Goal: Task Accomplishment & Management: Use online tool/utility

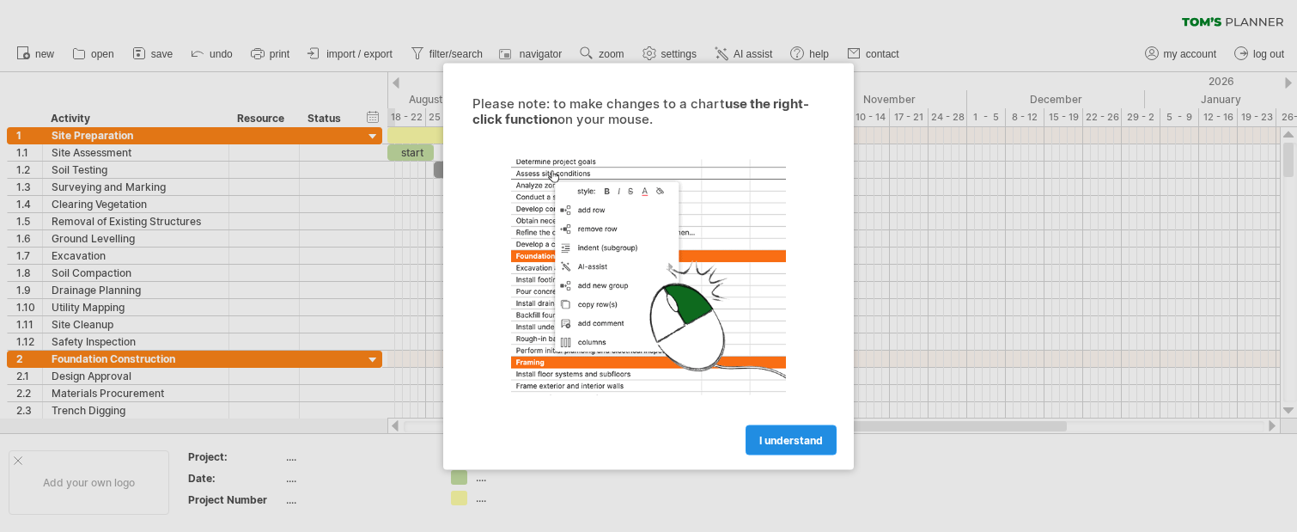
click at [783, 448] on link "I understand" at bounding box center [790, 439] width 91 height 30
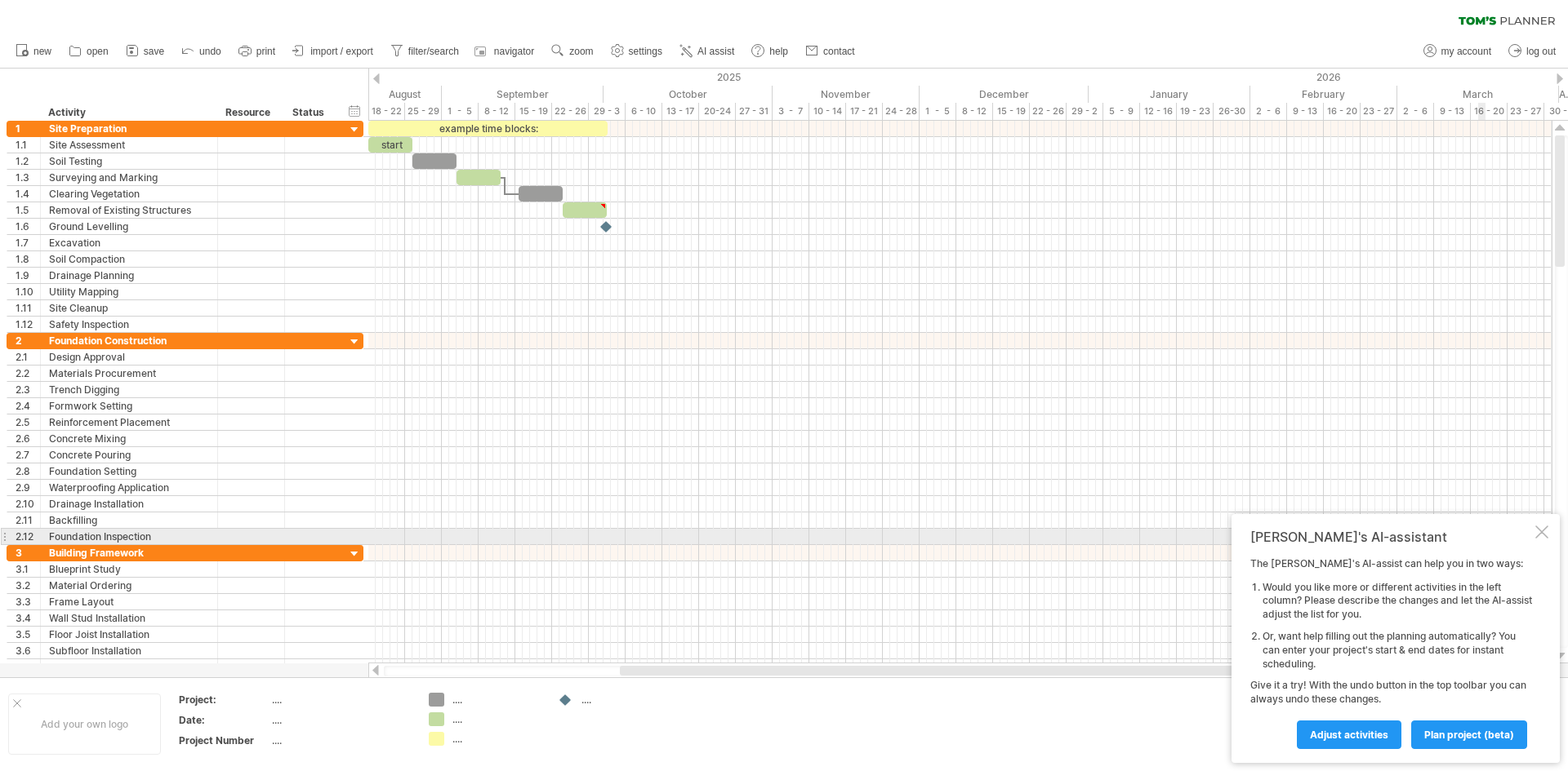
click at [1232, 505] on div at bounding box center [1541, 532] width 13 height 13
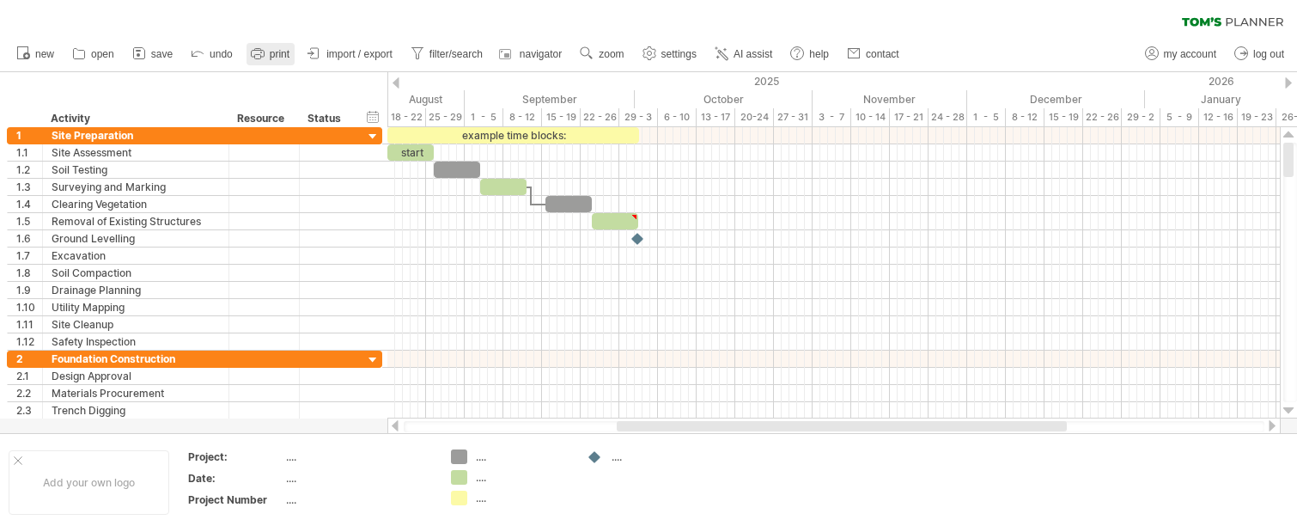
click at [271, 52] on span "print" at bounding box center [280, 54] width 20 height 12
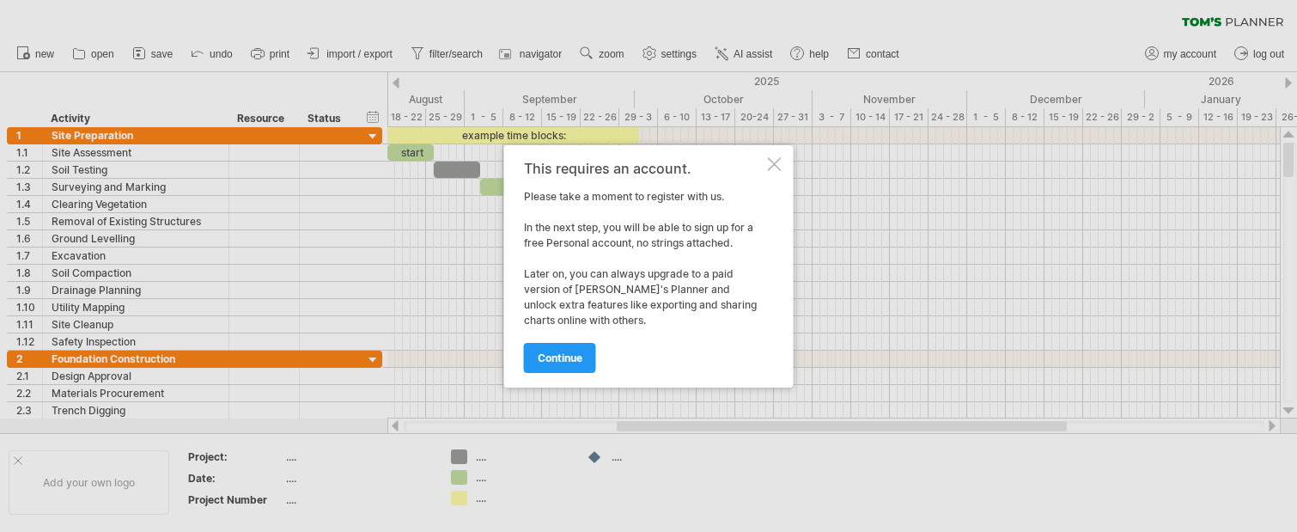
click at [778, 161] on div at bounding box center [775, 164] width 14 height 14
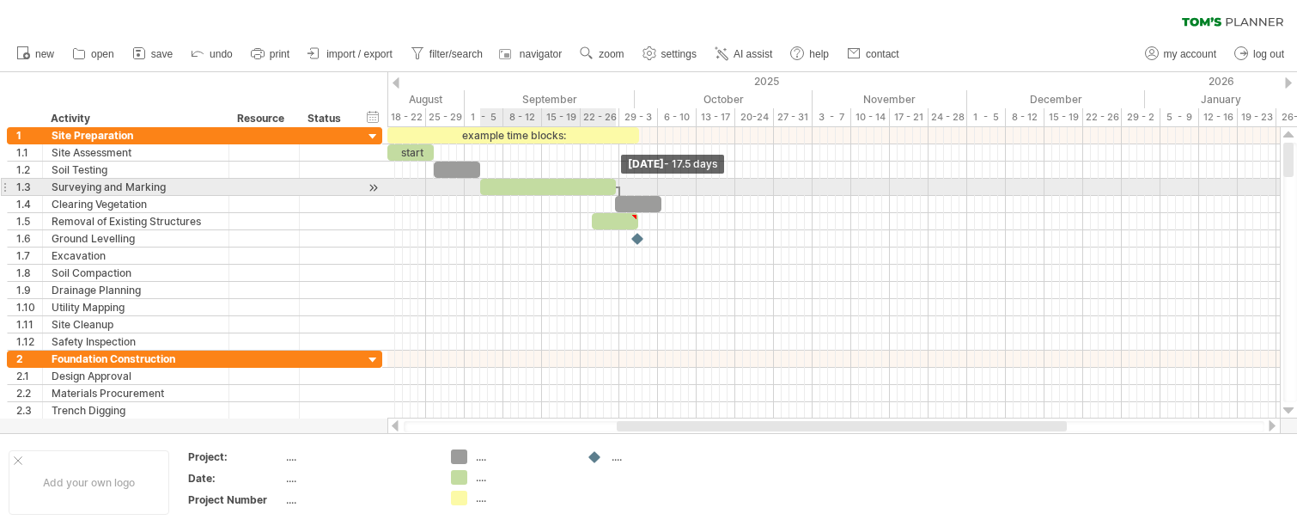
drag, startPoint x: 529, startPoint y: 185, endPoint x: 618, endPoint y: 187, distance: 89.3
click at [618, 187] on span at bounding box center [615, 187] width 7 height 16
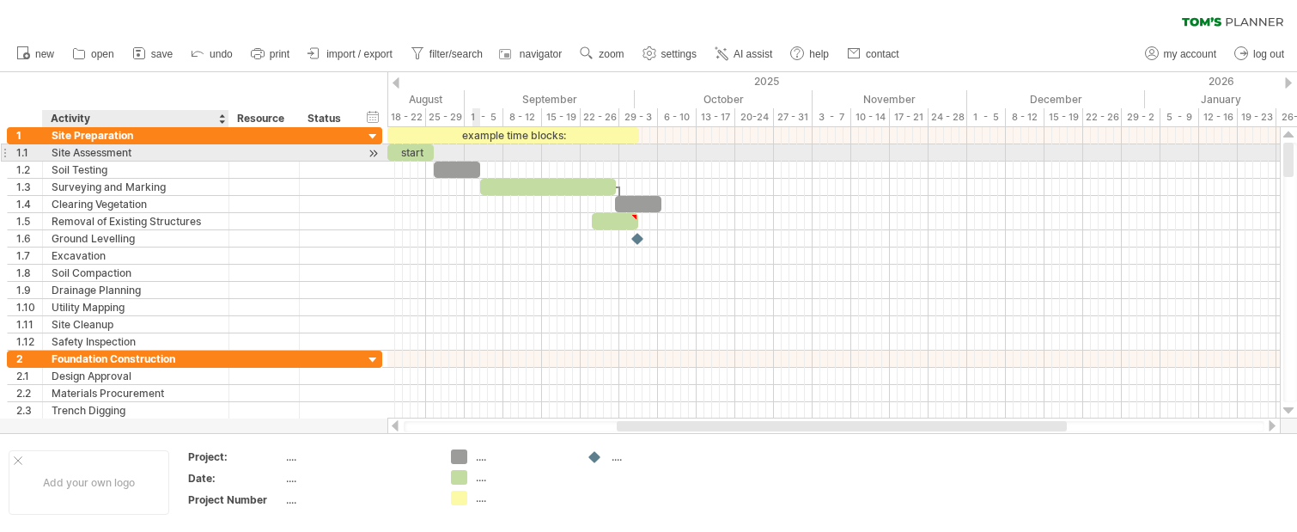
click at [115, 152] on div "Site Assessment" at bounding box center [136, 152] width 168 height 16
click at [152, 151] on input "**********" at bounding box center [136, 152] width 168 height 16
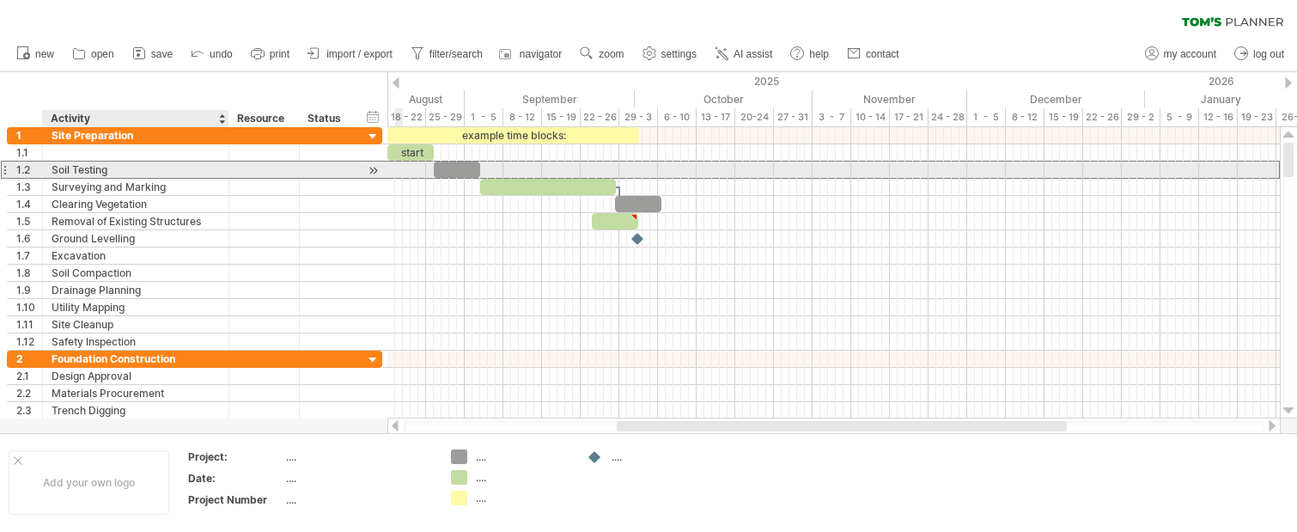
click at [118, 171] on div "Soil Testing" at bounding box center [136, 169] width 168 height 16
click at [118, 171] on input "**********" at bounding box center [136, 169] width 168 height 16
type input "****"
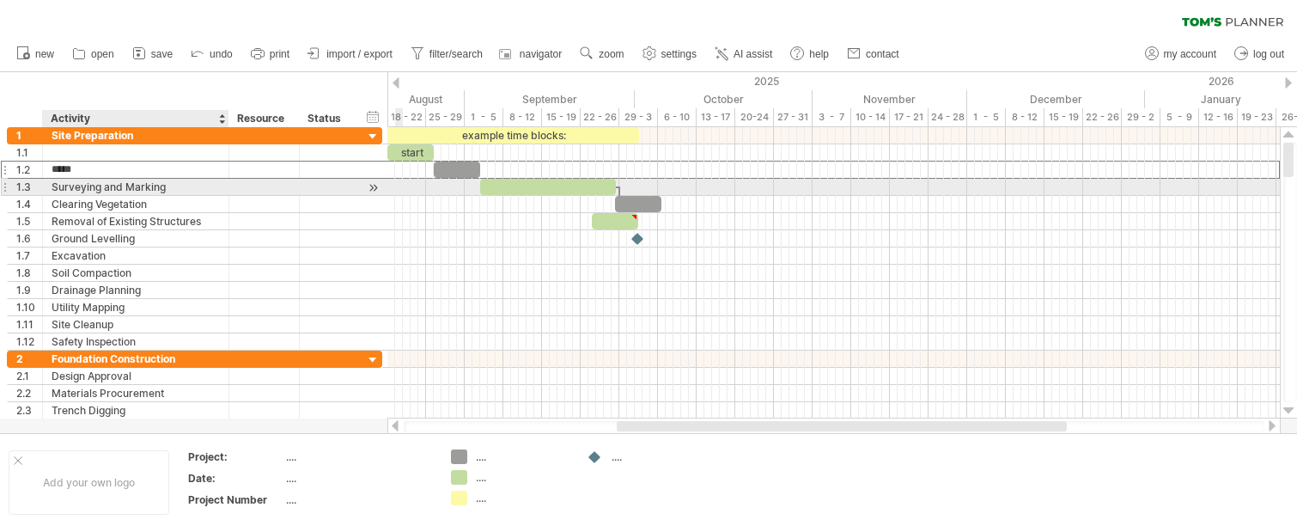
click at [120, 183] on div "Surveying and Marking" at bounding box center [136, 187] width 168 height 16
click at [0, 0] on input "**********" at bounding box center [0, 0] width 0 height 0
click at [122, 183] on input "**********" at bounding box center [136, 187] width 168 height 16
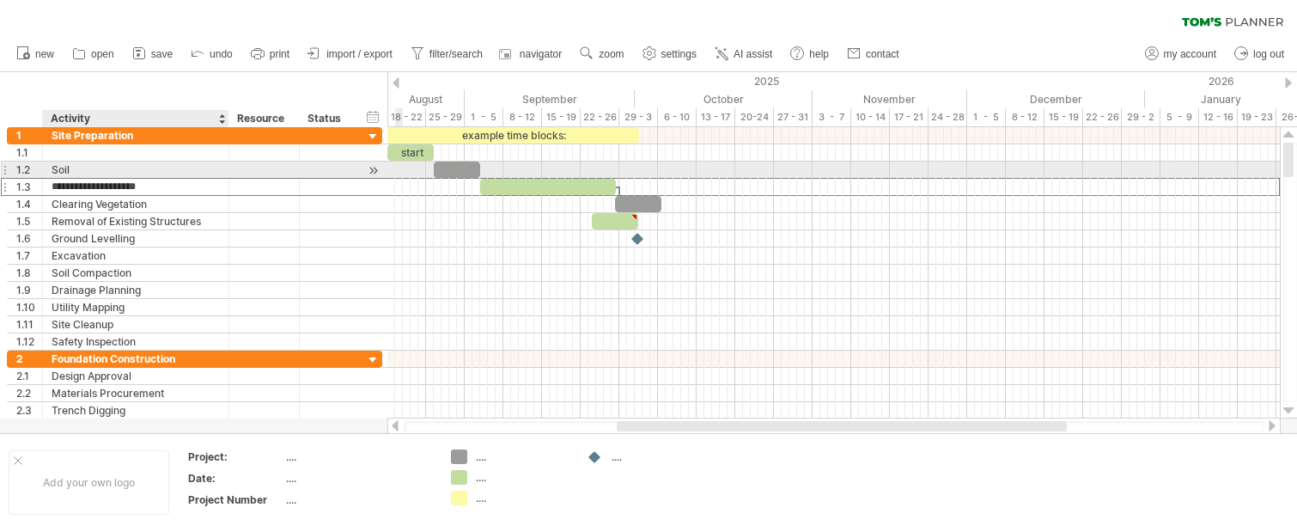
type input "**********"
click at [72, 169] on div "Soil" at bounding box center [136, 169] width 168 height 16
click at [0, 0] on input "****" at bounding box center [0, 0] width 0 height 0
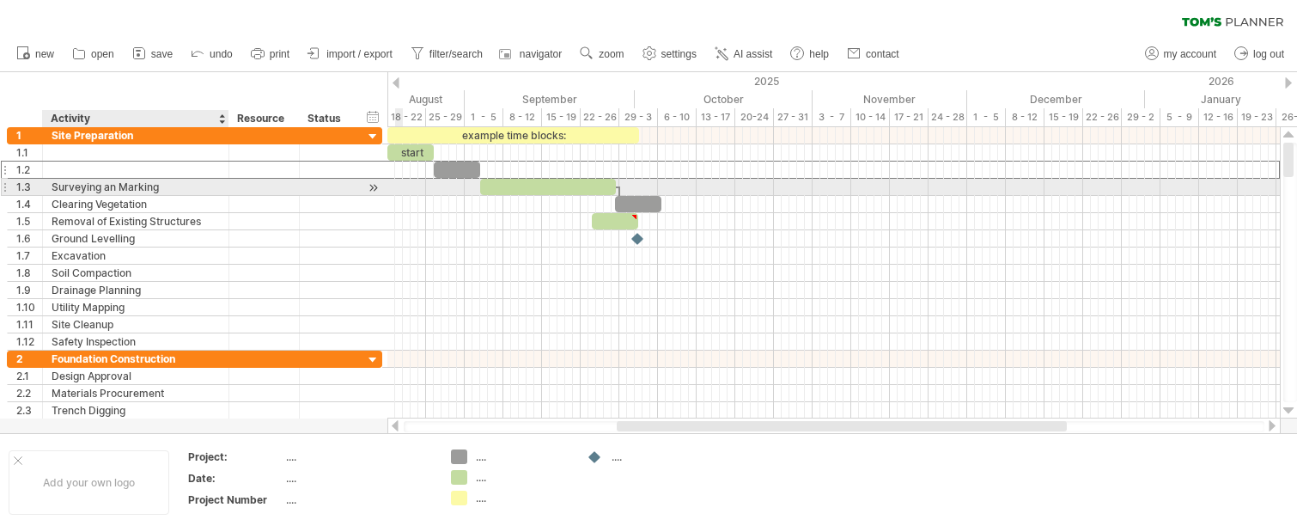
click at [148, 187] on div "Surveying an Marking" at bounding box center [136, 187] width 168 height 16
click at [0, 0] on input "**********" at bounding box center [0, 0] width 0 height 0
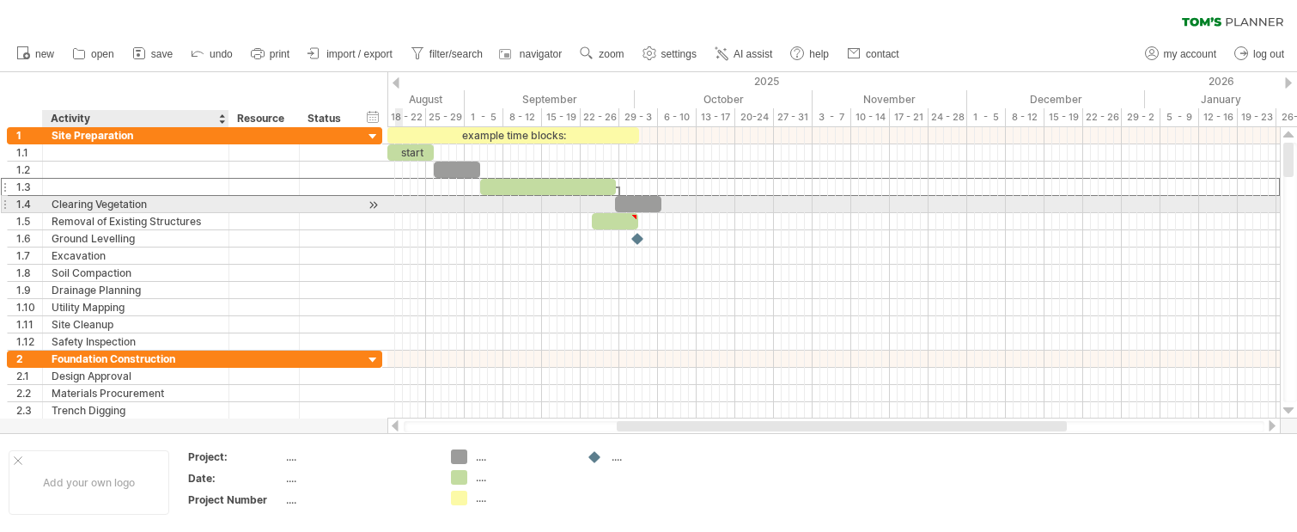
click at [148, 200] on div "Clearing Vegetation" at bounding box center [136, 204] width 168 height 16
click at [0, 0] on input "**********" at bounding box center [0, 0] width 0 height 0
click at [148, 200] on input "**********" at bounding box center [136, 204] width 168 height 16
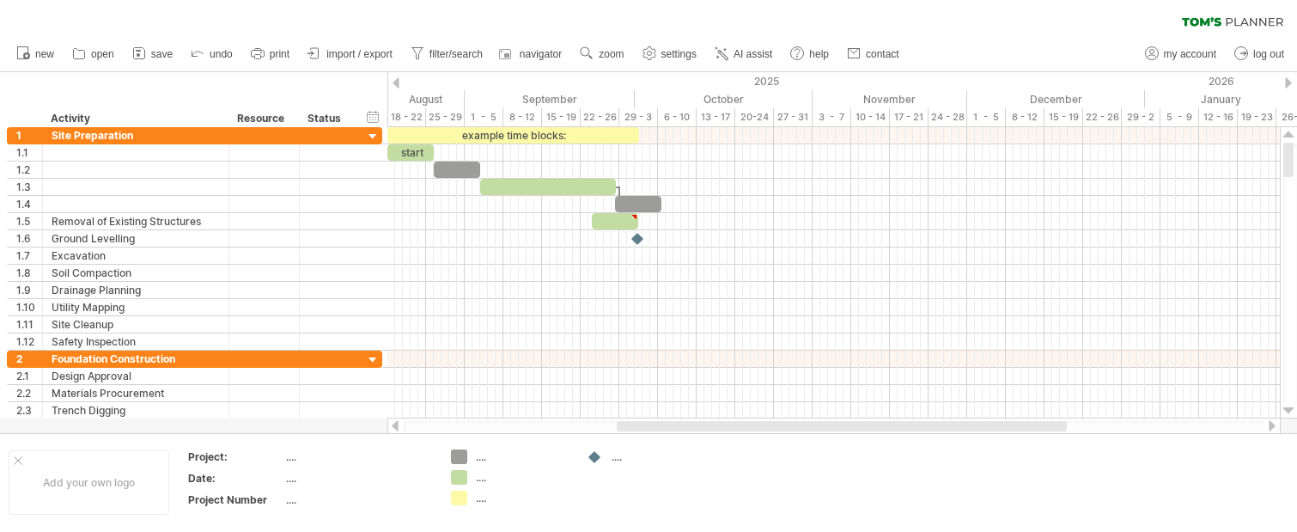
click at [1243, 22] on icon at bounding box center [1232, 21] width 101 height 9
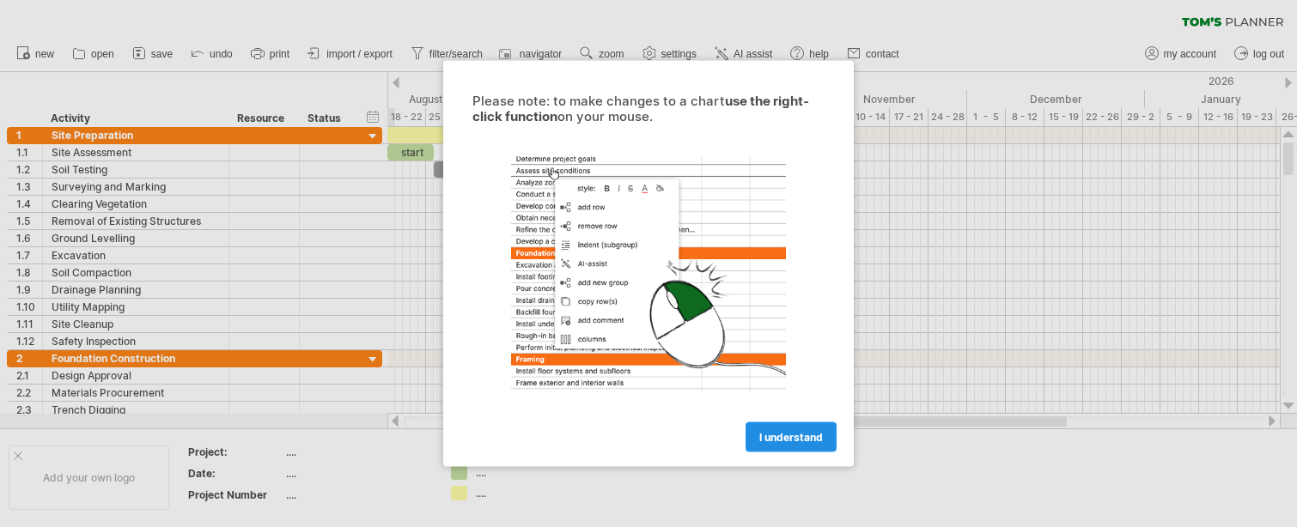
click at [769, 428] on link "I understand" at bounding box center [790, 437] width 91 height 30
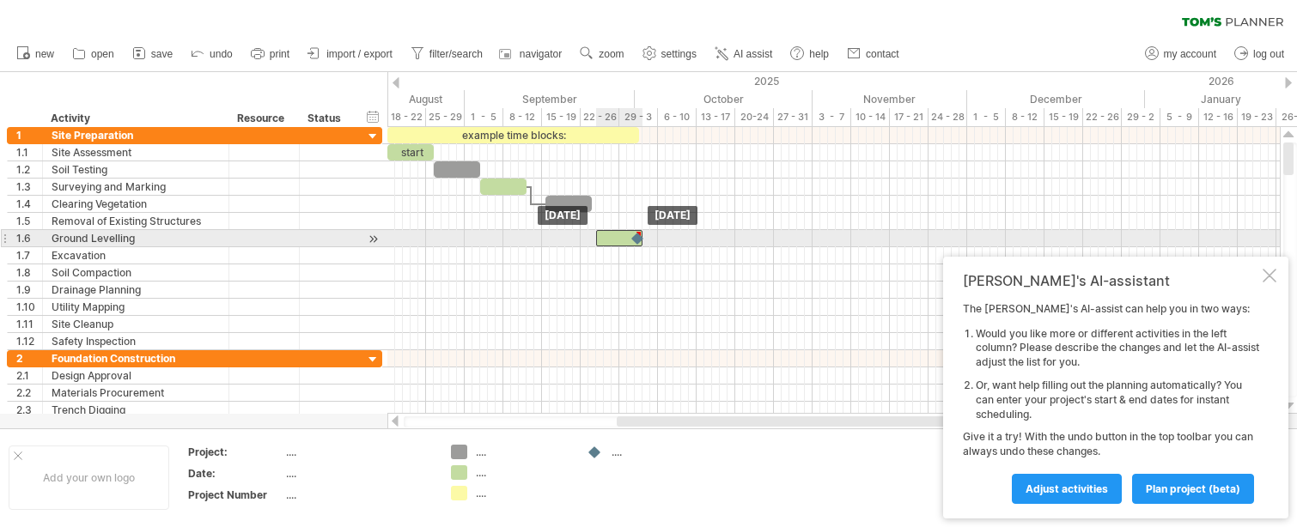
drag, startPoint x: 610, startPoint y: 224, endPoint x: 613, endPoint y: 240, distance: 15.8
drag, startPoint x: 641, startPoint y: 240, endPoint x: 670, endPoint y: 239, distance: 29.2
click at [647, 240] on div at bounding box center [638, 238] width 19 height 16
click at [640, 237] on div at bounding box center [639, 234] width 8 height 8
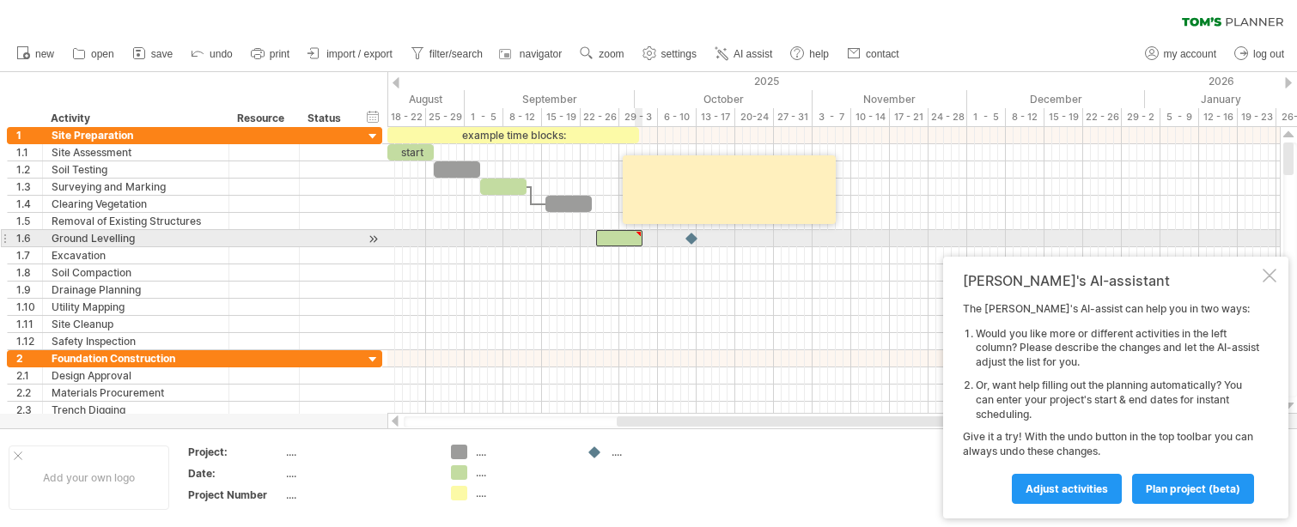
type textarea "**********"
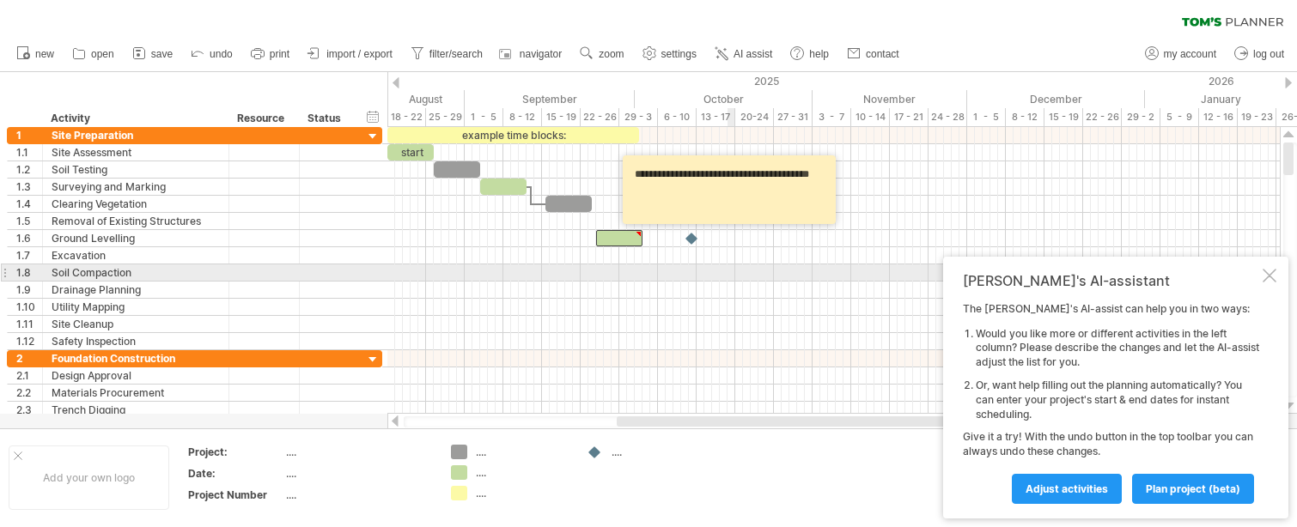
click at [1268, 273] on div at bounding box center [1269, 276] width 14 height 14
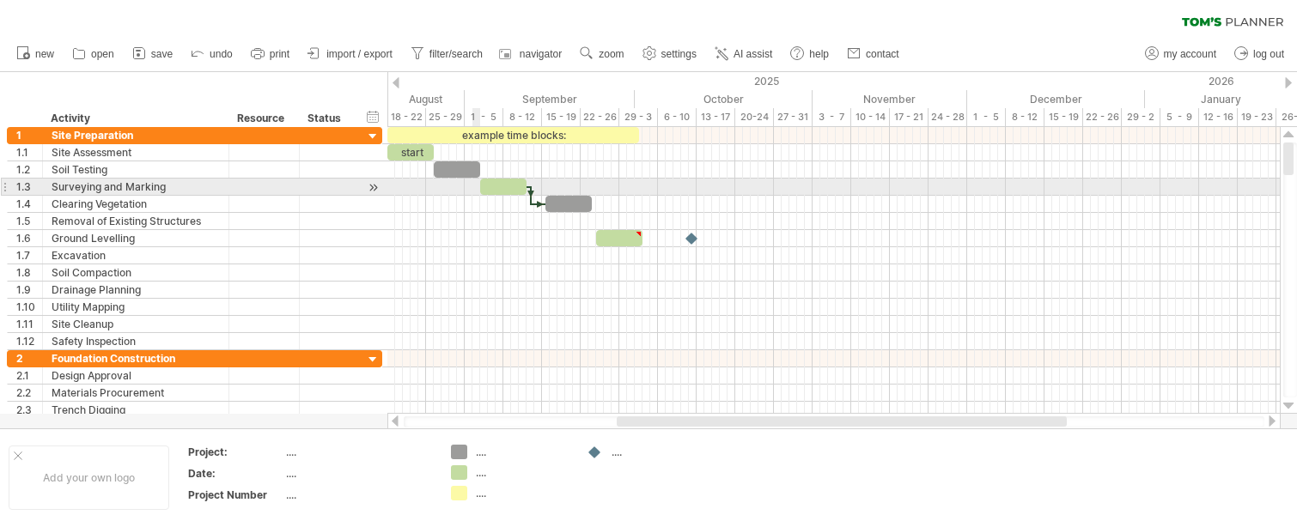
click at [459, 169] on div at bounding box center [457, 169] width 46 height 16
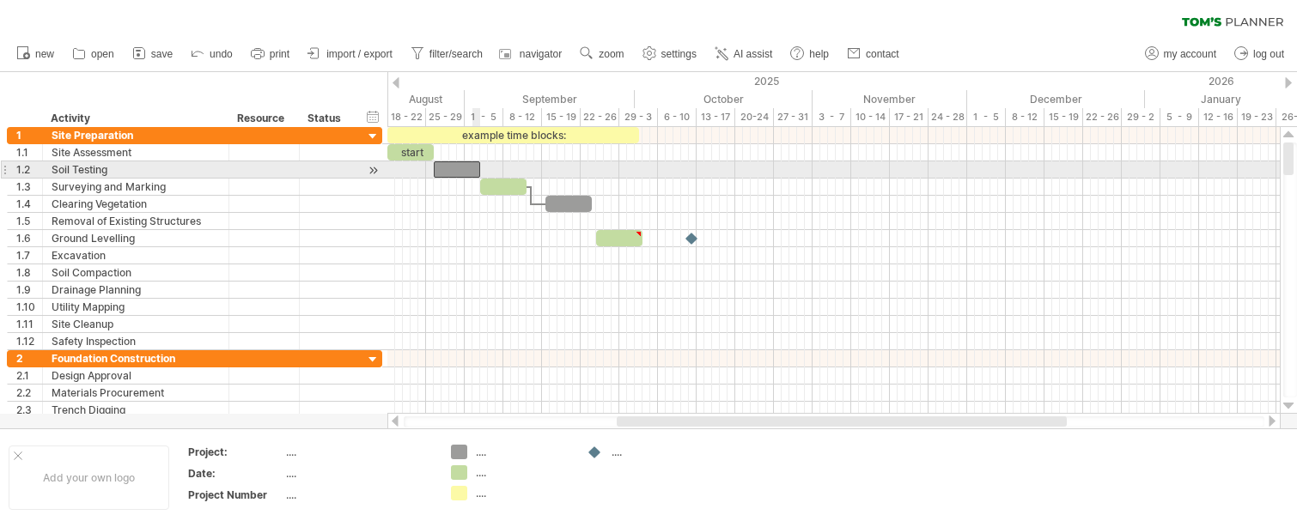
click at [423, 149] on div "start" at bounding box center [410, 152] width 46 height 16
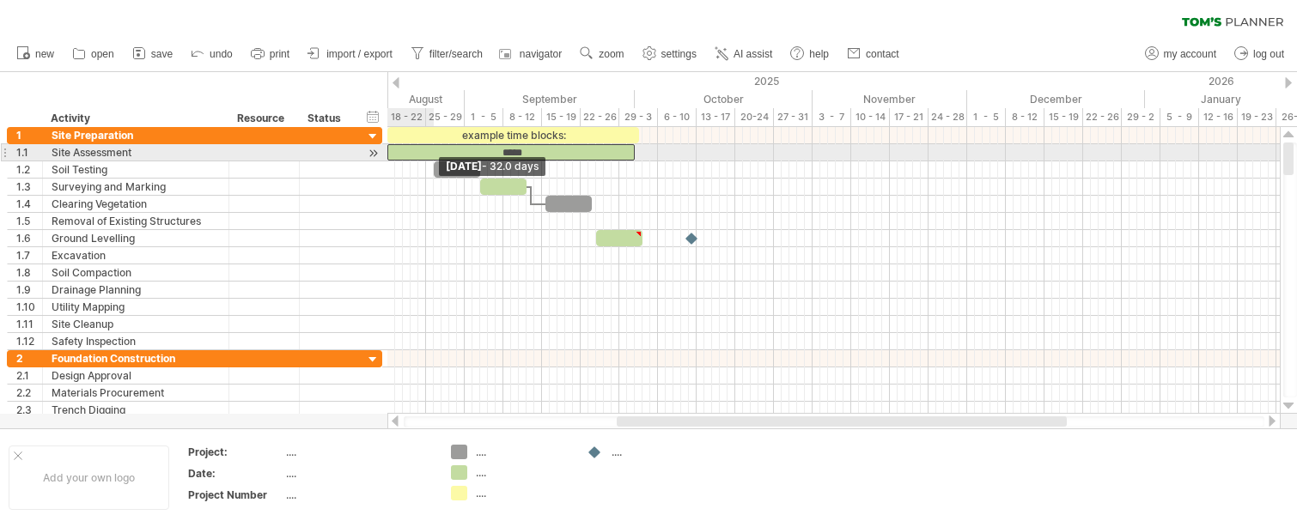
drag, startPoint x: 436, startPoint y: 151, endPoint x: 636, endPoint y: 152, distance: 200.1
click at [636, 152] on span at bounding box center [634, 152] width 7 height 16
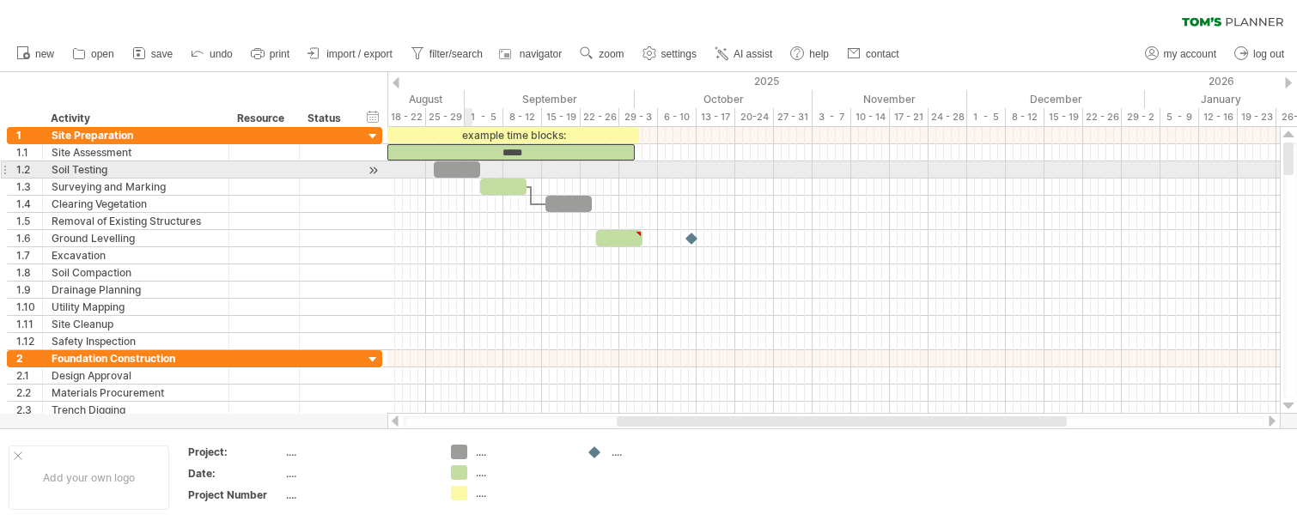
click at [465, 172] on div at bounding box center [457, 169] width 46 height 16
drag, startPoint x: 481, startPoint y: 170, endPoint x: 605, endPoint y: 171, distance: 124.5
click at [483, 171] on span at bounding box center [480, 169] width 7 height 16
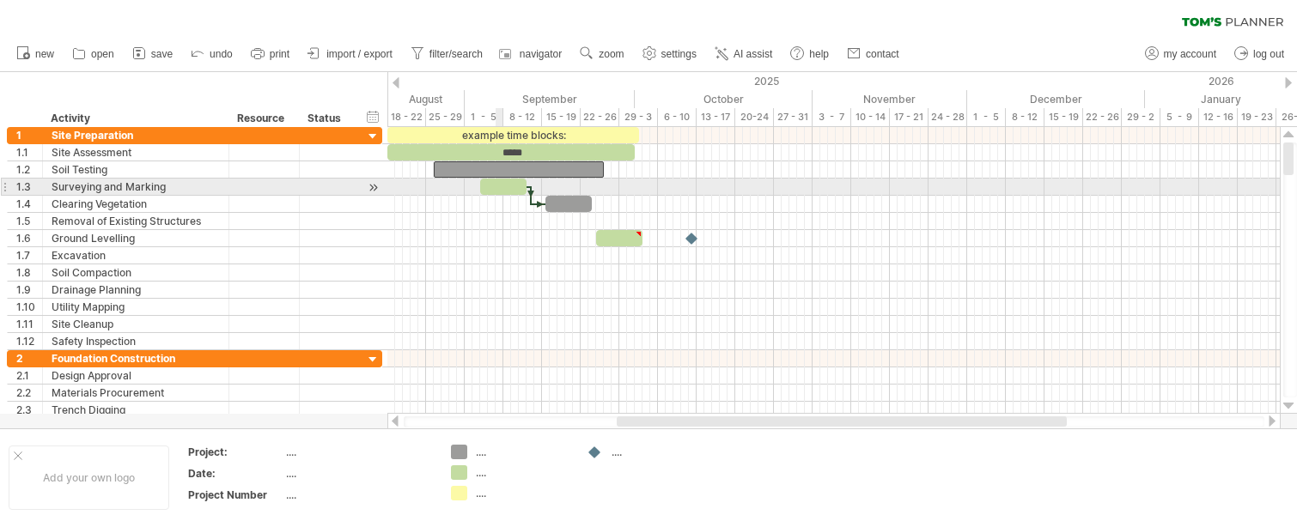
click at [501, 191] on div at bounding box center [503, 187] width 46 height 16
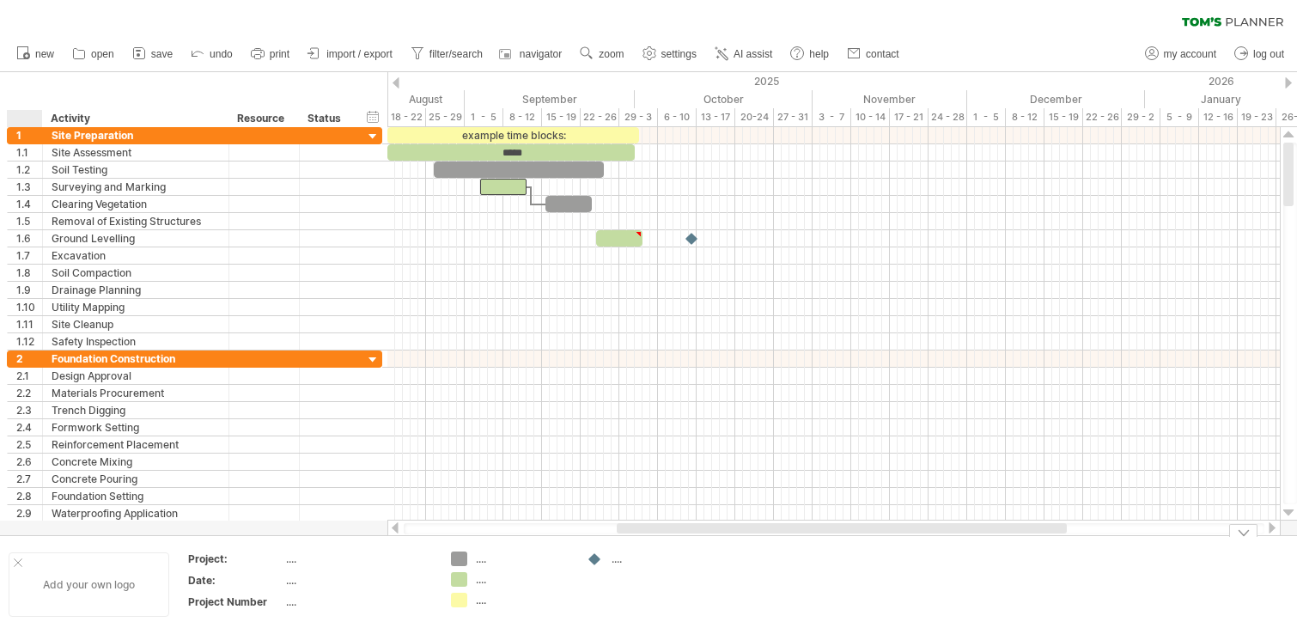
click at [15, 526] on div at bounding box center [18, 562] width 9 height 9
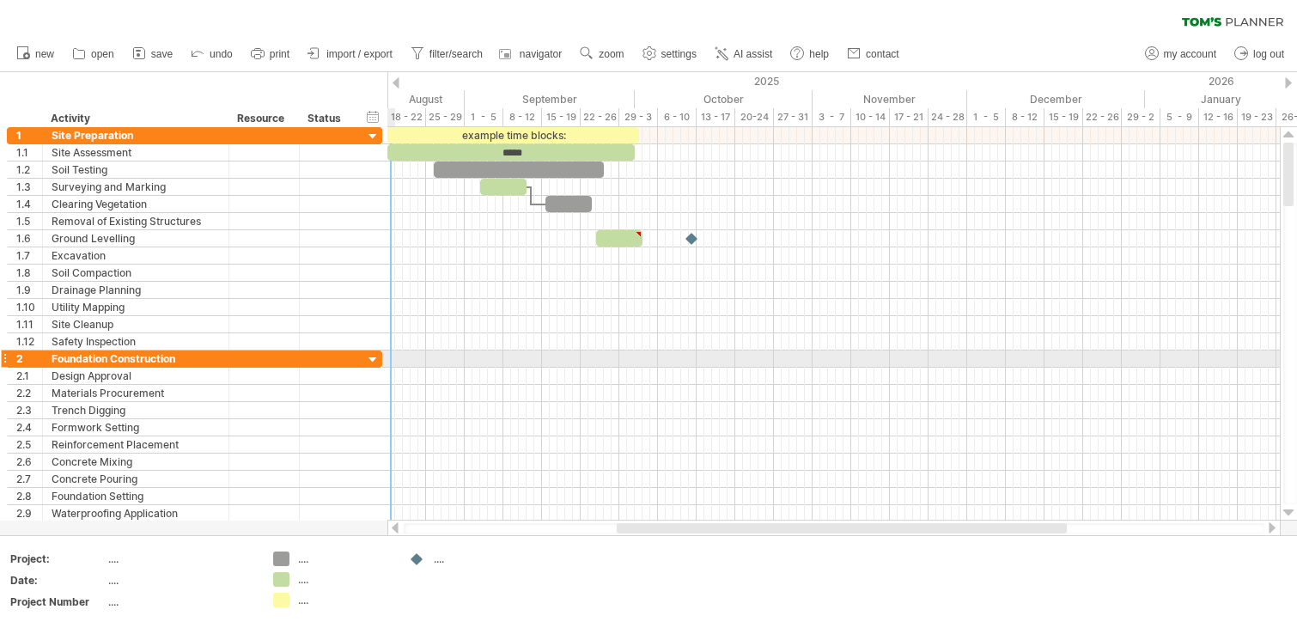
click at [371, 361] on div at bounding box center [373, 360] width 16 height 16
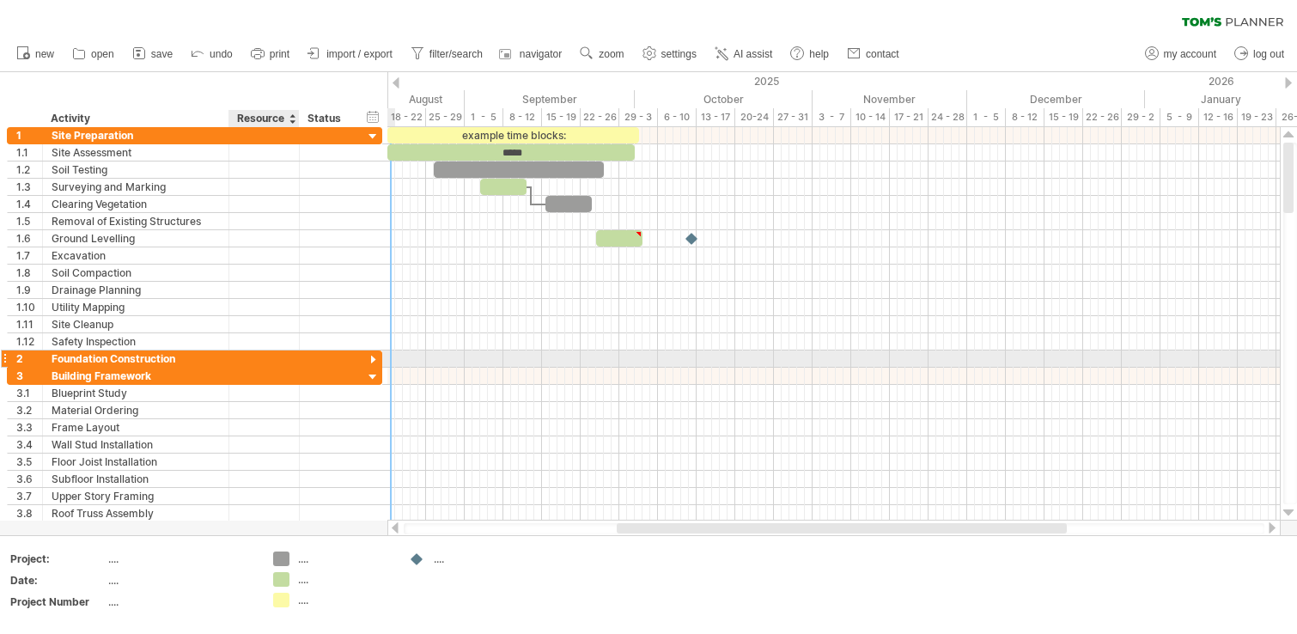
click at [295, 359] on div at bounding box center [297, 358] width 9 height 17
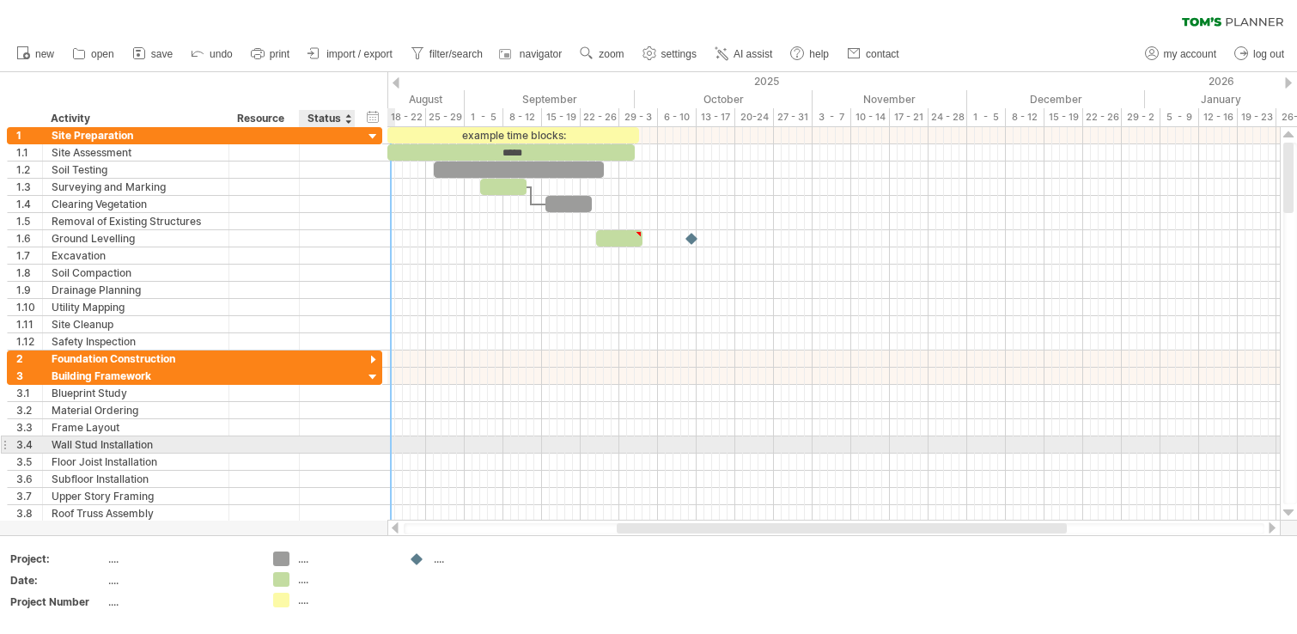
click at [552, 460] on div at bounding box center [833, 461] width 892 height 17
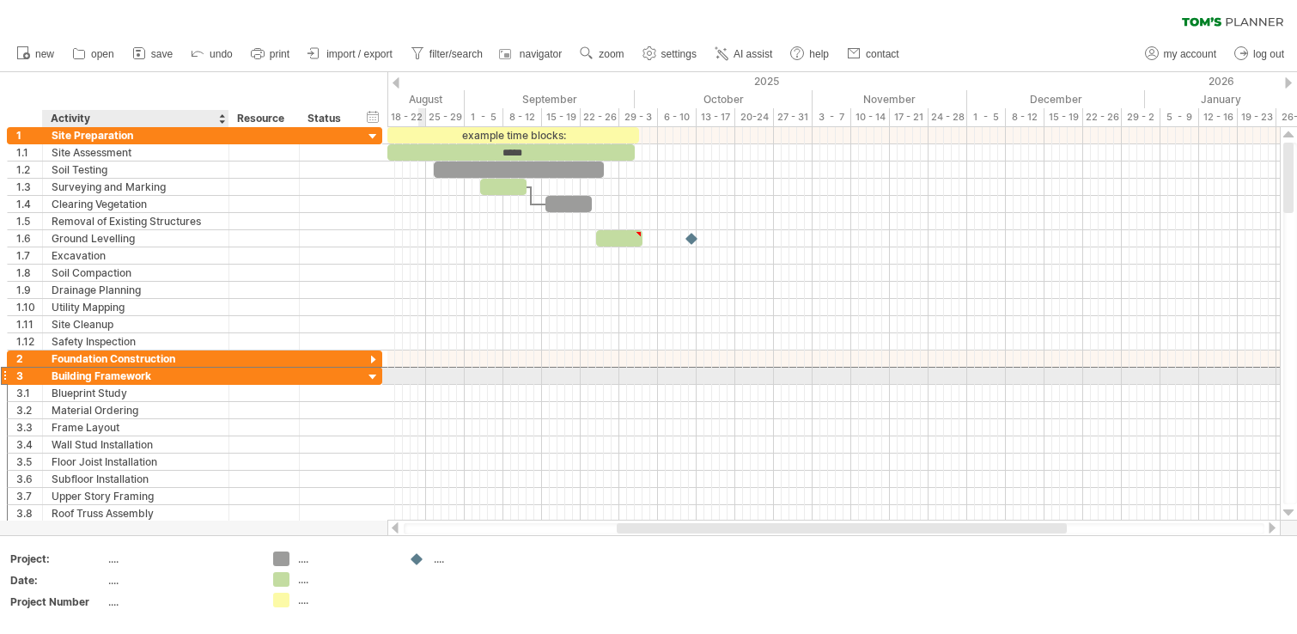
click at [168, 369] on div "Building Framework" at bounding box center [136, 376] width 168 height 16
click at [373, 379] on div at bounding box center [373, 377] width 16 height 16
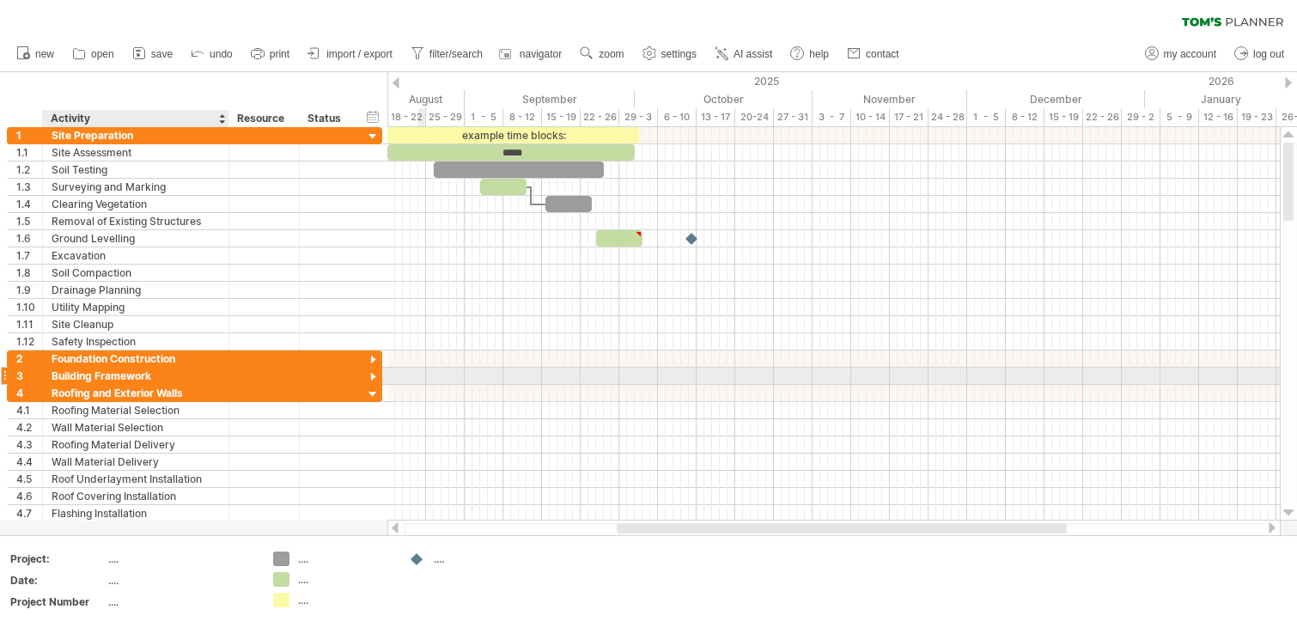
click at [373, 374] on div at bounding box center [373, 377] width 16 height 16
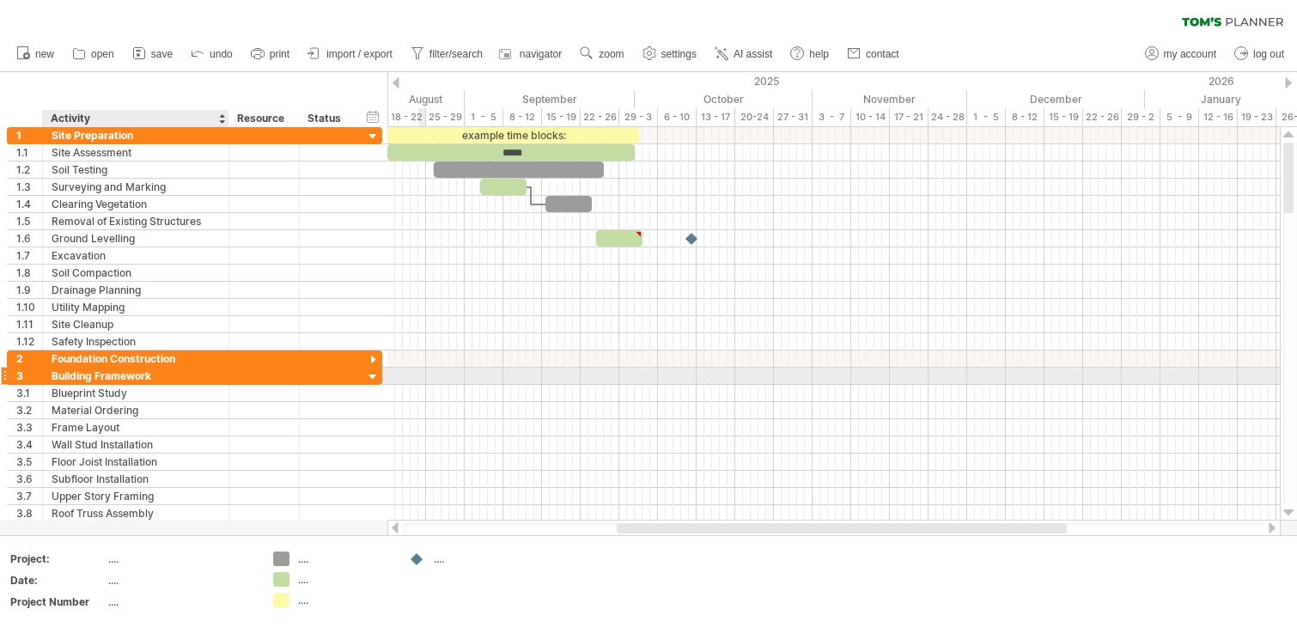
click at [371, 379] on div at bounding box center [373, 377] width 16 height 16
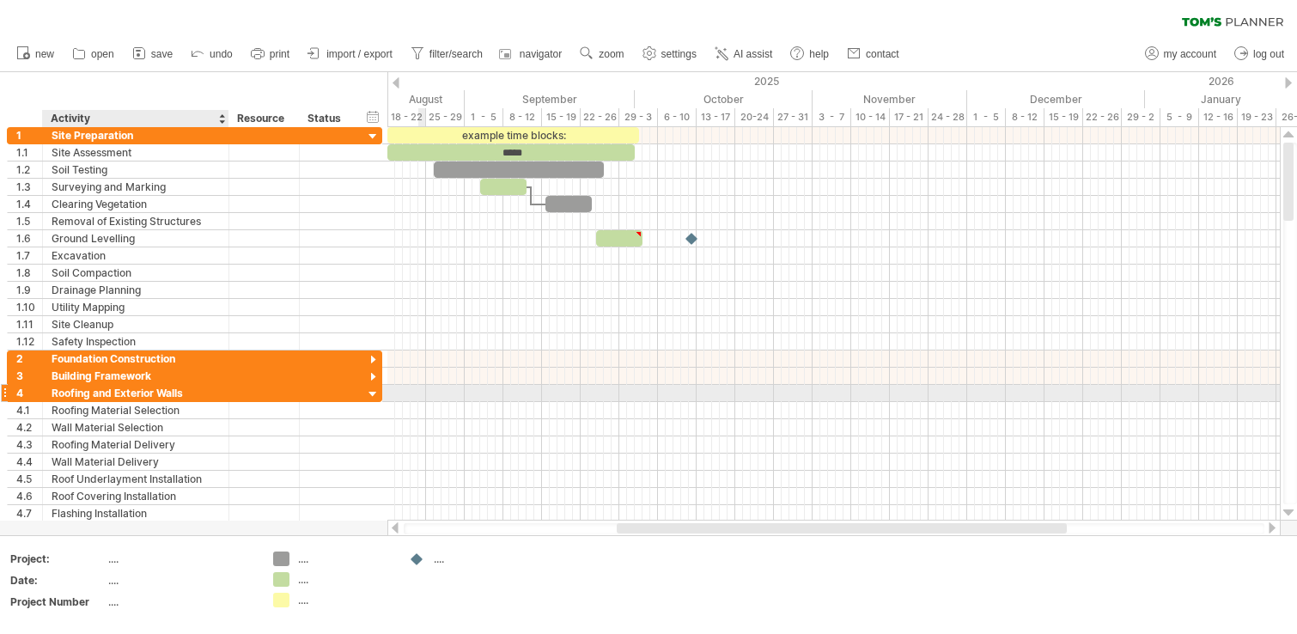
click at [370, 393] on div at bounding box center [373, 394] width 16 height 16
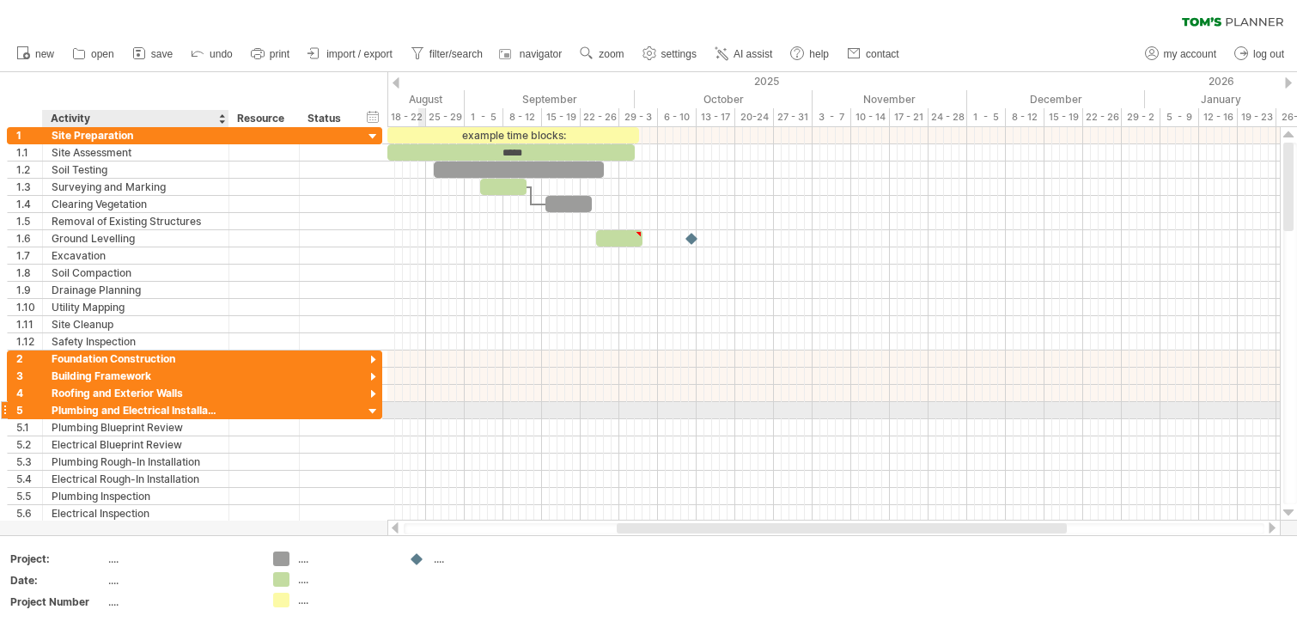
click at [373, 413] on div at bounding box center [373, 412] width 16 height 16
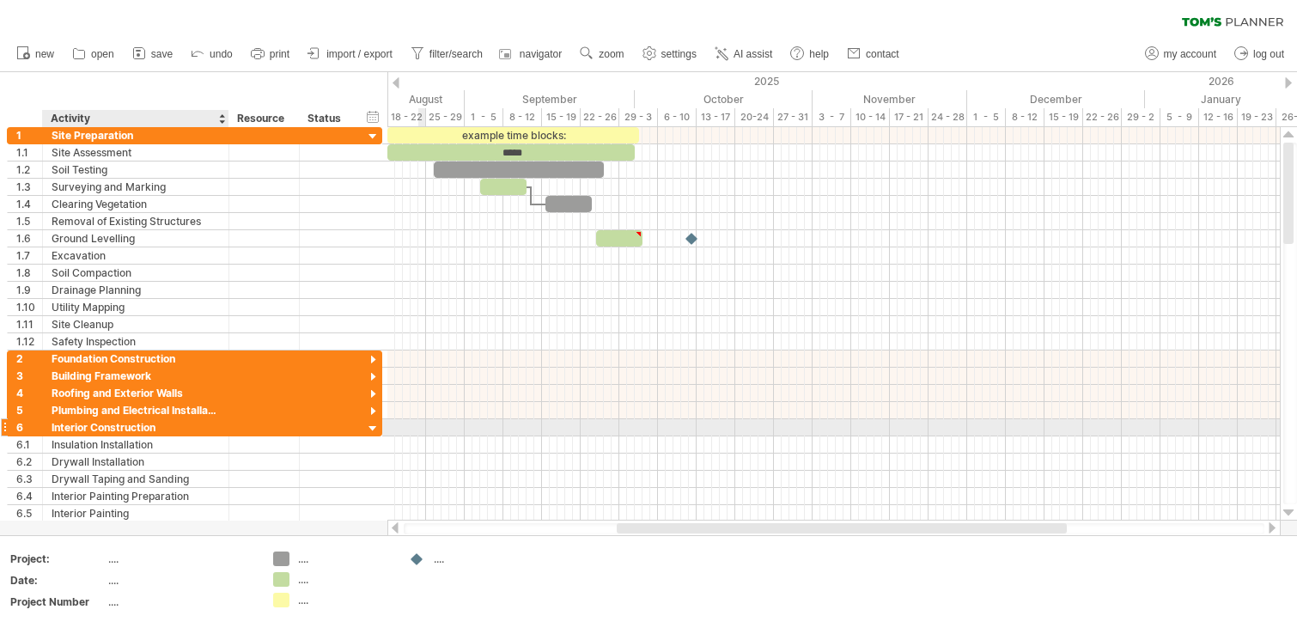
click at [374, 430] on div at bounding box center [373, 429] width 16 height 16
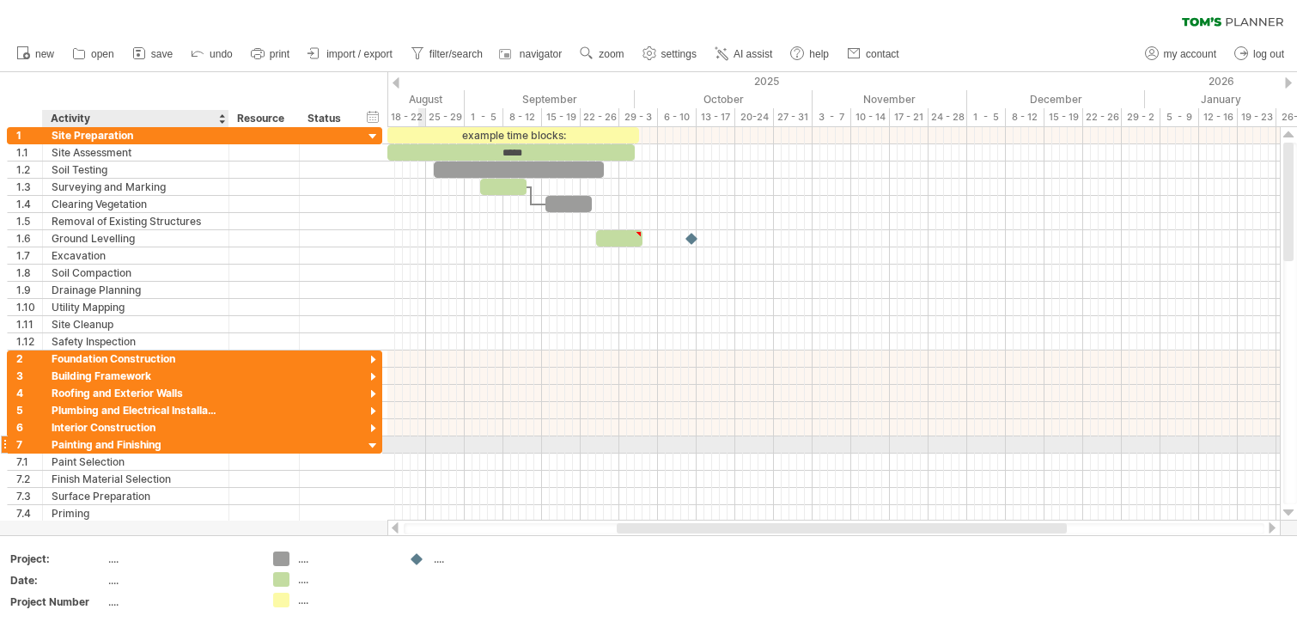
click at [374, 448] on div at bounding box center [373, 446] width 16 height 16
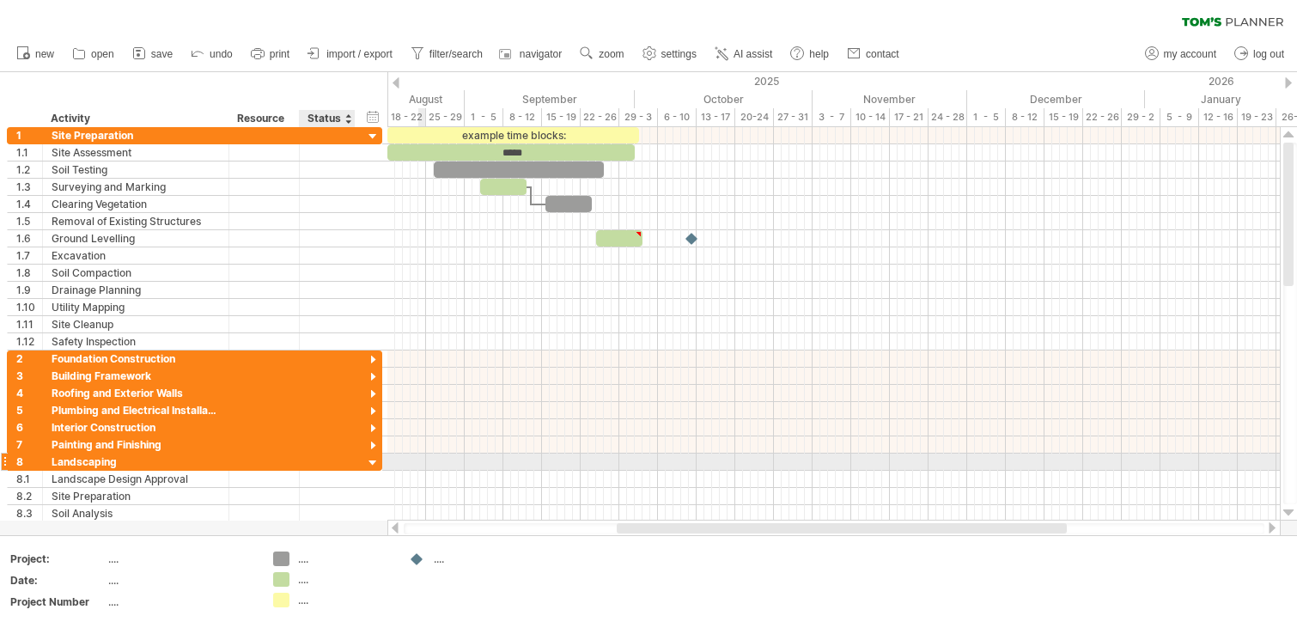
click at [372, 465] on div at bounding box center [373, 463] width 16 height 16
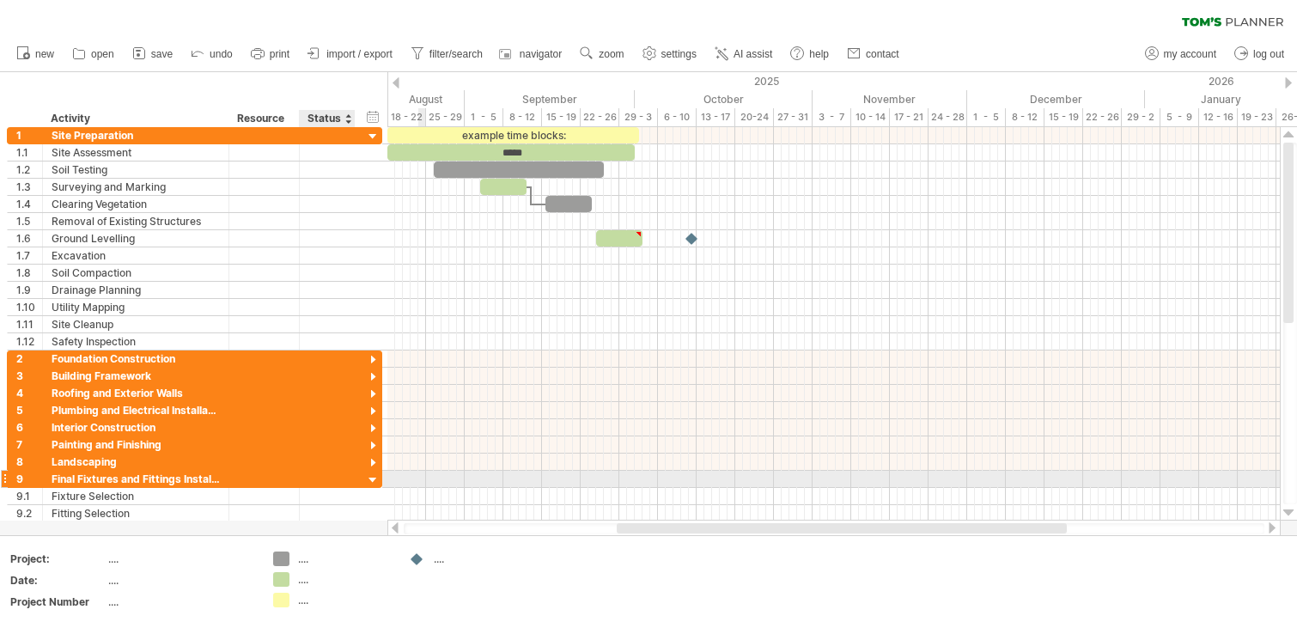
click at [376, 478] on div at bounding box center [373, 480] width 16 height 16
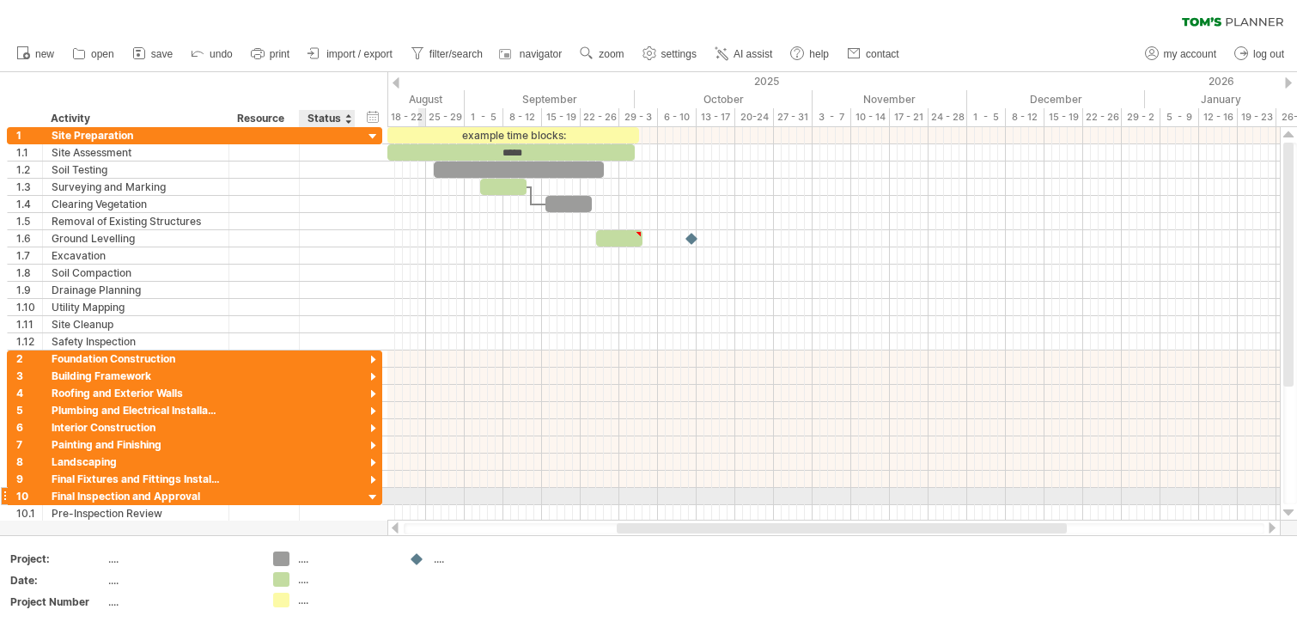
click at [378, 495] on div at bounding box center [373, 497] width 16 height 16
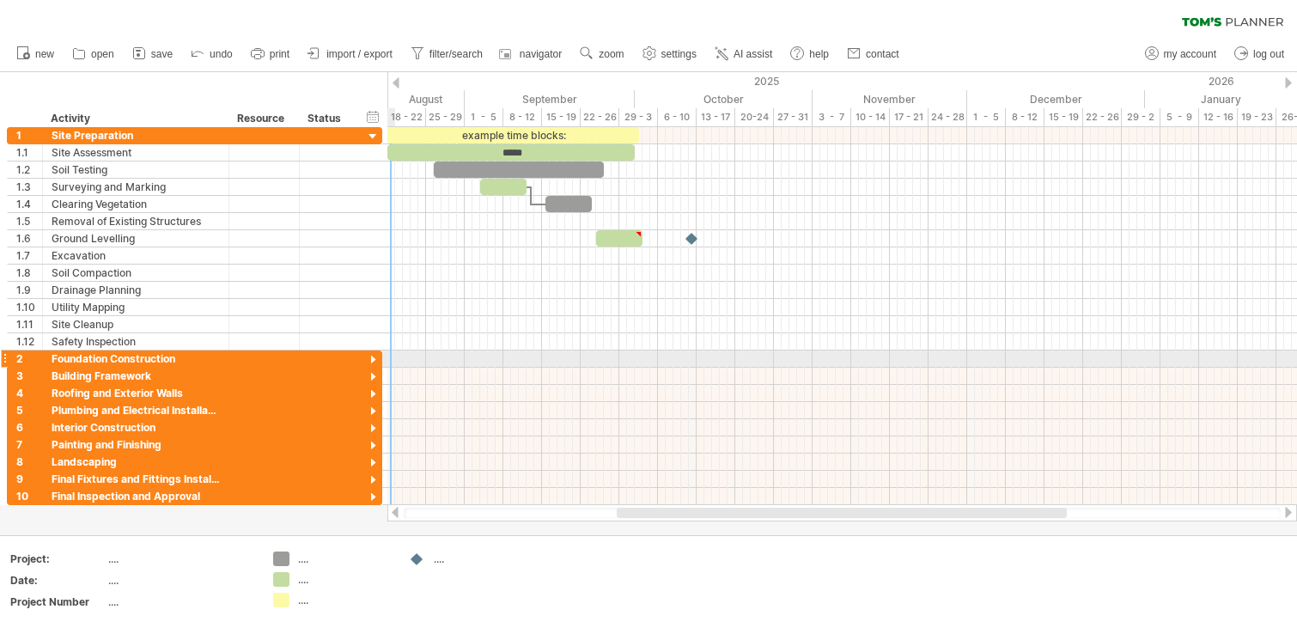
click at [6, 361] on div at bounding box center [4, 358] width 7 height 18
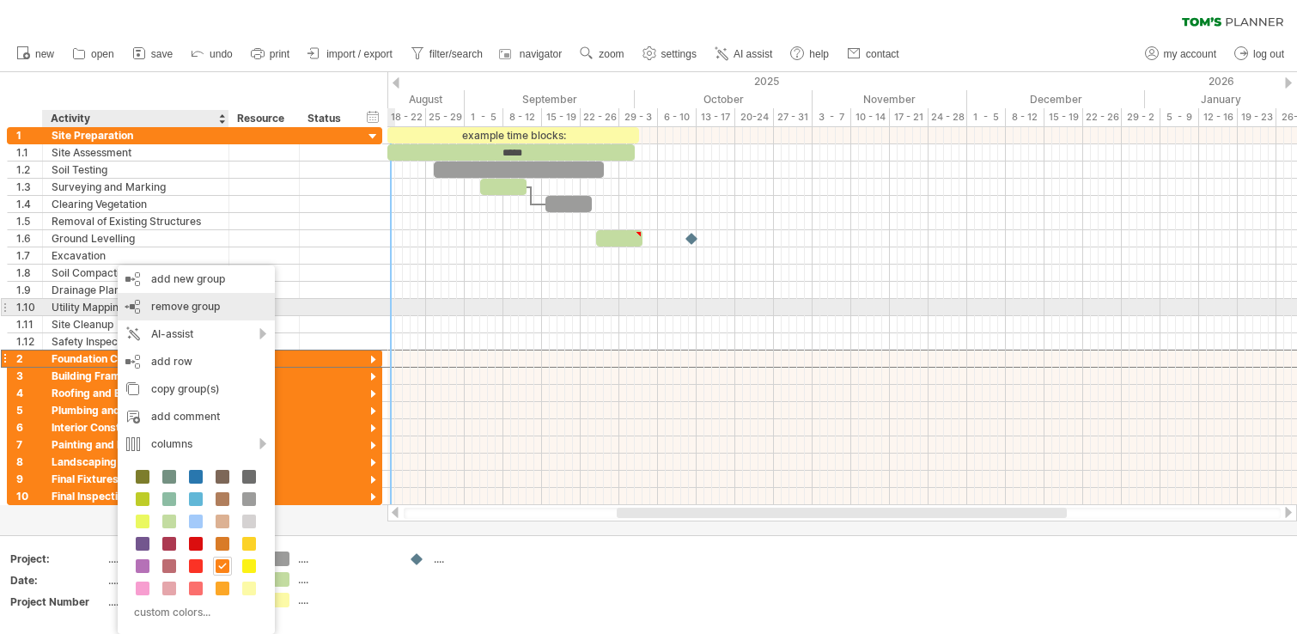
click at [222, 313] on div "remove group remove selected groups" at bounding box center [196, 306] width 157 height 27
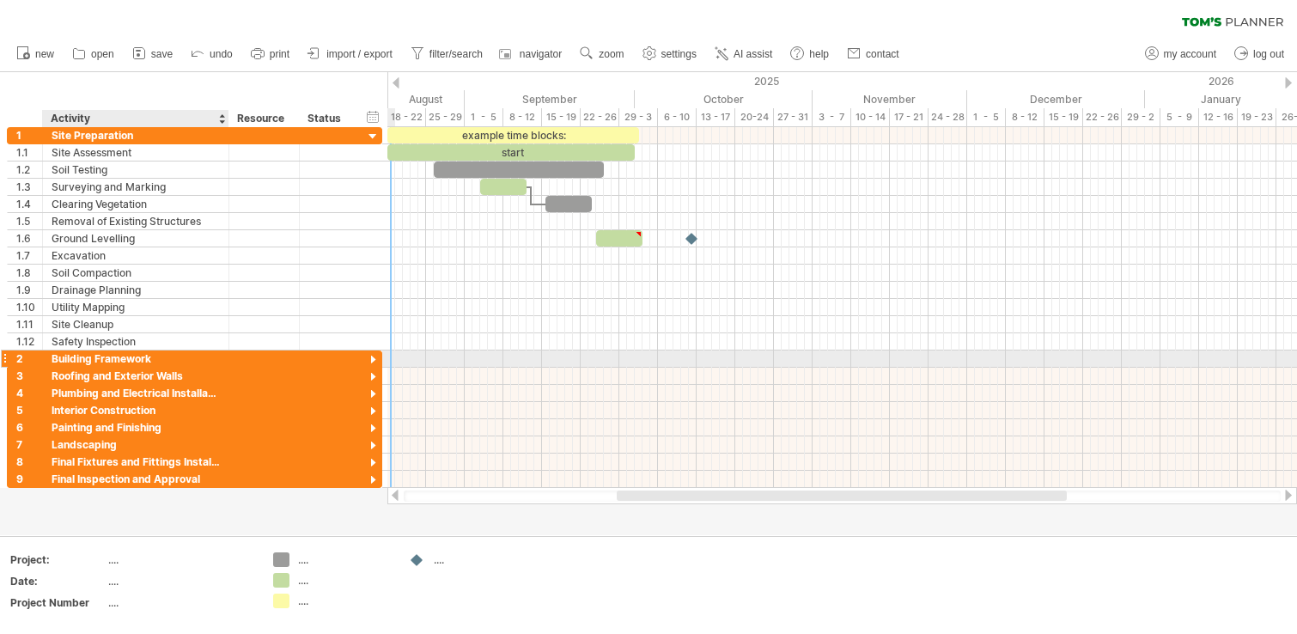
click at [219, 360] on div "Building Framework" at bounding box center [136, 358] width 168 height 16
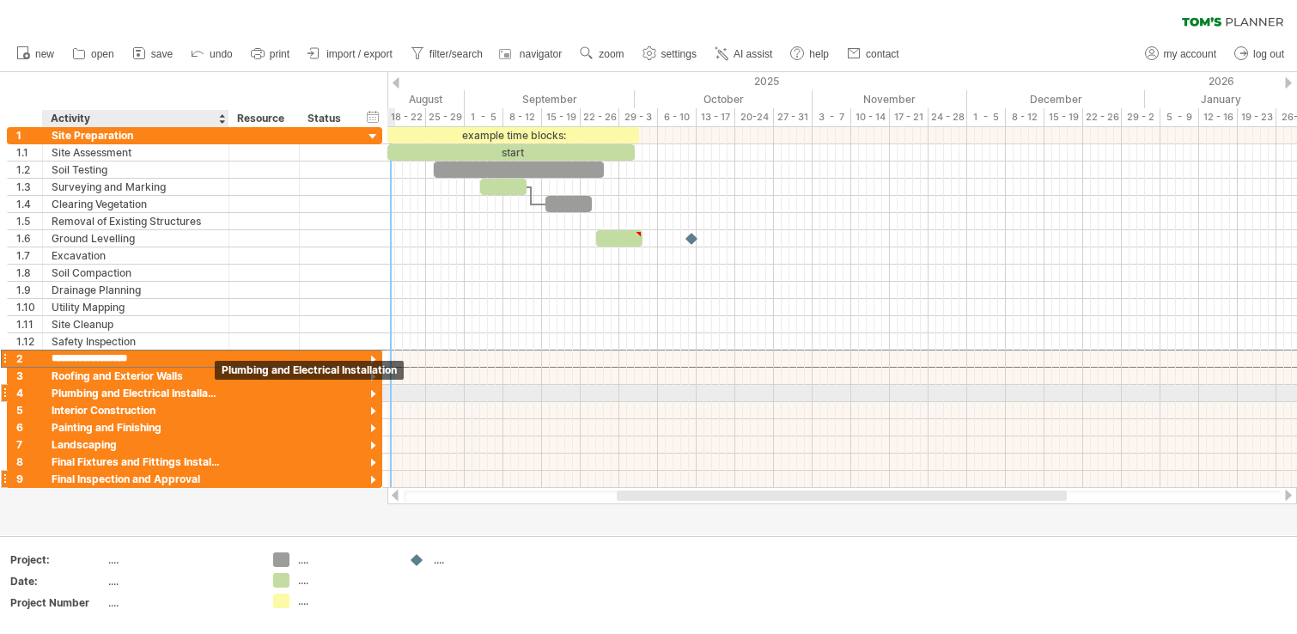
click at [178, 477] on div "Final Inspection and Approval" at bounding box center [136, 479] width 168 height 16
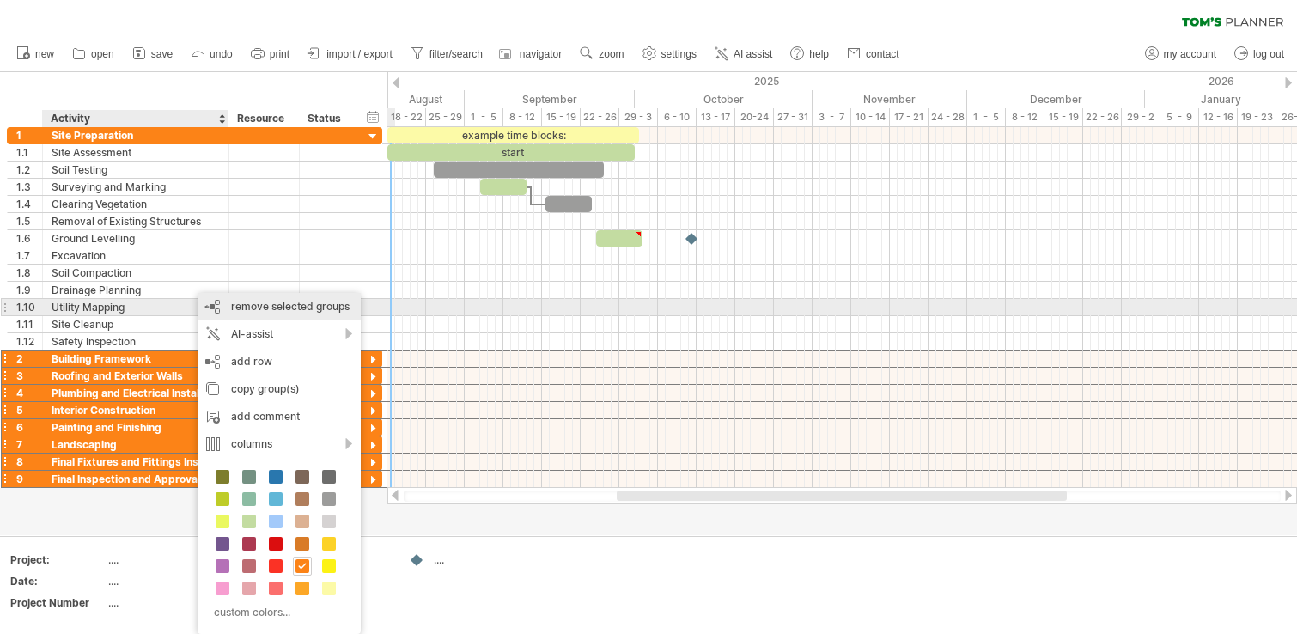
click at [276, 312] on span "remove selected groups" at bounding box center [290, 306] width 118 height 13
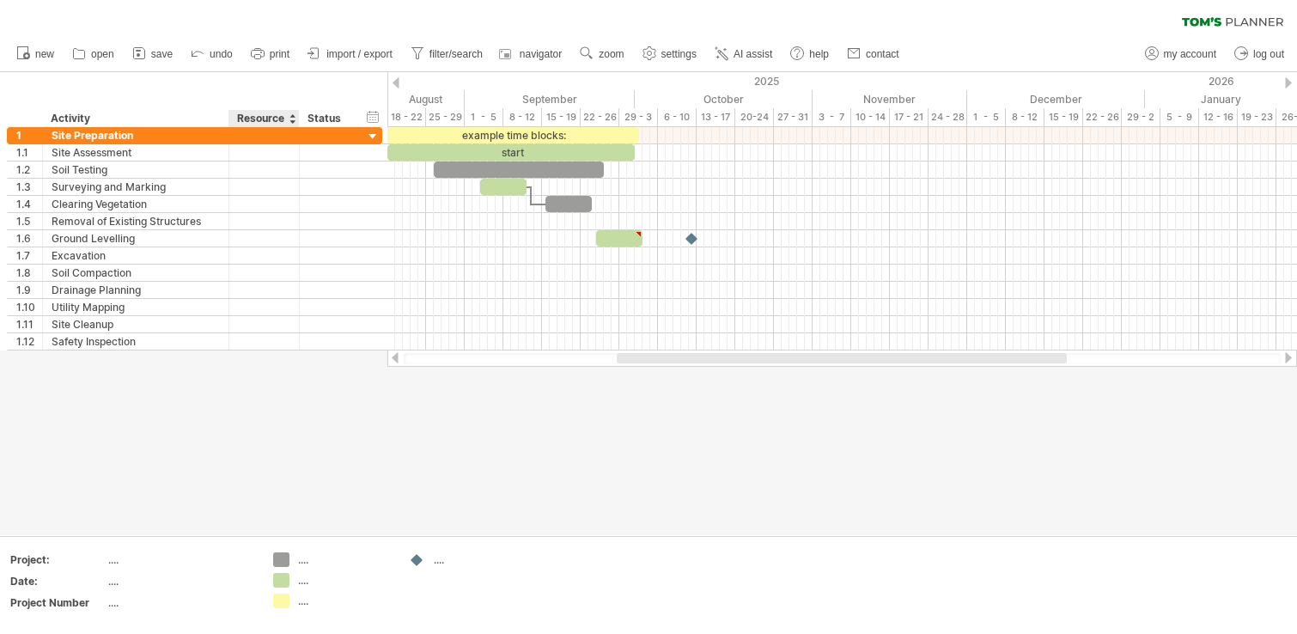
click at [295, 444] on div at bounding box center [648, 303] width 1297 height 463
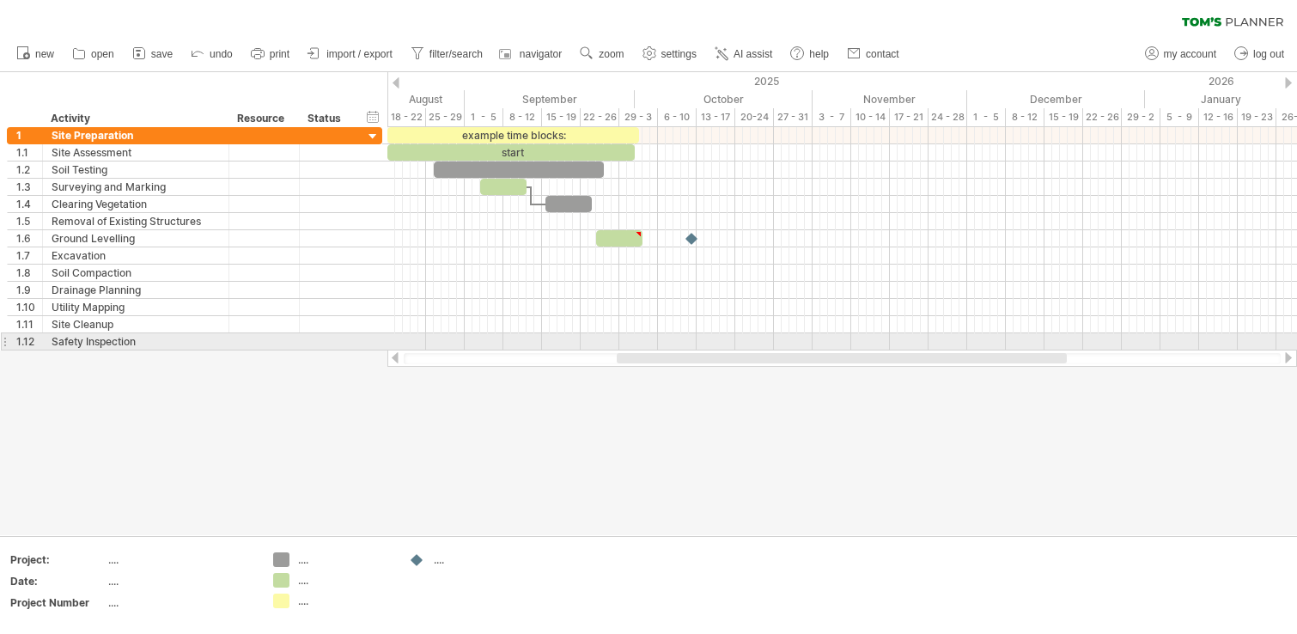
click at [3, 343] on div at bounding box center [4, 341] width 7 height 18
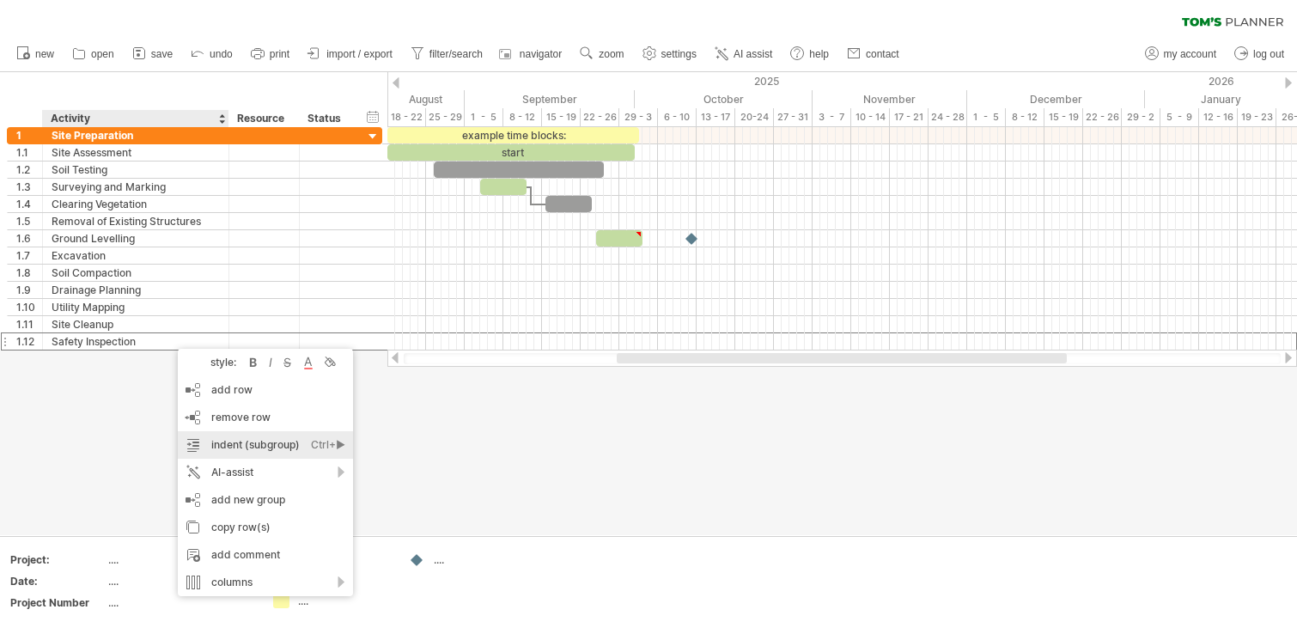
click at [281, 452] on div "indent (subgroup) Ctrl+► Cmd+►" at bounding box center [265, 444] width 175 height 27
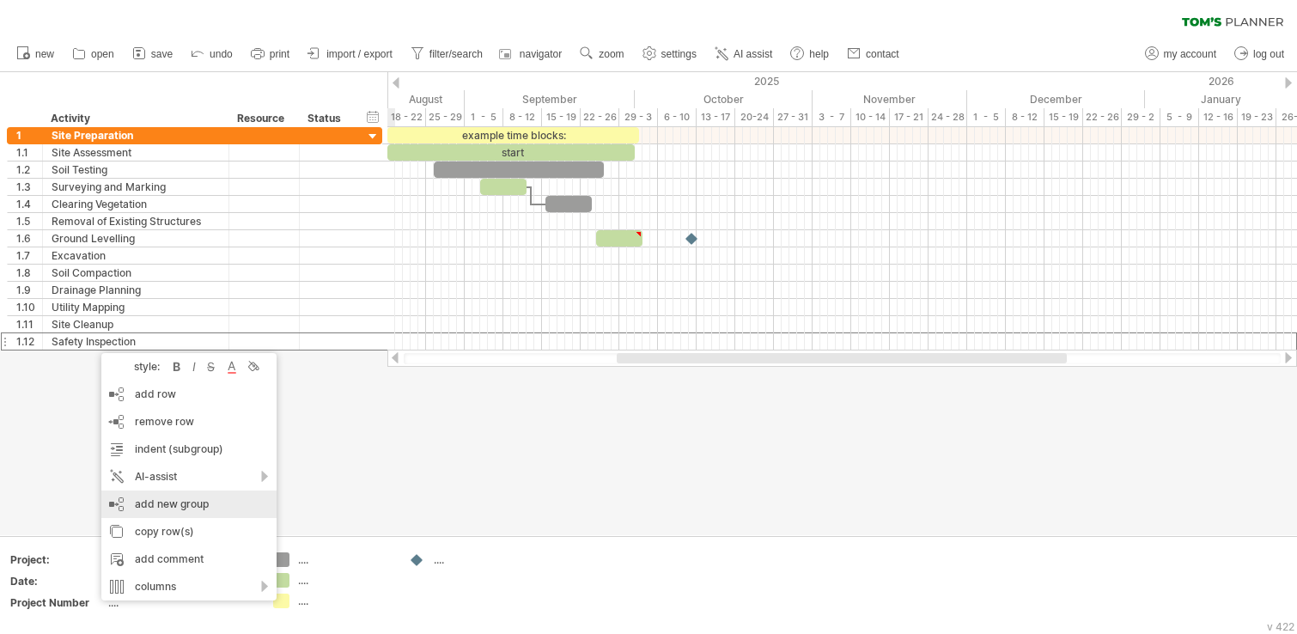
click at [222, 498] on div "add new group" at bounding box center [188, 503] width 175 height 27
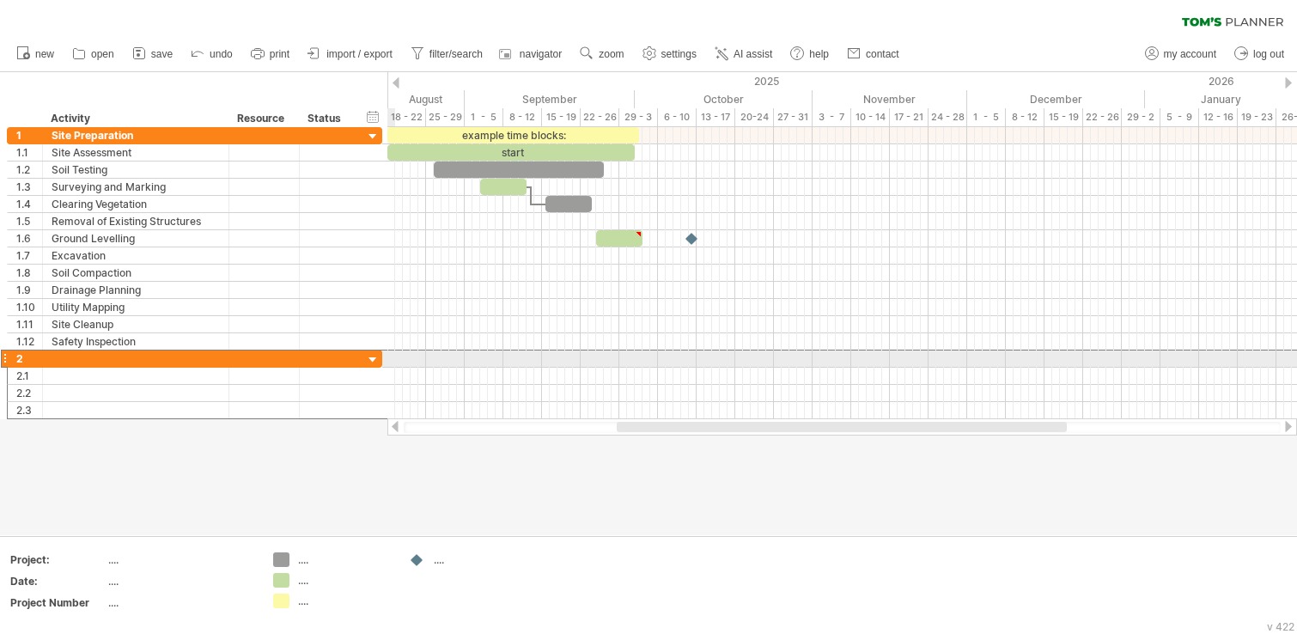
click at [137, 355] on div at bounding box center [136, 358] width 168 height 16
click at [0, 0] on input "text" at bounding box center [0, 0] width 0 height 0
type input "**********"
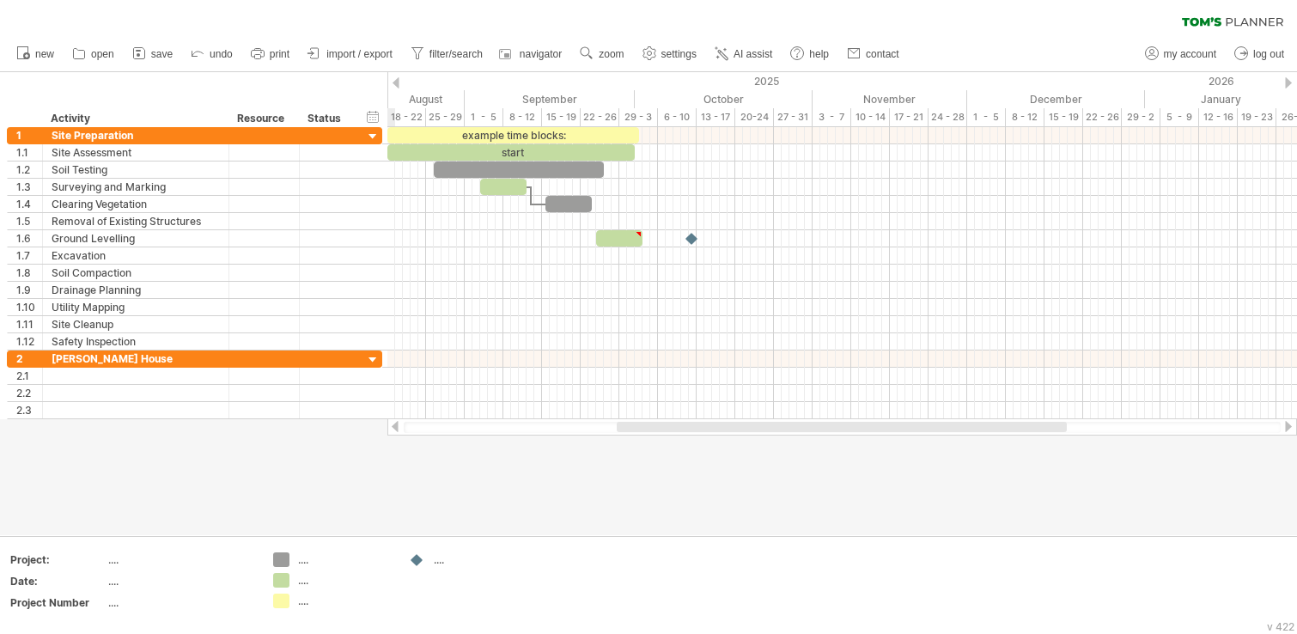
click at [160, 515] on div at bounding box center [648, 303] width 1297 height 463
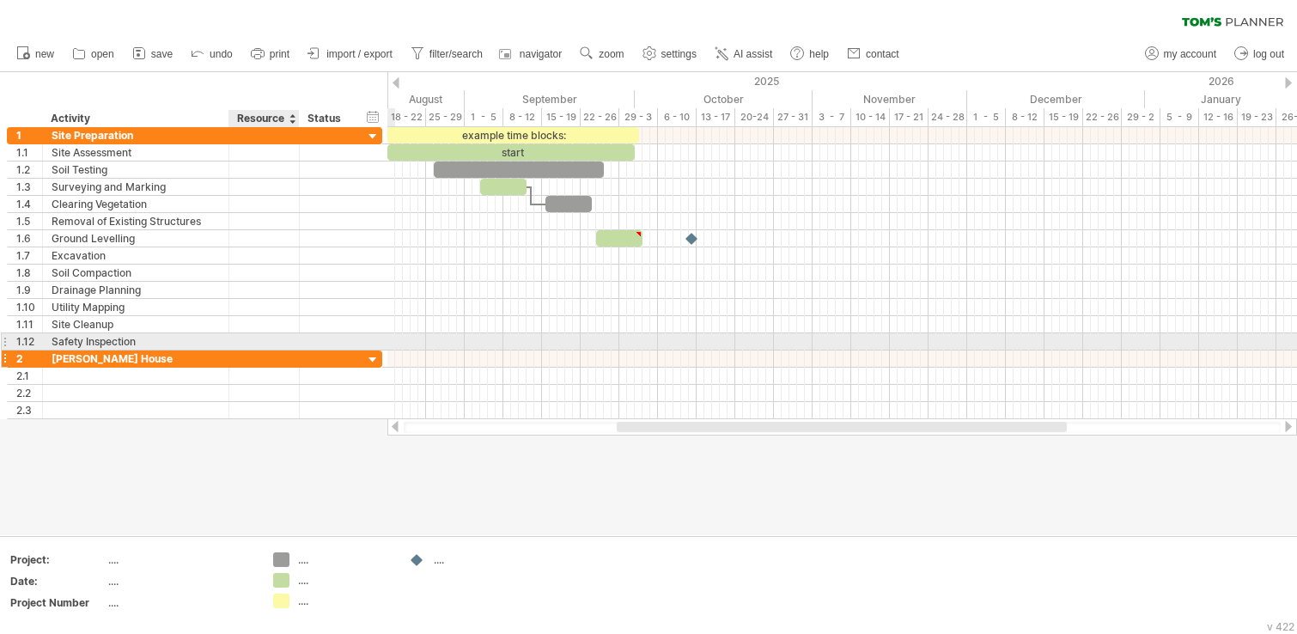
click at [252, 355] on div at bounding box center [264, 358] width 52 height 16
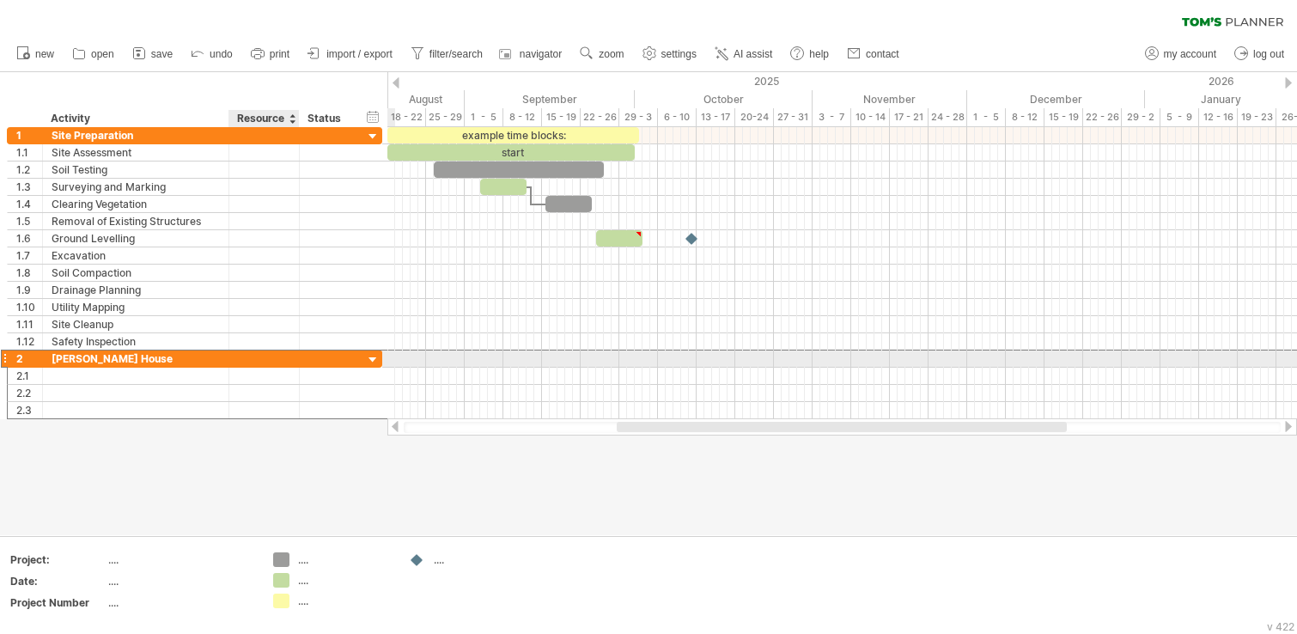
click at [270, 358] on input "text" at bounding box center [264, 358] width 52 height 16
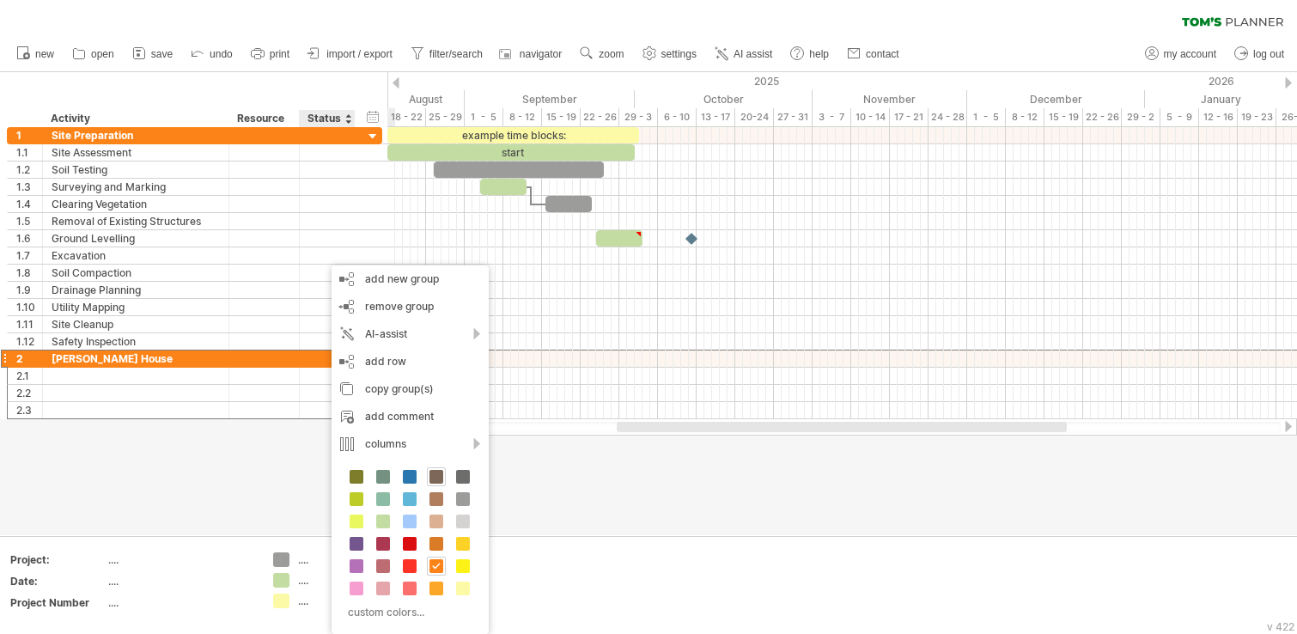
click at [442, 477] on span at bounding box center [436, 477] width 14 height 14
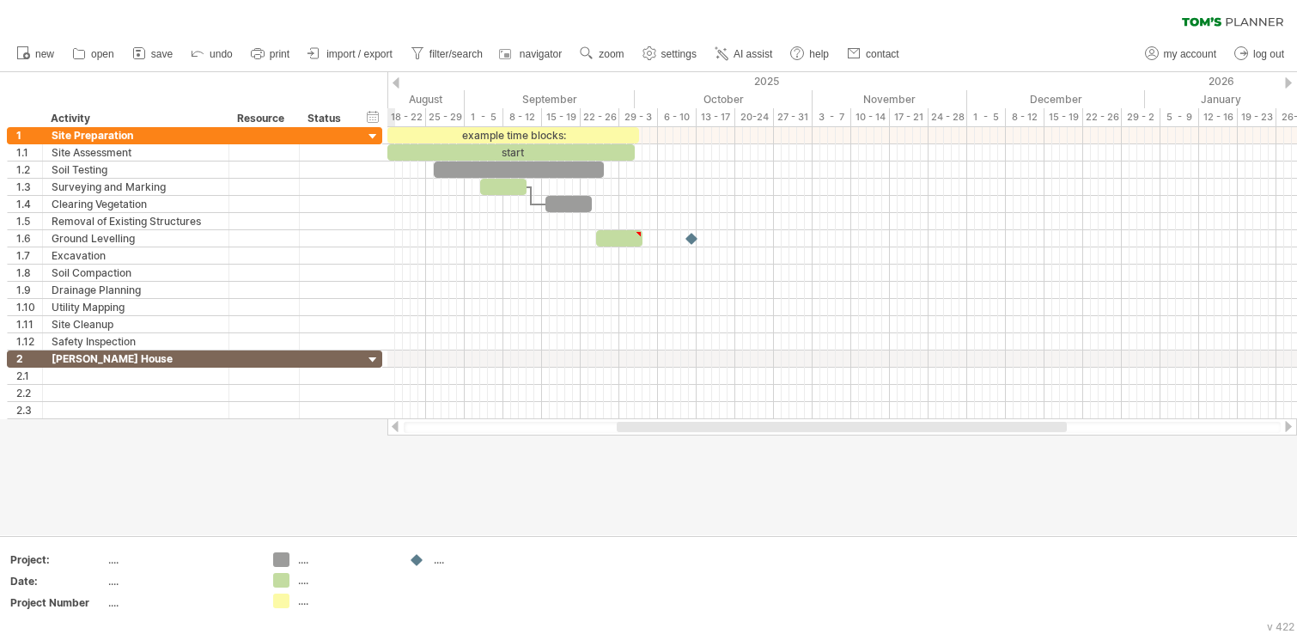
click at [343, 471] on div at bounding box center [648, 303] width 1297 height 463
click at [328, 358] on div at bounding box center [327, 358] width 38 height 16
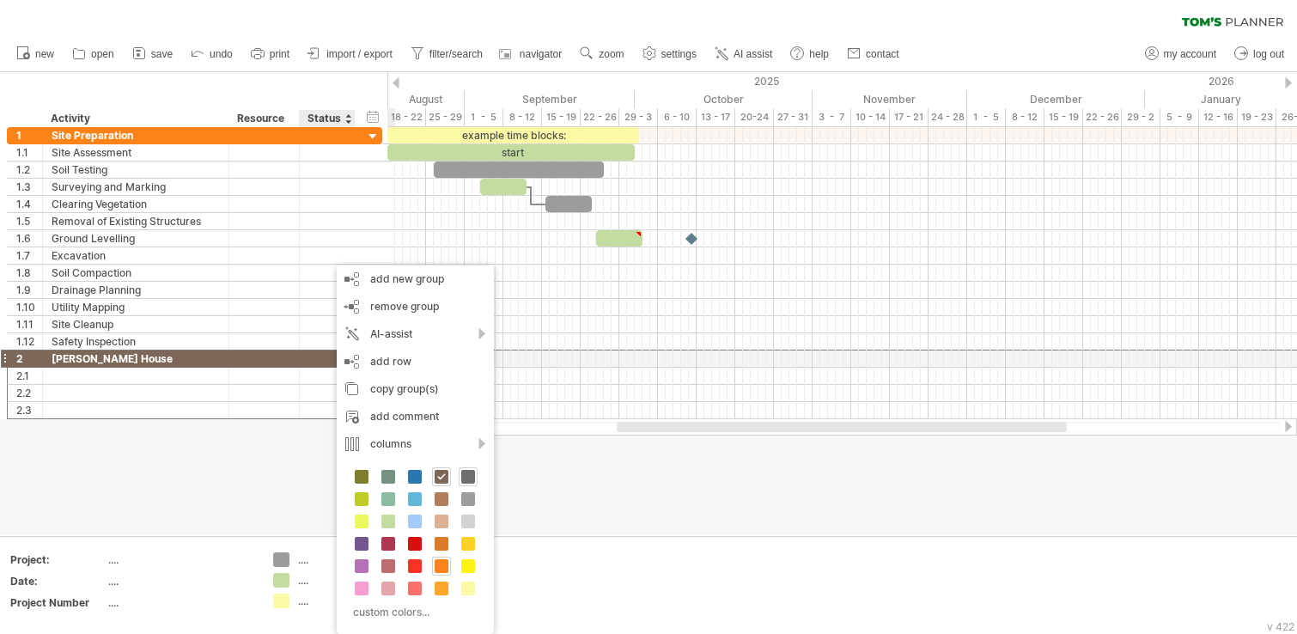
click at [469, 480] on span at bounding box center [468, 477] width 14 height 14
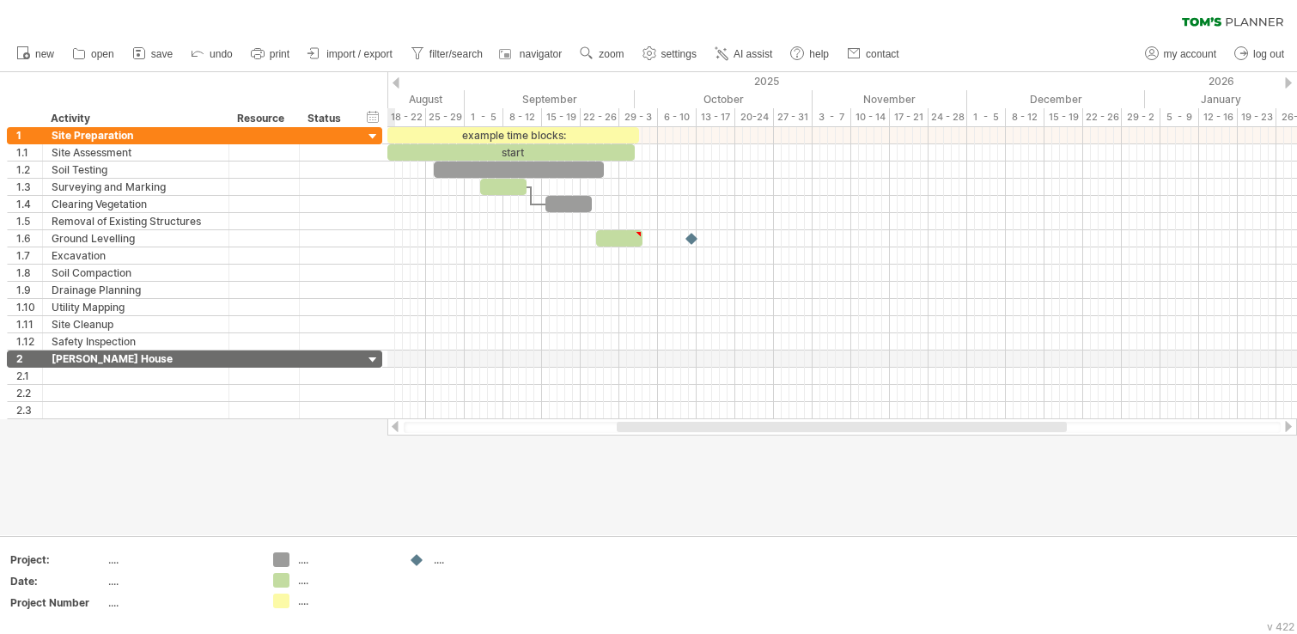
click at [511, 498] on div at bounding box center [648, 303] width 1297 height 463
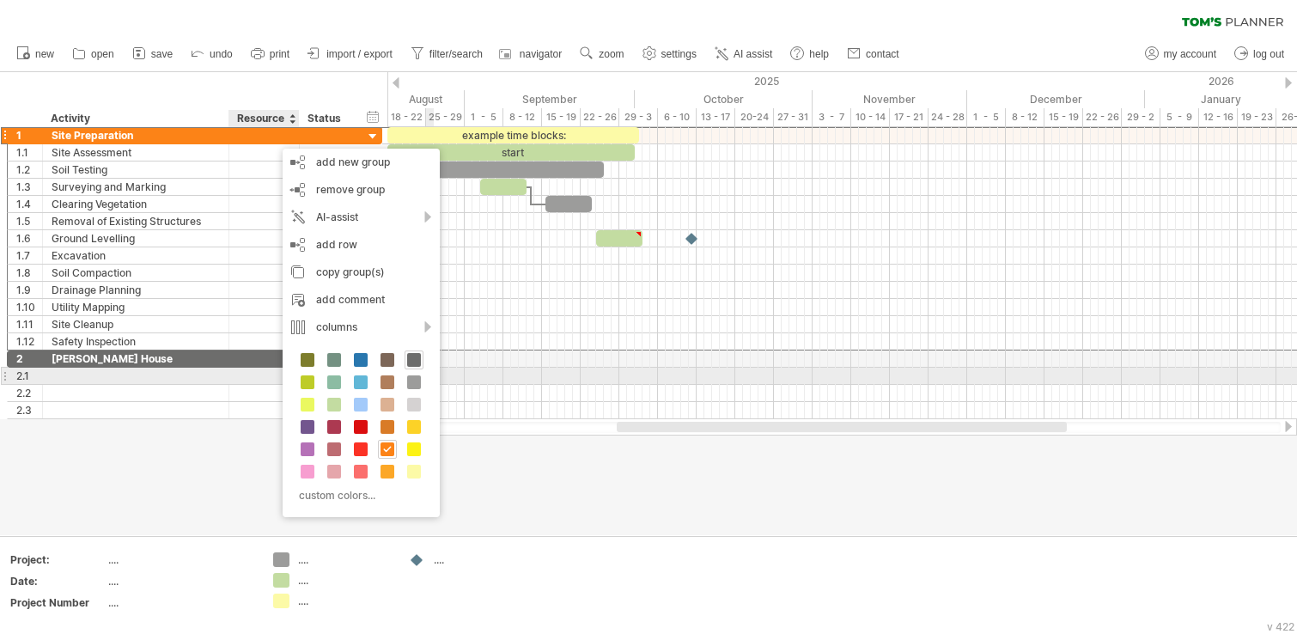
click at [418, 356] on span at bounding box center [414, 360] width 14 height 14
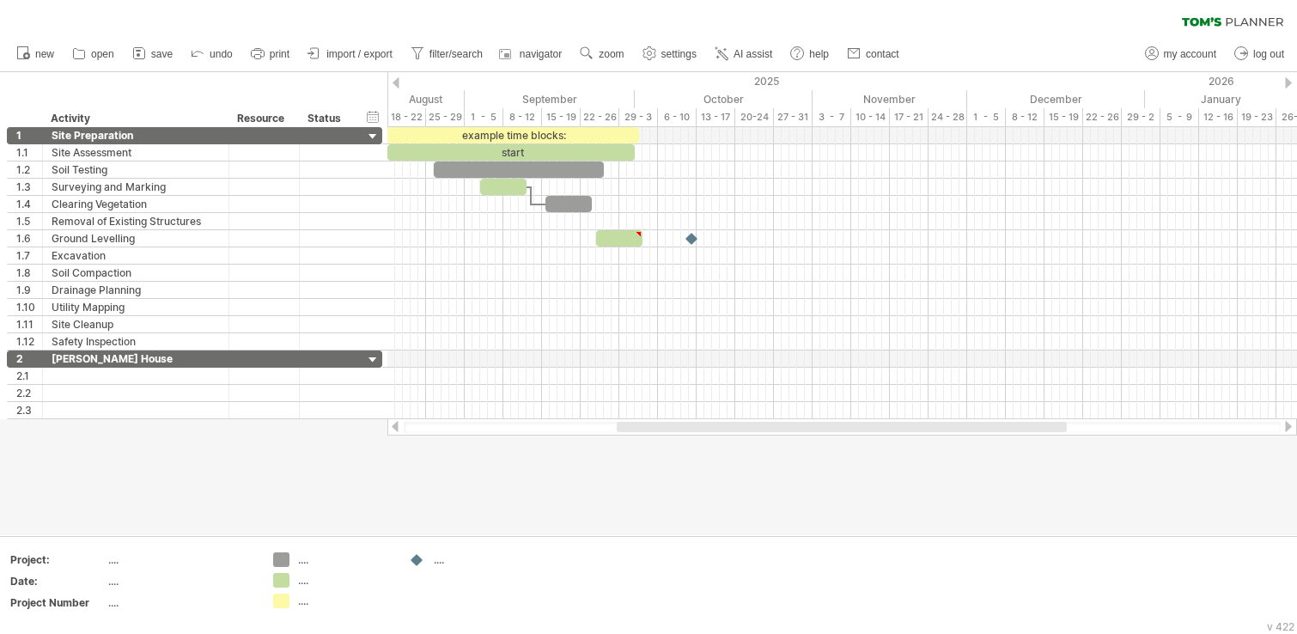
click at [545, 469] on div at bounding box center [648, 303] width 1297 height 463
click at [504, 134] on div "example time blocks:" at bounding box center [513, 135] width 252 height 16
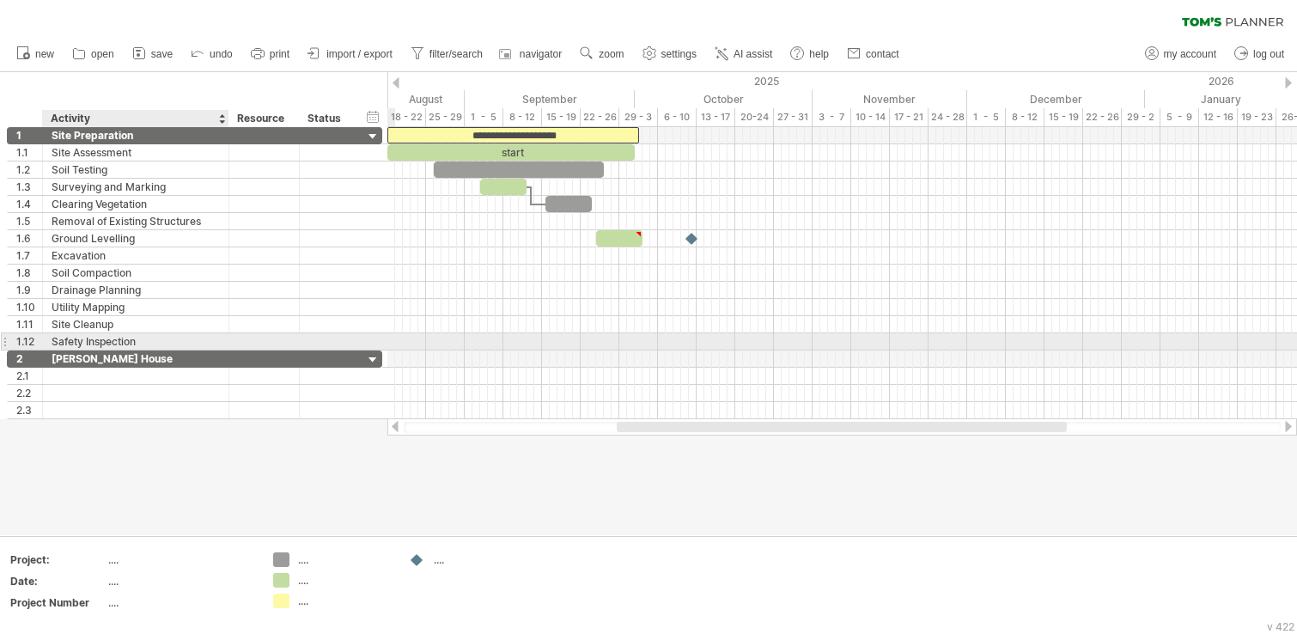
click at [100, 338] on div "Safety Inspection" at bounding box center [136, 341] width 168 height 16
click at [100, 338] on input "**********" at bounding box center [136, 341] width 168 height 16
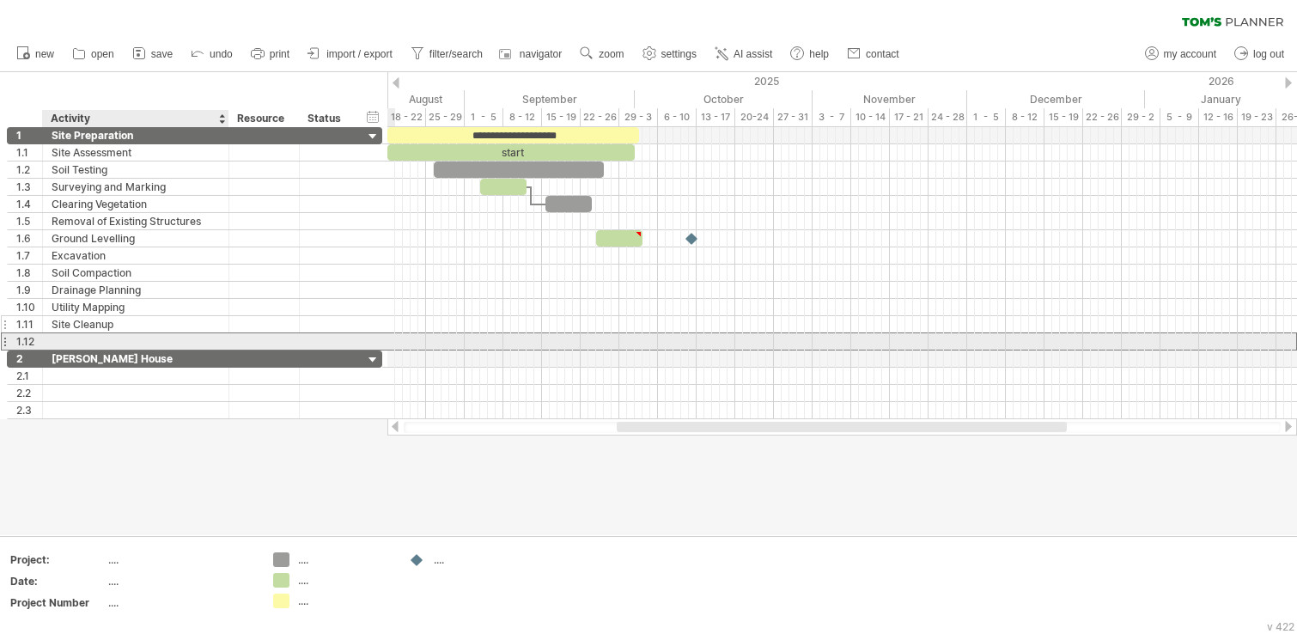
click at [112, 321] on div "Site Cleanup" at bounding box center [136, 324] width 168 height 16
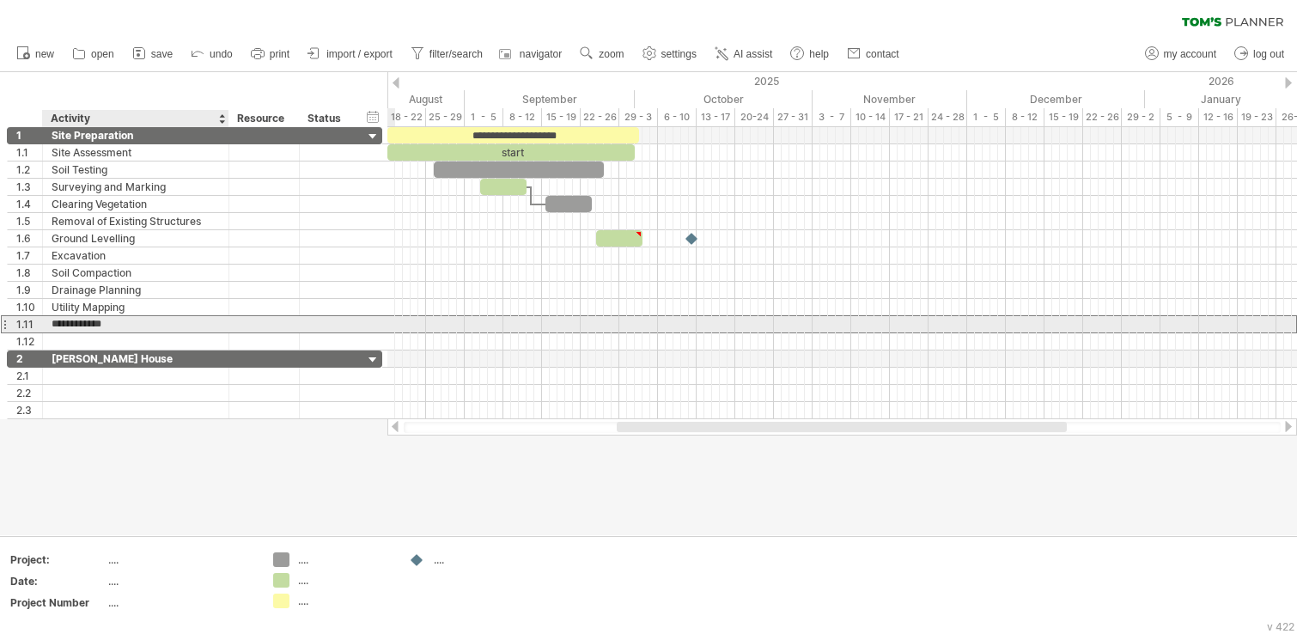
click at [112, 321] on input "**********" at bounding box center [136, 324] width 168 height 16
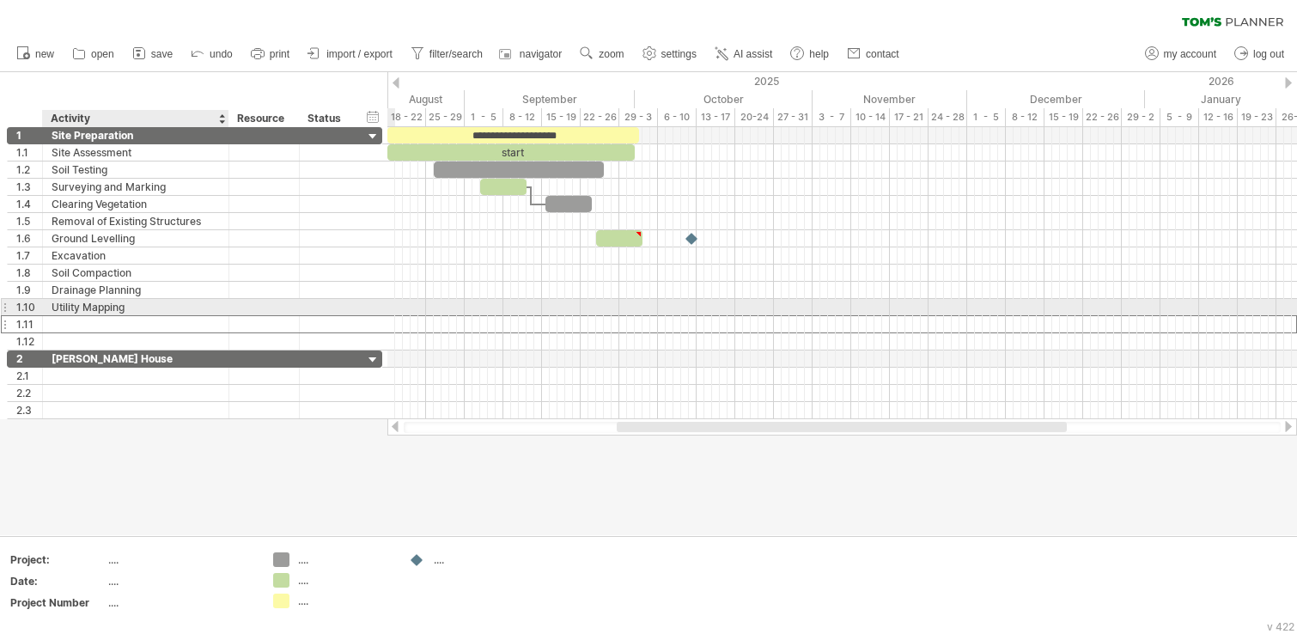
click at [120, 305] on div "Utility Mapping" at bounding box center [136, 307] width 168 height 16
click at [0, 0] on input "**********" at bounding box center [0, 0] width 0 height 0
click at [124, 289] on div "Drainage Planning" at bounding box center [136, 290] width 168 height 16
click at [0, 0] on input "**********" at bounding box center [0, 0] width 0 height 0
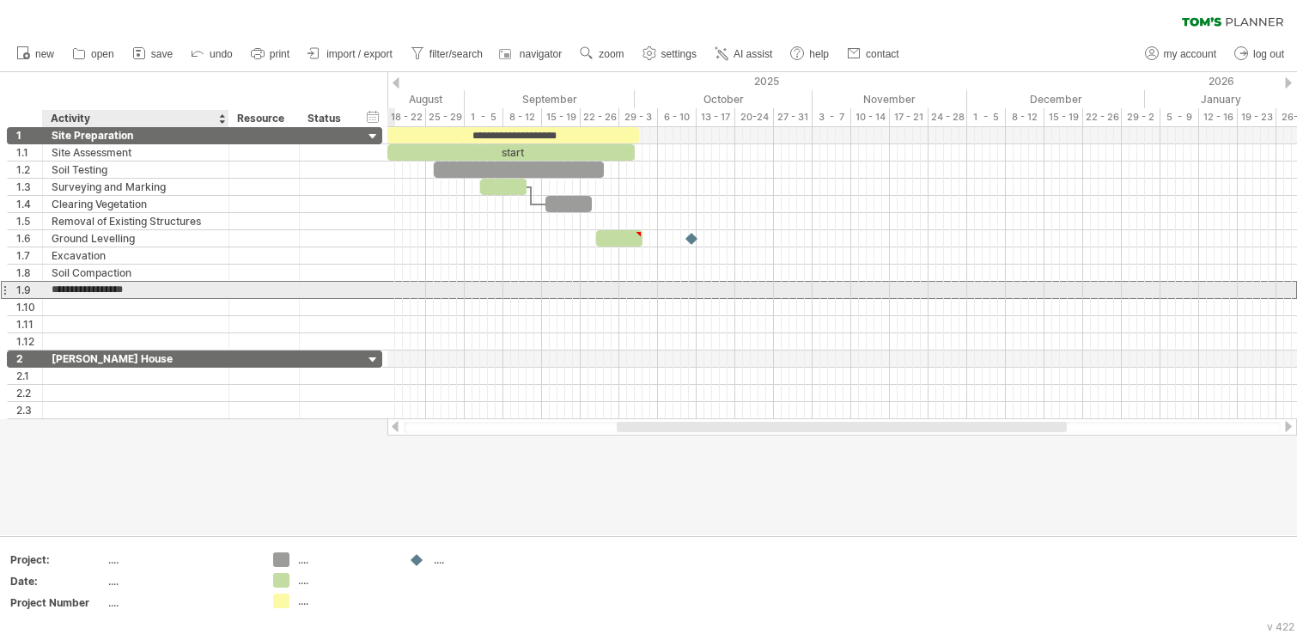
click at [124, 289] on input "**********" at bounding box center [136, 290] width 168 height 16
click at [125, 270] on div "Soil Compaction" at bounding box center [136, 272] width 168 height 16
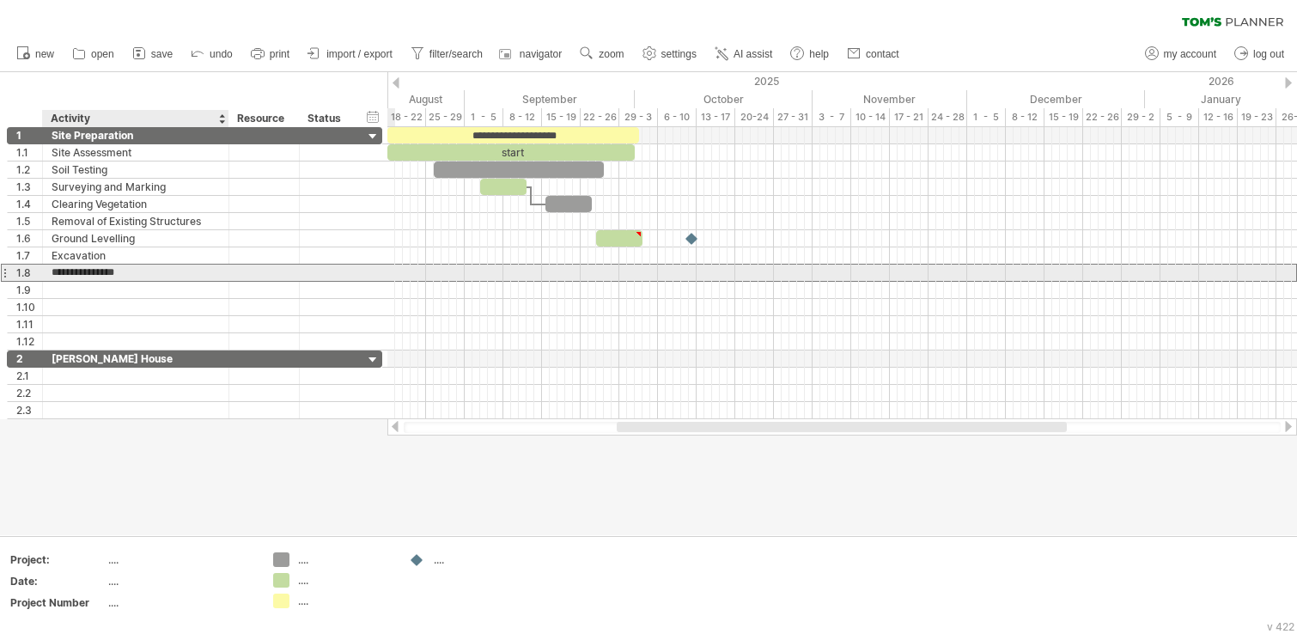
drag, startPoint x: 125, startPoint y: 270, endPoint x: 126, endPoint y: 257, distance: 13.8
click at [125, 271] on input "**********" at bounding box center [136, 272] width 168 height 16
type input "**********"
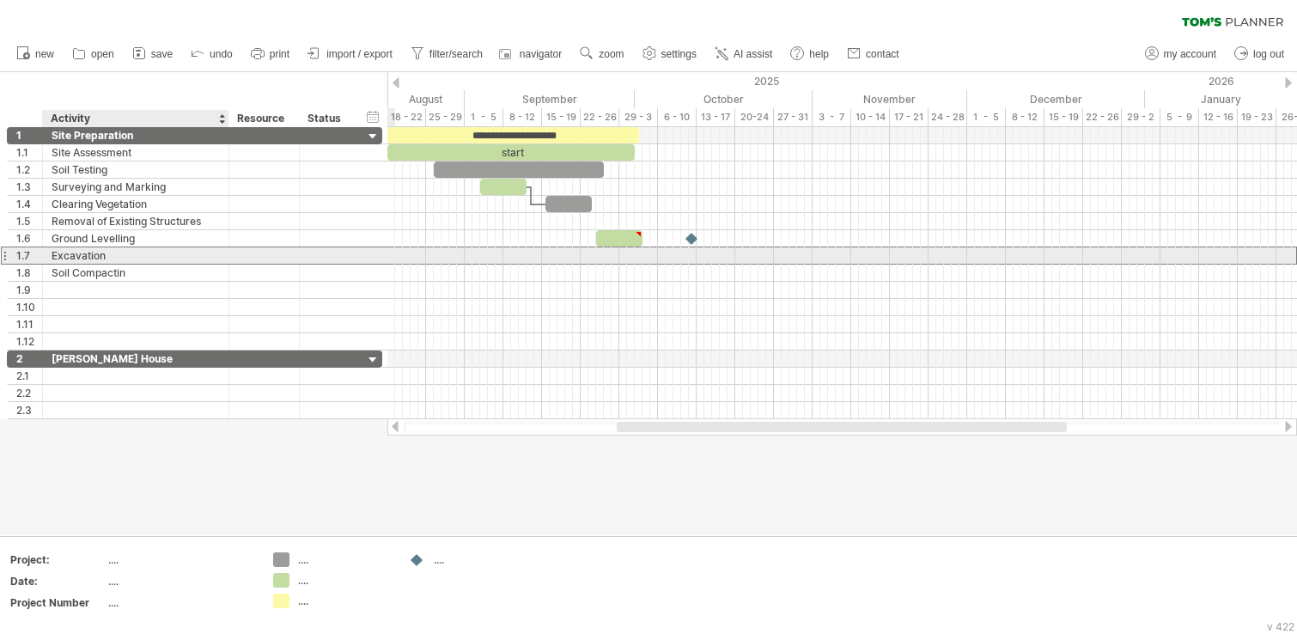
click at [126, 257] on div "Excavation" at bounding box center [136, 255] width 168 height 16
click at [0, 0] on input "**********" at bounding box center [0, 0] width 0 height 0
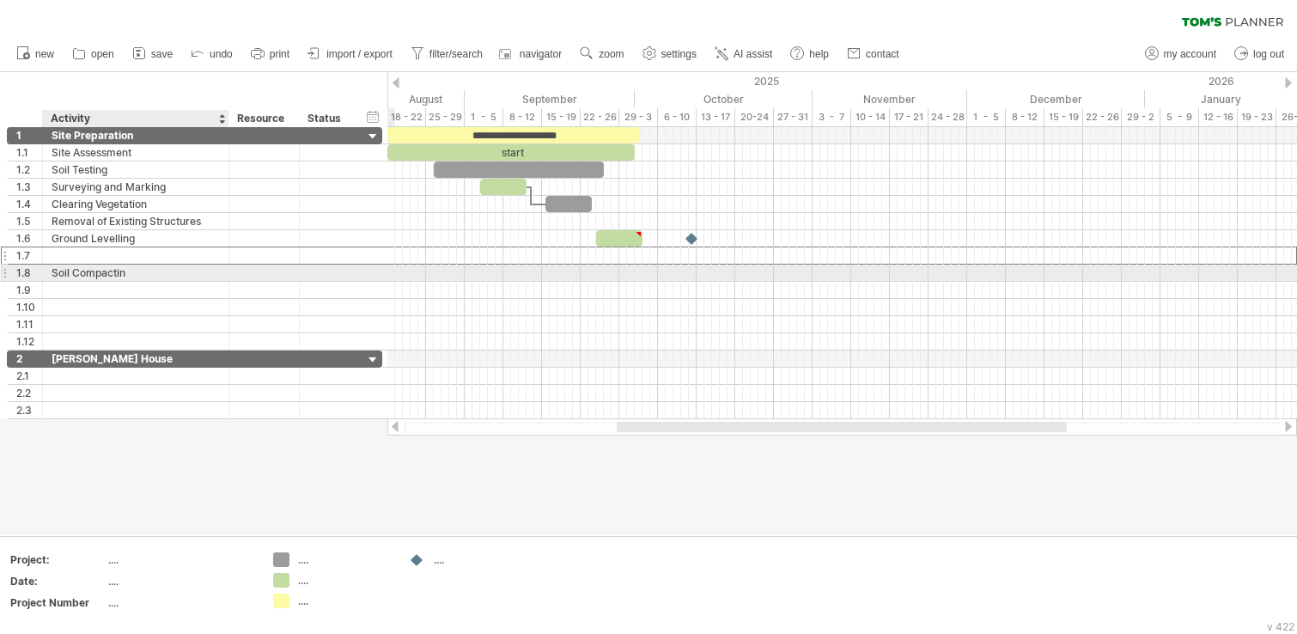
click at [119, 276] on div "Soil Compactin" at bounding box center [136, 272] width 168 height 16
click at [0, 0] on input "**********" at bounding box center [0, 0] width 0 height 0
click at [119, 238] on div "Ground Levelling" at bounding box center [136, 238] width 168 height 16
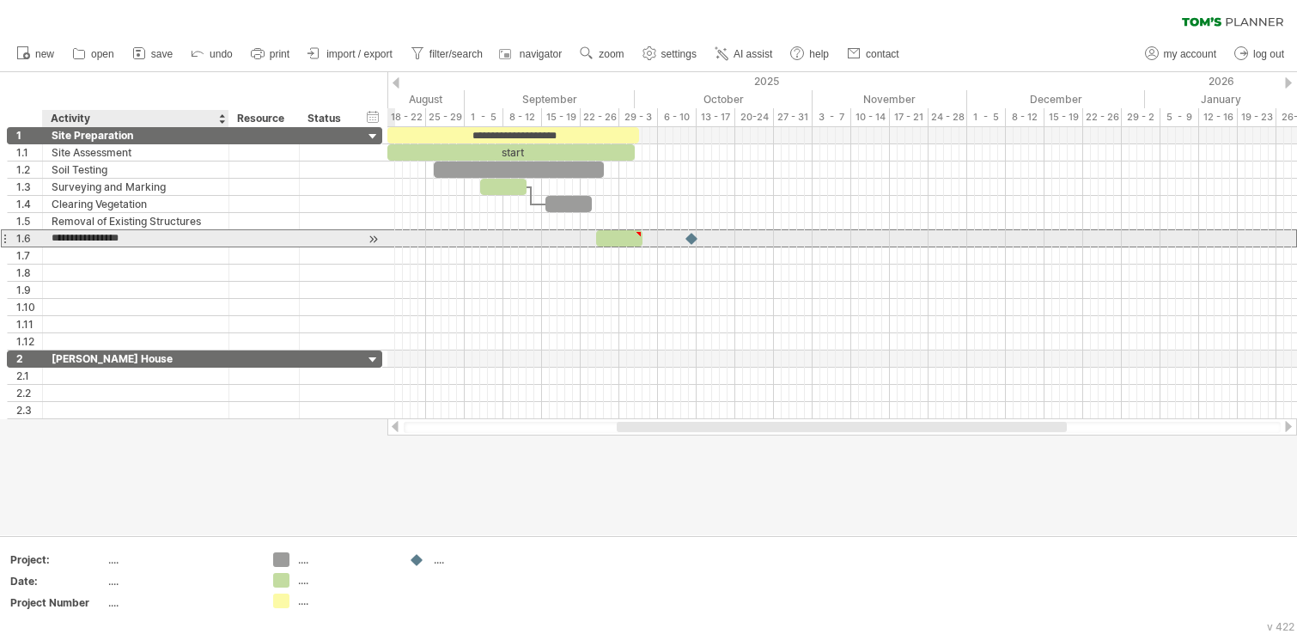
click at [119, 238] on input "**********" at bounding box center [136, 238] width 168 height 16
type input "******"
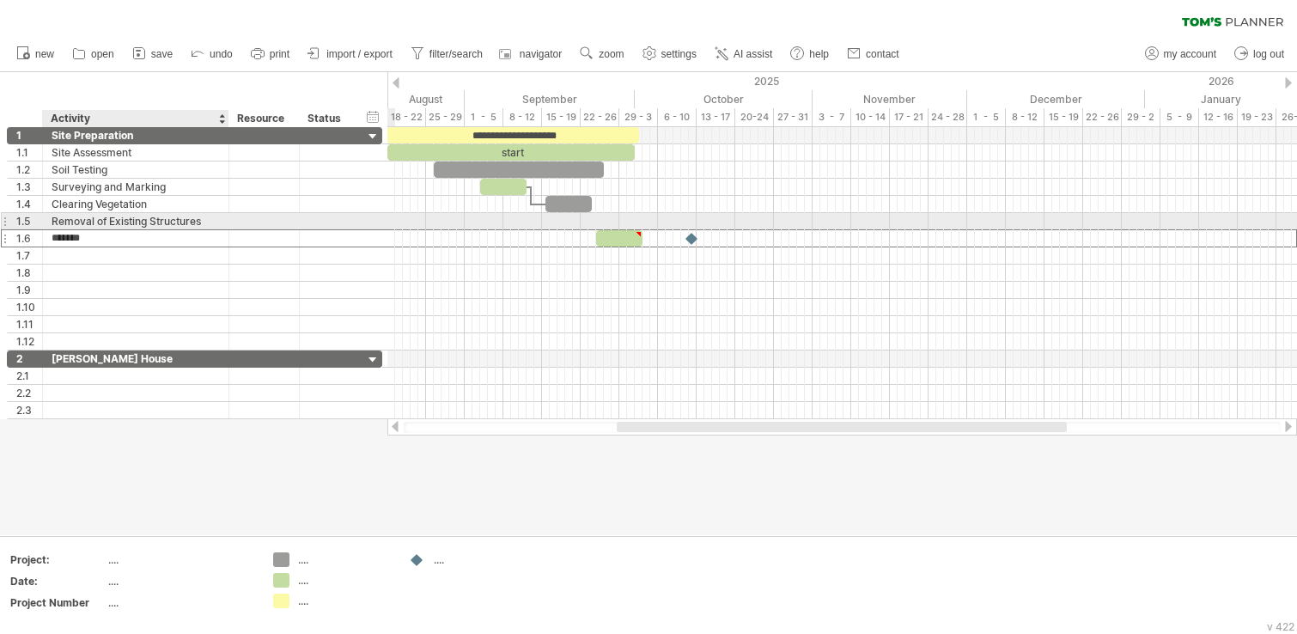
click at [130, 218] on div "Removal of Existing Structures" at bounding box center [136, 221] width 168 height 16
click at [0, 0] on input "**********" at bounding box center [0, 0] width 0 height 0
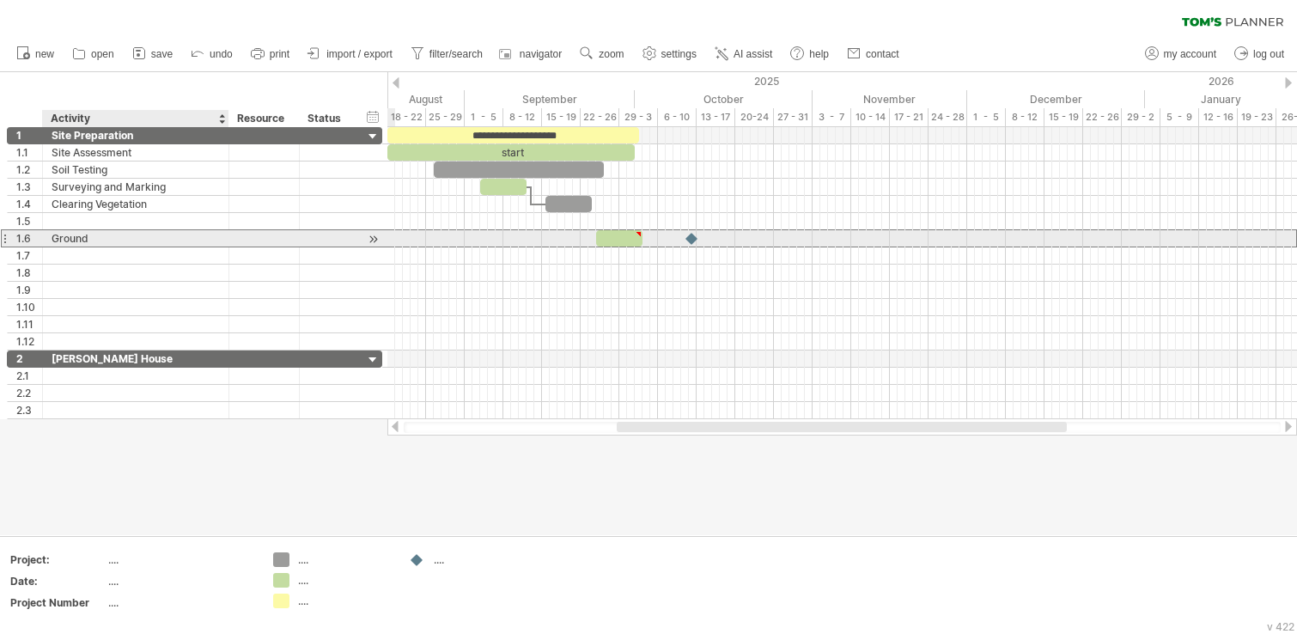
click at [116, 240] on div "Ground" at bounding box center [136, 238] width 168 height 16
click at [0, 0] on input "******" at bounding box center [0, 0] width 0 height 0
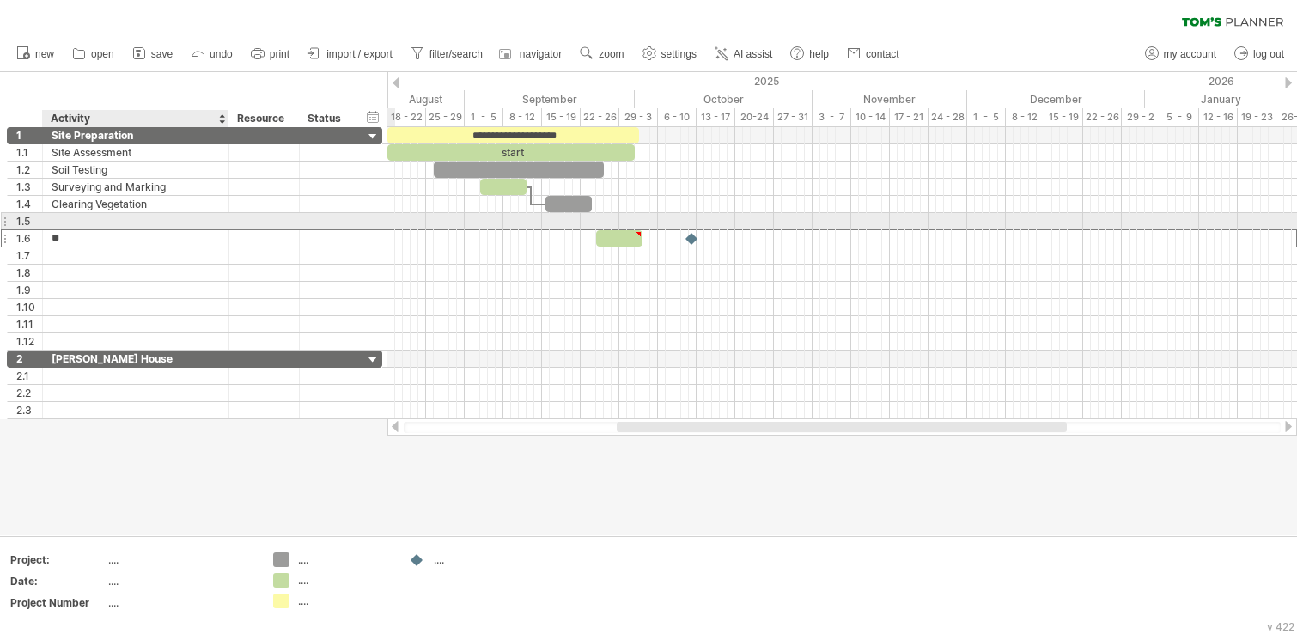
type input "*"
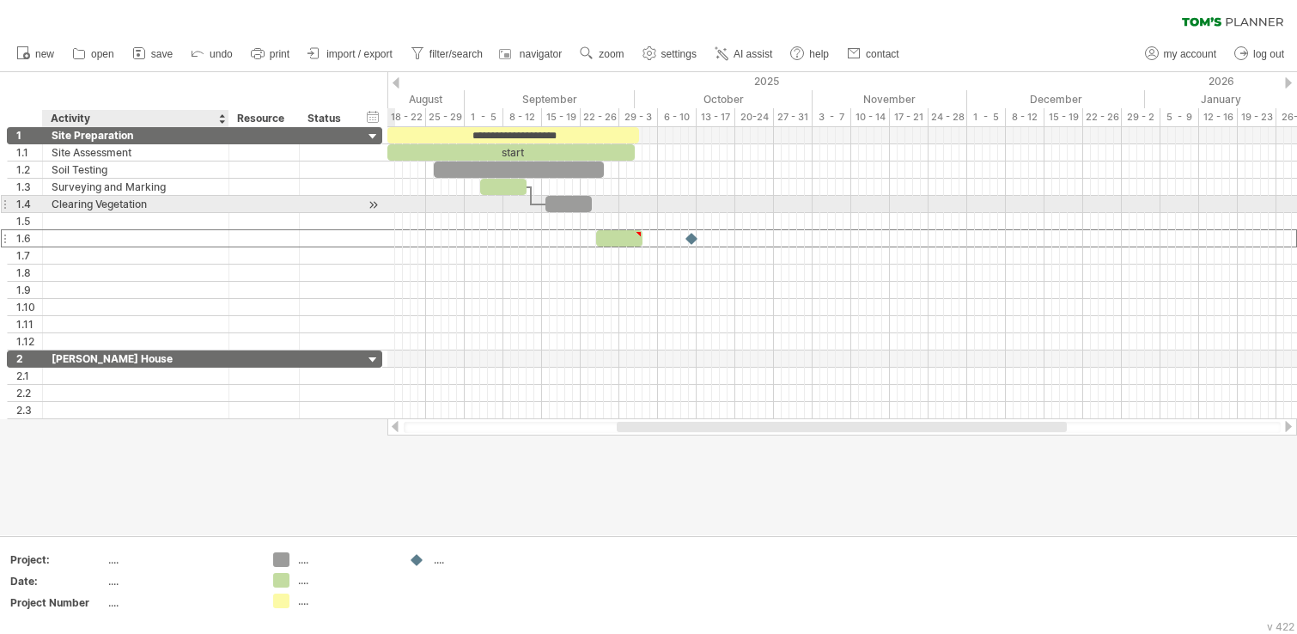
click at [160, 203] on div "Clearing Vegetation" at bounding box center [136, 204] width 168 height 16
click at [0, 0] on input "**********" at bounding box center [0, 0] width 0 height 0
click at [160, 203] on input "**********" at bounding box center [136, 204] width 168 height 16
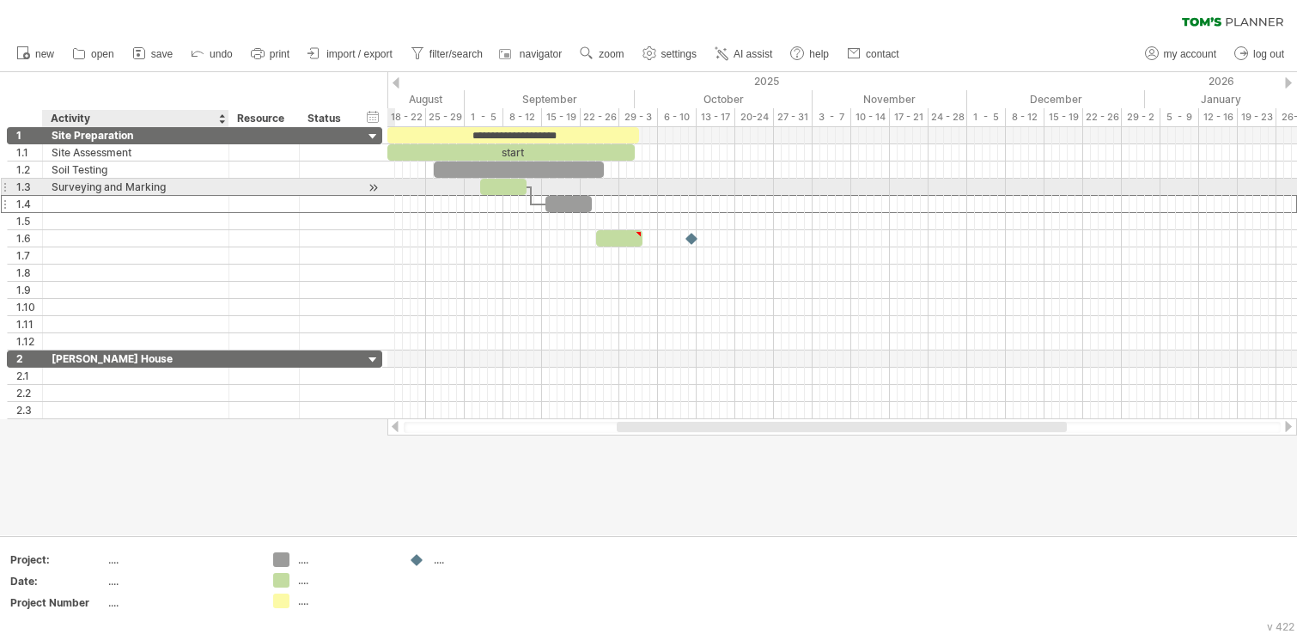
click at [162, 185] on div "Surveying and Marking" at bounding box center [136, 187] width 168 height 16
click at [0, 0] on input "**********" at bounding box center [0, 0] width 0 height 0
click at [163, 185] on input "**********" at bounding box center [136, 187] width 168 height 16
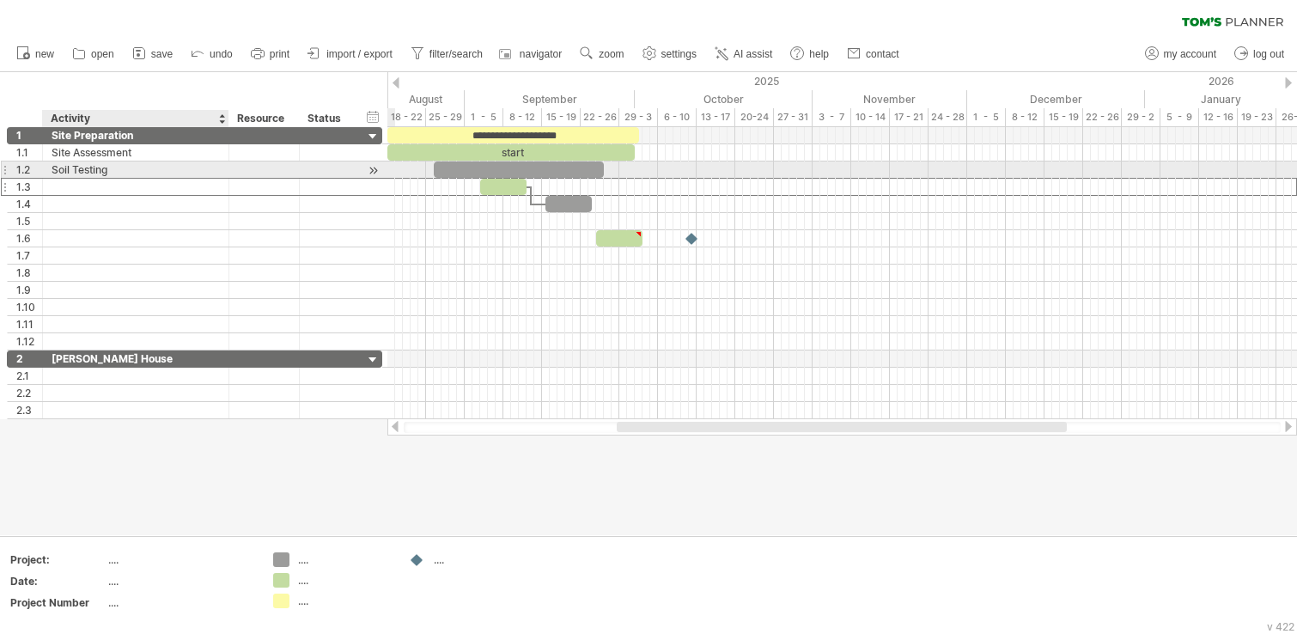
click at [138, 172] on div "Soil Testing" at bounding box center [136, 169] width 168 height 16
click at [138, 172] on input "**********" at bounding box center [136, 169] width 168 height 16
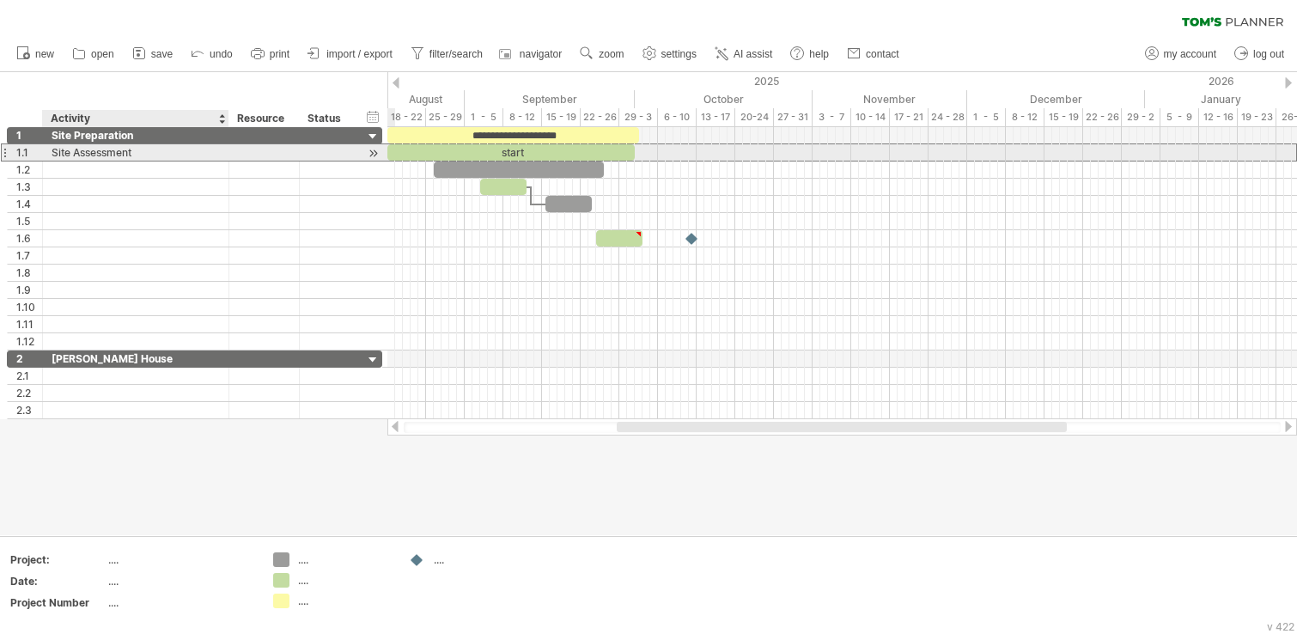
click at [135, 153] on div "Site Assessment" at bounding box center [136, 152] width 168 height 16
click at [0, 0] on input "**********" at bounding box center [0, 0] width 0 height 0
type input "*"
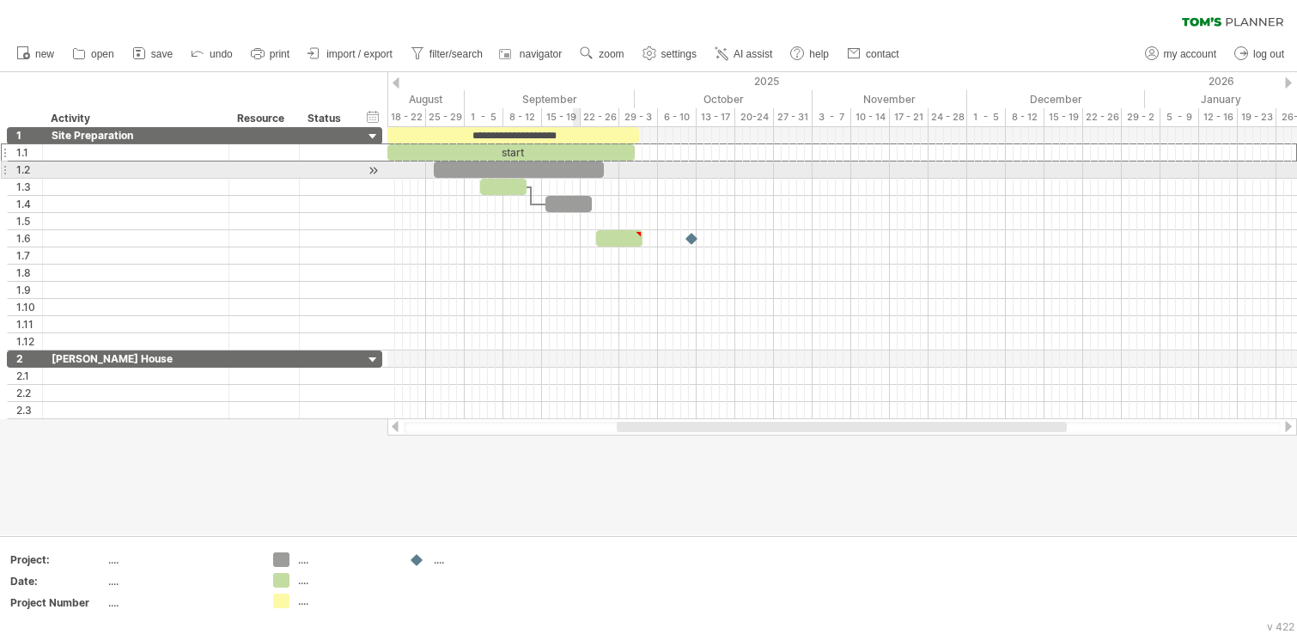
click at [575, 170] on div at bounding box center [519, 169] width 170 height 16
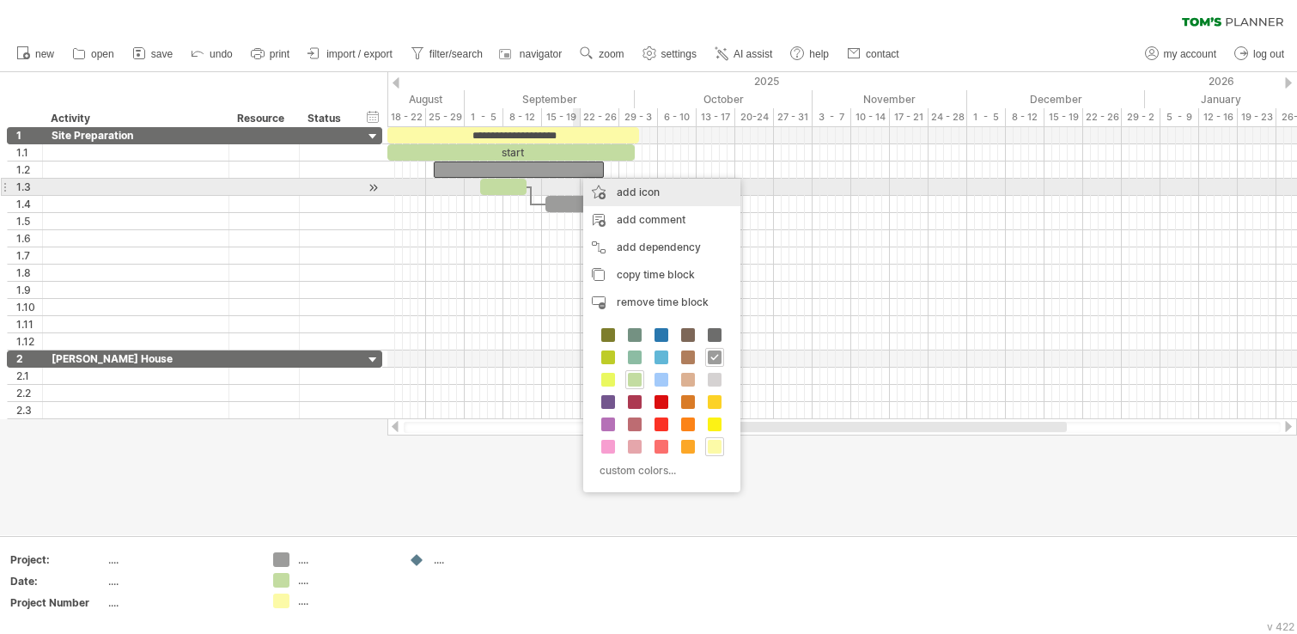
click at [621, 193] on div "add icon" at bounding box center [661, 192] width 157 height 27
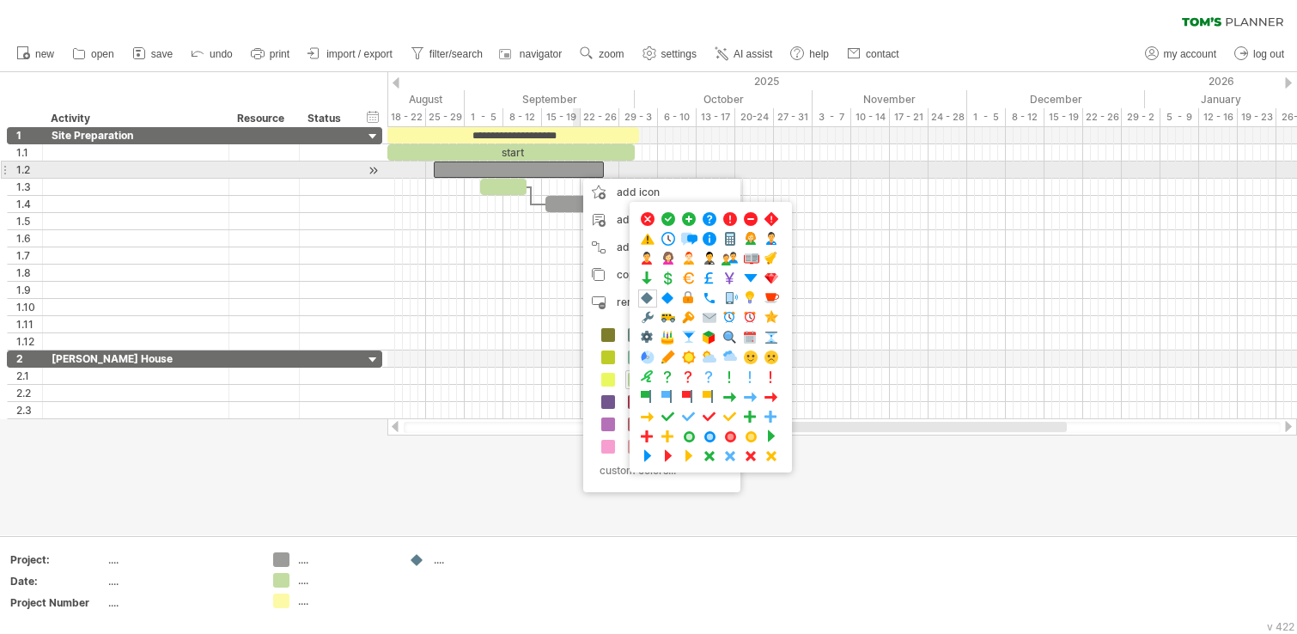
click at [574, 170] on div at bounding box center [519, 169] width 170 height 16
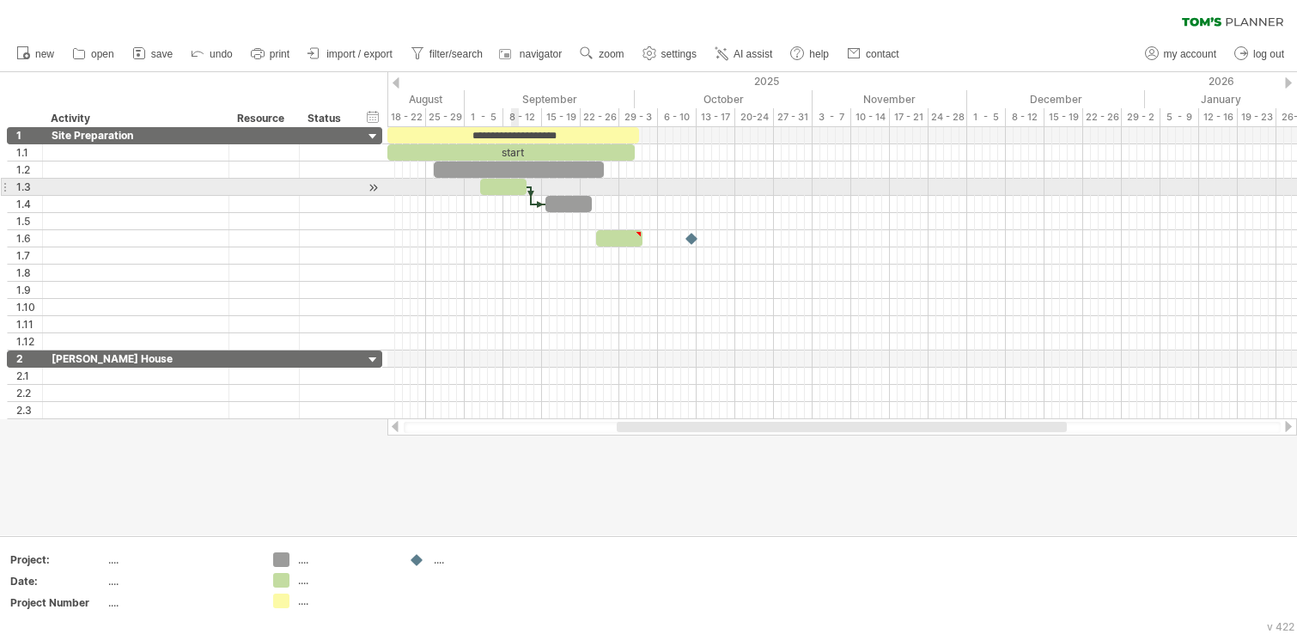
click at [516, 189] on div at bounding box center [503, 187] width 46 height 16
click at [566, 204] on div at bounding box center [568, 204] width 46 height 16
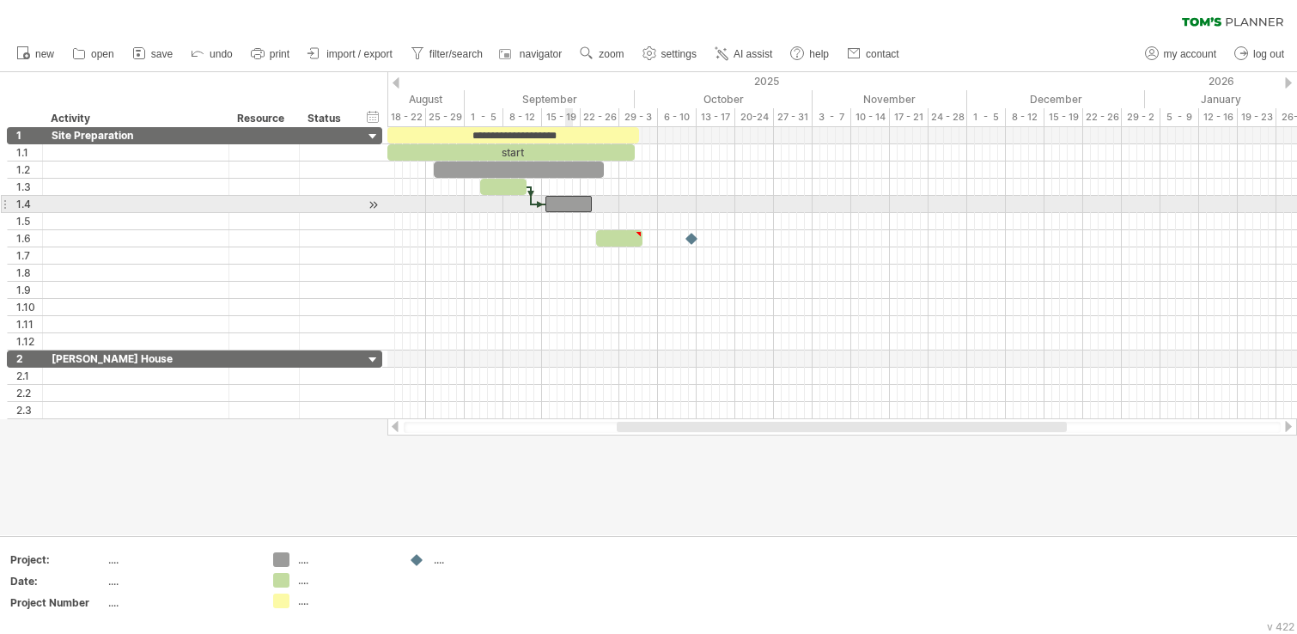
click at [617, 241] on div at bounding box center [619, 238] width 46 height 16
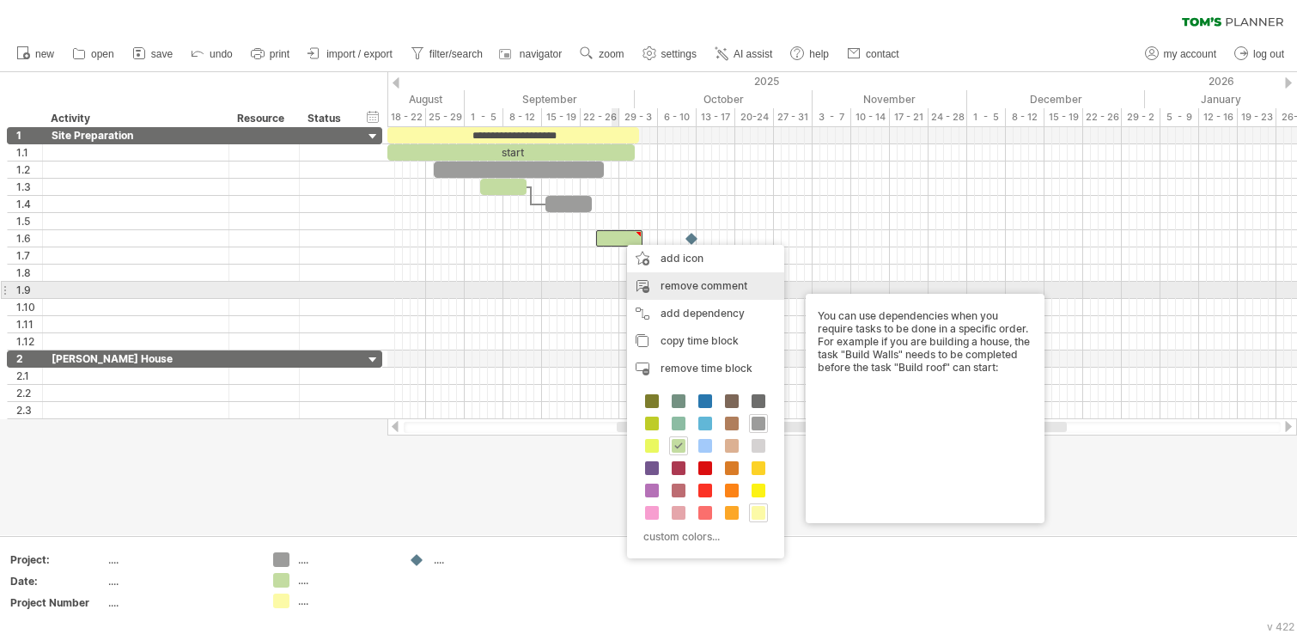
click at [700, 293] on div "remove comment" at bounding box center [705, 285] width 157 height 27
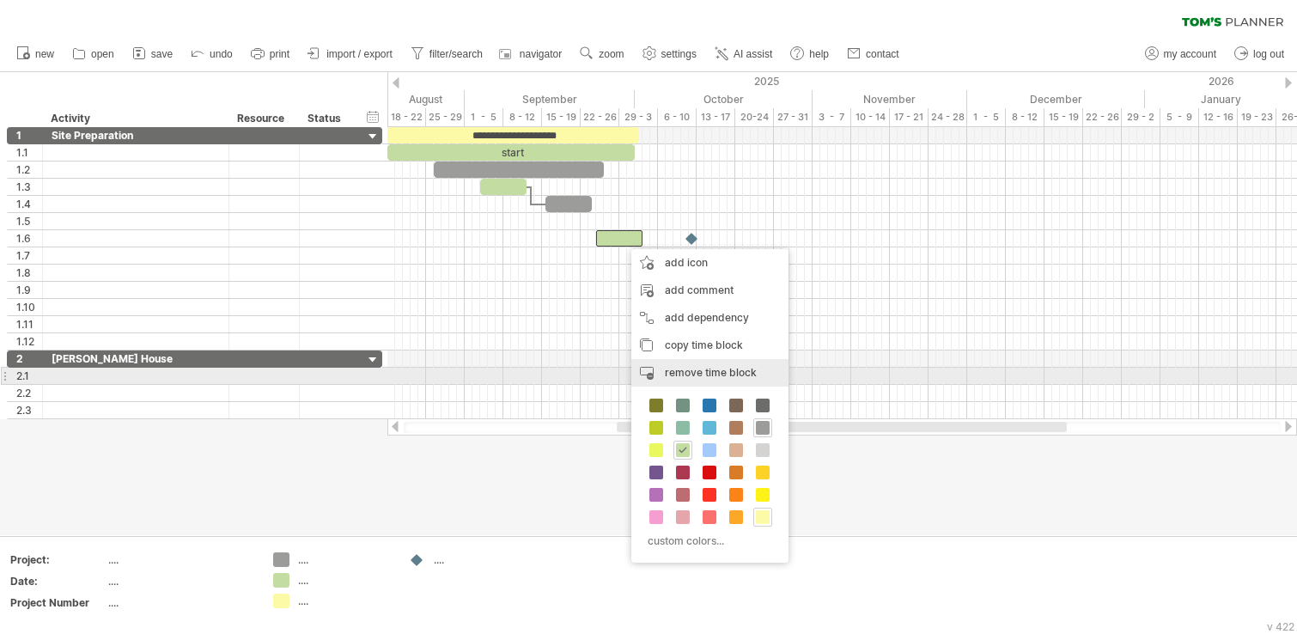
click at [739, 374] on span "remove time block" at bounding box center [711, 372] width 92 height 13
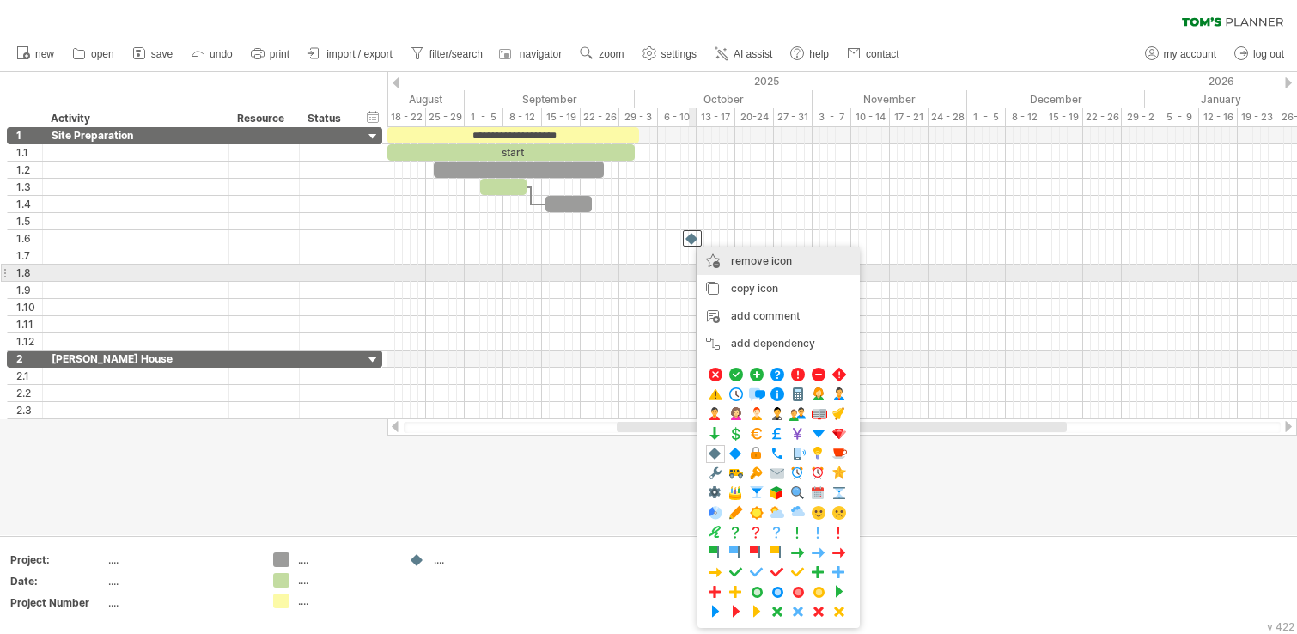
click at [803, 264] on div "remove icon remove selected items" at bounding box center [778, 260] width 162 height 27
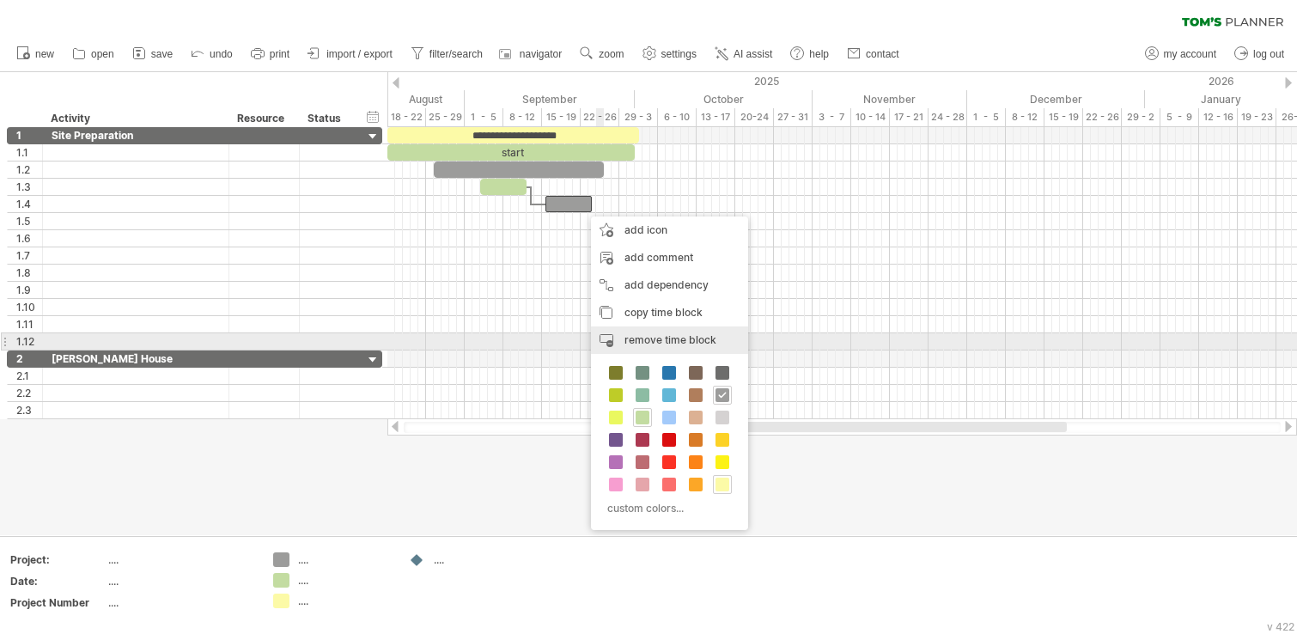
click at [708, 341] on span "remove time block" at bounding box center [670, 339] width 92 height 13
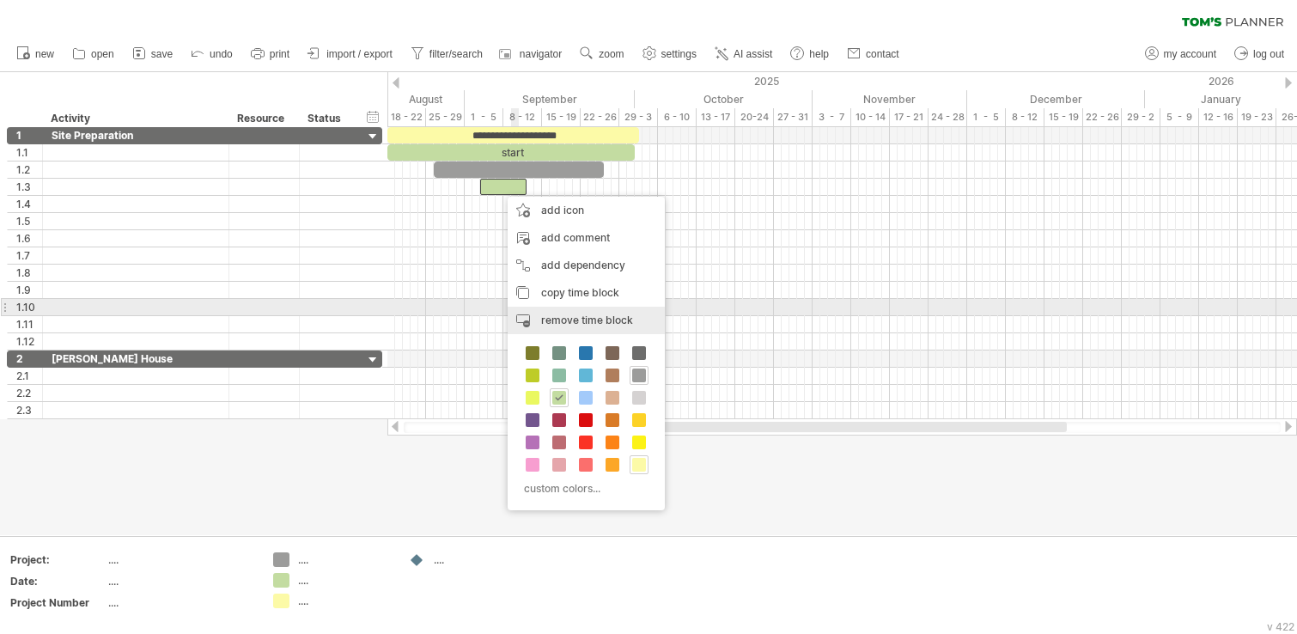
drag, startPoint x: 632, startPoint y: 311, endPoint x: 621, endPoint y: 274, distance: 38.6
click at [632, 312] on div "remove time block remove selected items" at bounding box center [585, 320] width 157 height 27
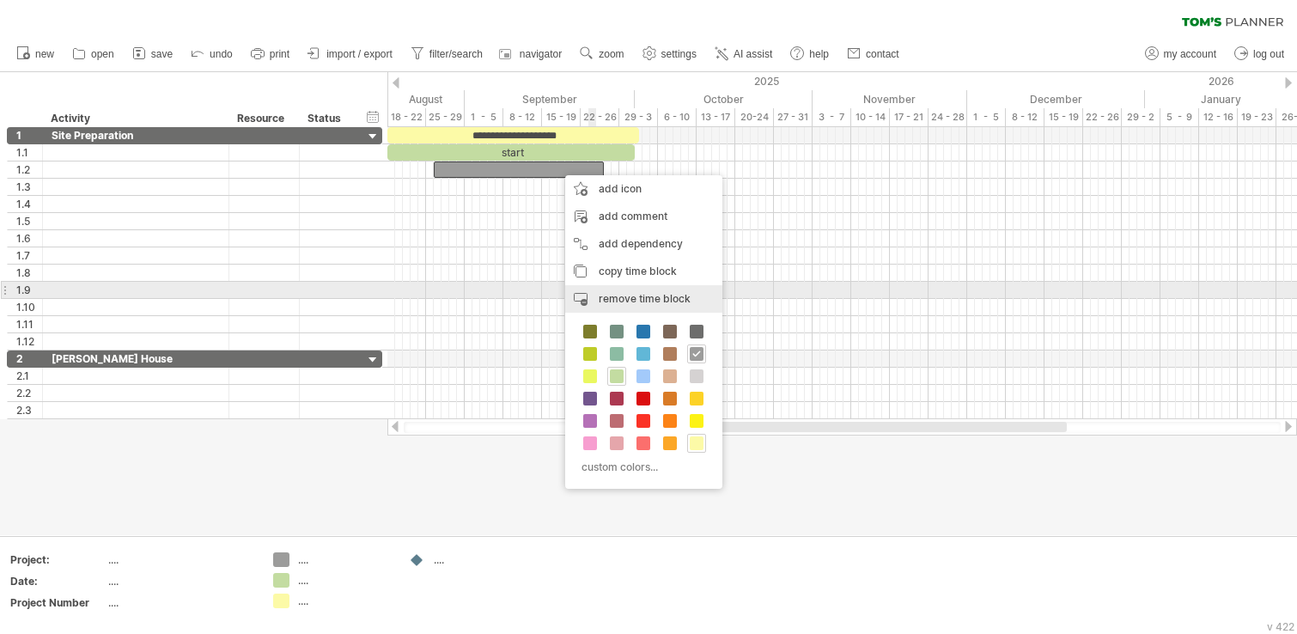
click at [647, 295] on span "remove time block" at bounding box center [644, 298] width 92 height 13
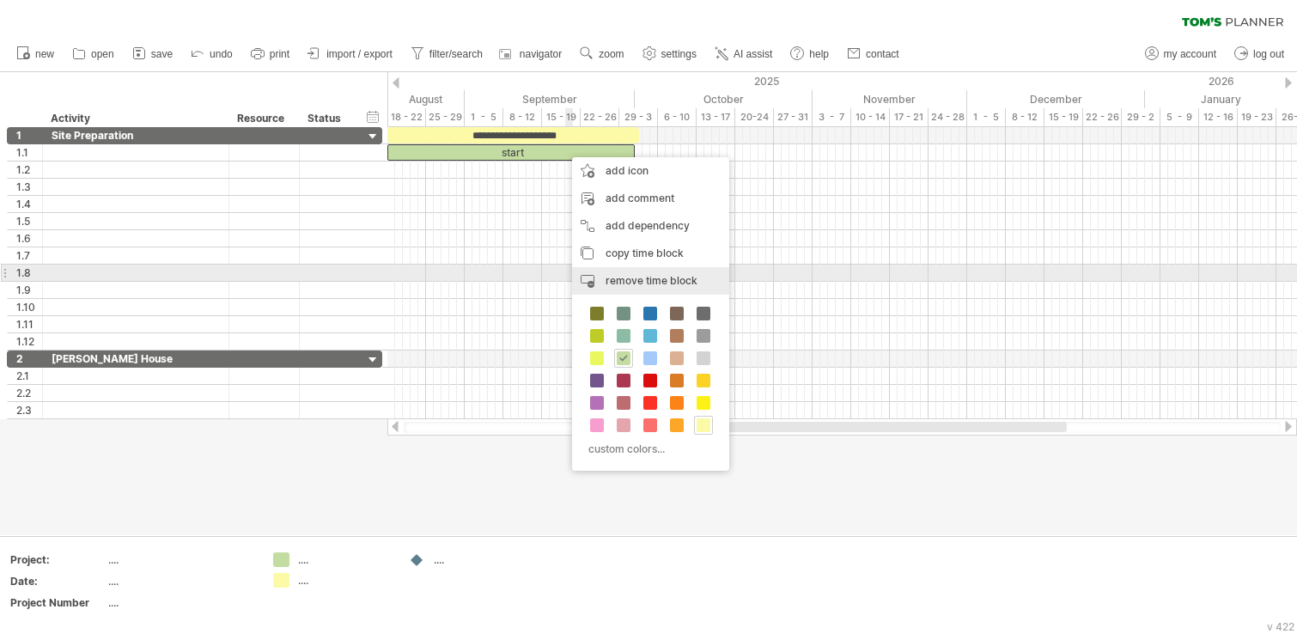
click at [665, 280] on span "remove time block" at bounding box center [651, 280] width 92 height 13
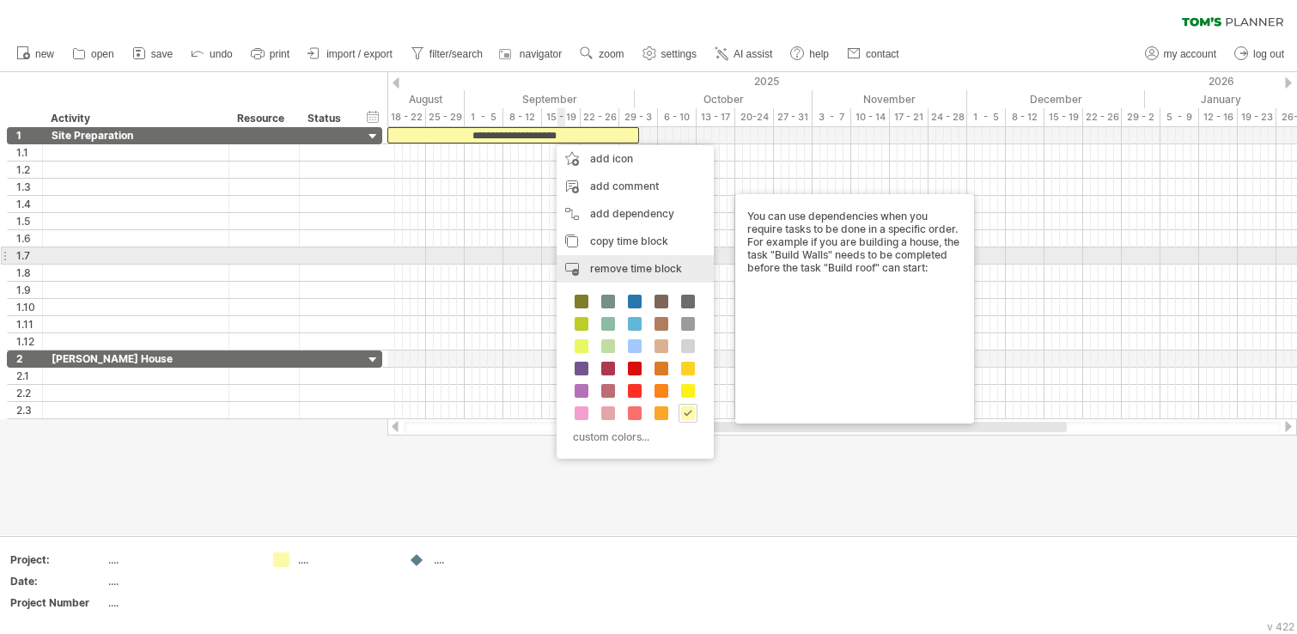
click at [635, 261] on div "remove time block remove selected items" at bounding box center [634, 268] width 157 height 27
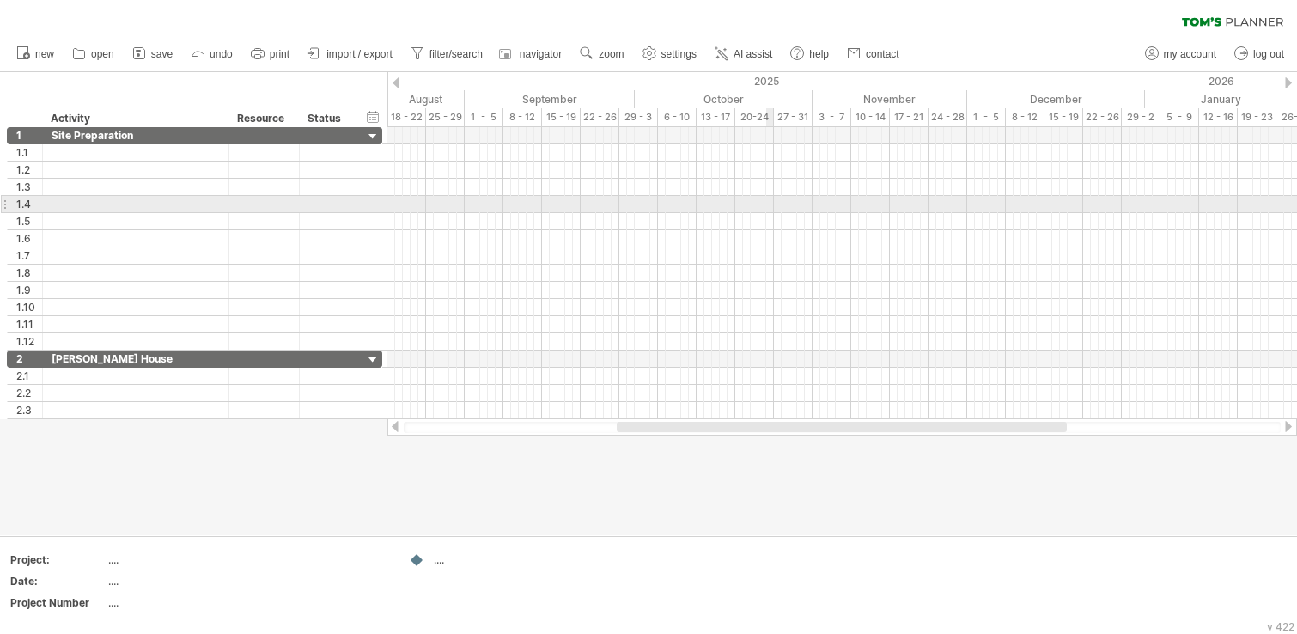
click at [797, 196] on div at bounding box center [841, 204] width 909 height 17
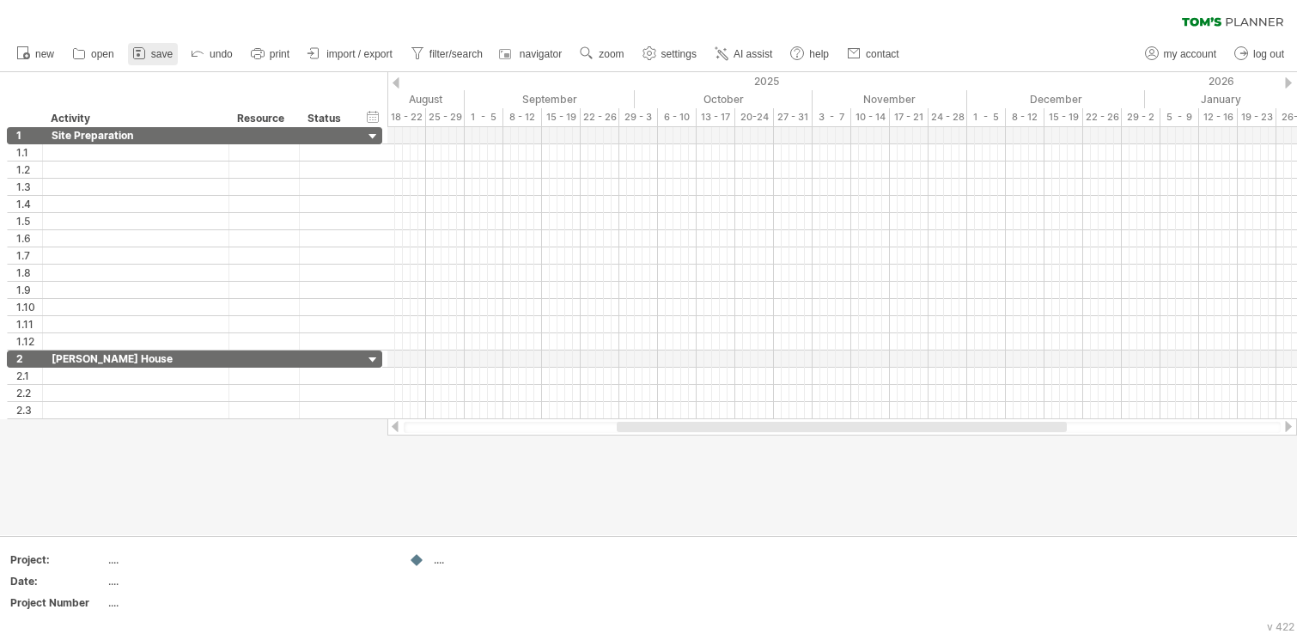
click at [169, 54] on span "save" at bounding box center [161, 54] width 21 height 12
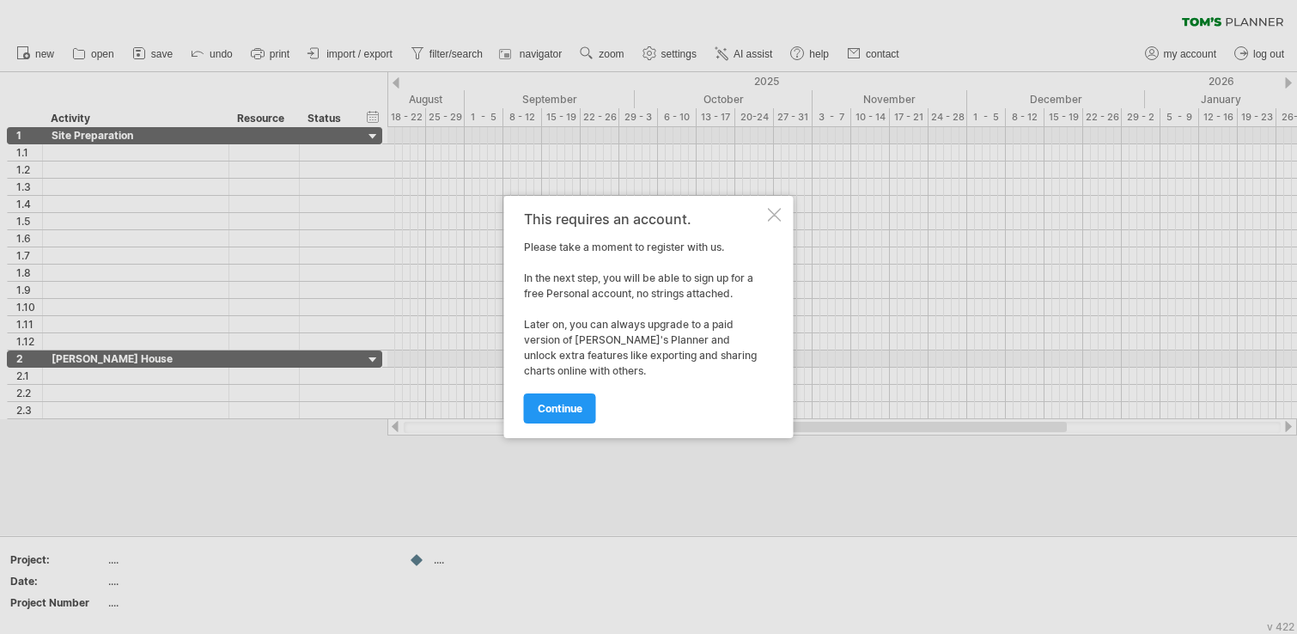
click at [771, 218] on div at bounding box center [775, 215] width 14 height 14
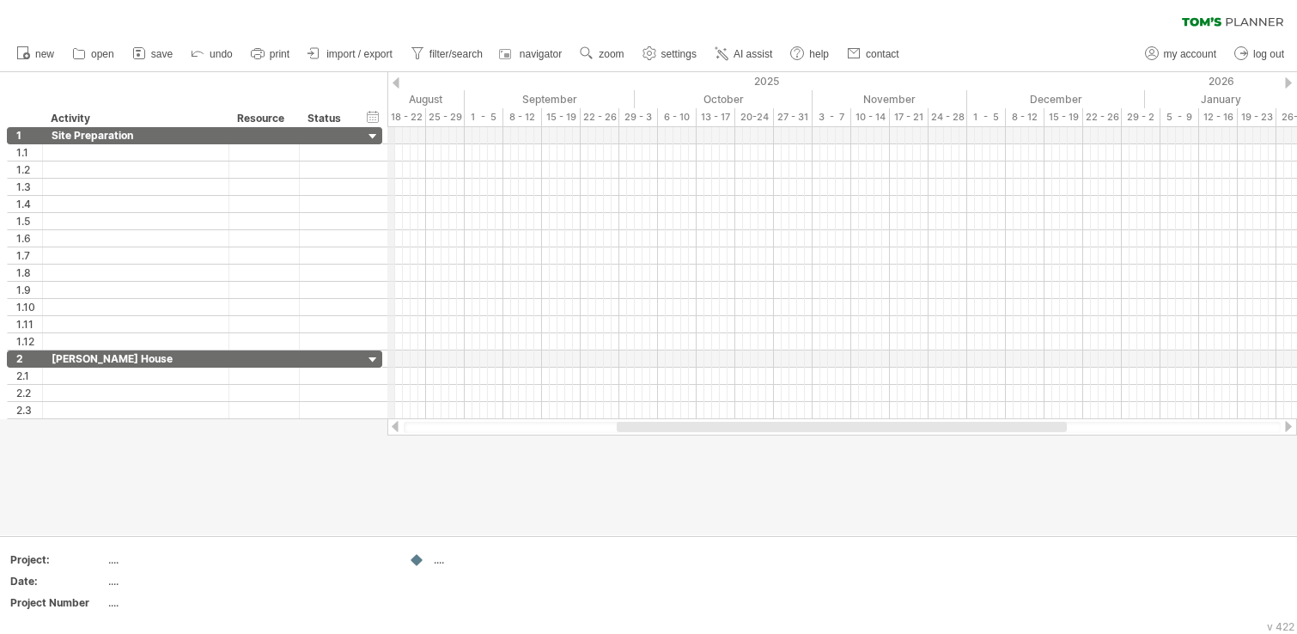
click at [393, 82] on div at bounding box center [395, 82] width 7 height 11
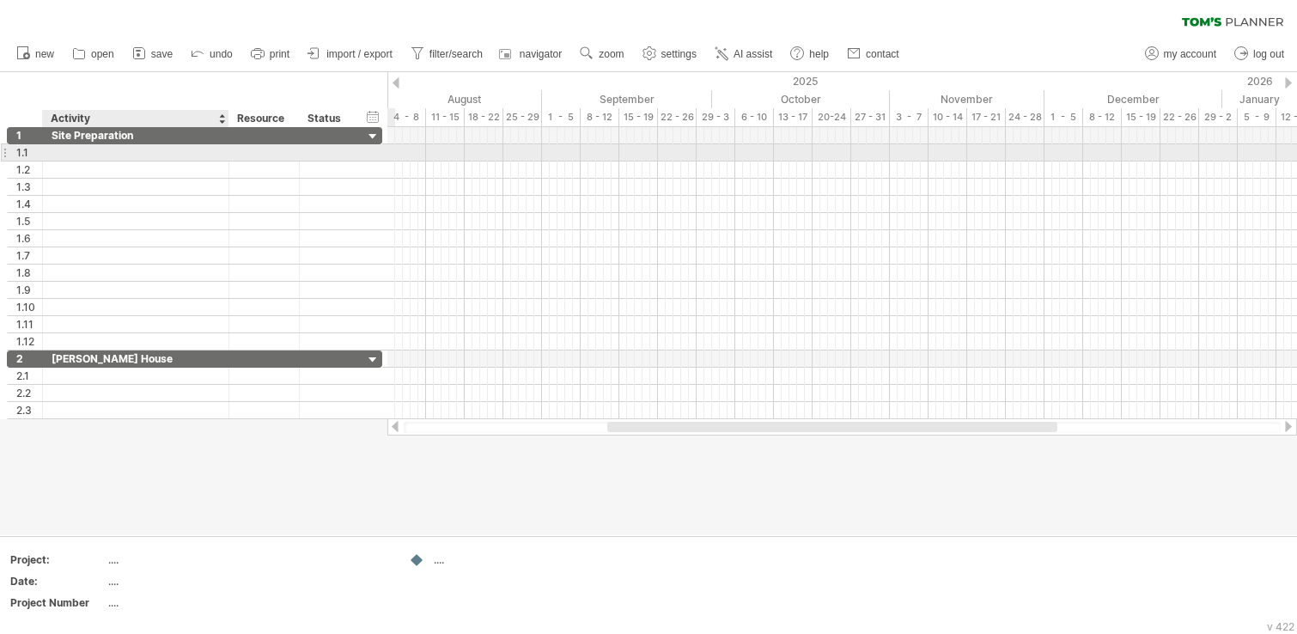
click at [150, 155] on div at bounding box center [136, 152] width 168 height 16
type input "*"
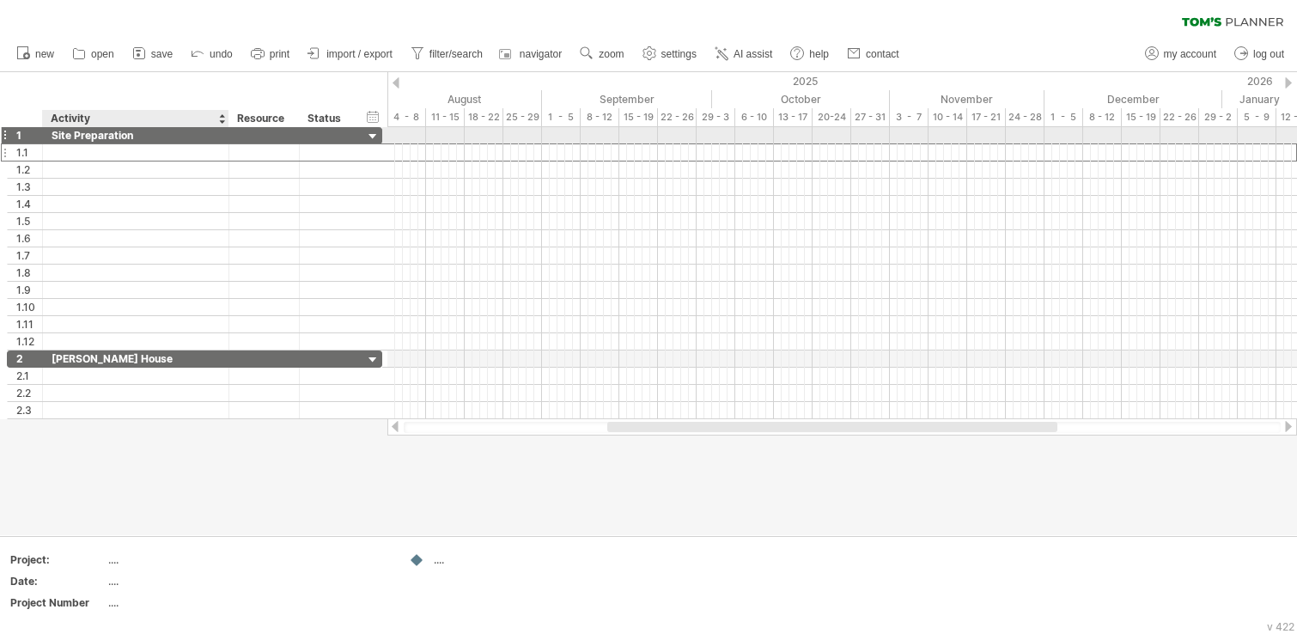
click at [147, 131] on div "Site Preparation" at bounding box center [136, 135] width 168 height 16
click at [147, 131] on input "**********" at bounding box center [136, 135] width 168 height 16
type input "*"
type input "**********"
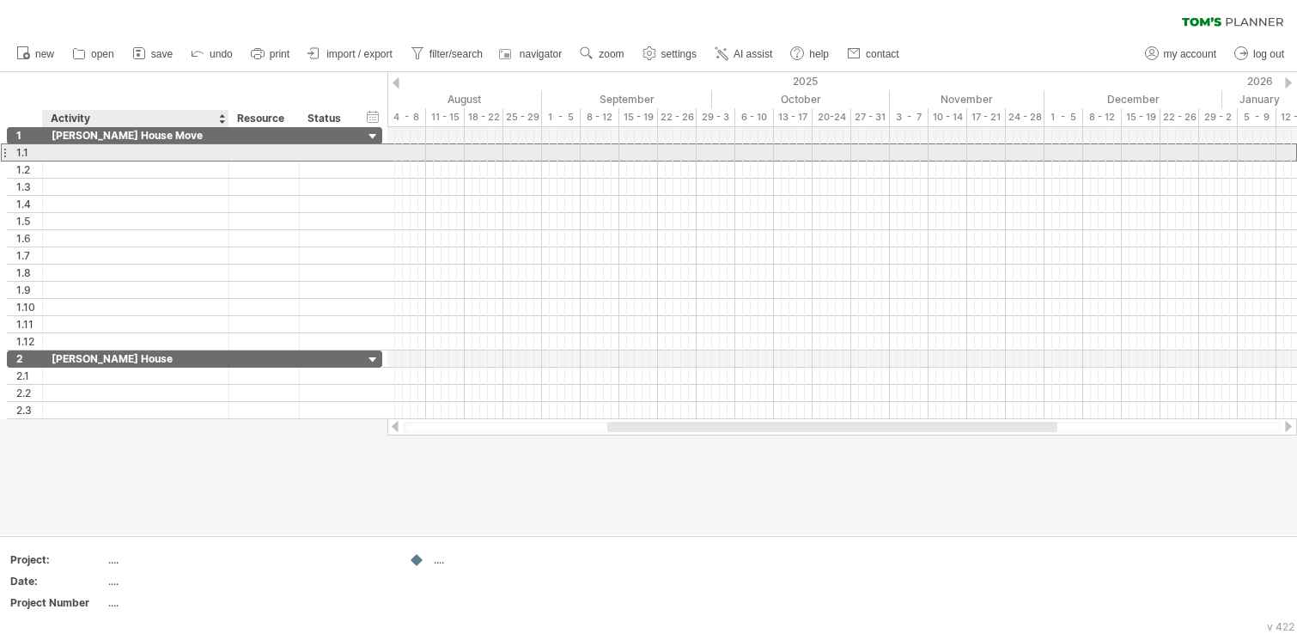
click at [173, 157] on div at bounding box center [136, 152] width 168 height 16
click at [179, 154] on input "text" at bounding box center [136, 152] width 168 height 16
type input "*"
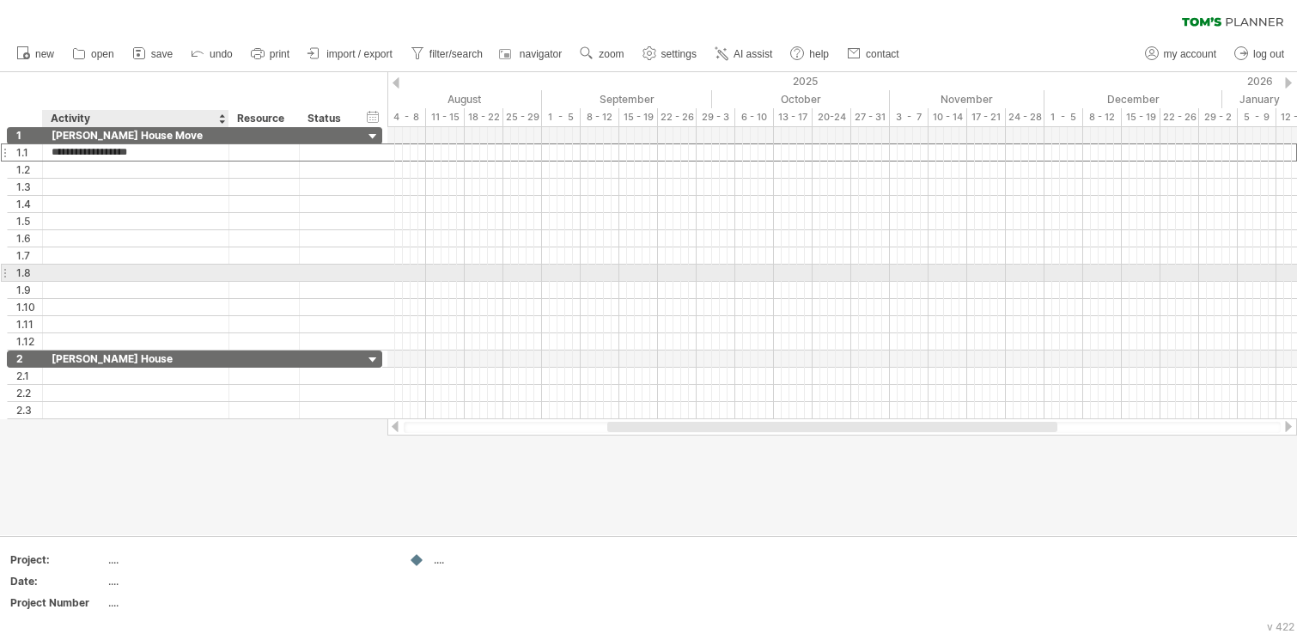
click at [188, 270] on div at bounding box center [136, 272] width 168 height 16
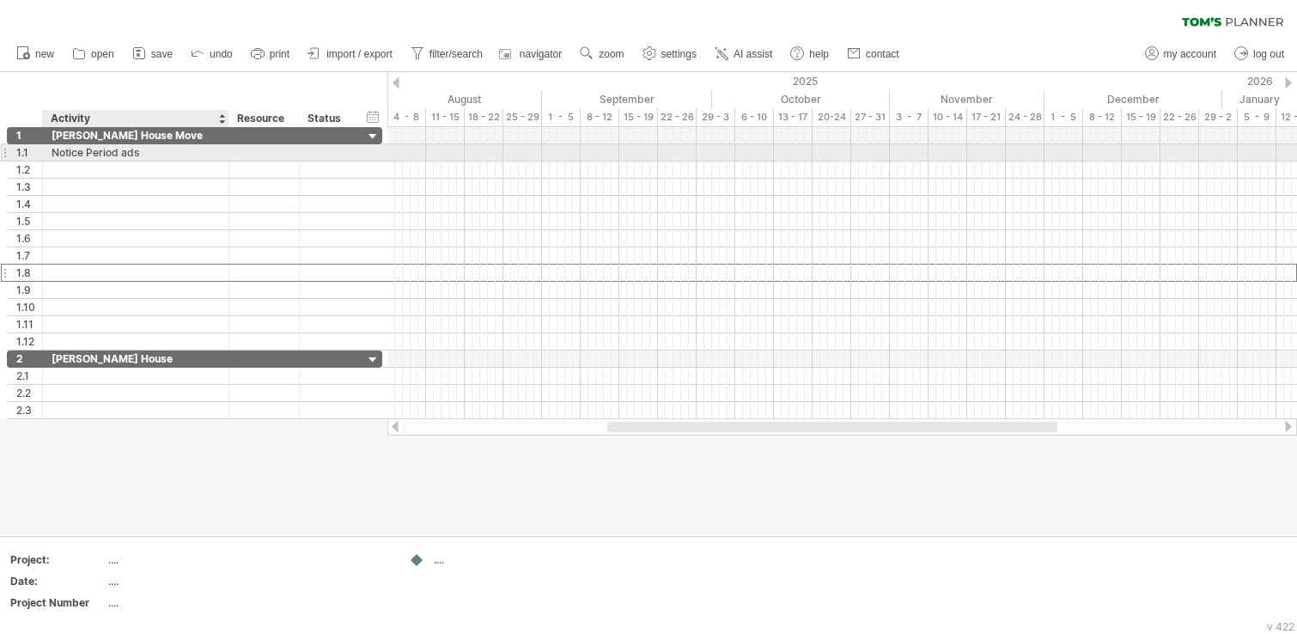
click at [157, 148] on div "Notice Period ads" at bounding box center [136, 152] width 168 height 16
click at [155, 155] on input "**********" at bounding box center [136, 152] width 168 height 16
type input "**********"
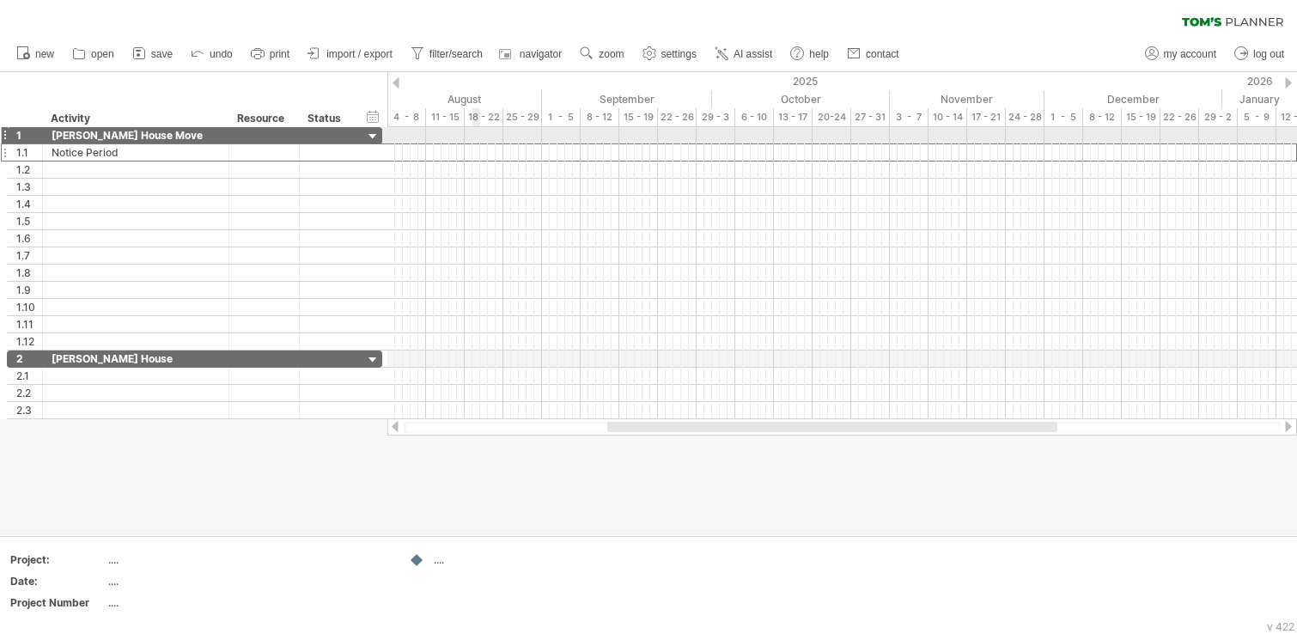
click at [472, 134] on div at bounding box center [841, 135] width 909 height 17
drag, startPoint x: 467, startPoint y: 131, endPoint x: 481, endPoint y: 128, distance: 14.0
click at [488, 131] on div at bounding box center [841, 135] width 909 height 17
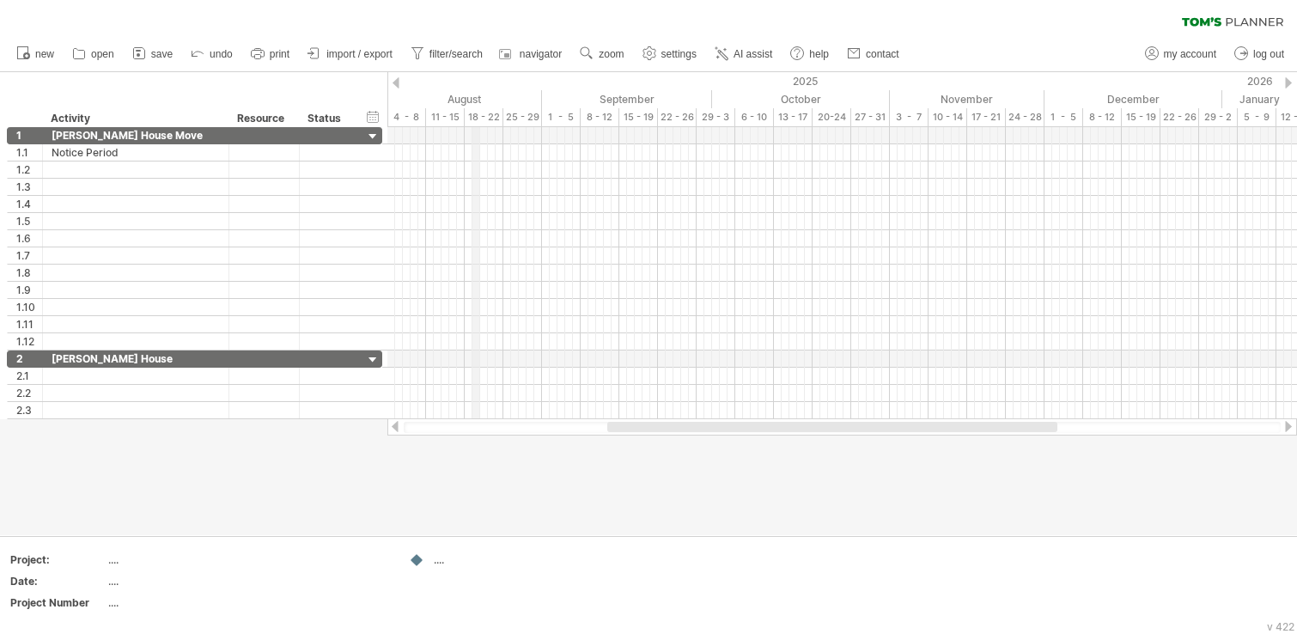
click at [472, 114] on div "18 - 22" at bounding box center [484, 117] width 39 height 18
click at [469, 130] on div at bounding box center [841, 135] width 909 height 17
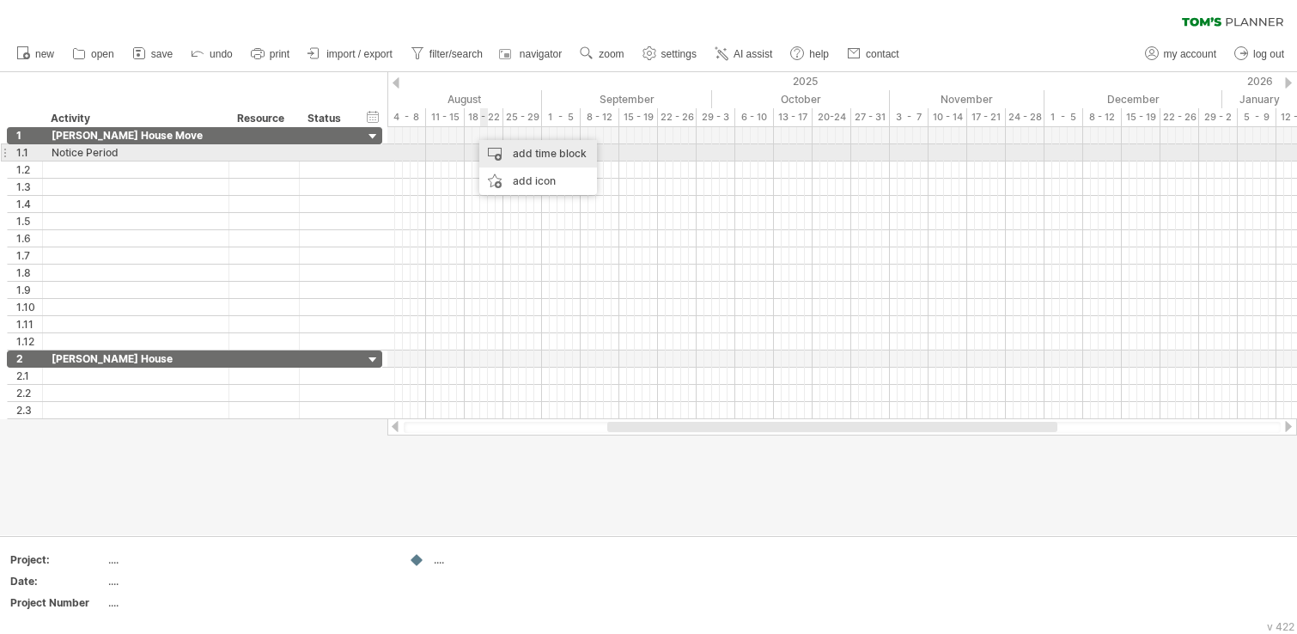
click at [514, 146] on div "add time block" at bounding box center [538, 153] width 118 height 27
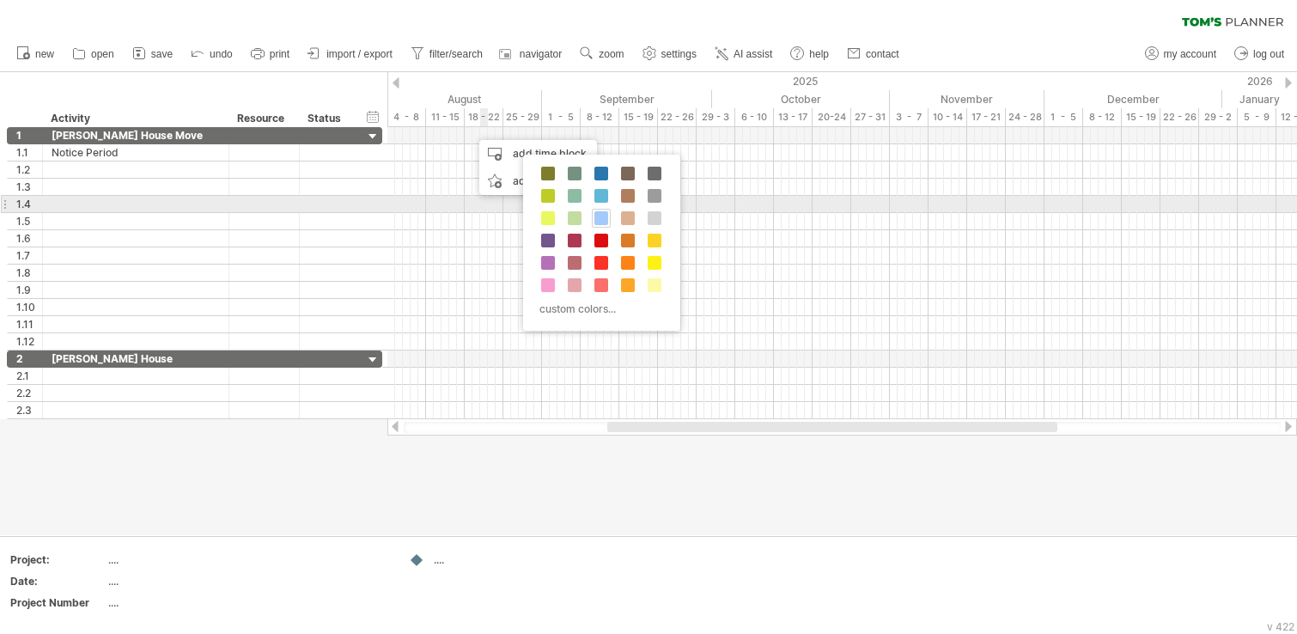
click at [598, 211] on span at bounding box center [601, 218] width 14 height 14
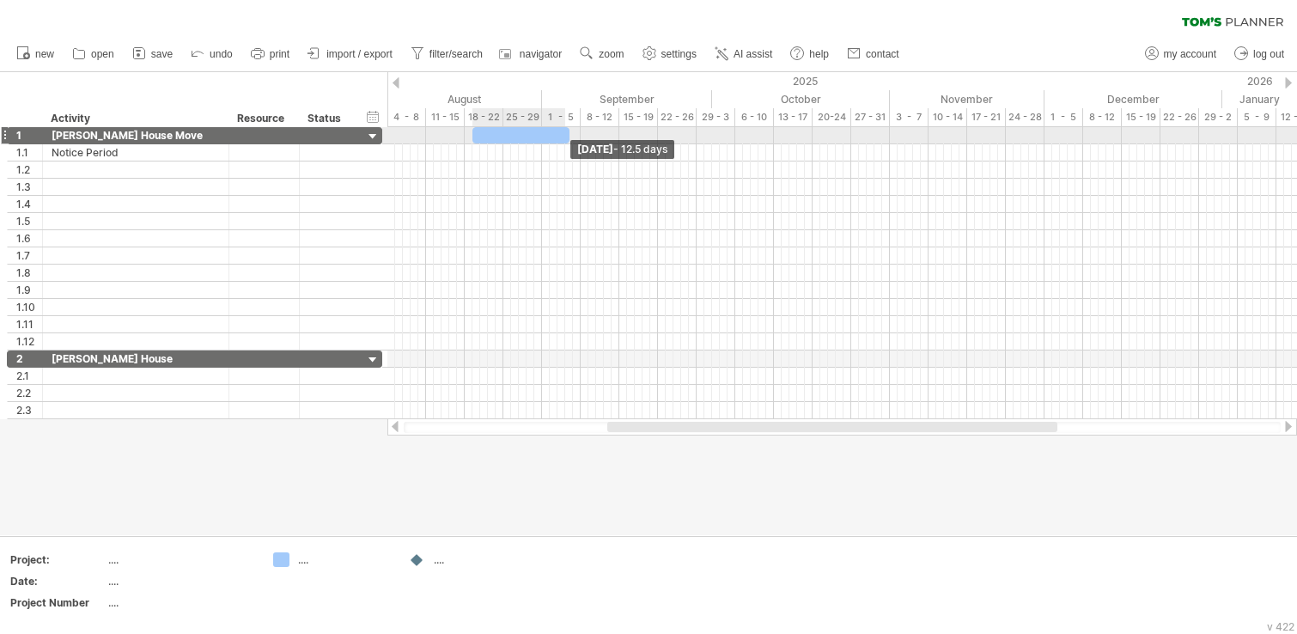
drag, startPoint x: 478, startPoint y: 138, endPoint x: 568, endPoint y: 141, distance: 89.3
click at [568, 141] on span at bounding box center [569, 135] width 7 height 16
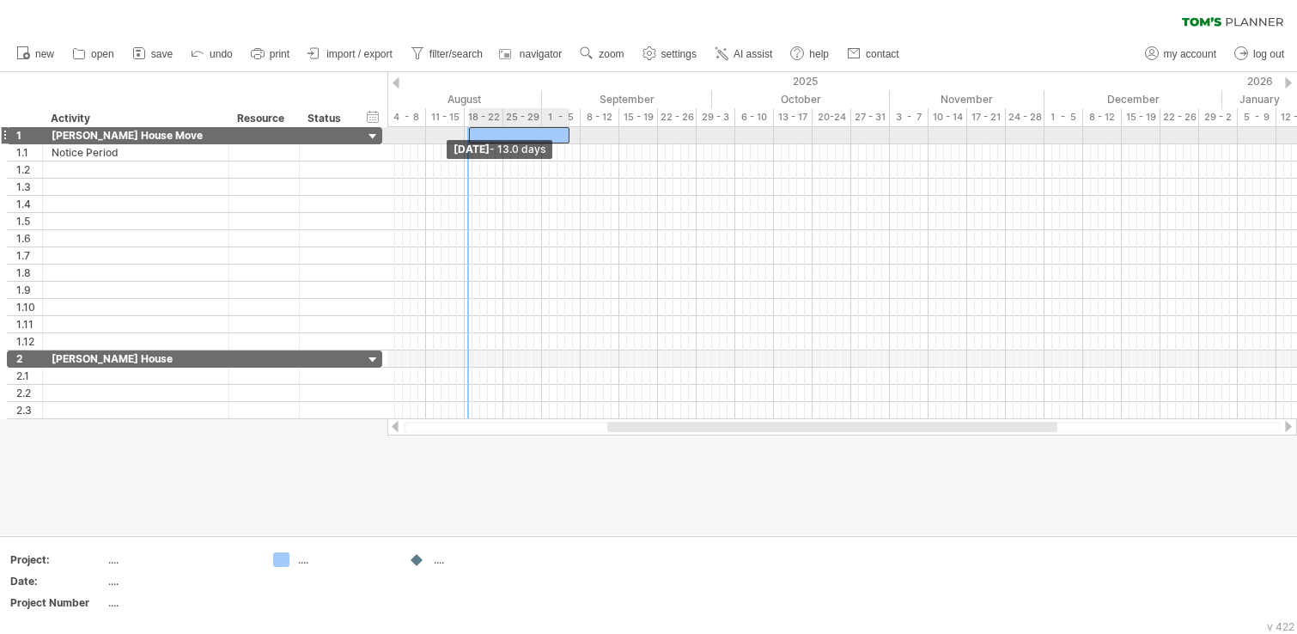
click at [467, 133] on span at bounding box center [468, 135] width 7 height 16
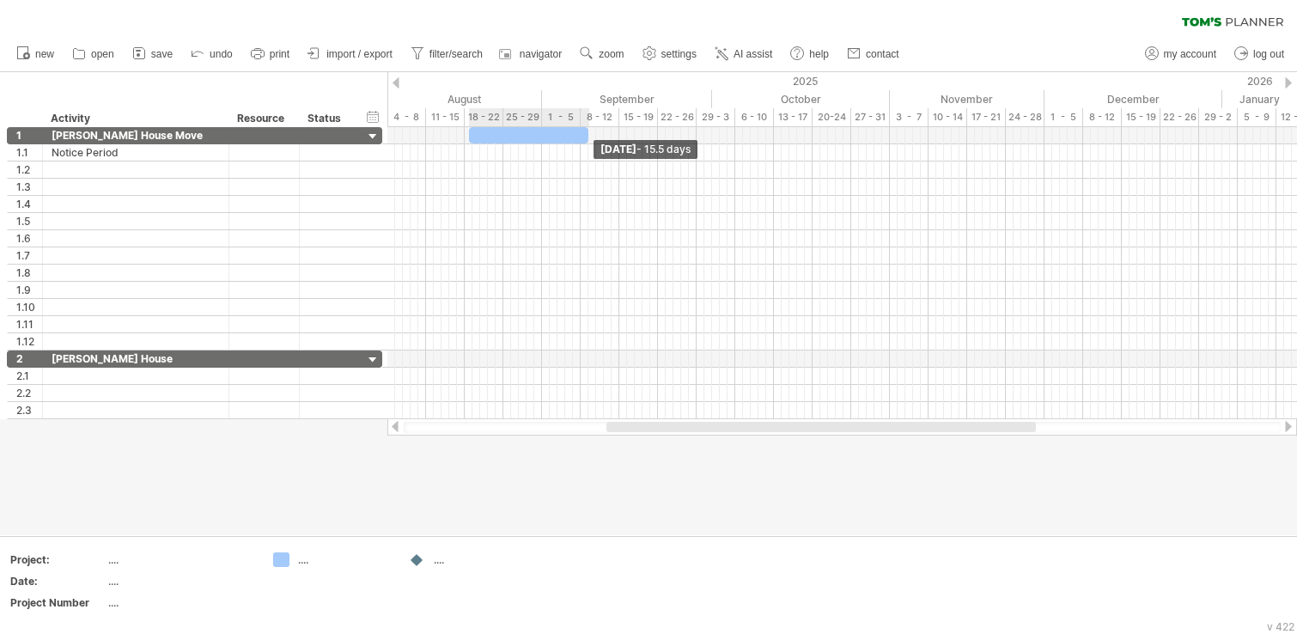
drag, startPoint x: 569, startPoint y: 137, endPoint x: 588, endPoint y: 127, distance: 21.1
click at [588, 127] on span at bounding box center [588, 135] width 7 height 16
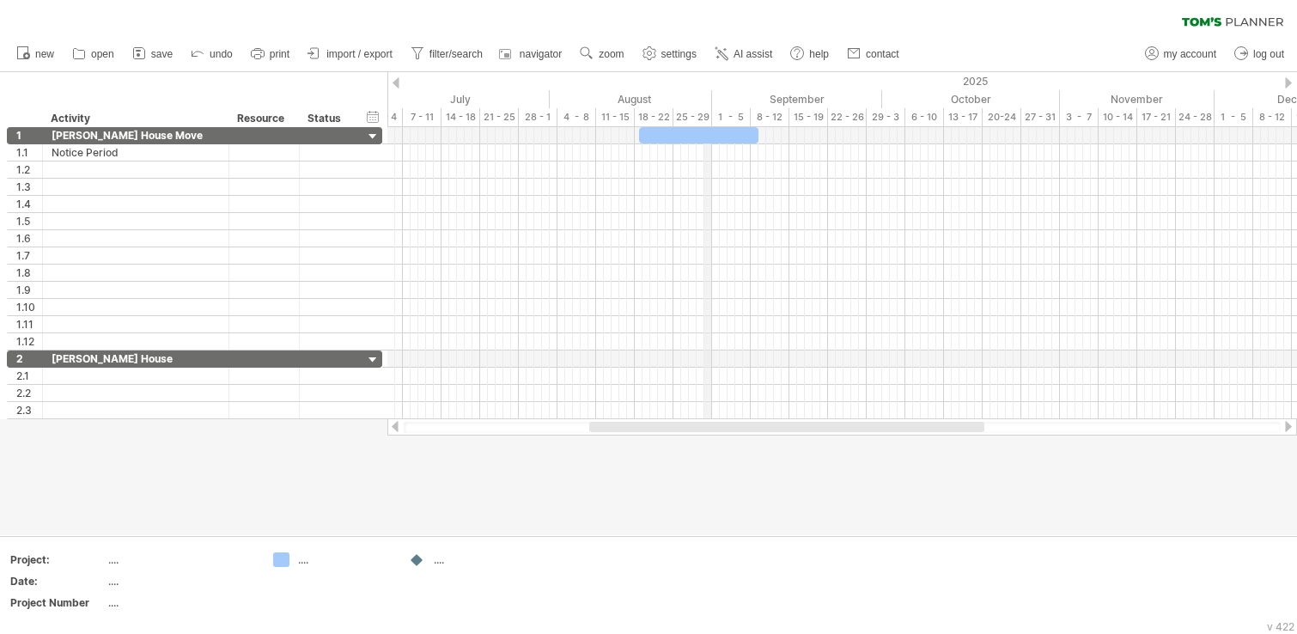
drag, startPoint x: 543, startPoint y: 92, endPoint x: 709, endPoint y: 100, distance: 166.8
click at [942, 117] on div "timeline settings" at bounding box center [922, 120] width 125 height 27
select select "*"
select select "**"
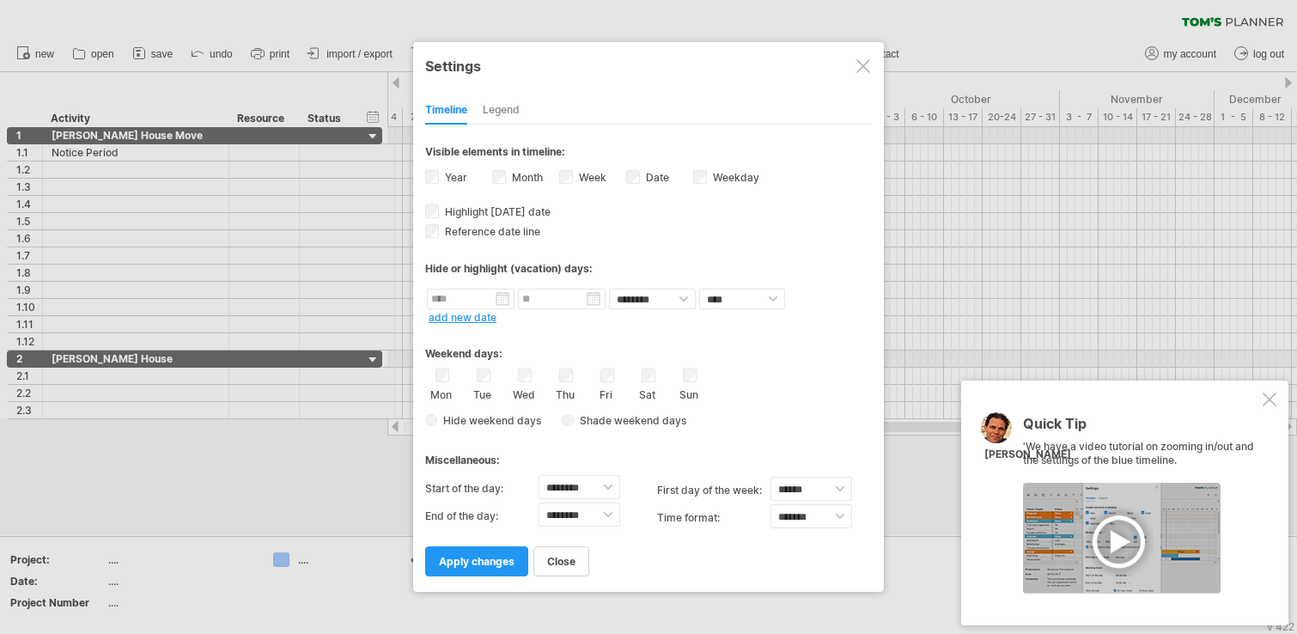
click at [1275, 406] on div "Quick Tip 'We have a video tutorial on zooming in/out and the settings of the b…" at bounding box center [1124, 502] width 327 height 245
click at [1272, 399] on div at bounding box center [1269, 399] width 14 height 14
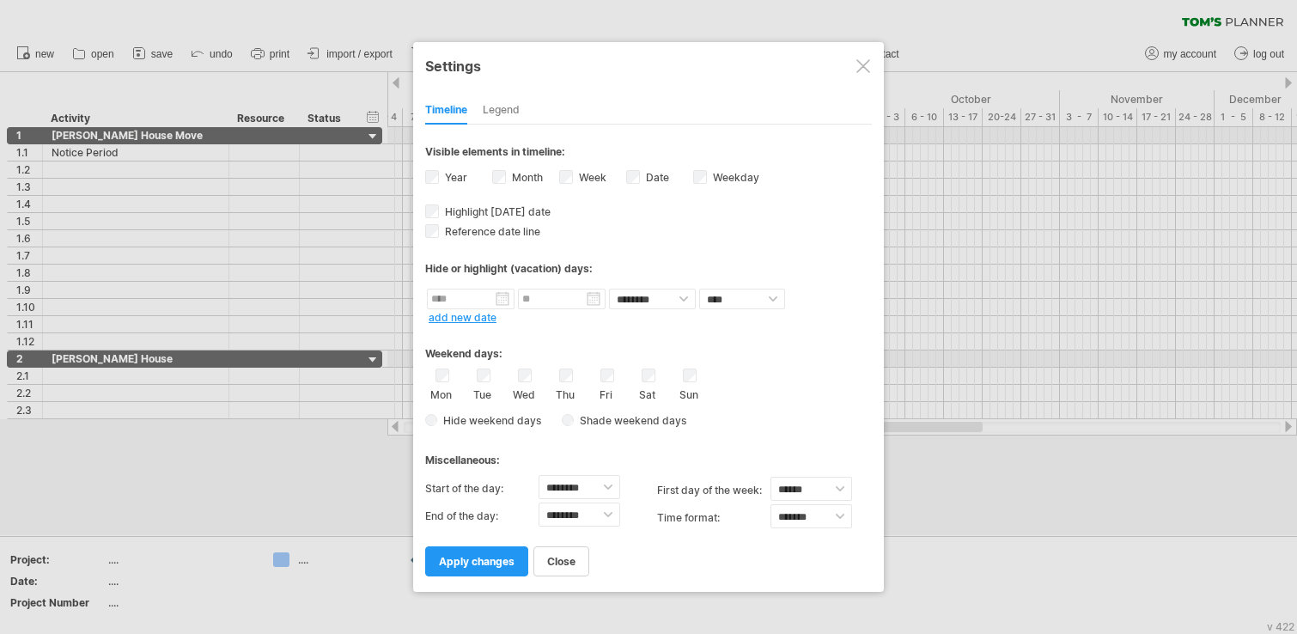
click at [538, 376] on div "Mon Tue Wed Thu Fri Sat Sun" at bounding box center [648, 384] width 446 height 33
click at [533, 374] on div "Wed" at bounding box center [523, 384] width 21 height 33
click at [502, 298] on input "text" at bounding box center [471, 299] width 88 height 21
click at [553, 367] on link "1" at bounding box center [557, 368] width 9 height 16
type input "********"
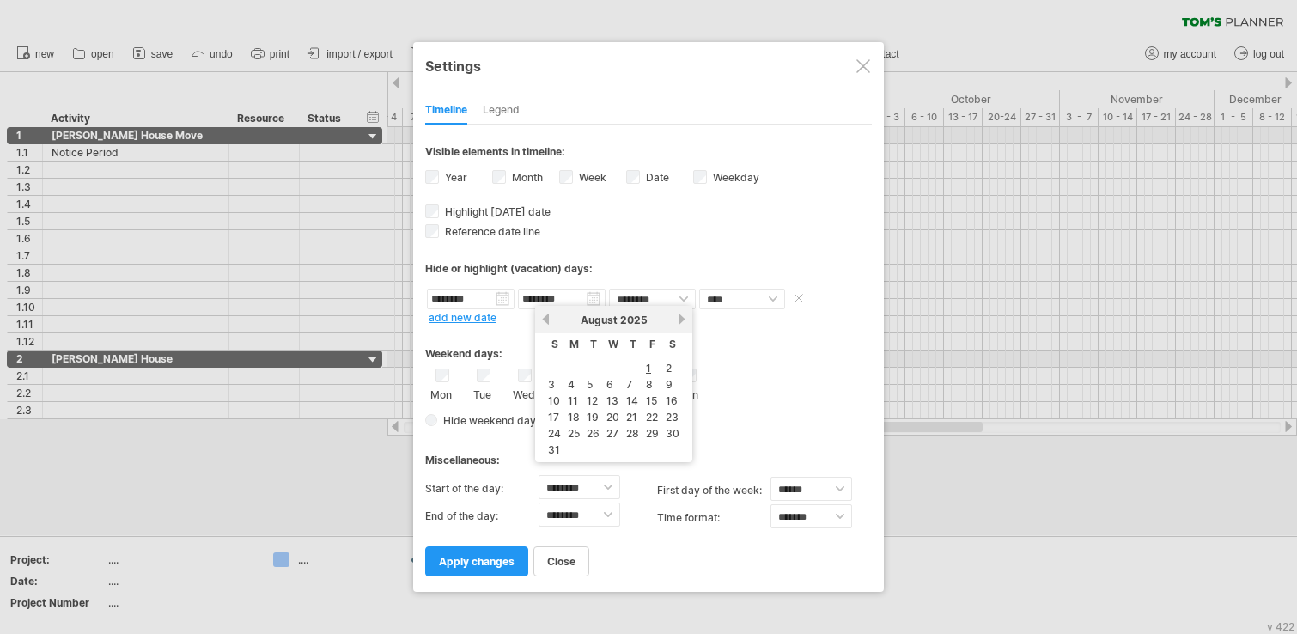
click at [592, 296] on input "********" at bounding box center [562, 299] width 88 height 21
click at [680, 317] on link "next" at bounding box center [681, 319] width 13 height 13
click at [598, 434] on link "30" at bounding box center [594, 433] width 17 height 16
type input "********"
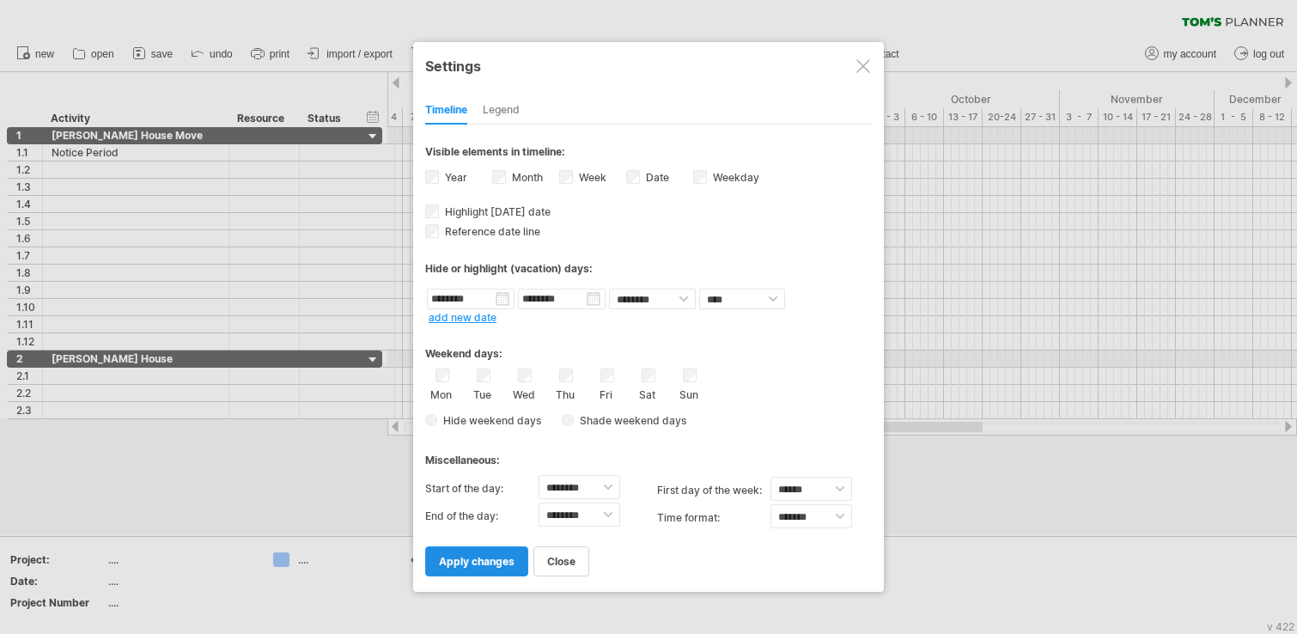
click at [454, 526] on link "apply changes" at bounding box center [476, 561] width 103 height 30
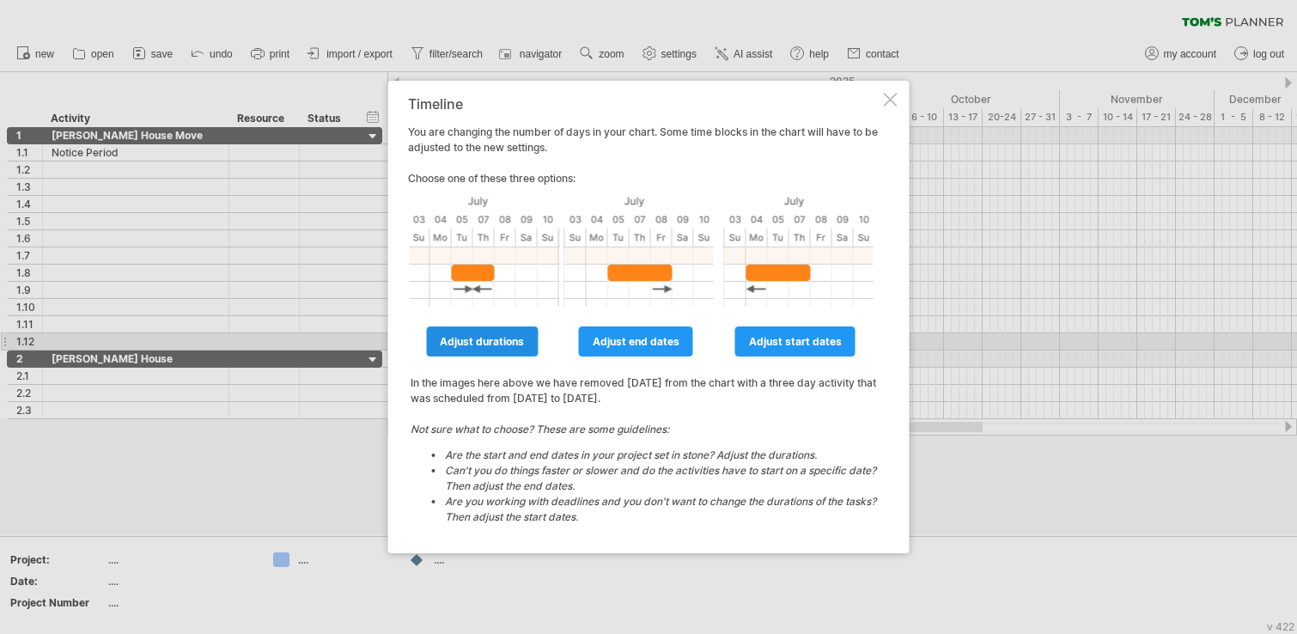
click at [499, 348] on link "adjust durations" at bounding box center [482, 341] width 112 height 30
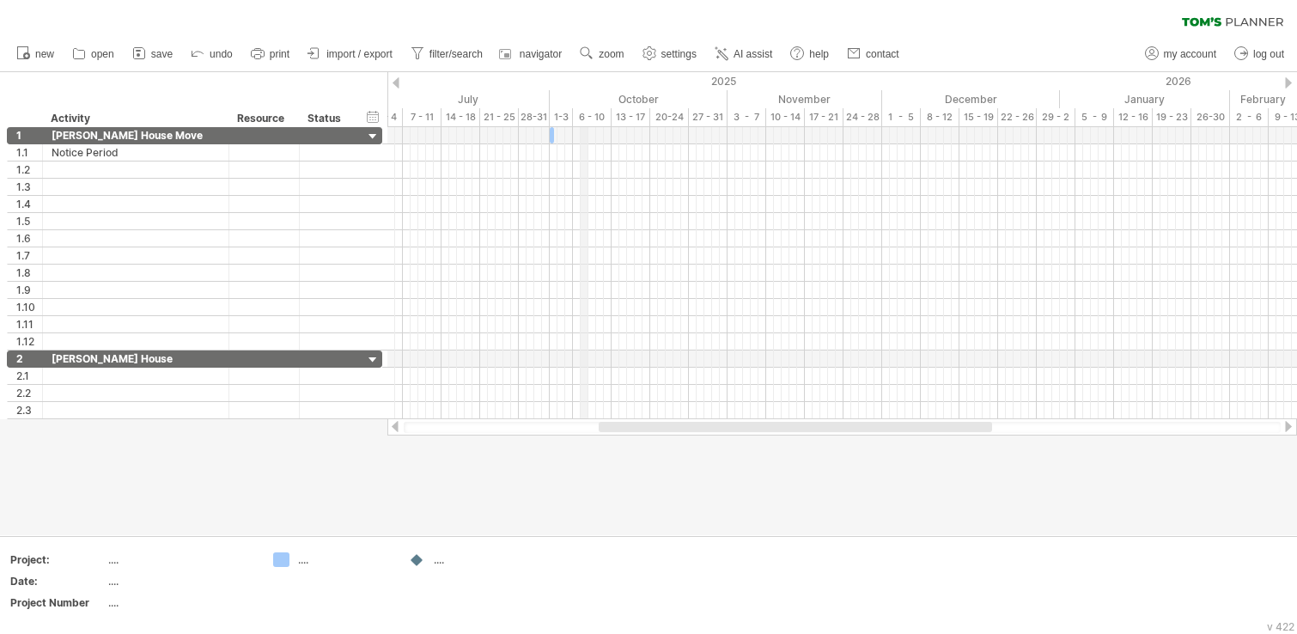
click at [584, 116] on div "6 - 10" at bounding box center [592, 117] width 39 height 18
click at [672, 133] on div "timeline settings" at bounding box center [655, 138] width 125 height 27
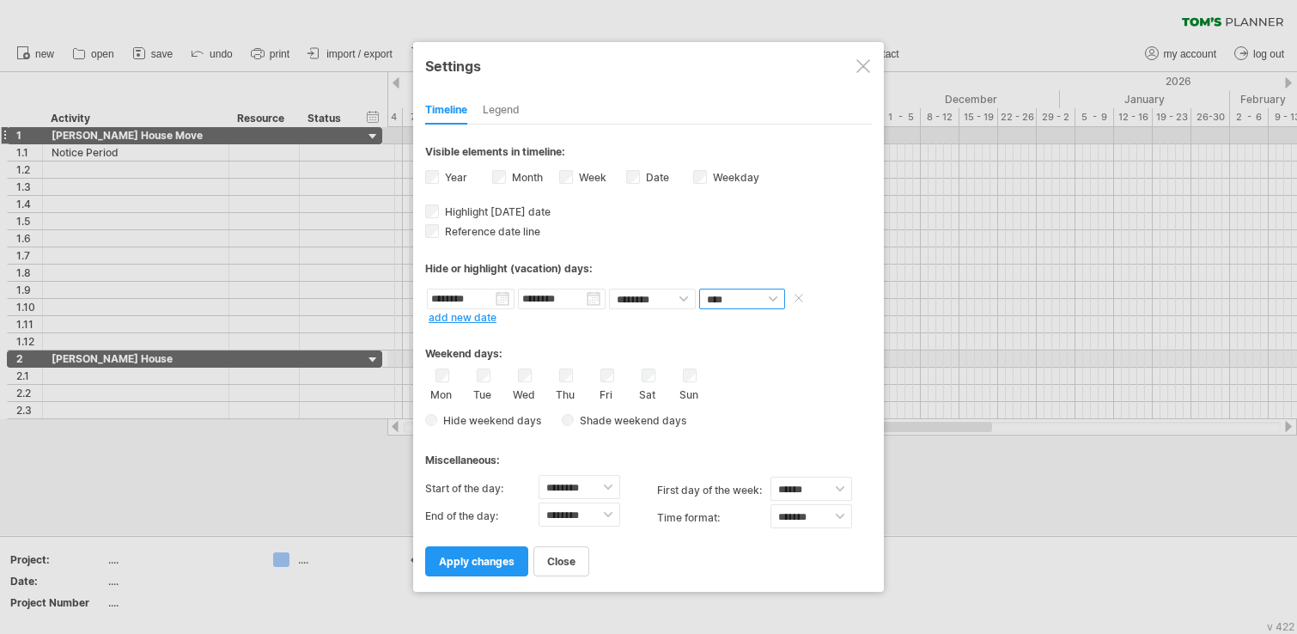
click at [737, 295] on select "**** *****" at bounding box center [742, 299] width 86 height 21
click at [783, 251] on div "Hide or highlight (vacation) days:" at bounding box center [648, 262] width 446 height 42
click at [495, 526] on span "apply changes" at bounding box center [477, 561] width 76 height 13
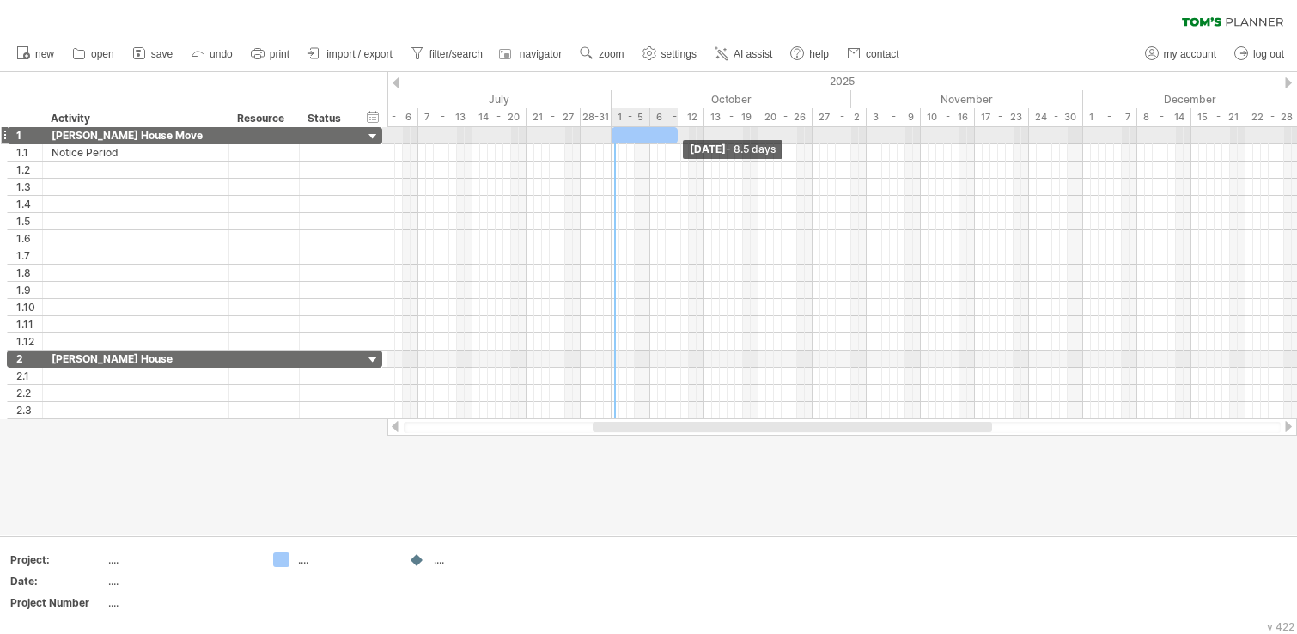
drag, startPoint x: 641, startPoint y: 137, endPoint x: 677, endPoint y: 138, distance: 36.1
click at [677, 138] on span at bounding box center [677, 135] width 7 height 16
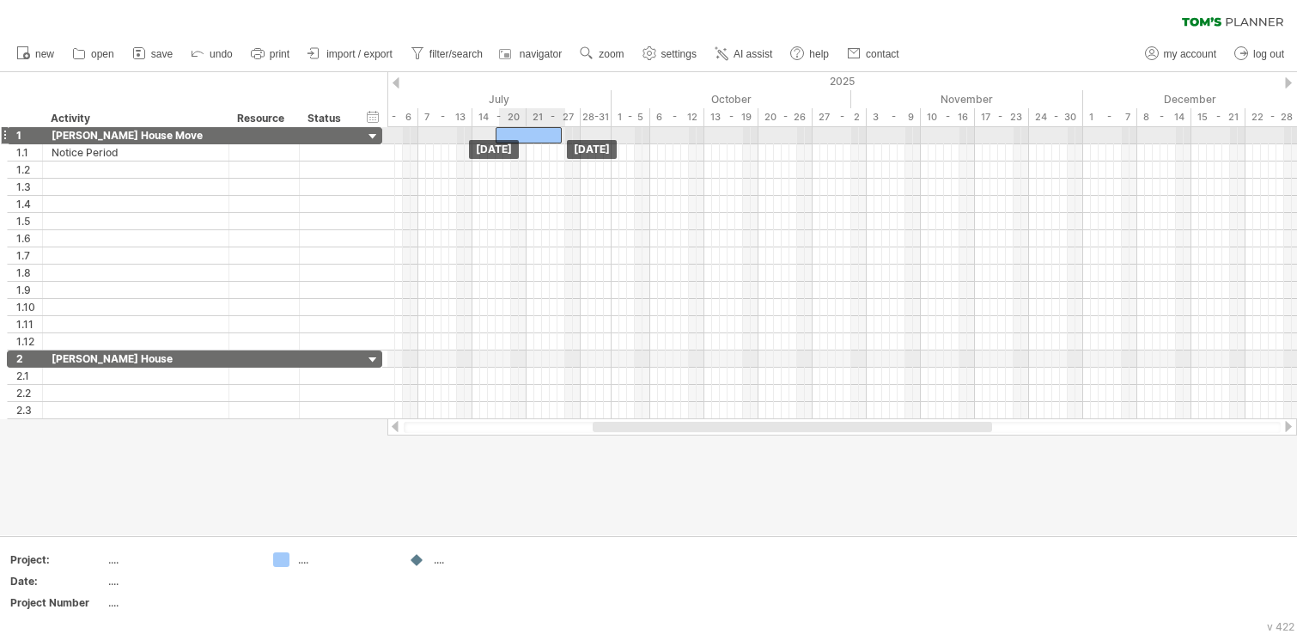
drag, startPoint x: 598, startPoint y: 135, endPoint x: 519, endPoint y: 135, distance: 79.9
click at [519, 135] on div at bounding box center [528, 135] width 66 height 16
drag, startPoint x: 519, startPoint y: 135, endPoint x: 532, endPoint y: 136, distance: 13.8
click at [522, 136] on div at bounding box center [528, 135] width 66 height 16
drag, startPoint x: 524, startPoint y: 135, endPoint x: 710, endPoint y: 323, distance: 264.7
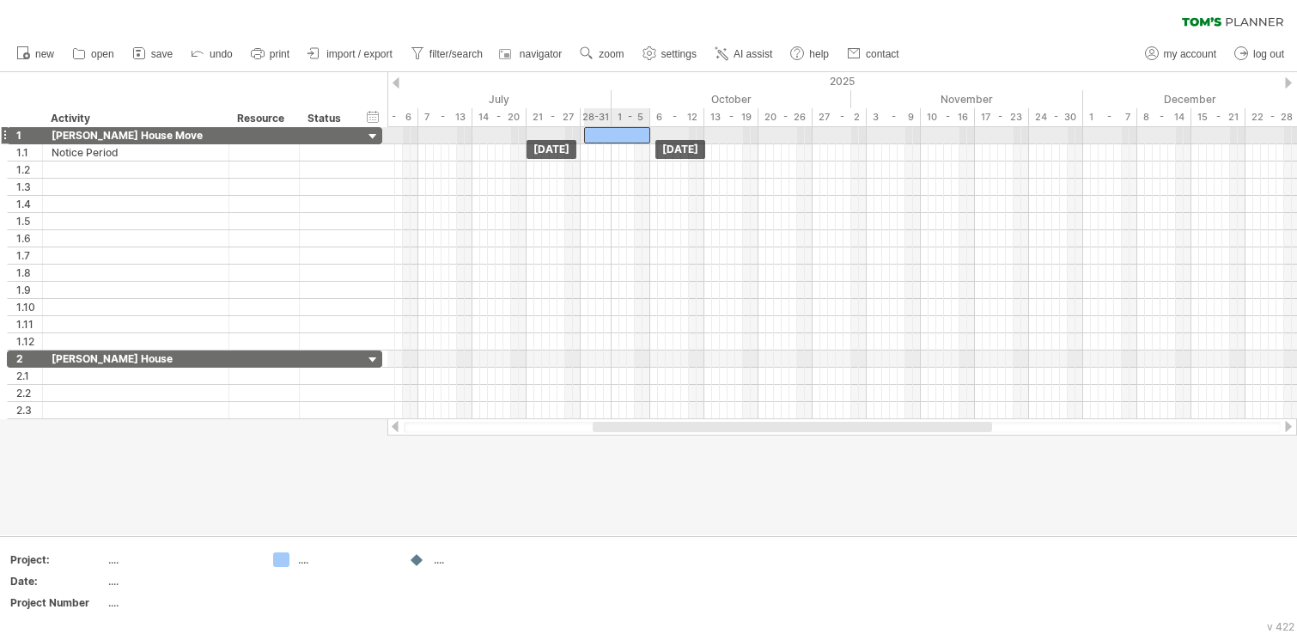
click at [611, 135] on div at bounding box center [617, 135] width 66 height 16
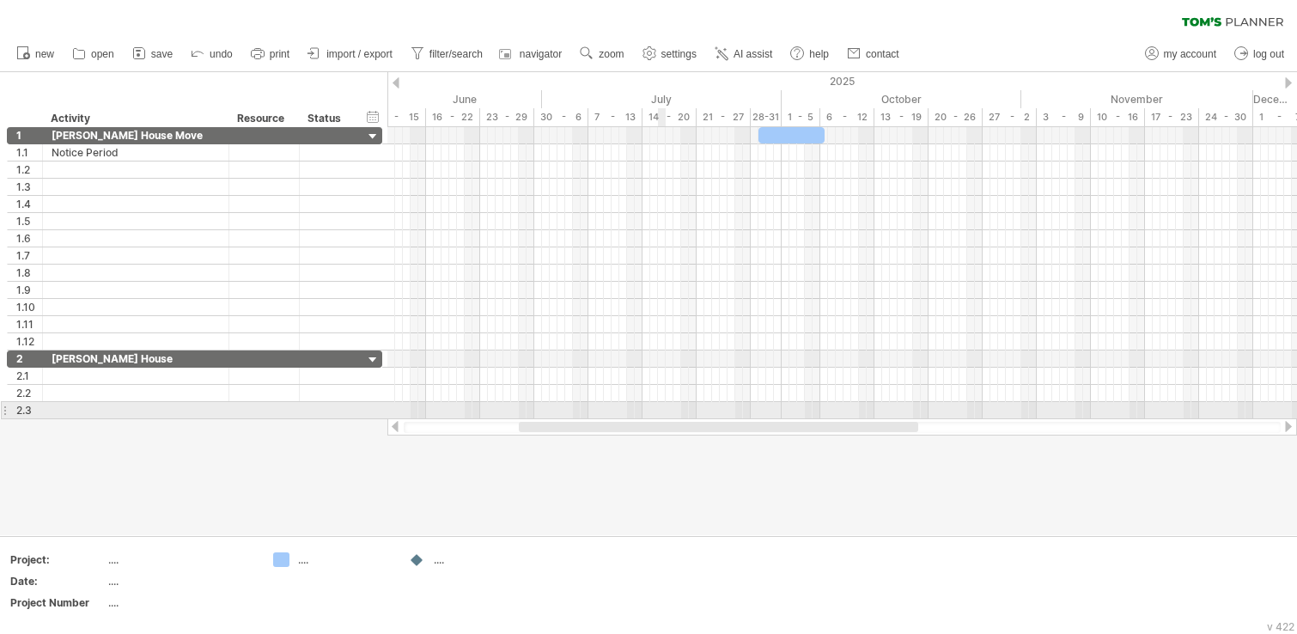
drag, startPoint x: 738, startPoint y: 428, endPoint x: 665, endPoint y: 417, distance: 74.6
click at [665, 417] on div "Trying to reach [DOMAIN_NAME] Connected again... 0% clear filter new 1" at bounding box center [648, 317] width 1297 height 634
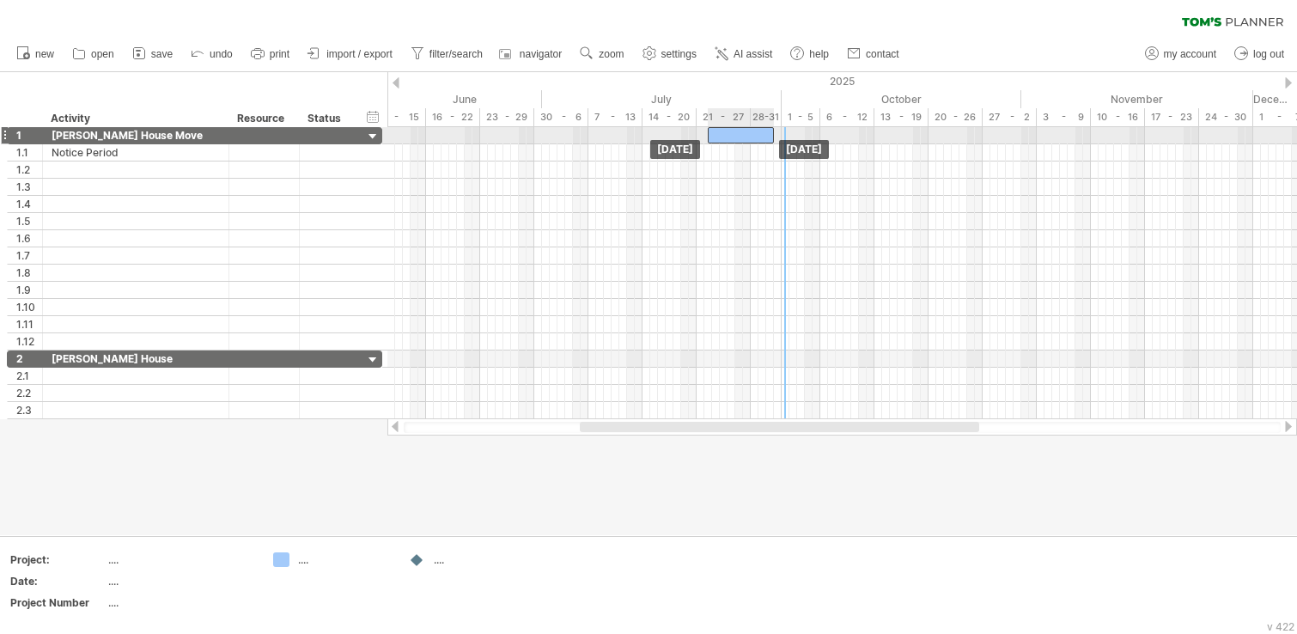
drag, startPoint x: 782, startPoint y: 132, endPoint x: 732, endPoint y: 135, distance: 50.7
click at [732, 135] on div at bounding box center [741, 135] width 66 height 16
click at [595, 78] on div "2025" at bounding box center [317, 81] width 2349 height 18
click at [893, 105] on div "timeline settings" at bounding box center [912, 109] width 125 height 27
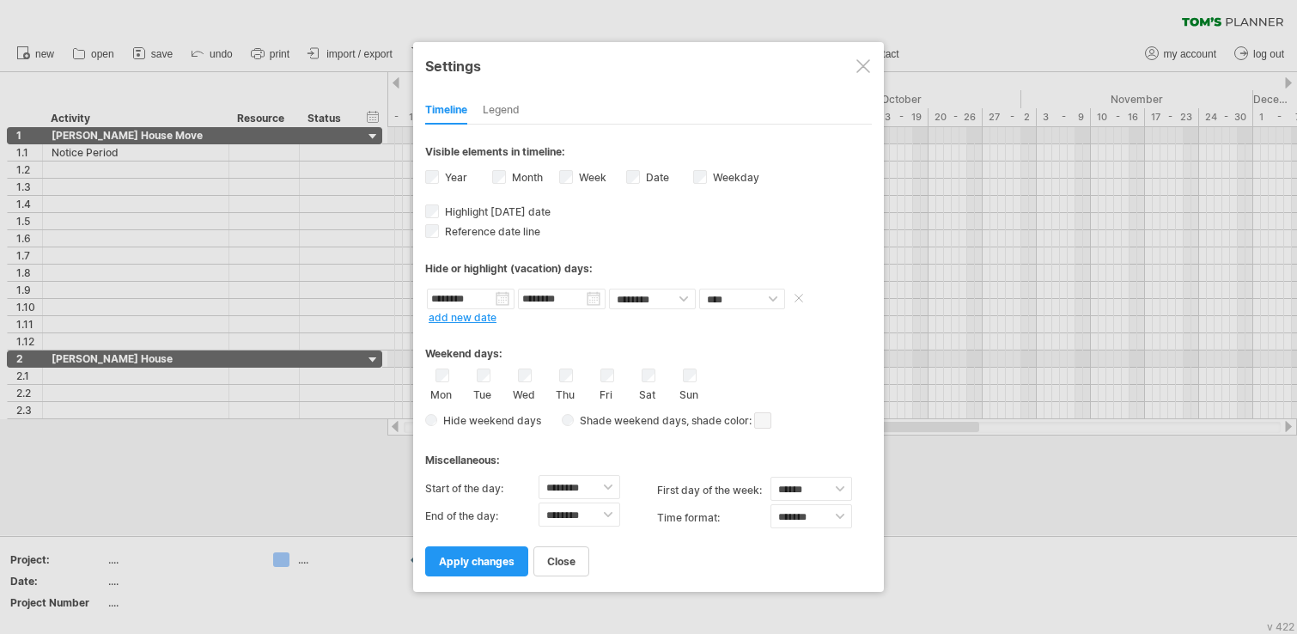
click at [796, 295] on span at bounding box center [798, 297] width 17 height 13
click at [477, 526] on span "apply changes" at bounding box center [477, 561] width 76 height 13
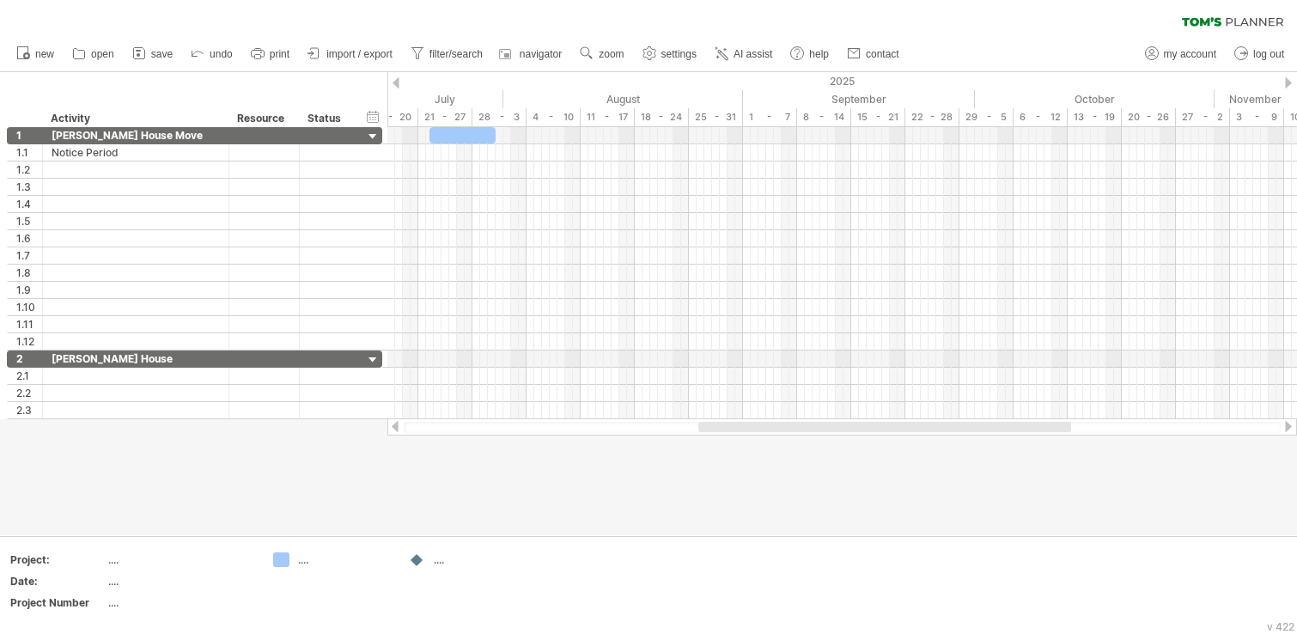
drag, startPoint x: 831, startPoint y: 431, endPoint x: 946, endPoint y: 446, distance: 116.0
click at [946, 446] on div "Trying to reach [DOMAIN_NAME] Connected again... 0% clear filter new 1" at bounding box center [648, 317] width 1297 height 634
drag, startPoint x: 476, startPoint y: 137, endPoint x: 628, endPoint y: 142, distance: 152.1
click at [628, 142] on div at bounding box center [613, 135] width 66 height 16
click at [611, 53] on span "zoom" at bounding box center [610, 54] width 25 height 12
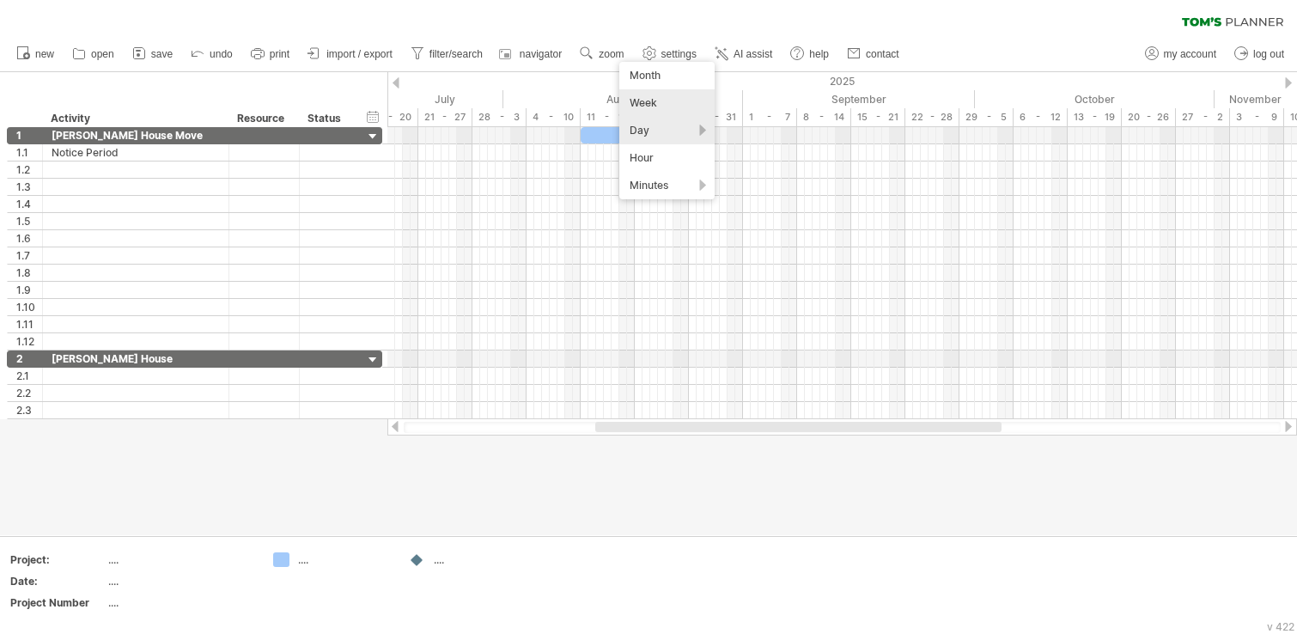
click at [663, 110] on div "Week" at bounding box center [666, 102] width 95 height 27
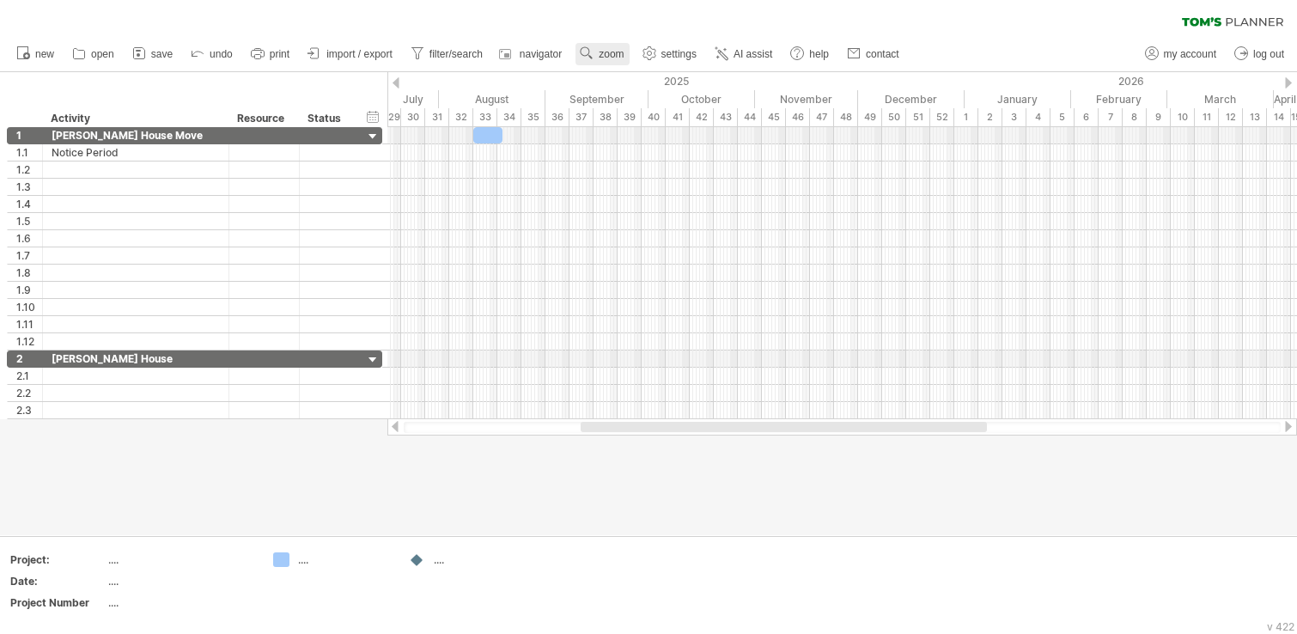
click at [608, 53] on span "zoom" at bounding box center [610, 54] width 25 height 12
click at [692, 126] on div "Day" at bounding box center [664, 130] width 95 height 27
click at [700, 131] on div "Day" at bounding box center [664, 130] width 95 height 27
click at [698, 125] on div "Day" at bounding box center [664, 130] width 95 height 27
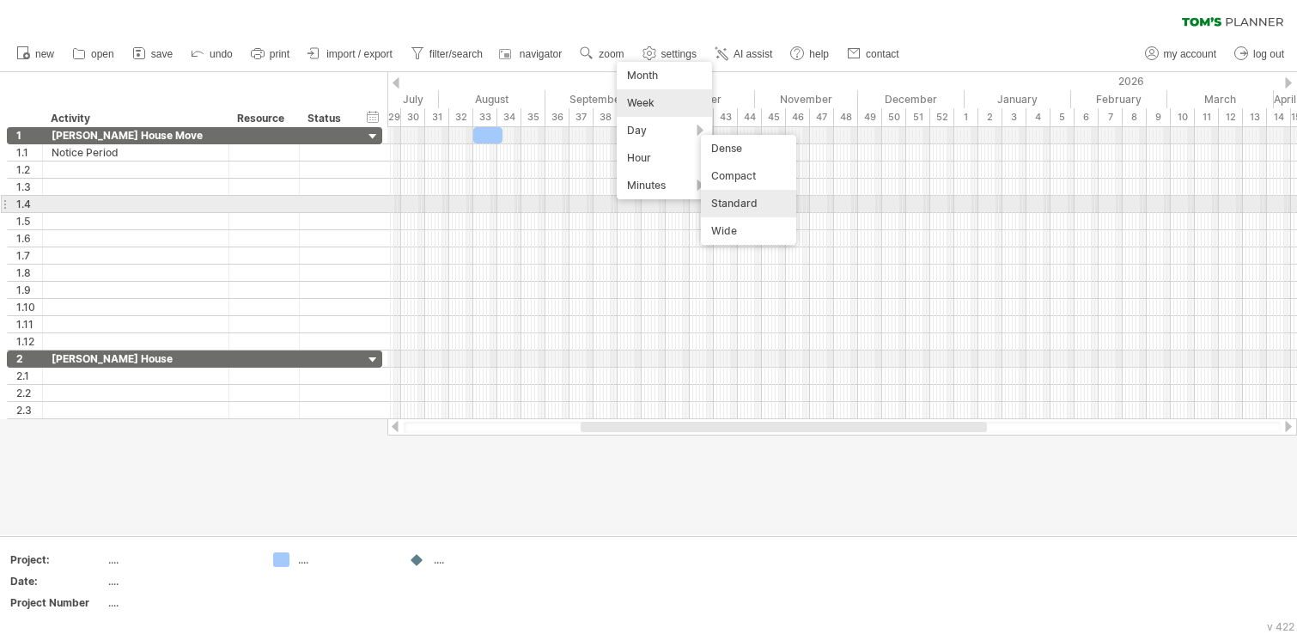
click at [733, 202] on div "Standard" at bounding box center [748, 203] width 95 height 27
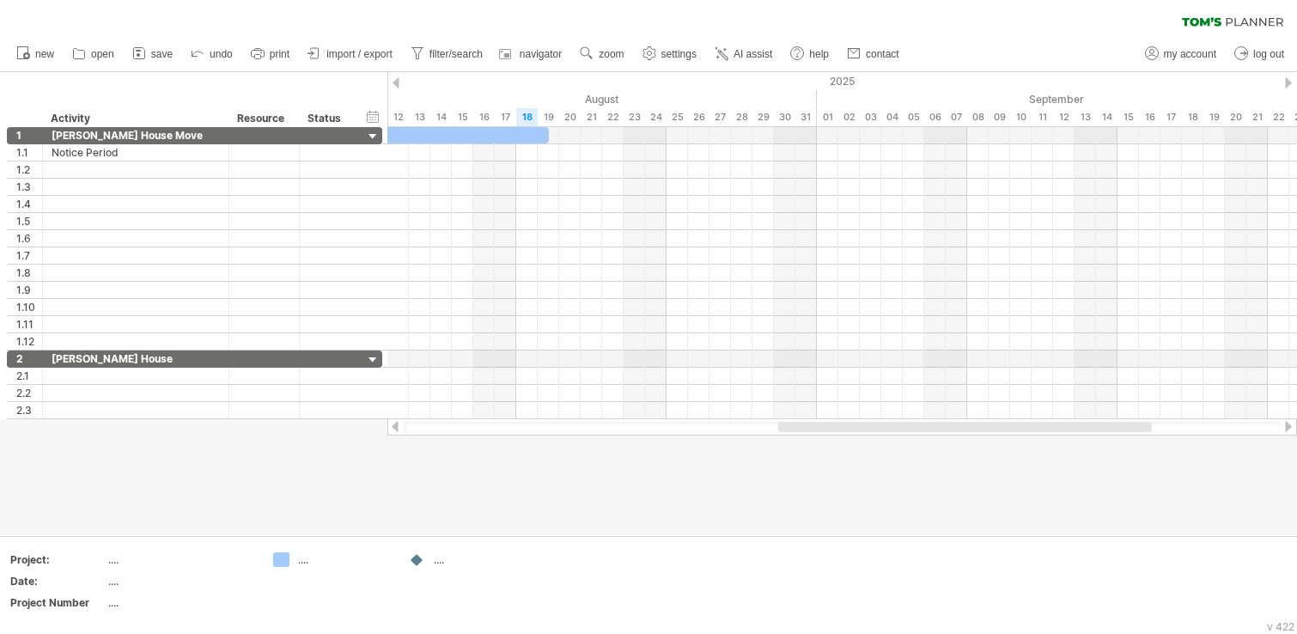
drag, startPoint x: 865, startPoint y: 426, endPoint x: 1077, endPoint y: 445, distance: 212.9
click at [1077, 445] on div "Trying to reach [DOMAIN_NAME] Connected again... 0% clear filter new 1" at bounding box center [648, 317] width 1297 height 634
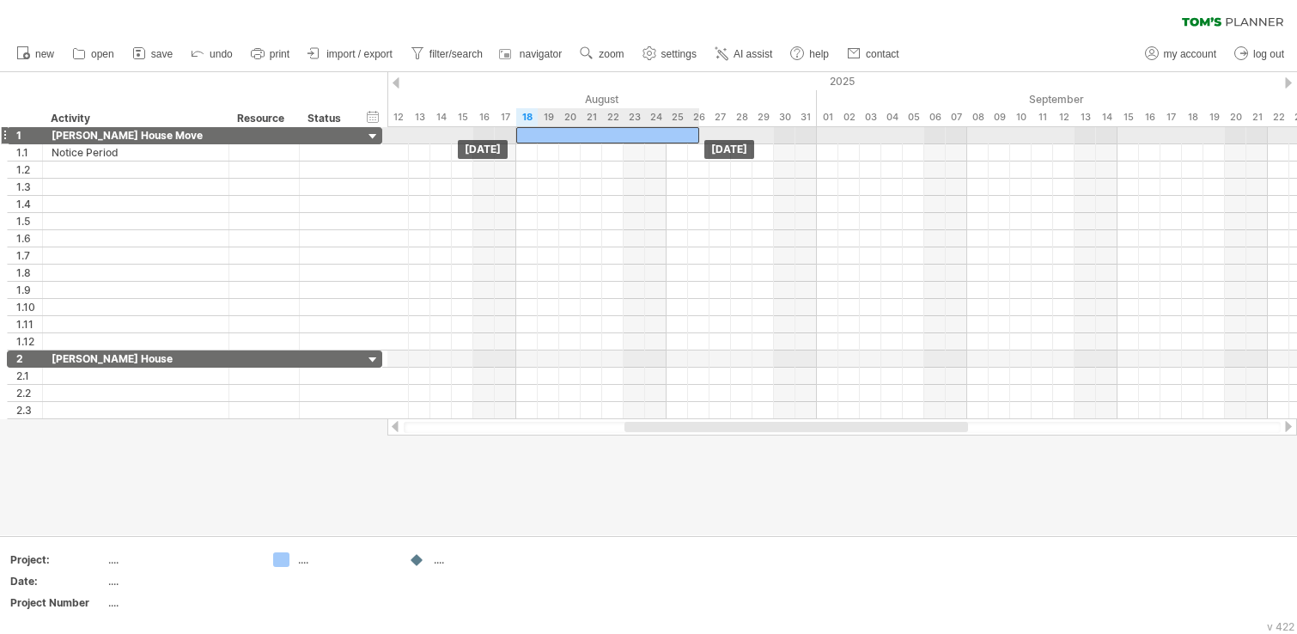
drag, startPoint x: 456, startPoint y: 137, endPoint x: 604, endPoint y: 144, distance: 148.7
click at [604, 144] on div "[DATE] [DATE]" at bounding box center [841, 273] width 909 height 292
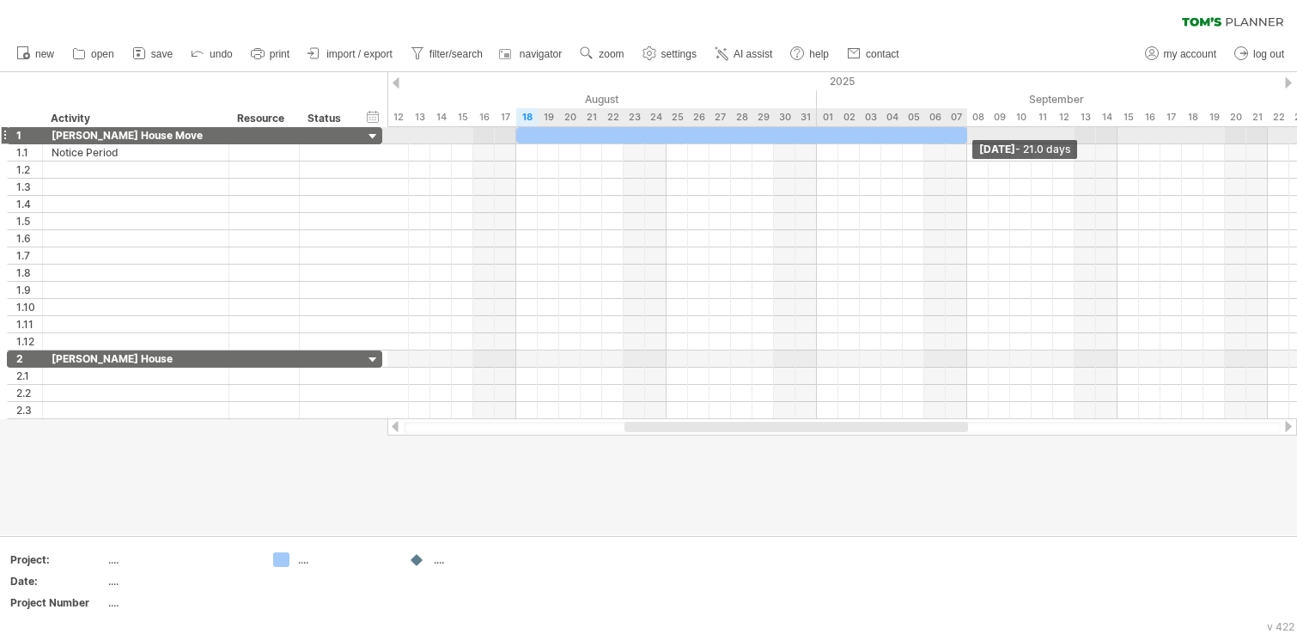
drag, startPoint x: 696, startPoint y: 137, endPoint x: 963, endPoint y: 134, distance: 267.1
click at [963, 134] on span at bounding box center [966, 135] width 7 height 16
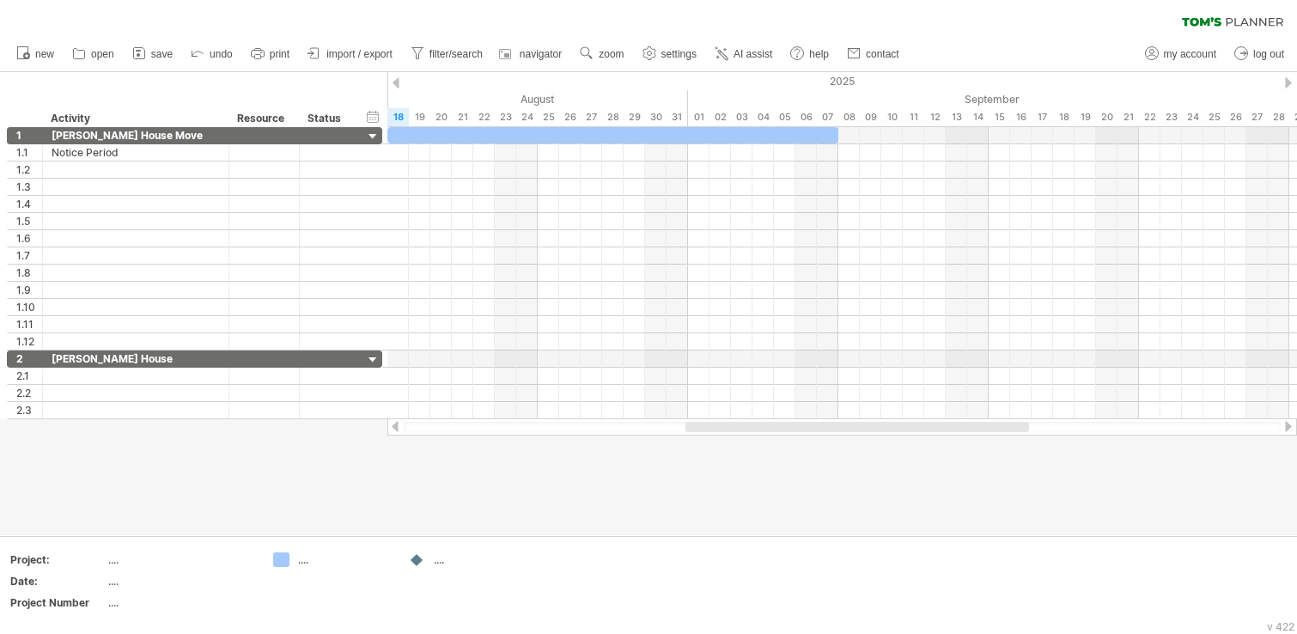
drag, startPoint x: 890, startPoint y: 427, endPoint x: 951, endPoint y: 427, distance: 61.0
click at [951, 427] on div at bounding box center [856, 427] width 343 height 10
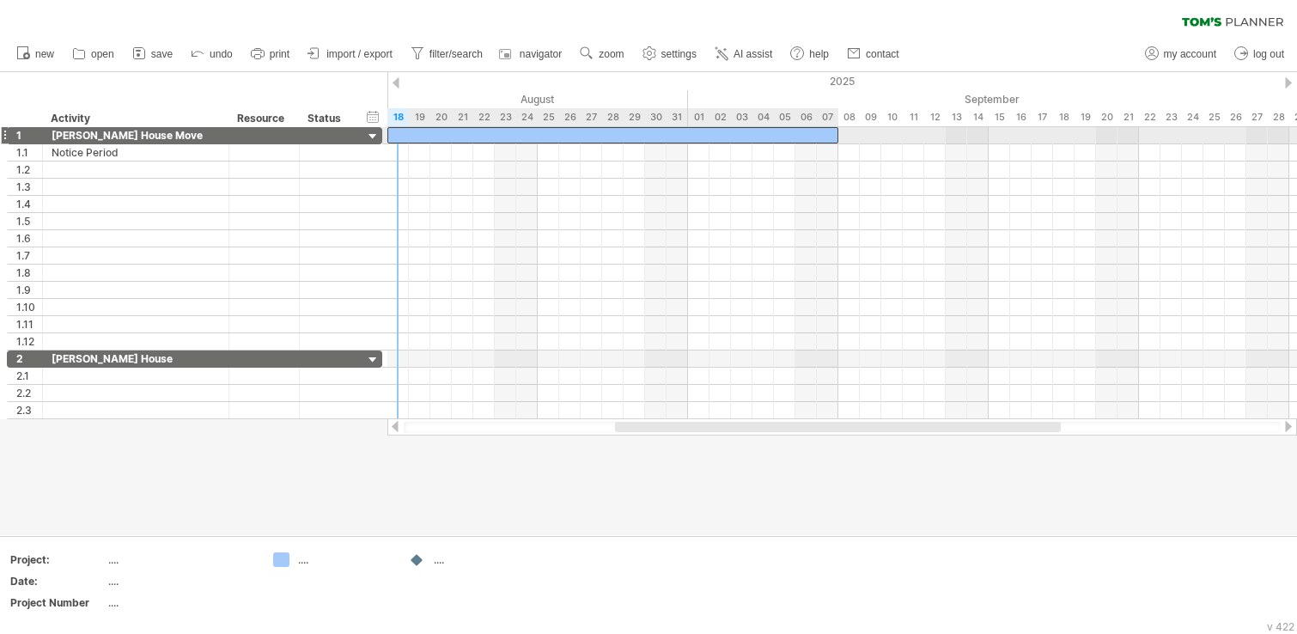
click at [394, 133] on div at bounding box center [612, 135] width 451 height 16
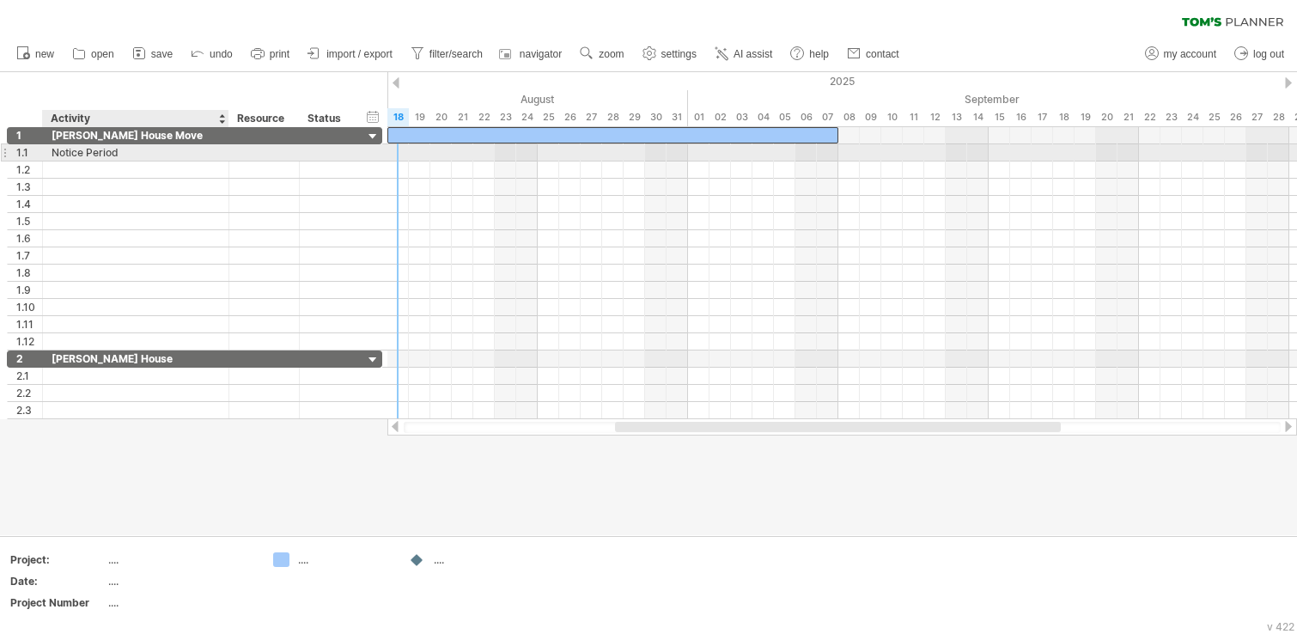
click at [122, 147] on div "Notice Period" at bounding box center [136, 152] width 168 height 16
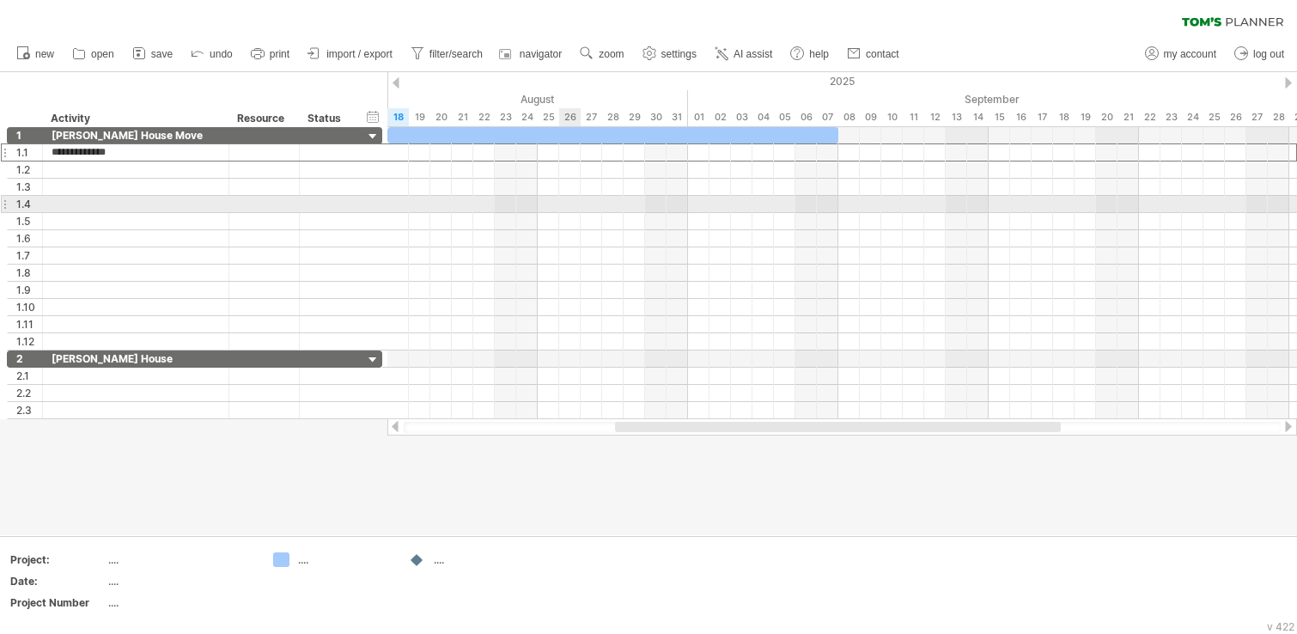
click at [582, 211] on div at bounding box center [841, 204] width 909 height 17
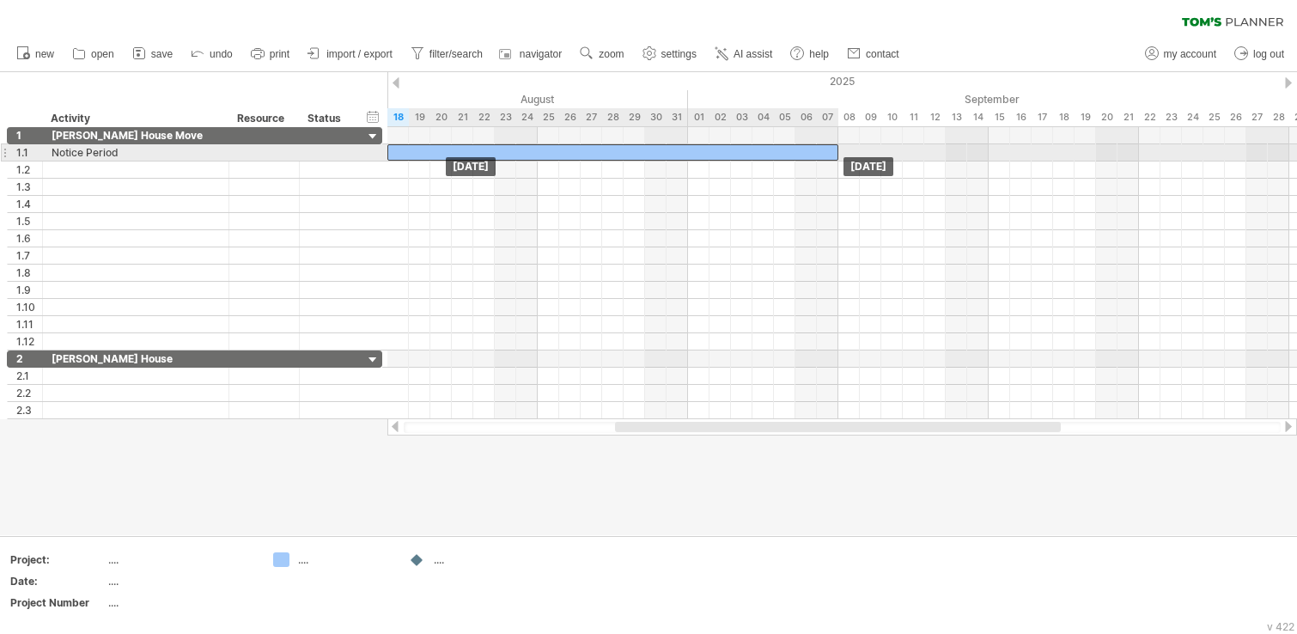
drag, startPoint x: 569, startPoint y: 135, endPoint x: 572, endPoint y: 156, distance: 21.6
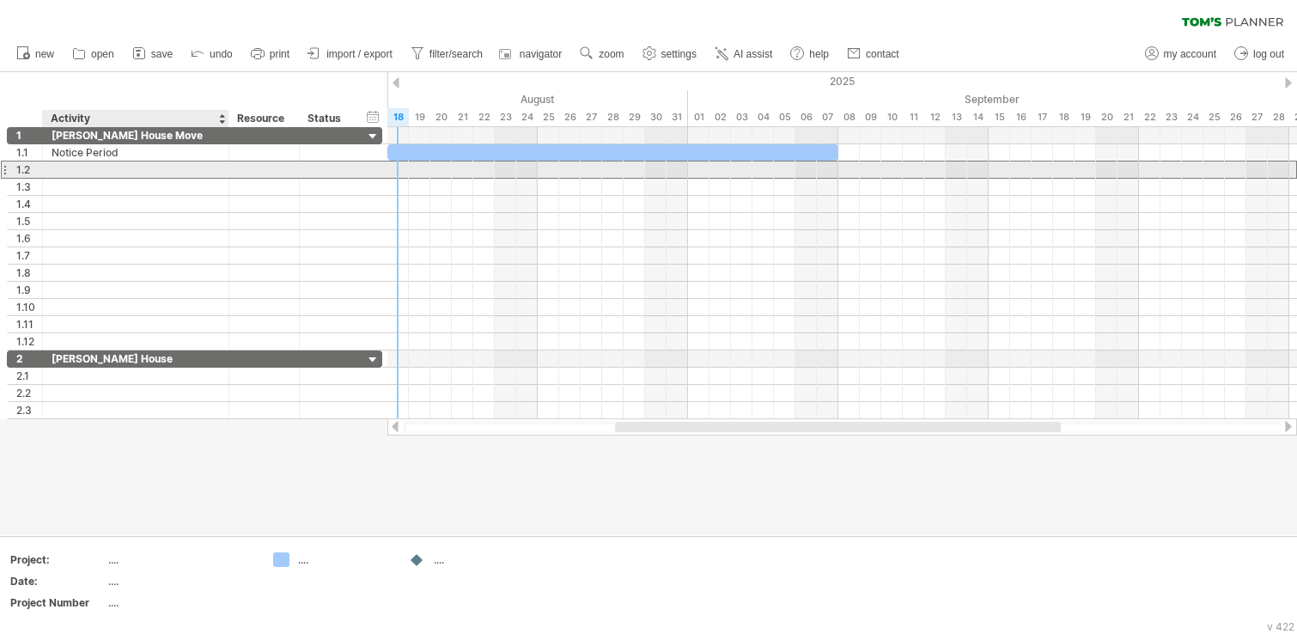
click at [129, 171] on div at bounding box center [136, 169] width 168 height 16
click at [0, 0] on input "text" at bounding box center [0, 0] width 0 height 0
type input "*"
type input "******"
click at [398, 167] on div at bounding box center [841, 169] width 909 height 17
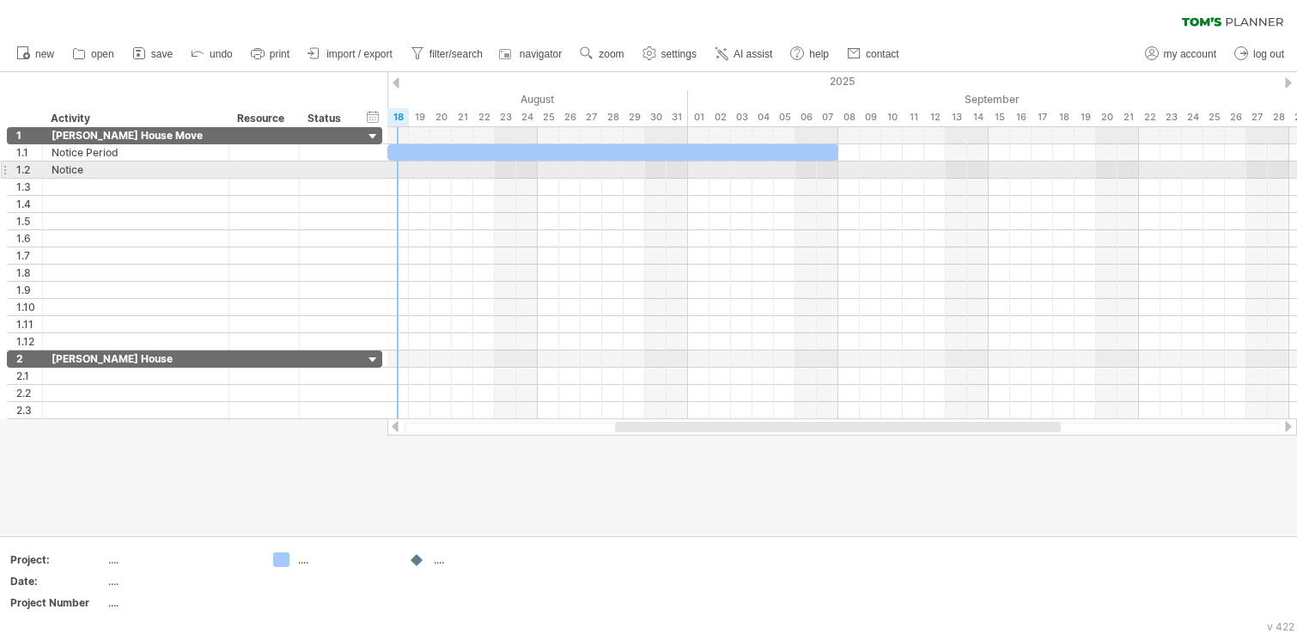
click at [392, 168] on div at bounding box center [841, 169] width 909 height 17
click at [391, 168] on div at bounding box center [841, 169] width 909 height 17
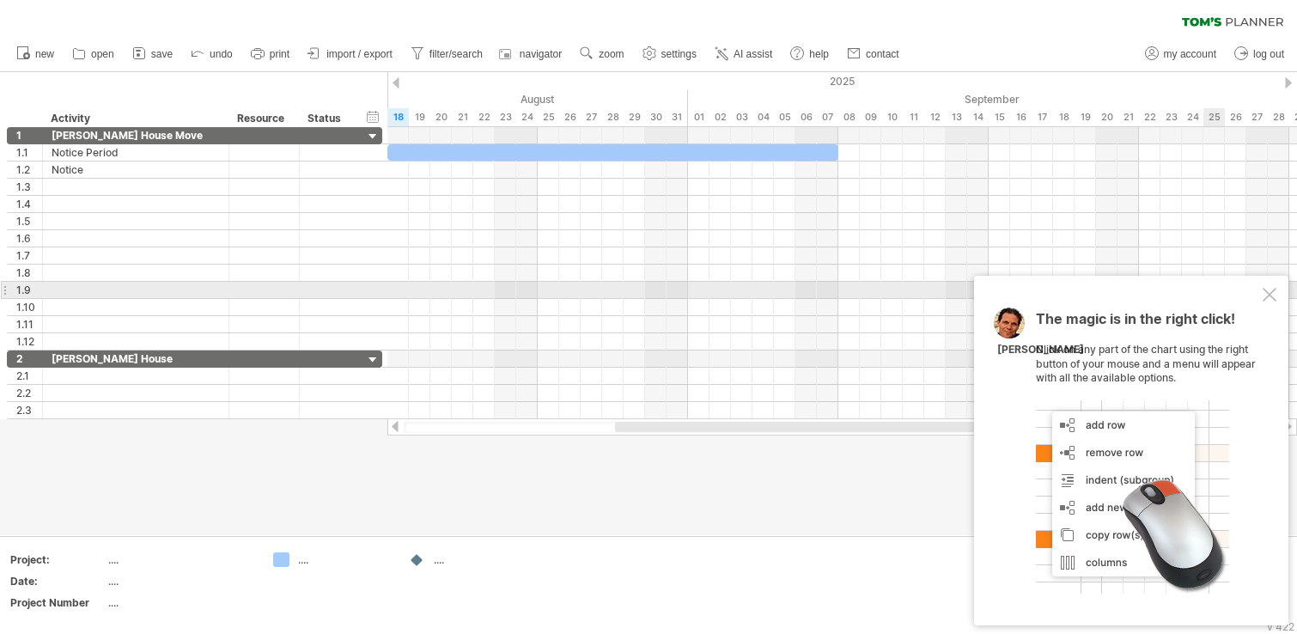
click at [1274, 292] on div at bounding box center [1269, 295] width 14 height 14
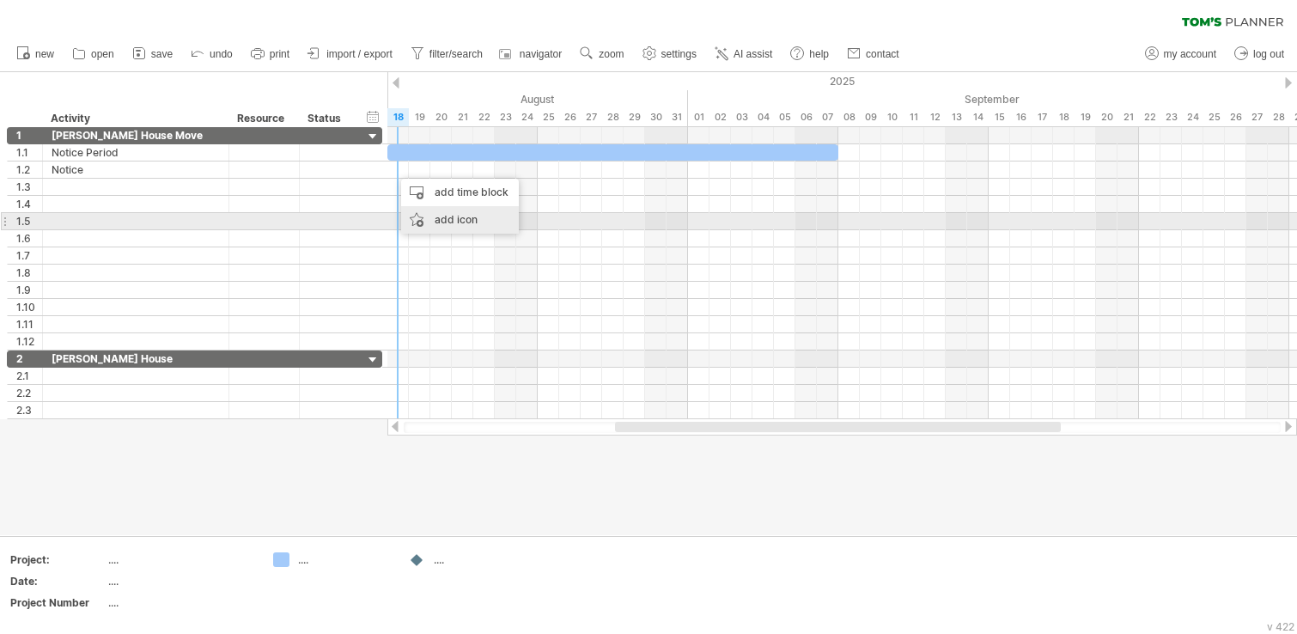
click at [441, 222] on div "add icon" at bounding box center [460, 219] width 118 height 27
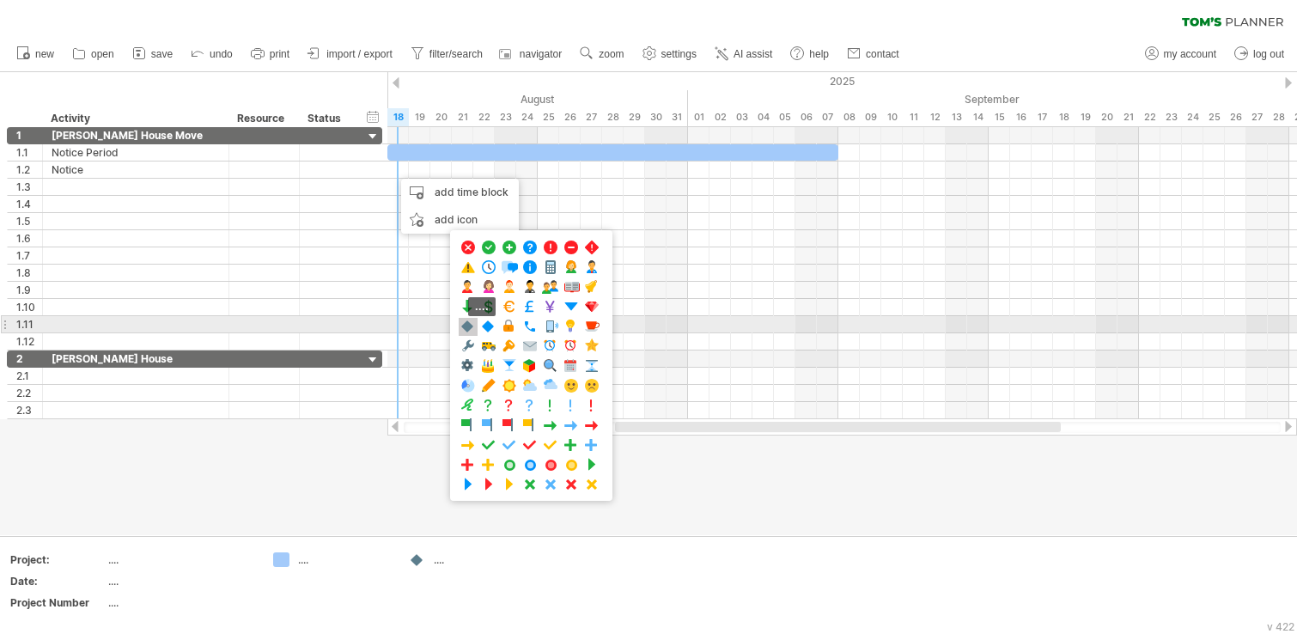
click at [471, 331] on span at bounding box center [467, 327] width 17 height 16
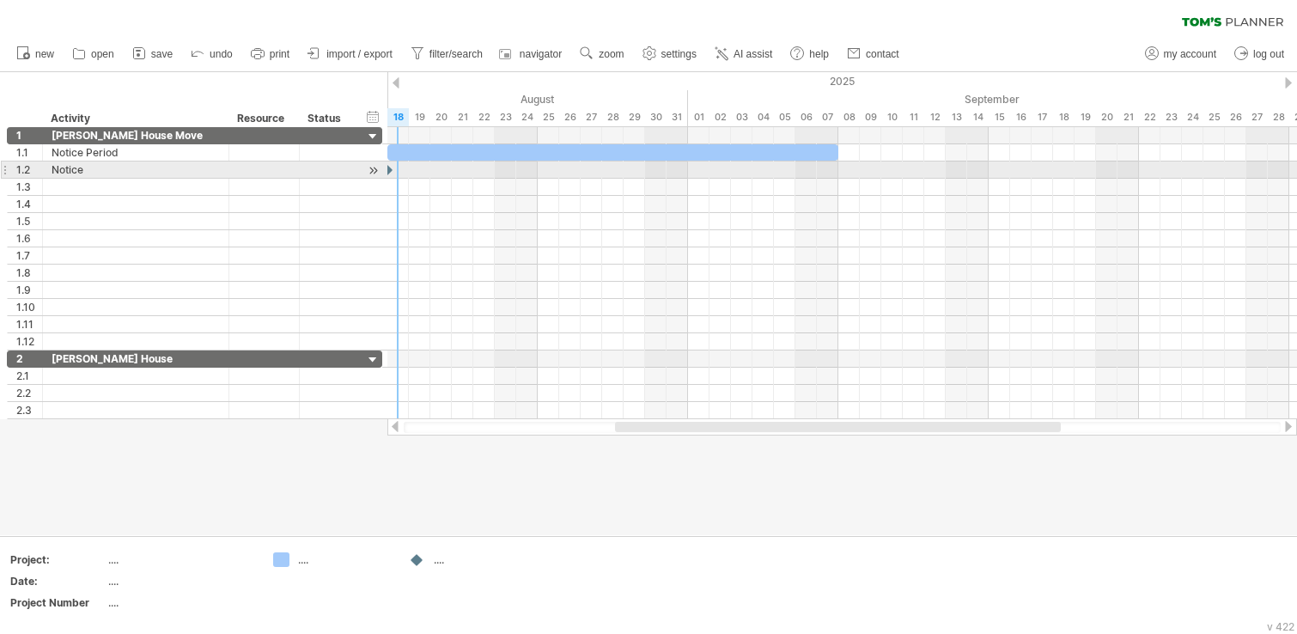
click at [395, 170] on div at bounding box center [387, 169] width 17 height 16
drag, startPoint x: 394, startPoint y: 171, endPoint x: 404, endPoint y: 173, distance: 9.6
click at [404, 173] on div at bounding box center [397, 169] width 19 height 16
click at [395, 170] on div at bounding box center [397, 169] width 19 height 16
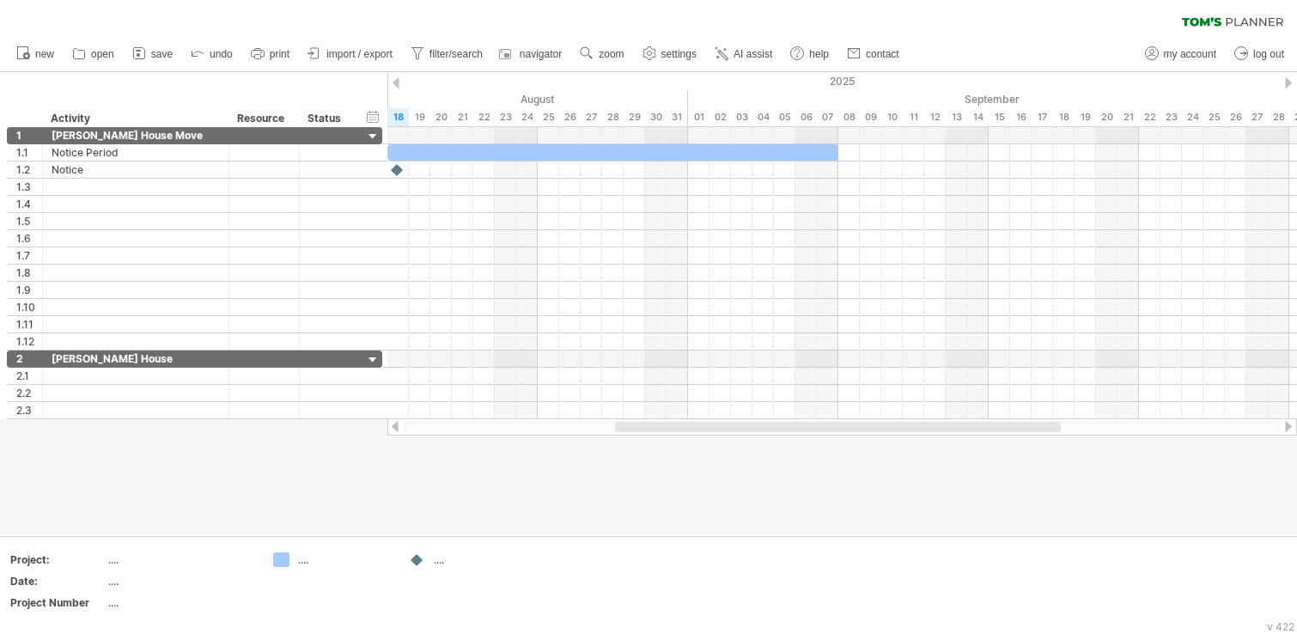
click at [689, 513] on div at bounding box center [648, 303] width 1297 height 463
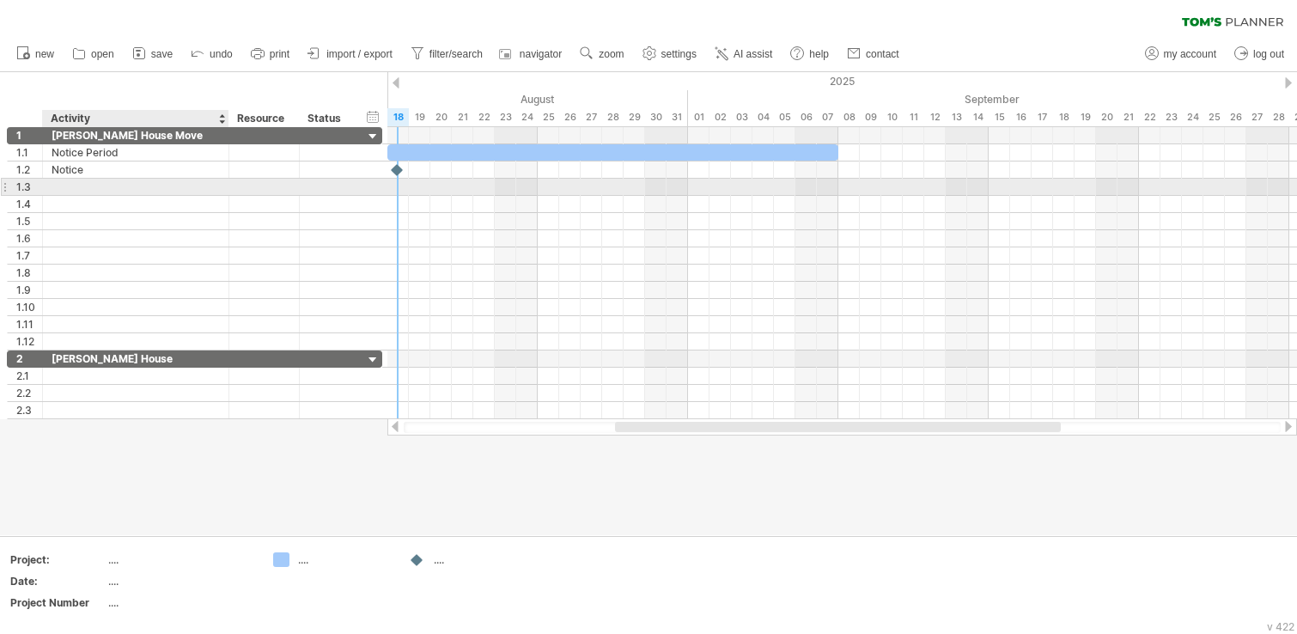
click at [159, 187] on div at bounding box center [136, 187] width 168 height 16
click at [159, 187] on input "text" at bounding box center [136, 187] width 168 height 16
type input "*"
type input "**********"
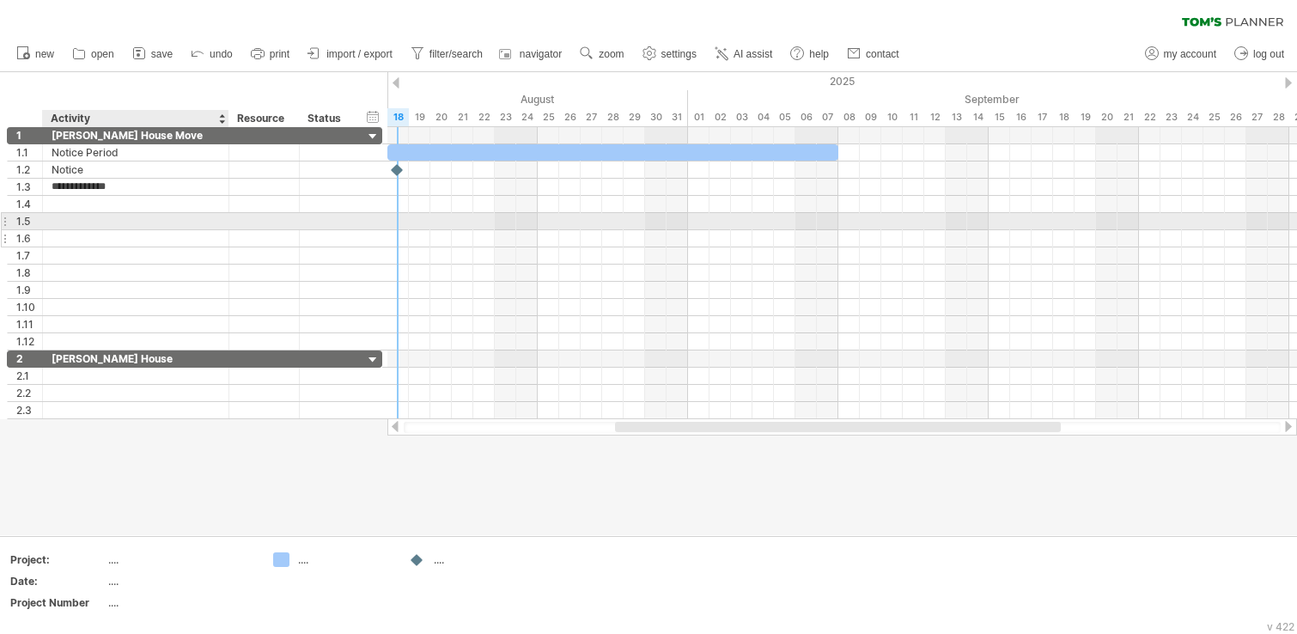
click at [181, 231] on div at bounding box center [136, 238] width 168 height 16
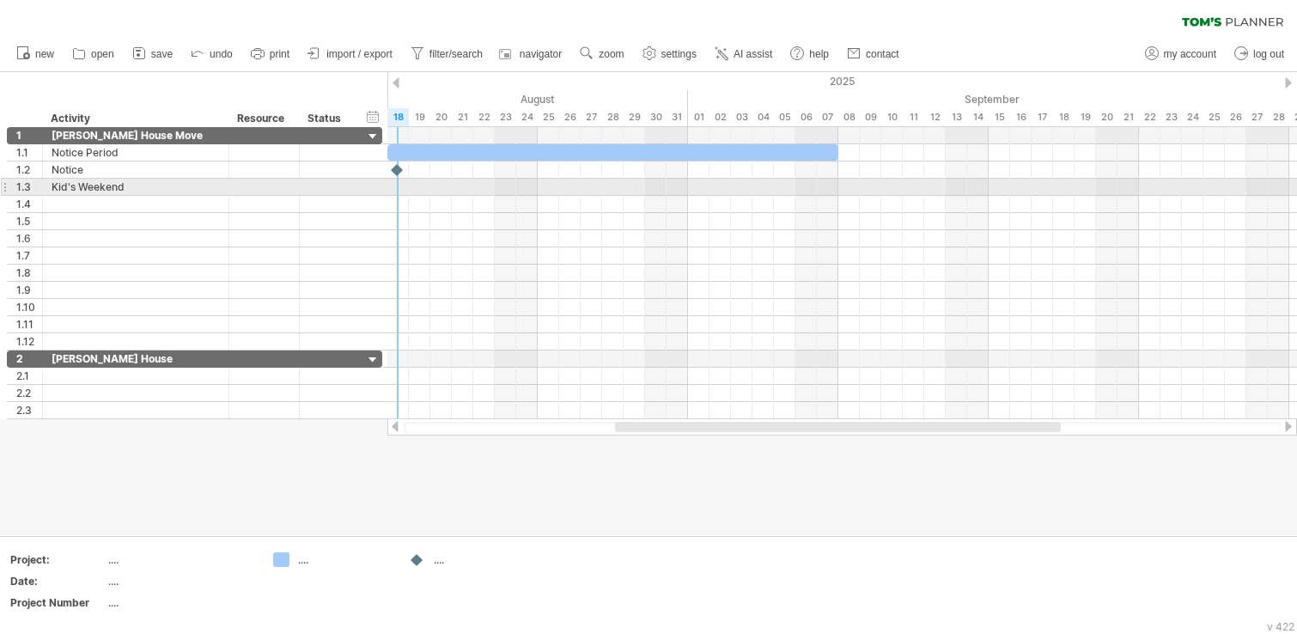
click at [392, 187] on div at bounding box center [841, 187] width 909 height 17
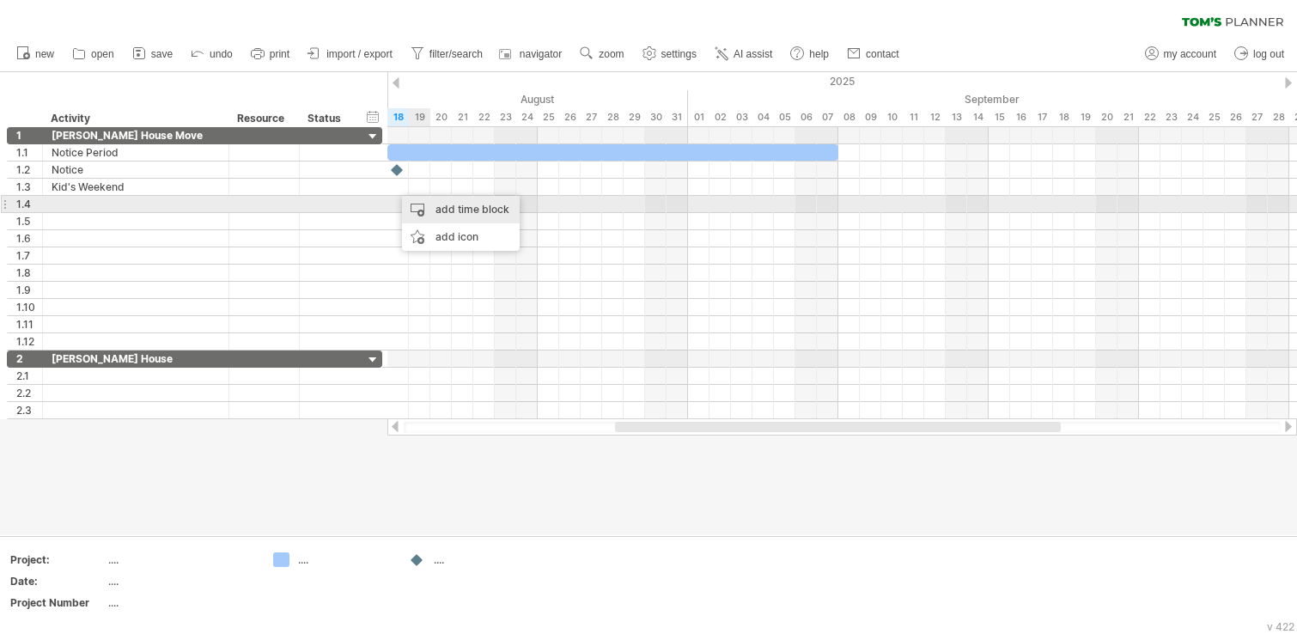
click at [446, 206] on div "add time block" at bounding box center [461, 209] width 118 height 27
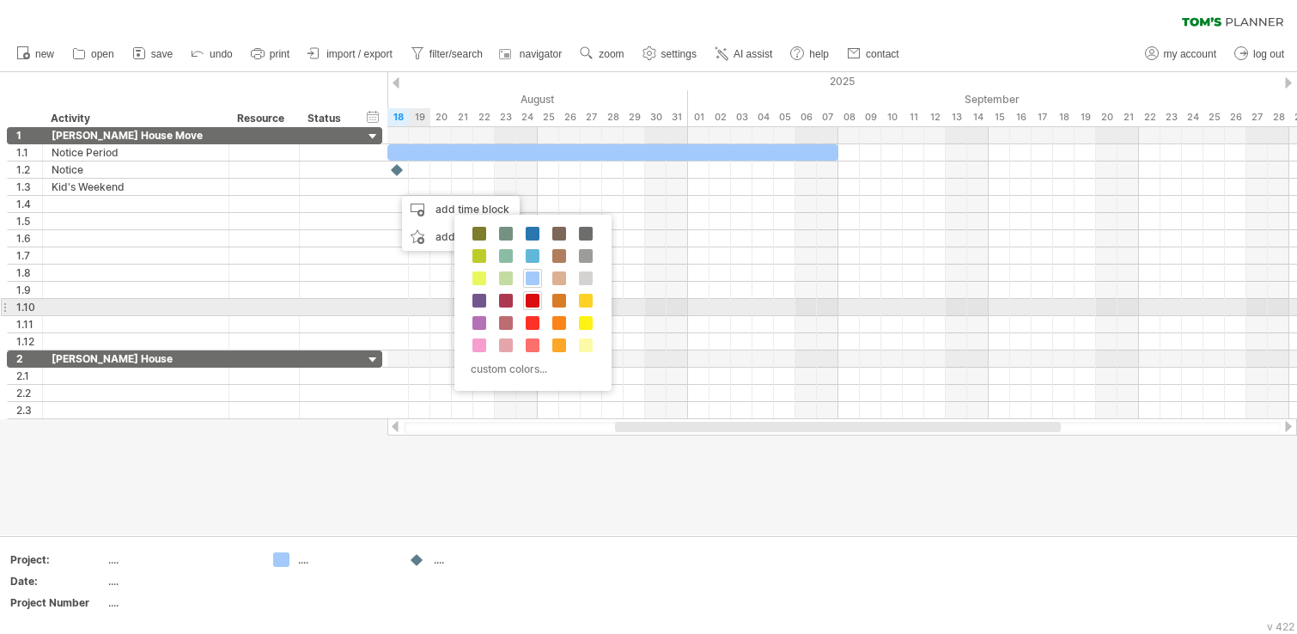
click at [535, 303] on span at bounding box center [532, 301] width 14 height 14
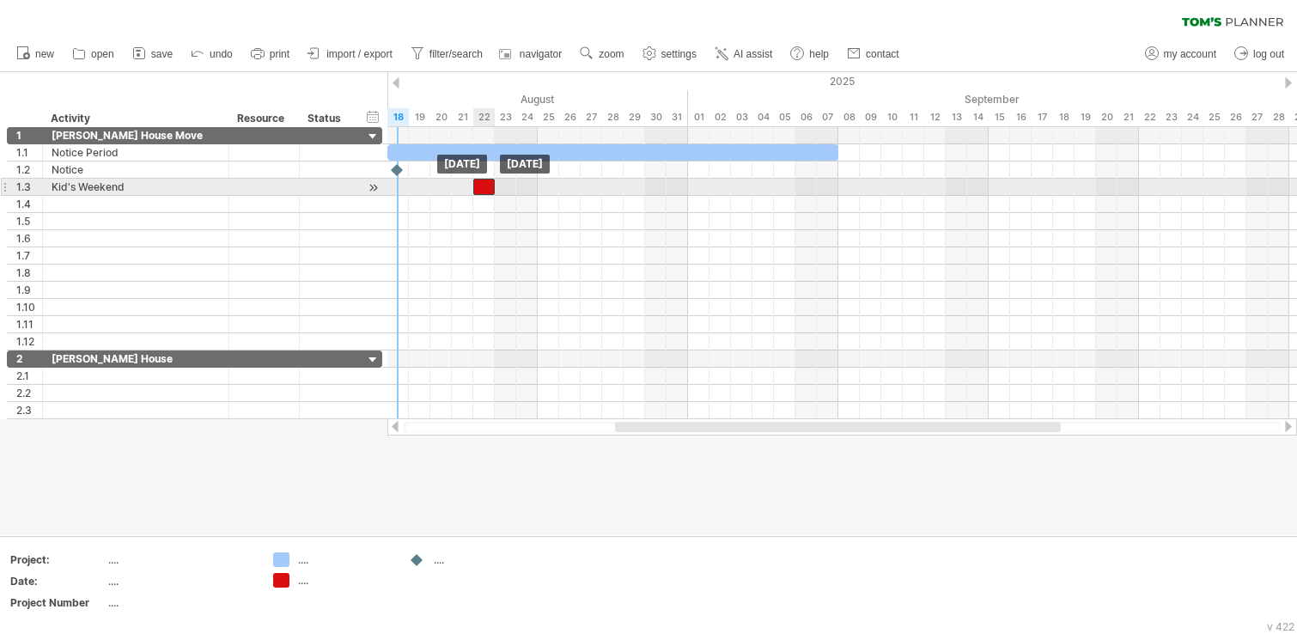
drag, startPoint x: 407, startPoint y: 185, endPoint x: 485, endPoint y: 190, distance: 78.3
click at [485, 190] on div at bounding box center [483, 187] width 21 height 16
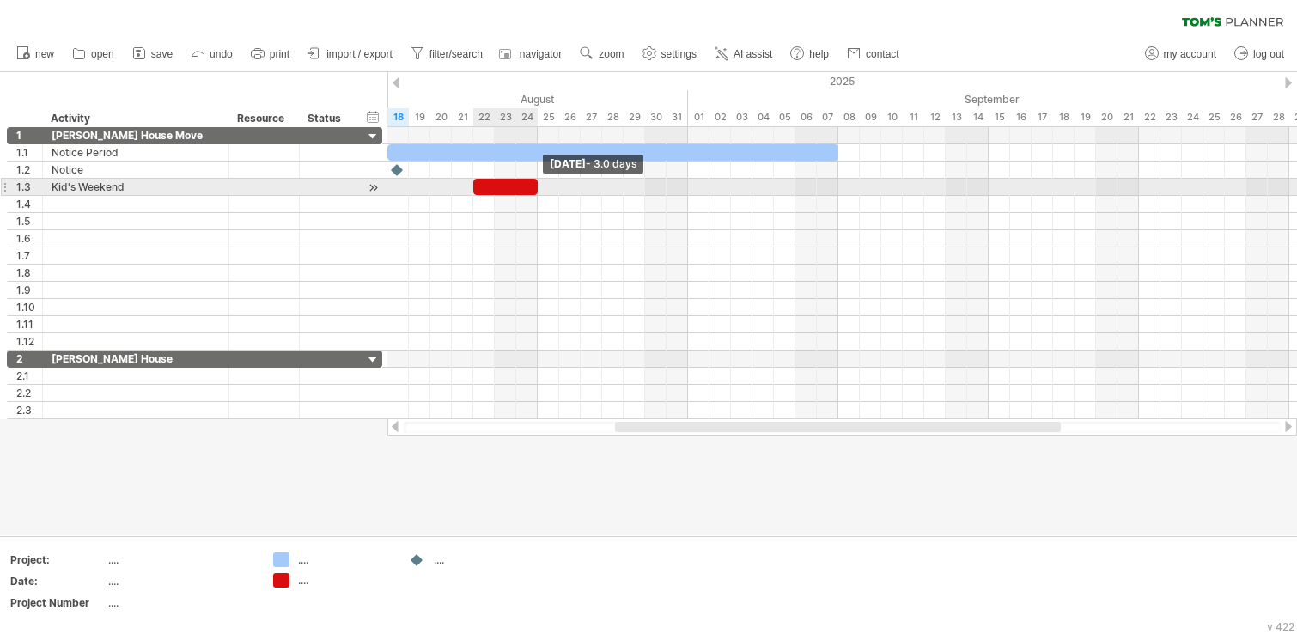
drag, startPoint x: 495, startPoint y: 185, endPoint x: 538, endPoint y: 184, distance: 43.0
click at [538, 184] on span at bounding box center [537, 187] width 7 height 16
click at [628, 185] on div at bounding box center [841, 187] width 909 height 17
click at [775, 190] on div at bounding box center [841, 187] width 909 height 17
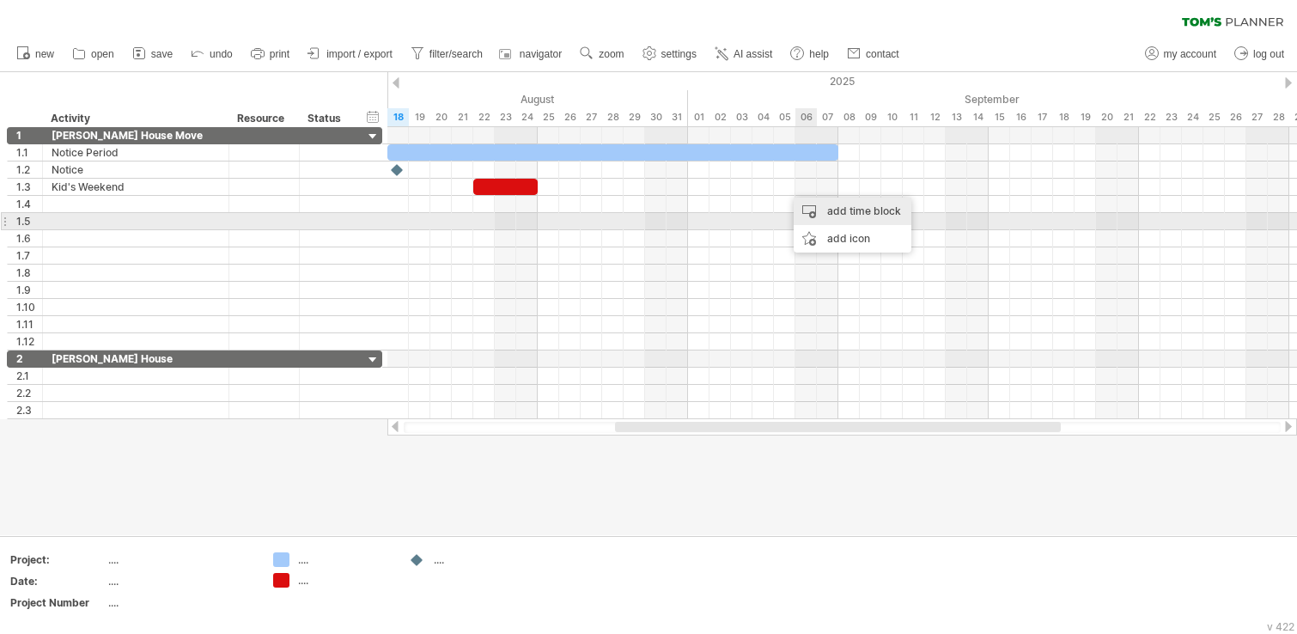
click at [841, 213] on div "add time block" at bounding box center [852, 210] width 118 height 27
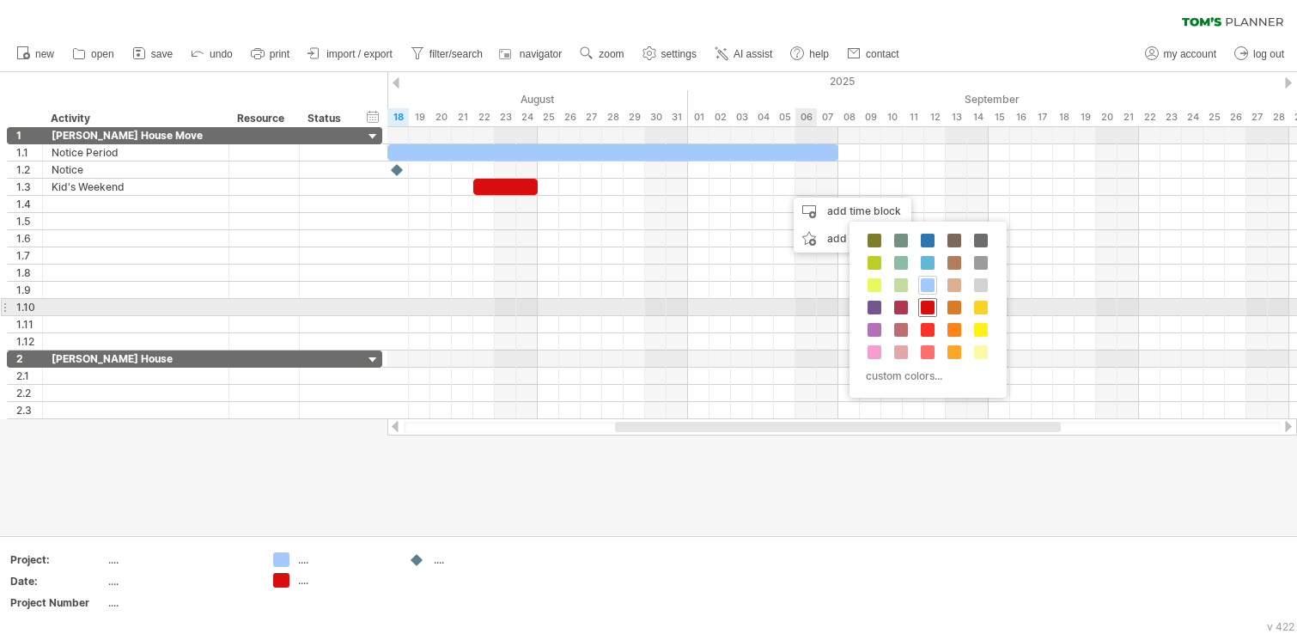
click at [932, 309] on span at bounding box center [927, 308] width 14 height 14
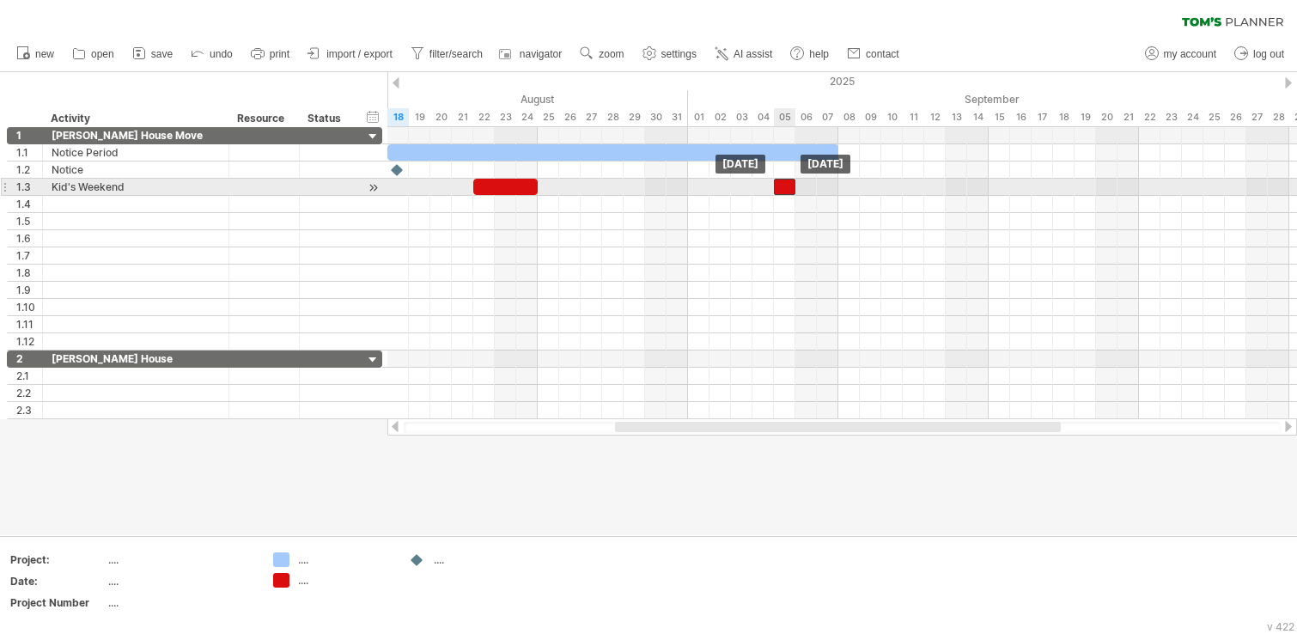
drag, startPoint x: 791, startPoint y: 190, endPoint x: 781, endPoint y: 190, distance: 10.3
click at [781, 190] on div at bounding box center [784, 187] width 21 height 16
drag, startPoint x: 794, startPoint y: 187, endPoint x: 835, endPoint y: 186, distance: 40.4
click at [835, 186] on span at bounding box center [838, 187] width 7 height 16
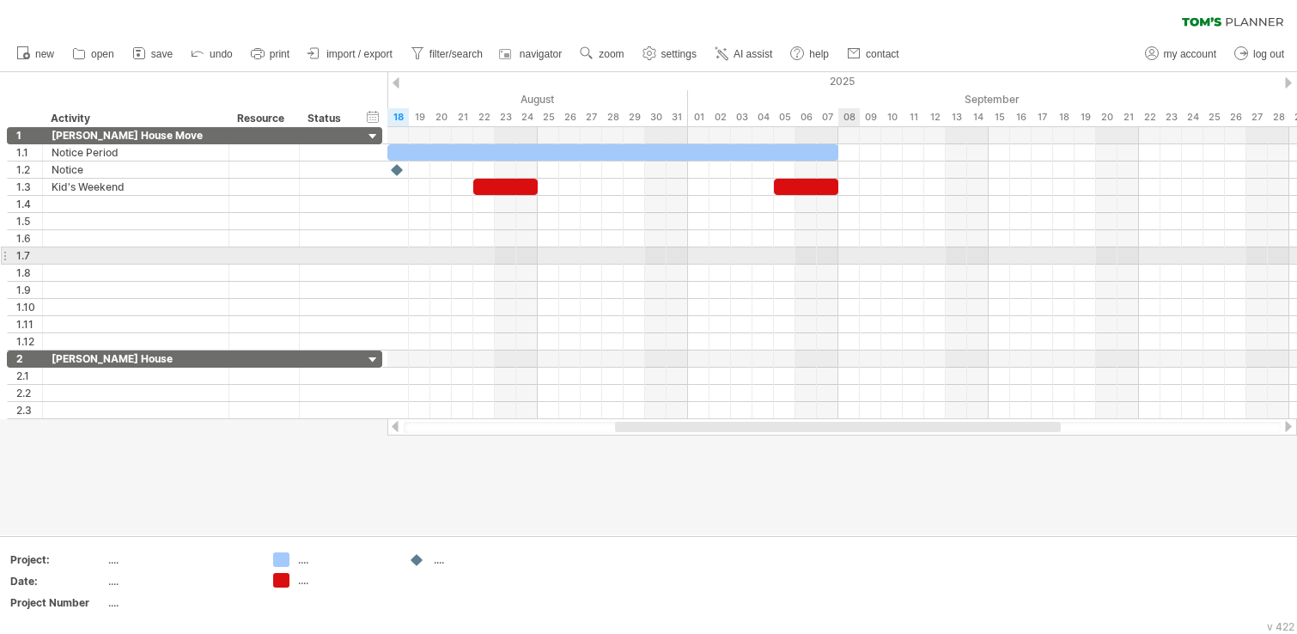
click at [843, 254] on div at bounding box center [841, 255] width 909 height 17
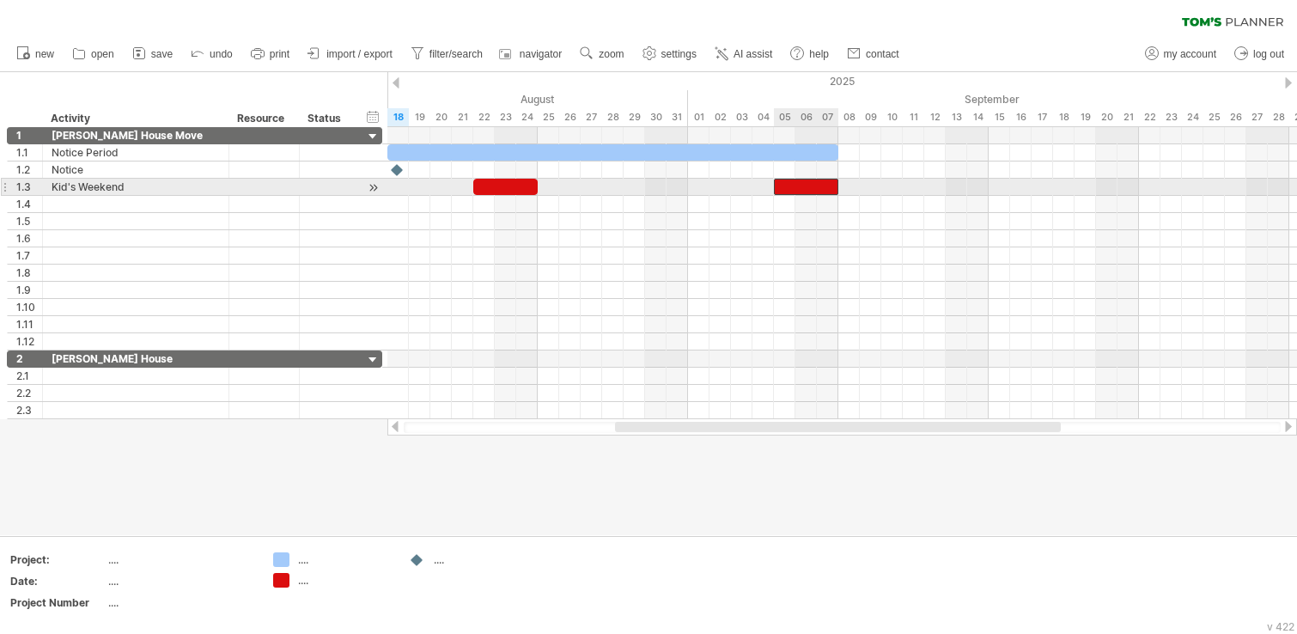
click at [787, 191] on div at bounding box center [806, 187] width 64 height 16
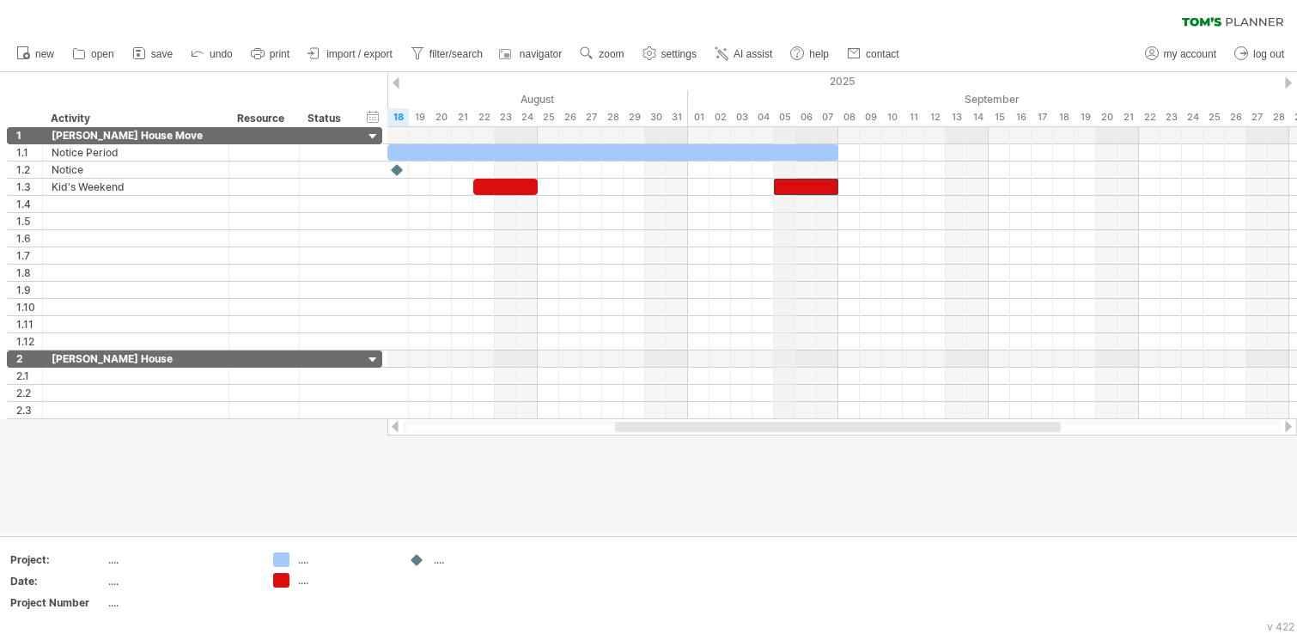
click at [786, 117] on div "05" at bounding box center [784, 117] width 21 height 18
click at [1009, 40] on div "new" at bounding box center [648, 54] width 1297 height 36
click at [903, 101] on div "September" at bounding box center [1010, 99] width 644 height 18
click at [844, 85] on div "2025" at bounding box center [366, 81] width 3950 height 18
click at [910, 103] on div "timeline settings" at bounding box center [915, 102] width 125 height 27
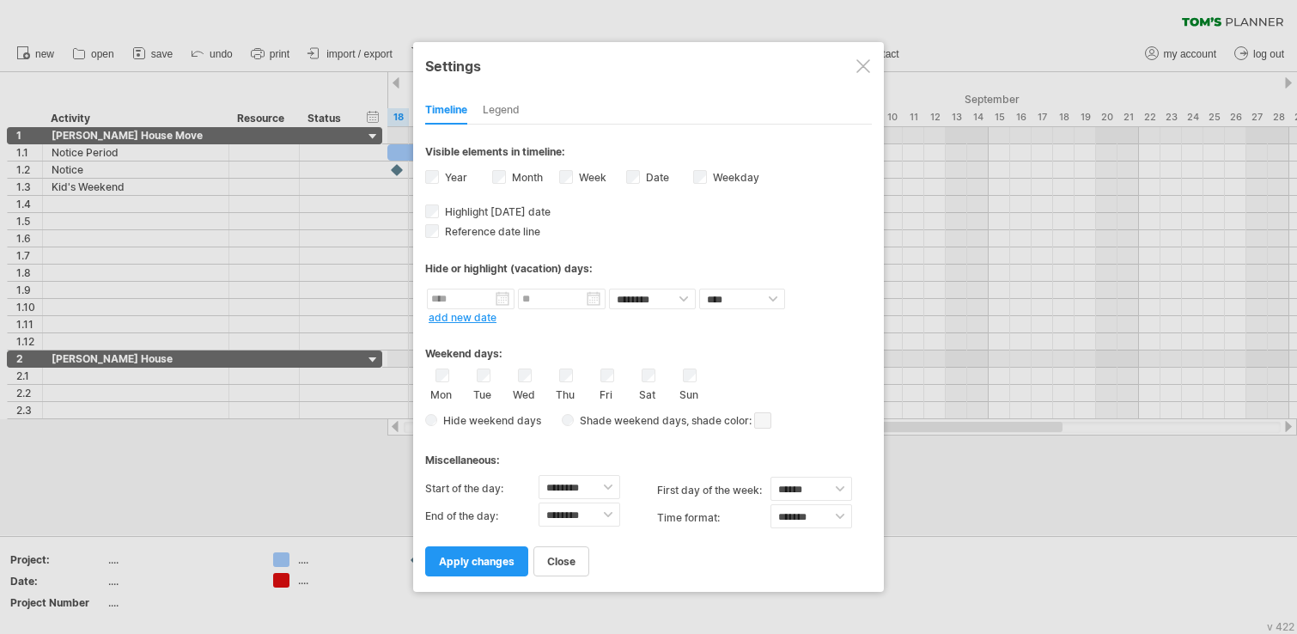
click at [726, 175] on label "Weekday visibility of weekday Currently there is not enough space horizontally …" at bounding box center [734, 177] width 50 height 13
click at [479, 526] on span "apply changes" at bounding box center [477, 561] width 76 height 13
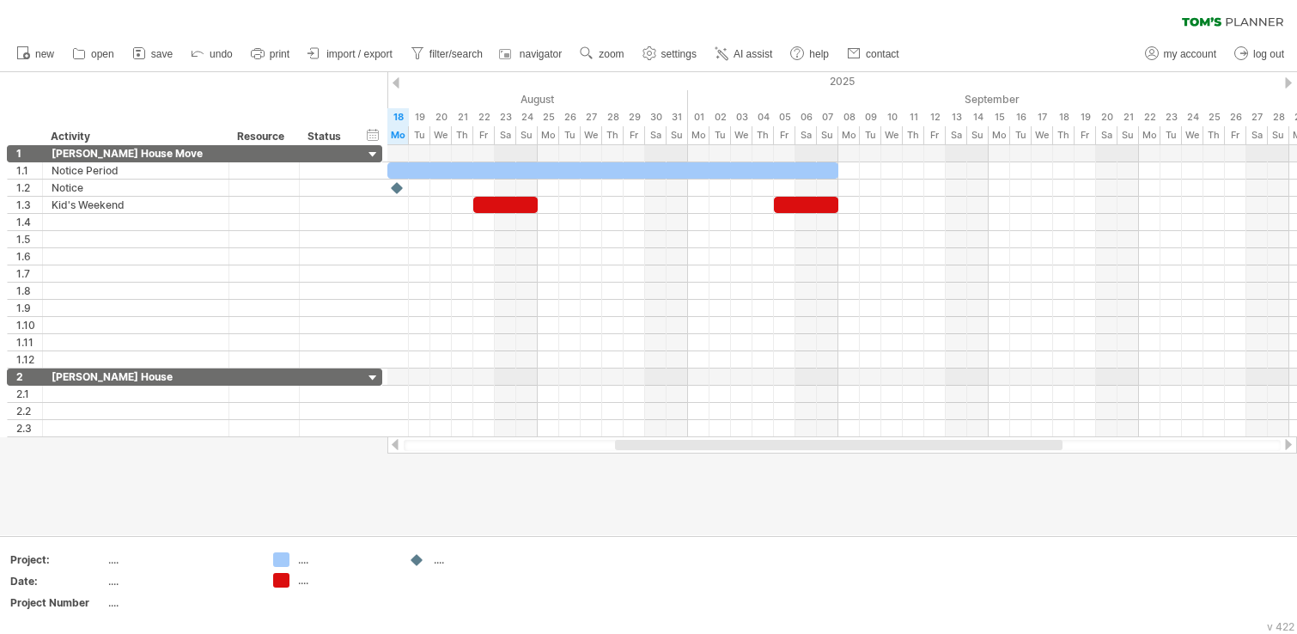
click at [995, 525] on div at bounding box center [648, 303] width 1297 height 463
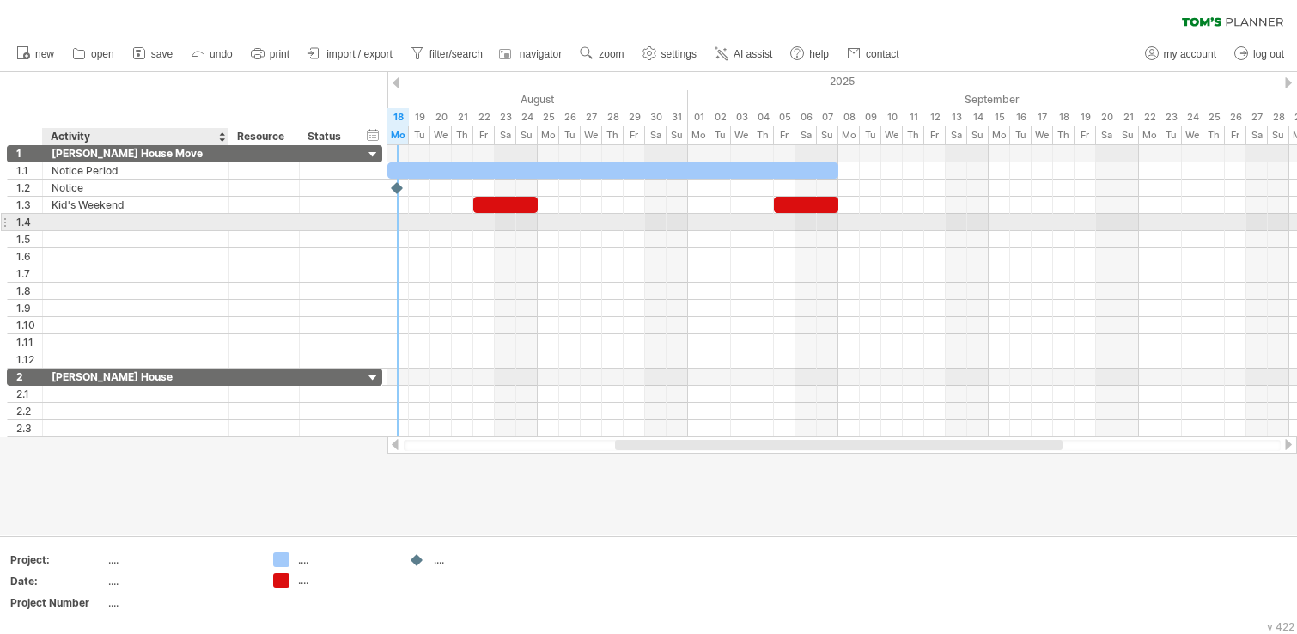
click at [174, 222] on div at bounding box center [136, 222] width 168 height 16
click at [174, 222] on input "text" at bounding box center [136, 222] width 168 height 16
click at [630, 221] on div at bounding box center [841, 222] width 909 height 17
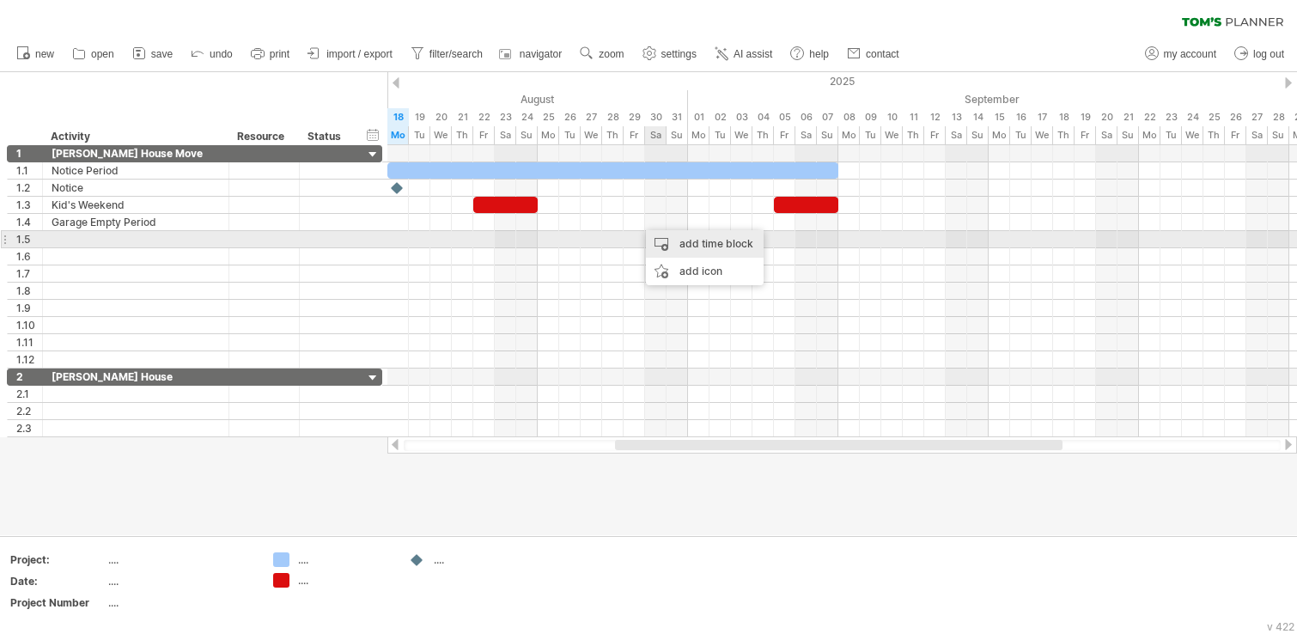
click at [692, 242] on div "add time block" at bounding box center [705, 243] width 118 height 27
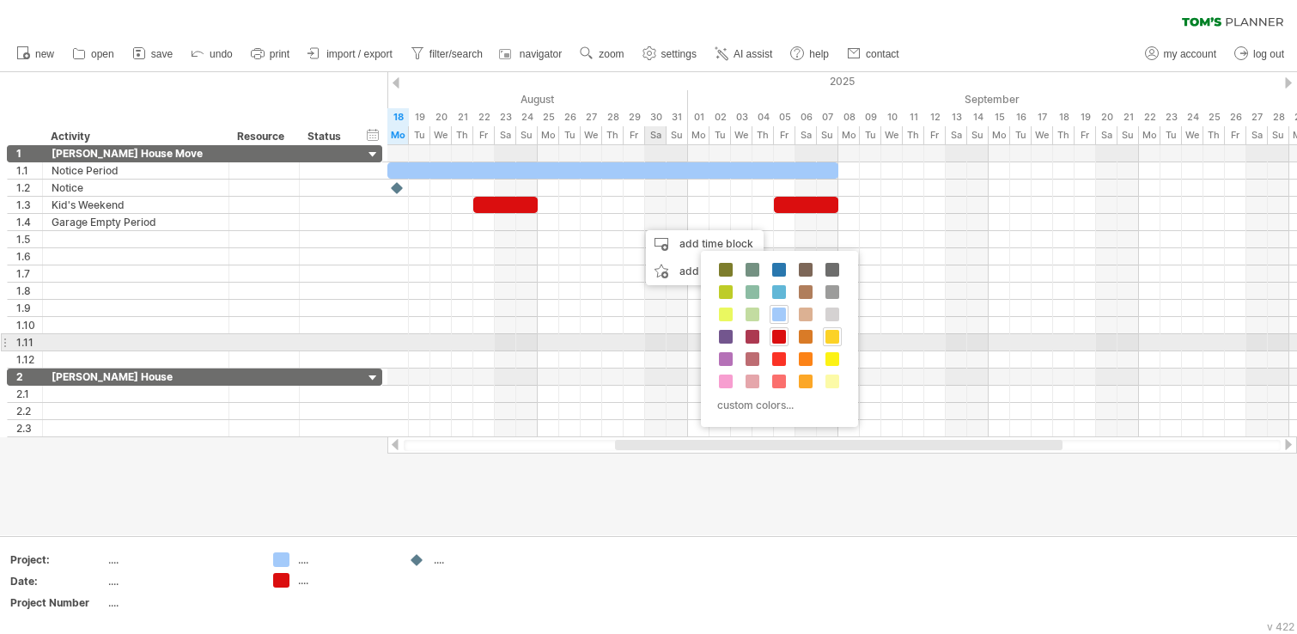
click at [838, 341] on span at bounding box center [832, 337] width 14 height 14
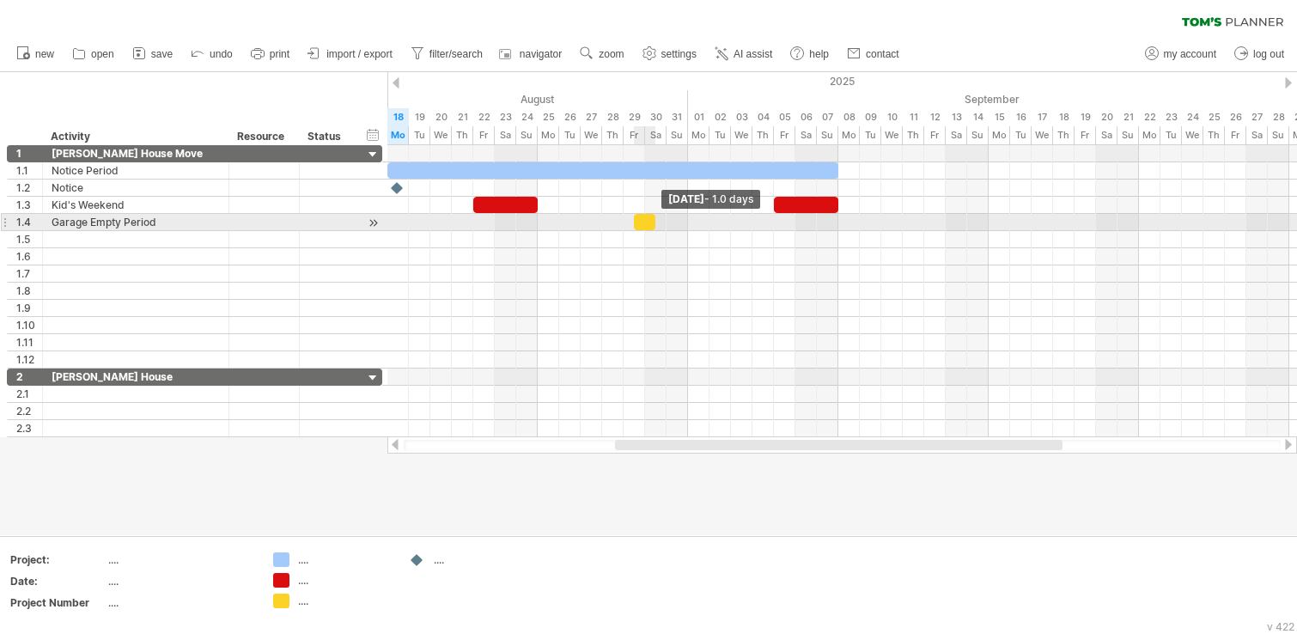
click at [656, 221] on span at bounding box center [655, 222] width 7 height 16
click at [631, 225] on div at bounding box center [633, 222] width 21 height 16
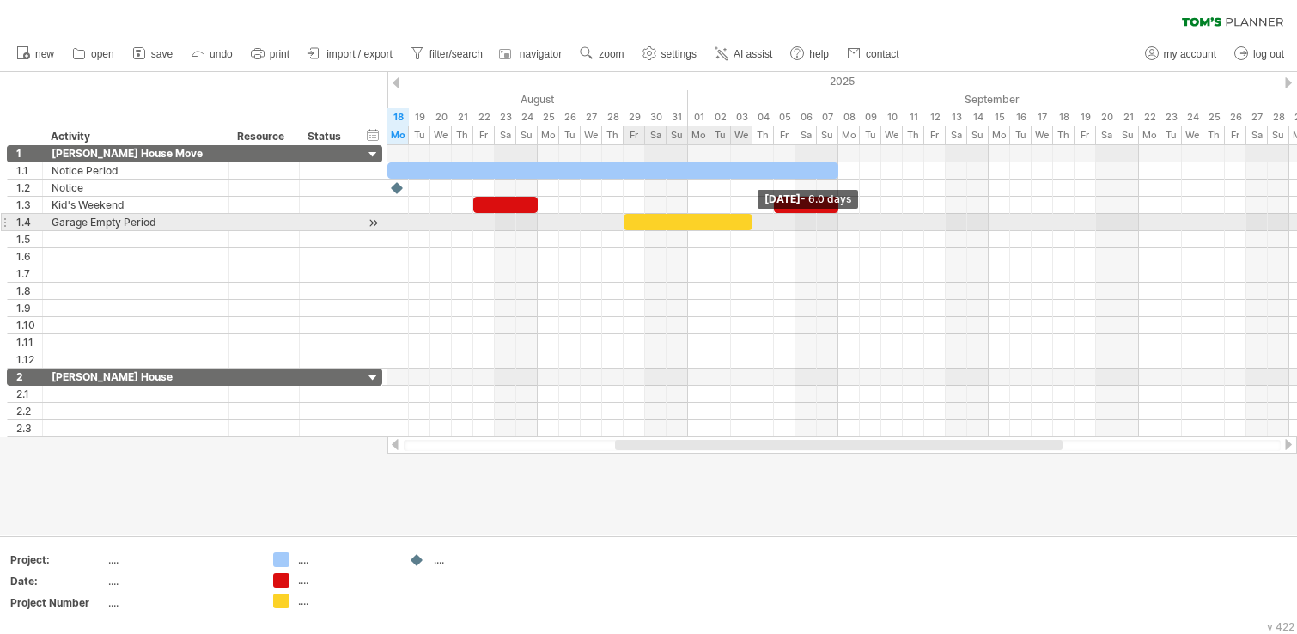
drag, startPoint x: 643, startPoint y: 225, endPoint x: 751, endPoint y: 228, distance: 108.2
click at [751, 228] on span at bounding box center [752, 222] width 7 height 16
drag, startPoint x: 755, startPoint y: 221, endPoint x: 773, endPoint y: 222, distance: 18.1
click at [773, 222] on span at bounding box center [773, 222] width 7 height 16
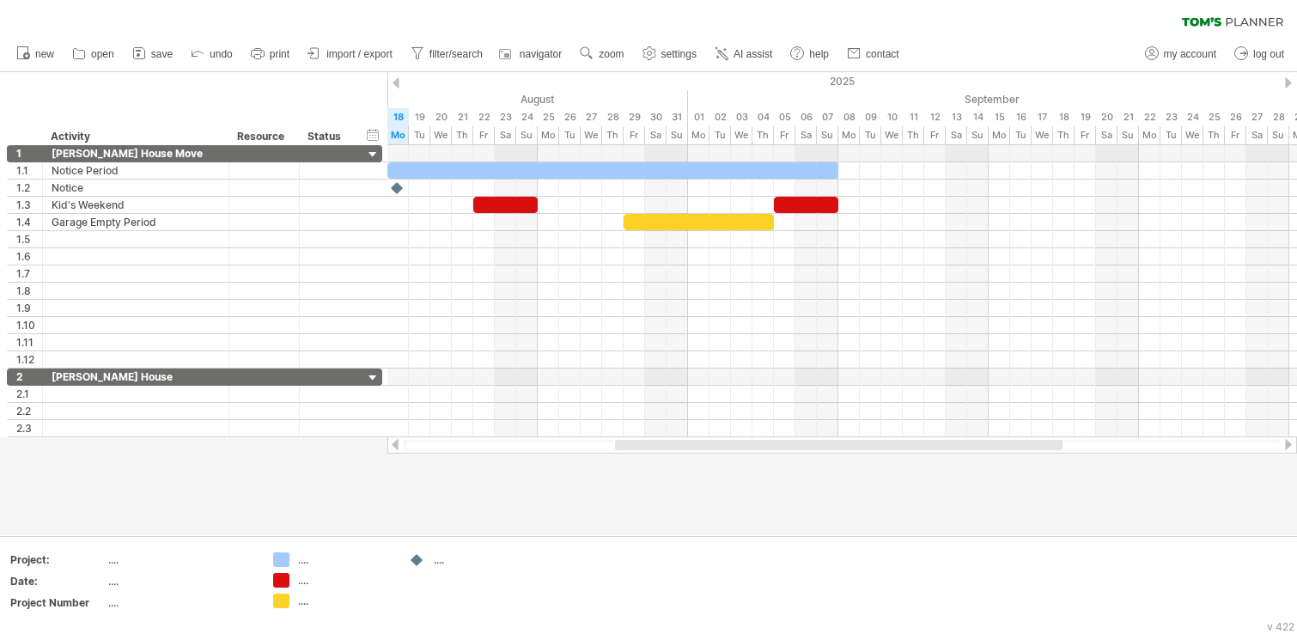
click at [1025, 49] on div "new" at bounding box center [648, 54] width 1297 height 36
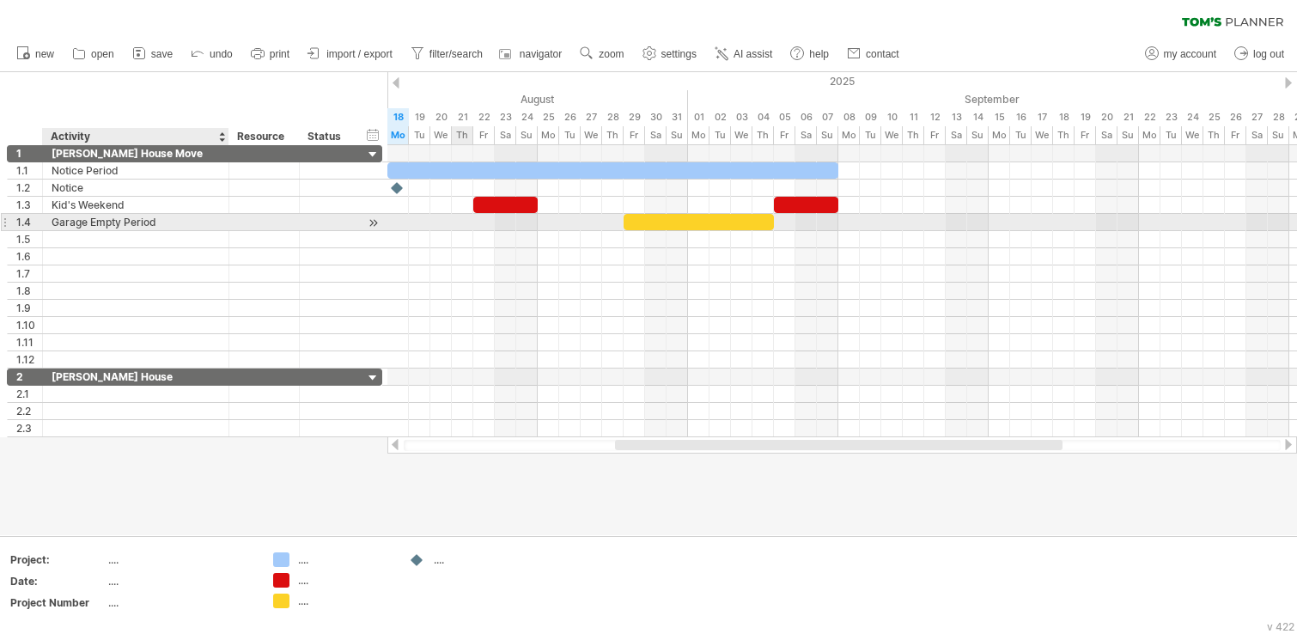
click at [201, 227] on div "Garage Empty Period" at bounding box center [136, 222] width 168 height 16
click at [201, 227] on input "**********" at bounding box center [136, 222] width 168 height 16
click at [201, 218] on input "**********" at bounding box center [136, 222] width 168 height 16
type input "**********"
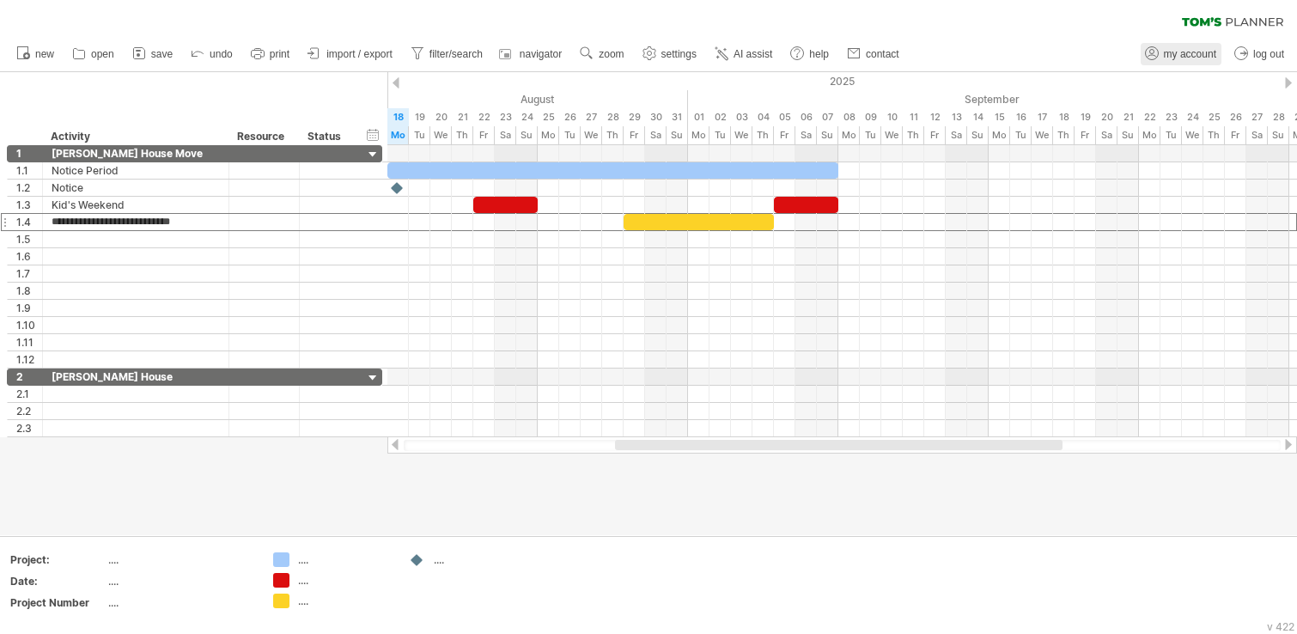
click at [1204, 53] on span "my account" at bounding box center [1189, 54] width 52 height 12
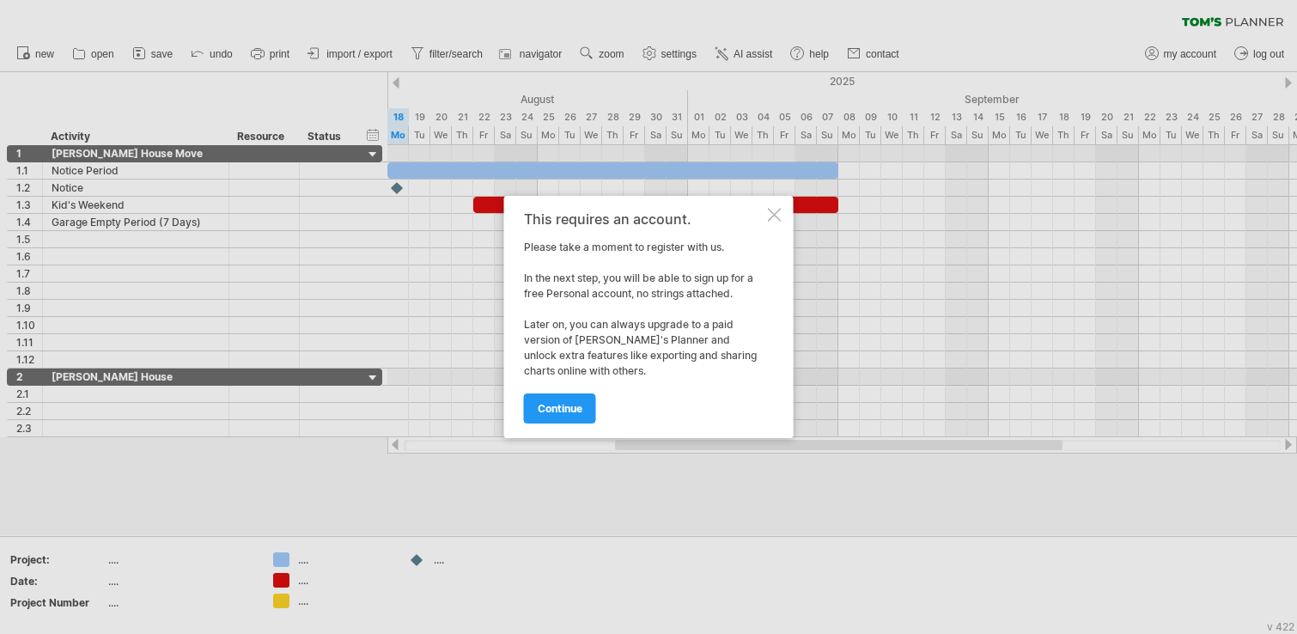
click at [768, 215] on div at bounding box center [775, 215] width 14 height 14
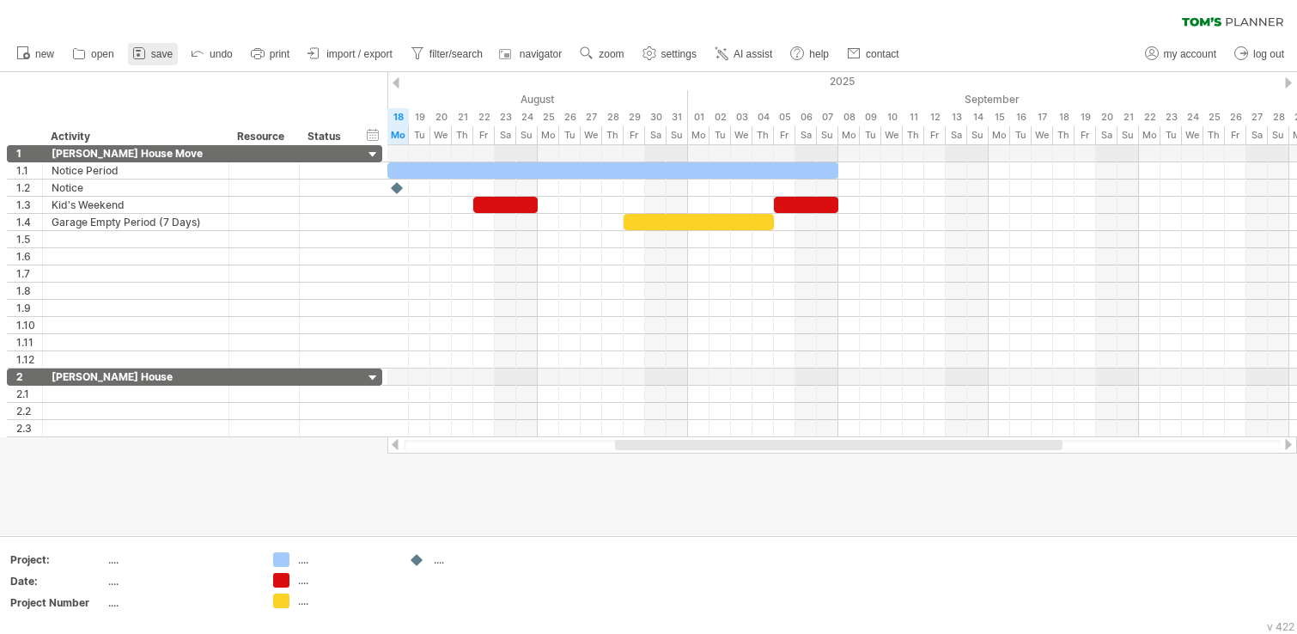
click at [164, 51] on span "save" at bounding box center [161, 54] width 21 height 12
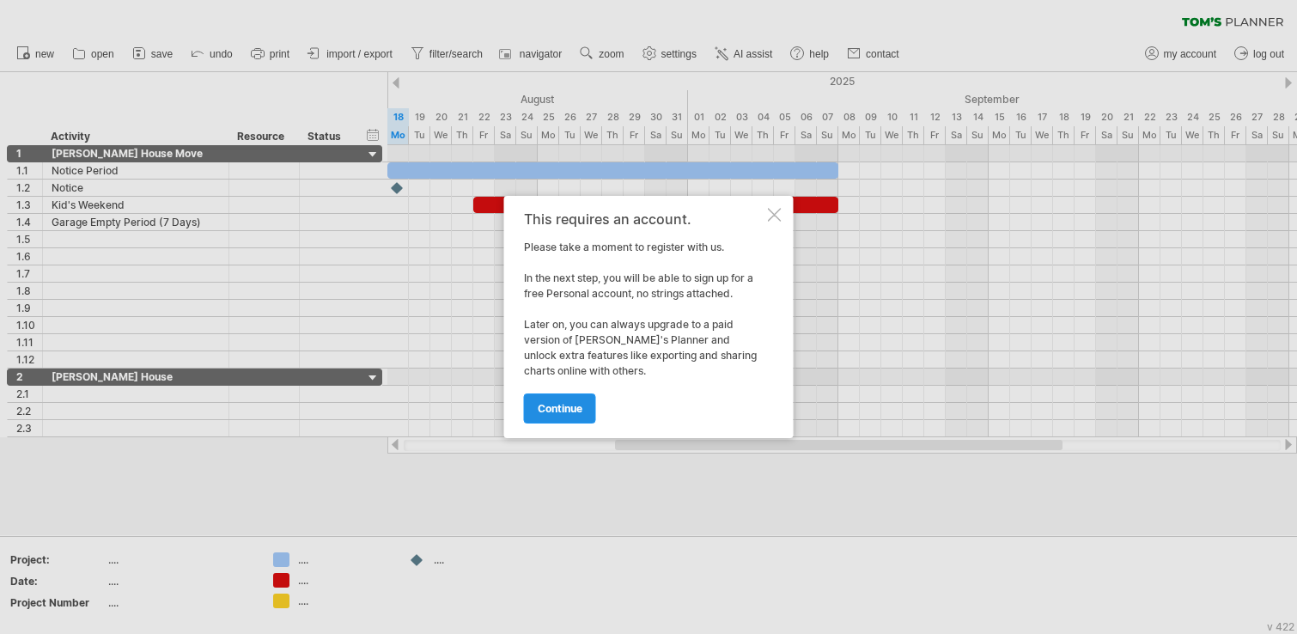
click at [554, 411] on span "continue" at bounding box center [560, 408] width 45 height 13
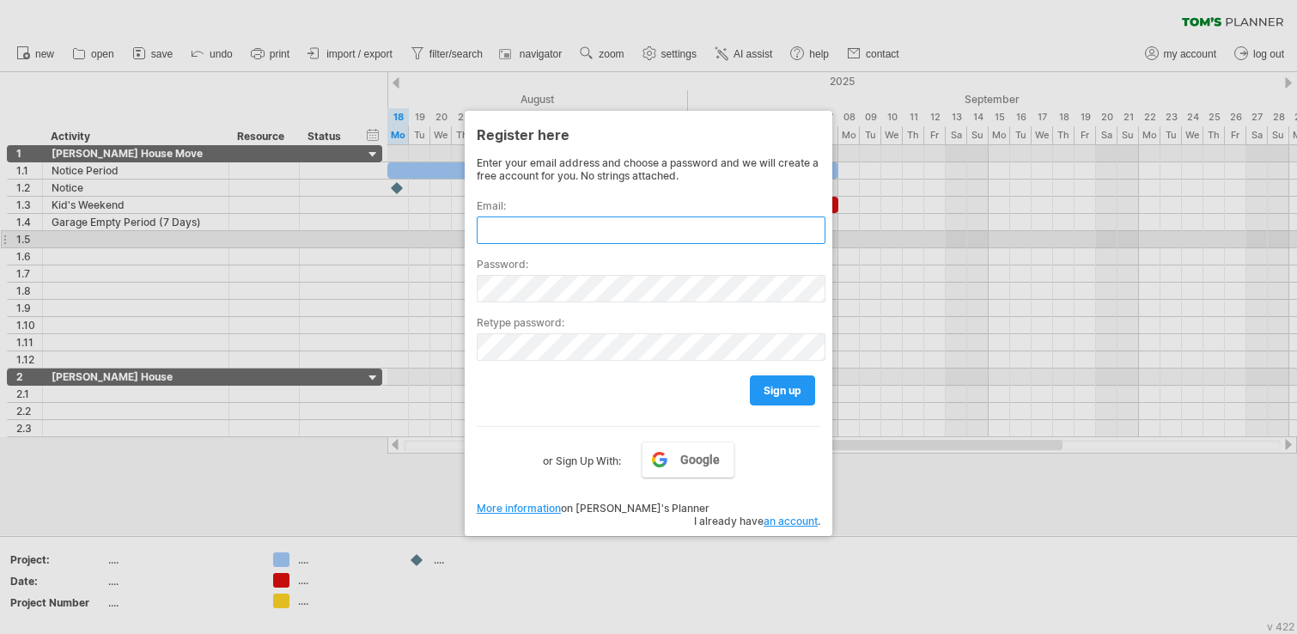
click at [585, 232] on input "text" at bounding box center [651, 229] width 349 height 27
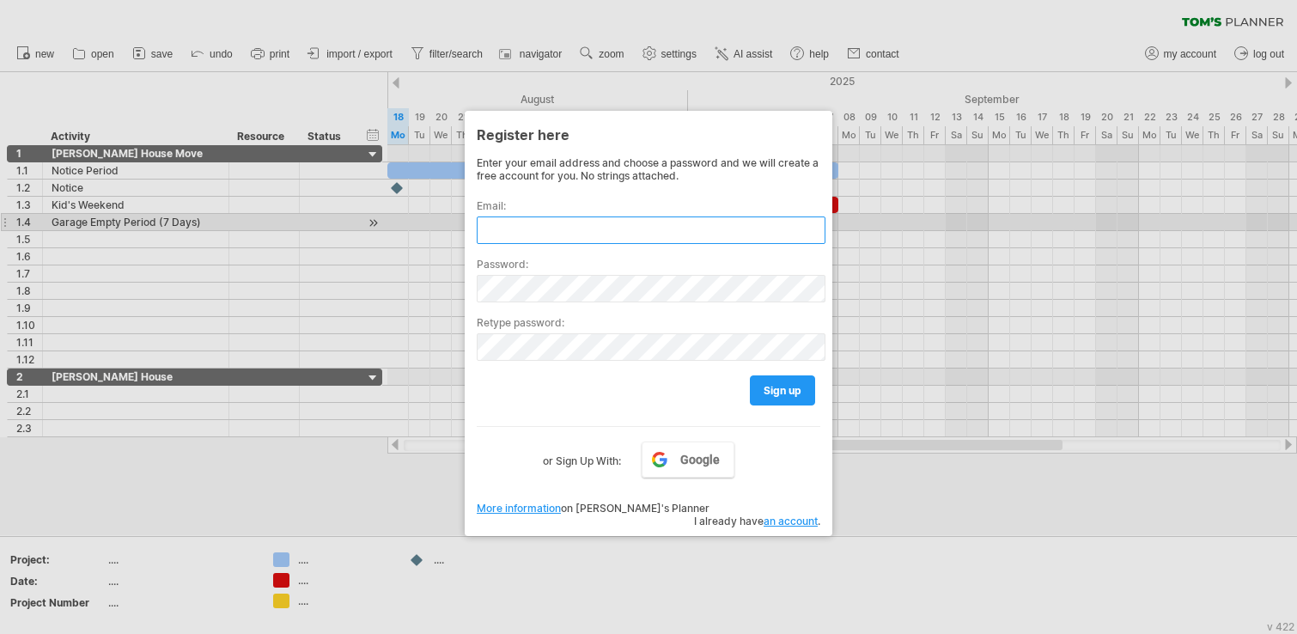
click at [477, 244] on div at bounding box center [477, 244] width 0 height 0
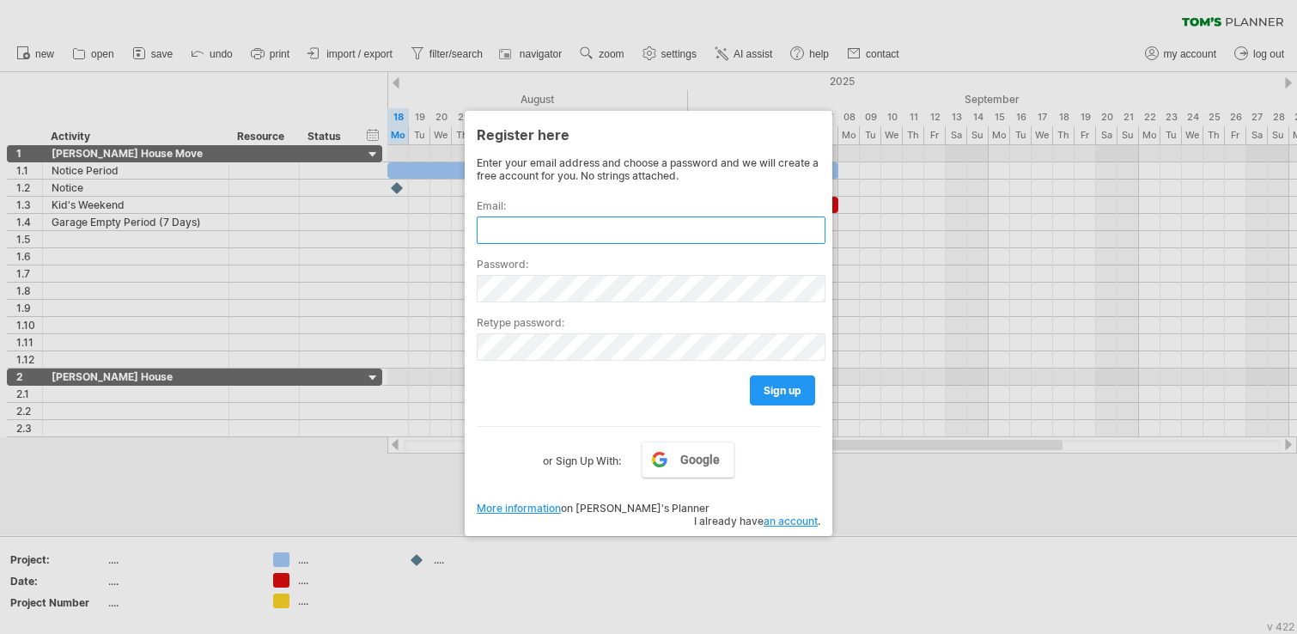
click at [499, 239] on input "text" at bounding box center [651, 229] width 349 height 27
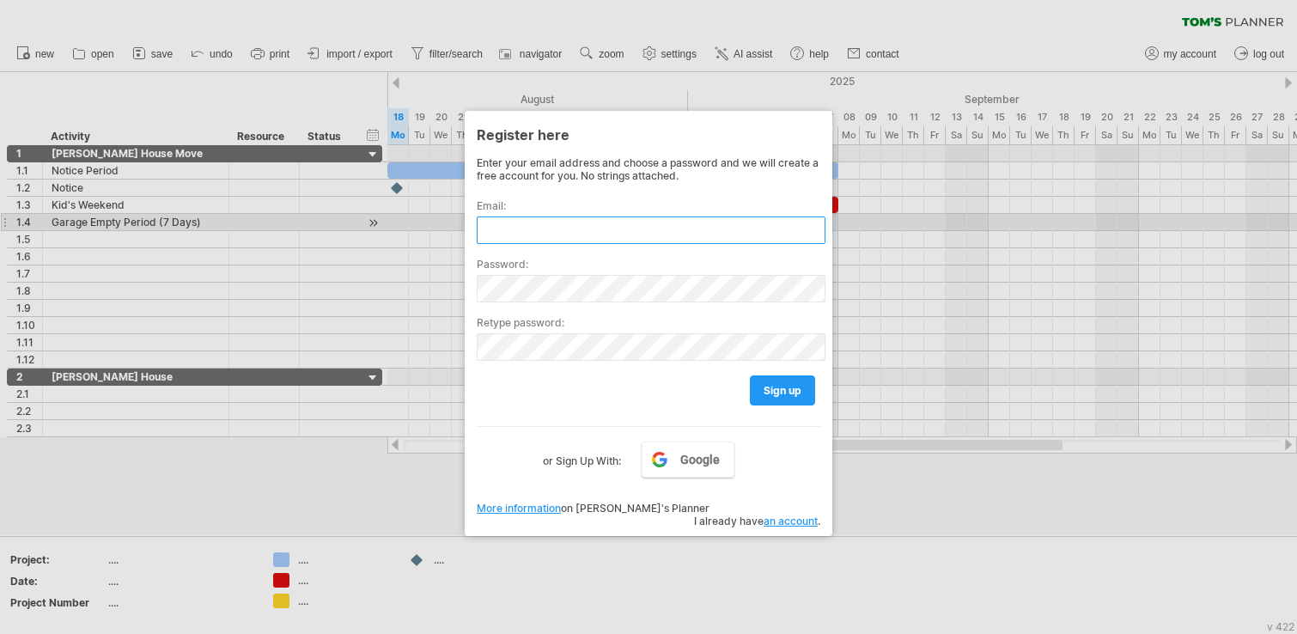
type input "**********"
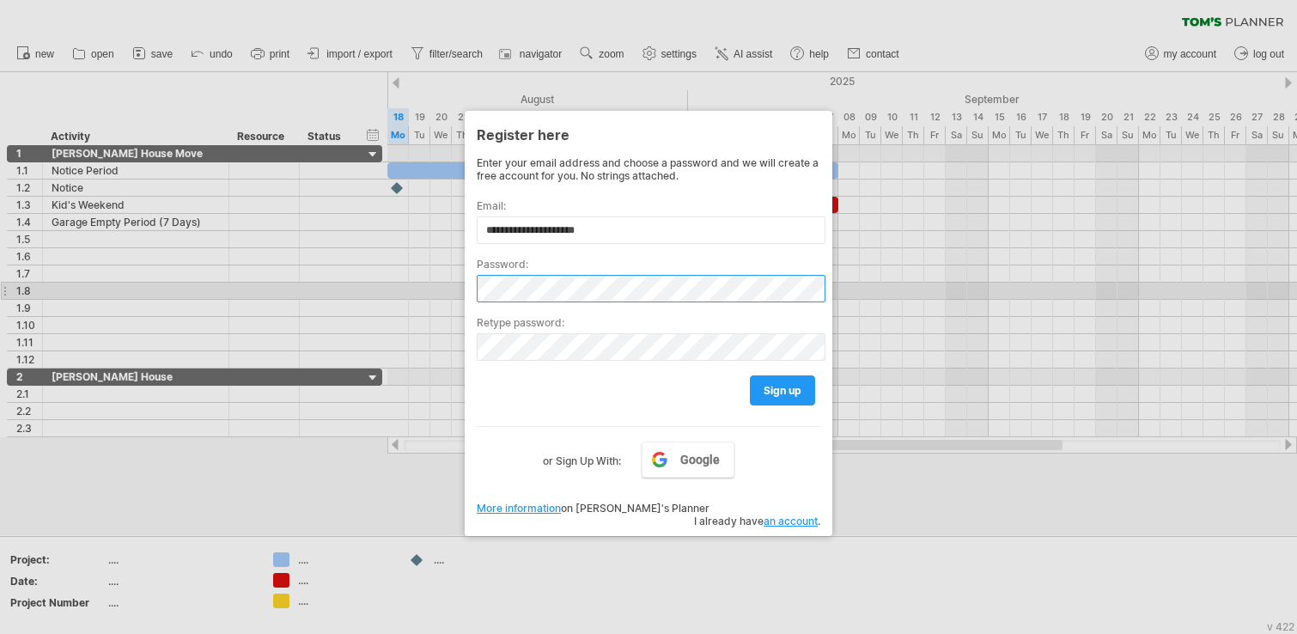
click at [477, 302] on div at bounding box center [477, 302] width 0 height 0
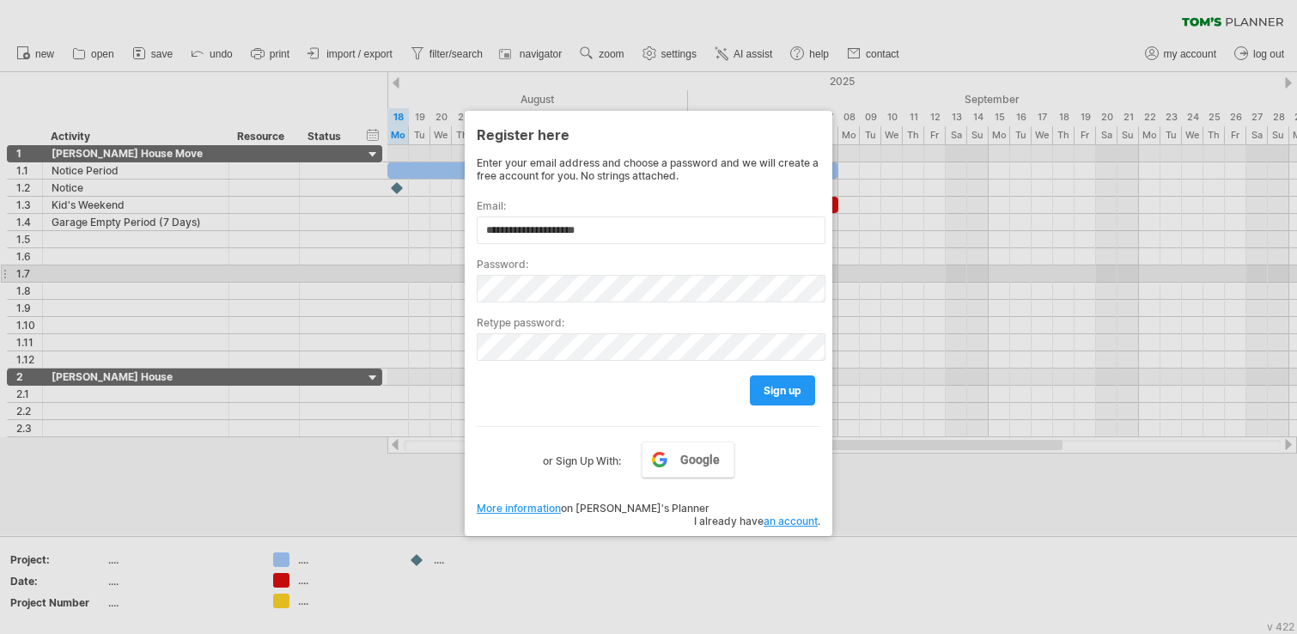
click at [623, 267] on label "Password:" at bounding box center [648, 264] width 343 height 13
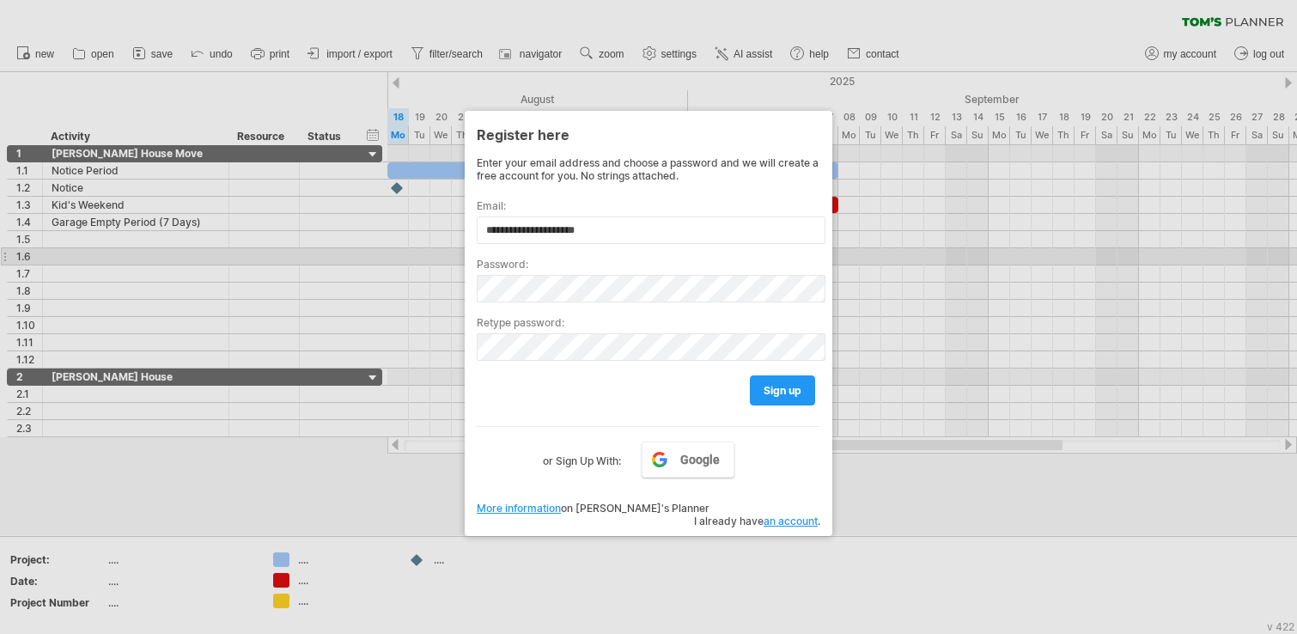
click at [689, 250] on div "Password:" at bounding box center [648, 273] width 343 height 58
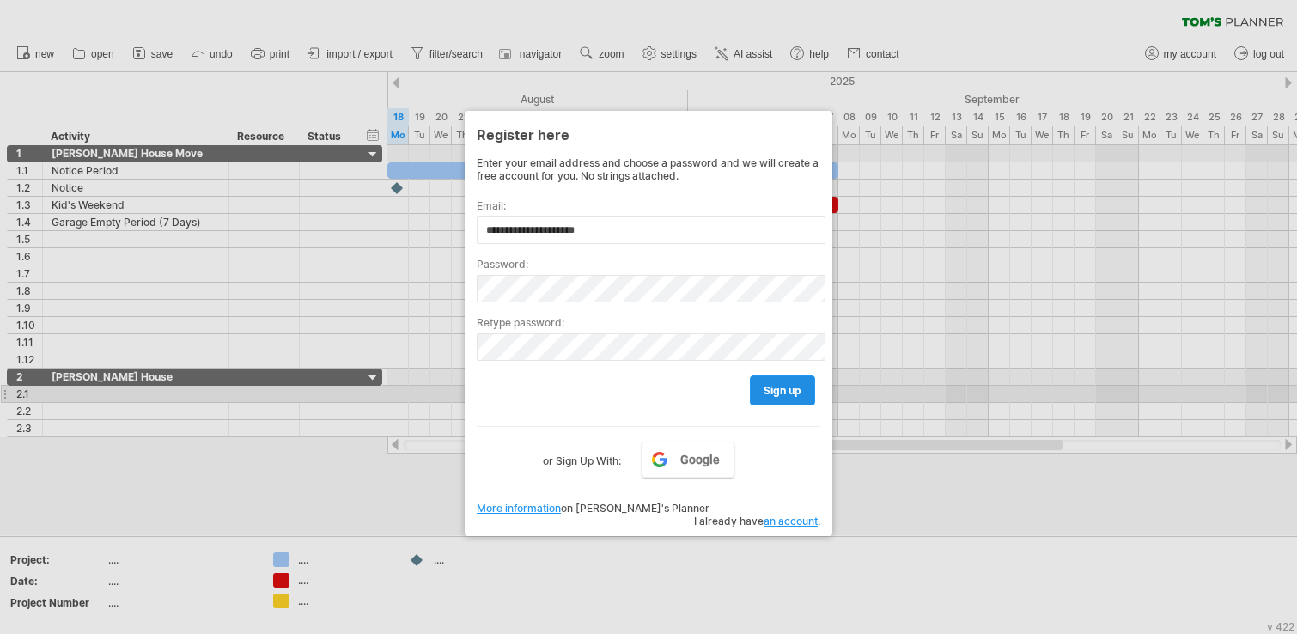
click at [766, 388] on span "sign up" at bounding box center [782, 390] width 38 height 13
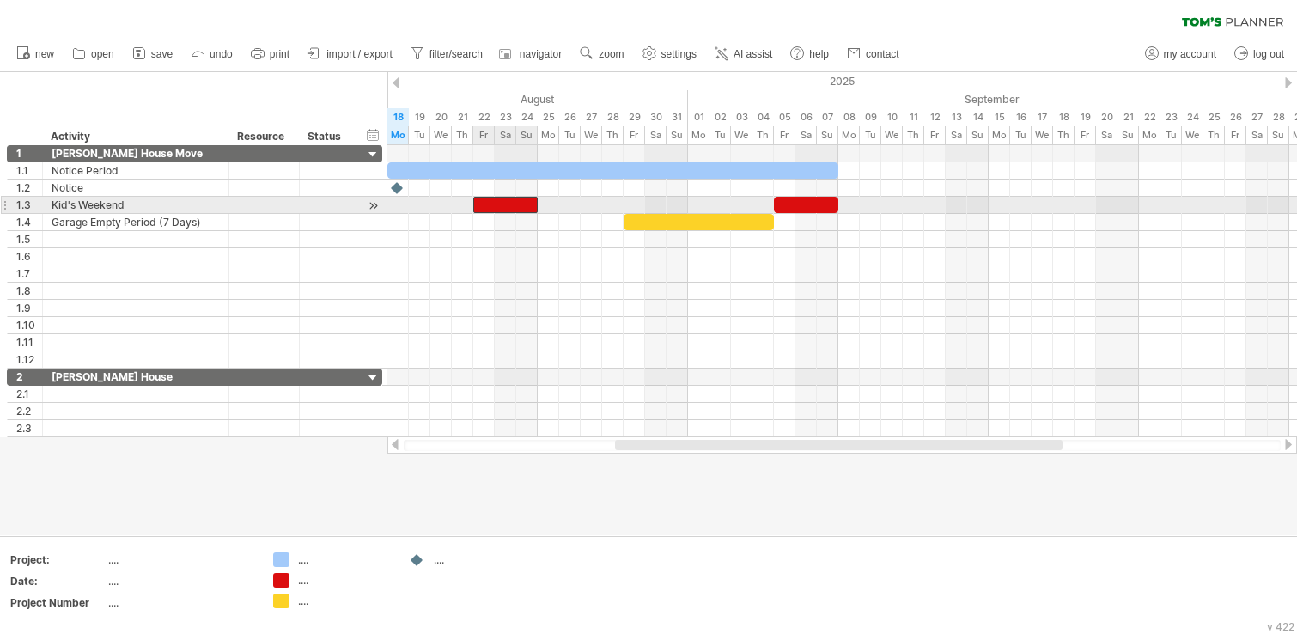
click at [527, 208] on div at bounding box center [505, 205] width 64 height 16
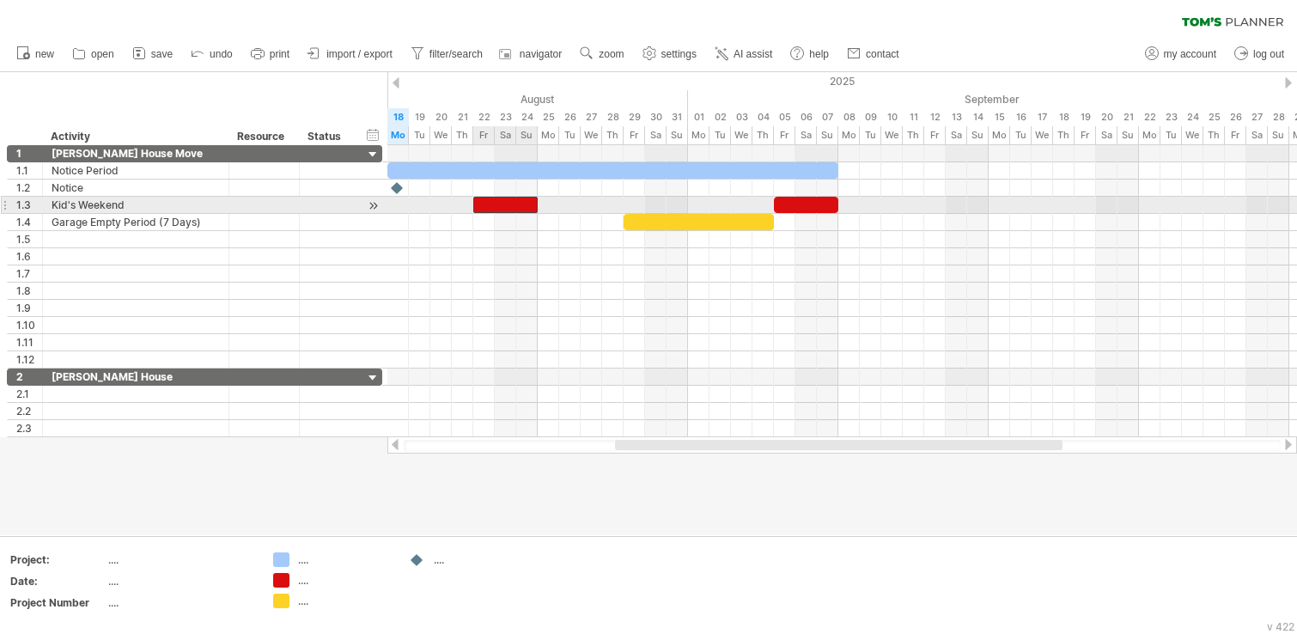
click at [527, 208] on div at bounding box center [505, 205] width 64 height 16
click at [795, 201] on div at bounding box center [806, 205] width 64 height 16
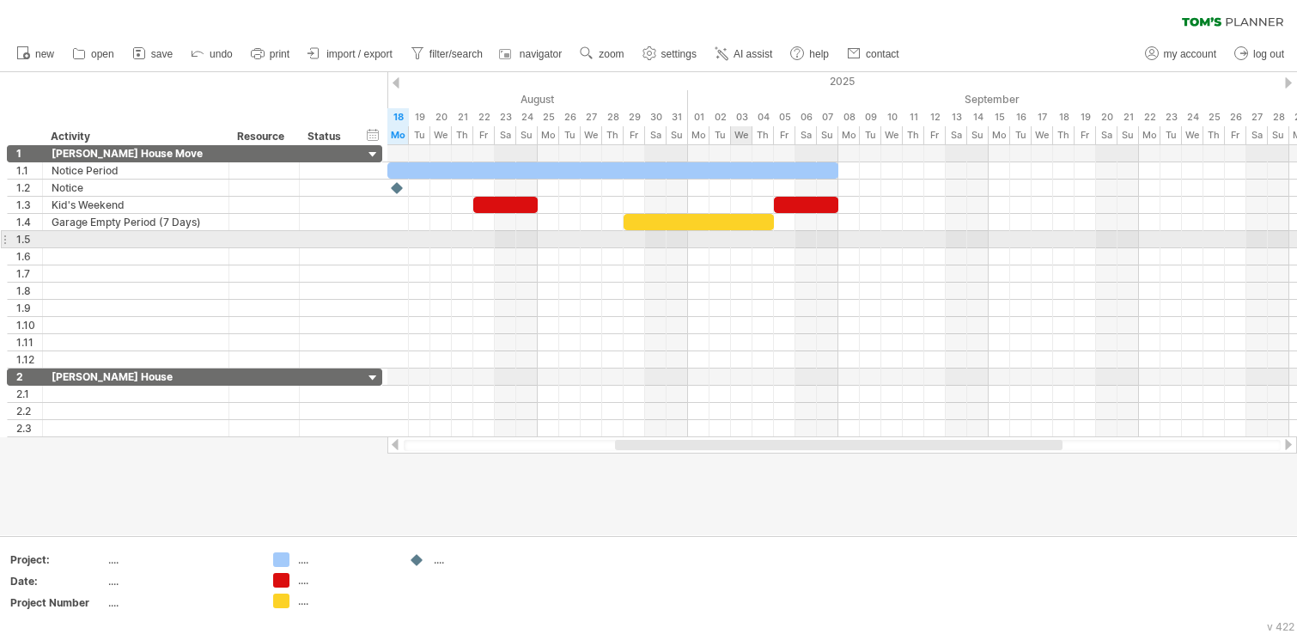
click at [743, 222] on div at bounding box center [698, 222] width 150 height 16
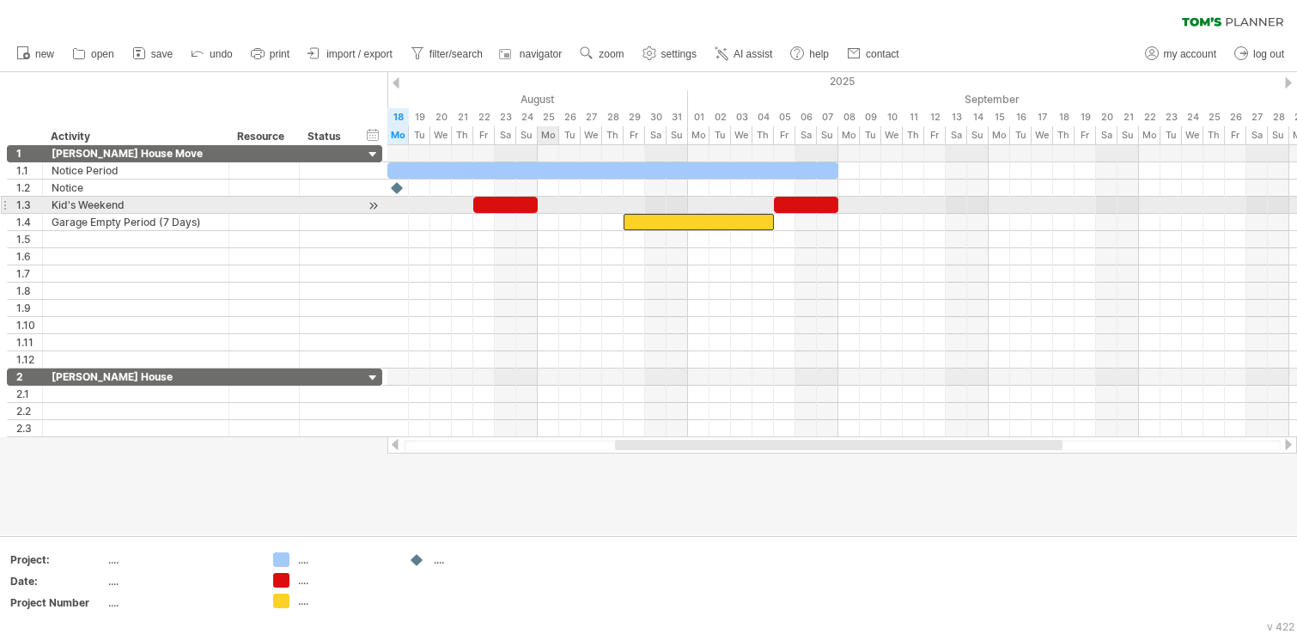
click at [505, 206] on div at bounding box center [505, 205] width 64 height 16
click at [505, 205] on div at bounding box center [505, 205] width 64 height 16
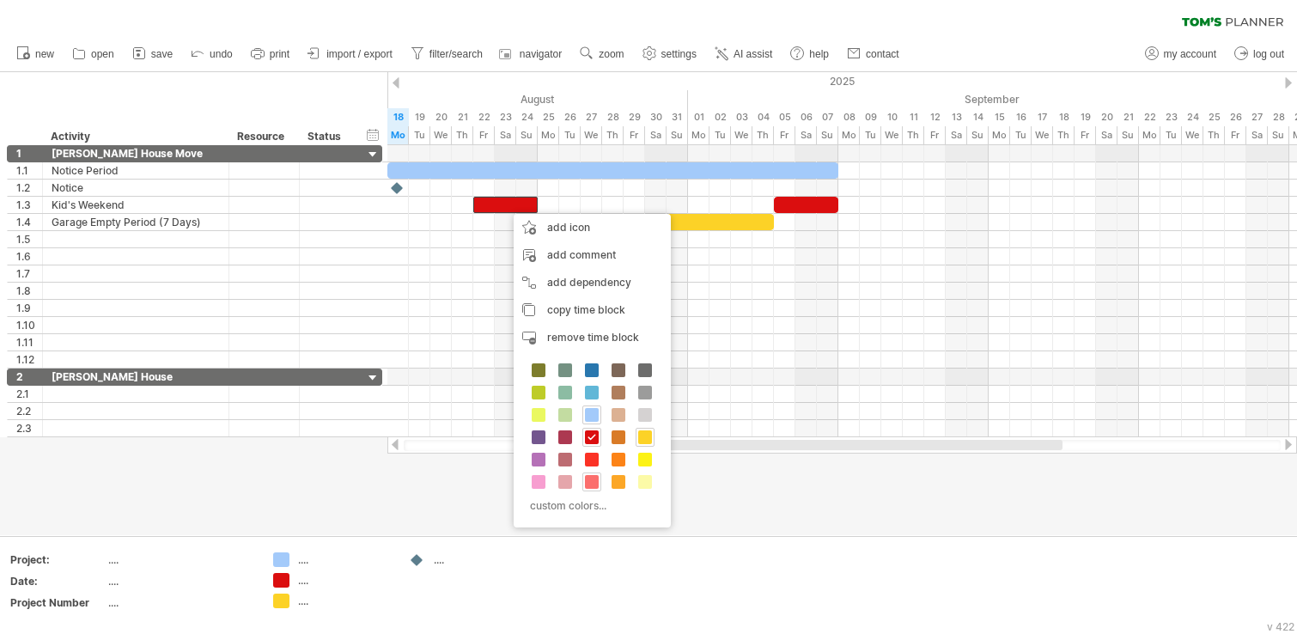
click at [590, 487] on span at bounding box center [592, 482] width 14 height 14
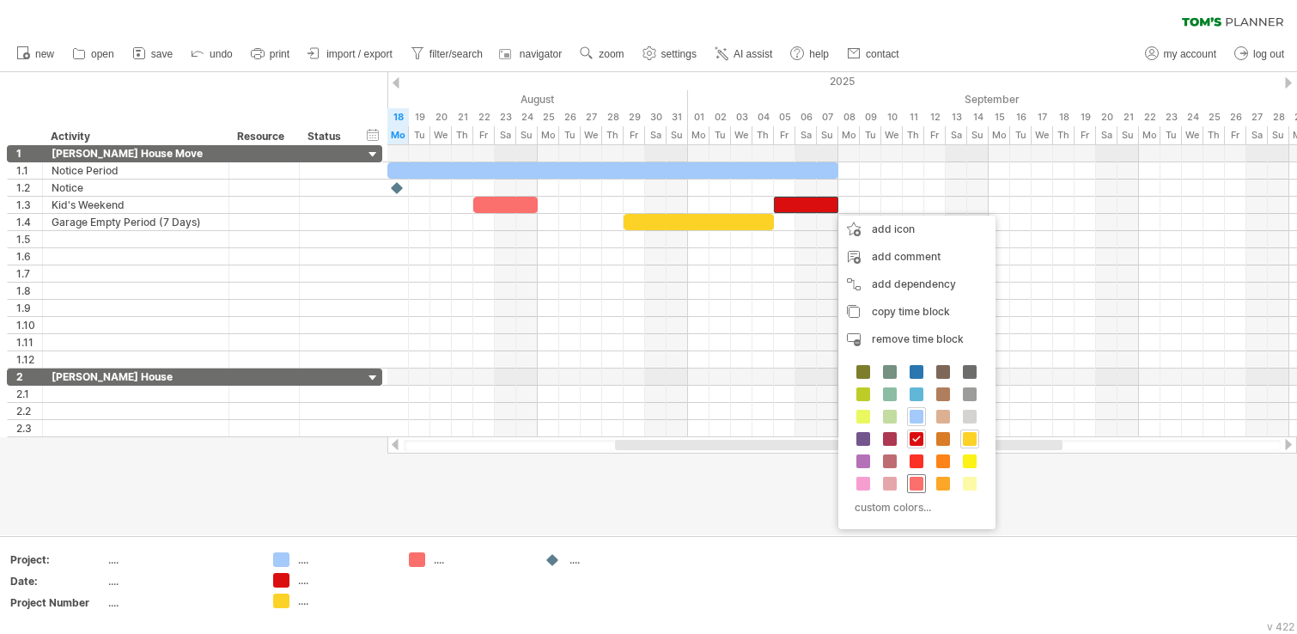
click at [920, 481] on span at bounding box center [916, 484] width 14 height 14
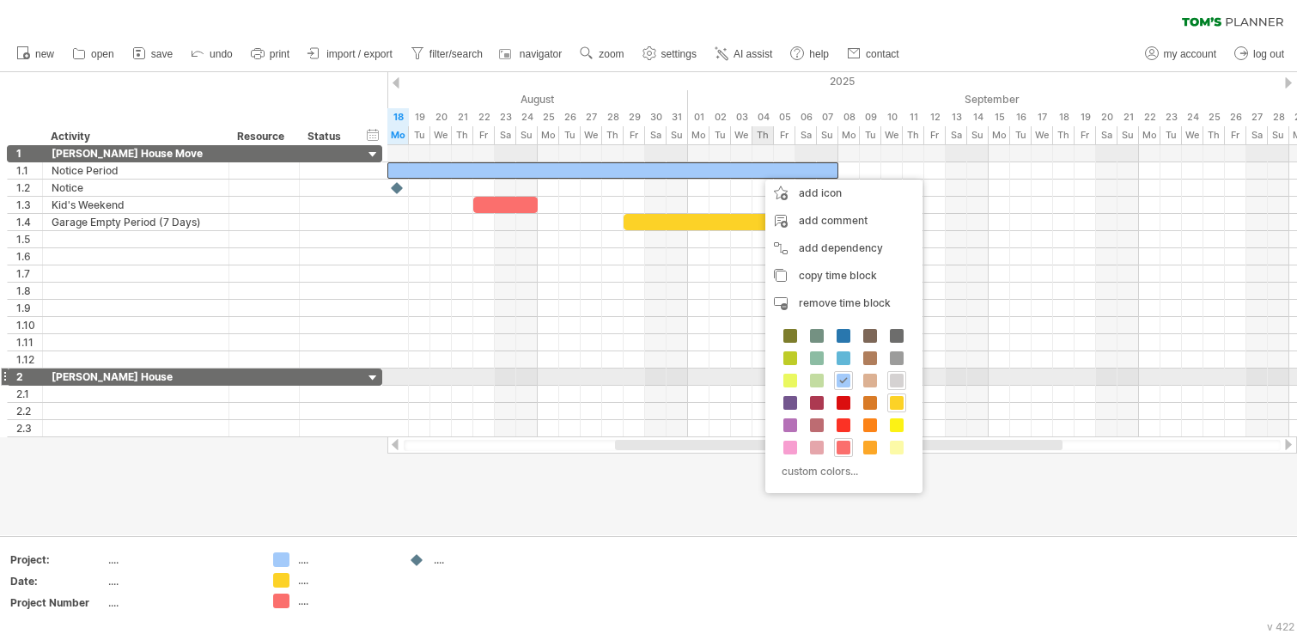
click at [899, 374] on span at bounding box center [897, 381] width 14 height 14
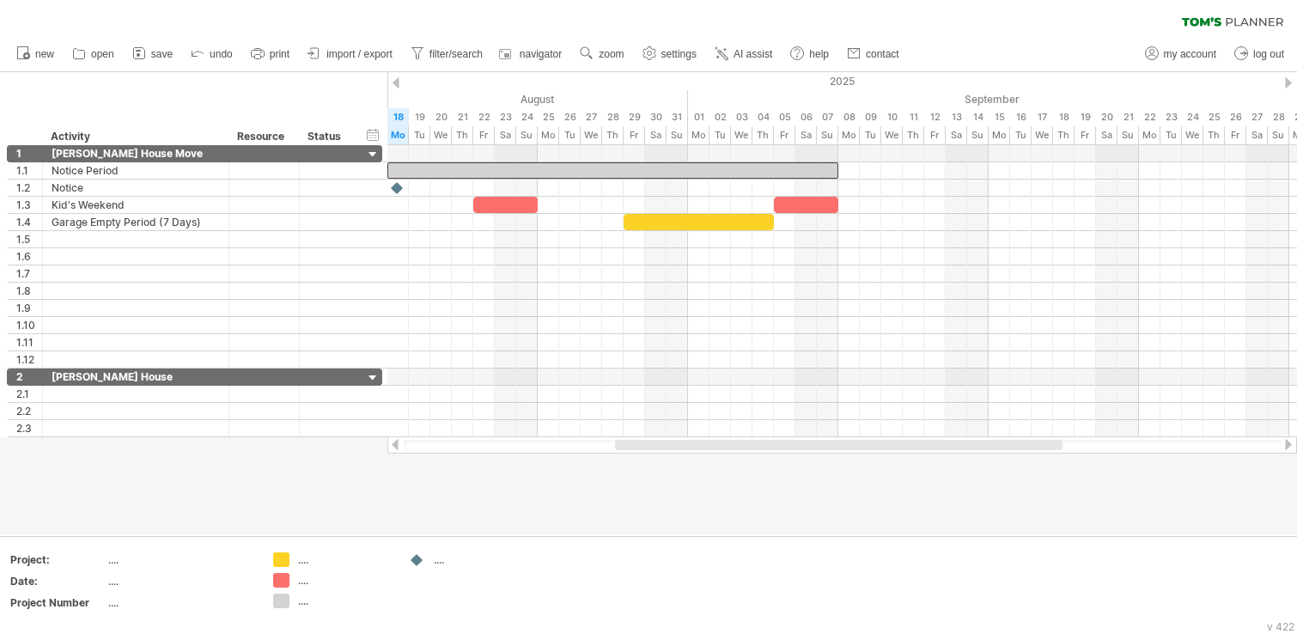
click at [769, 494] on div at bounding box center [648, 303] width 1297 height 463
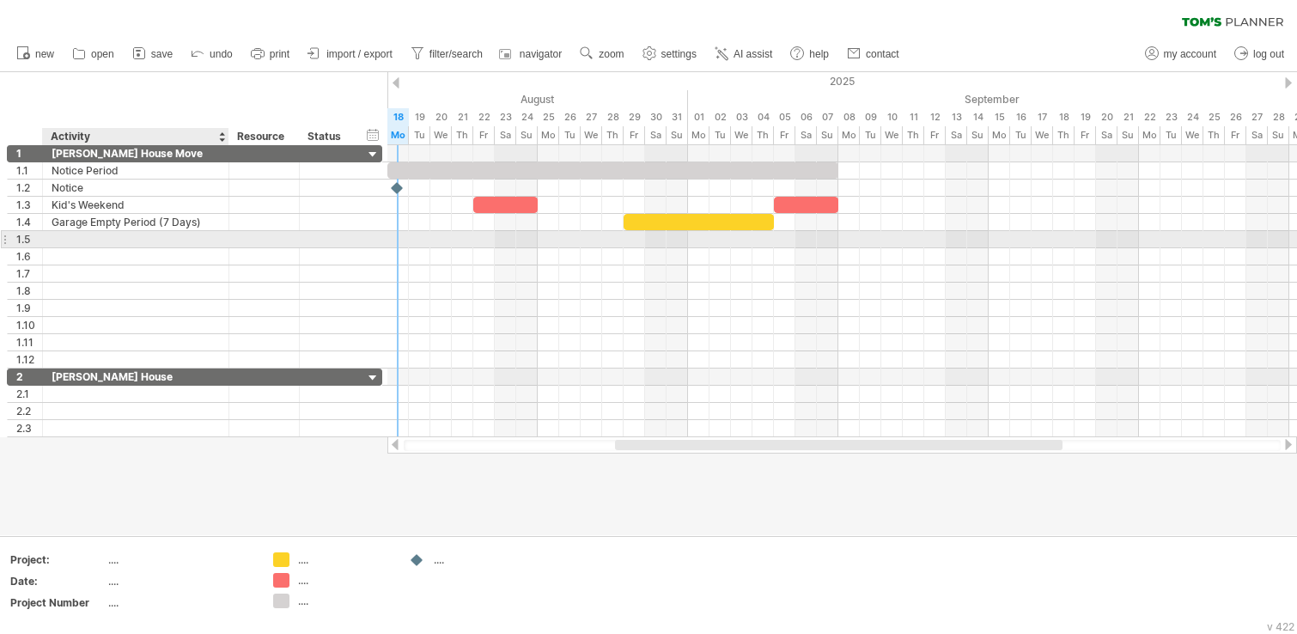
click at [154, 242] on div at bounding box center [136, 239] width 168 height 16
click at [154, 242] on input "text" at bounding box center [136, 239] width 168 height 16
type input "*"
type input "**********"
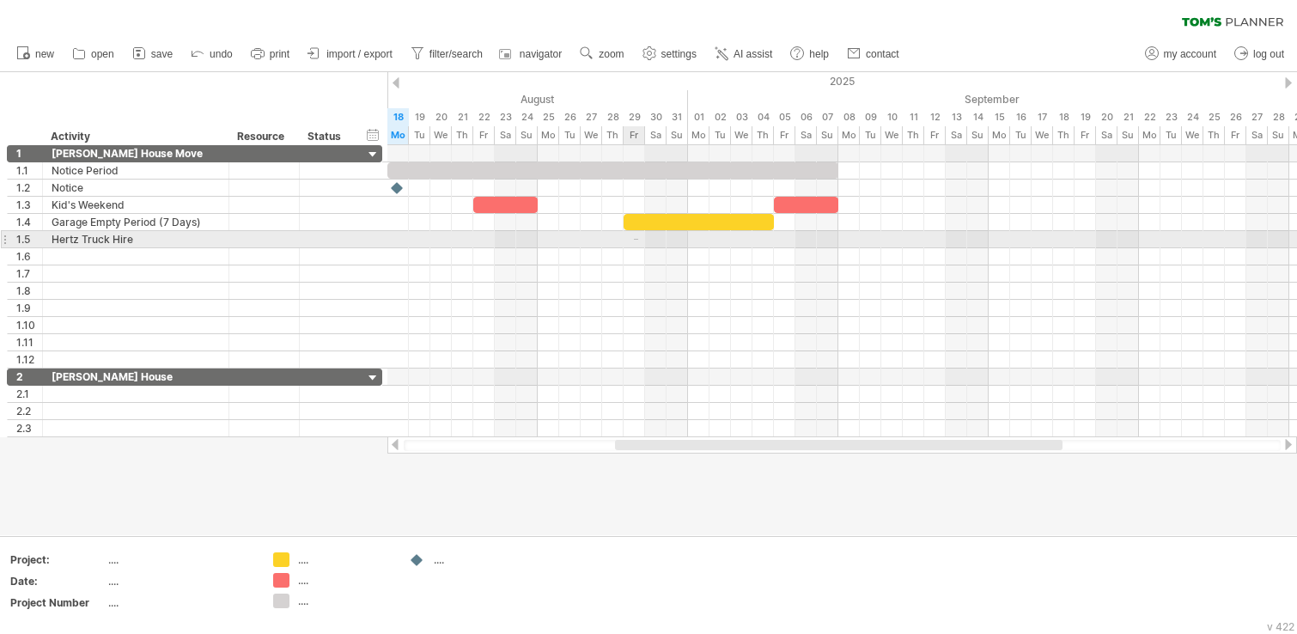
drag, startPoint x: 634, startPoint y: 240, endPoint x: 653, endPoint y: 239, distance: 18.9
click at [653, 239] on div at bounding box center [841, 239] width 909 height 17
drag, startPoint x: 651, startPoint y: 239, endPoint x: 639, endPoint y: 240, distance: 12.1
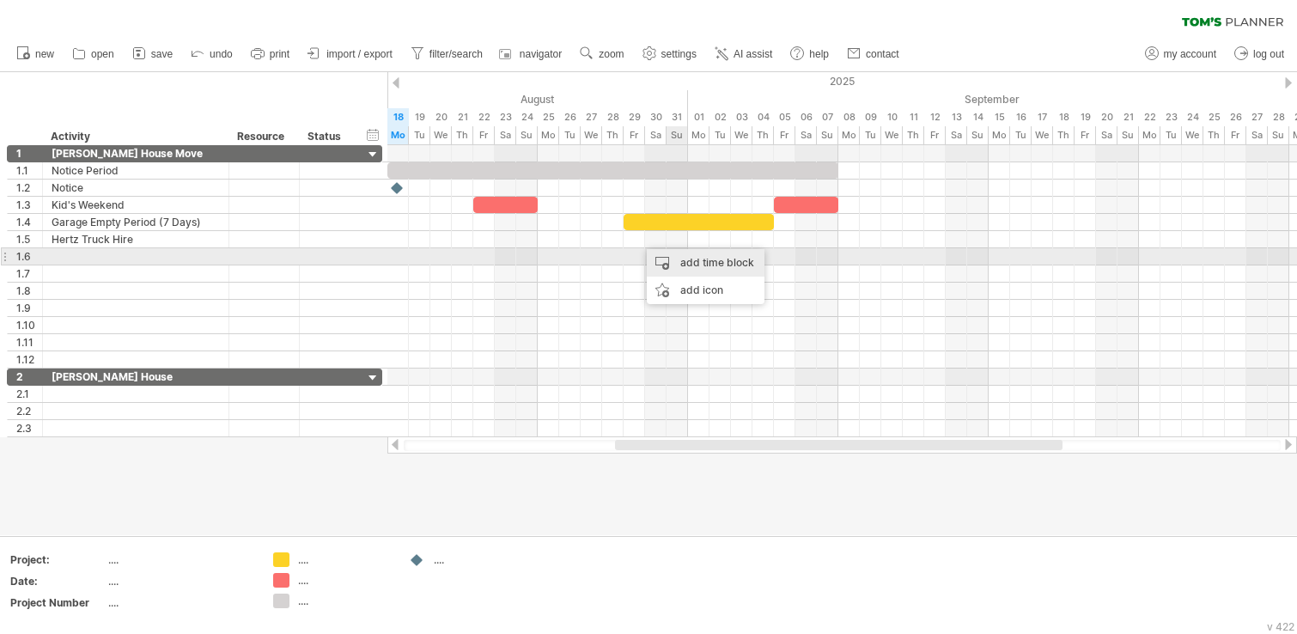
click at [701, 261] on div "add time block" at bounding box center [706, 262] width 118 height 27
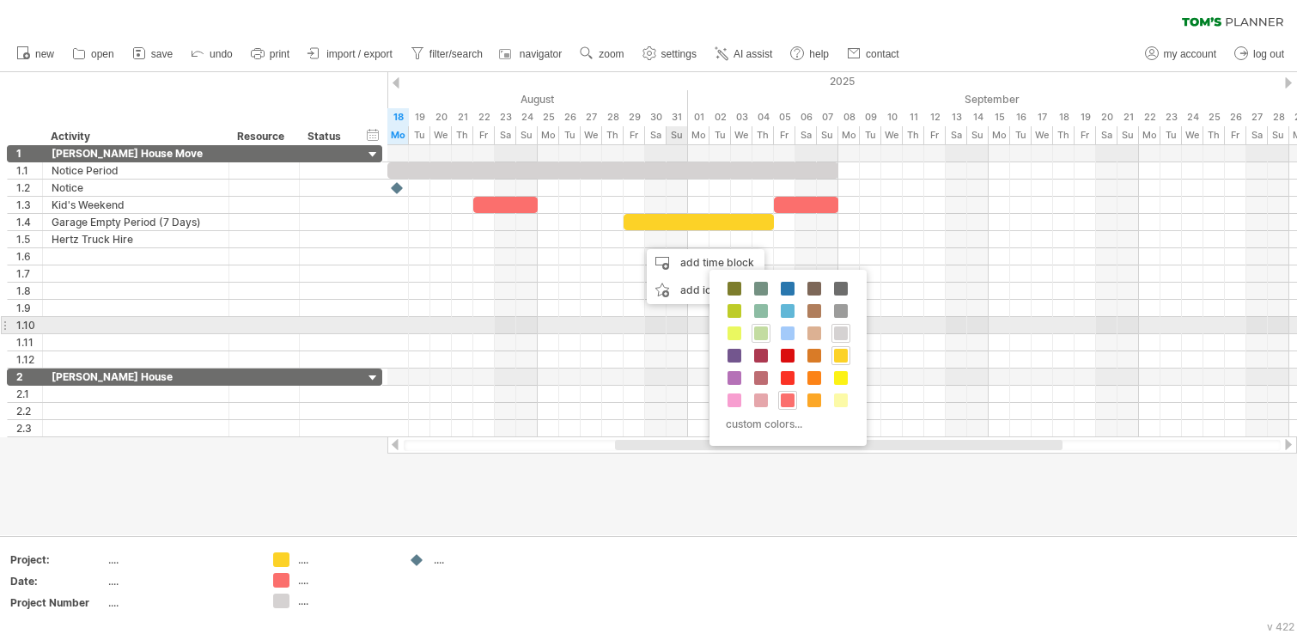
click at [761, 328] on span at bounding box center [761, 333] width 14 height 14
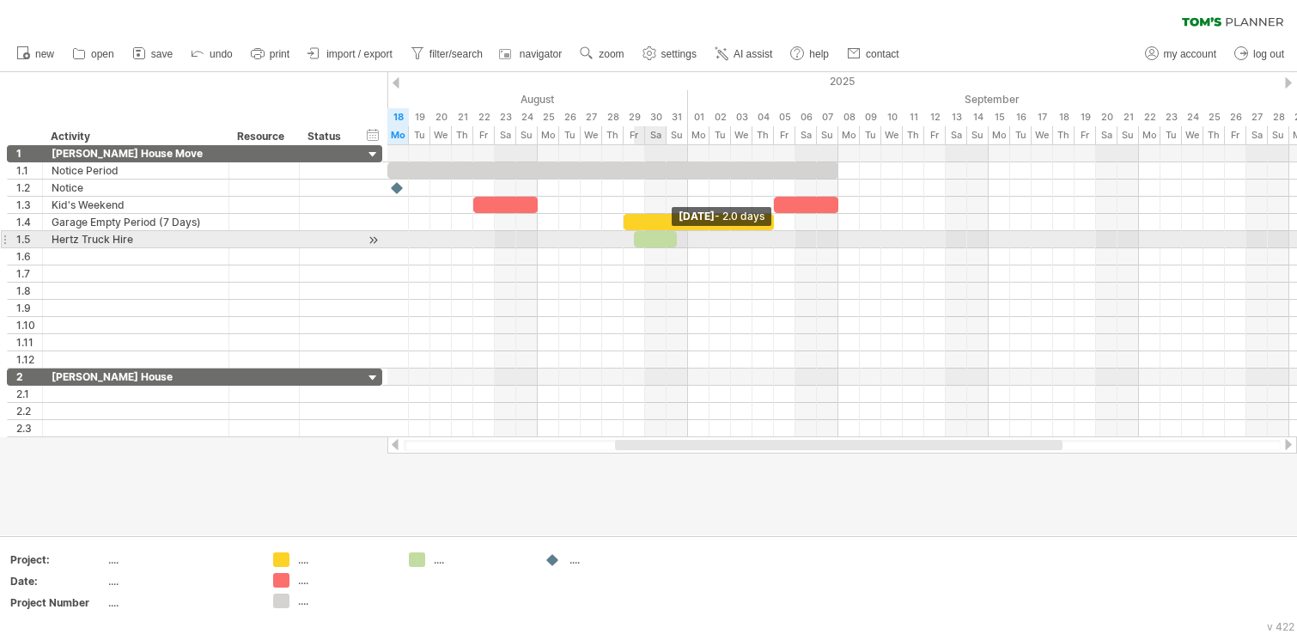
drag, startPoint x: 653, startPoint y: 240, endPoint x: 670, endPoint y: 240, distance: 16.3
click at [670, 240] on div at bounding box center [655, 239] width 43 height 16
drag, startPoint x: 654, startPoint y: 239, endPoint x: 666, endPoint y: 239, distance: 12.0
click at [666, 239] on div at bounding box center [666, 239] width 43 height 16
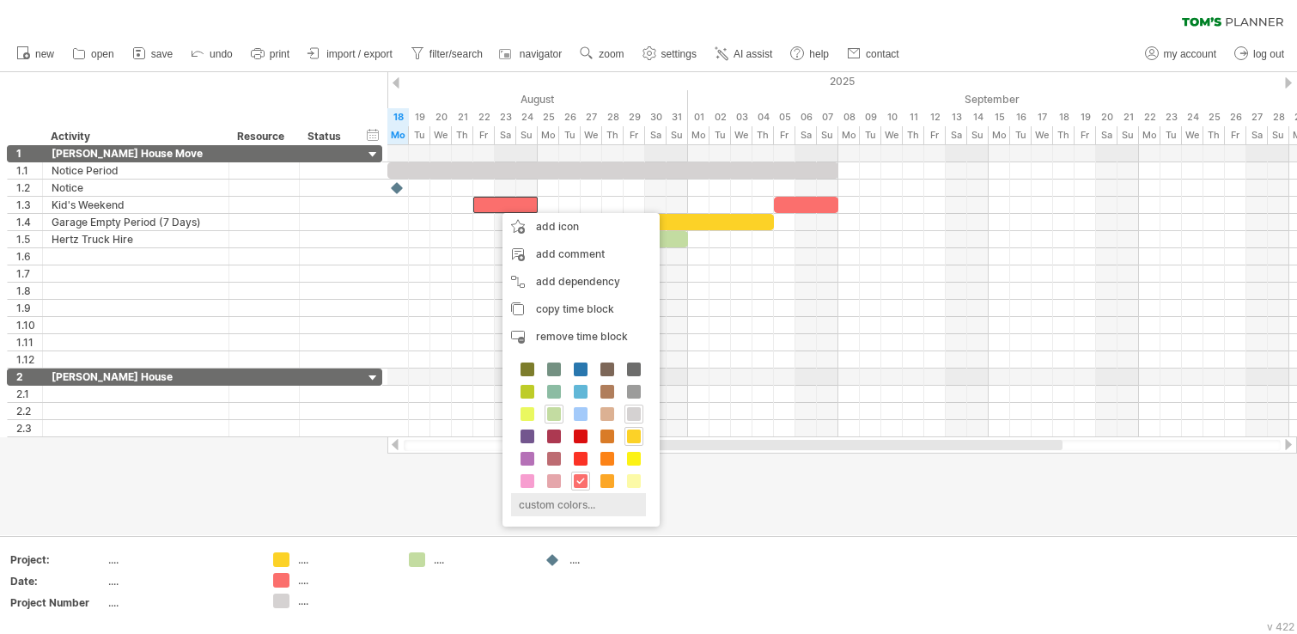
click at [574, 510] on div "custom colors..." at bounding box center [578, 504] width 135 height 23
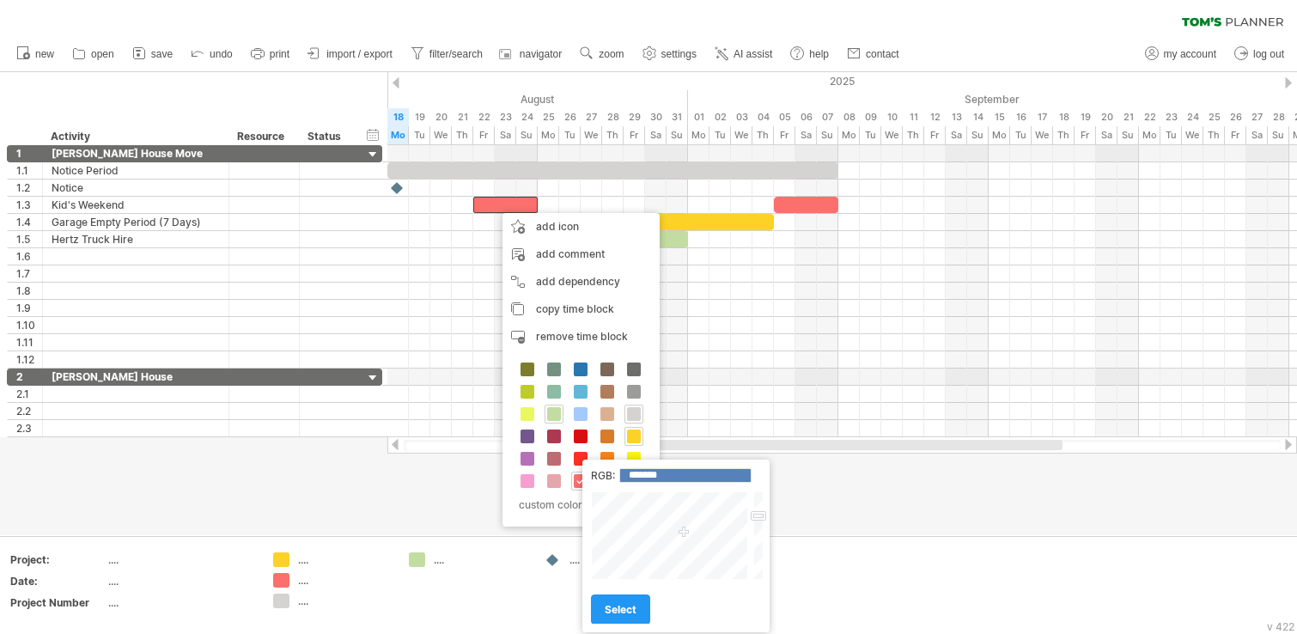
click at [895, 490] on div at bounding box center [648, 303] width 1297 height 463
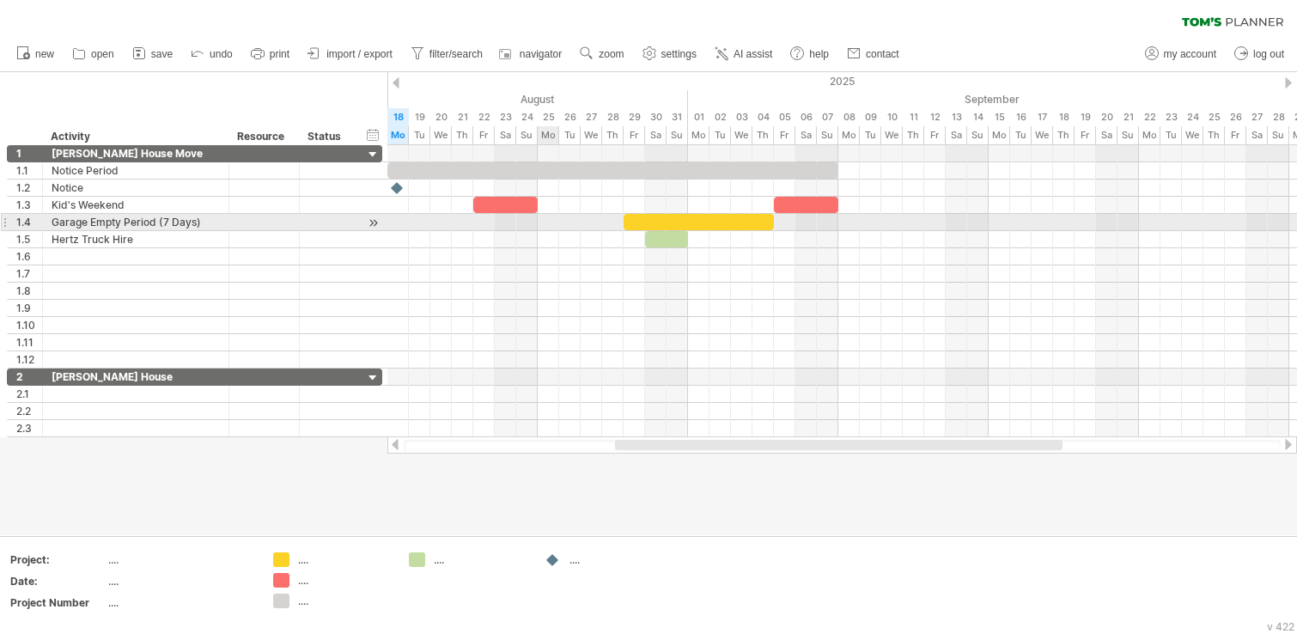
click at [515, 205] on div at bounding box center [505, 205] width 64 height 16
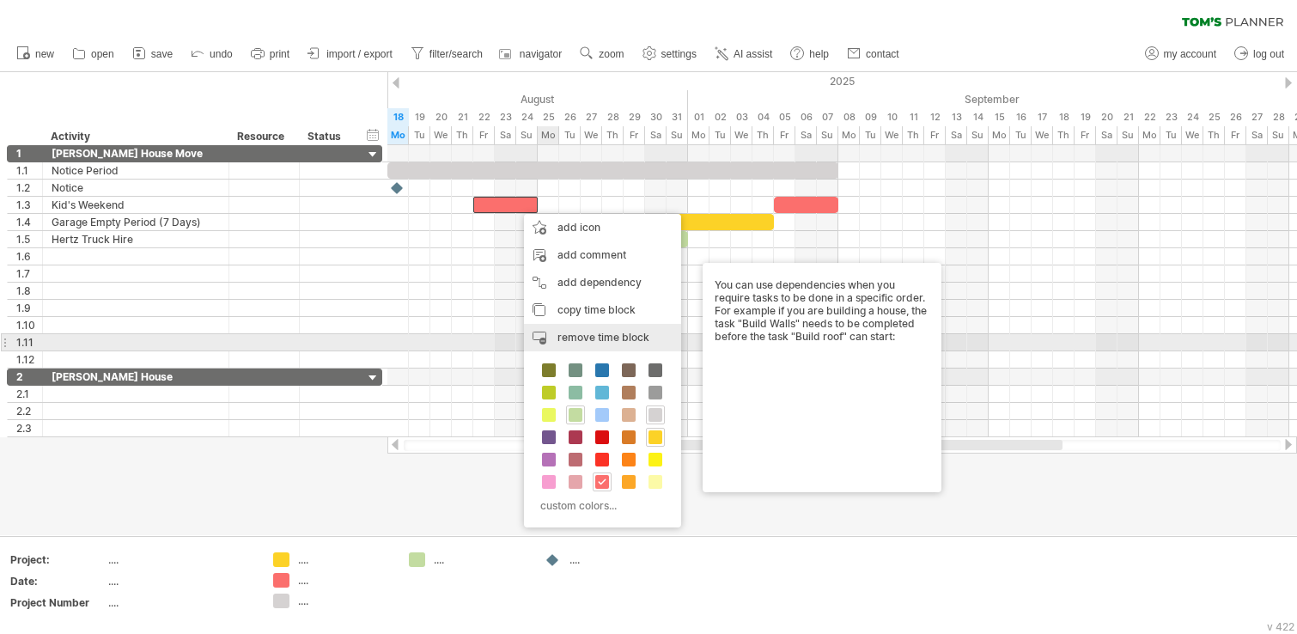
click at [565, 509] on div "custom colors..." at bounding box center [599, 505] width 135 height 23
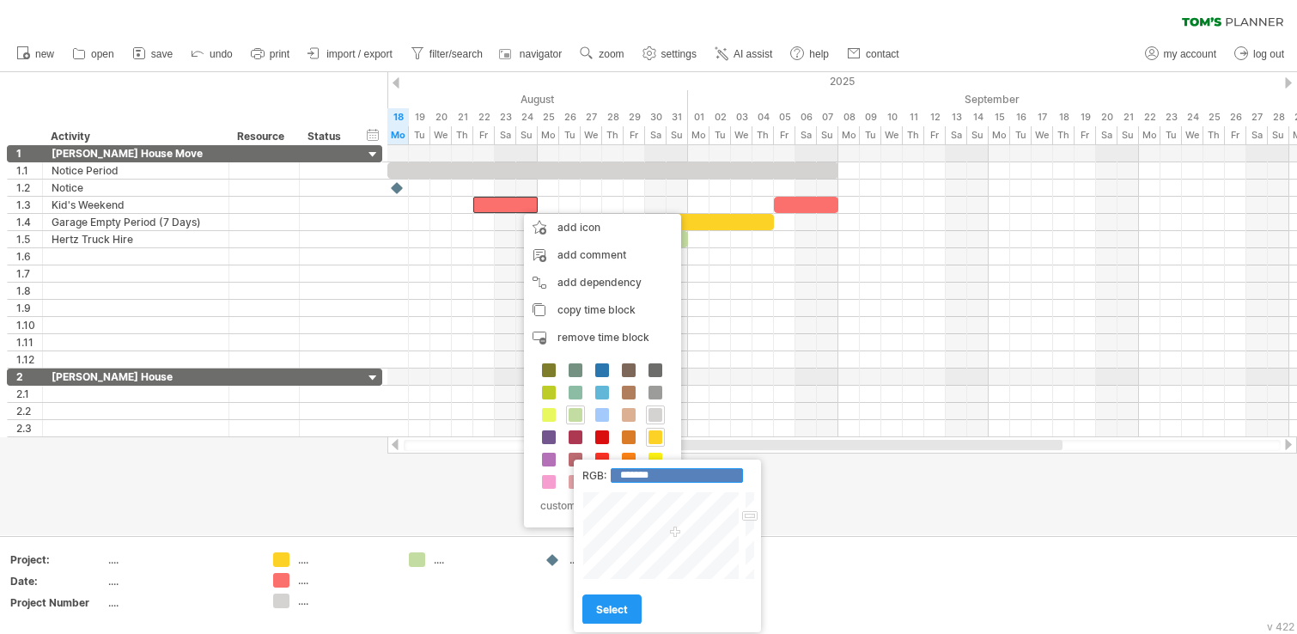
click at [663, 477] on input "*******" at bounding box center [677, 475] width 132 height 15
click at [630, 472] on input "*******" at bounding box center [677, 475] width 132 height 15
type input "*******"
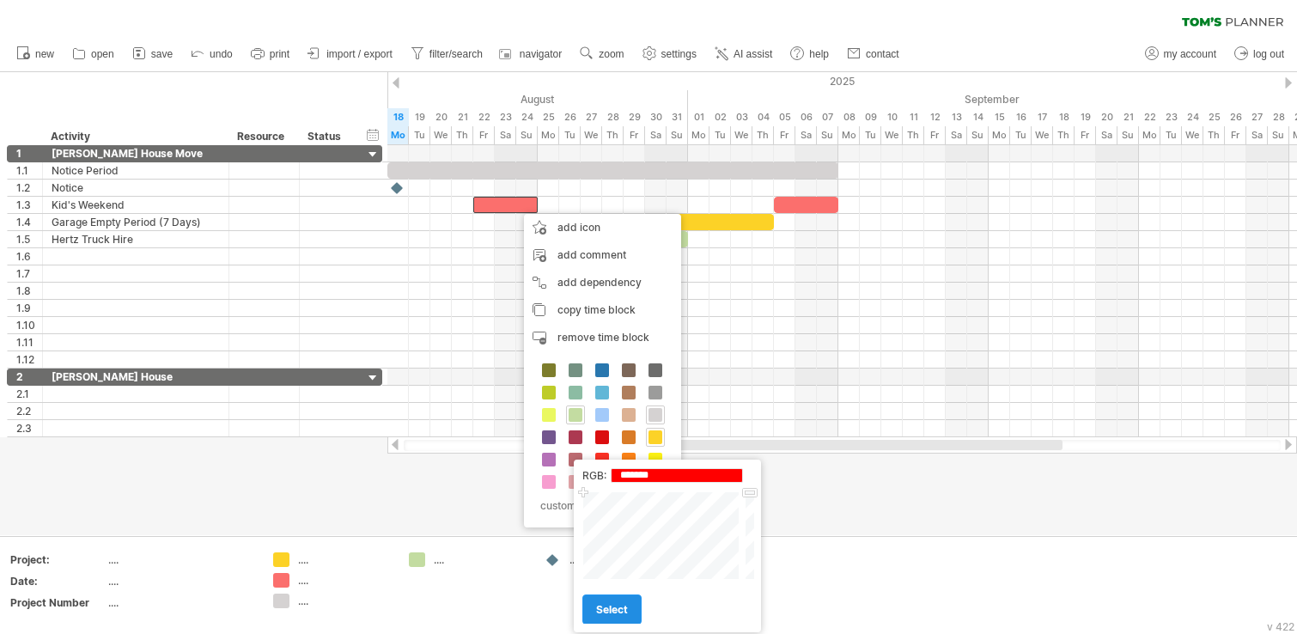
click at [602, 526] on span "select" at bounding box center [612, 609] width 32 height 13
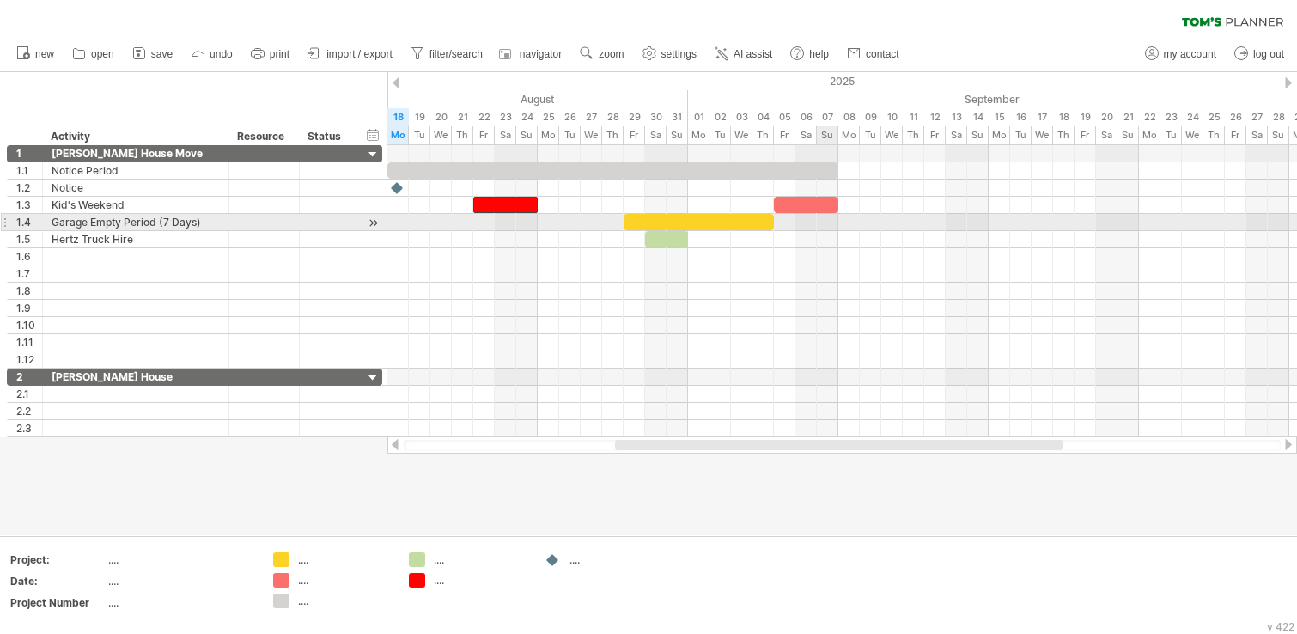
click at [818, 210] on div at bounding box center [806, 205] width 64 height 16
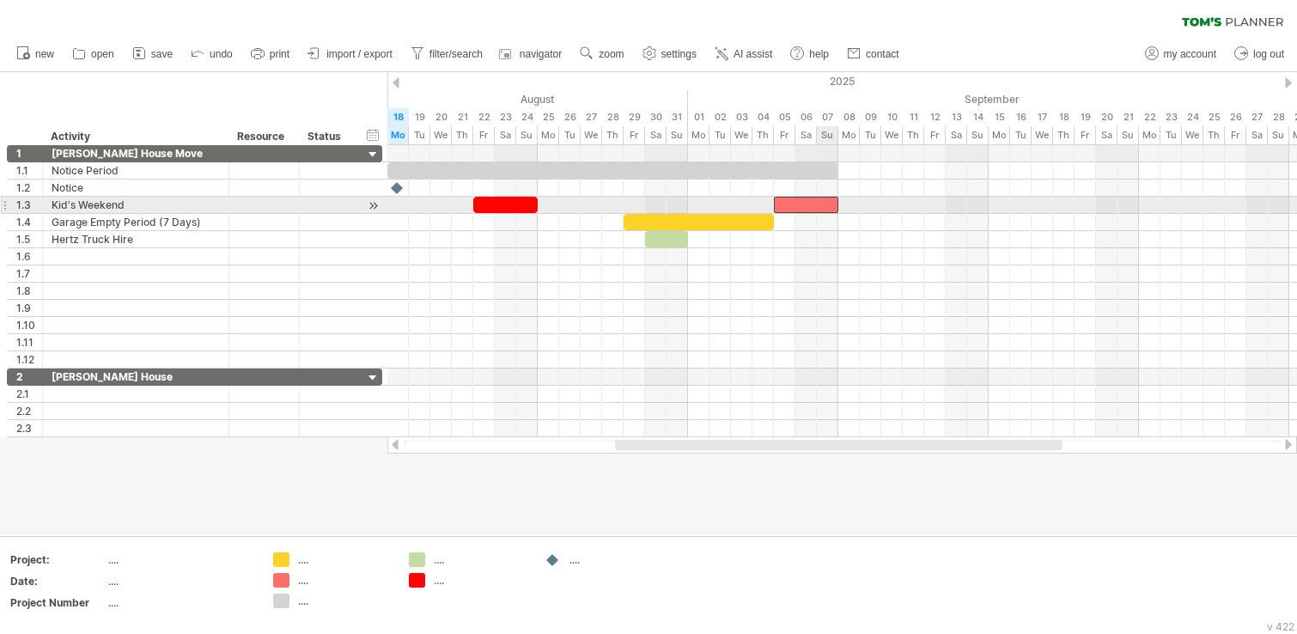
click at [817, 210] on div at bounding box center [806, 205] width 64 height 16
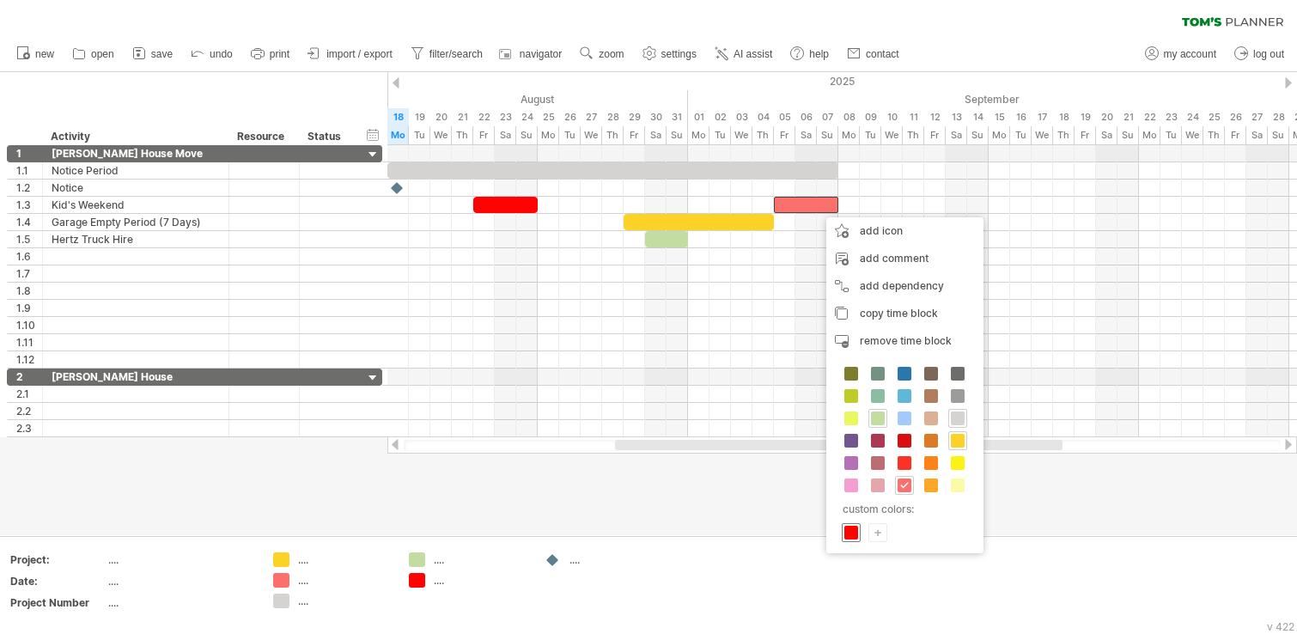
click at [851, 526] on div at bounding box center [850, 532] width 19 height 19
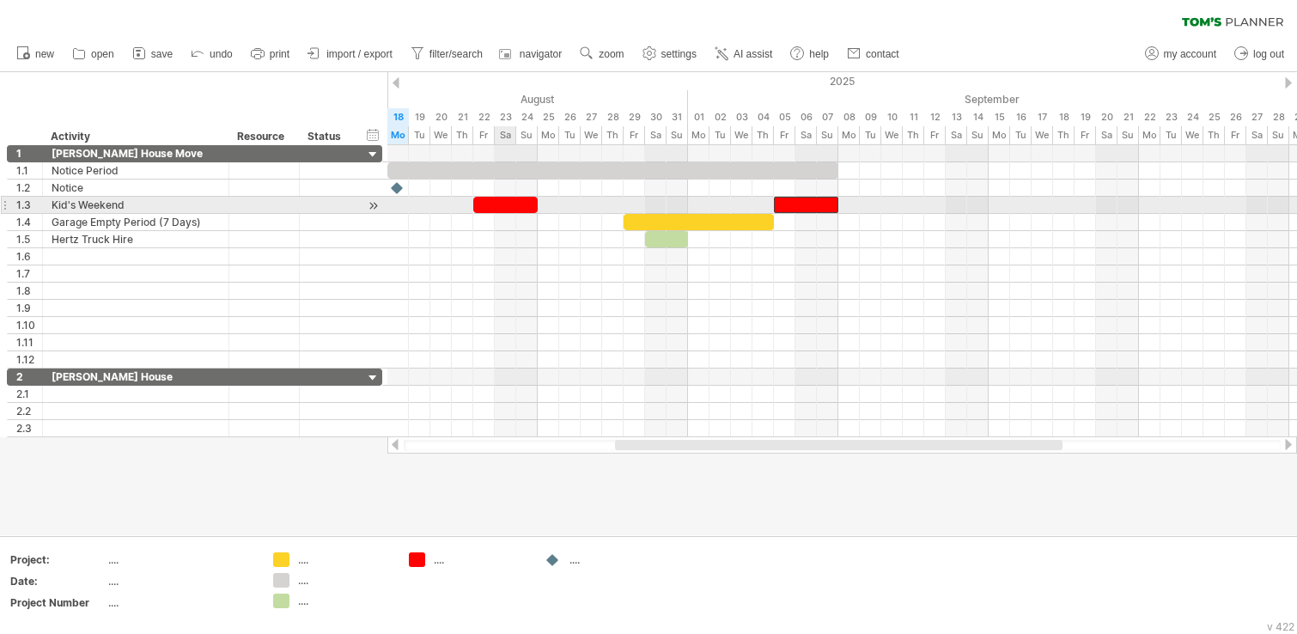
click at [511, 210] on div at bounding box center [505, 205] width 64 height 16
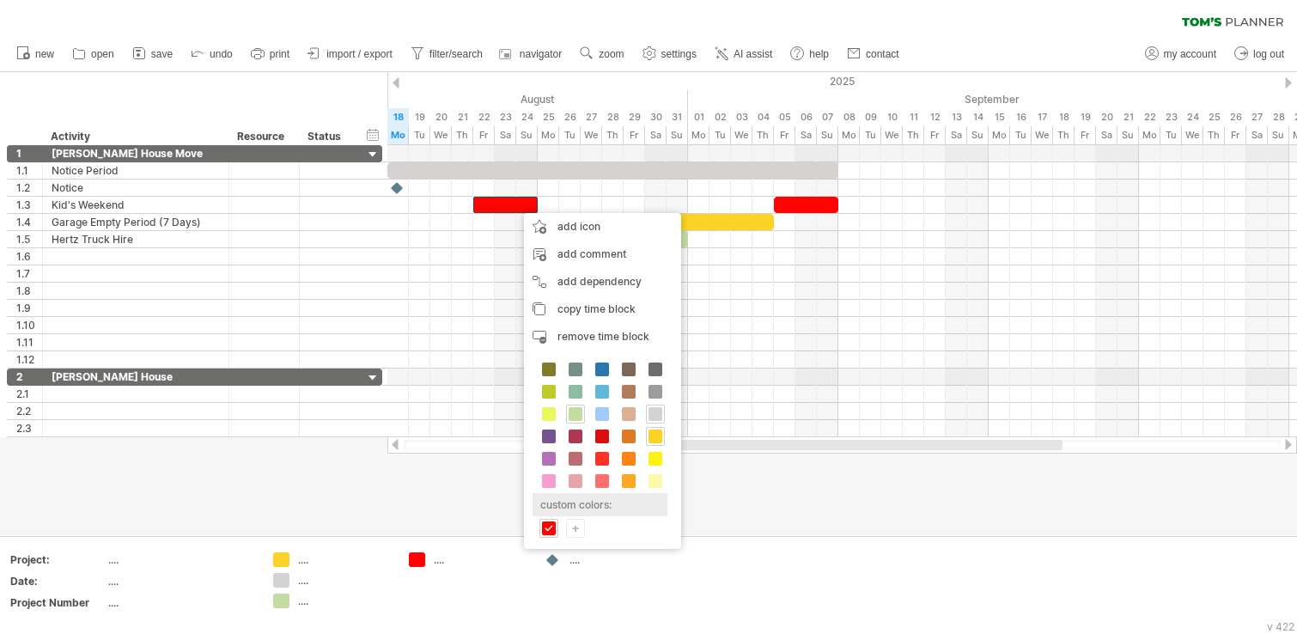
click at [556, 507] on div "custom colors:" at bounding box center [599, 504] width 135 height 23
click at [634, 477] on input "*******" at bounding box center [667, 475] width 132 height 15
type input "*******"
click at [613, 526] on span "select" at bounding box center [602, 609] width 32 height 13
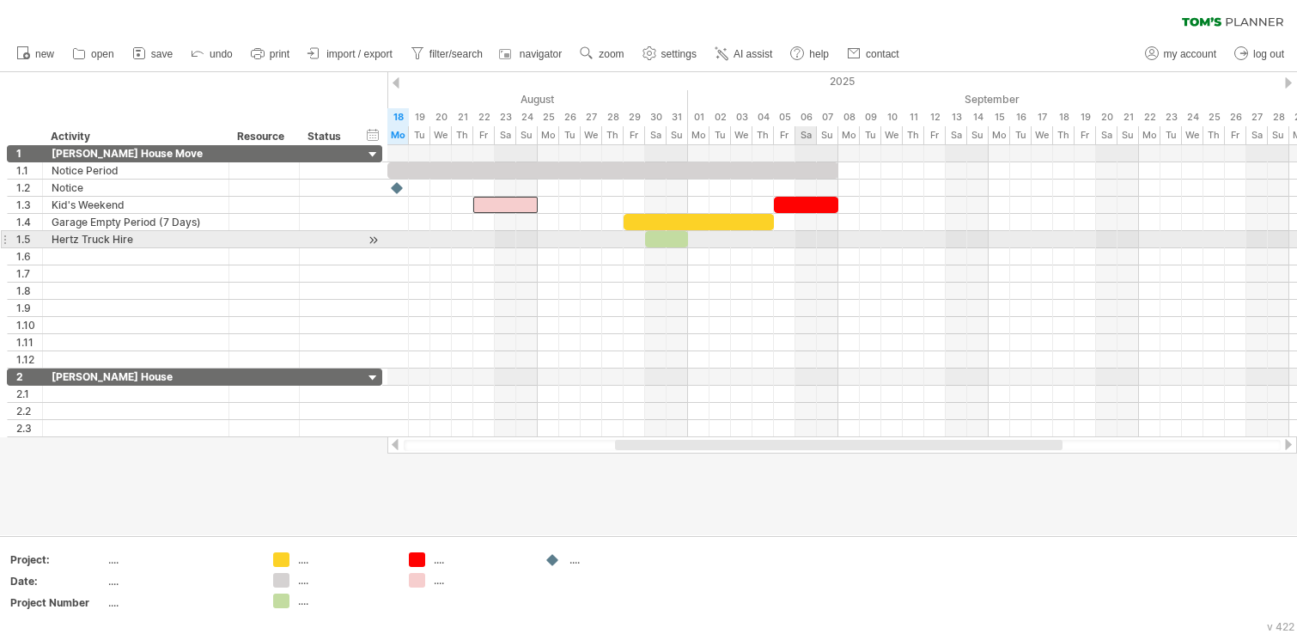
click at [817, 207] on div at bounding box center [806, 205] width 64 height 16
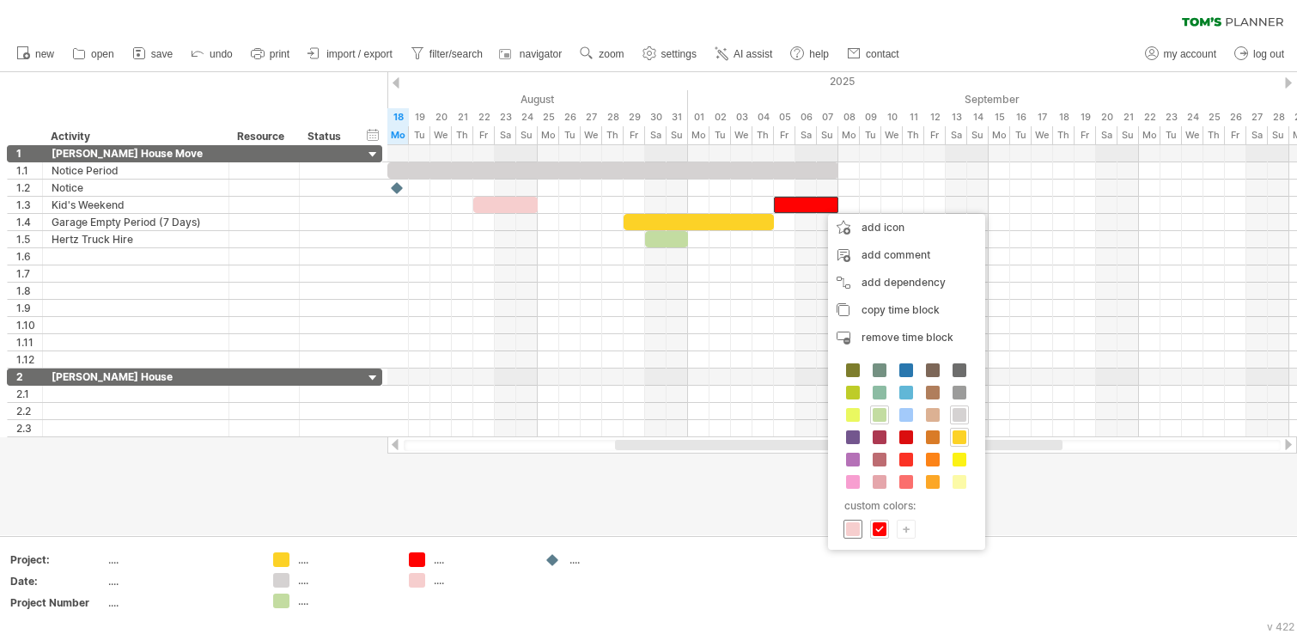
click at [855, 526] on span at bounding box center [853, 529] width 14 height 14
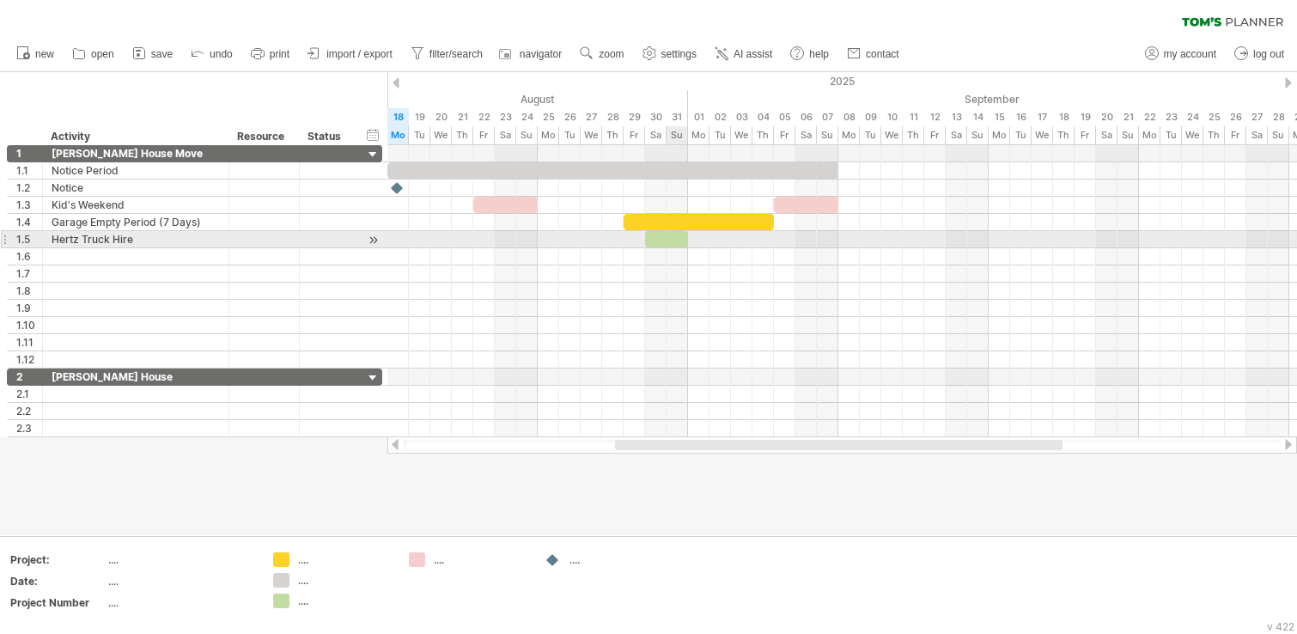
click at [675, 240] on div at bounding box center [666, 239] width 43 height 16
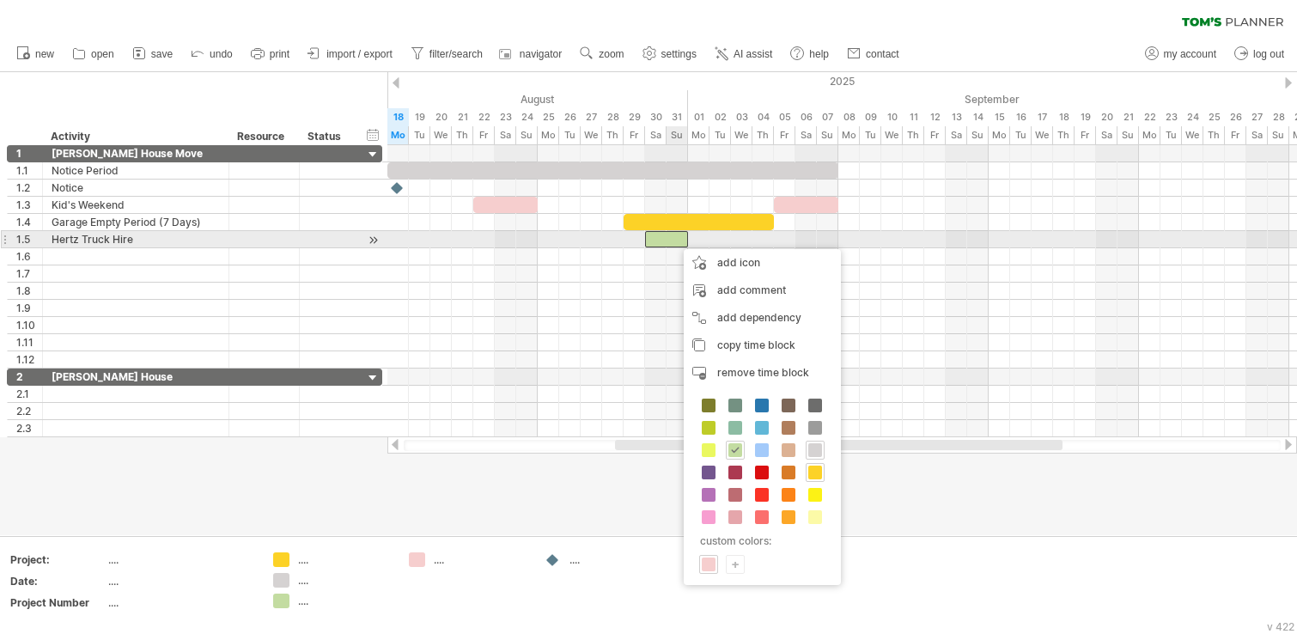
click at [731, 526] on div "+" at bounding box center [734, 564] width 17 height 16
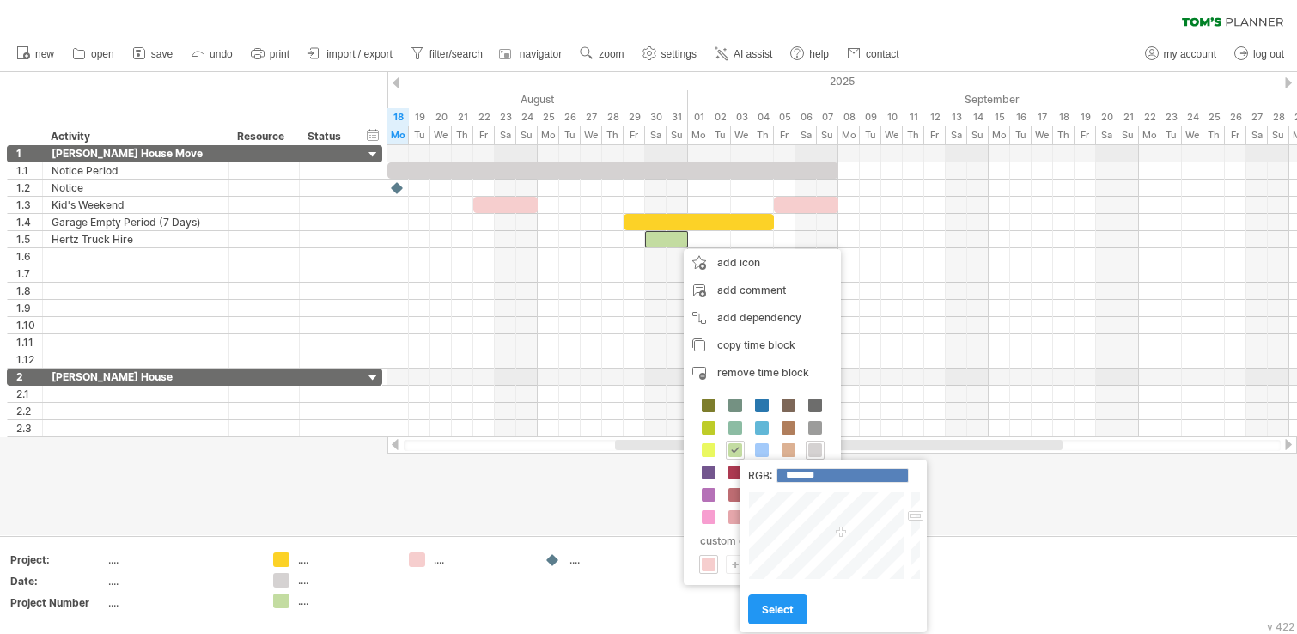
click at [820, 484] on div "RGB: ******* Close select" at bounding box center [832, 545] width 187 height 173
click at [822, 477] on input "*******" at bounding box center [842, 475] width 132 height 15
click at [834, 472] on input "*******" at bounding box center [842, 475] width 132 height 15
click at [829, 476] on input "*******" at bounding box center [842, 475] width 132 height 15
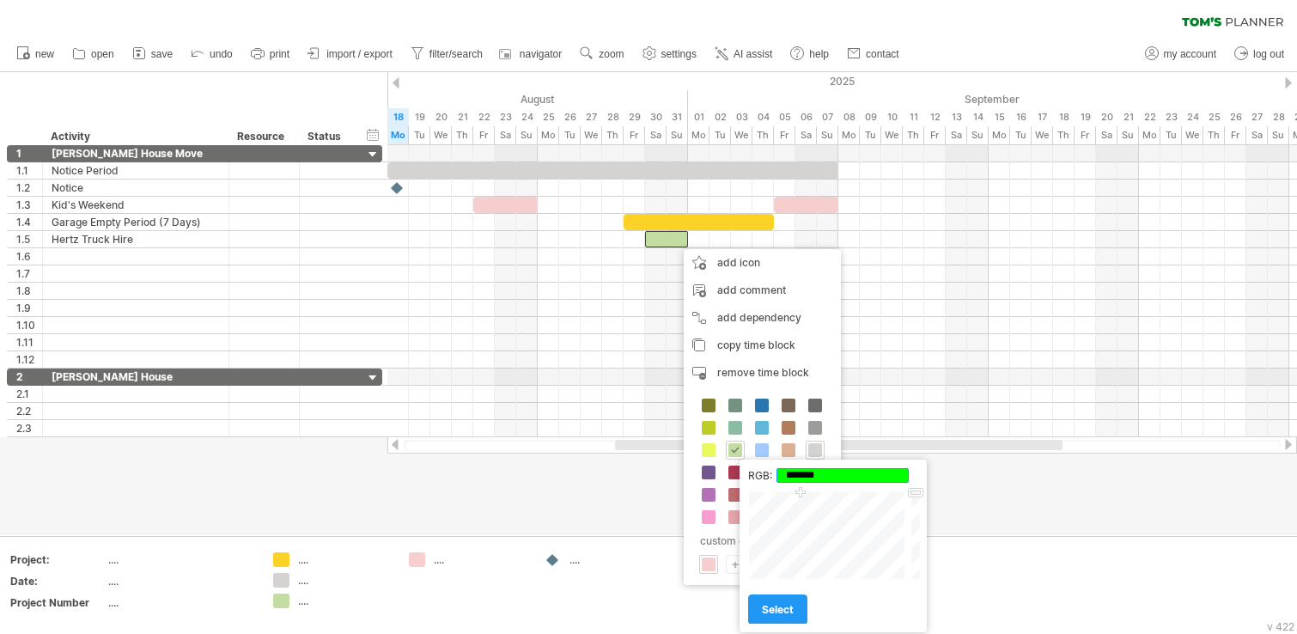
click at [829, 476] on input "*******" at bounding box center [842, 475] width 132 height 15
type input "*******"
click at [785, 526] on span "select" at bounding box center [778, 609] width 32 height 13
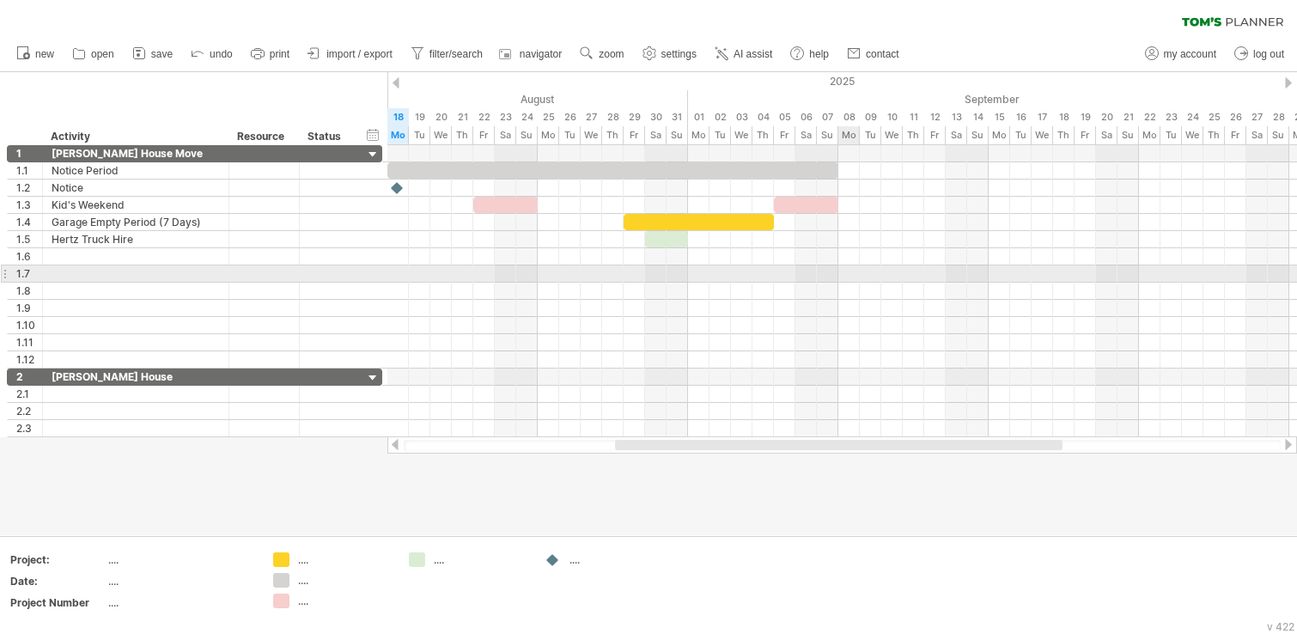
drag, startPoint x: 840, startPoint y: 277, endPoint x: 719, endPoint y: 232, distance: 129.3
click at [838, 279] on div at bounding box center [841, 273] width 909 height 17
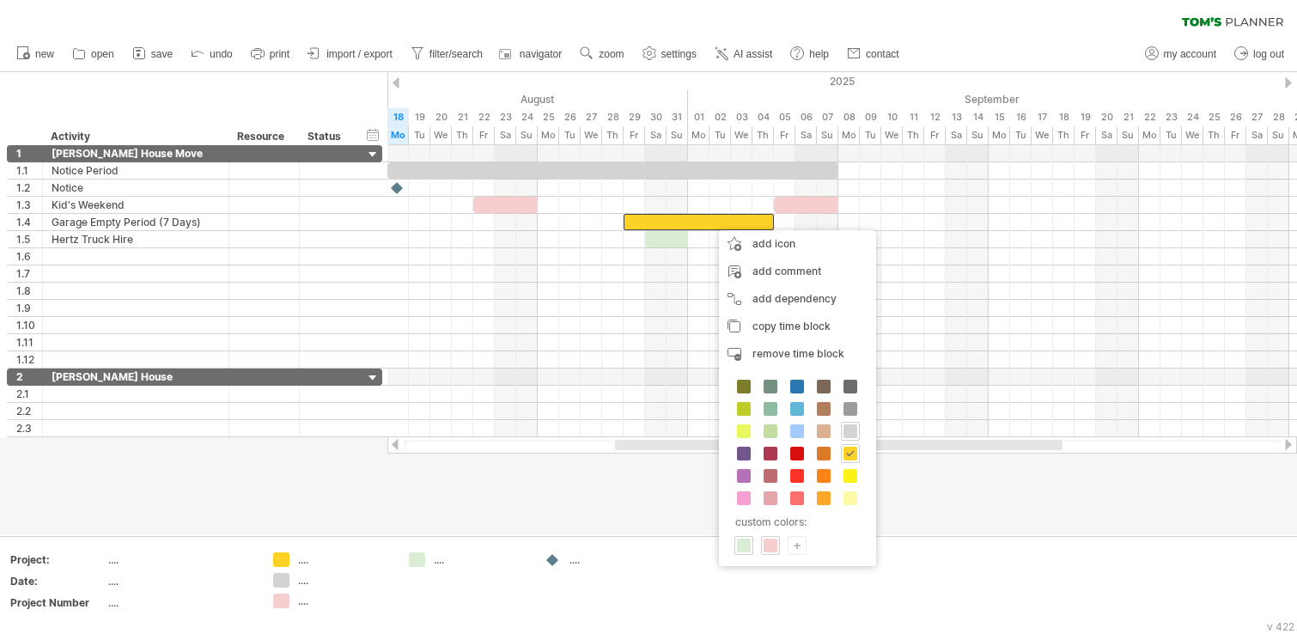
click at [799, 526] on div "+" at bounding box center [796, 545] width 17 height 16
click at [878, 475] on input "*******" at bounding box center [911, 475] width 132 height 15
click at [885, 474] on input "*********" at bounding box center [911, 475] width 132 height 15
click at [887, 474] on input "*********" at bounding box center [911, 475] width 132 height 15
click at [889, 474] on input "*********" at bounding box center [911, 475] width 132 height 15
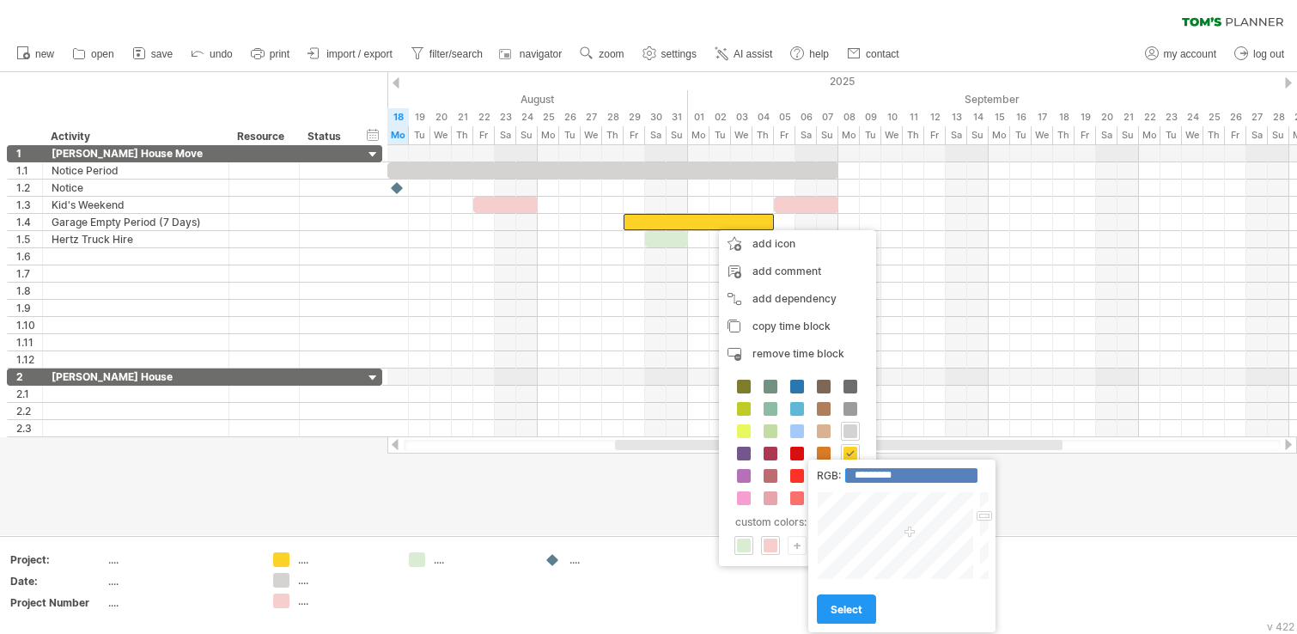
click at [889, 474] on input "*********" at bounding box center [911, 475] width 132 height 15
type input "*******"
click at [845, 526] on link "select" at bounding box center [846, 609] width 59 height 30
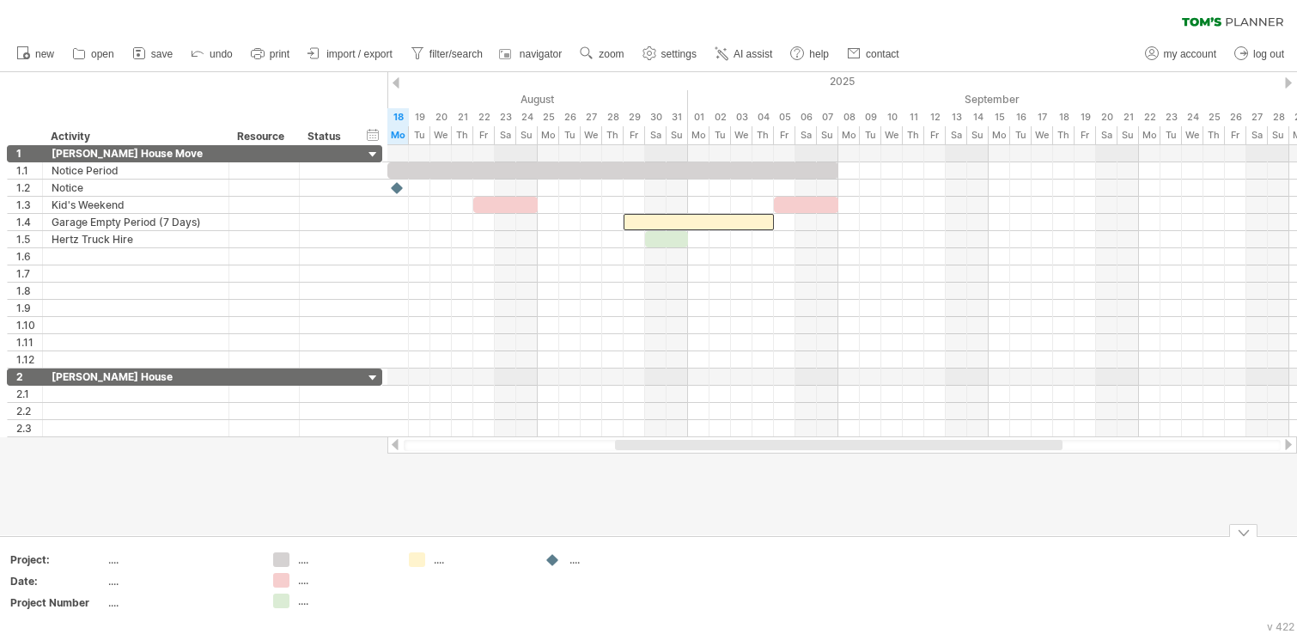
click at [896, 337] on div at bounding box center [841, 342] width 909 height 17
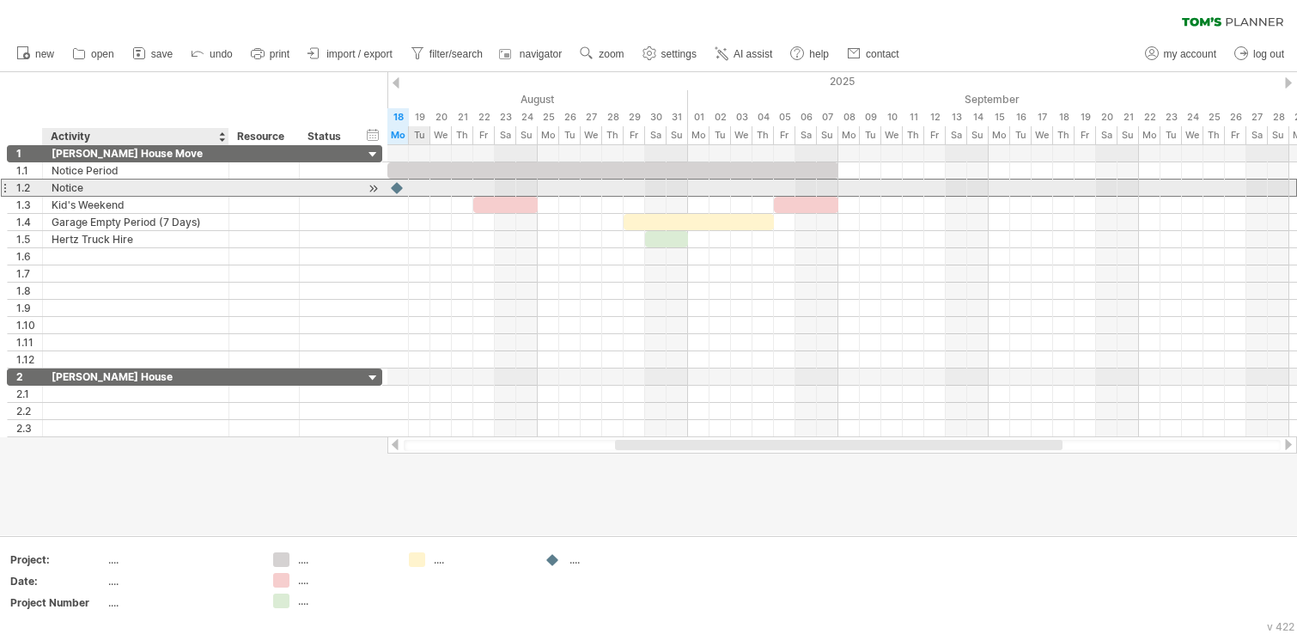
click at [137, 186] on div "Notice" at bounding box center [136, 187] width 168 height 16
click at [0, 0] on input "******" at bounding box center [0, 0] width 0 height 0
click at [146, 185] on input "******" at bounding box center [136, 187] width 168 height 16
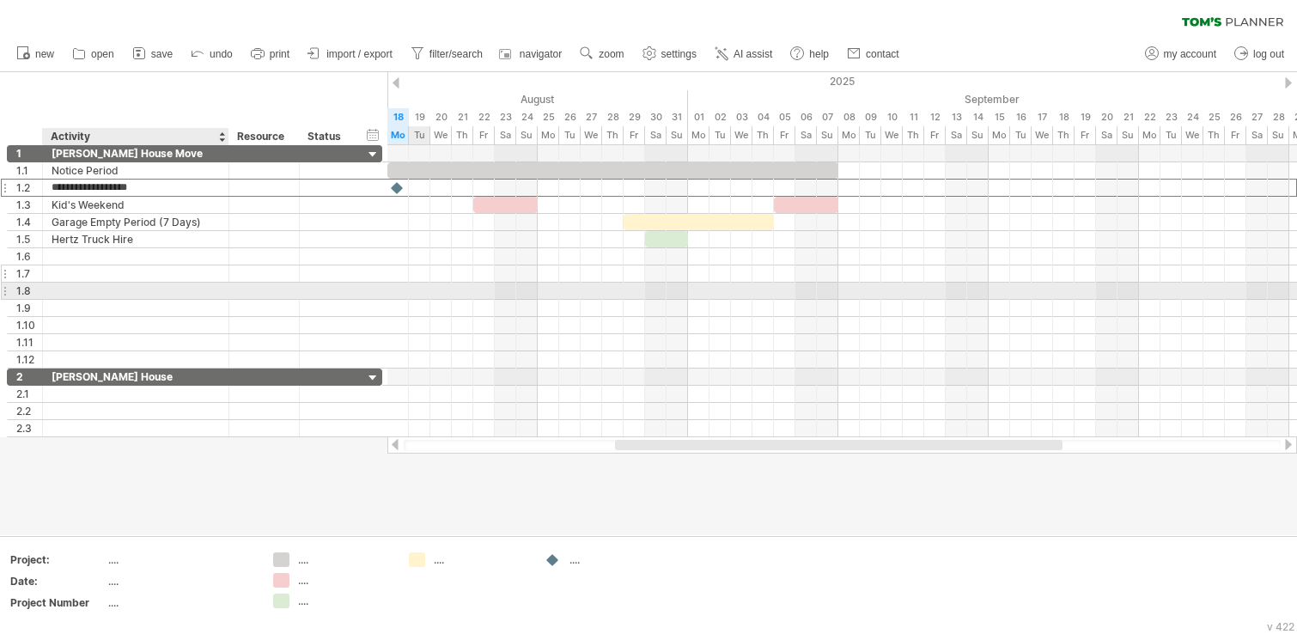
click at [110, 276] on div at bounding box center [136, 273] width 168 height 16
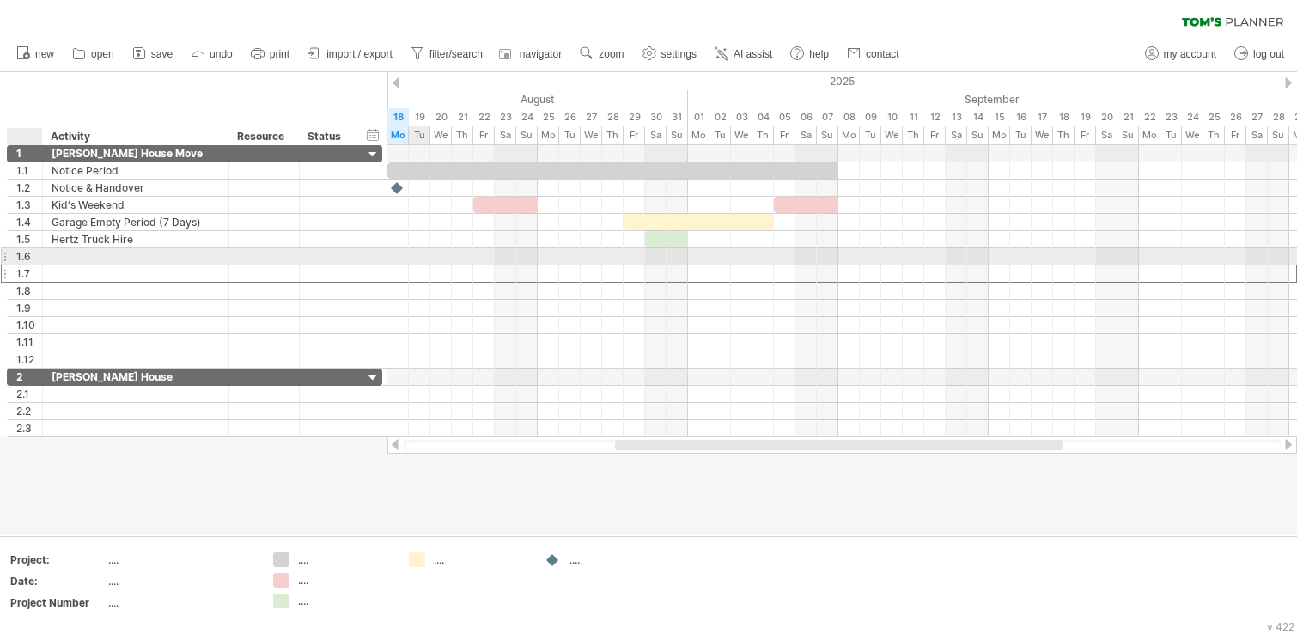
click at [39, 258] on div at bounding box center [40, 256] width 9 height 17
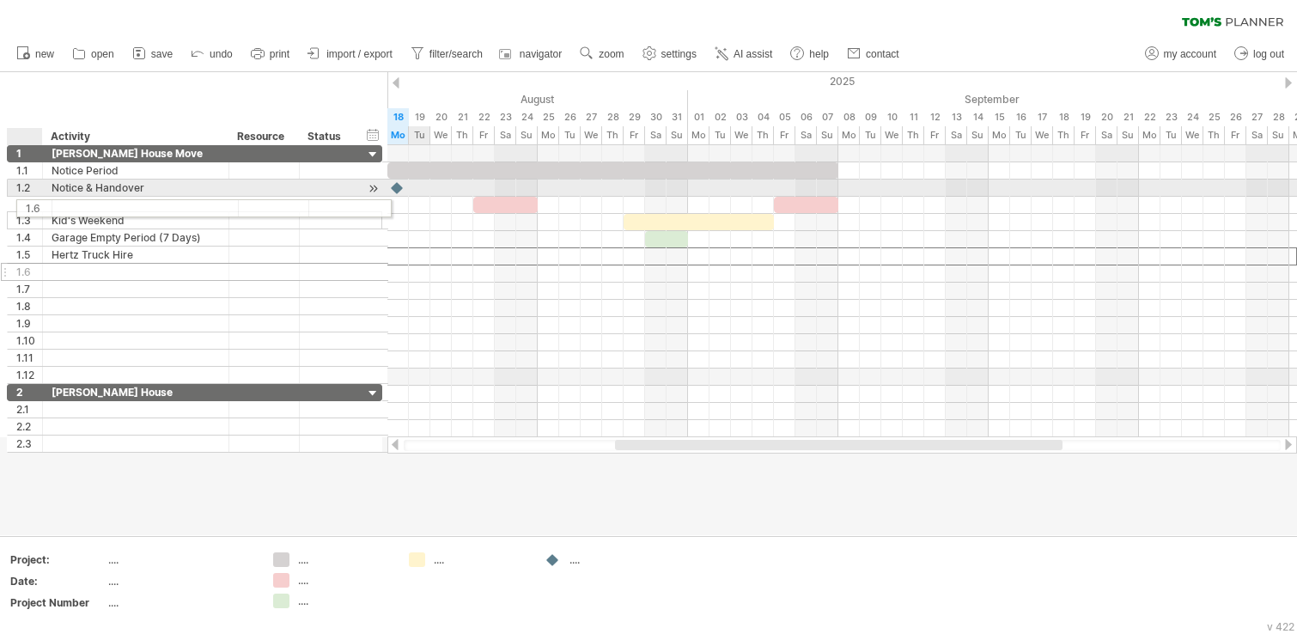
drag, startPoint x: 28, startPoint y: 258, endPoint x: 35, endPoint y: 205, distance: 53.7
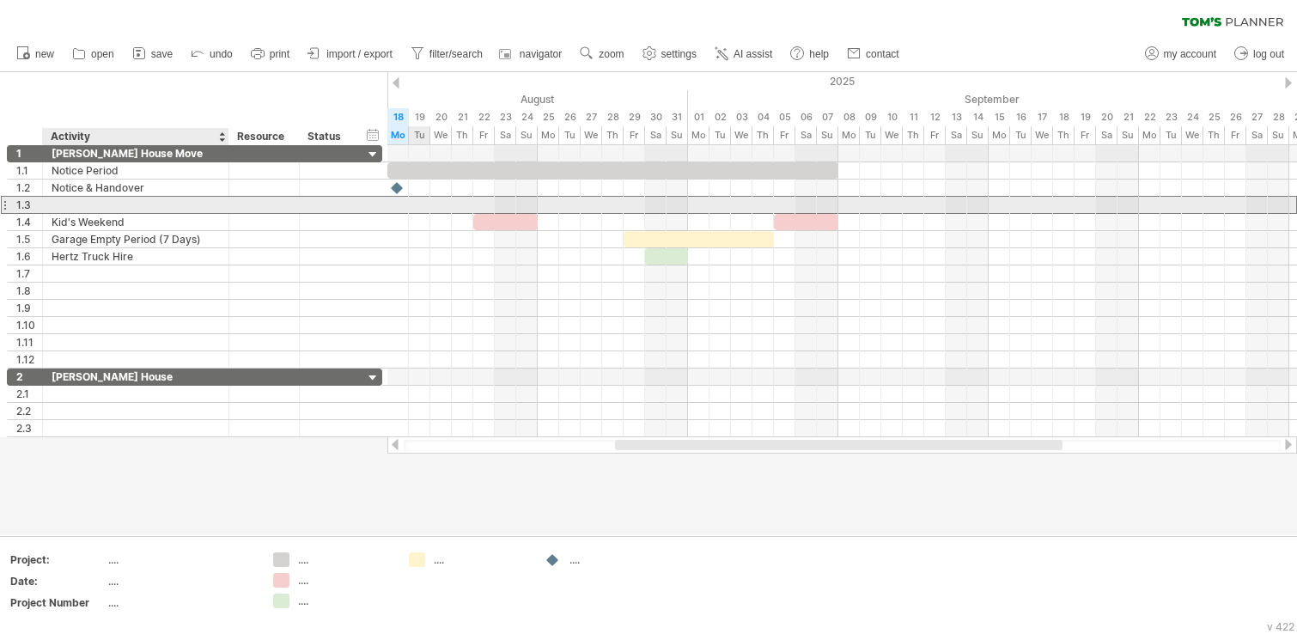
click at [70, 204] on div at bounding box center [136, 205] width 168 height 16
click at [0, 0] on input "text" at bounding box center [0, 0] width 0 height 0
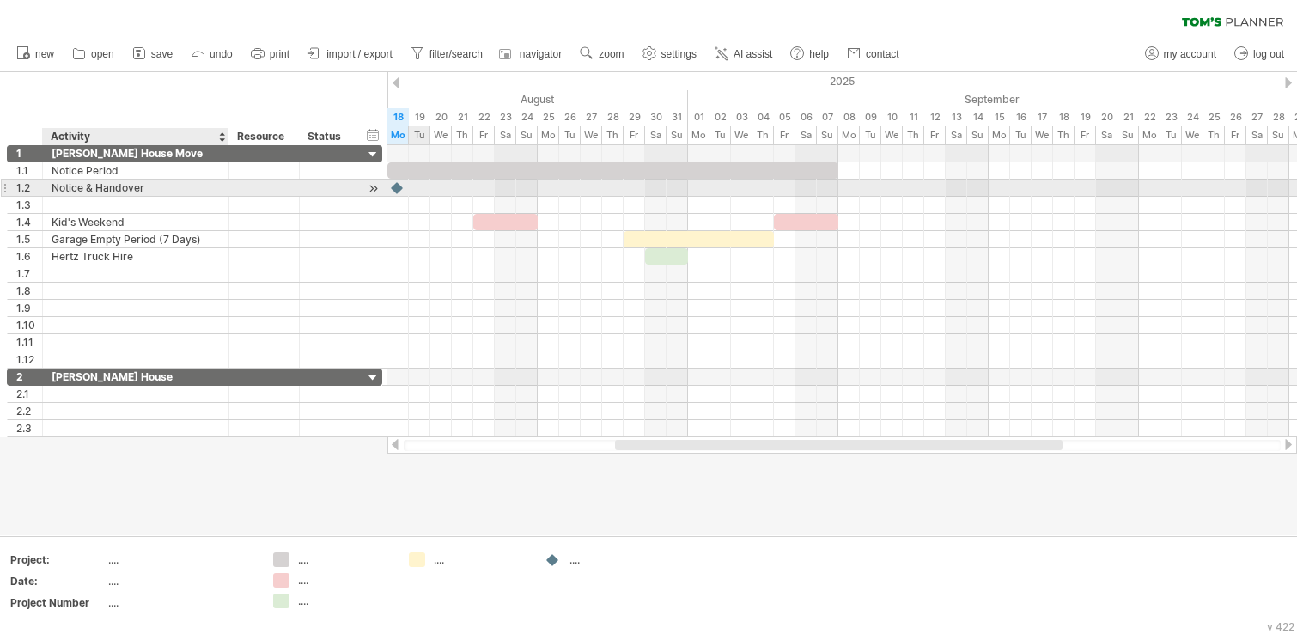
click at [112, 183] on div "Notice & Handover" at bounding box center [136, 187] width 168 height 16
click at [112, 184] on input "**********" at bounding box center [136, 187] width 168 height 16
click at [88, 191] on input "**********" at bounding box center [136, 187] width 168 height 16
click at [88, 184] on input "**********" at bounding box center [136, 187] width 168 height 16
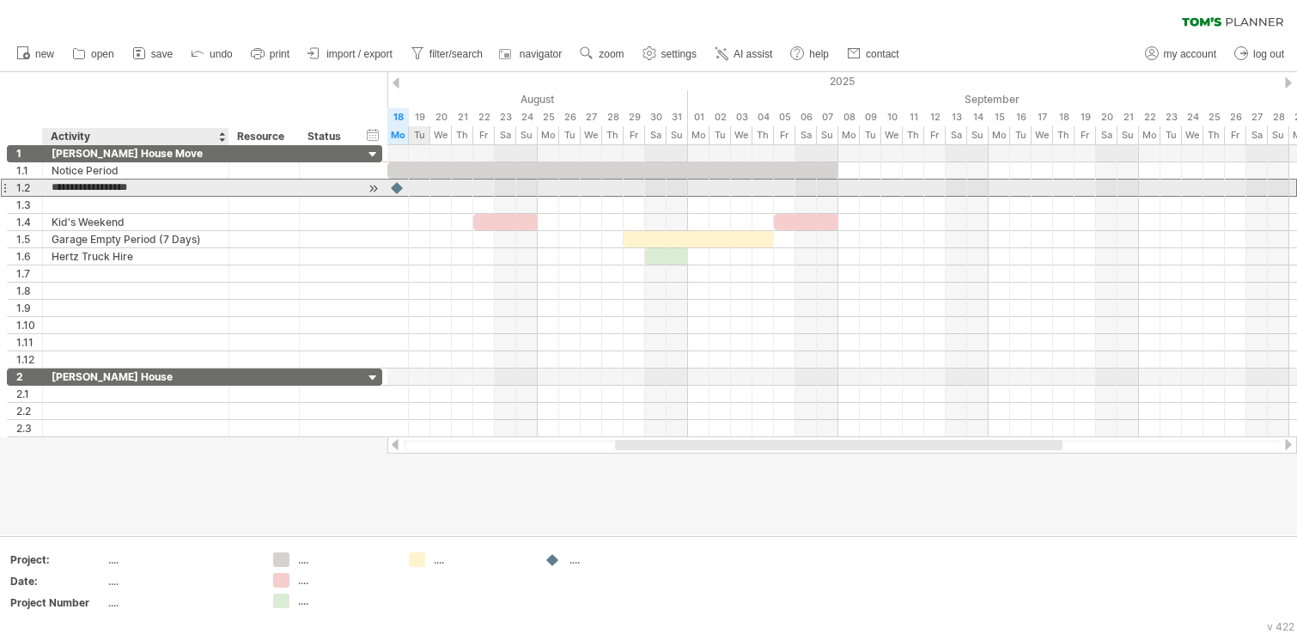
click at [214, 185] on input "**********" at bounding box center [136, 187] width 168 height 16
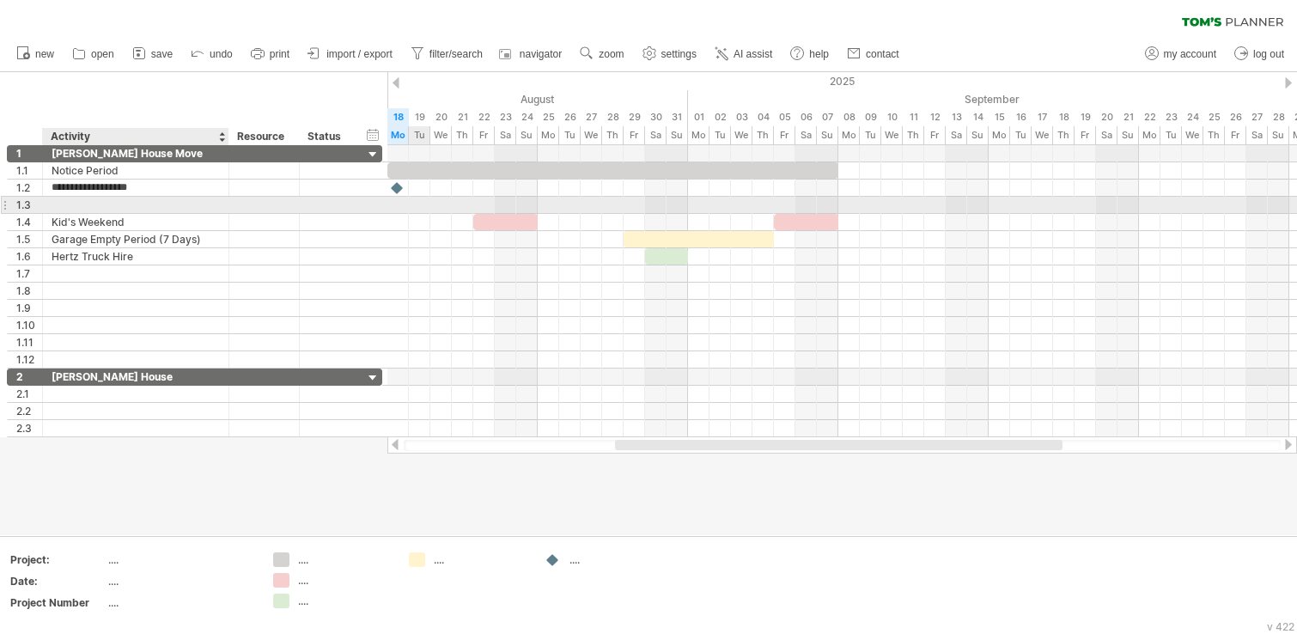
click at [125, 197] on div at bounding box center [136, 205] width 168 height 16
drag, startPoint x: 125, startPoint y: 197, endPoint x: 137, endPoint y: 190, distance: 14.3
click at [126, 197] on input "text" at bounding box center [136, 205] width 168 height 16
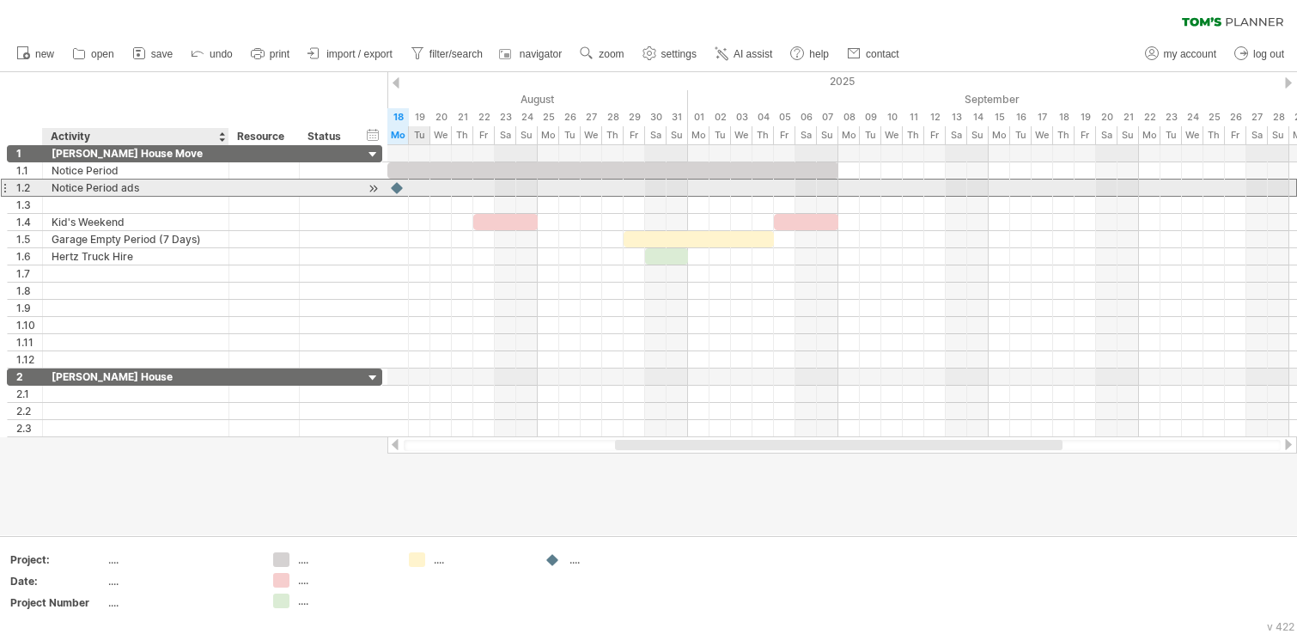
click at [137, 190] on div "Notice Period ads" at bounding box center [136, 187] width 168 height 16
click at [0, 0] on input "**********" at bounding box center [0, 0] width 0 height 0
click at [94, 187] on input "**********" at bounding box center [136, 187] width 168 height 16
click at [95, 187] on input "**********" at bounding box center [136, 187] width 168 height 16
drag, startPoint x: 87, startPoint y: 185, endPoint x: 202, endPoint y: 186, distance: 115.1
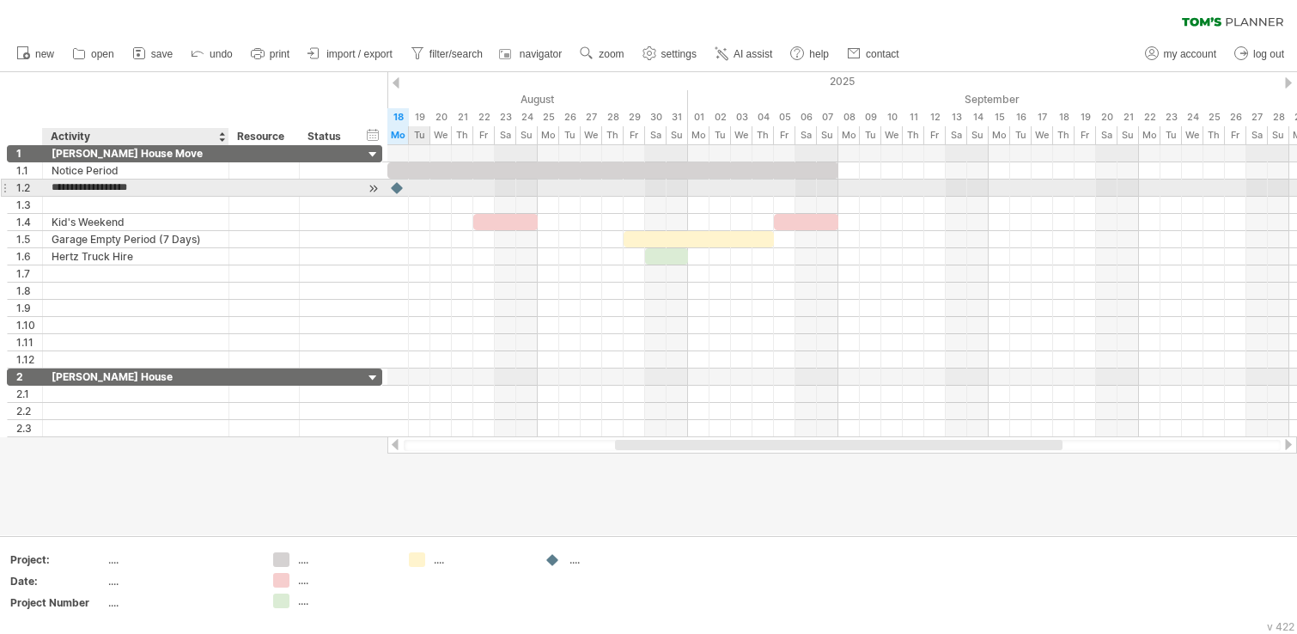
click at [202, 184] on input "**********" at bounding box center [136, 187] width 168 height 16
type input "******"
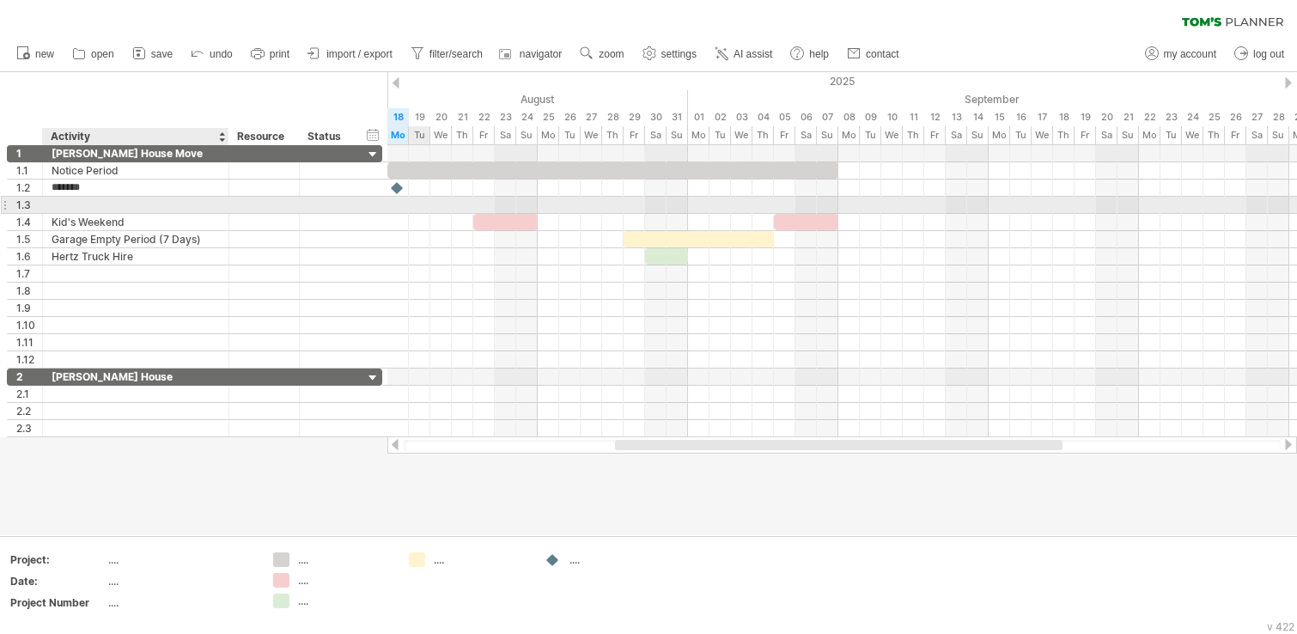
click at [216, 201] on div at bounding box center [136, 205] width 168 height 16
click at [216, 201] on input "text" at bounding box center [136, 205] width 168 height 16
type input "**********"
click at [295, 208] on div at bounding box center [297, 205] width 9 height 17
click at [831, 204] on div at bounding box center [841, 205] width 910 height 17
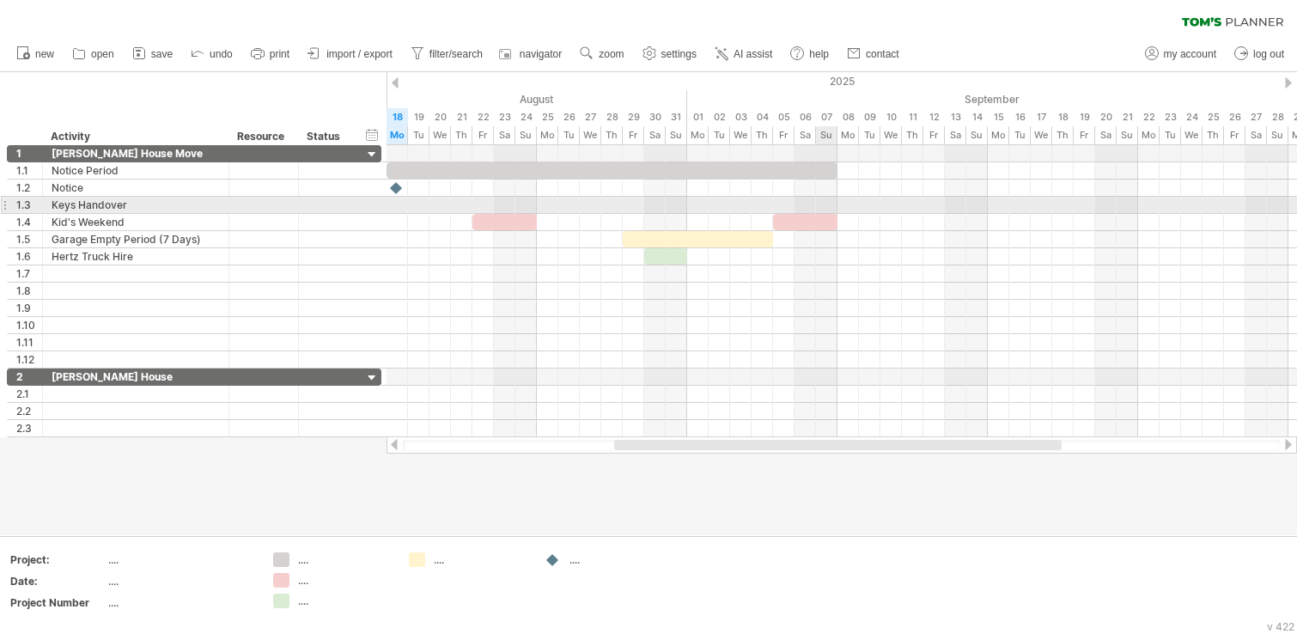
click at [829, 204] on div at bounding box center [841, 205] width 910 height 17
click at [829, 203] on div at bounding box center [841, 205] width 910 height 17
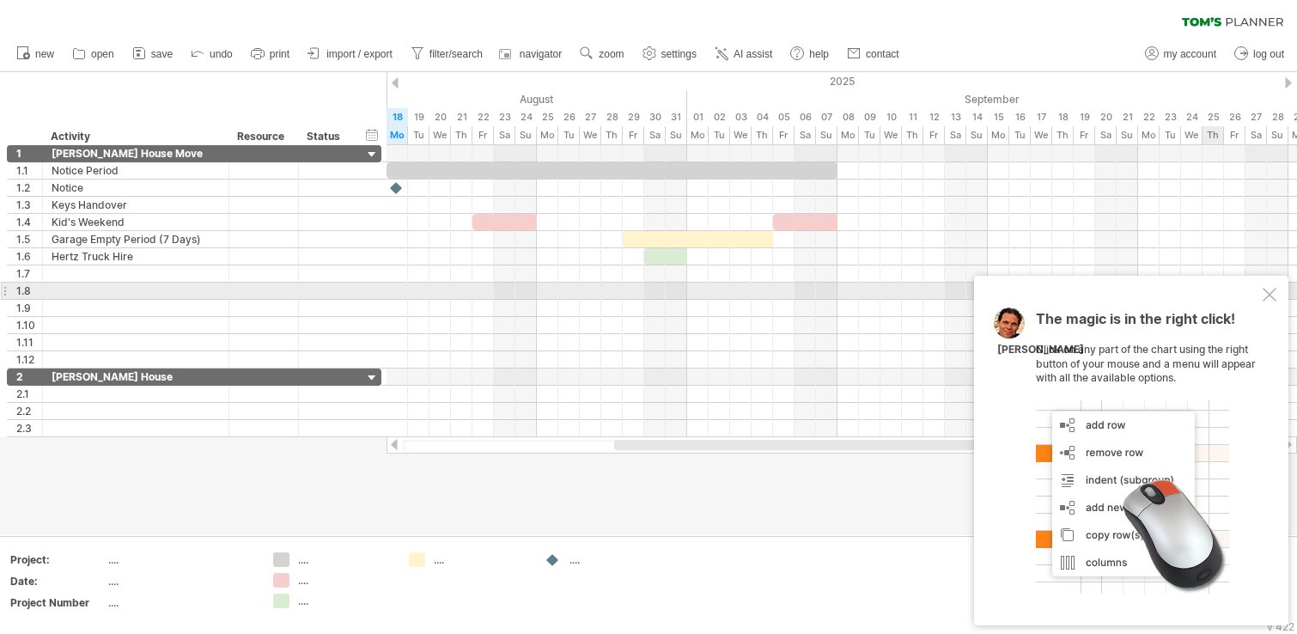
click at [1268, 295] on div at bounding box center [1269, 295] width 14 height 14
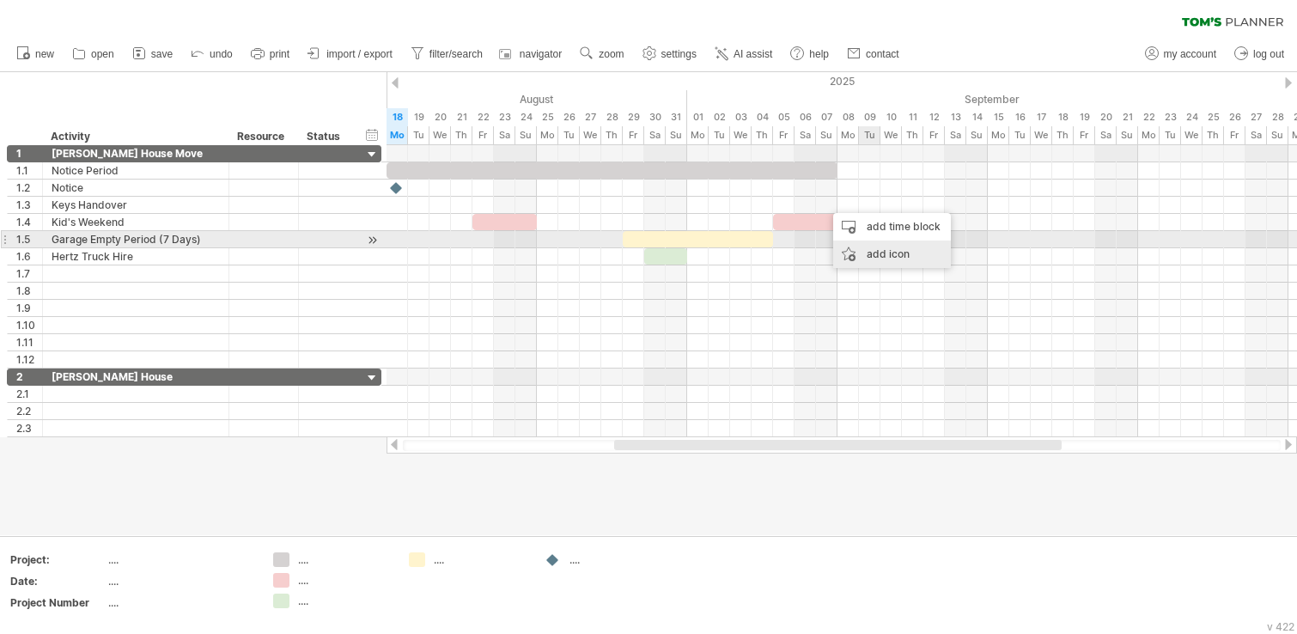
click at [904, 249] on div "add icon" at bounding box center [892, 253] width 118 height 27
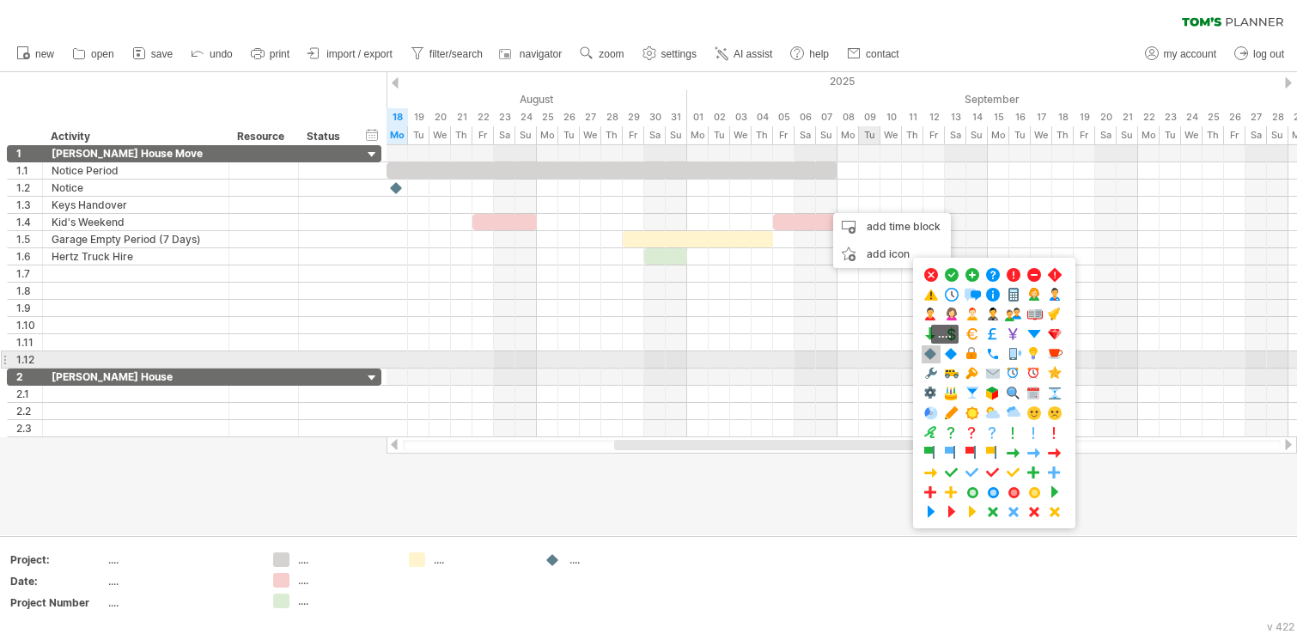
click at [934, 352] on span at bounding box center [930, 354] width 17 height 16
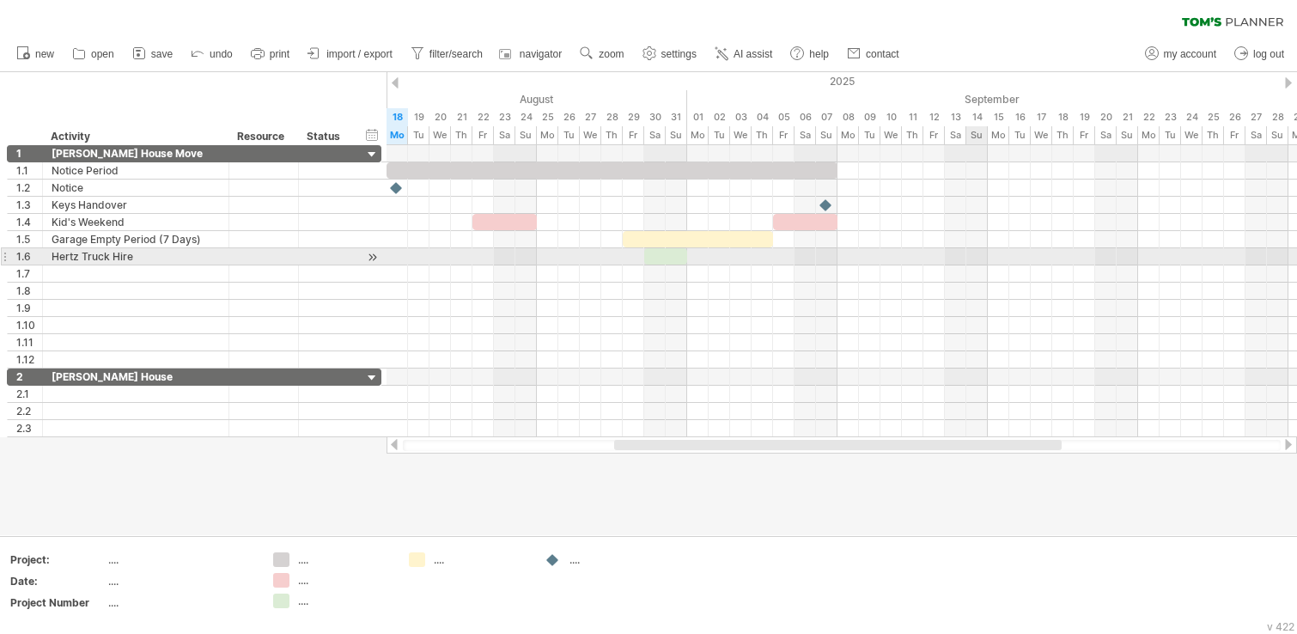
click at [984, 250] on div at bounding box center [841, 256] width 910 height 17
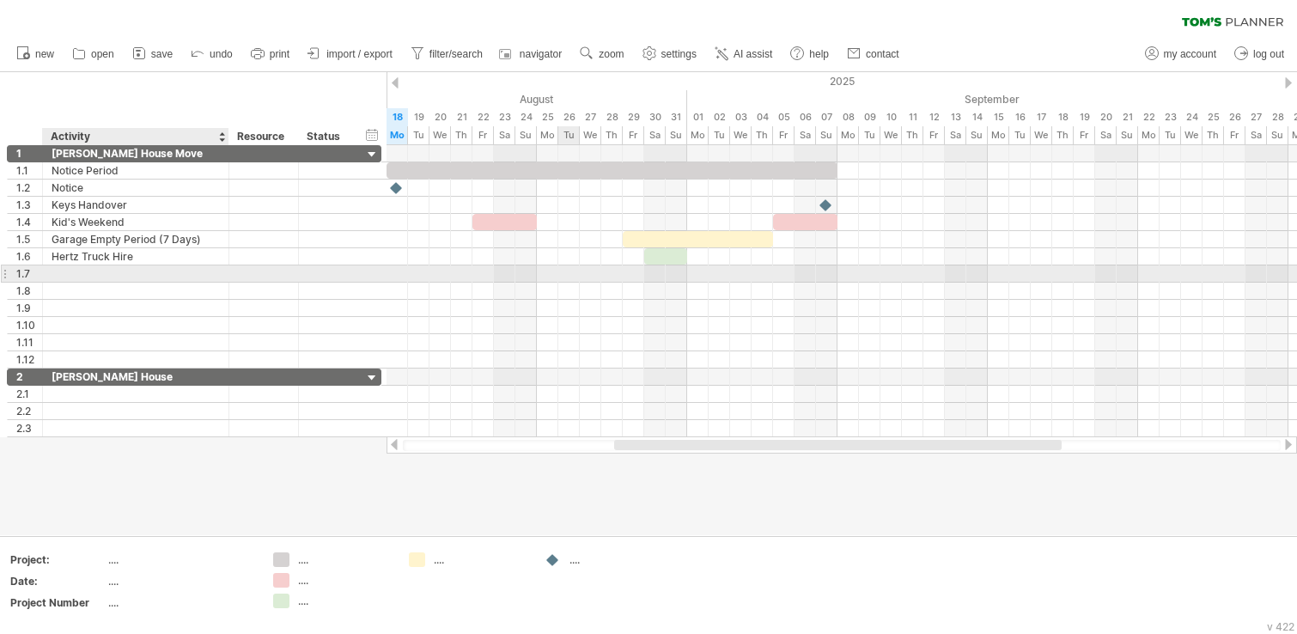
click at [157, 270] on div at bounding box center [136, 273] width 168 height 16
click at [197, 276] on input "text" at bounding box center [136, 273] width 168 height 16
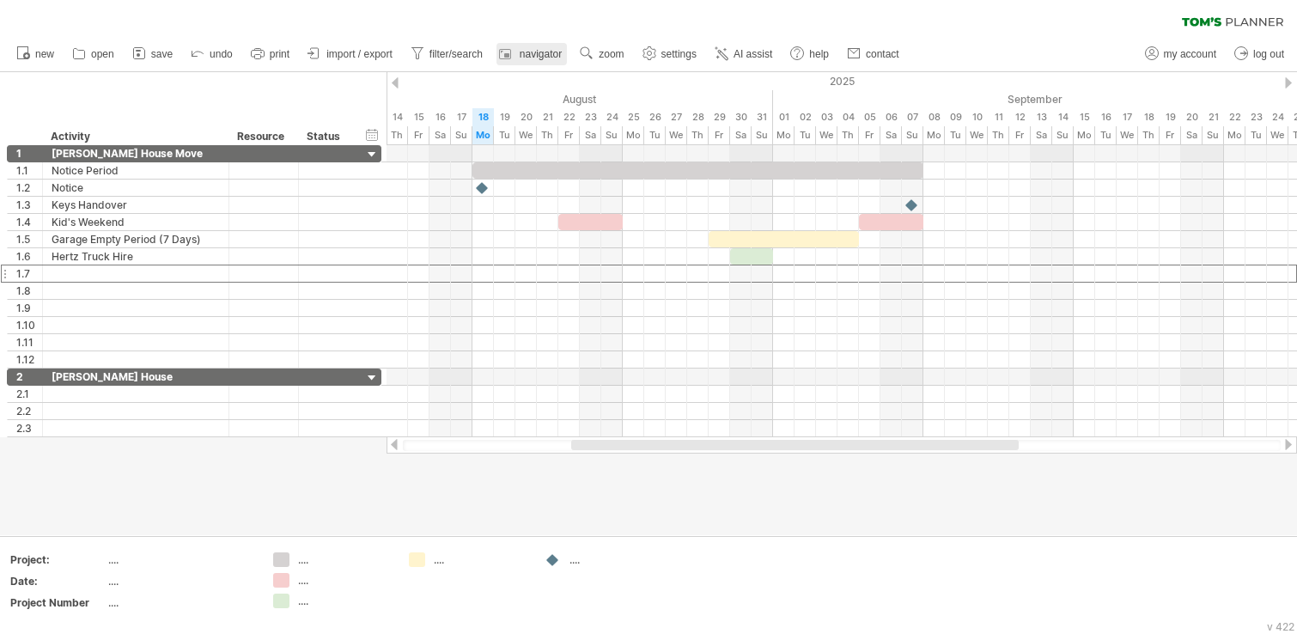
drag, startPoint x: 1029, startPoint y: 449, endPoint x: 510, endPoint y: 50, distance: 654.5
click at [846, 456] on div "Trying to reach [DOMAIN_NAME] Connected again... 0% clear filter new 1" at bounding box center [648, 317] width 1297 height 634
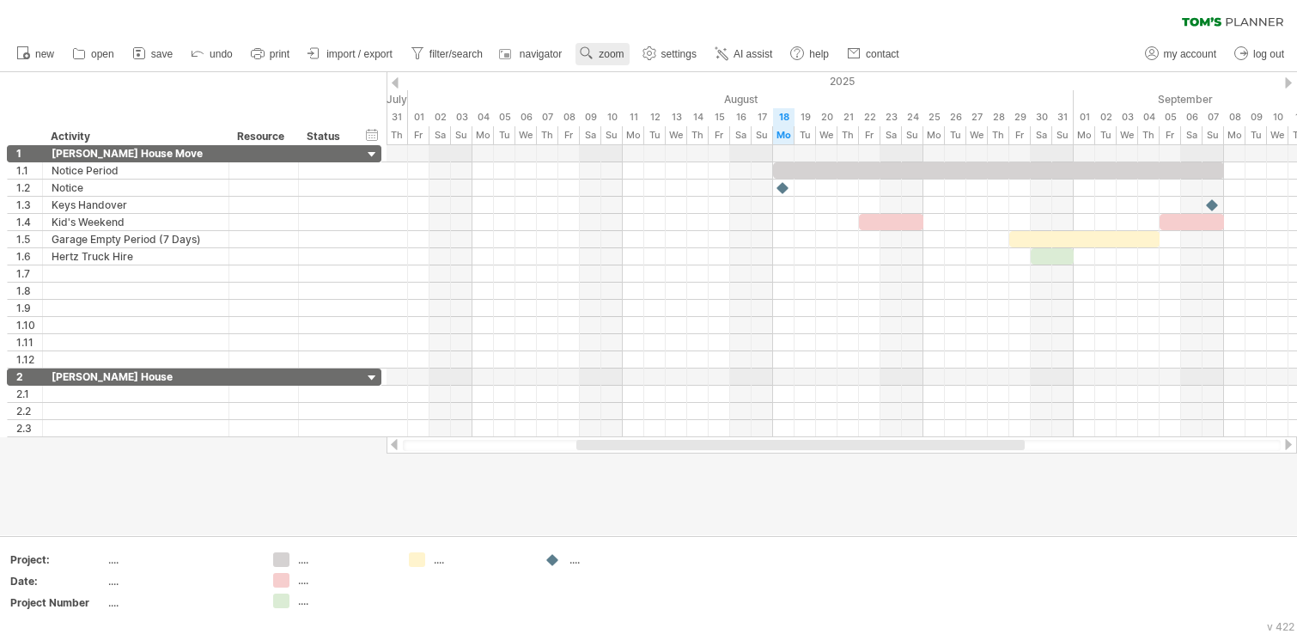
click at [611, 58] on span "zoom" at bounding box center [610, 54] width 25 height 12
click at [684, 157] on div "Hour" at bounding box center [667, 162] width 95 height 27
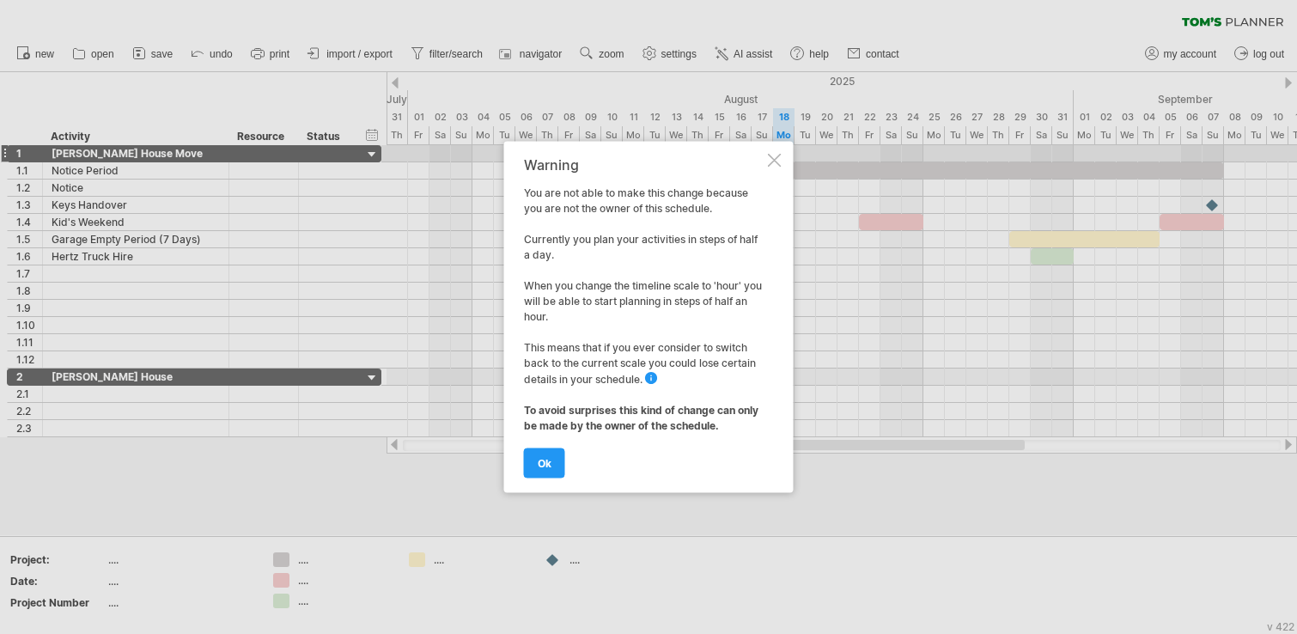
click at [769, 162] on div at bounding box center [775, 161] width 14 height 14
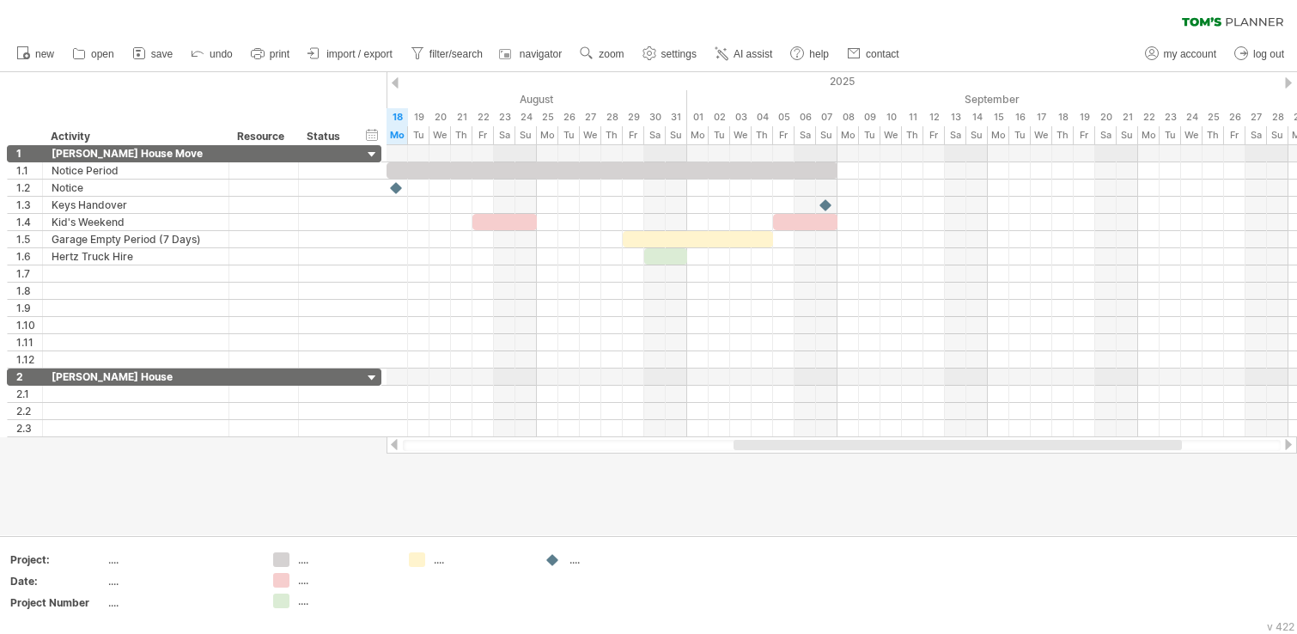
drag, startPoint x: 769, startPoint y: 442, endPoint x: 926, endPoint y: 449, distance: 157.3
click at [926, 449] on div at bounding box center [957, 445] width 448 height 10
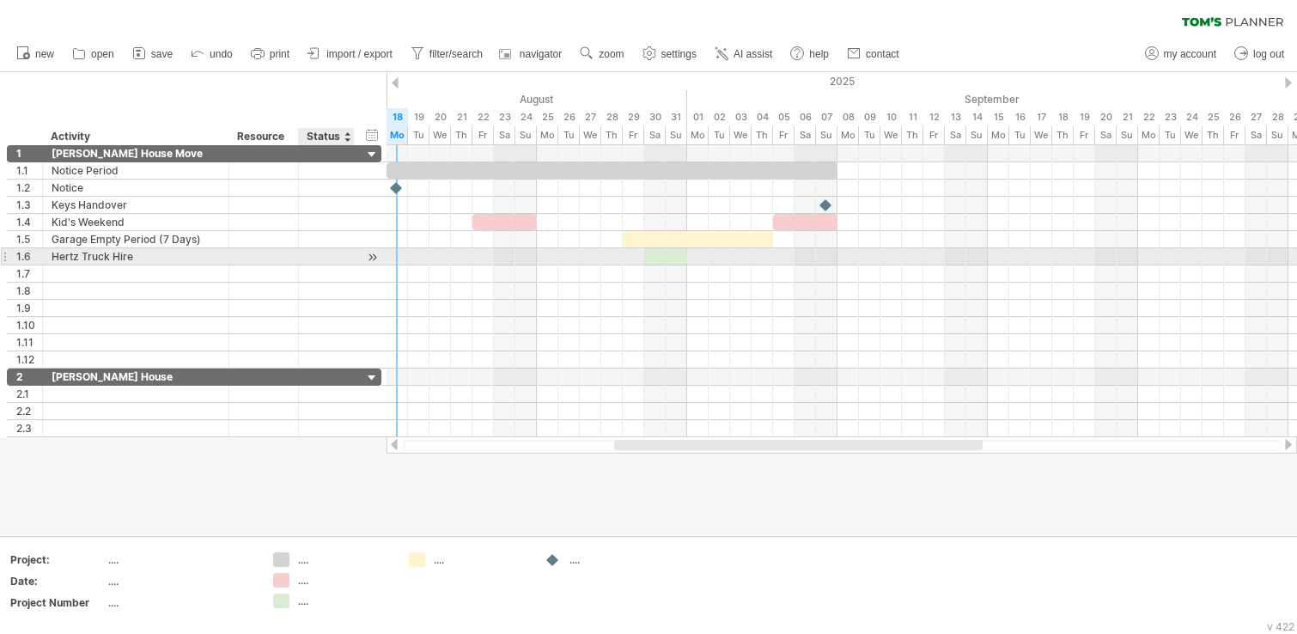
click at [372, 258] on div at bounding box center [372, 257] width 16 height 18
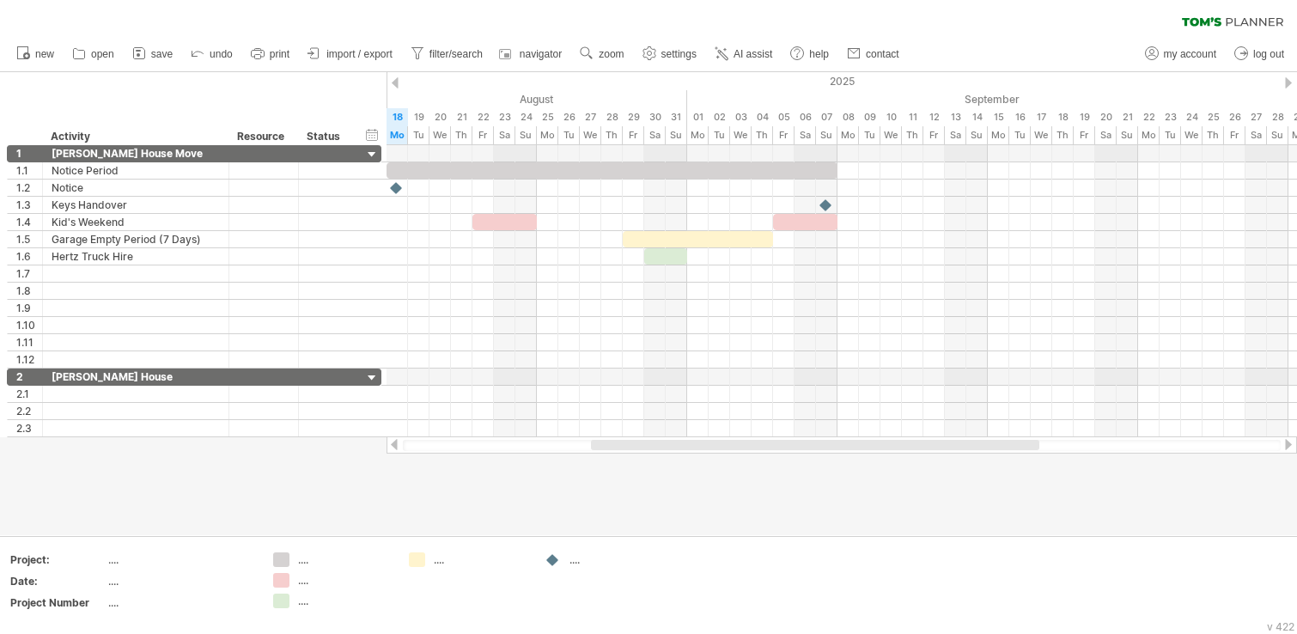
drag, startPoint x: 878, startPoint y: 446, endPoint x: 775, endPoint y: 447, distance: 103.0
click at [775, 447] on div at bounding box center [815, 445] width 448 height 10
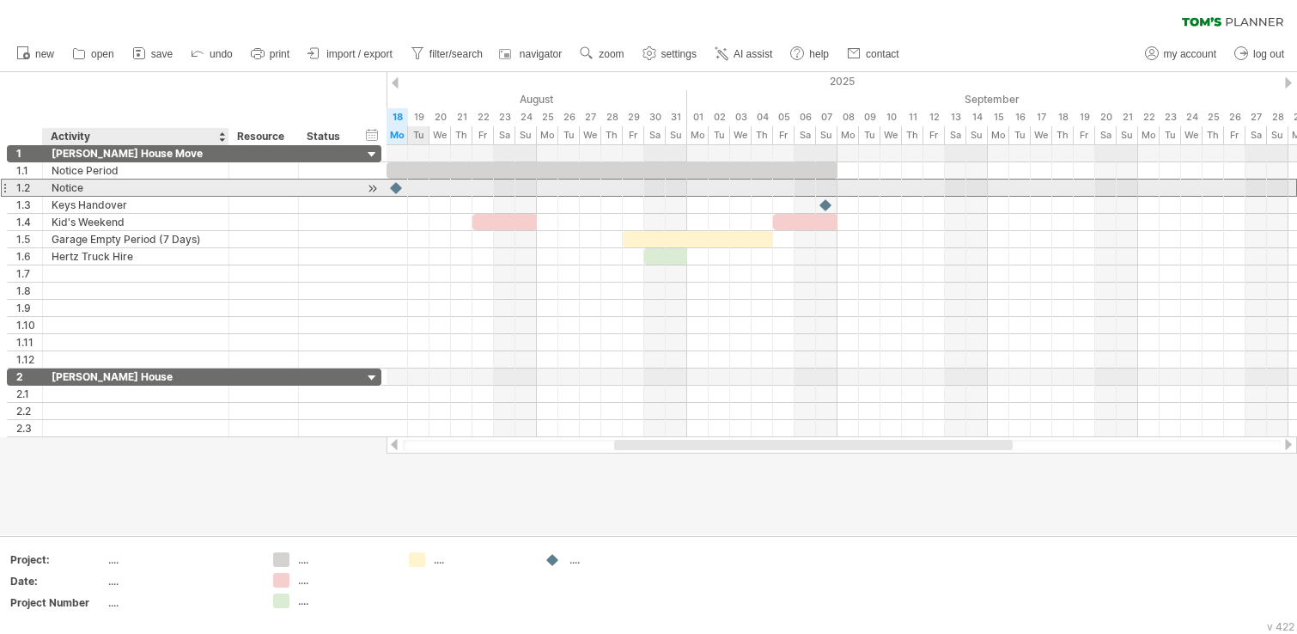
click at [146, 191] on div "Notice" at bounding box center [136, 187] width 168 height 16
click at [0, 0] on input "******" at bounding box center [0, 0] width 0 height 0
type input "**********"
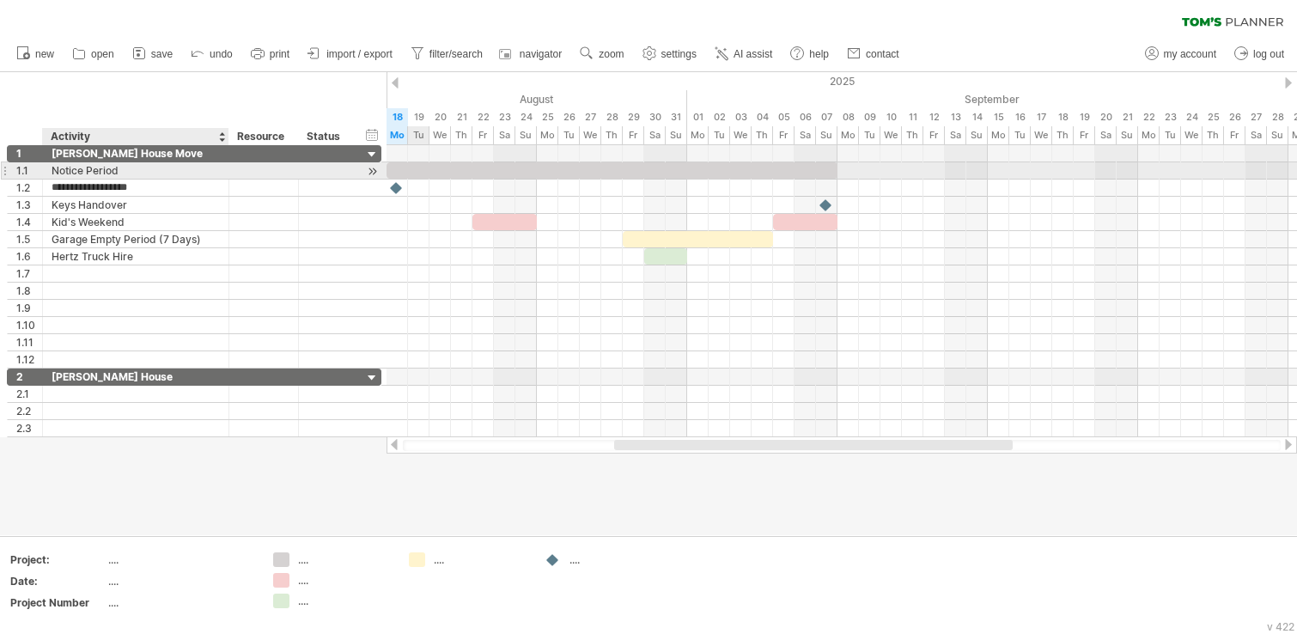
click at [57, 173] on div "Notice Period" at bounding box center [136, 170] width 168 height 16
click at [58, 173] on input "**********" at bounding box center [136, 170] width 168 height 16
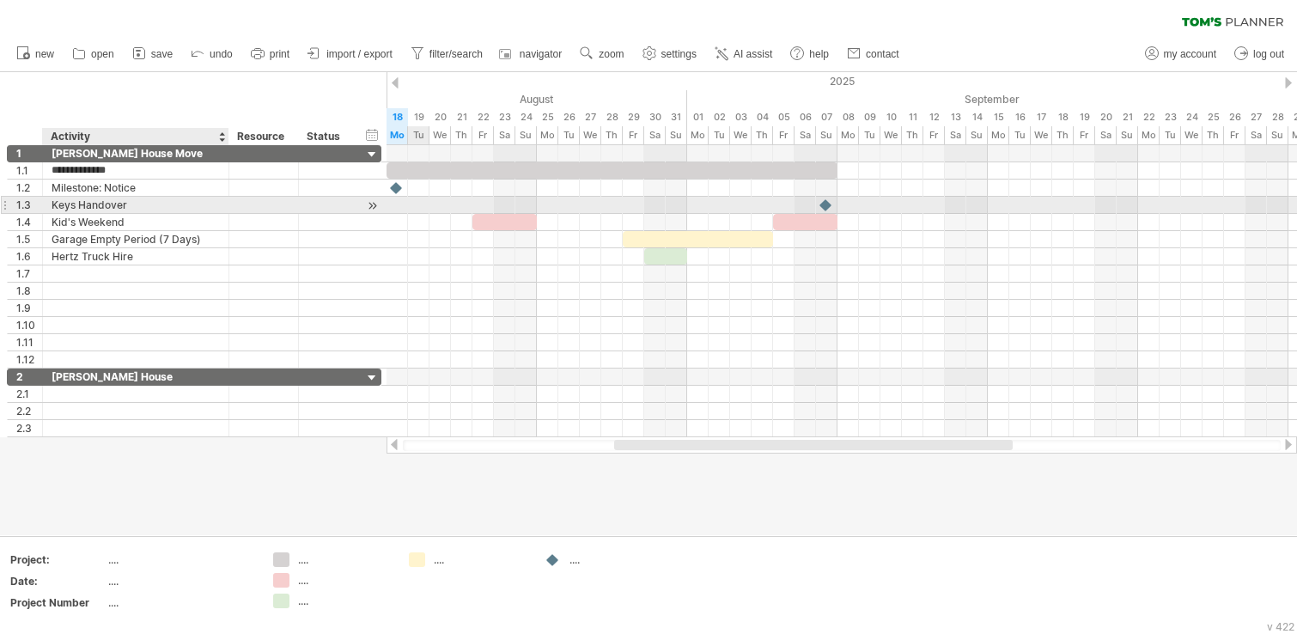
click at [70, 204] on div "Keys Handover" at bounding box center [136, 205] width 168 height 16
click at [0, 0] on input "**********" at bounding box center [0, 0] width 0 height 0
click at [51, 204] on div "**********" at bounding box center [136, 205] width 186 height 16
click at [94, 205] on div "Keys Handover" at bounding box center [136, 205] width 168 height 16
click at [94, 205] on input "**********" at bounding box center [136, 205] width 168 height 16
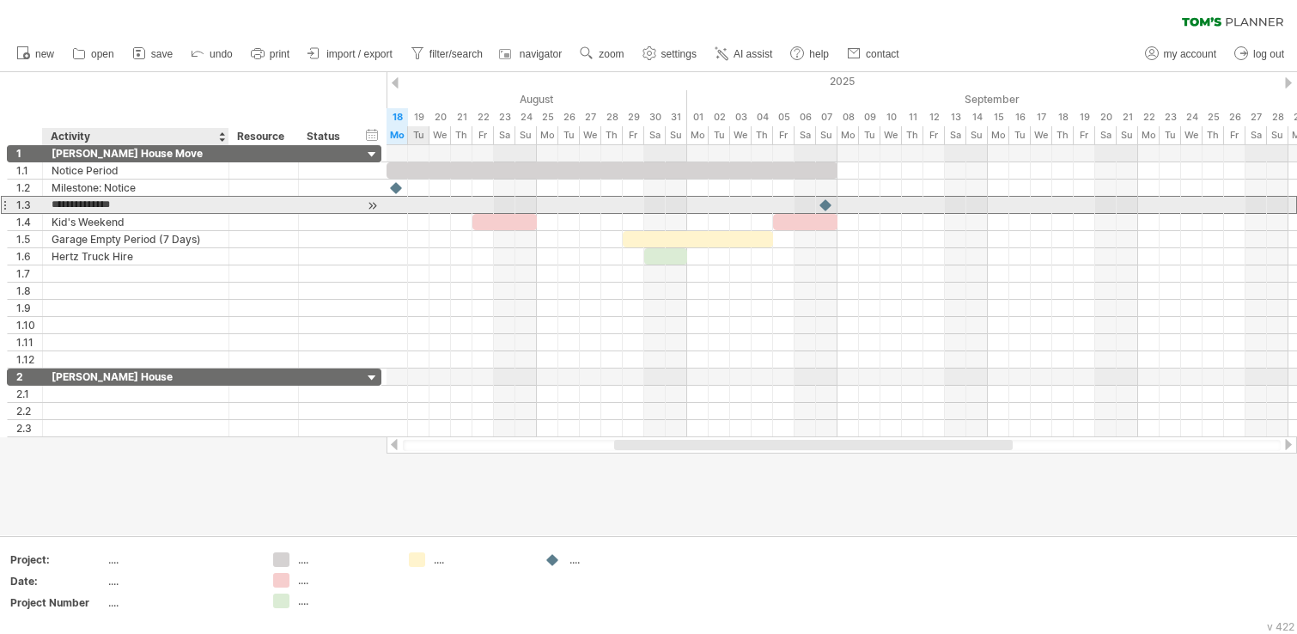
click at [70, 206] on input "**********" at bounding box center [136, 205] width 168 height 16
click at [53, 202] on input "**********" at bounding box center [136, 205] width 168 height 16
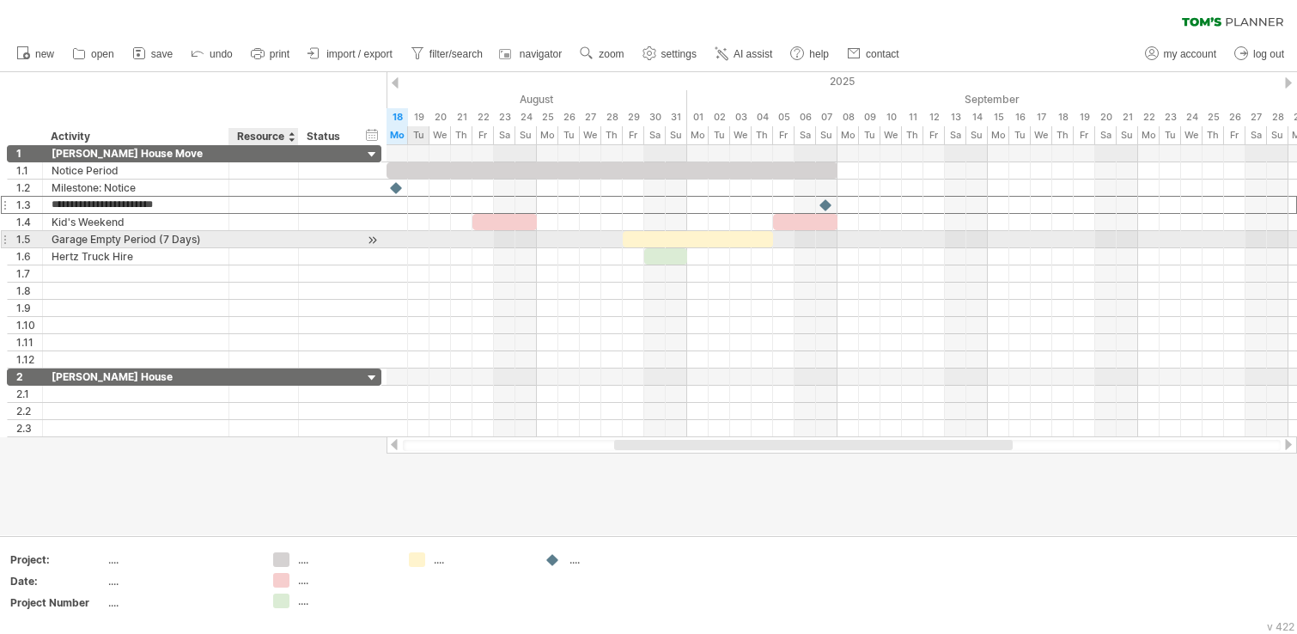
type input "**********"
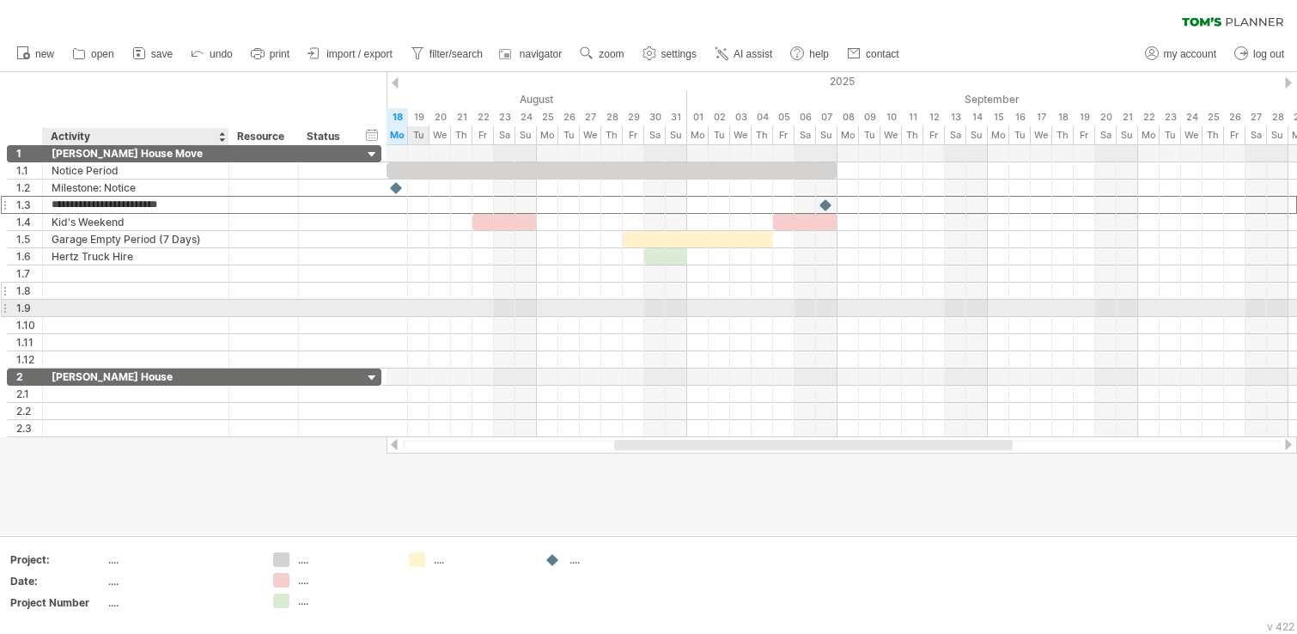
click at [164, 290] on div at bounding box center [136, 290] width 168 height 16
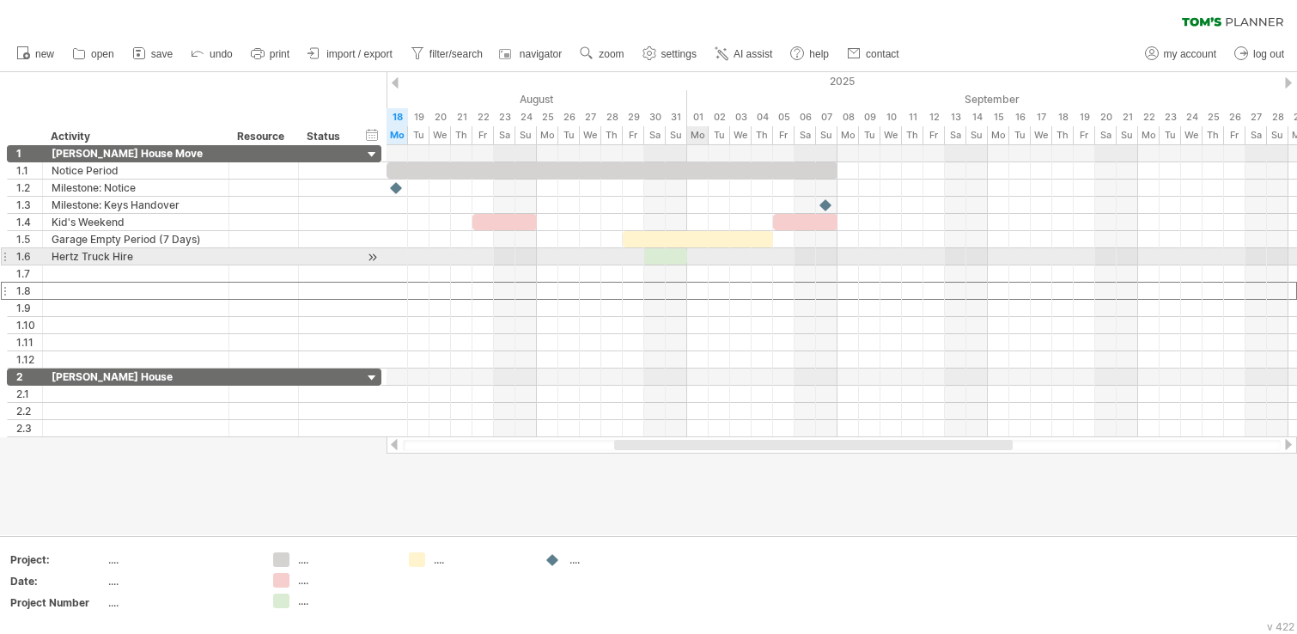
click at [699, 259] on div at bounding box center [841, 256] width 910 height 17
click at [742, 258] on div at bounding box center [841, 256] width 910 height 17
click at [772, 259] on div at bounding box center [841, 256] width 910 height 17
drag, startPoint x: 781, startPoint y: 257, endPoint x: 797, endPoint y: 256, distance: 15.5
click at [797, 256] on div at bounding box center [841, 256] width 910 height 17
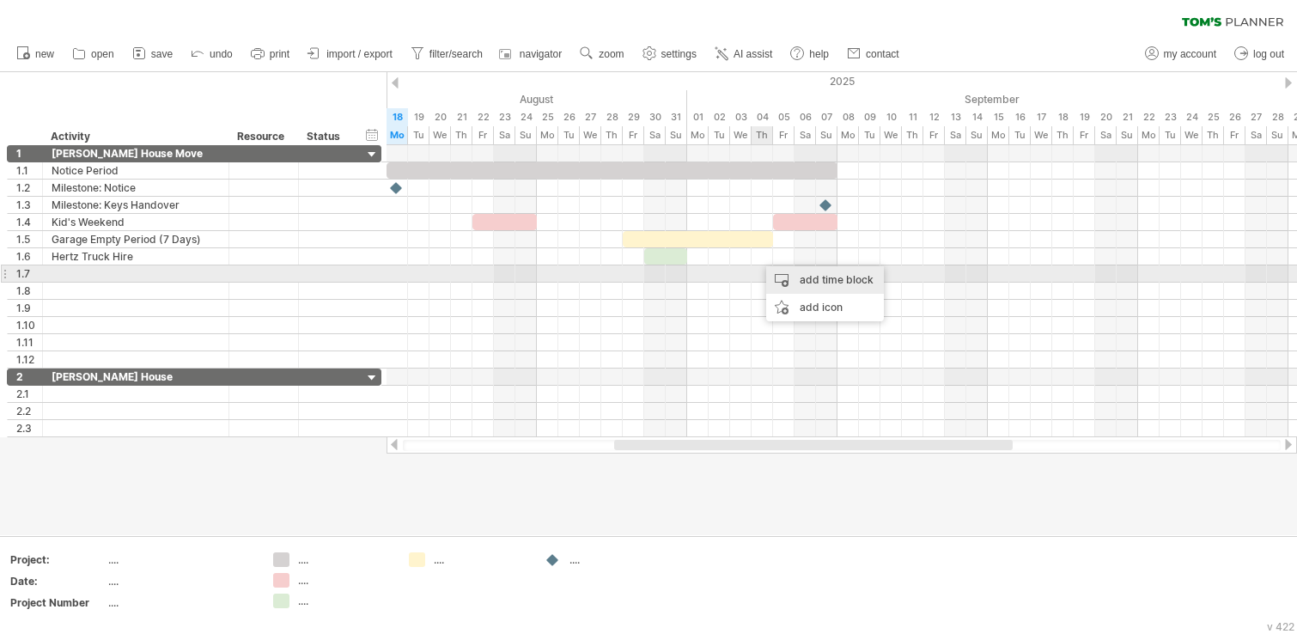
click at [807, 277] on div "add time block" at bounding box center [825, 279] width 118 height 27
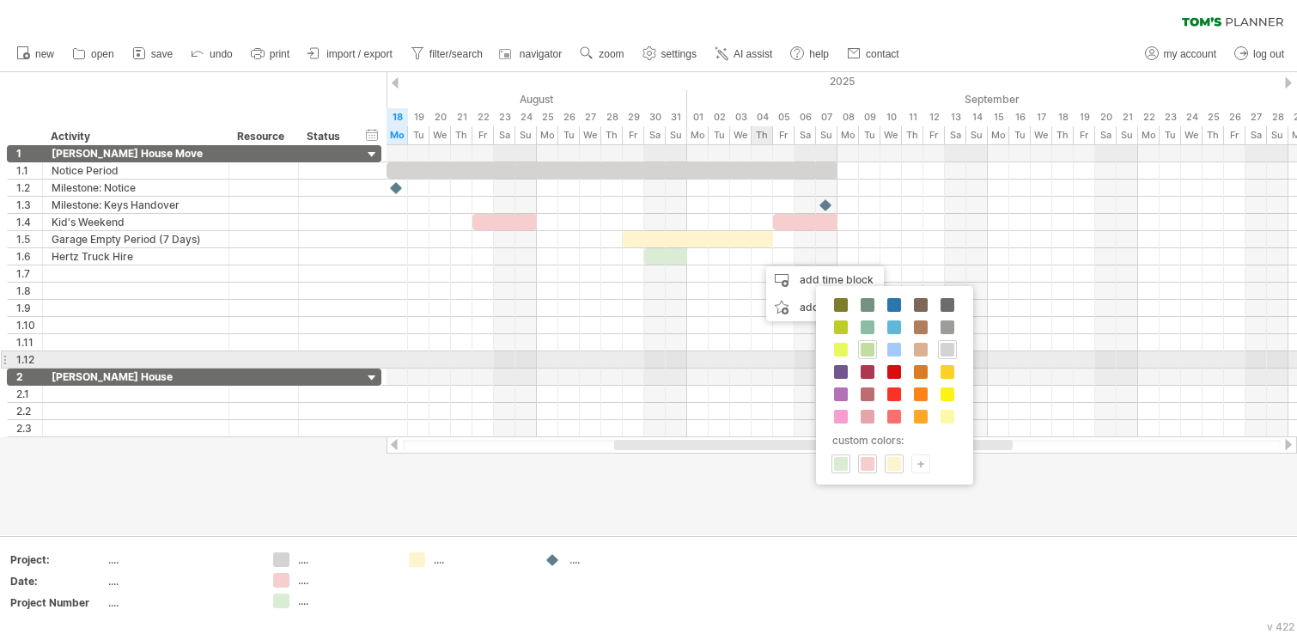
click at [867, 353] on span at bounding box center [867, 350] width 14 height 14
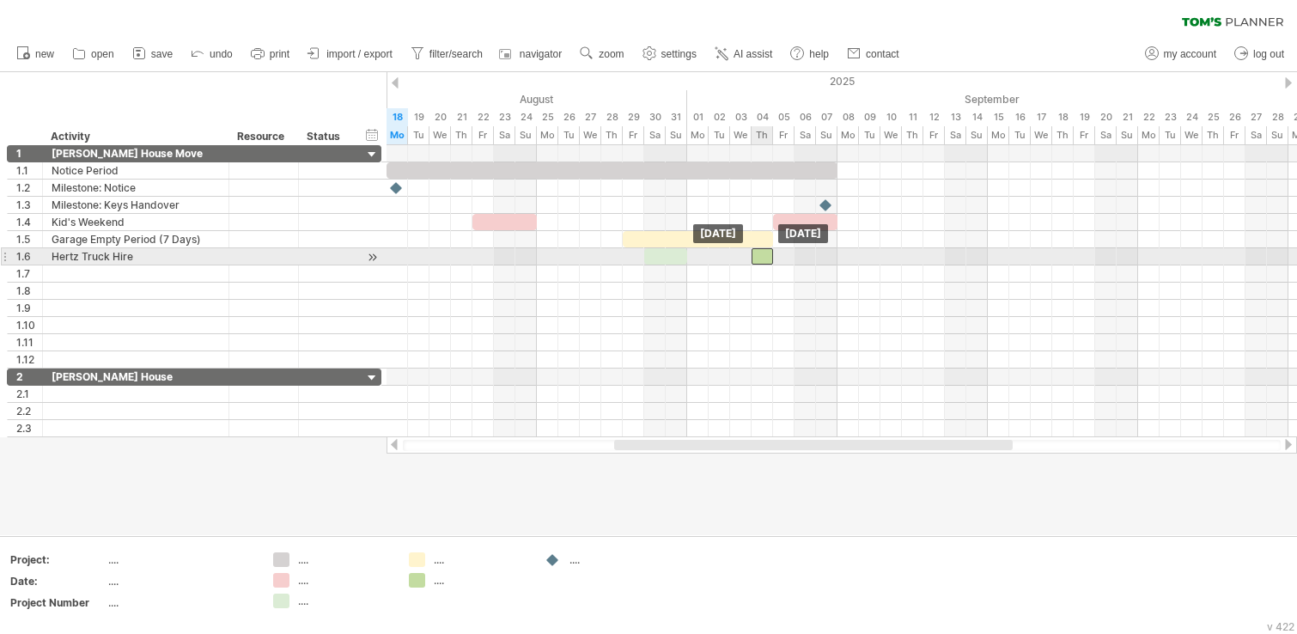
drag, startPoint x: 775, startPoint y: 257, endPoint x: 765, endPoint y: 257, distance: 9.4
click at [765, 257] on div at bounding box center [761, 256] width 21 height 16
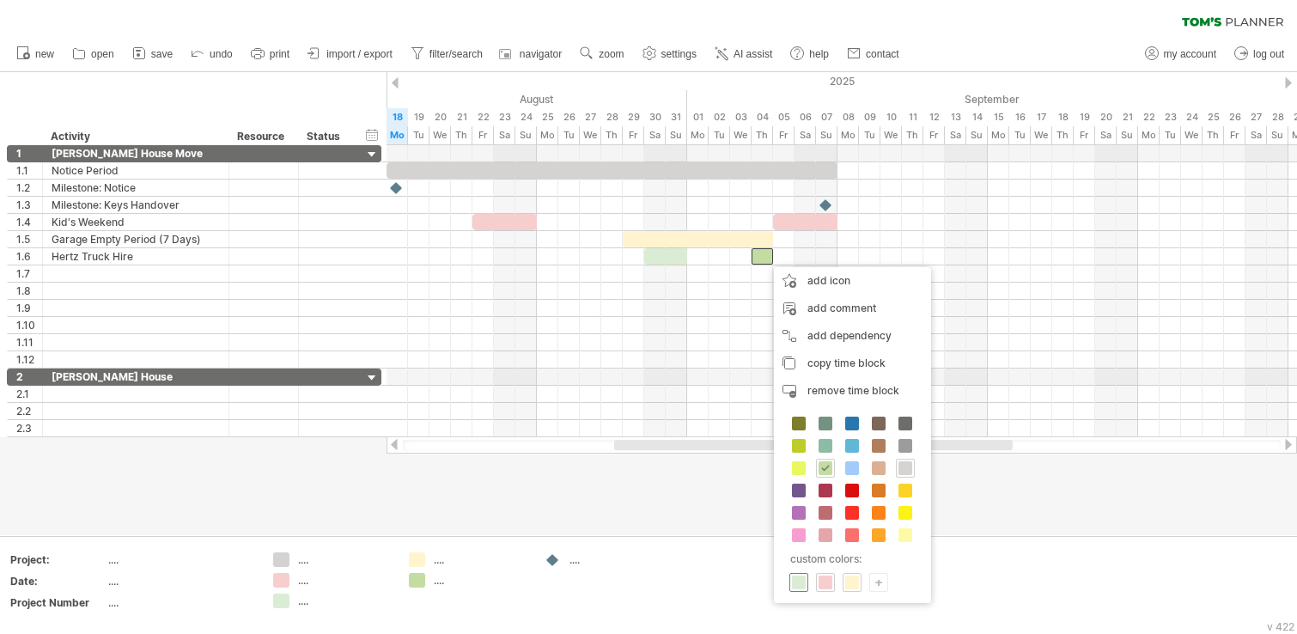
drag, startPoint x: 795, startPoint y: 580, endPoint x: 793, endPoint y: 501, distance: 79.0
click at [794, 526] on span at bounding box center [799, 582] width 14 height 14
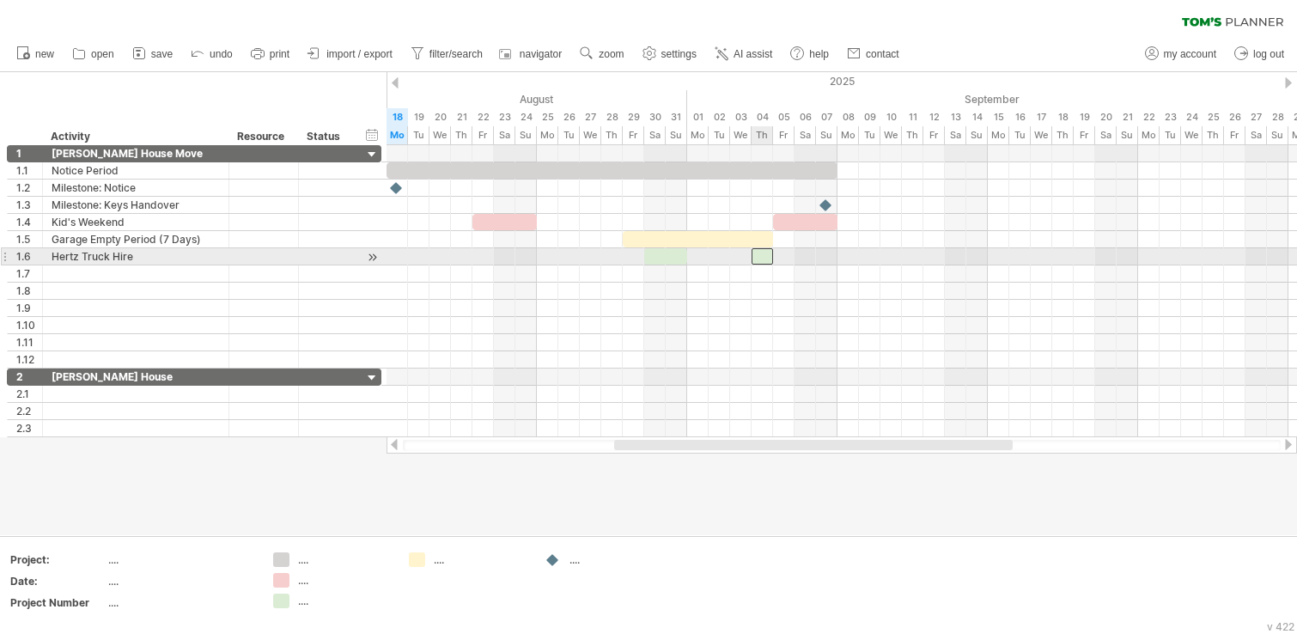
click at [759, 259] on div at bounding box center [761, 256] width 21 height 16
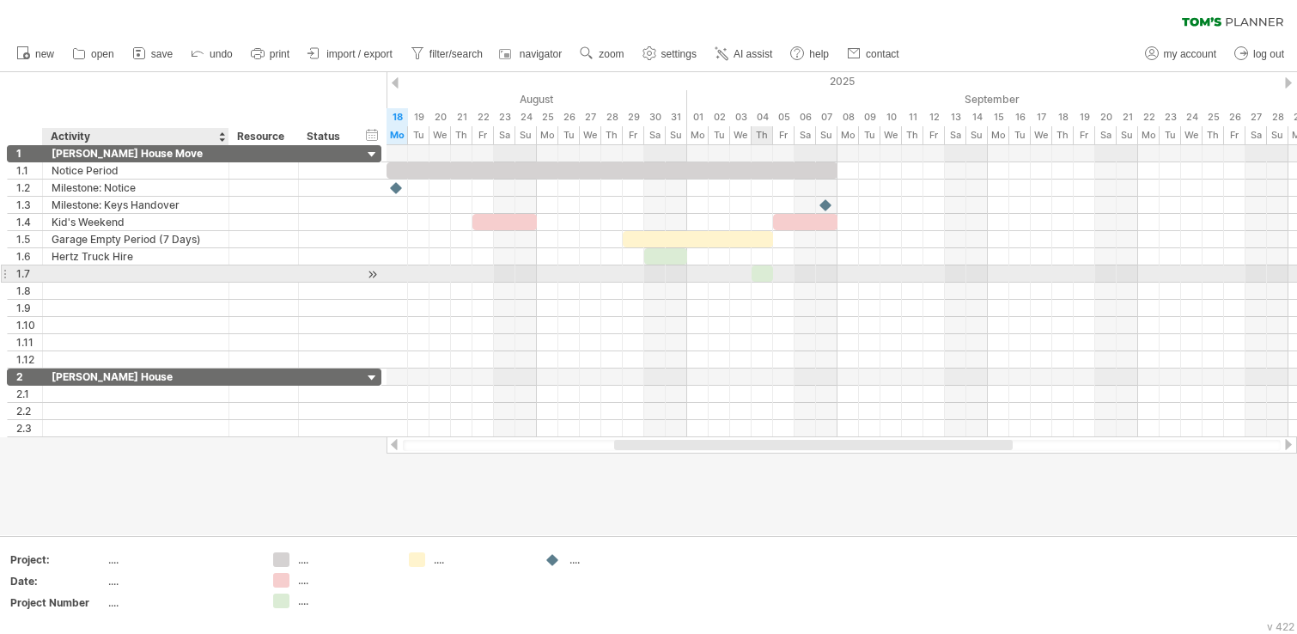
click at [153, 271] on div at bounding box center [136, 273] width 168 height 16
click at [0, 0] on input "text" at bounding box center [0, 0] width 0 height 0
type input "**********"
click at [714, 275] on div at bounding box center [841, 273] width 910 height 17
click at [702, 271] on div at bounding box center [841, 273] width 910 height 17
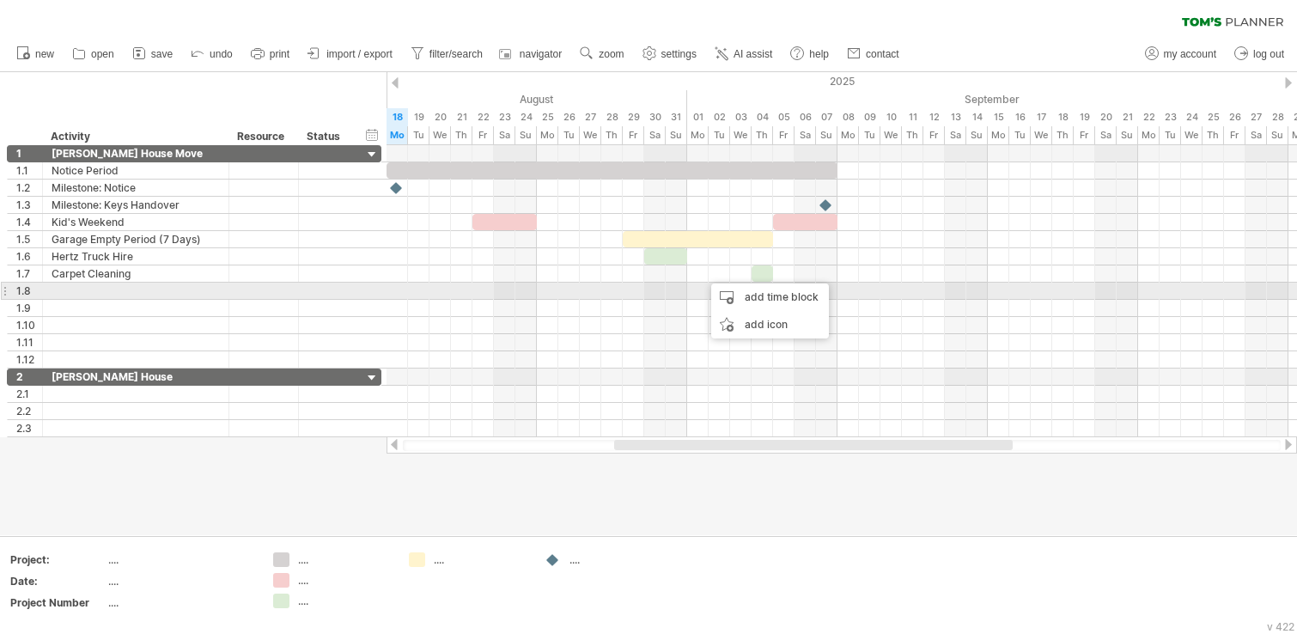
click at [121, 294] on div at bounding box center [136, 290] width 168 height 16
click at [121, 294] on input "text" at bounding box center [136, 290] width 168 height 16
type input "**********"
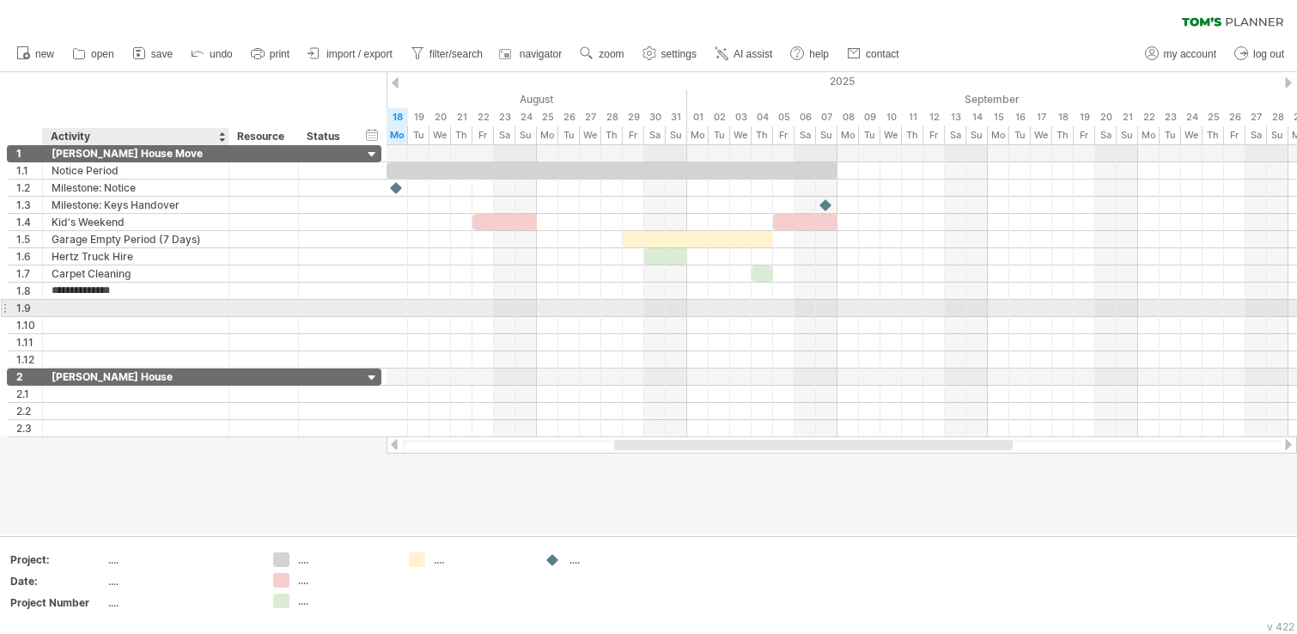
click at [94, 313] on div at bounding box center [136, 308] width 168 height 16
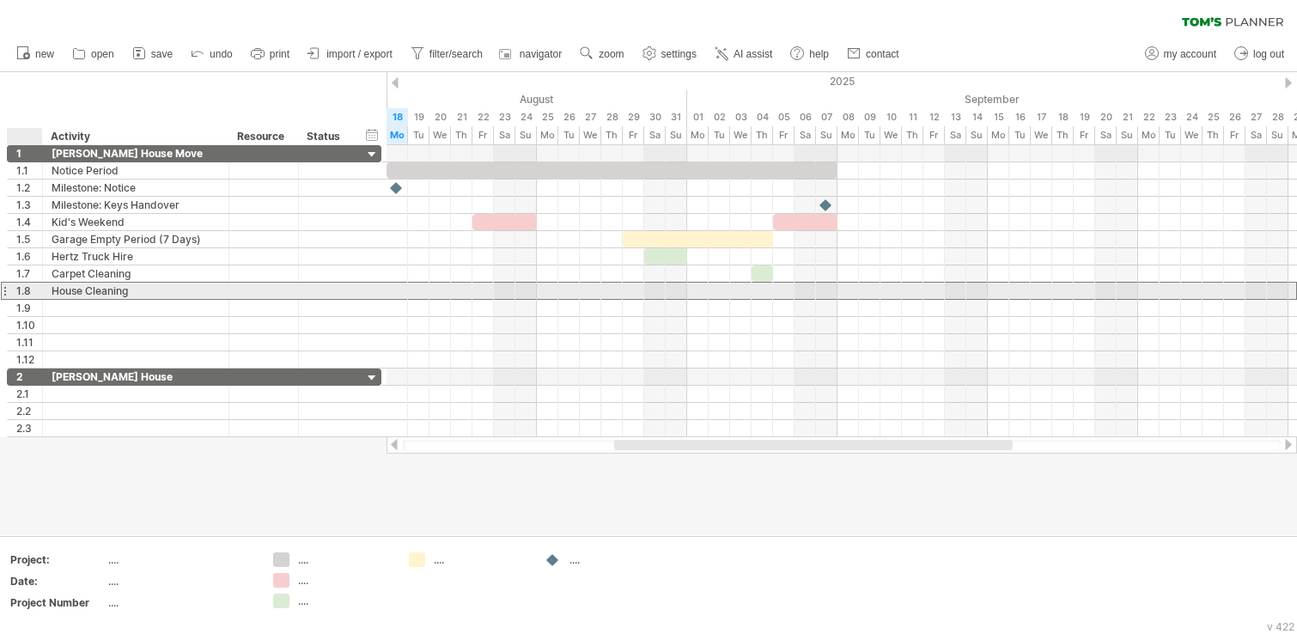
click at [21, 292] on div "1.8" at bounding box center [29, 290] width 26 height 16
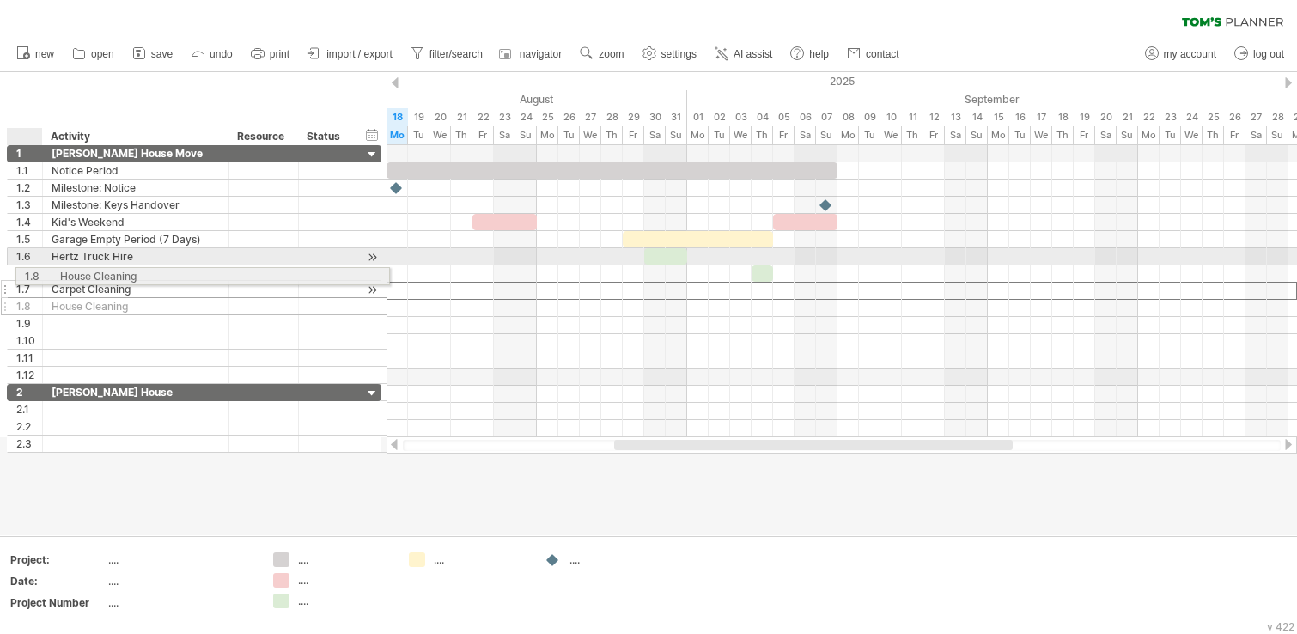
drag, startPoint x: 26, startPoint y: 285, endPoint x: 29, endPoint y: 273, distance: 12.5
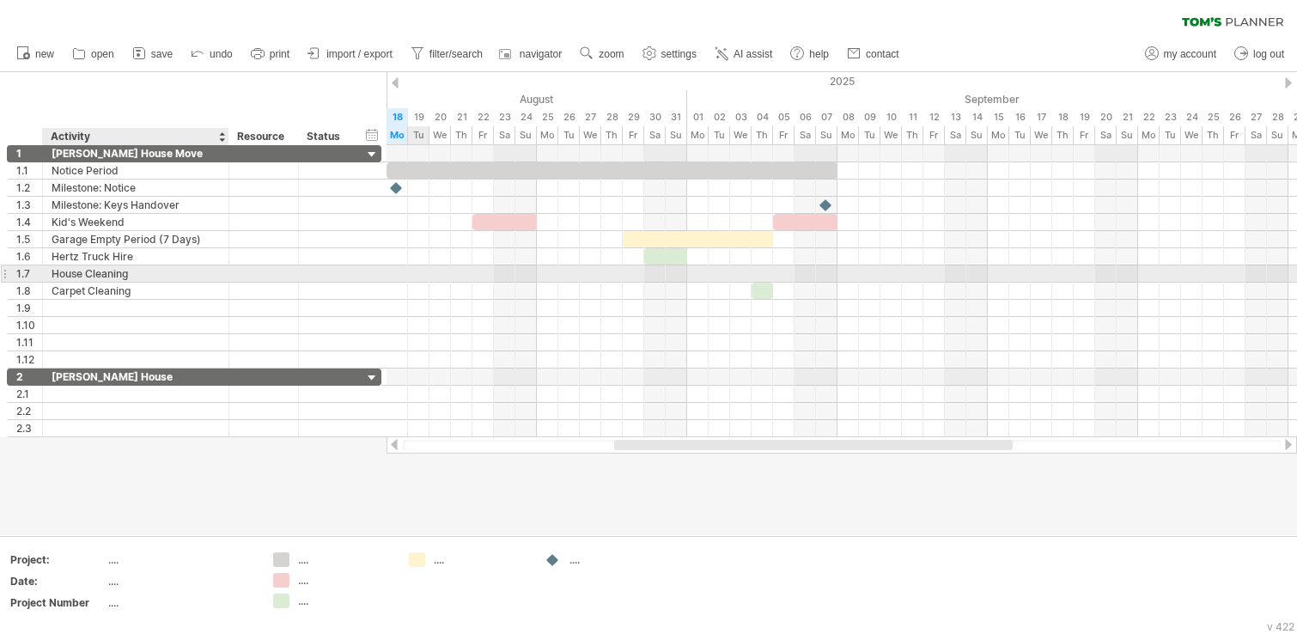
click at [157, 271] on div "House Cleaning" at bounding box center [136, 273] width 168 height 16
click at [157, 271] on input "**********" at bounding box center [136, 273] width 168 height 16
click at [210, 272] on input "**********" at bounding box center [136, 273] width 168 height 16
click at [198, 272] on input "**********" at bounding box center [136, 273] width 168 height 16
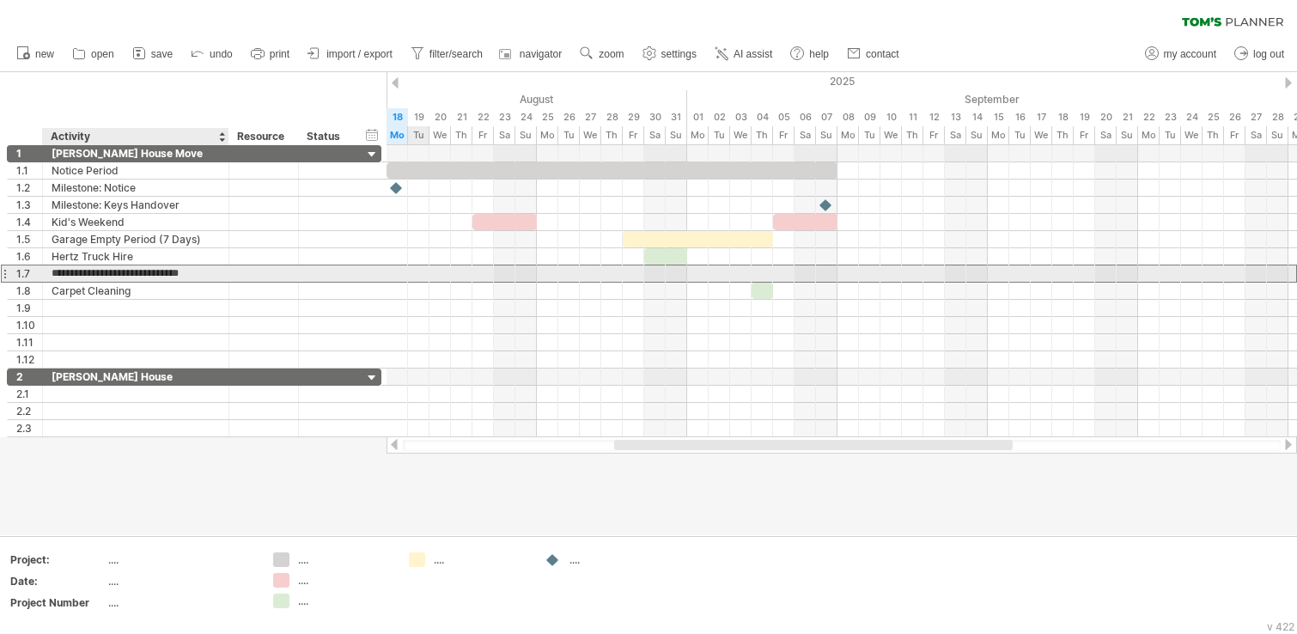
drag, startPoint x: 215, startPoint y: 270, endPoint x: 138, endPoint y: 279, distance: 77.0
click at [138, 279] on input "**********" at bounding box center [136, 273] width 168 height 16
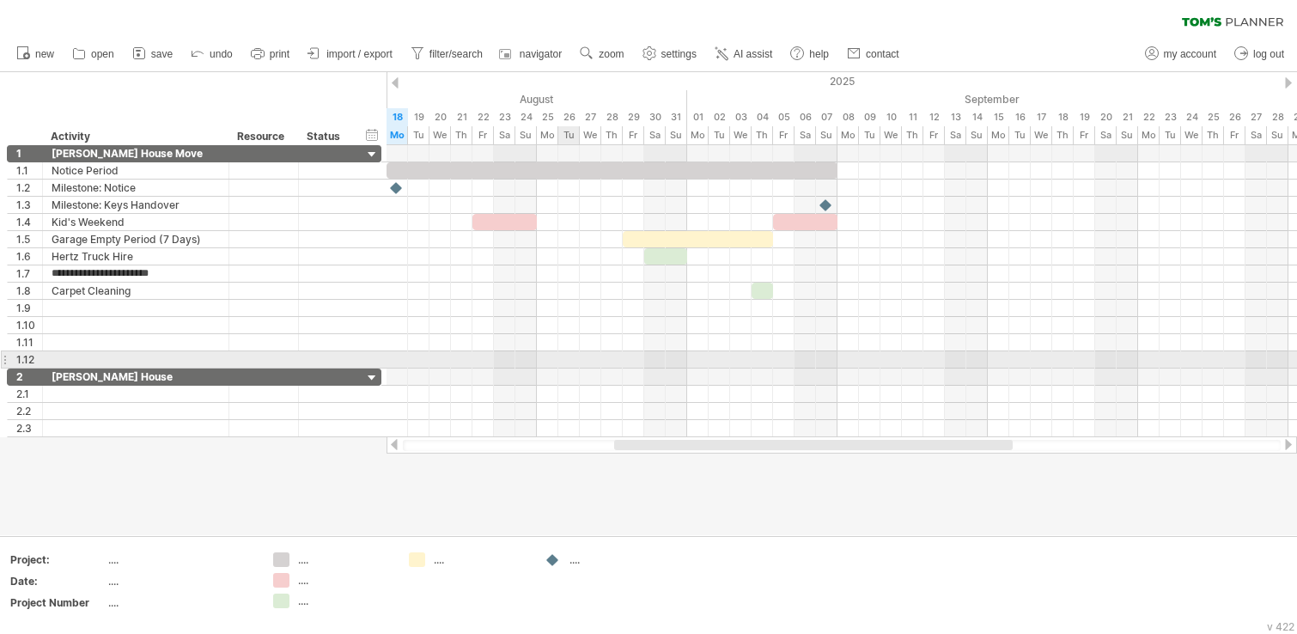
type input "**********"
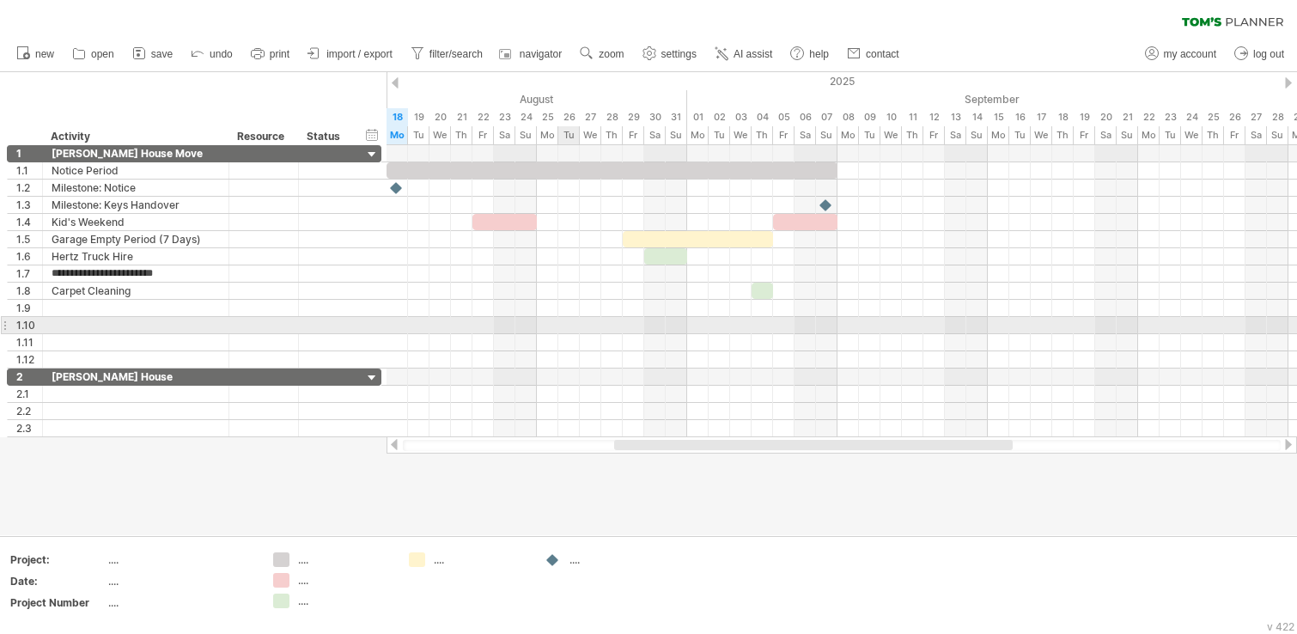
click at [569, 329] on div at bounding box center [841, 325] width 910 height 17
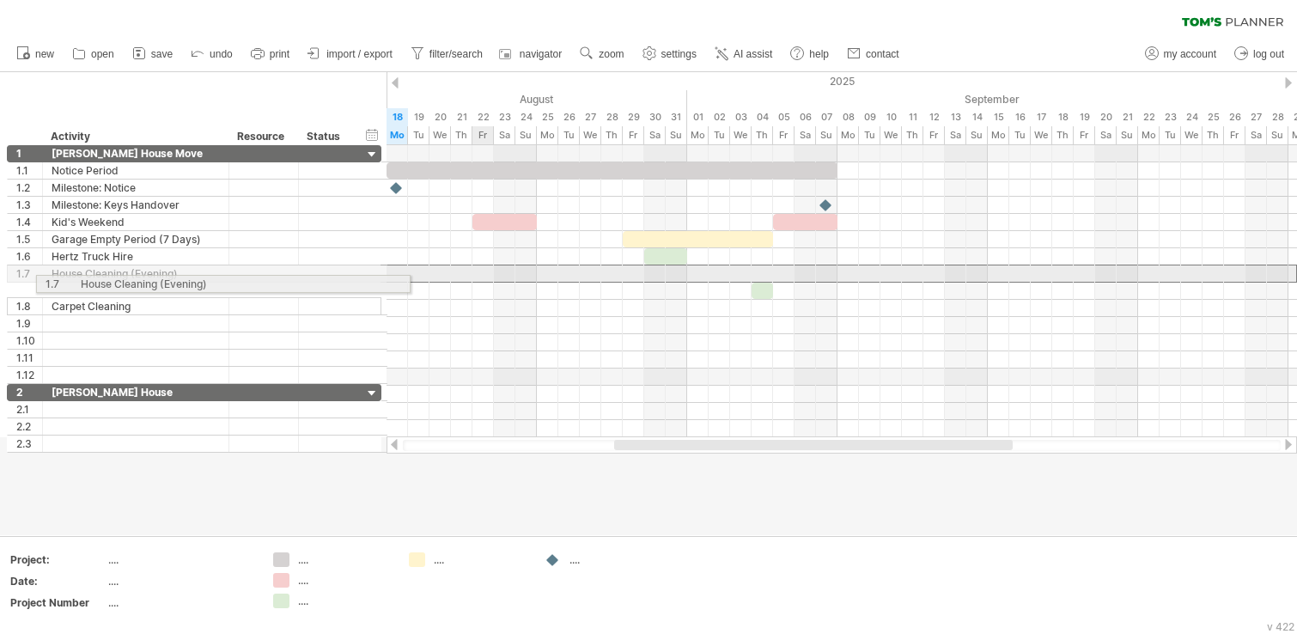
drag, startPoint x: 519, startPoint y: 285, endPoint x: 473, endPoint y: 280, distance: 45.8
click at [473, 280] on div "Trying to reach [DOMAIN_NAME] Connected again... 0% clear filter new 1" at bounding box center [648, 317] width 1297 height 634
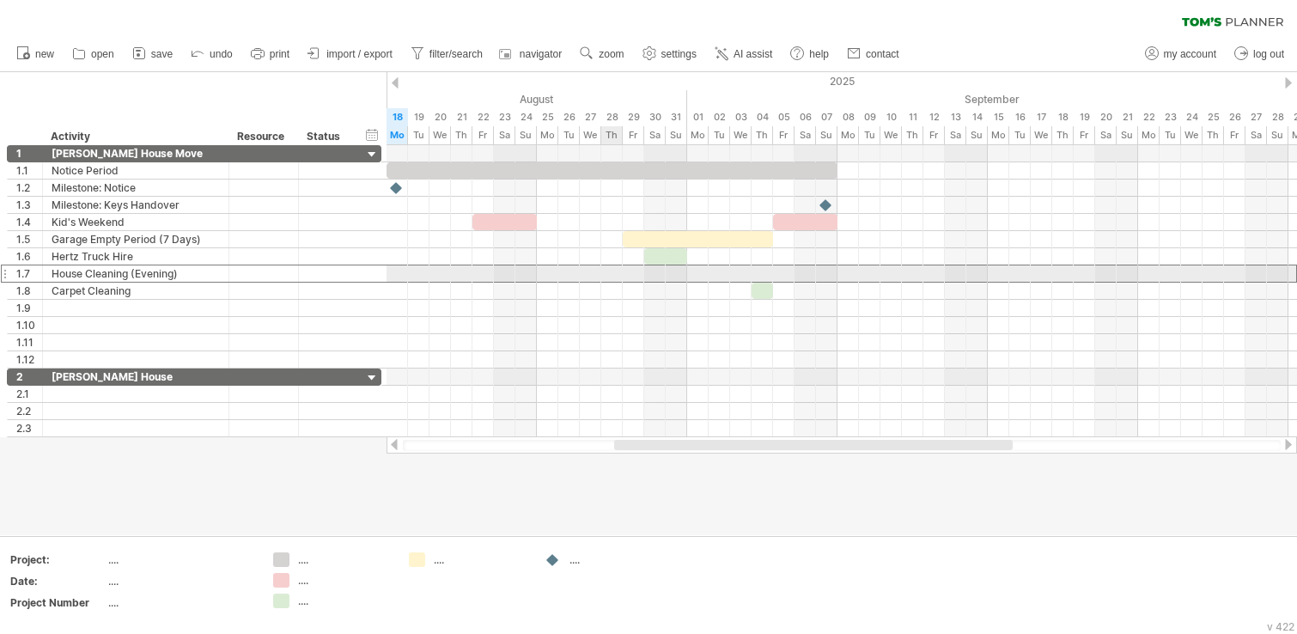
click at [615, 266] on div at bounding box center [841, 273] width 910 height 18
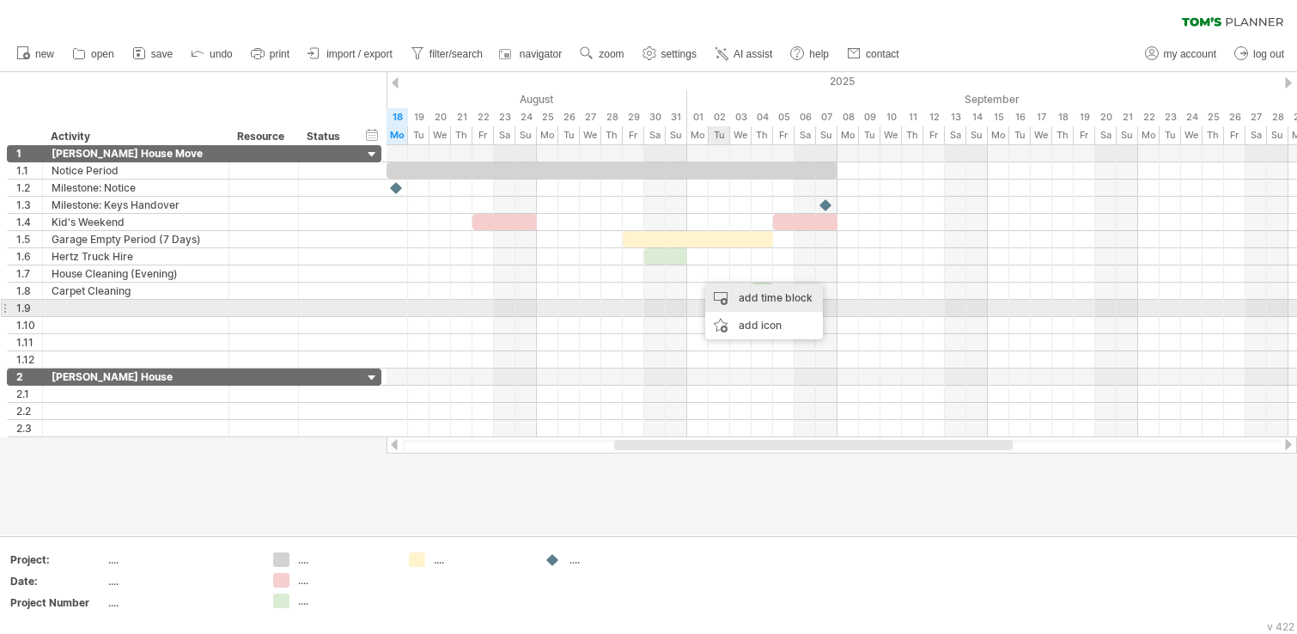
click at [775, 305] on div "add time block" at bounding box center [764, 297] width 118 height 27
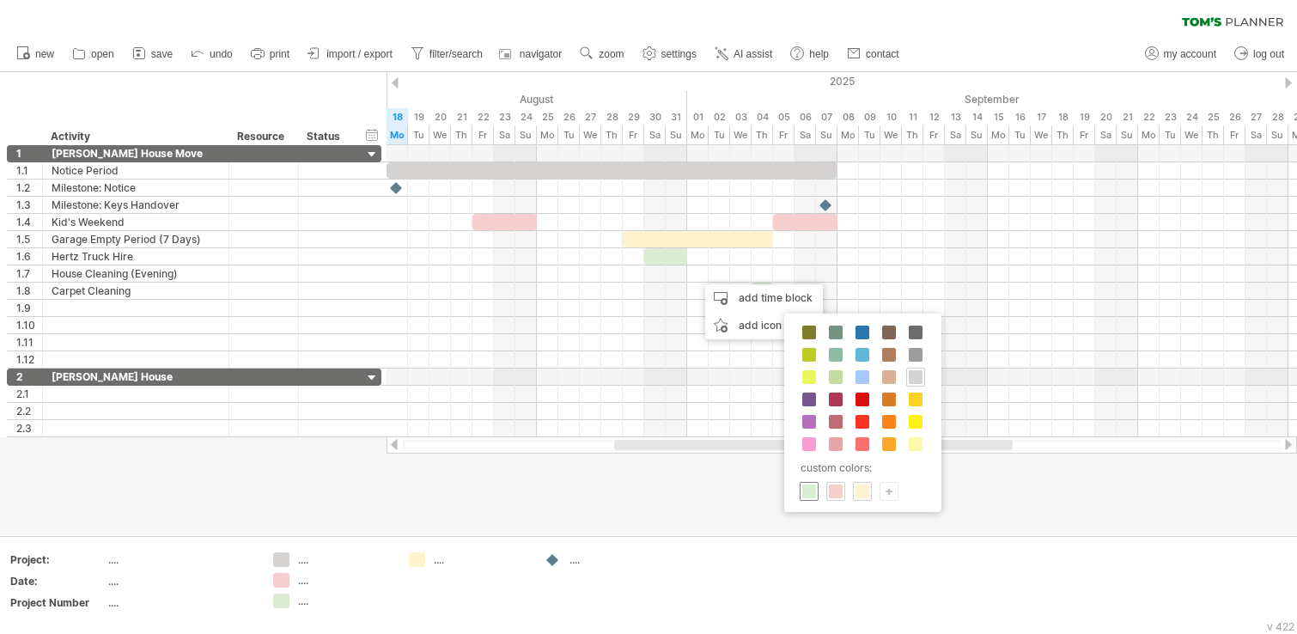
click at [807, 492] on span at bounding box center [809, 491] width 14 height 14
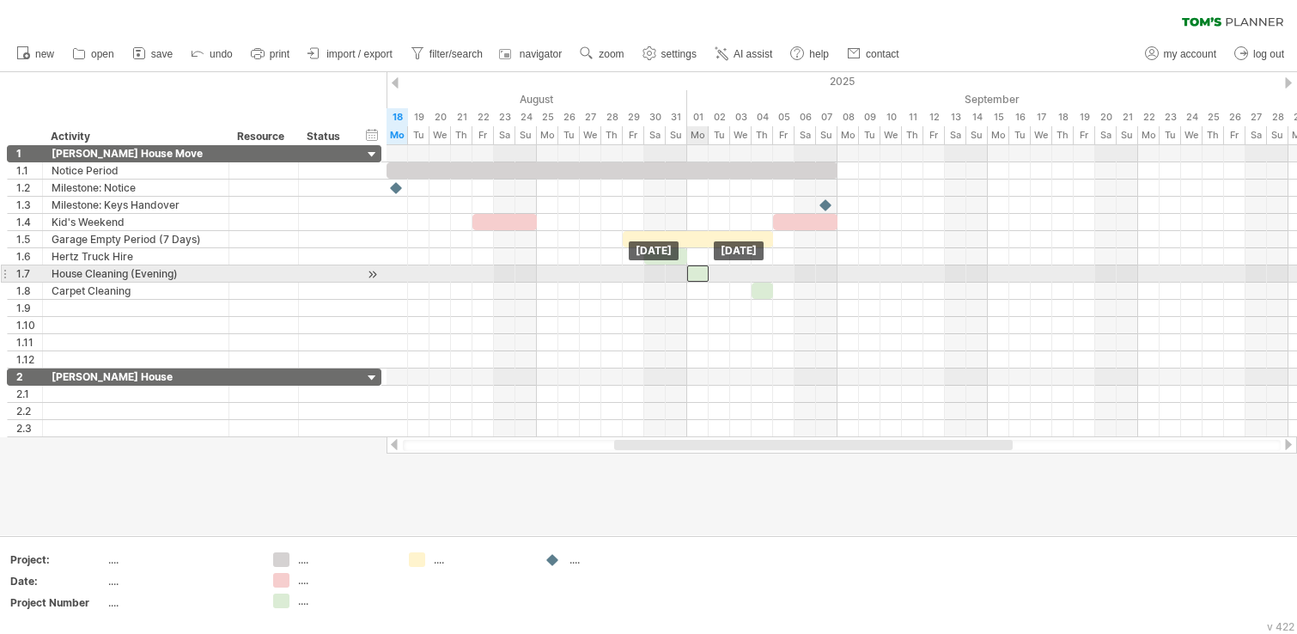
drag, startPoint x: 708, startPoint y: 276, endPoint x: 699, endPoint y: 277, distance: 8.6
click at [699, 277] on div at bounding box center [697, 273] width 21 height 16
drag, startPoint x: 707, startPoint y: 276, endPoint x: 749, endPoint y: 278, distance: 42.2
click at [749, 278] on span at bounding box center [751, 273] width 7 height 16
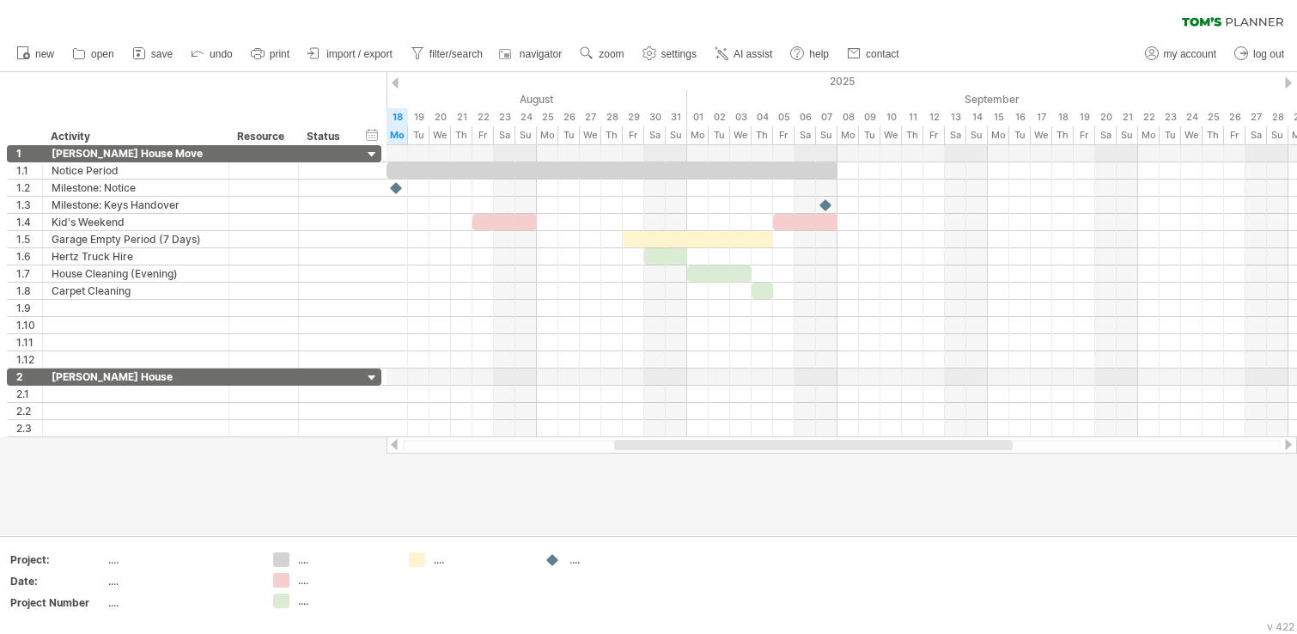
click at [799, 523] on div at bounding box center [648, 303] width 1297 height 463
click at [147, 49] on icon at bounding box center [139, 53] width 17 height 17
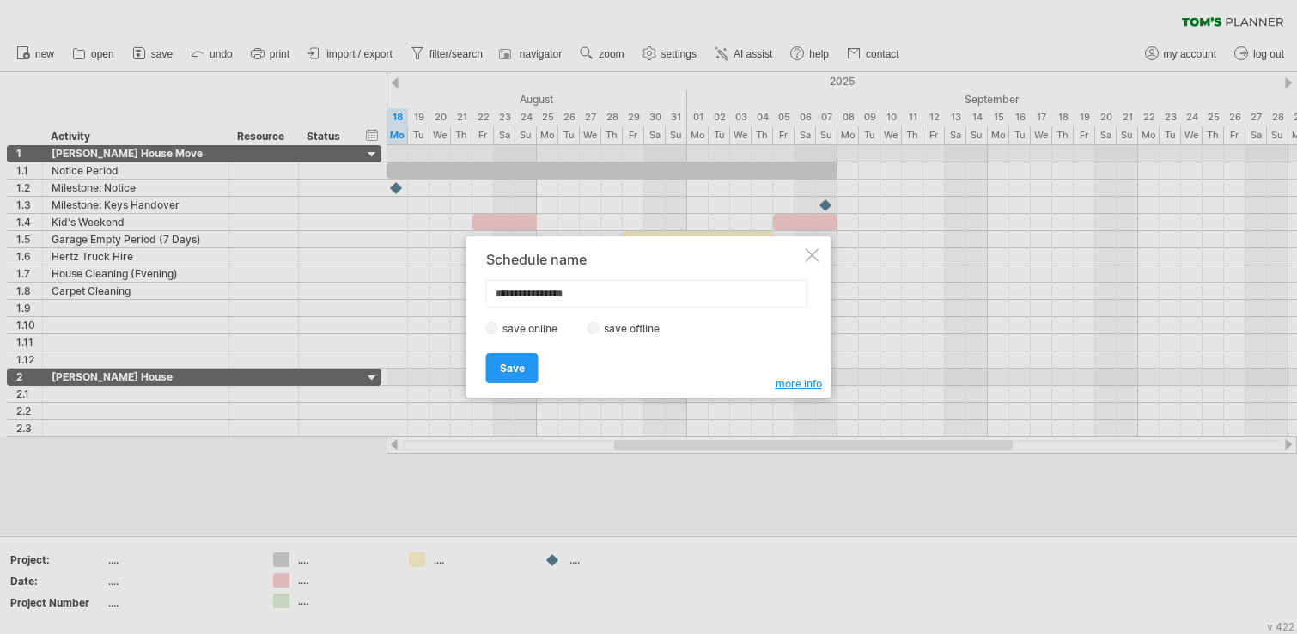
type input "**********"
click at [607, 331] on label "save offline" at bounding box center [636, 328] width 75 height 13
click at [521, 330] on label "save online" at bounding box center [535, 328] width 74 height 13
click at [509, 371] on span "Save" at bounding box center [512, 367] width 25 height 13
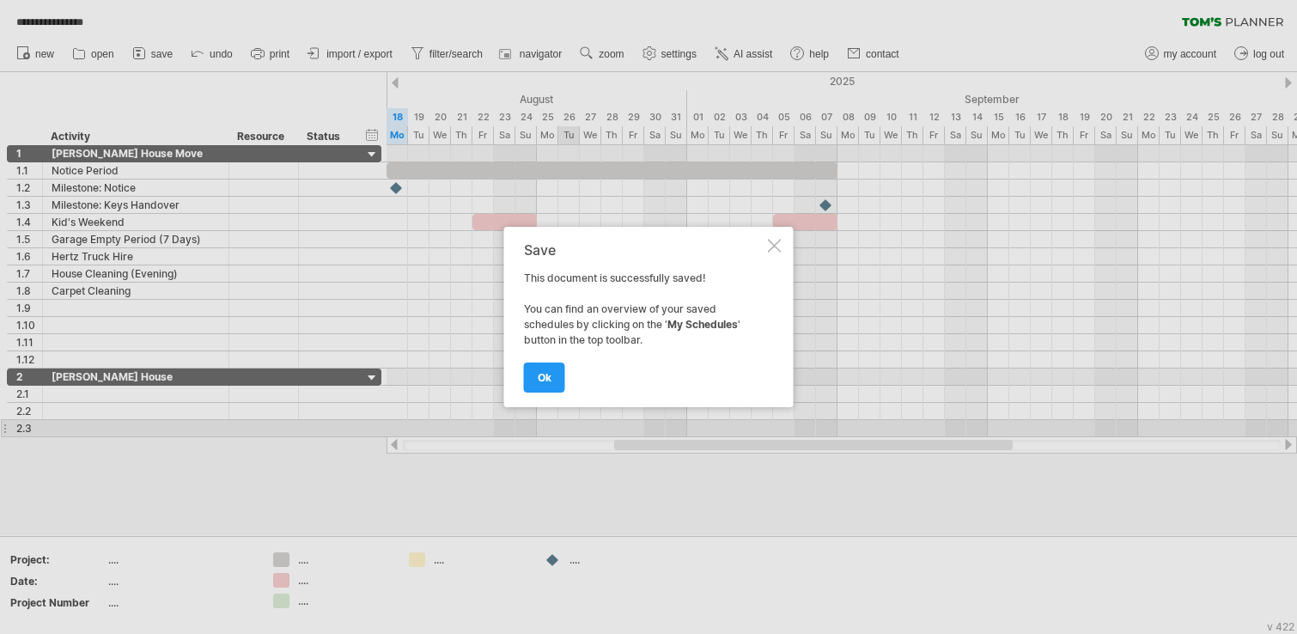
click at [556, 381] on link "ok" at bounding box center [544, 377] width 41 height 30
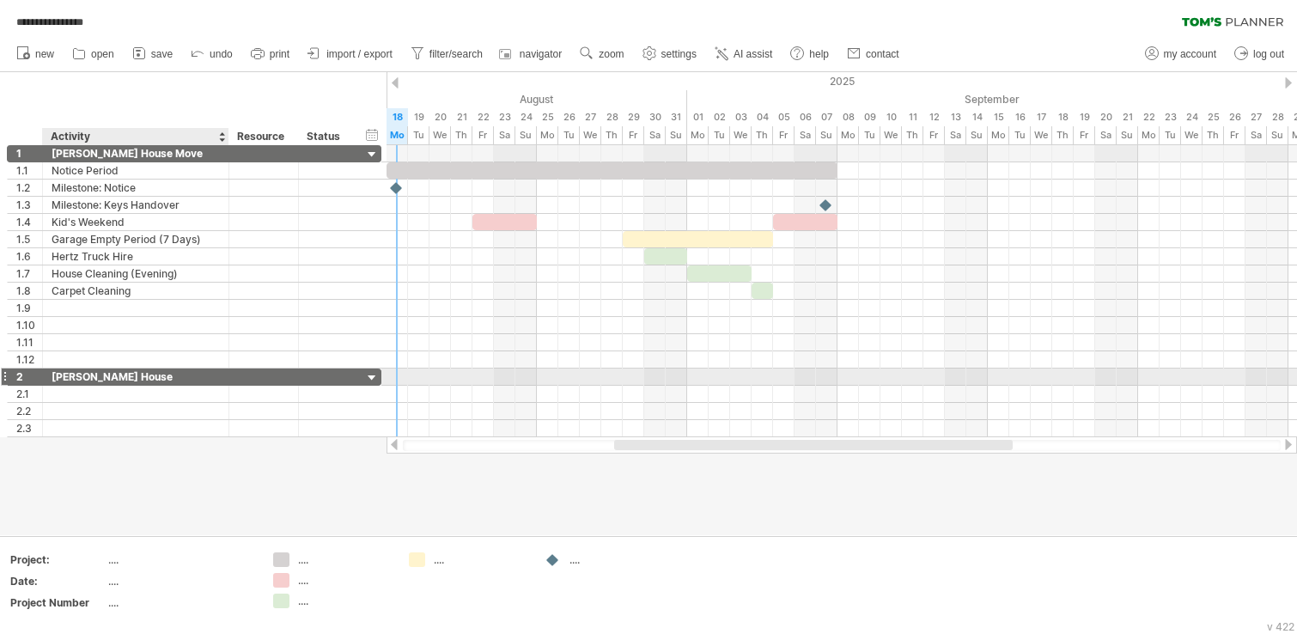
click at [169, 374] on div "[PERSON_NAME] House" at bounding box center [136, 376] width 168 height 16
click at [169, 374] on input "**********" at bounding box center [136, 376] width 168 height 16
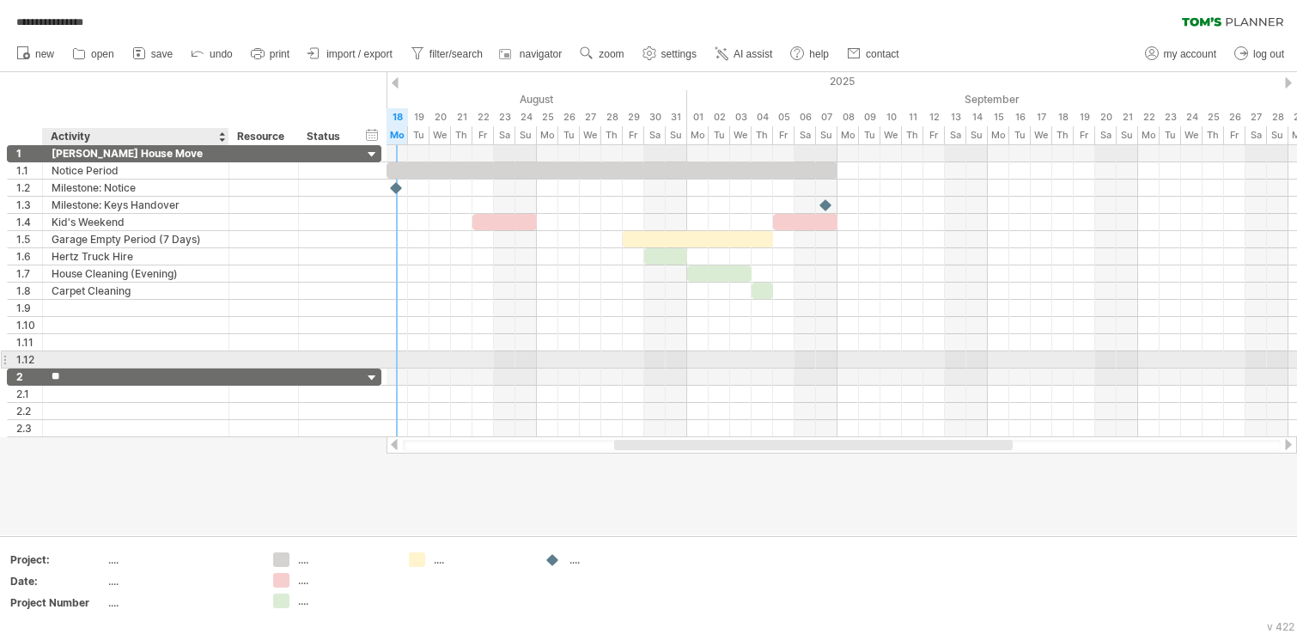
type input "*"
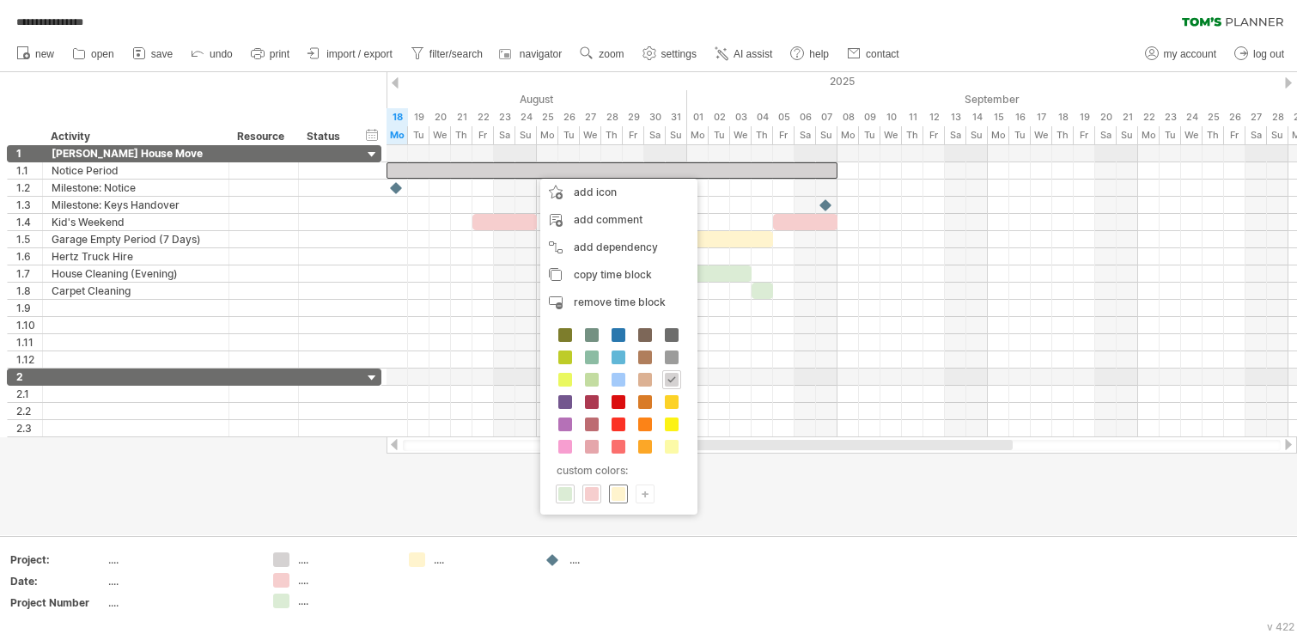
click at [614, 490] on span at bounding box center [618, 494] width 14 height 14
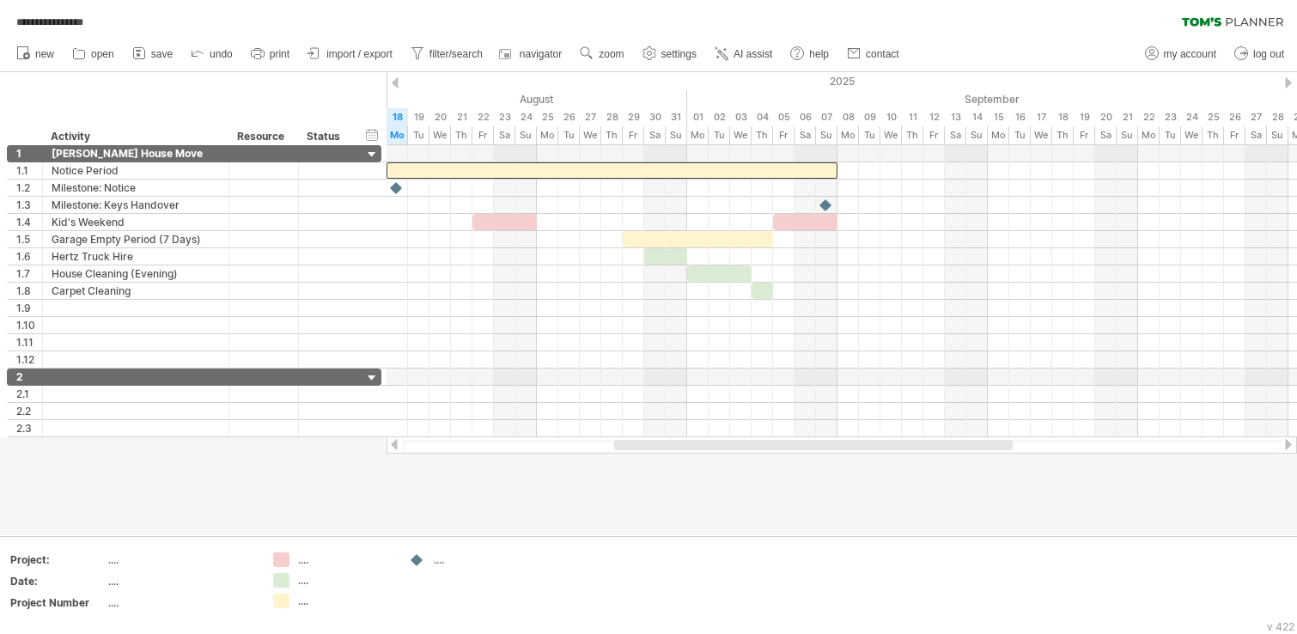
click at [761, 526] on div "Add your own logo Project: .... Date: .... Project Number .... .... .... .... .…" at bounding box center [648, 585] width 1297 height 98
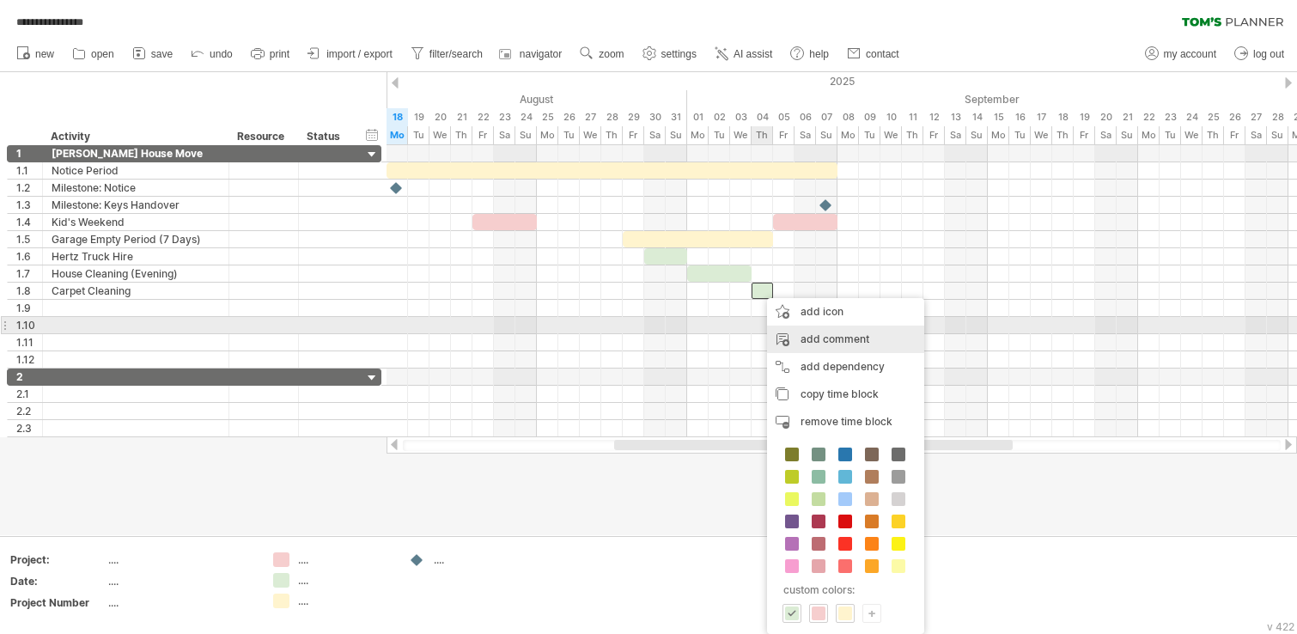
click at [839, 308] on div "add icon" at bounding box center [845, 311] width 157 height 27
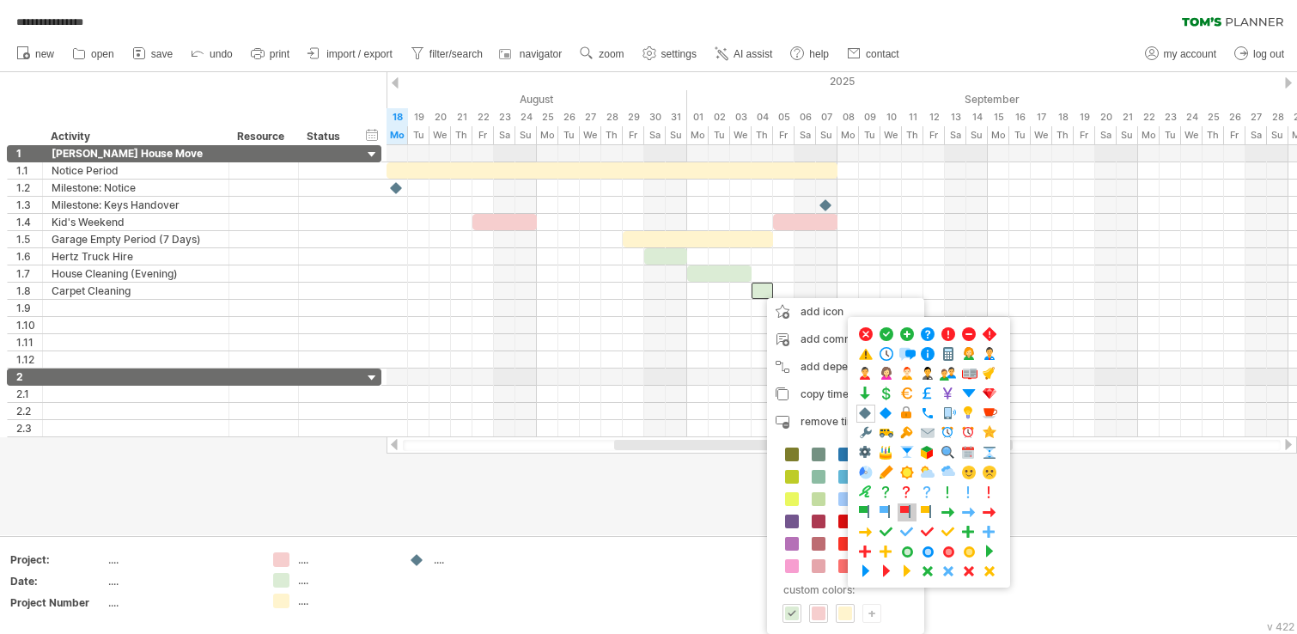
click at [907, 511] on span at bounding box center [906, 512] width 17 height 16
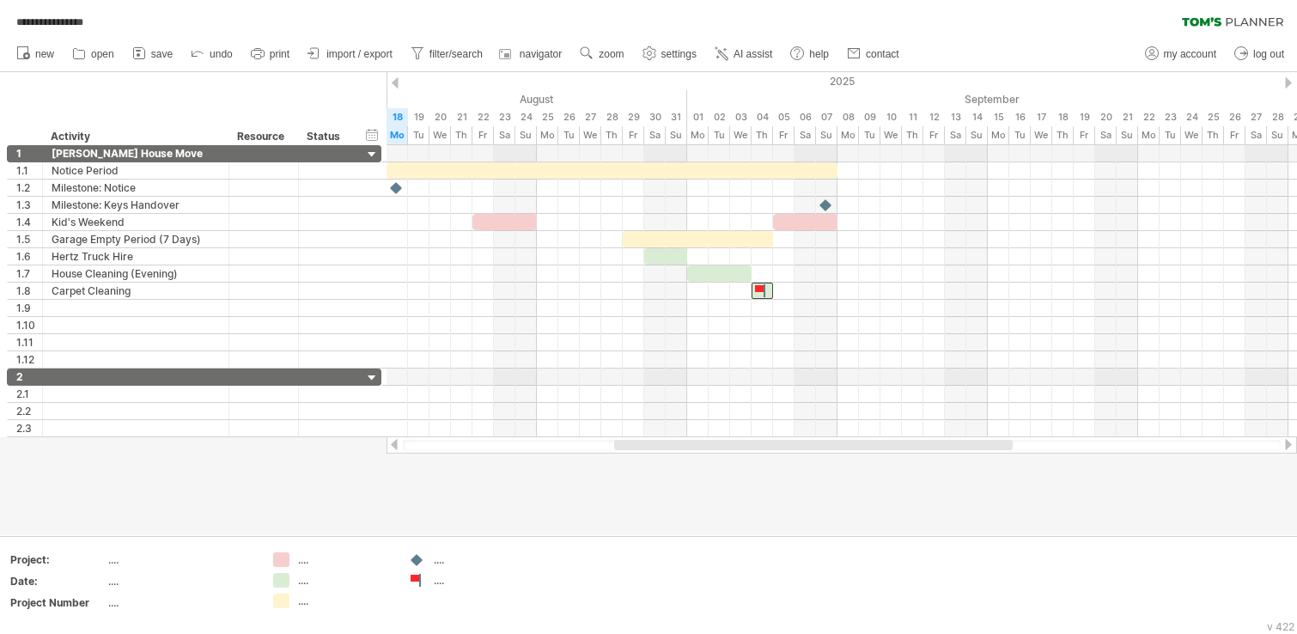
click at [907, 511] on div at bounding box center [648, 303] width 1297 height 463
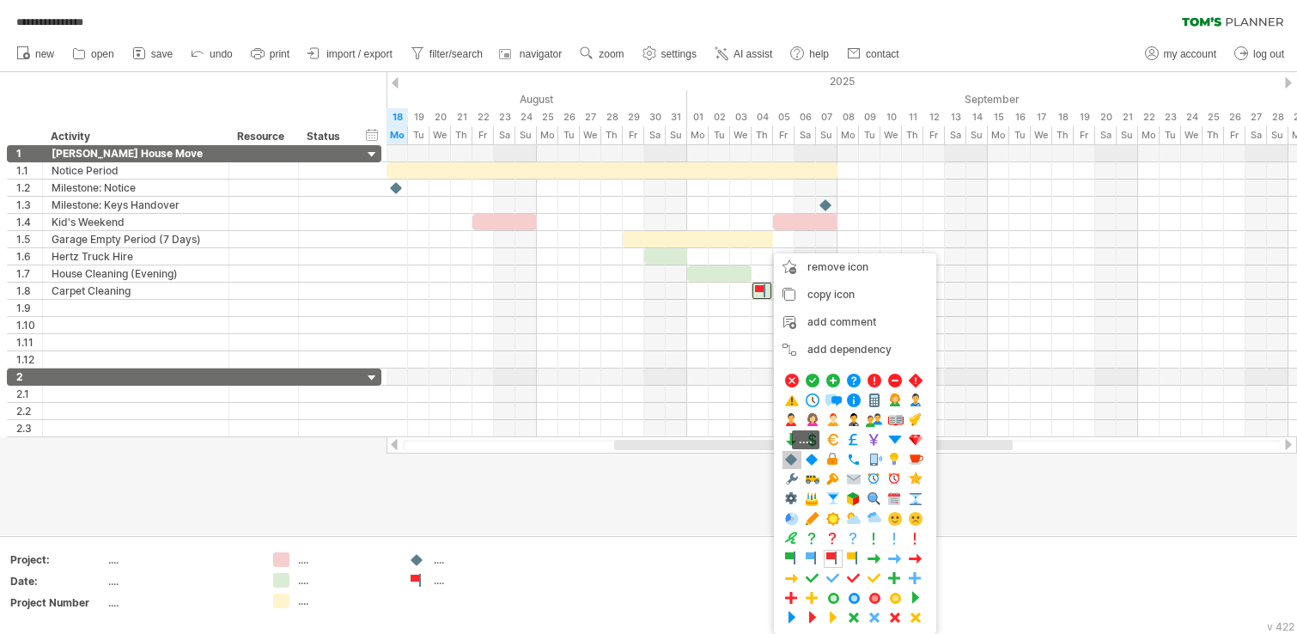
click at [796, 459] on span at bounding box center [791, 460] width 17 height 16
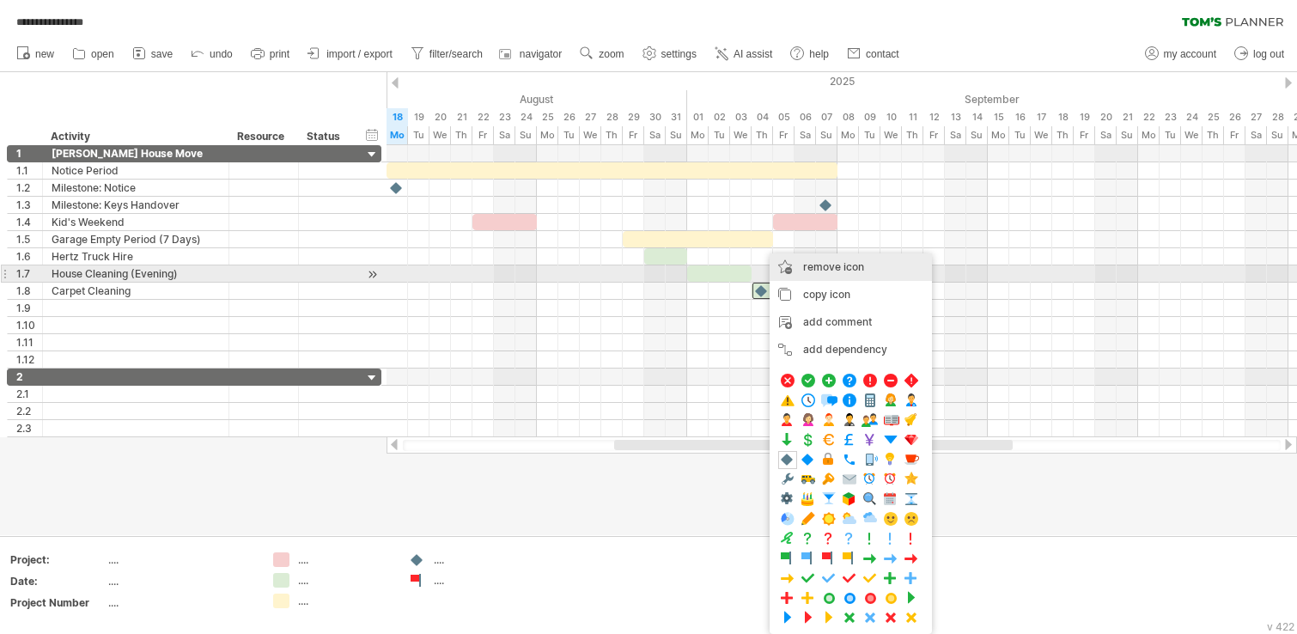
click at [808, 268] on span "remove icon" at bounding box center [833, 266] width 61 height 13
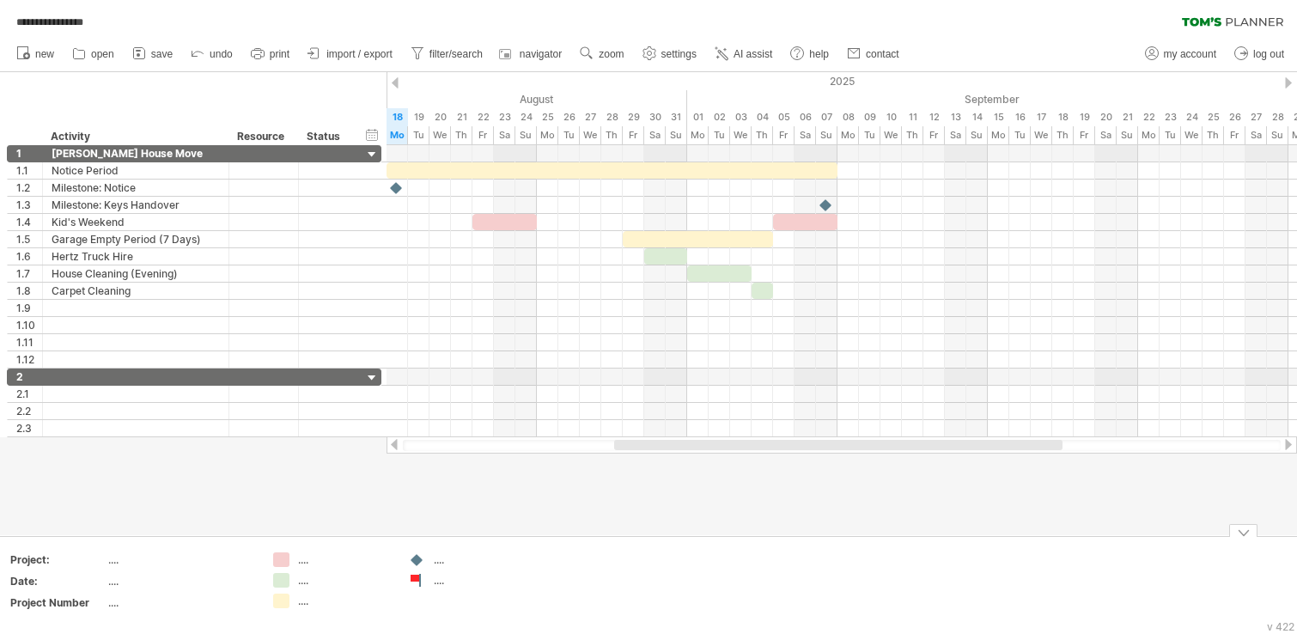
click at [897, 526] on div at bounding box center [648, 303] width 1297 height 463
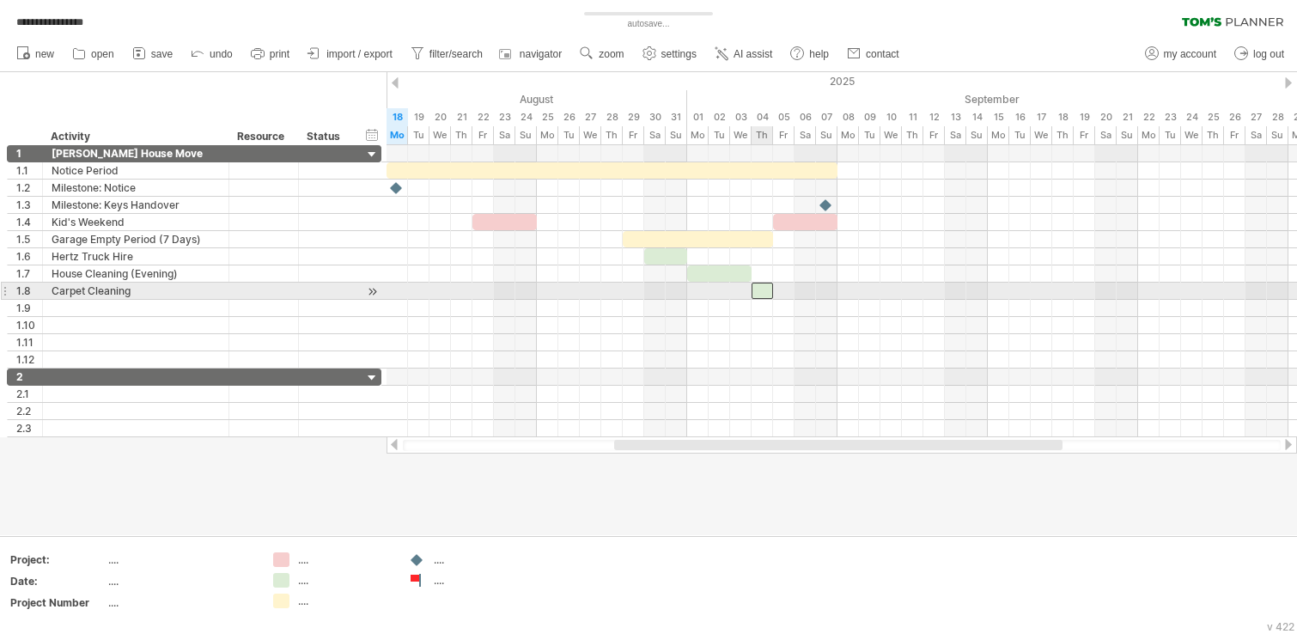
click at [763, 290] on div at bounding box center [761, 290] width 21 height 16
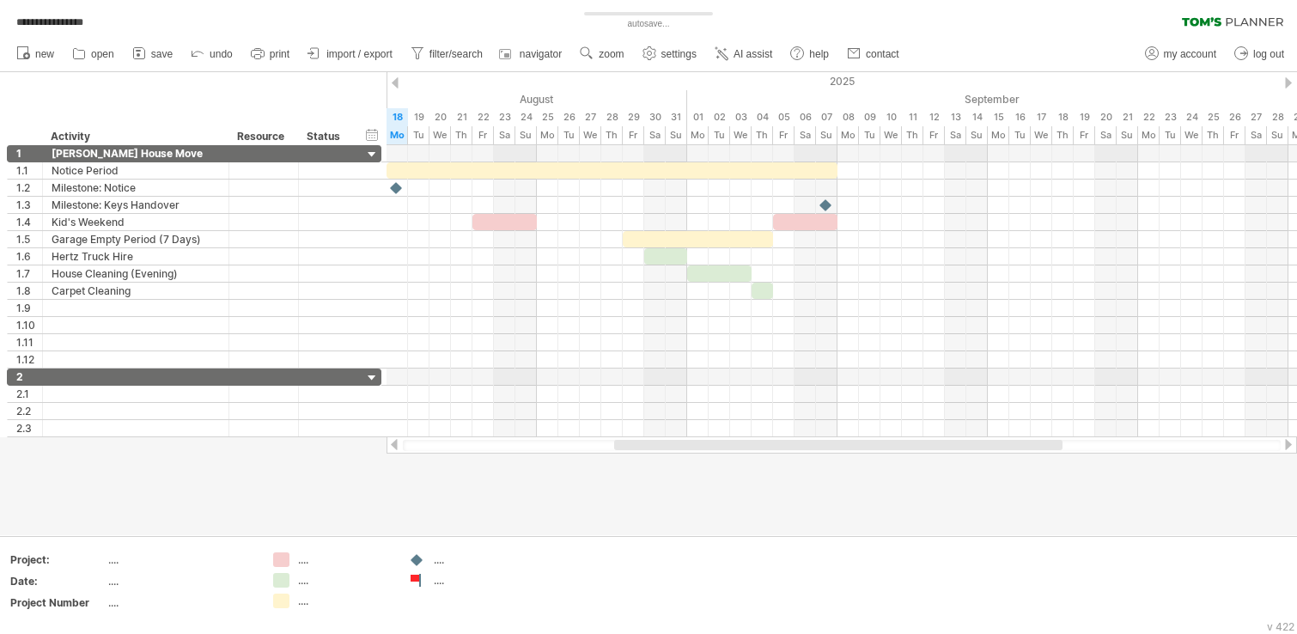
click at [938, 502] on div at bounding box center [648, 303] width 1297 height 463
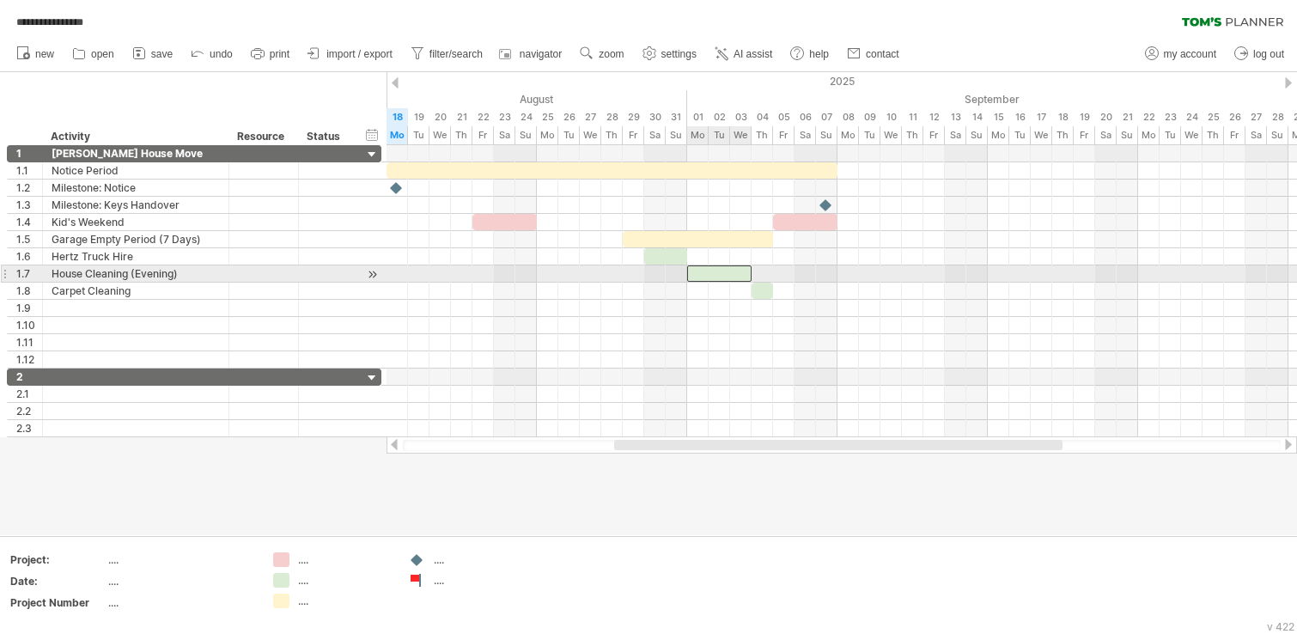
click at [701, 273] on div at bounding box center [719, 273] width 64 height 16
drag, startPoint x: 737, startPoint y: 271, endPoint x: 610, endPoint y: 272, distance: 127.1
click at [610, 272] on div at bounding box center [590, 273] width 64 height 16
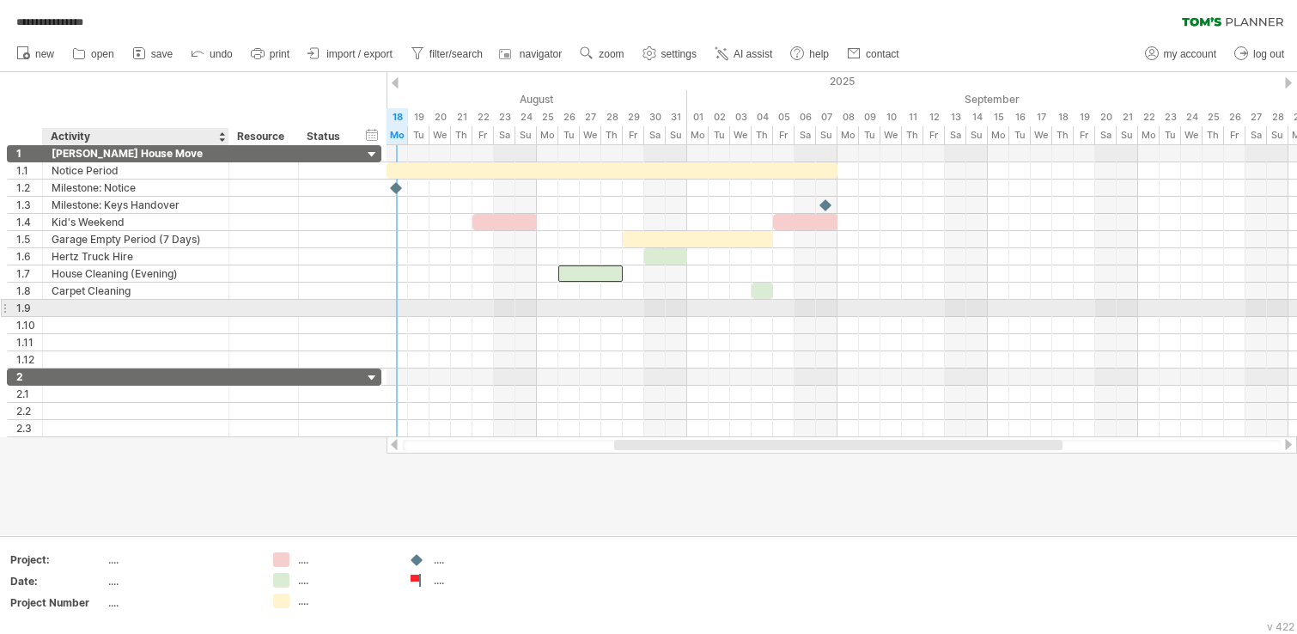
click at [80, 308] on div at bounding box center [136, 308] width 168 height 16
click at [80, 308] on input "text" at bounding box center [136, 308] width 168 height 16
type input "*"
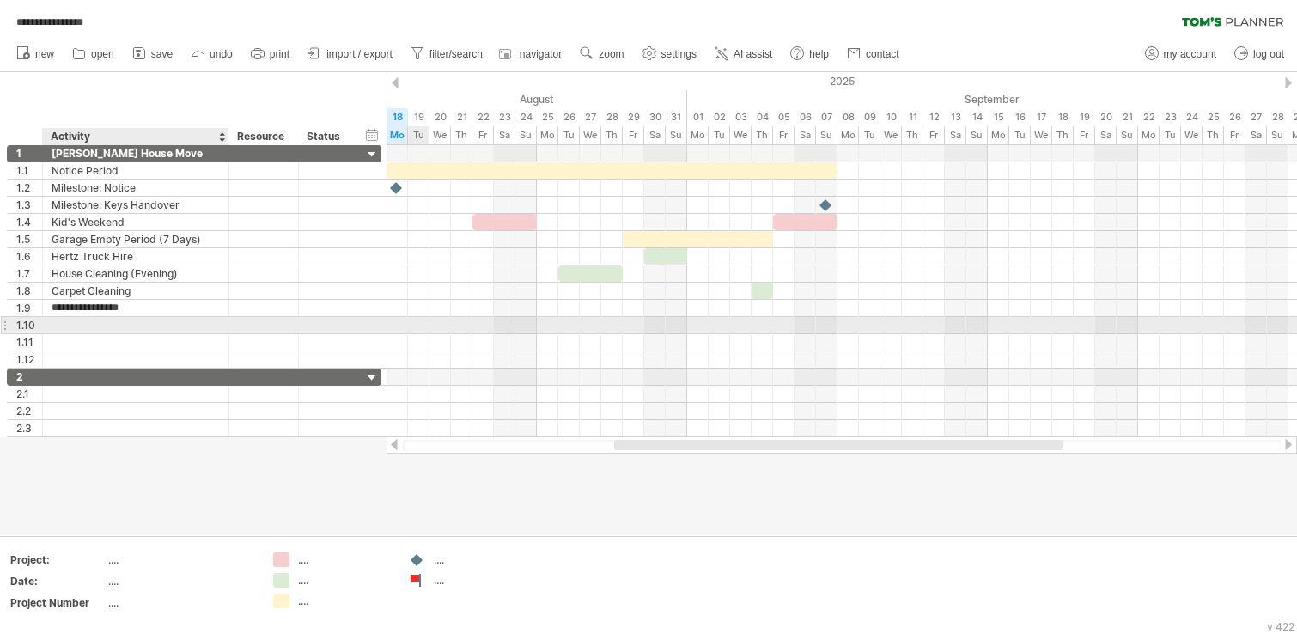
click at [67, 328] on div at bounding box center [136, 325] width 168 height 16
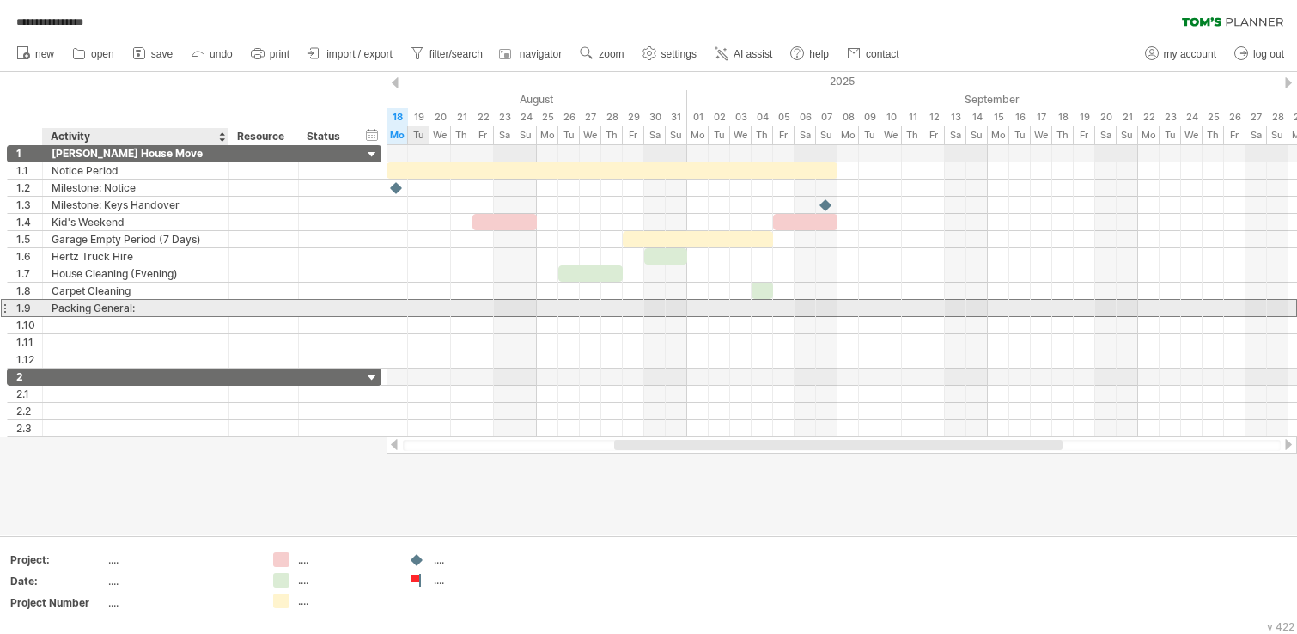
click at [92, 310] on div "Packing General:" at bounding box center [136, 308] width 168 height 16
click at [92, 309] on input "**********" at bounding box center [136, 308] width 168 height 16
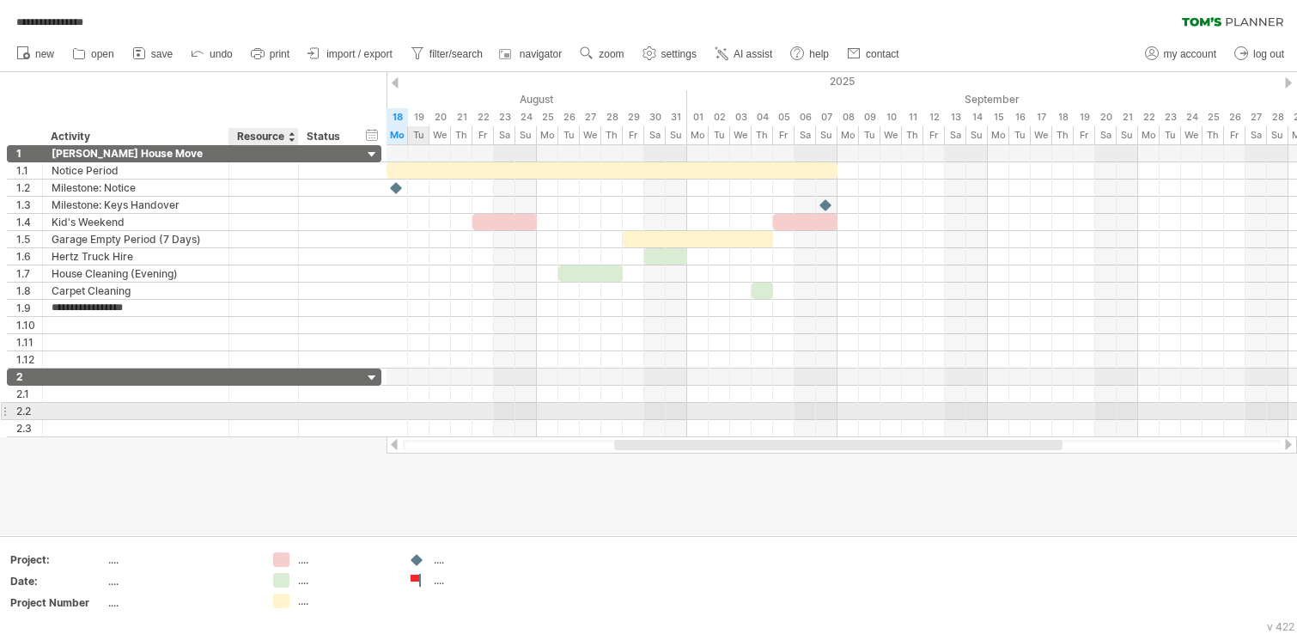
type input "**********"
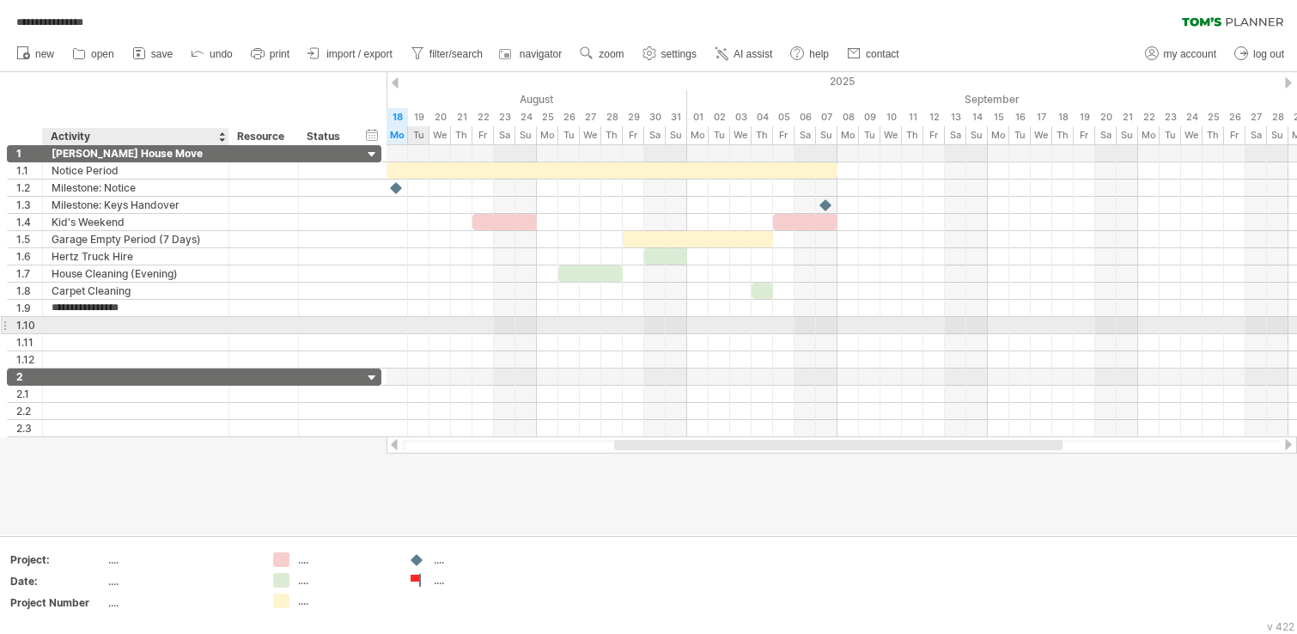
click at [84, 321] on div at bounding box center [136, 325] width 168 height 16
click at [84, 321] on input "text" at bounding box center [136, 325] width 168 height 16
click at [225, 322] on div at bounding box center [226, 325] width 9 height 17
click at [197, 324] on div "Packing: Garage Steel" at bounding box center [136, 325] width 168 height 16
type input "**********"
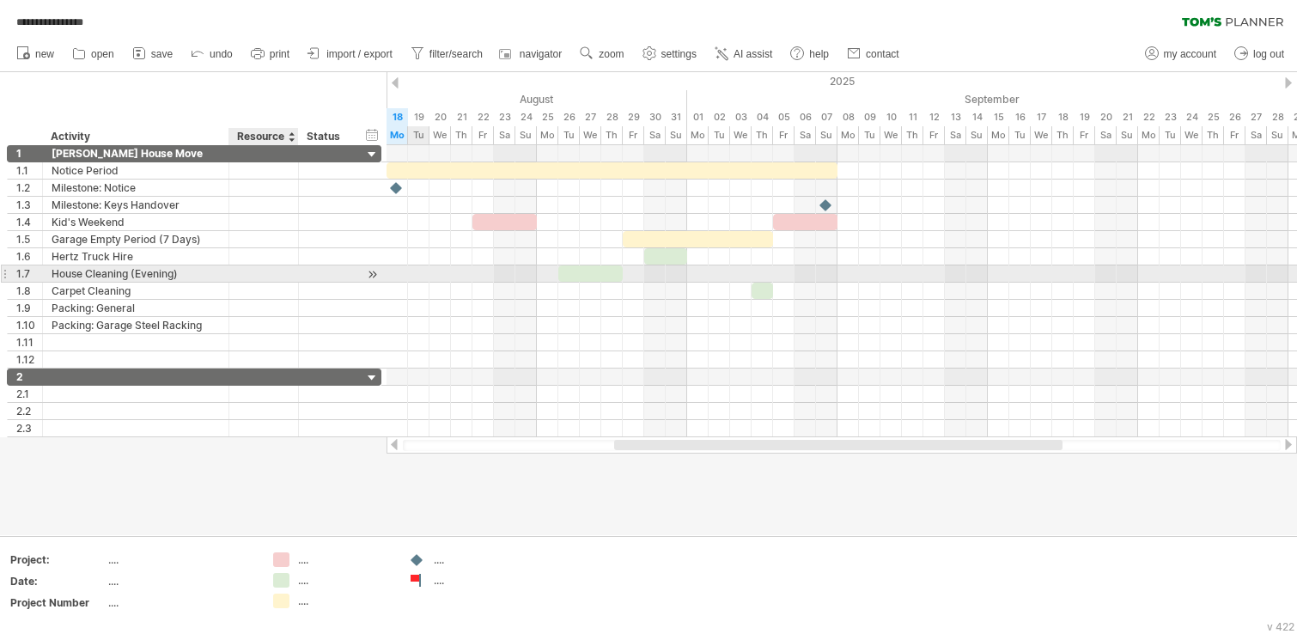
click at [295, 277] on div at bounding box center [296, 273] width 9 height 17
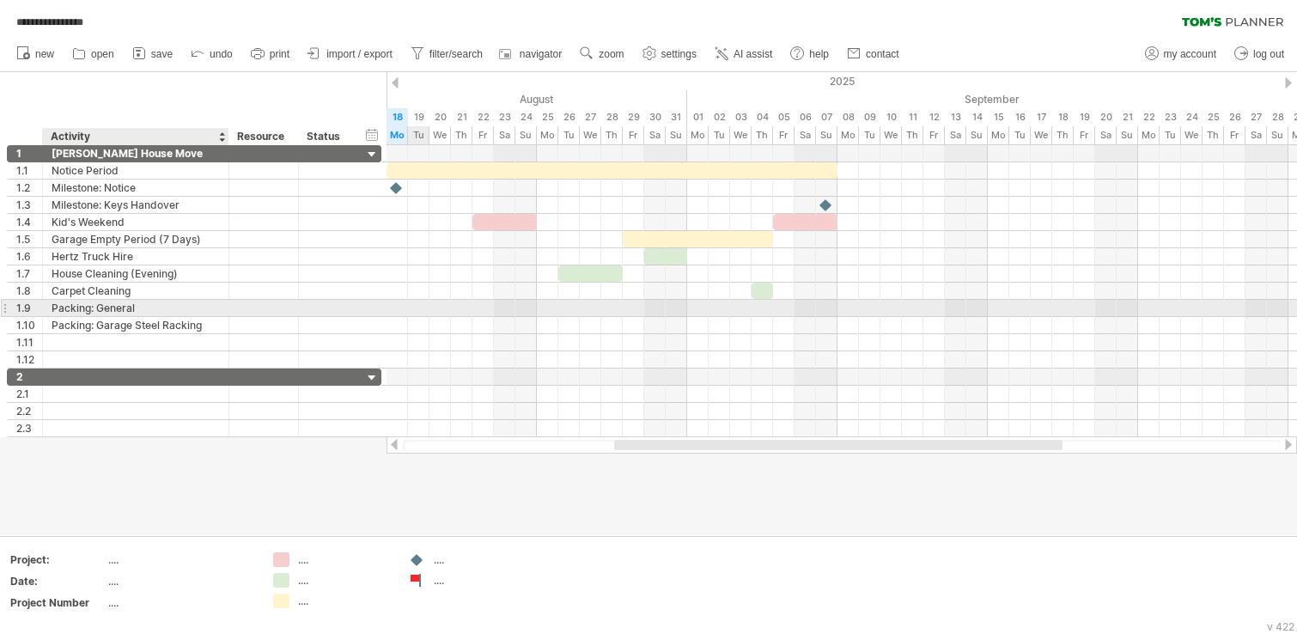
click at [97, 307] on div "Packing: General" at bounding box center [136, 308] width 168 height 16
drag, startPoint x: 72, startPoint y: 308, endPoint x: 80, endPoint y: 300, distance: 11.6
click at [86, 301] on input "**********" at bounding box center [136, 308] width 168 height 16
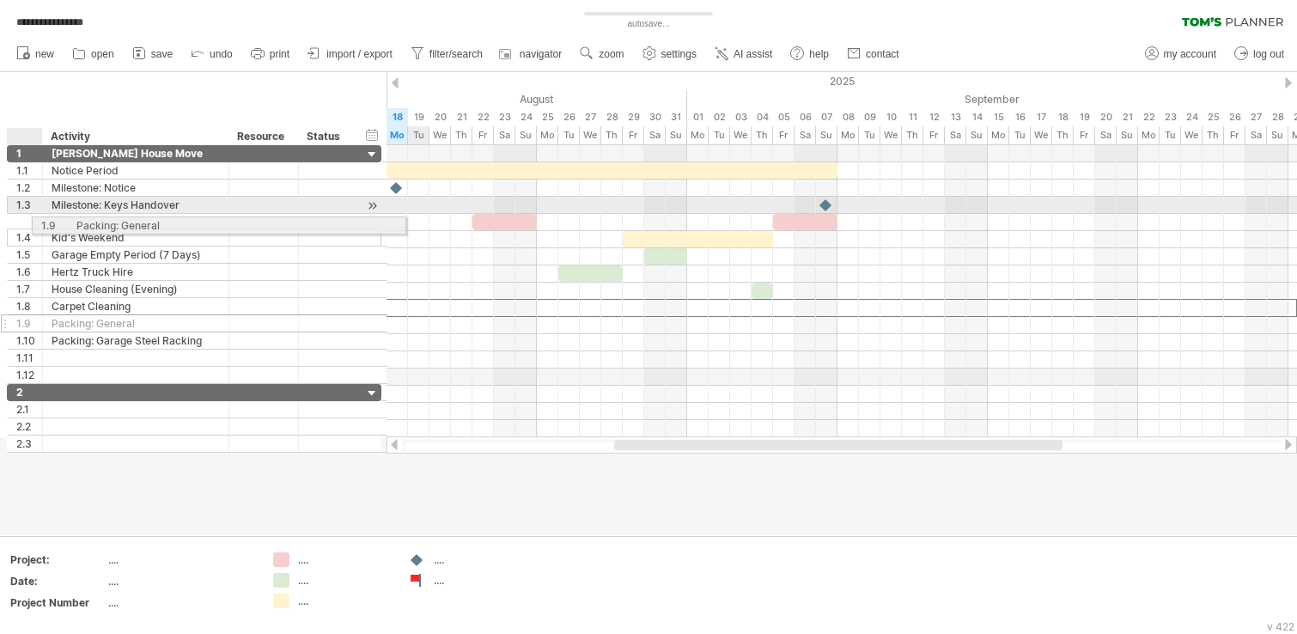
drag, startPoint x: 16, startPoint y: 308, endPoint x: 36, endPoint y: 222, distance: 88.1
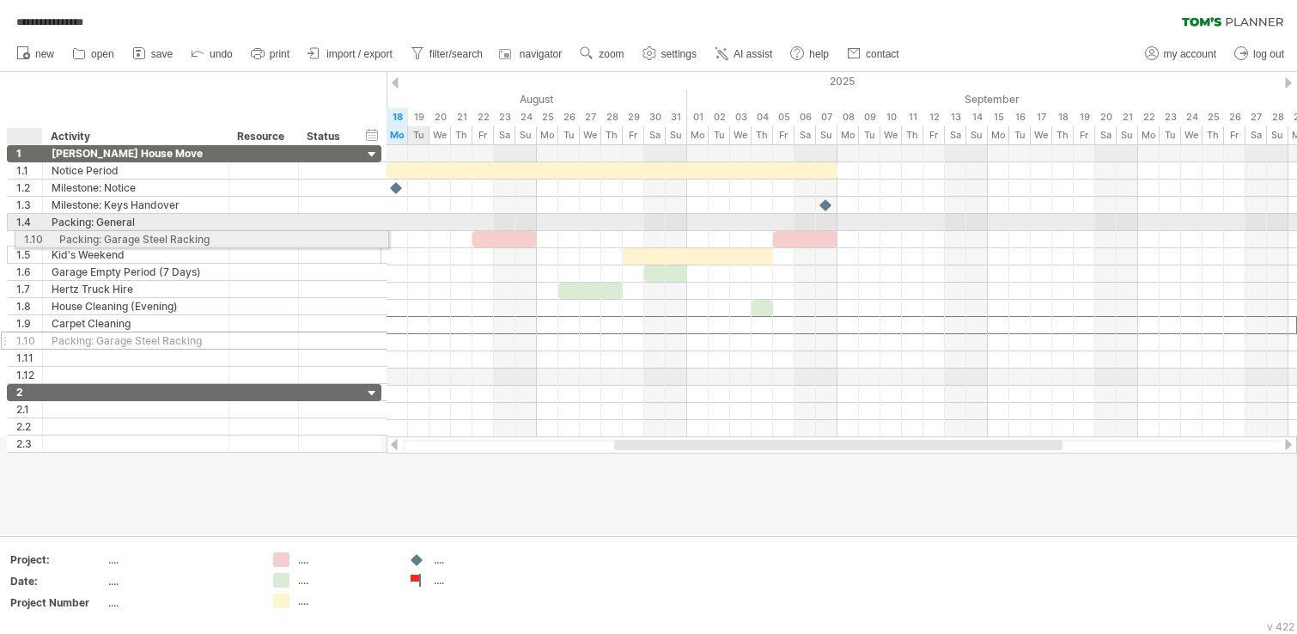
drag, startPoint x: 31, startPoint y: 328, endPoint x: 33, endPoint y: 236, distance: 91.9
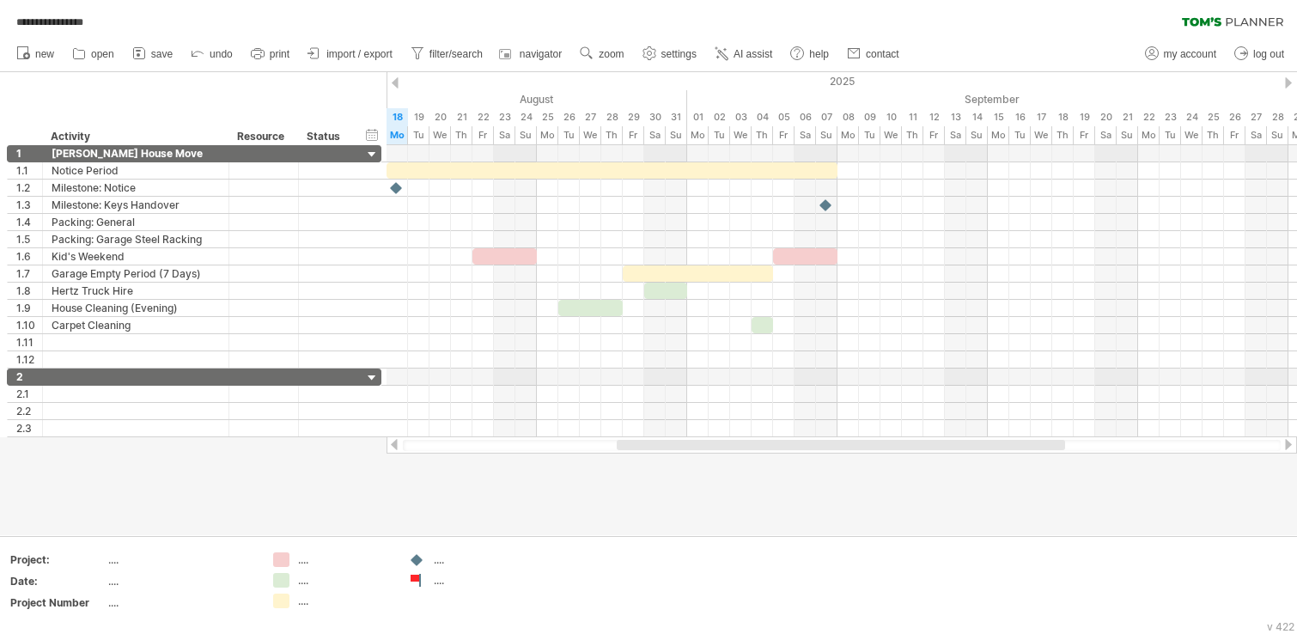
click at [646, 443] on div at bounding box center [841, 445] width 448 height 10
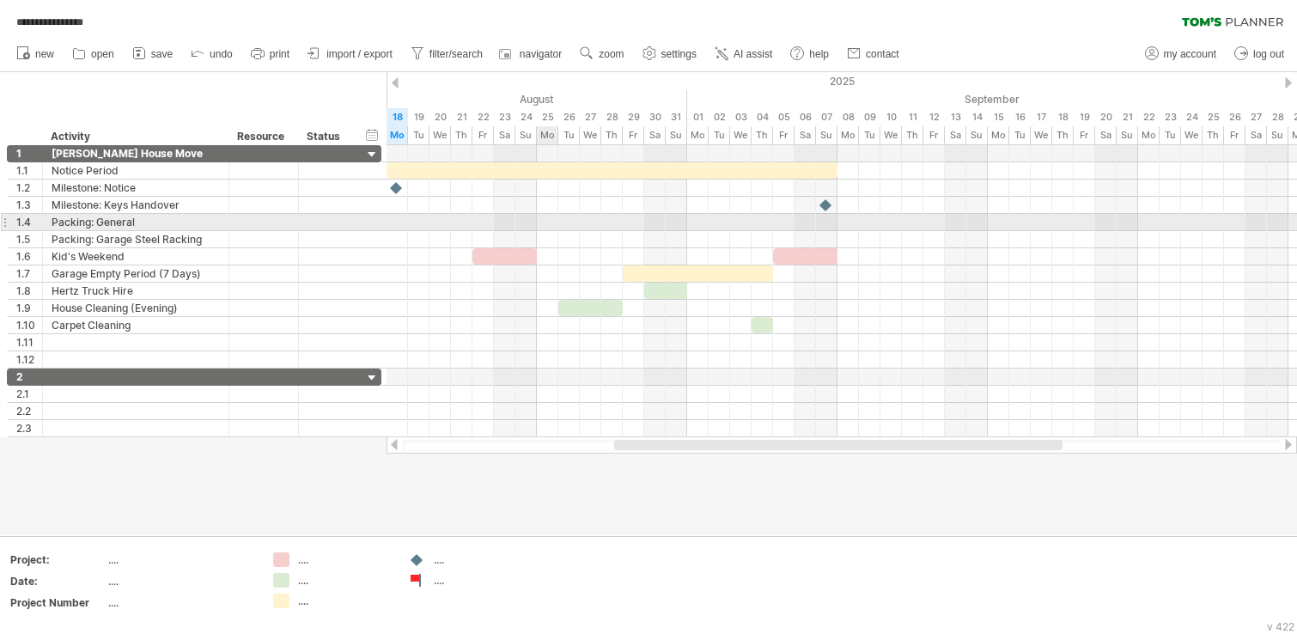
click at [545, 222] on div at bounding box center [841, 222] width 910 height 17
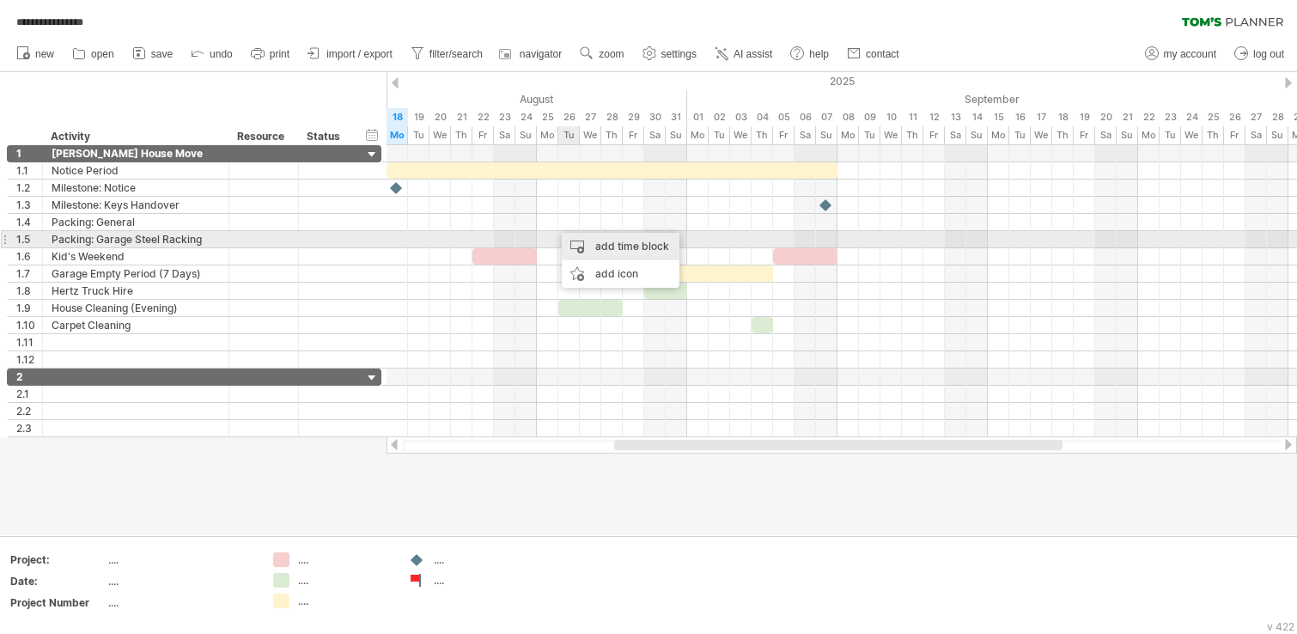
click at [582, 236] on div "add time block" at bounding box center [621, 246] width 118 height 27
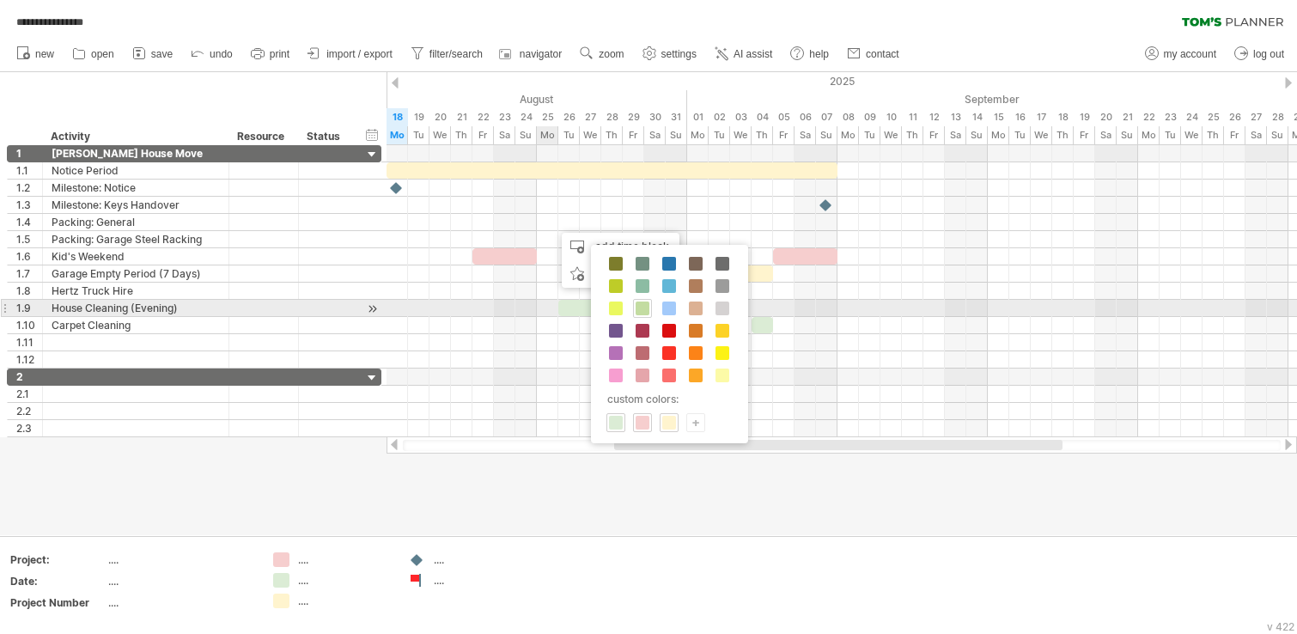
click at [648, 307] on span at bounding box center [642, 308] width 14 height 14
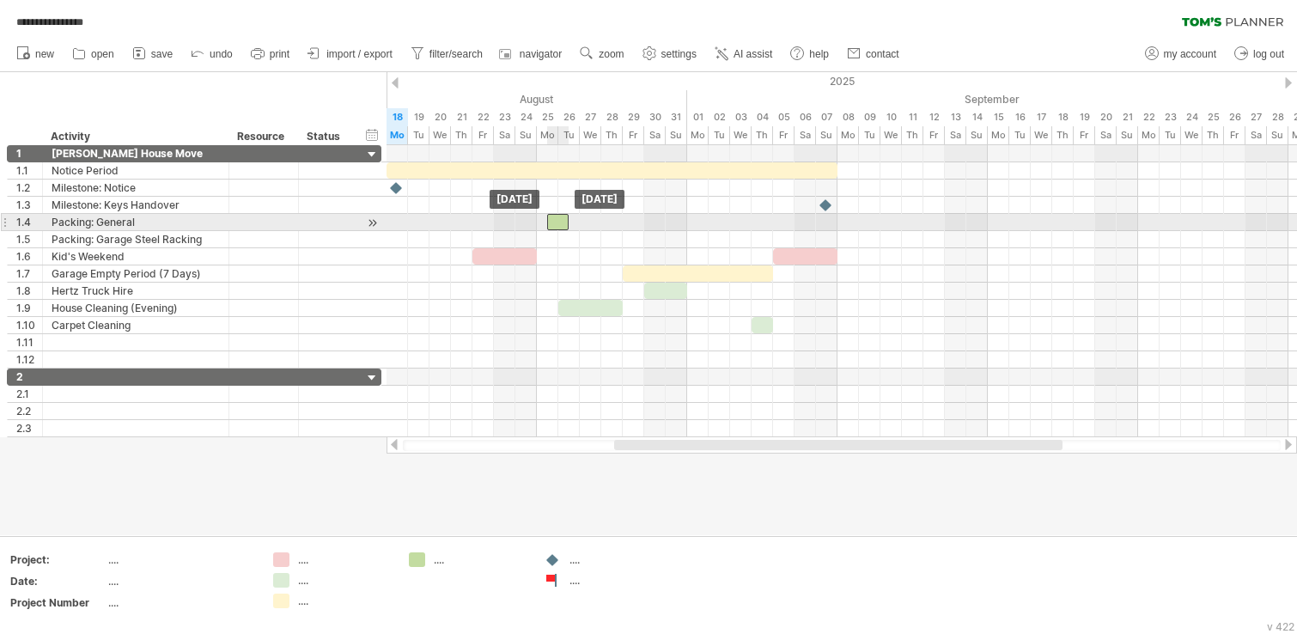
drag, startPoint x: 571, startPoint y: 225, endPoint x: 558, endPoint y: 225, distance: 12.9
click at [558, 225] on div at bounding box center [557, 222] width 21 height 16
click at [547, 225] on div at bounding box center [547, 222] width 21 height 16
click at [547, 223] on div at bounding box center [547, 222] width 21 height 16
click at [590, 226] on div at bounding box center [841, 222] width 910 height 17
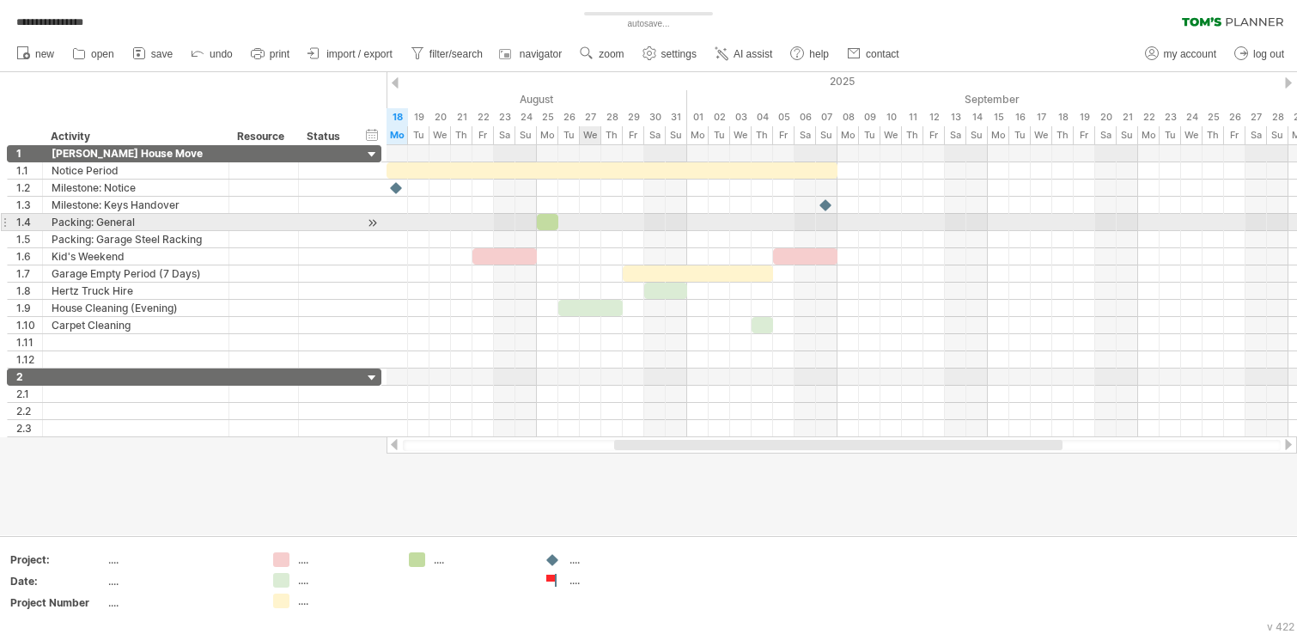
click at [550, 224] on div at bounding box center [547, 222] width 21 height 16
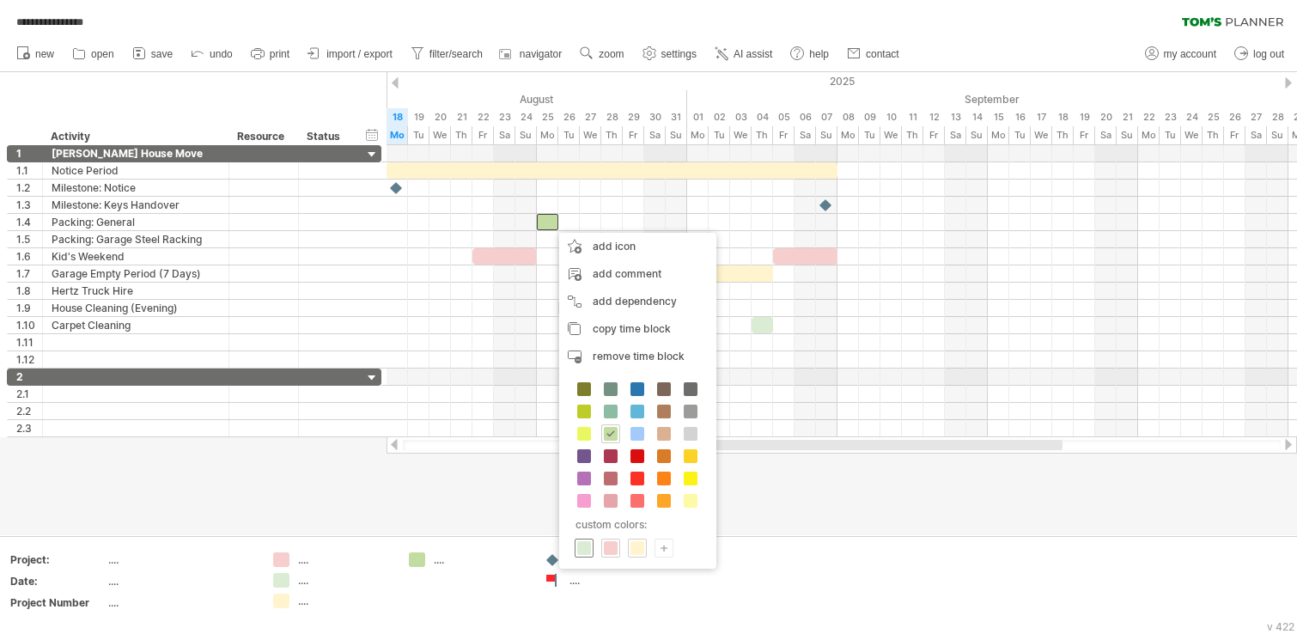
click at [584, 526] on span at bounding box center [584, 548] width 14 height 14
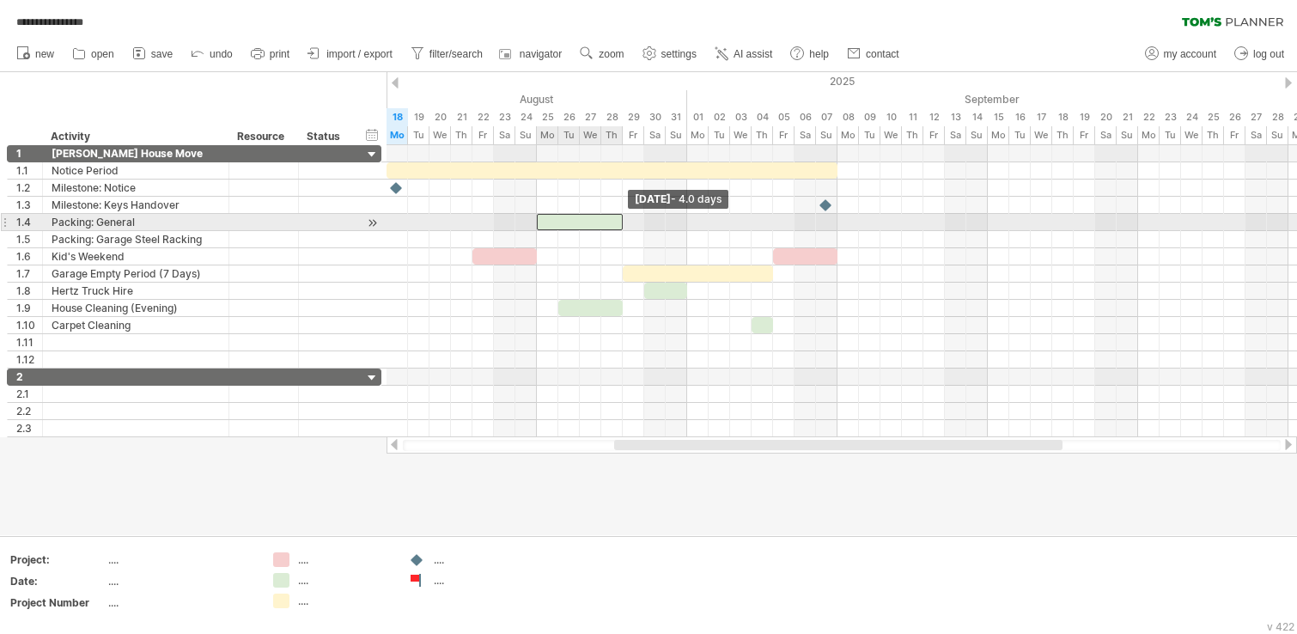
drag, startPoint x: 558, startPoint y: 222, endPoint x: 621, endPoint y: 229, distance: 63.2
click at [621, 229] on span at bounding box center [622, 222] width 7 height 16
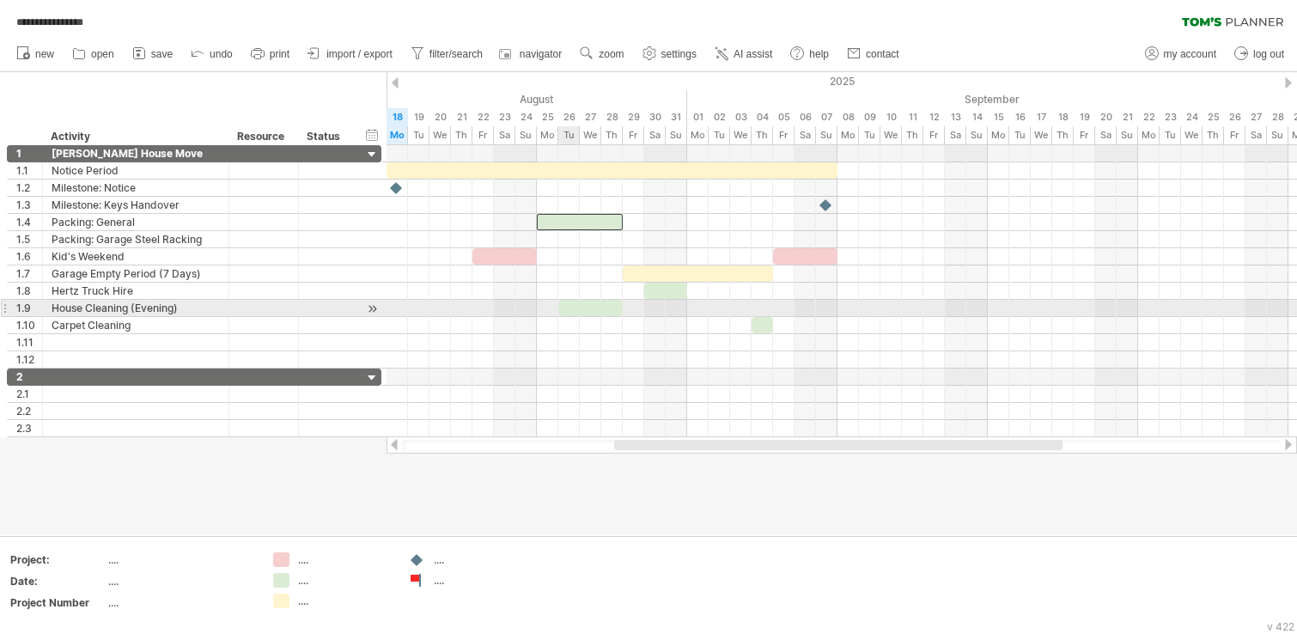
click at [568, 309] on div at bounding box center [590, 308] width 64 height 16
drag, startPoint x: 559, startPoint y: 308, endPoint x: 570, endPoint y: 333, distance: 27.3
click at [538, 310] on span at bounding box center [536, 308] width 7 height 16
click at [4, 308] on div at bounding box center [4, 308] width 7 height 18
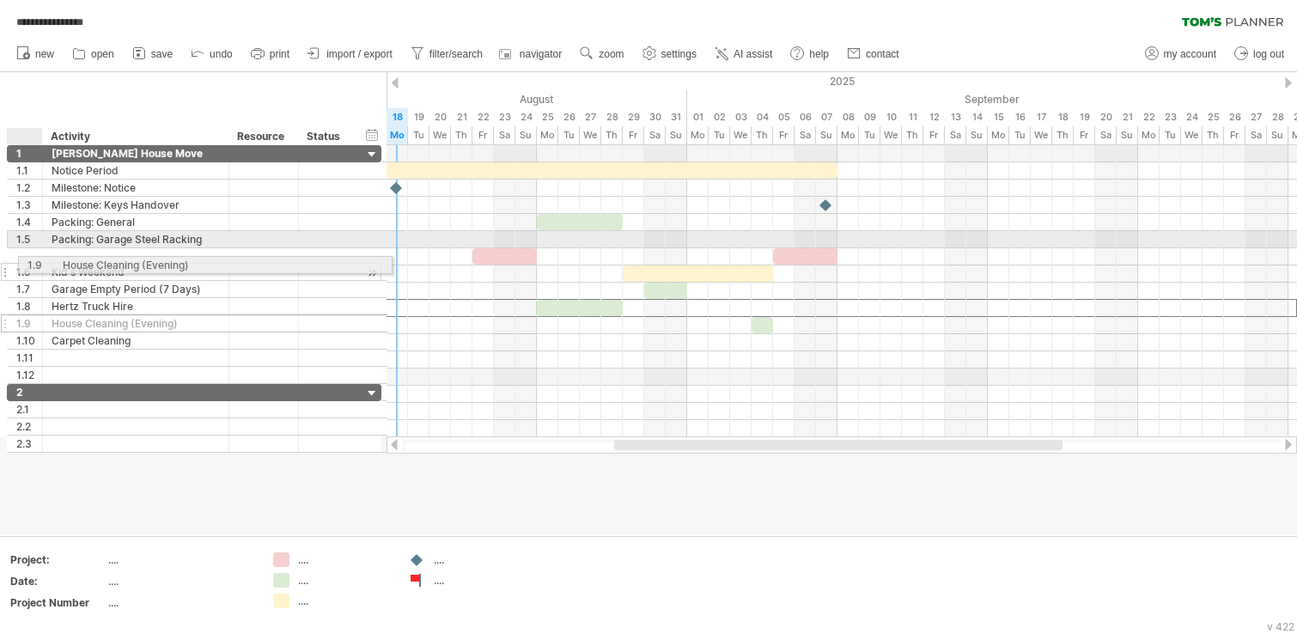
drag, startPoint x: 6, startPoint y: 308, endPoint x: 12, endPoint y: 262, distance: 46.8
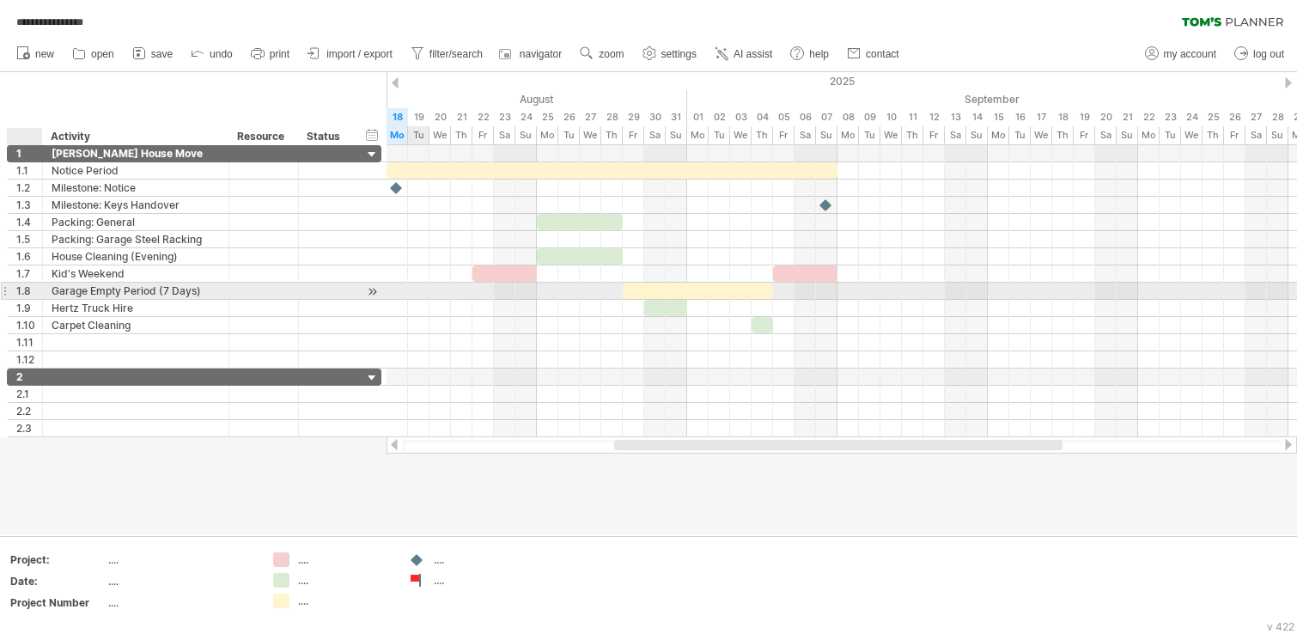
click at [19, 292] on div "1.8" at bounding box center [29, 290] width 26 height 16
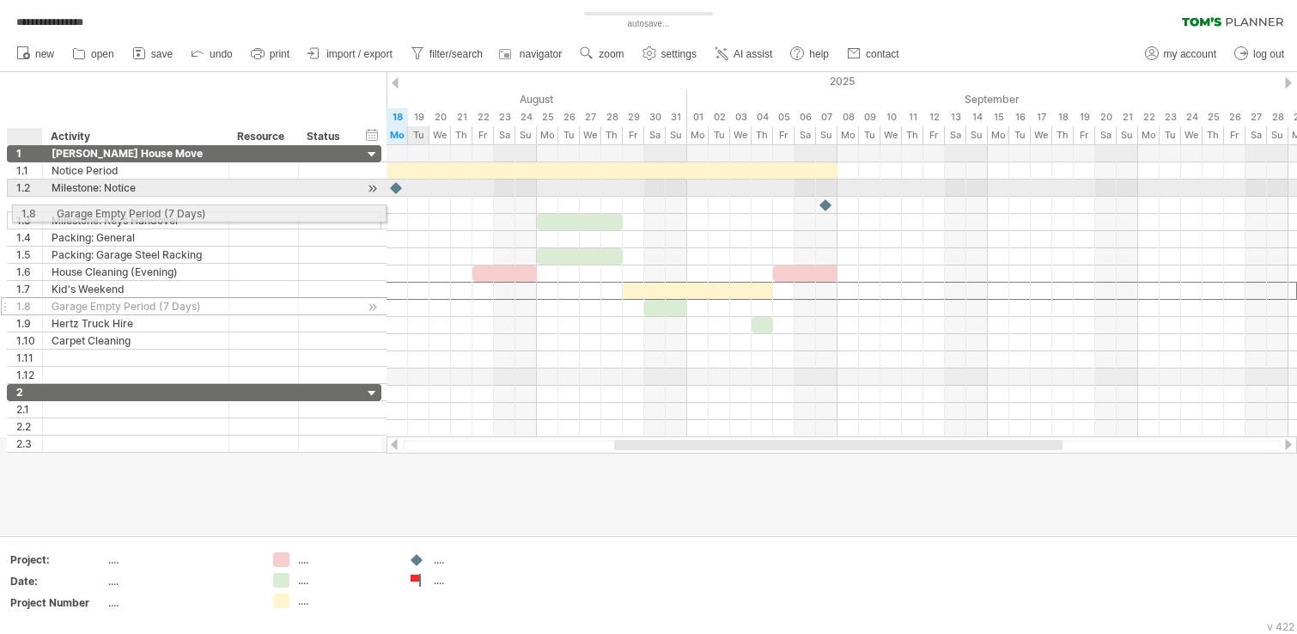
drag, startPoint x: 19, startPoint y: 292, endPoint x: 18, endPoint y: 210, distance: 82.4
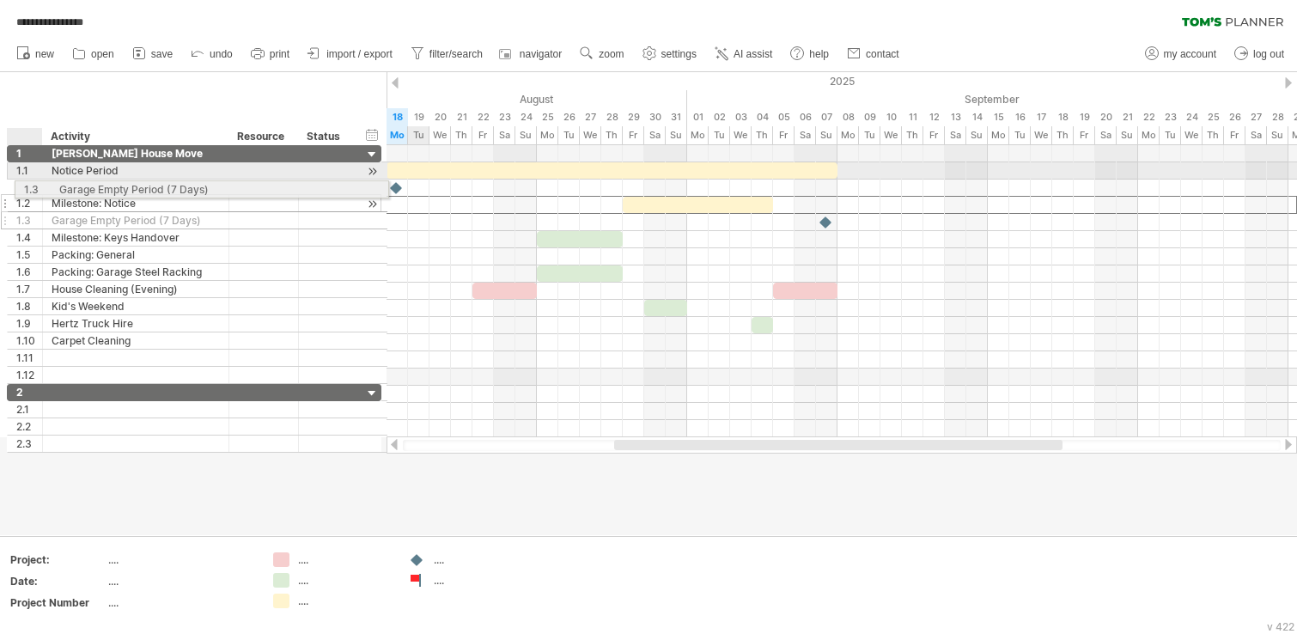
drag, startPoint x: 20, startPoint y: 206, endPoint x: 22, endPoint y: 186, distance: 19.9
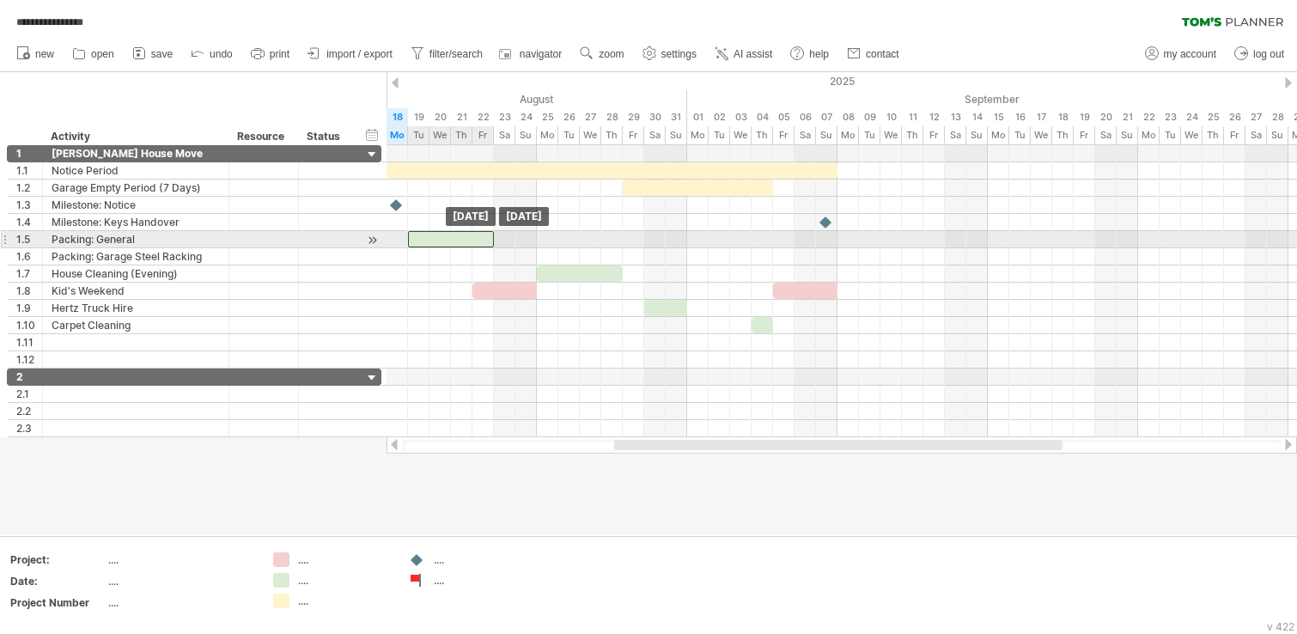
drag, startPoint x: 596, startPoint y: 241, endPoint x: 466, endPoint y: 247, distance: 129.8
click at [466, 247] on div "[DATE] [DATE]" at bounding box center [841, 291] width 910 height 292
click at [659, 232] on div at bounding box center [841, 239] width 910 height 17
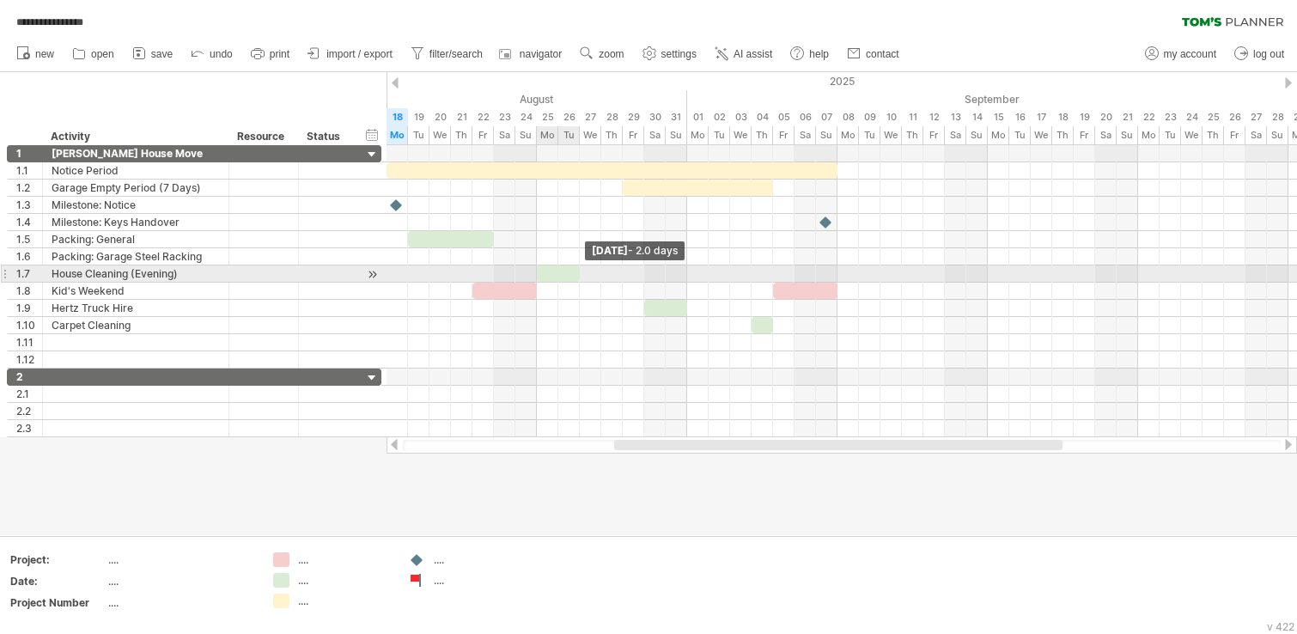
drag, startPoint x: 623, startPoint y: 275, endPoint x: 579, endPoint y: 274, distance: 43.8
click at [579, 274] on span at bounding box center [579, 273] width 7 height 16
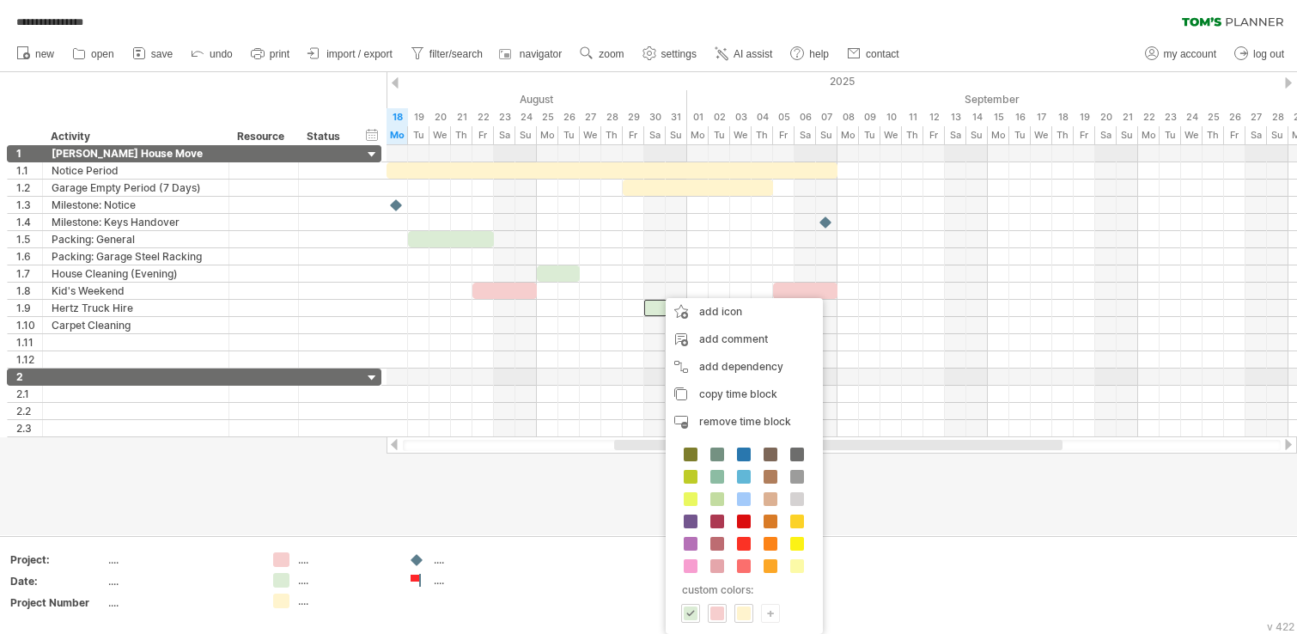
click at [144, 505] on div at bounding box center [648, 303] width 1297 height 463
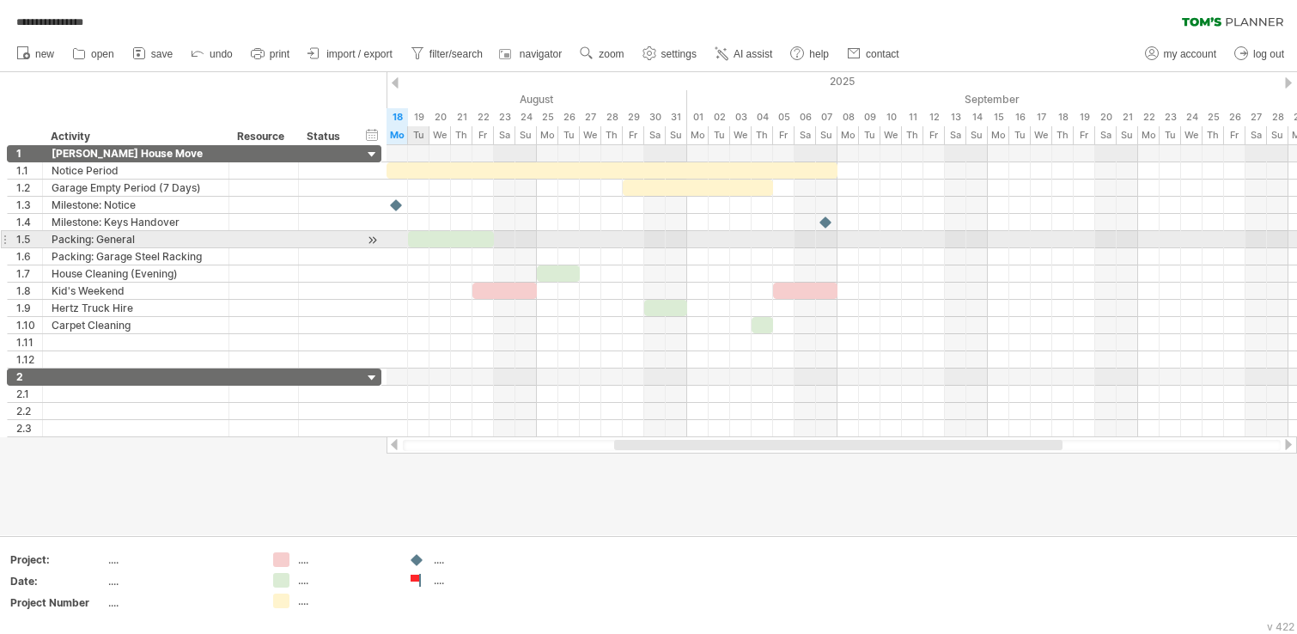
click at [416, 238] on div at bounding box center [451, 239] width 86 height 16
drag, startPoint x: 409, startPoint y: 239, endPoint x: 437, endPoint y: 240, distance: 28.3
click at [437, 240] on span at bounding box center [440, 239] width 7 height 16
click at [450, 240] on span at bounding box center [450, 239] width 7 height 16
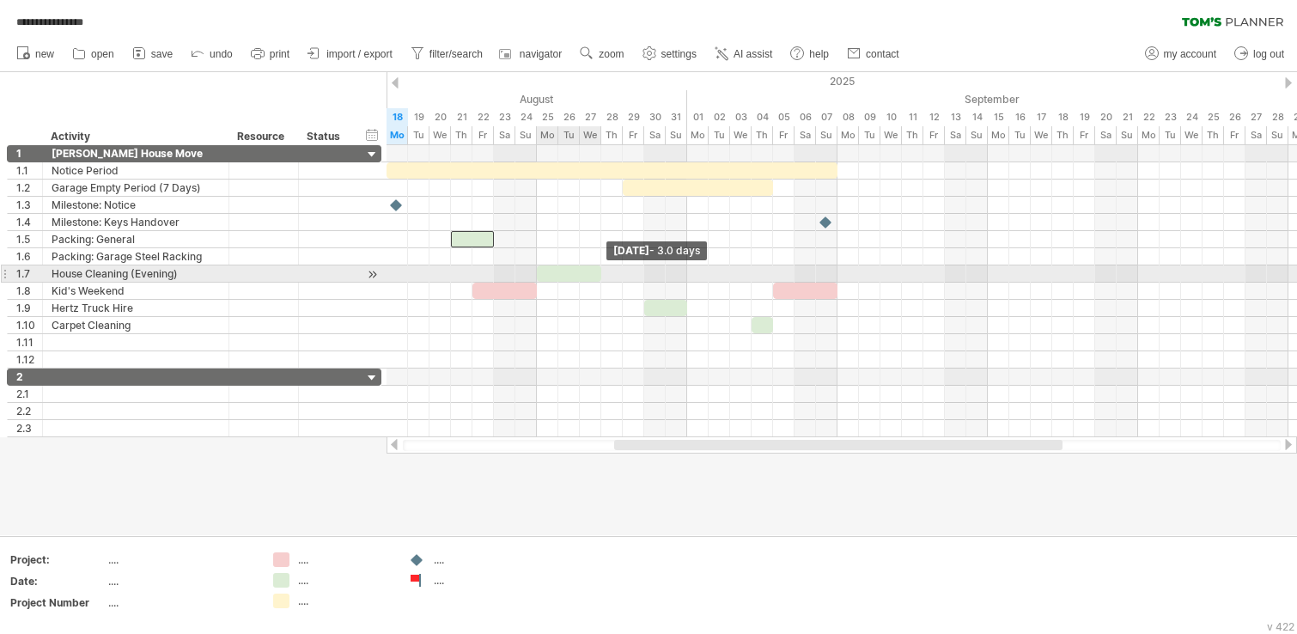
drag, startPoint x: 578, startPoint y: 276, endPoint x: 600, endPoint y: 275, distance: 22.3
click at [600, 275] on span at bounding box center [601, 273] width 7 height 16
drag, startPoint x: 599, startPoint y: 277, endPoint x: 621, endPoint y: 276, distance: 21.5
click at [621, 276] on span at bounding box center [622, 273] width 7 height 16
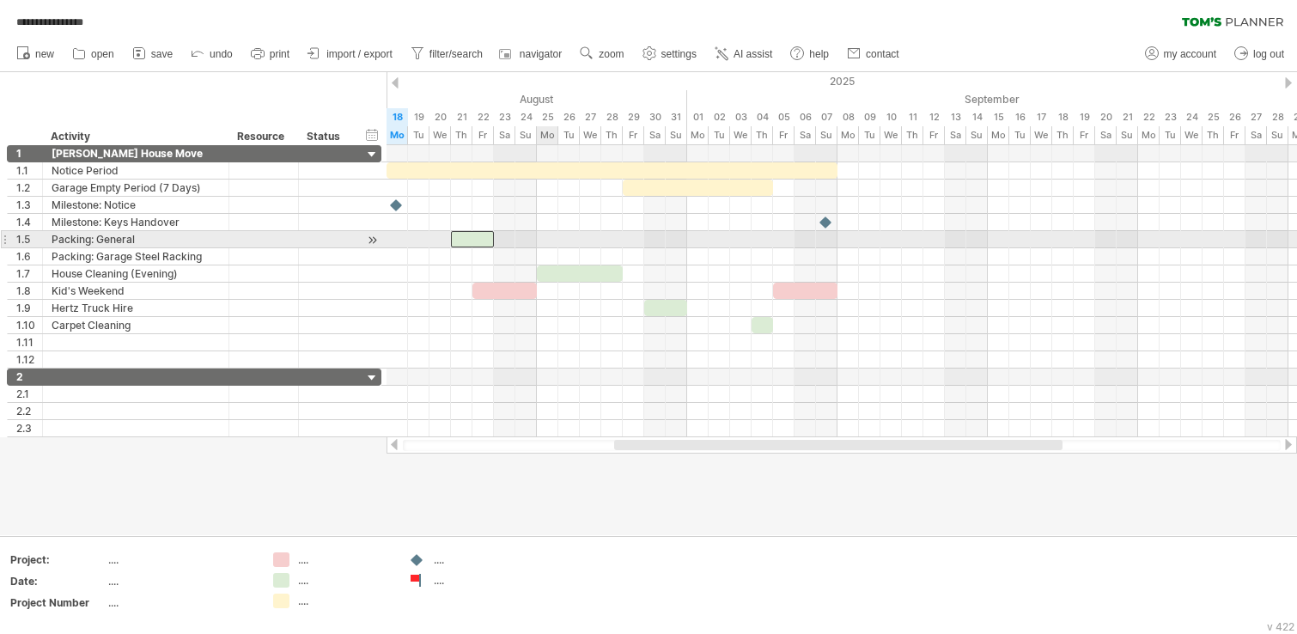
click at [546, 238] on div at bounding box center [841, 239] width 910 height 17
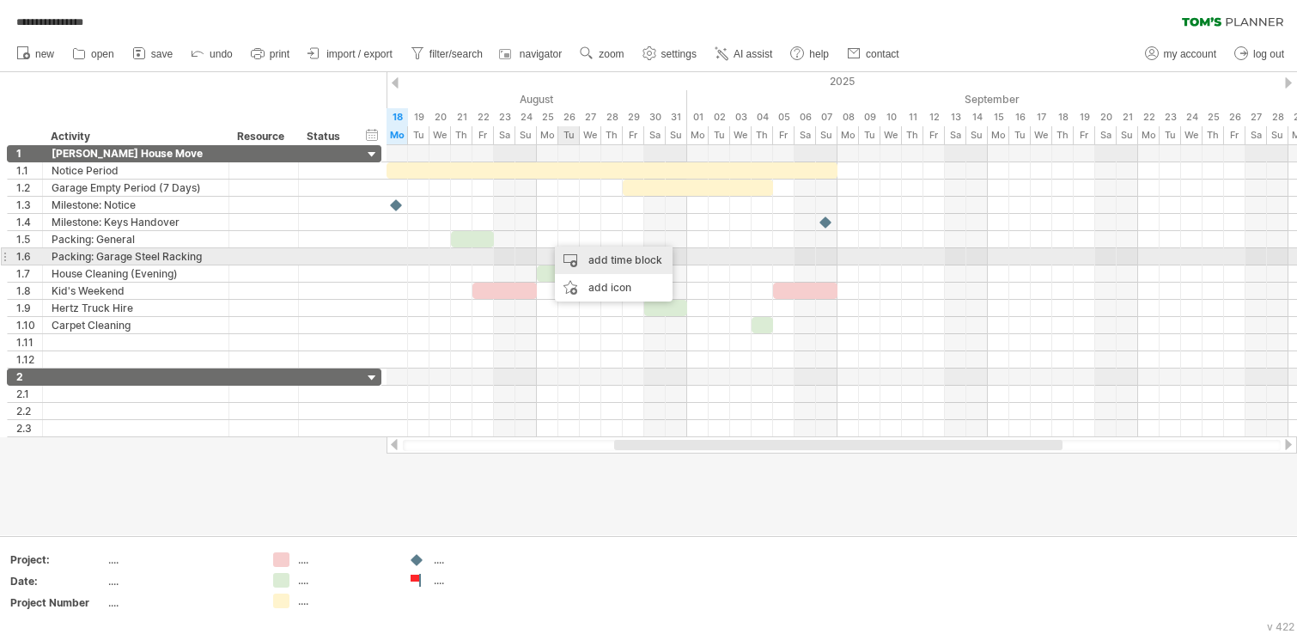
click at [607, 254] on div "add time block" at bounding box center [614, 259] width 118 height 27
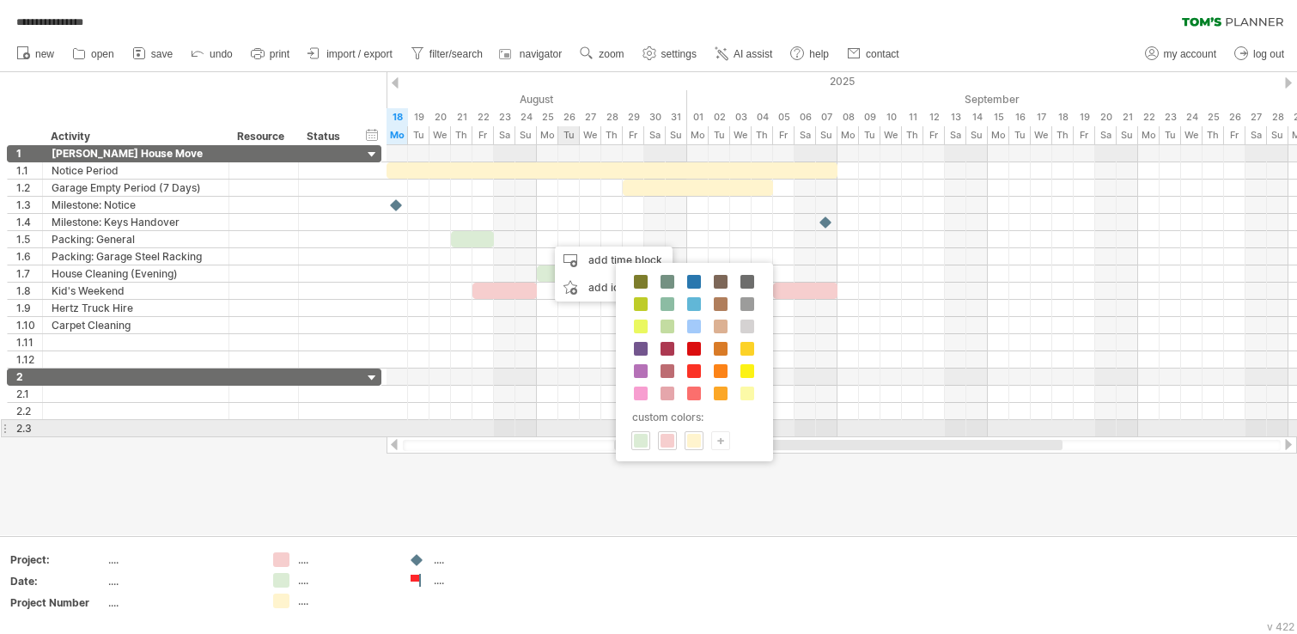
click at [643, 437] on span at bounding box center [641, 441] width 14 height 14
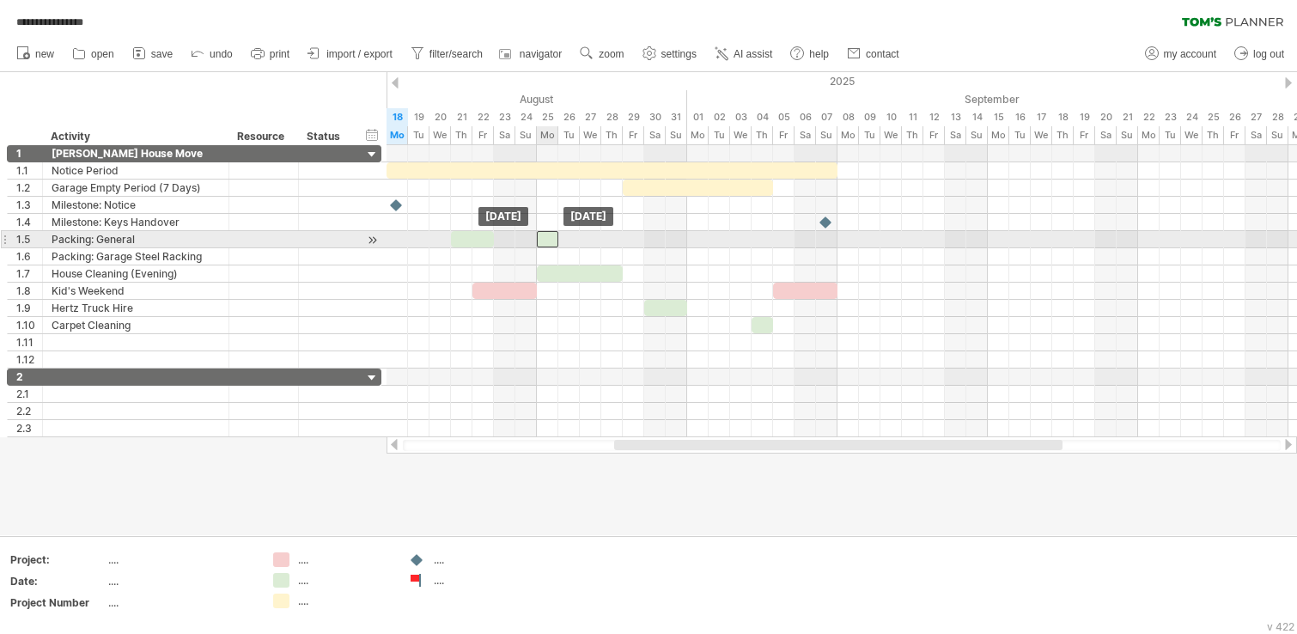
click at [544, 245] on div at bounding box center [547, 239] width 21 height 16
drag, startPoint x: 562, startPoint y: 240, endPoint x: 620, endPoint y: 241, distance: 58.4
click at [620, 241] on span at bounding box center [622, 239] width 7 height 16
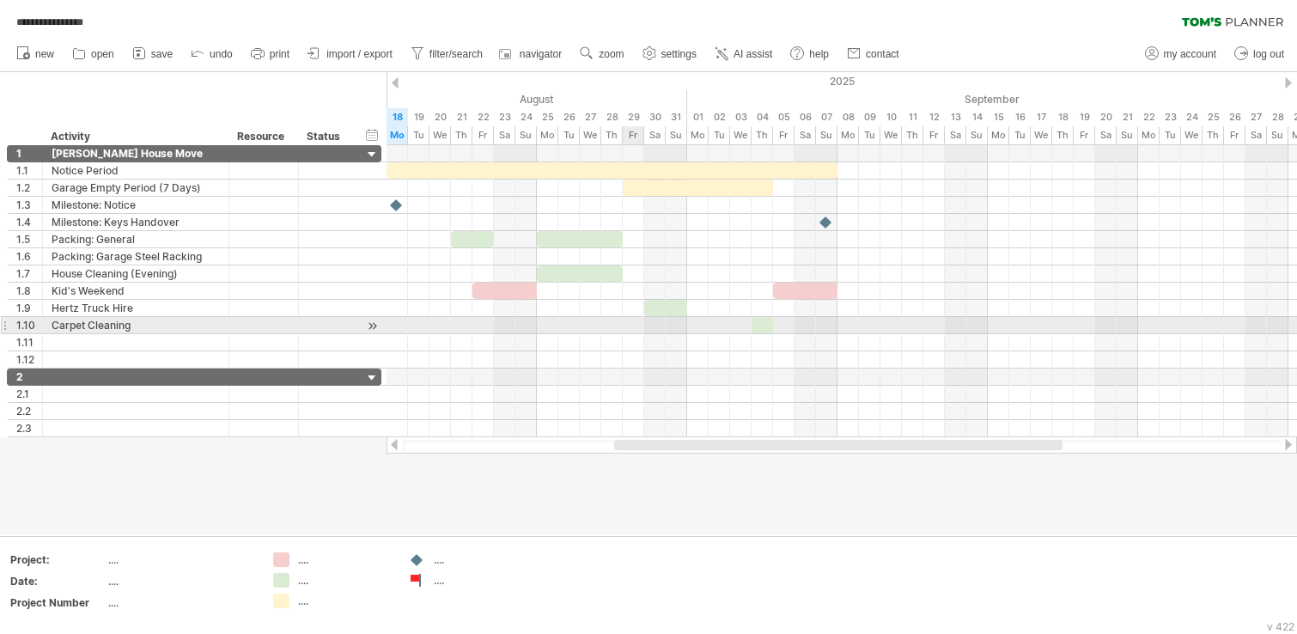
click at [605, 380] on div at bounding box center [841, 376] width 910 height 17
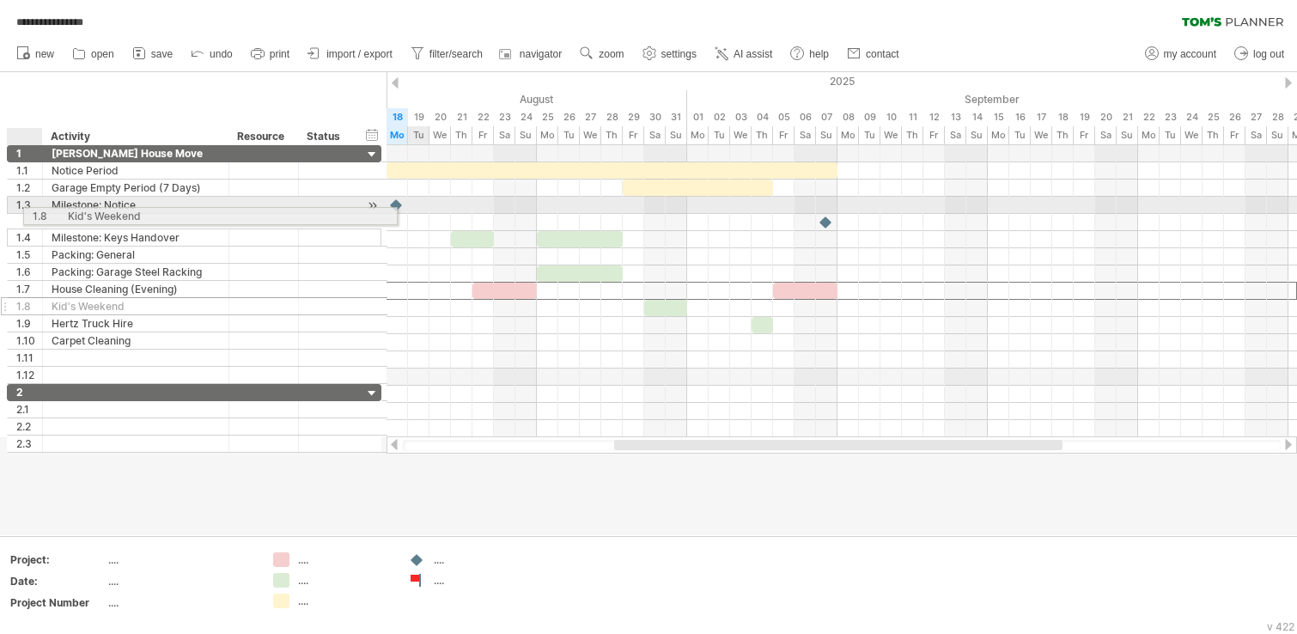
drag, startPoint x: 3, startPoint y: 294, endPoint x: 14, endPoint y: 213, distance: 81.5
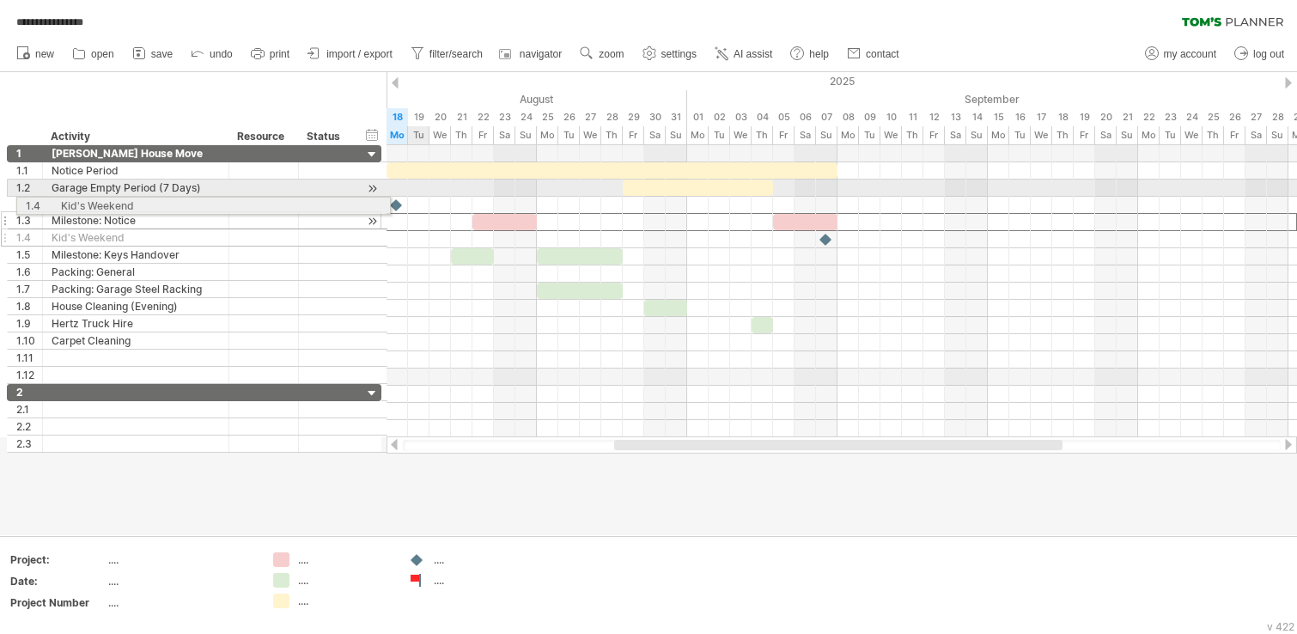
drag, startPoint x: 3, startPoint y: 222, endPoint x: 10, endPoint y: 203, distance: 21.2
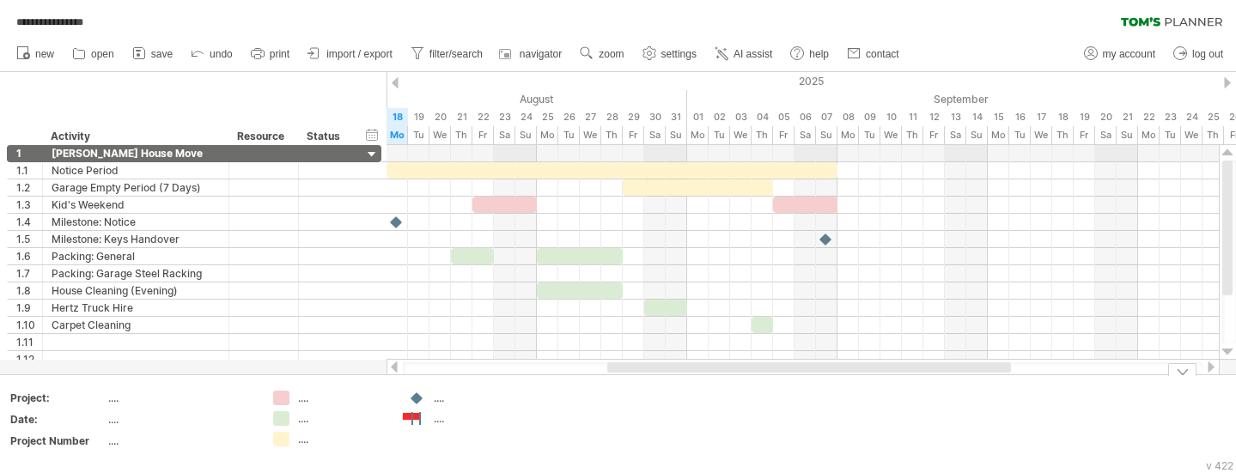
click at [413, 418] on div "**********" at bounding box center [618, 236] width 1236 height 473
click at [439, 424] on div "...." at bounding box center [481, 418] width 94 height 15
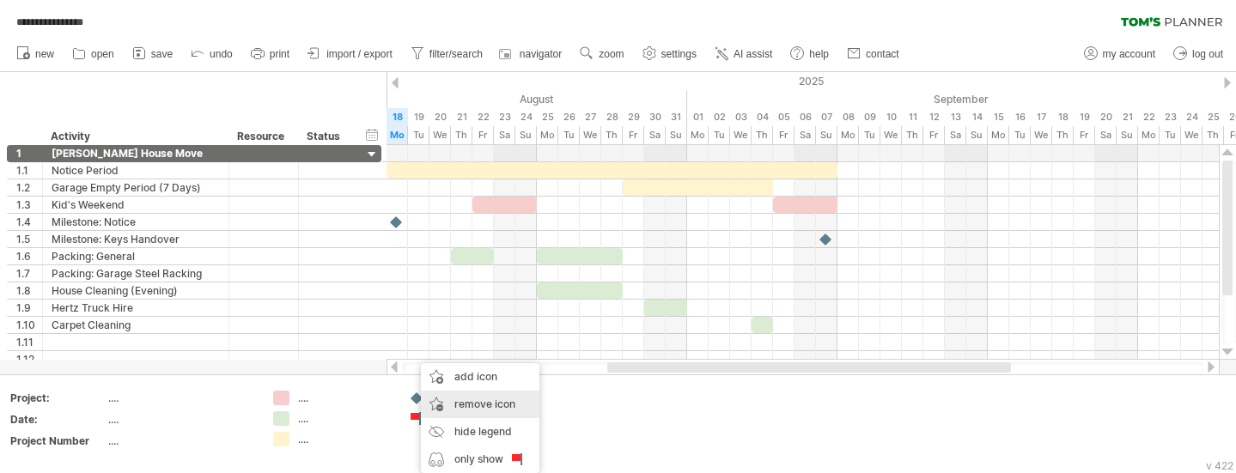
click at [505, 404] on span "remove icon" at bounding box center [484, 404] width 61 height 13
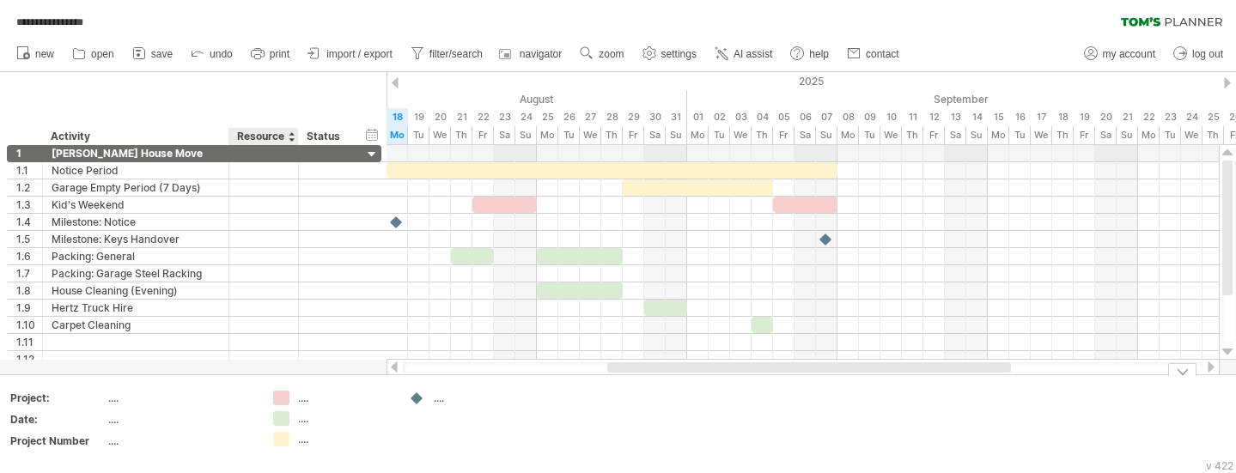
click at [306, 401] on div "...." at bounding box center [345, 398] width 94 height 15
type input "**********"
click at [331, 416] on div "...." at bounding box center [345, 418] width 94 height 15
type input "**********"
click at [296, 439] on div "...." at bounding box center [332, 439] width 118 height 15
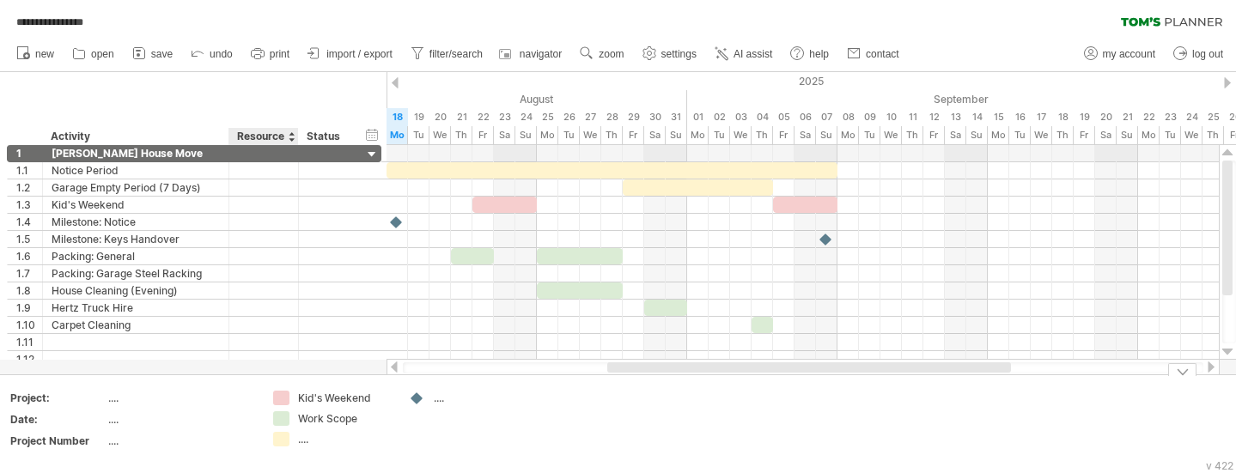
click at [305, 440] on div "...." at bounding box center [345, 439] width 94 height 15
type input "*"
type input "******"
click at [113, 398] on div "...." at bounding box center [180, 398] width 144 height 15
type input "**********"
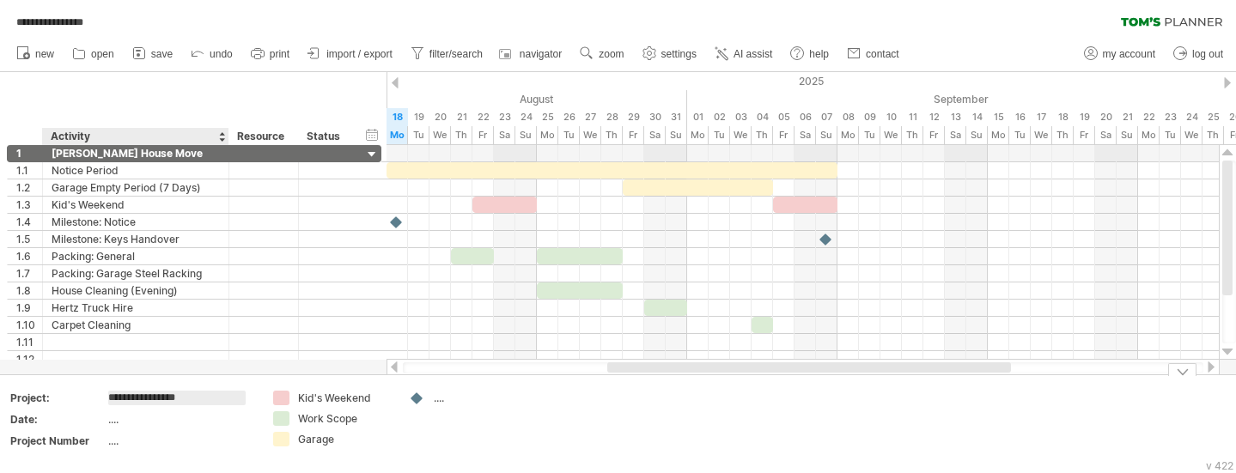
click at [144, 419] on div "...." at bounding box center [180, 419] width 144 height 15
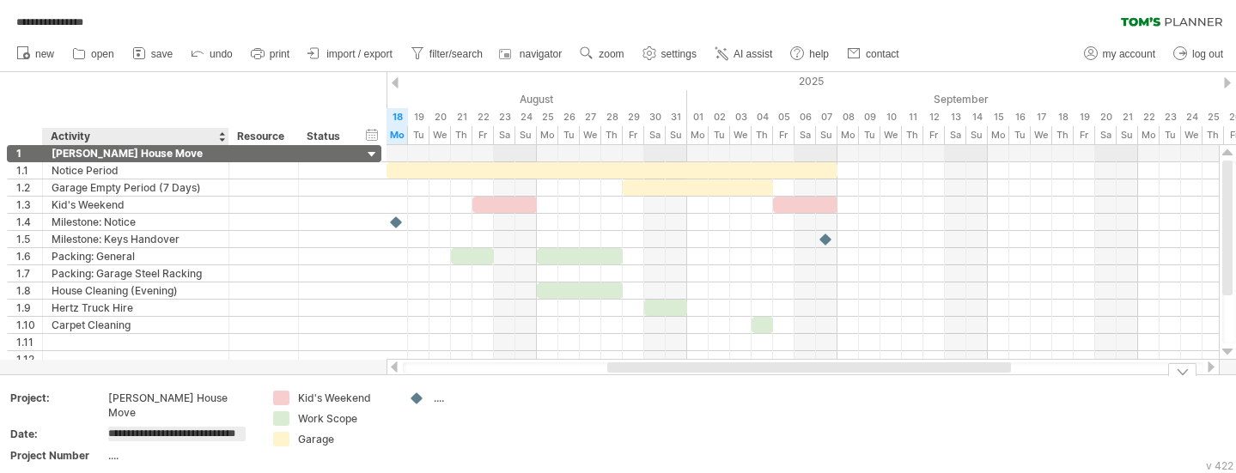
type input "**********"
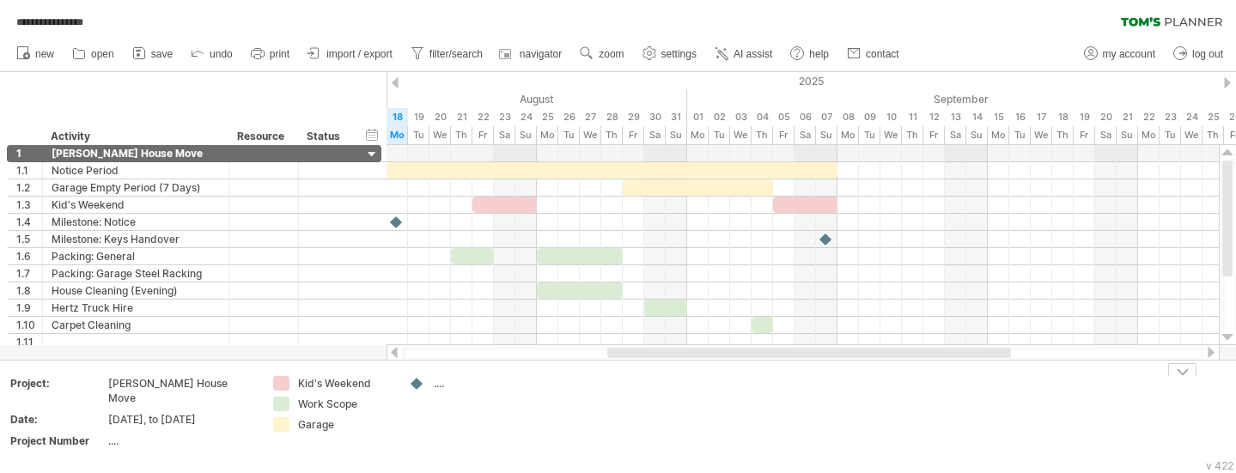
click at [210, 412] on div "[DATE], to [DATE]" at bounding box center [180, 419] width 144 height 15
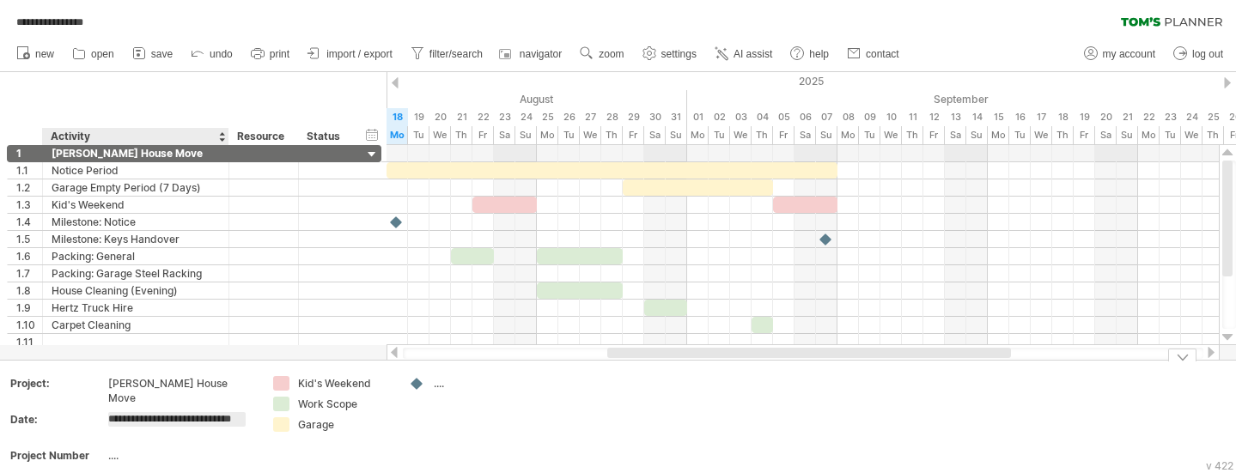
click at [234, 412] on input "**********" at bounding box center [176, 419] width 137 height 15
click at [231, 412] on input "**********" at bounding box center [176, 419] width 137 height 15
click at [236, 412] on input "**********" at bounding box center [176, 419] width 137 height 15
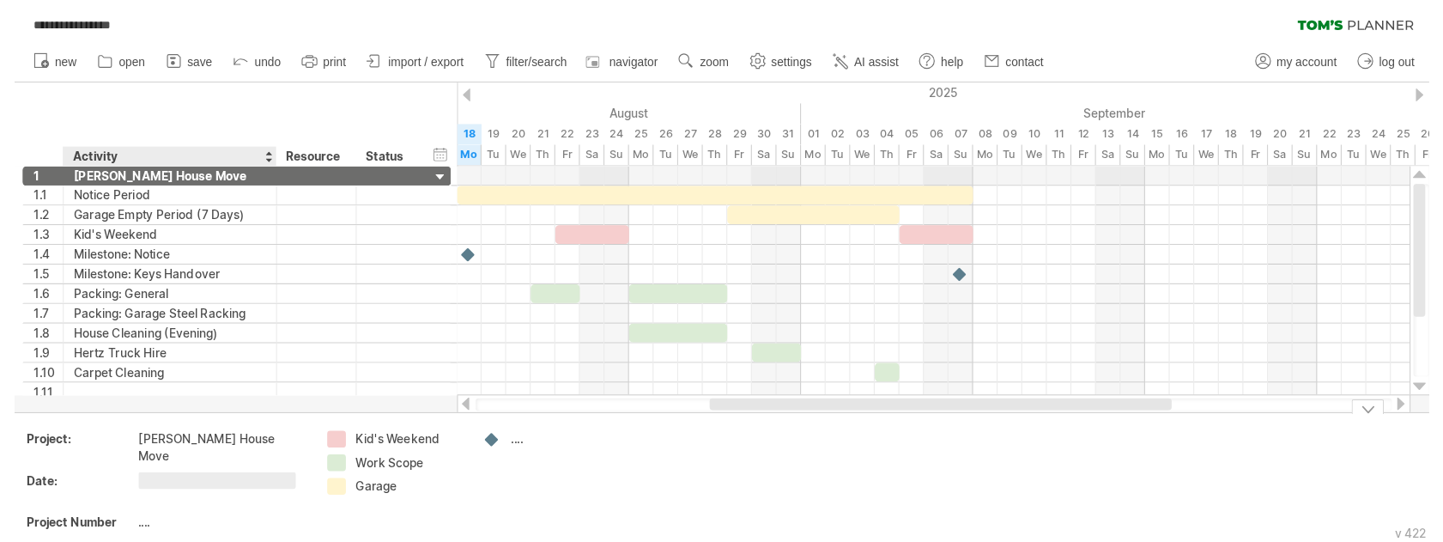
scroll to position [0, 0]
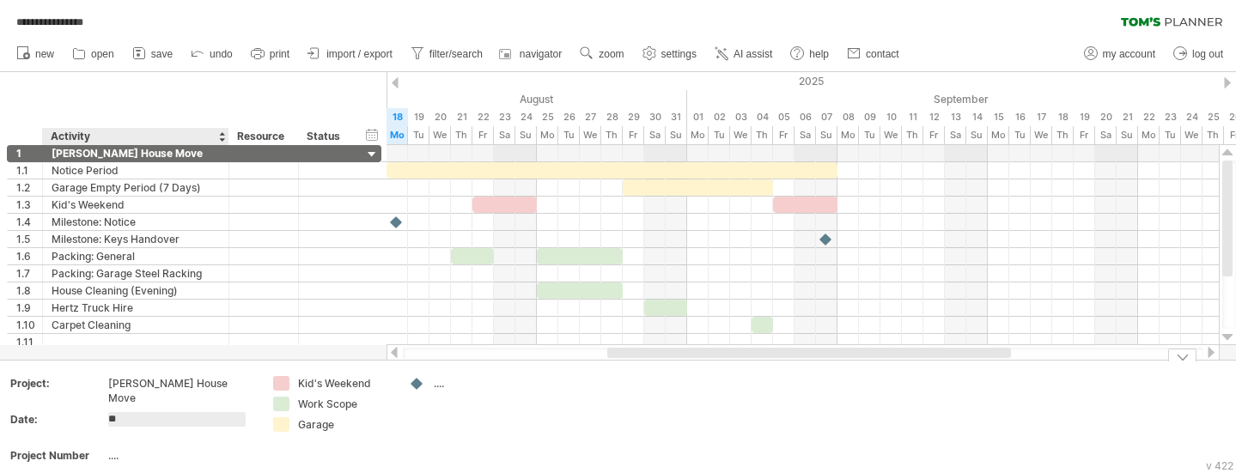
type input "*"
type input "**********"
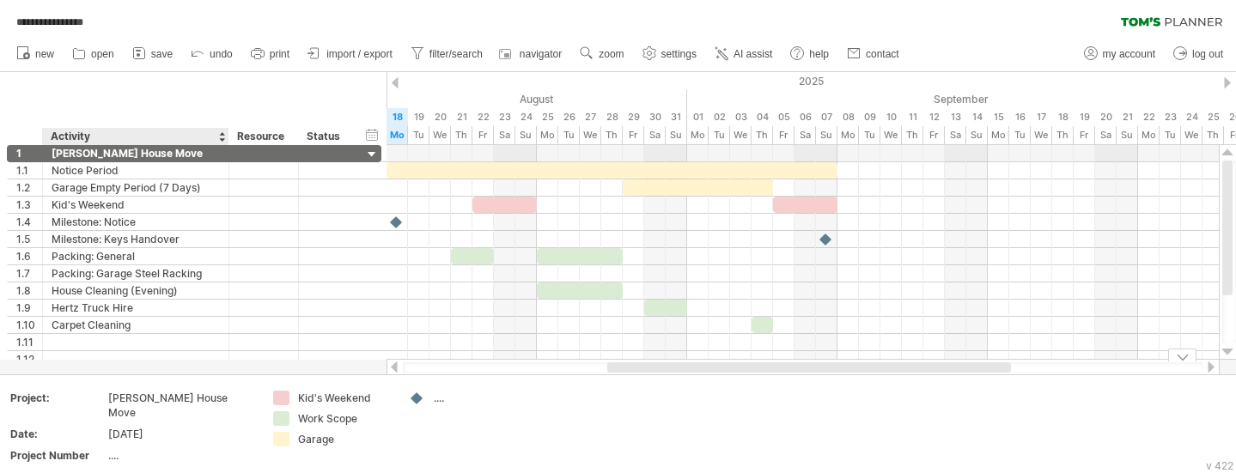
click at [124, 433] on table "Project: [PERSON_NAME] House Move Date: [DATE] Project Number ...." at bounding box center [132, 430] width 247 height 81
click at [124, 448] on div "...." at bounding box center [180, 455] width 144 height 15
type input "***"
click at [79, 448] on div "Project Number" at bounding box center [57, 455] width 94 height 15
click at [79, 448] on input "**********" at bounding box center [54, 455] width 88 height 15
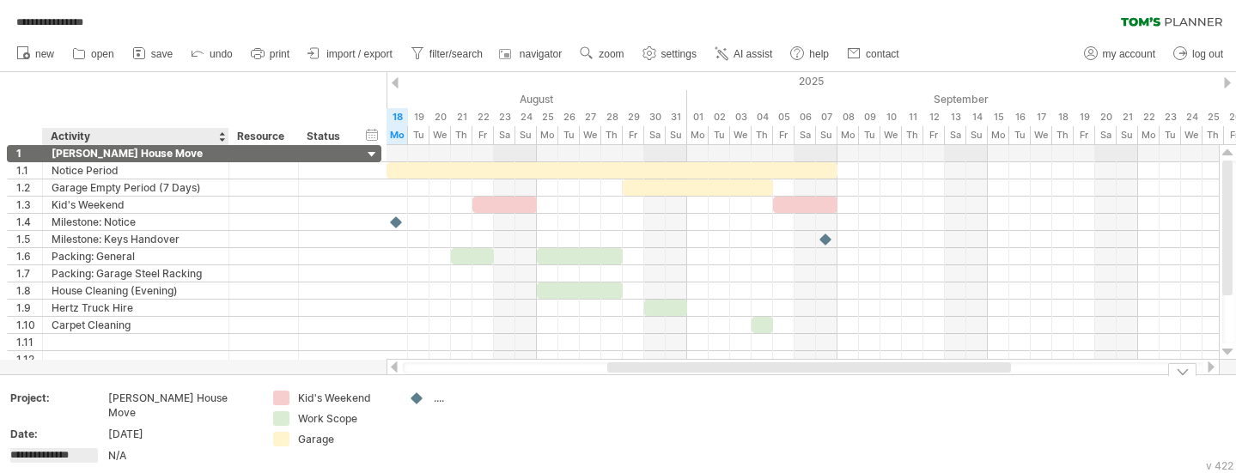
drag, startPoint x: 96, startPoint y: 439, endPoint x: 11, endPoint y: 443, distance: 85.1
click at [11, 448] on input "**********" at bounding box center [54, 455] width 88 height 15
click at [79, 448] on div "Project Number" at bounding box center [57, 455] width 94 height 15
click at [79, 448] on input "**********" at bounding box center [54, 455] width 88 height 15
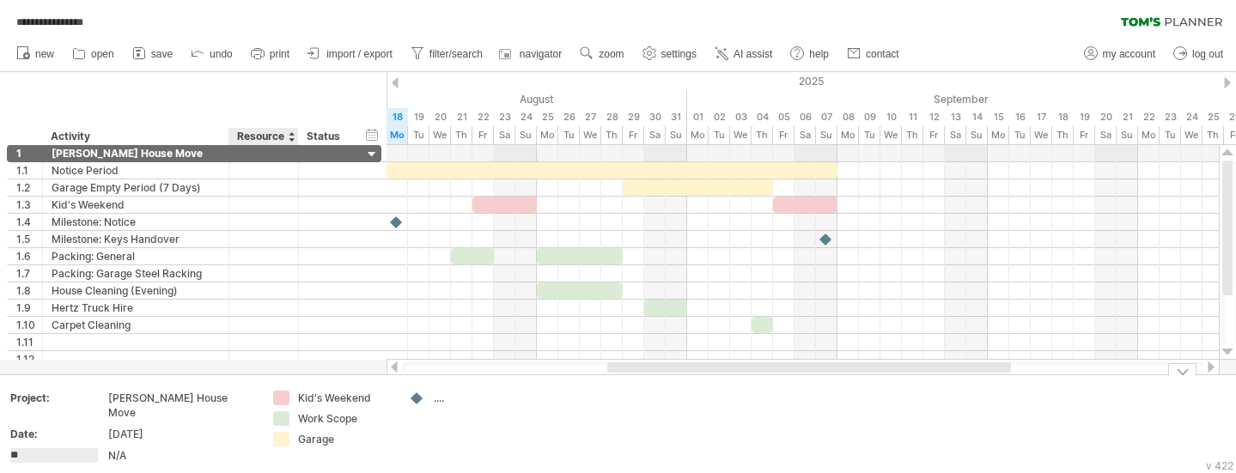
type input "*"
click at [193, 448] on div "N/A" at bounding box center [180, 455] width 144 height 15
type input "*"
click at [12, 448] on div "P" at bounding box center [57, 455] width 94 height 15
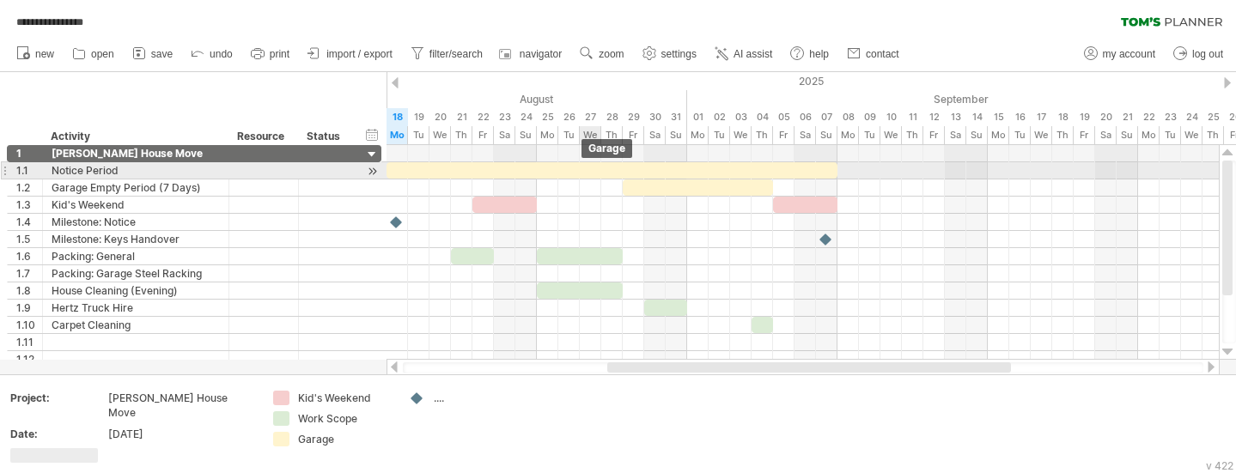
click at [580, 167] on div at bounding box center [611, 170] width 451 height 16
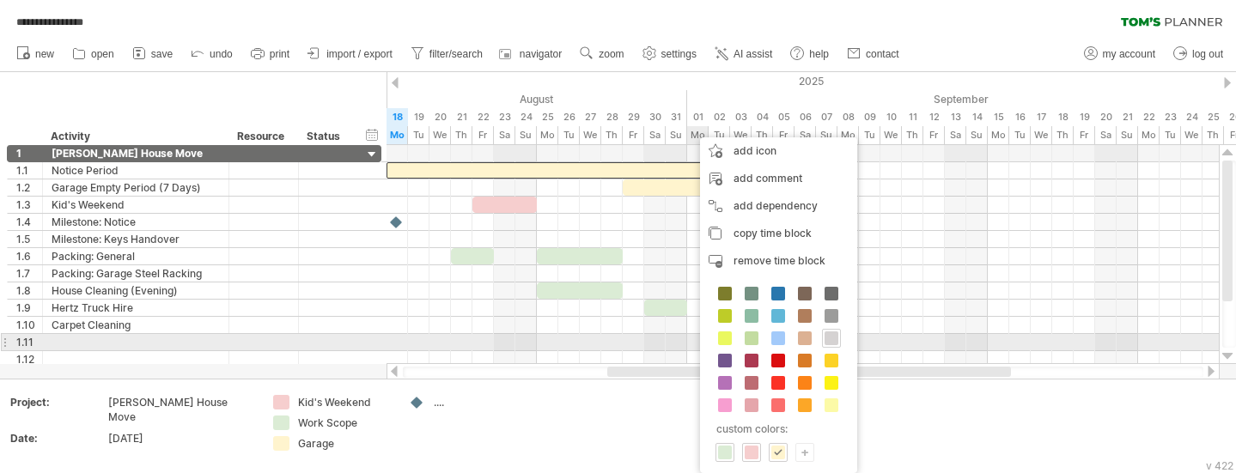
click at [828, 337] on span at bounding box center [831, 338] width 14 height 14
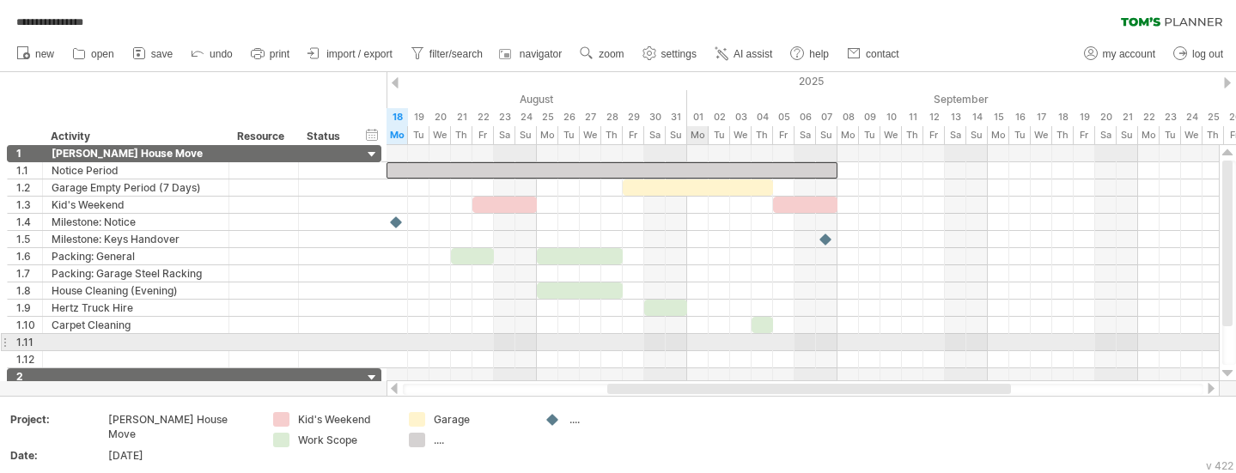
click at [999, 259] on div at bounding box center [802, 256] width 832 height 17
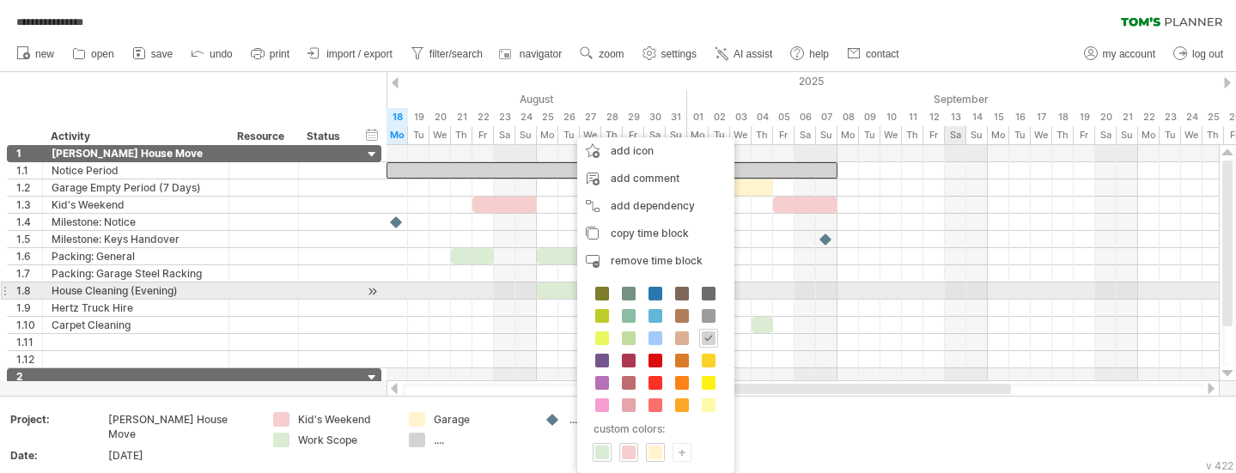
click at [958, 285] on div at bounding box center [802, 290] width 832 height 17
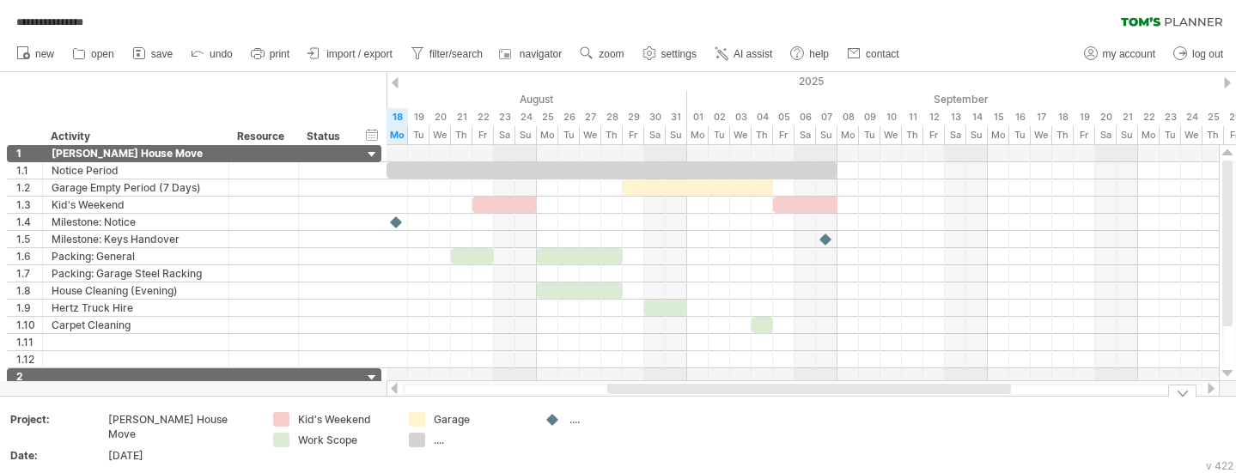
click at [445, 440] on div "...." at bounding box center [481, 440] width 94 height 15
click at [455, 417] on div "Garage" at bounding box center [481, 419] width 94 height 15
type input "**********"
click at [459, 445] on div at bounding box center [481, 440] width 94 height 15
type input "**********"
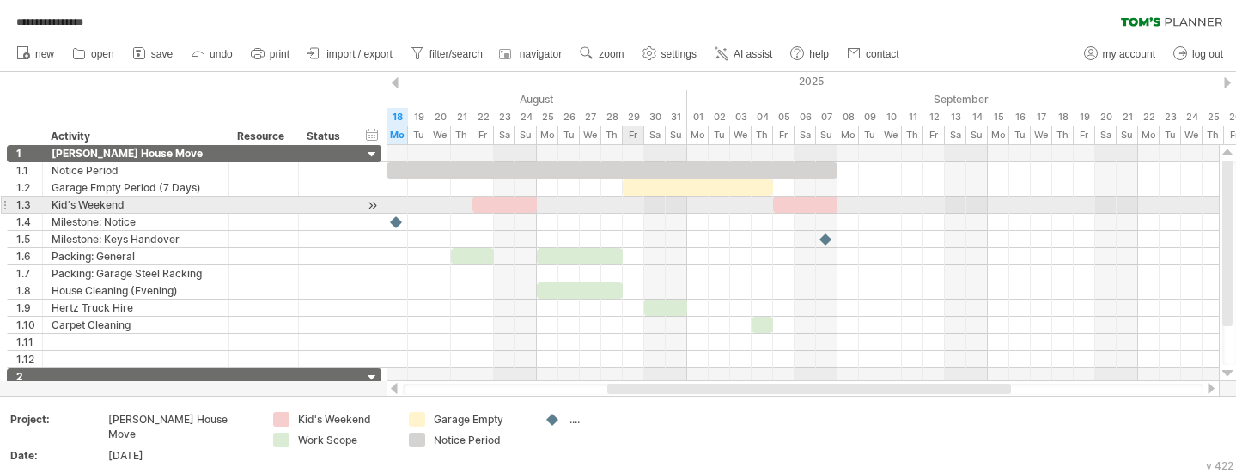
click at [668, 169] on div at bounding box center [611, 170] width 451 height 16
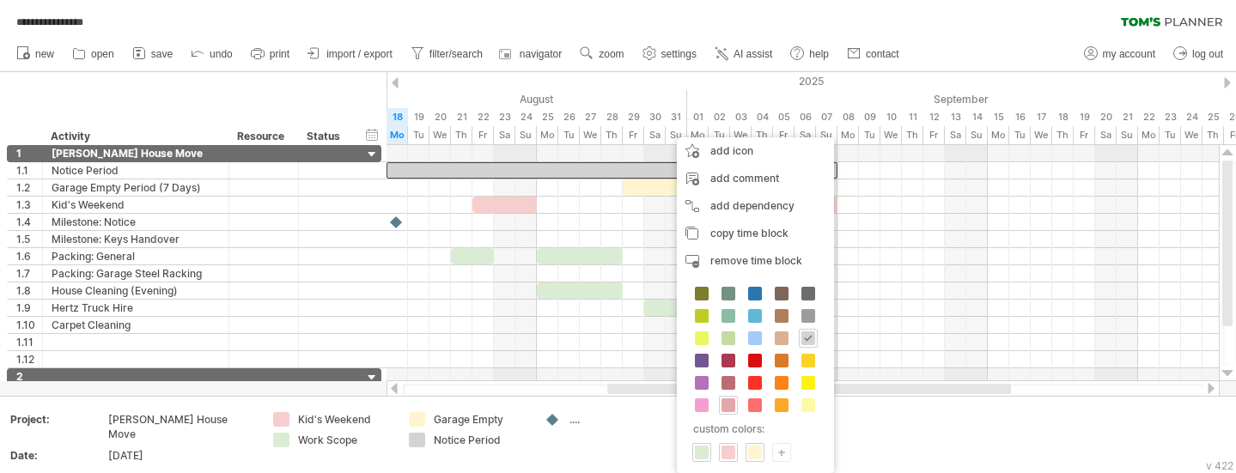
click at [732, 403] on span at bounding box center [728, 405] width 14 height 14
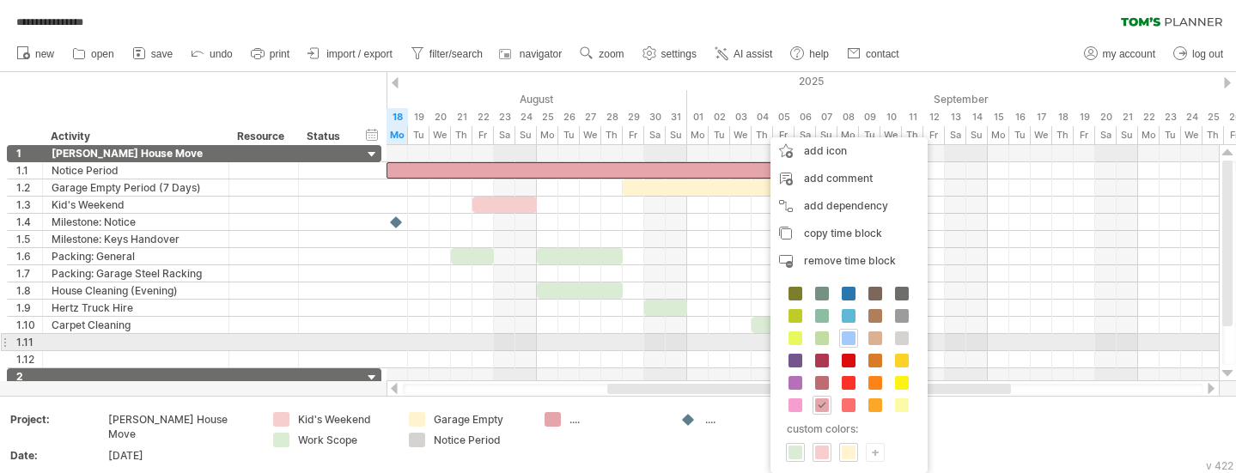
click at [857, 343] on div at bounding box center [848, 338] width 19 height 19
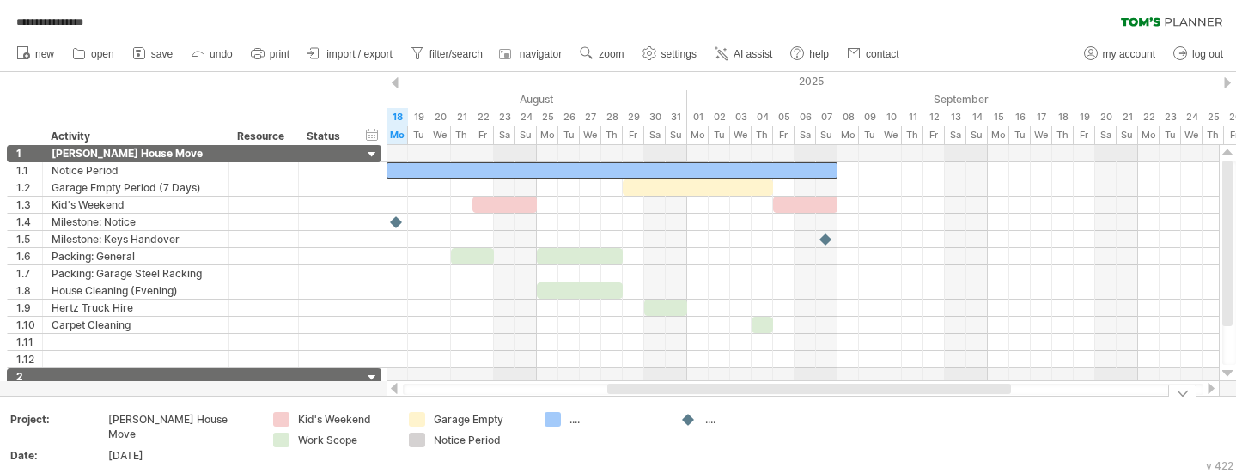
click at [571, 416] on div "...." at bounding box center [616, 419] width 94 height 15
click at [500, 434] on div "Notice Period" at bounding box center [481, 440] width 94 height 15
click at [558, 417] on div "**********" at bounding box center [618, 236] width 1236 height 473
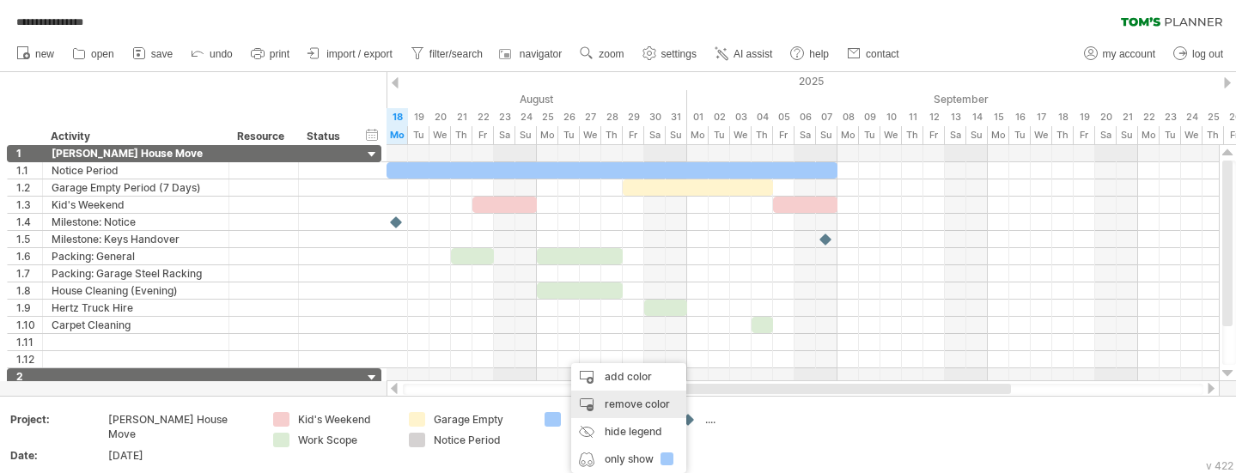
click at [643, 404] on div "remove color" at bounding box center [628, 404] width 115 height 27
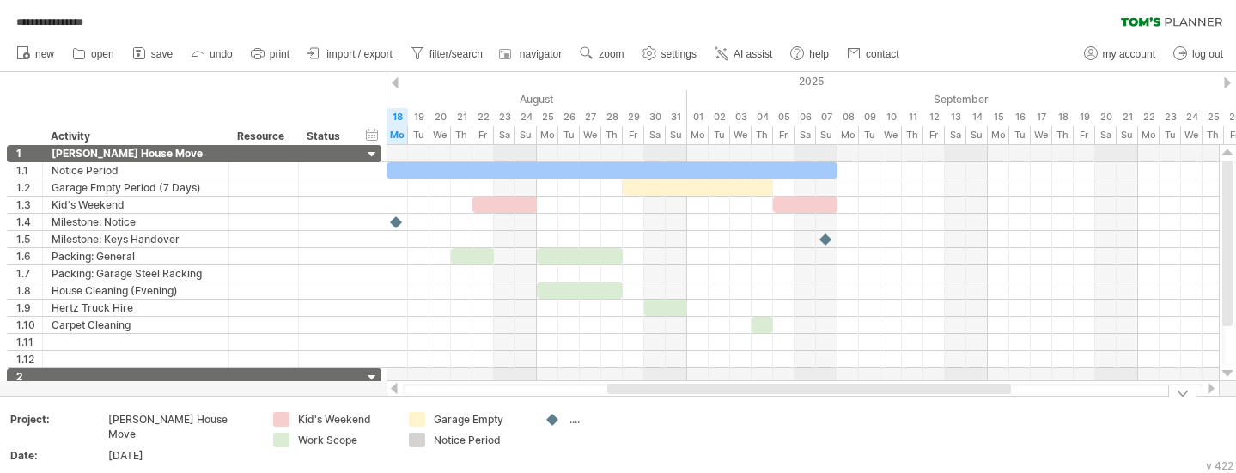
click at [618, 448] on td "...." at bounding box center [604, 441] width 136 height 59
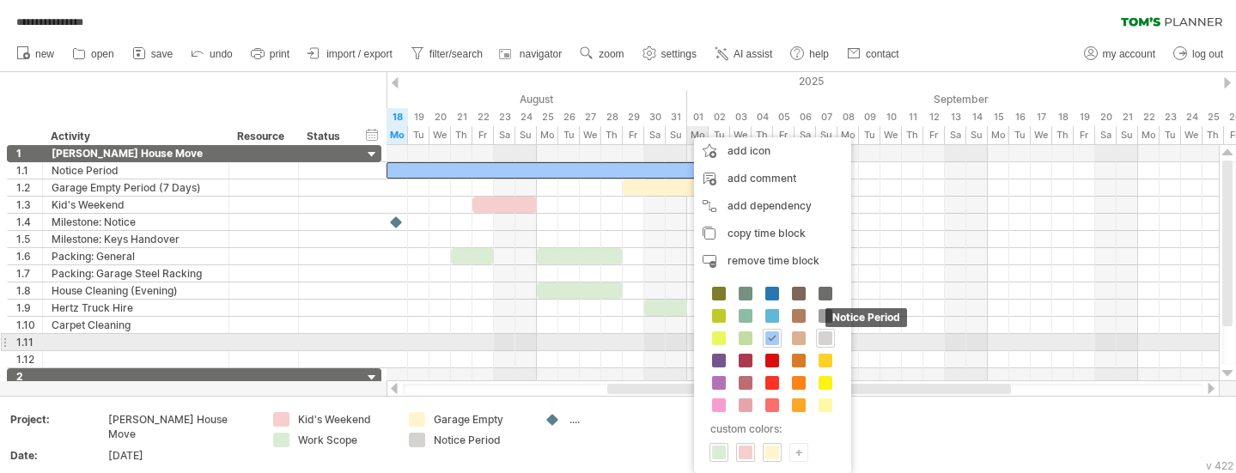
click at [821, 337] on span at bounding box center [825, 338] width 14 height 14
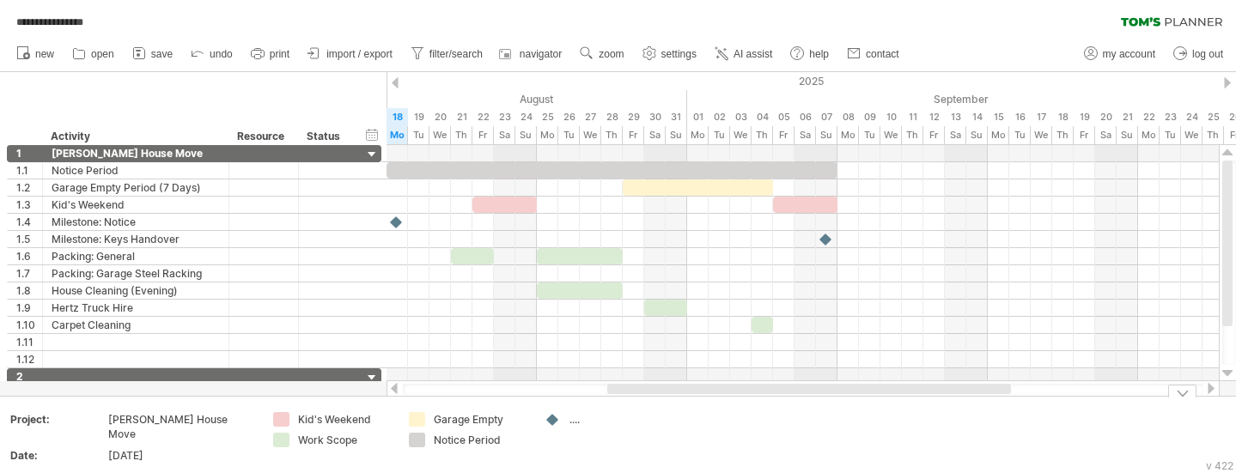
click at [400, 440] on td "Garage Empty Notice Period" at bounding box center [468, 441] width 136 height 59
drag, startPoint x: 411, startPoint y: 443, endPoint x: 416, endPoint y: 417, distance: 26.1
drag, startPoint x: 416, startPoint y: 444, endPoint x: 417, endPoint y: 415, distance: 29.2
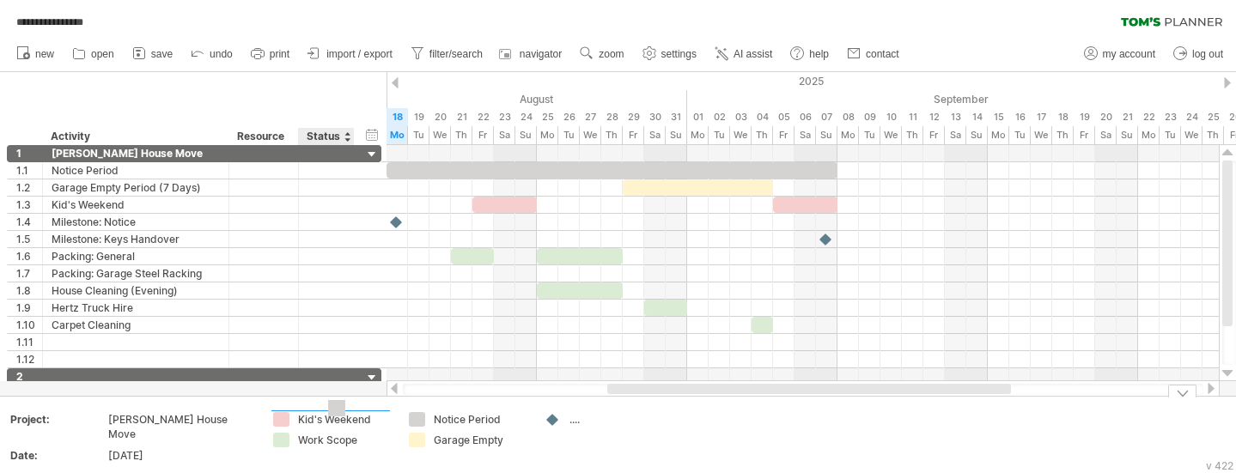
drag, startPoint x: 419, startPoint y: 418, endPoint x: 338, endPoint y: 406, distance: 81.6
drag, startPoint x: 416, startPoint y: 443, endPoint x: 310, endPoint y: 432, distance: 106.2
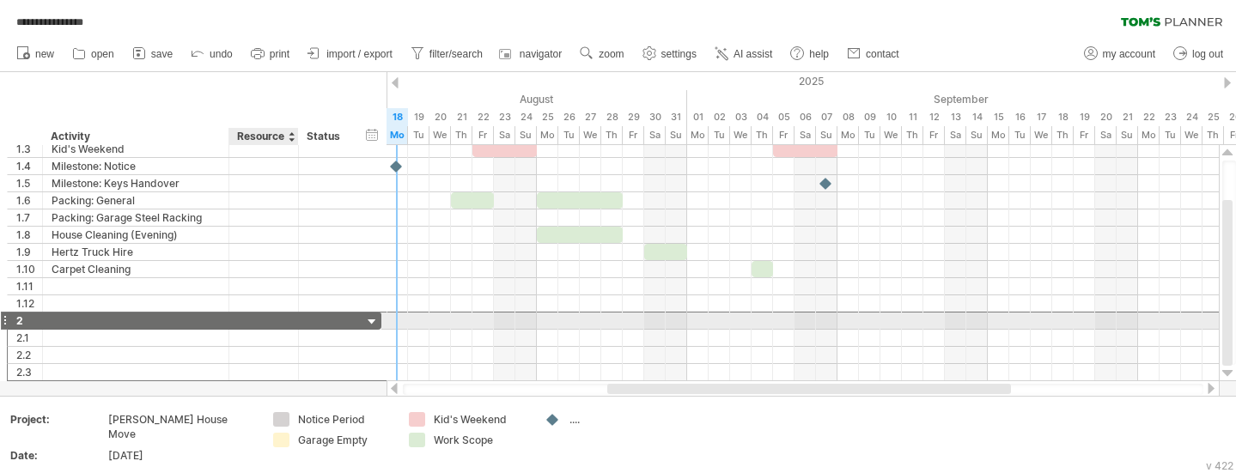
click at [203, 319] on div at bounding box center [136, 321] width 168 height 16
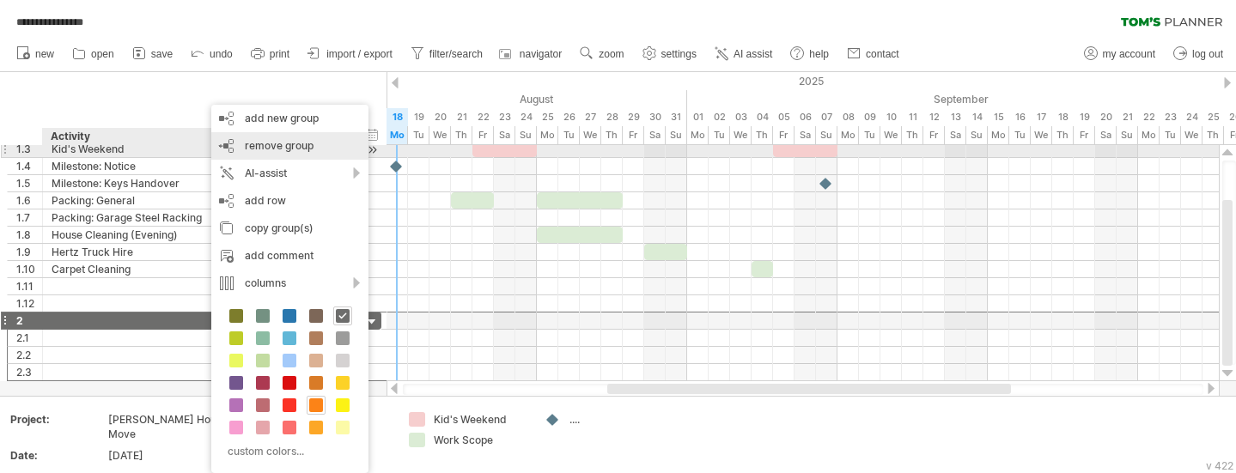
click at [284, 154] on div "remove group remove selected groups" at bounding box center [289, 145] width 157 height 27
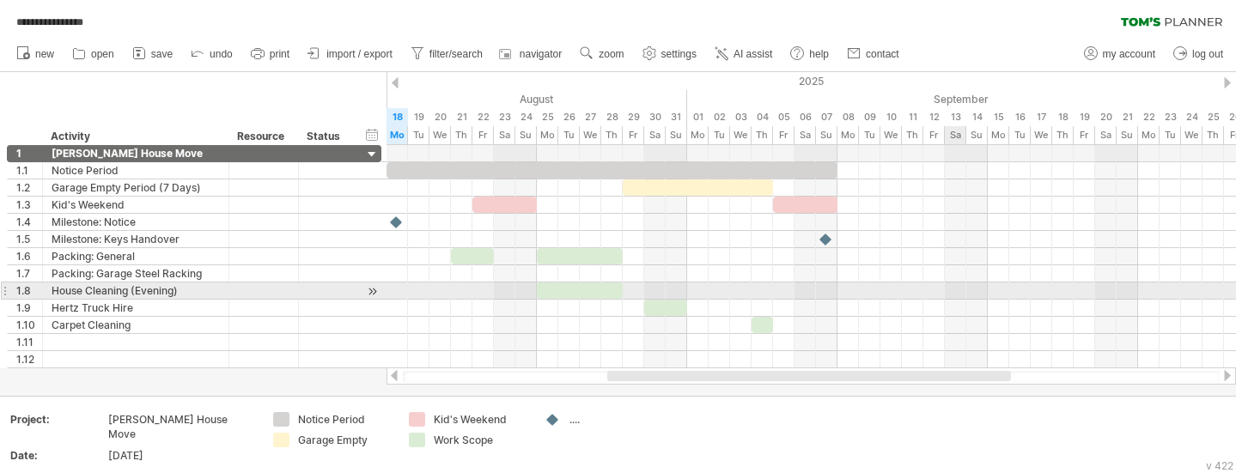
click at [953, 289] on div at bounding box center [810, 290] width 849 height 17
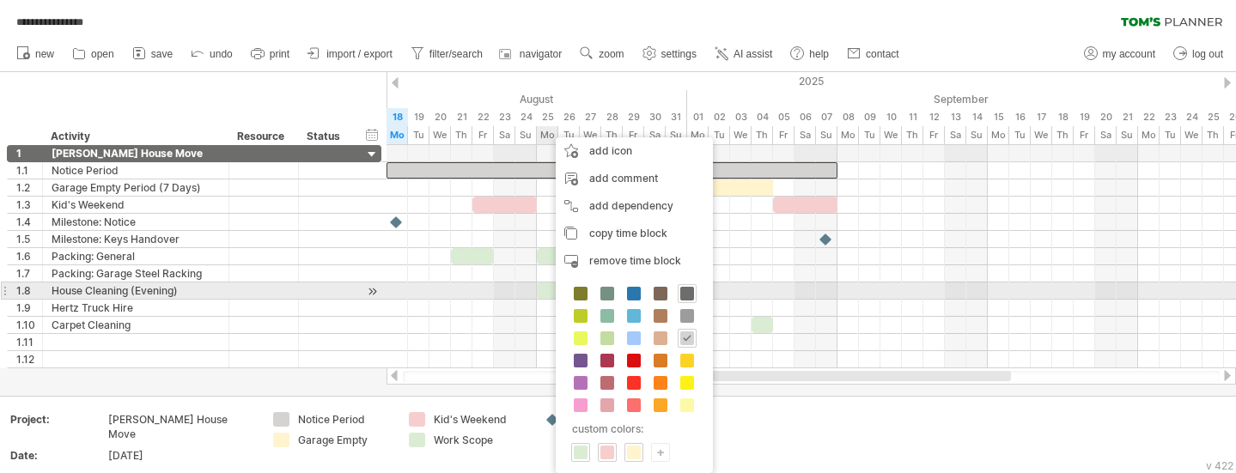
click at [685, 293] on span at bounding box center [687, 294] width 14 height 14
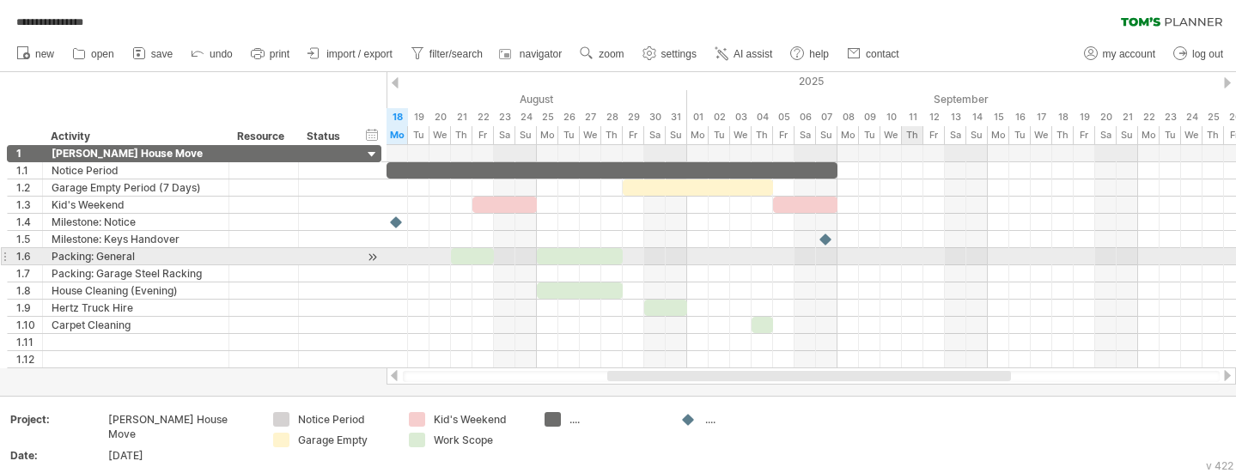
click at [914, 264] on div at bounding box center [810, 256] width 849 height 17
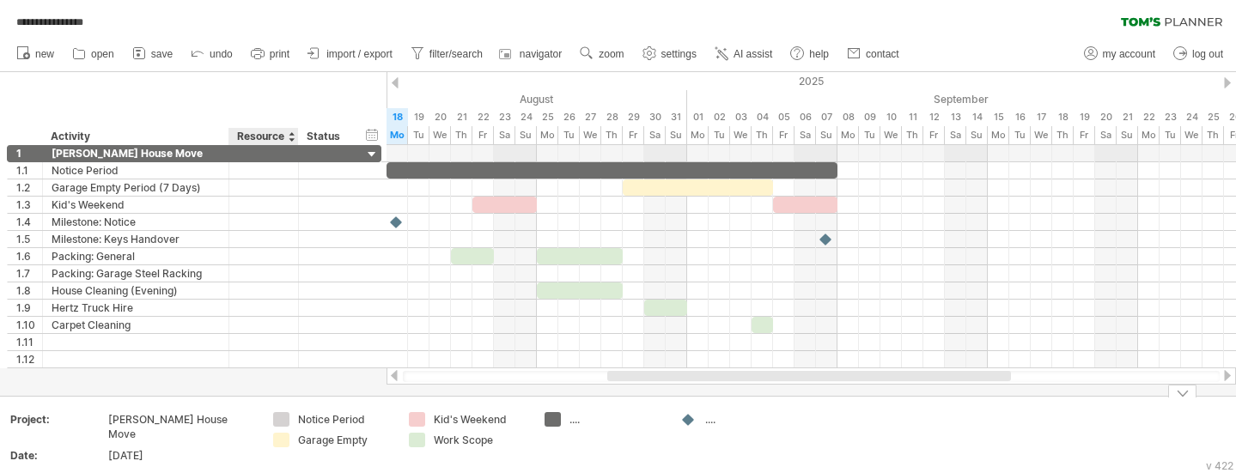
click at [285, 418] on div "**********" at bounding box center [618, 236] width 1236 height 473
click at [365, 381] on div "add color" at bounding box center [351, 376] width 115 height 27
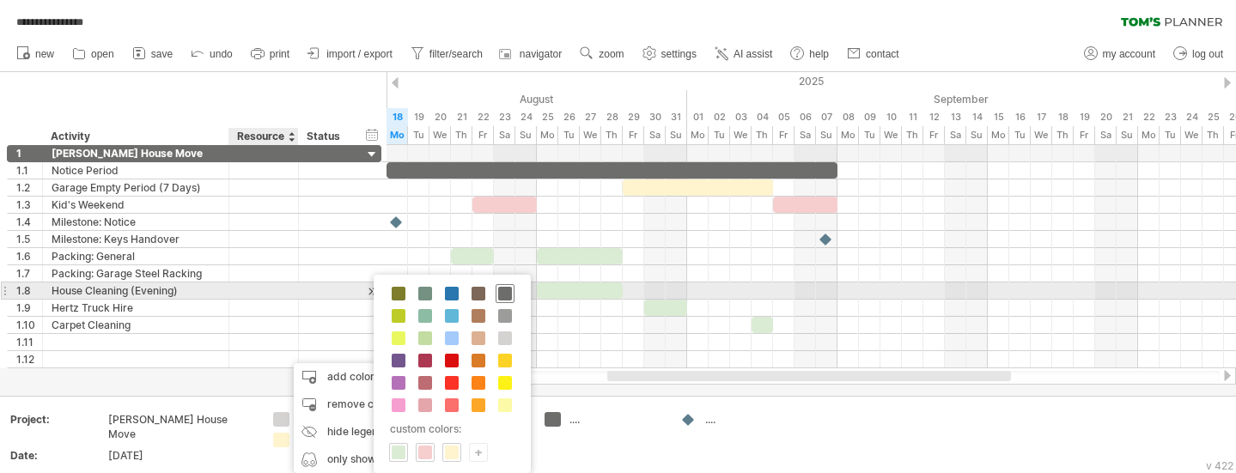
click at [507, 289] on span at bounding box center [505, 294] width 14 height 14
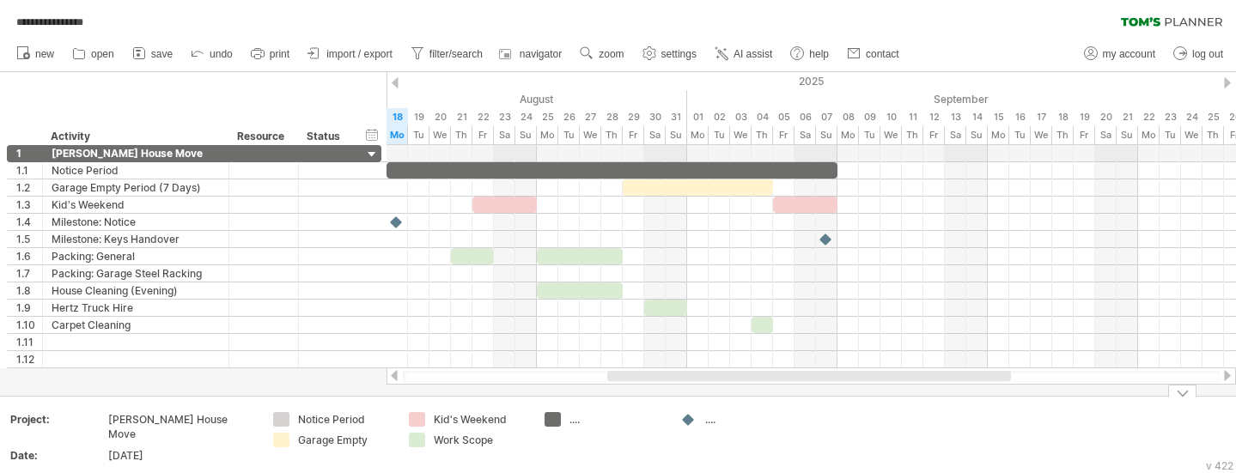
click at [559, 419] on div "**********" at bounding box center [618, 236] width 1236 height 473
drag, startPoint x: 547, startPoint y: 418, endPoint x: 322, endPoint y: 407, distance: 225.2
click at [333, 439] on div "Notice Period" at bounding box center [345, 440] width 94 height 15
click at [333, 439] on input "**********" at bounding box center [340, 440] width 85 height 15
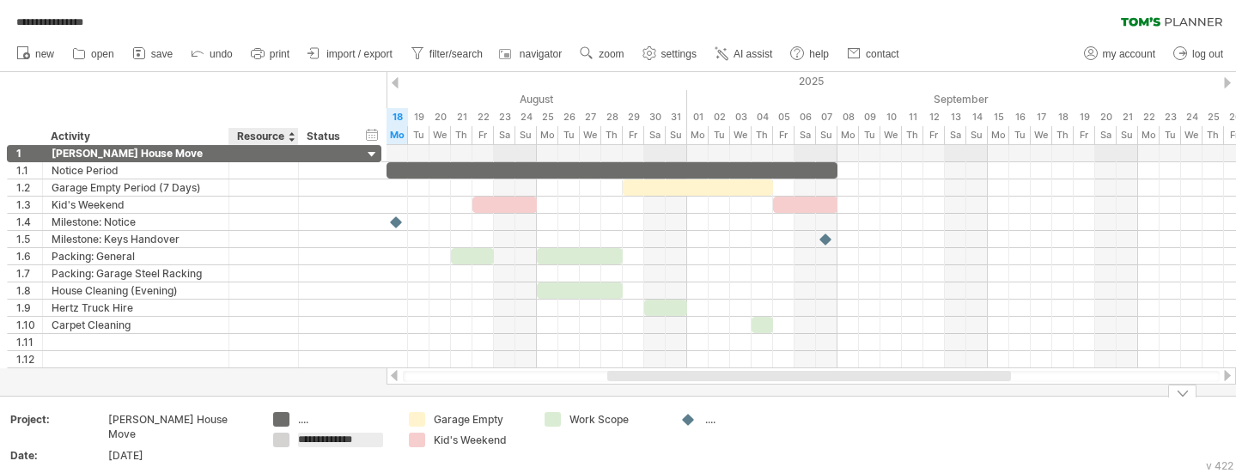
drag, startPoint x: 369, startPoint y: 439, endPoint x: 265, endPoint y: 439, distance: 103.9
click at [265, 439] on td "**********" at bounding box center [332, 441] width 136 height 59
click at [313, 440] on input "**********" at bounding box center [340, 440] width 85 height 15
drag, startPoint x: 371, startPoint y: 439, endPoint x: 236, endPoint y: 436, distance: 134.8
click at [232, 438] on tr "**********" at bounding box center [403, 441] width 807 height 59
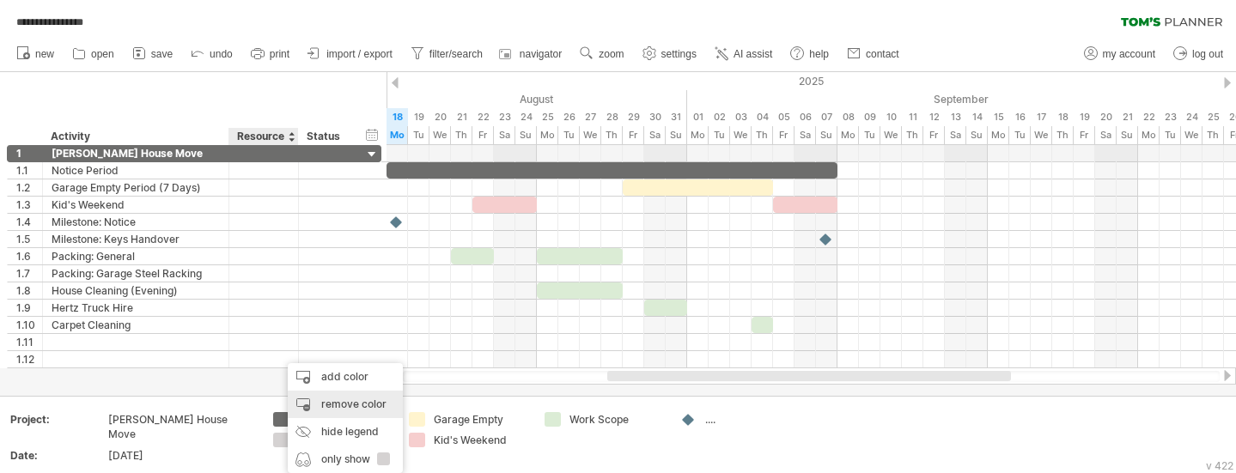
click at [376, 405] on div "remove color" at bounding box center [345, 404] width 115 height 27
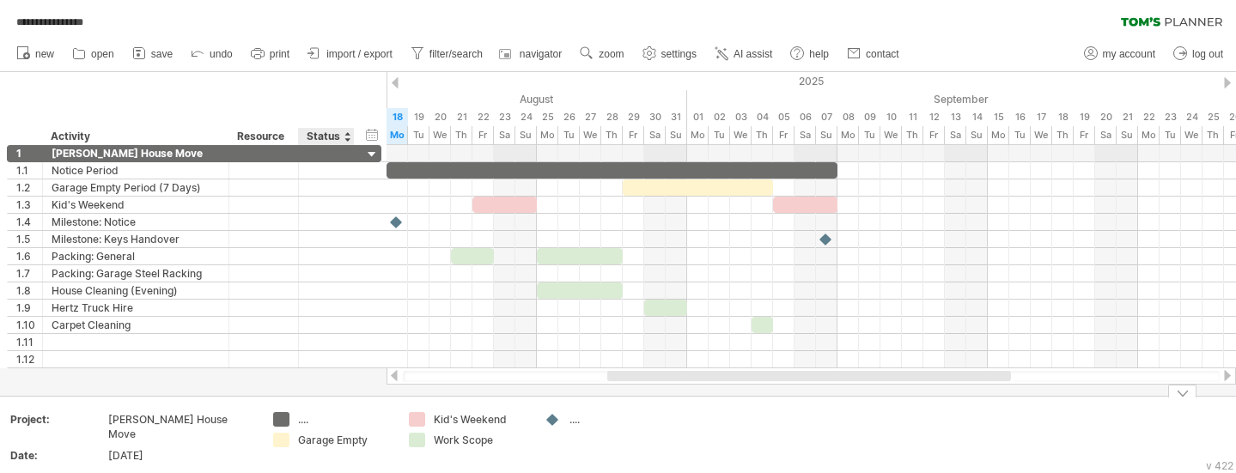
click at [320, 417] on div "...." at bounding box center [345, 419] width 94 height 15
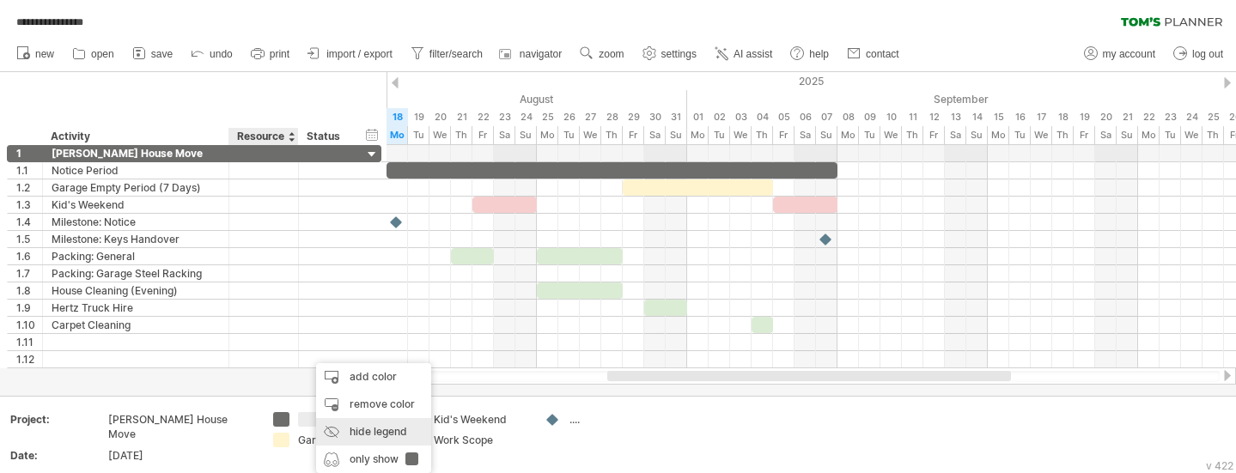
type input "**********"
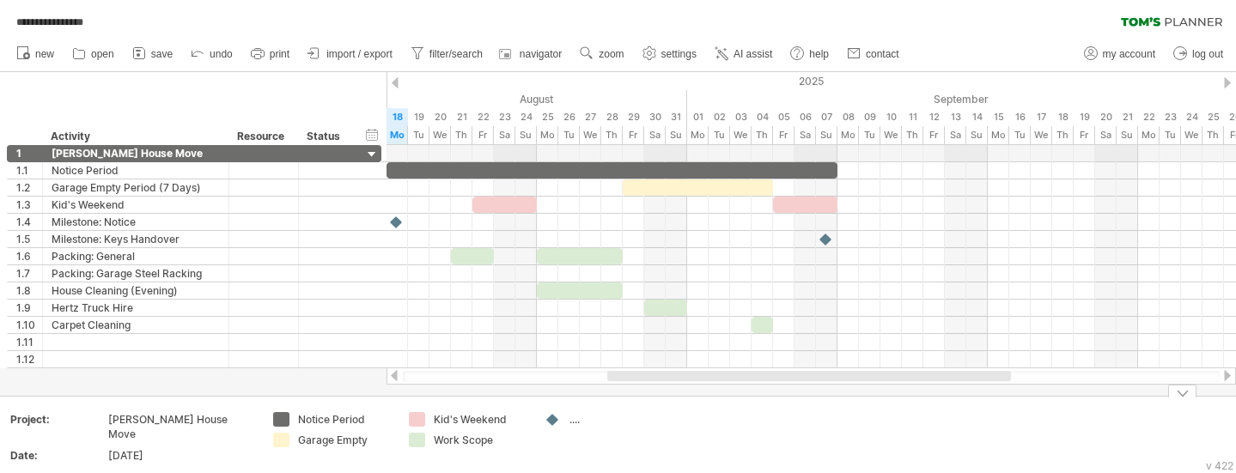
click at [575, 421] on div "...." at bounding box center [616, 419] width 94 height 15
type input "*********"
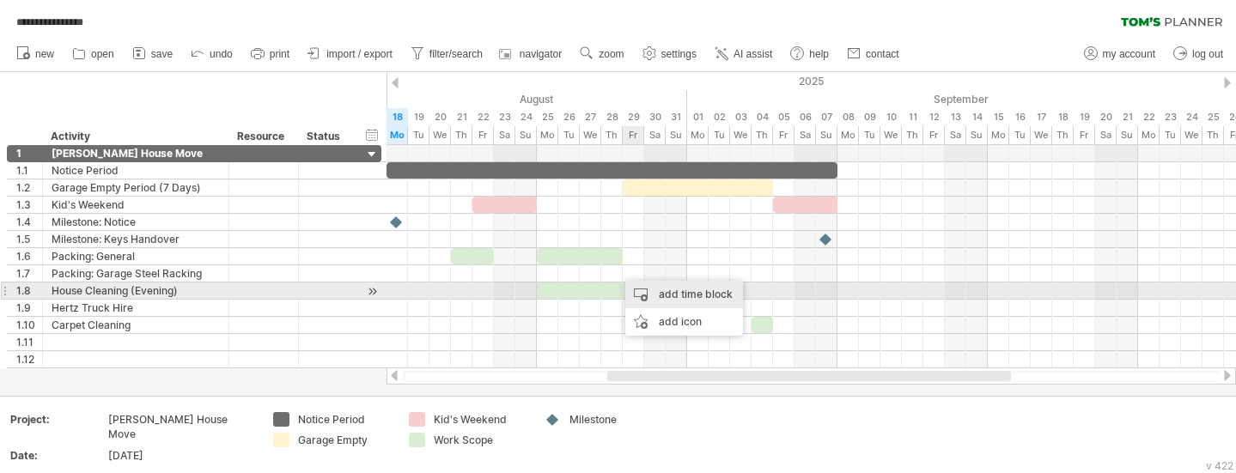
click at [690, 296] on div "add time block" at bounding box center [684, 294] width 118 height 27
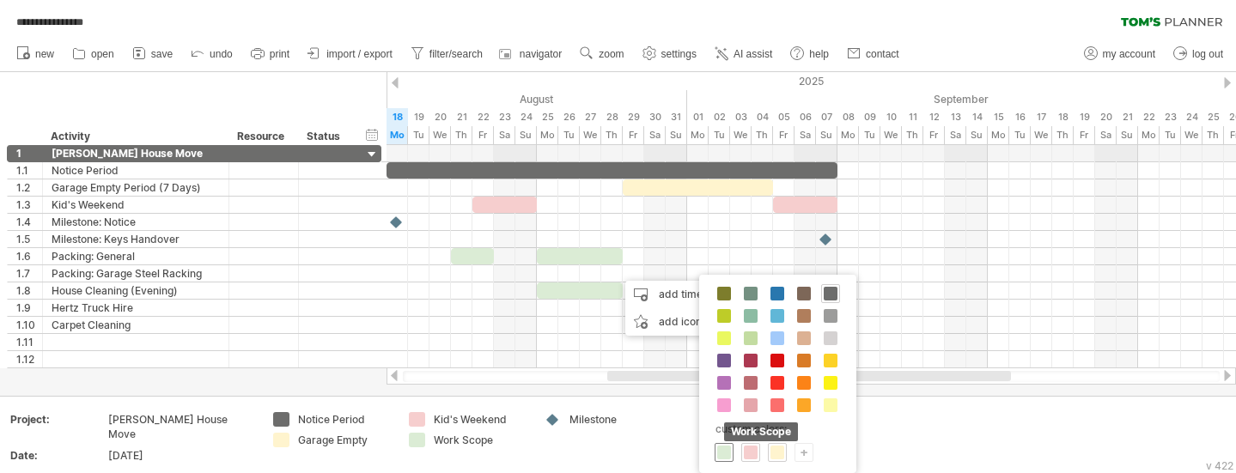
click at [729, 455] on span at bounding box center [724, 453] width 14 height 14
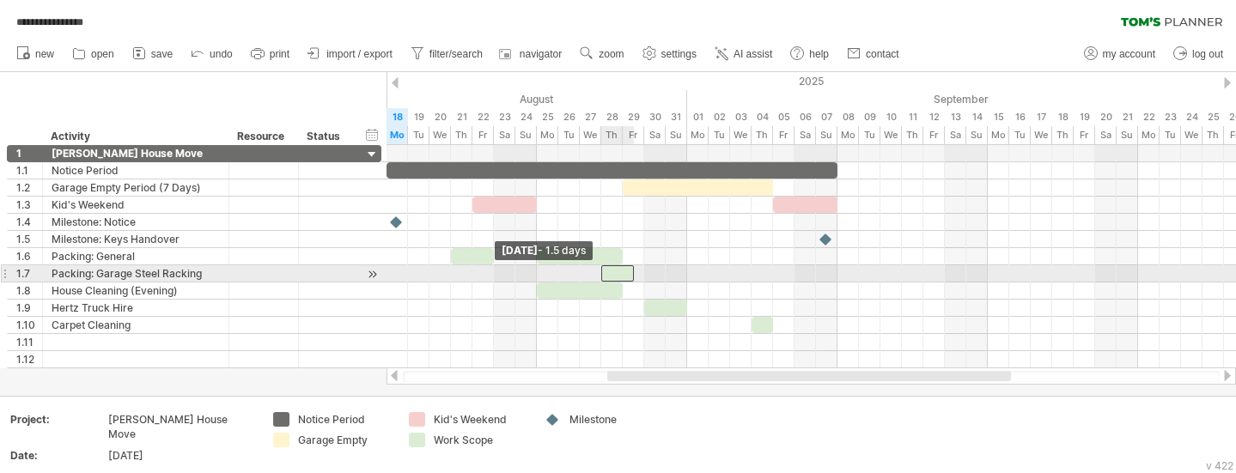
drag, startPoint x: 613, startPoint y: 273, endPoint x: 600, endPoint y: 275, distance: 13.0
click at [600, 275] on span at bounding box center [601, 273] width 7 height 16
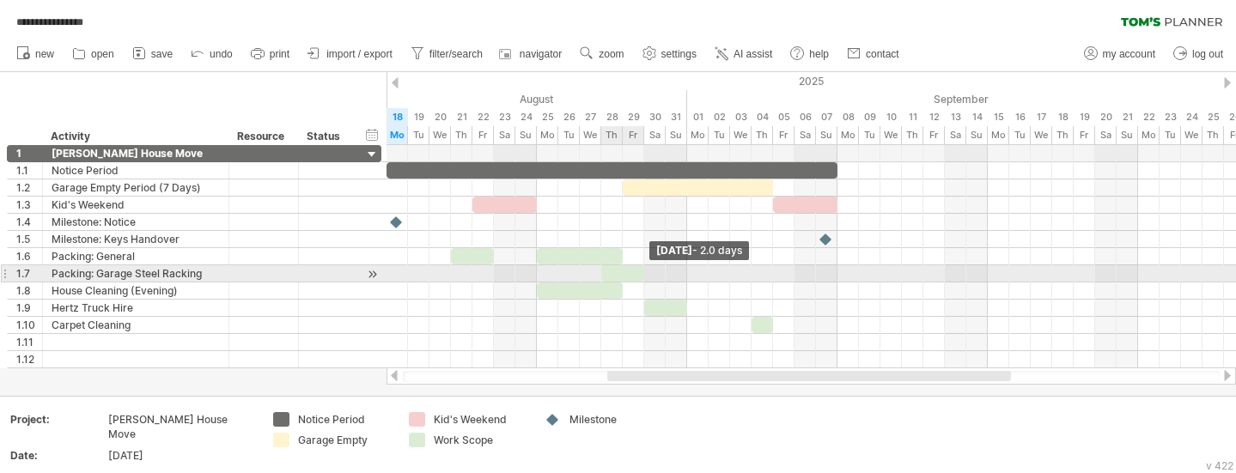
drag, startPoint x: 631, startPoint y: 278, endPoint x: 641, endPoint y: 276, distance: 9.8
click at [644, 277] on span at bounding box center [644, 273] width 7 height 16
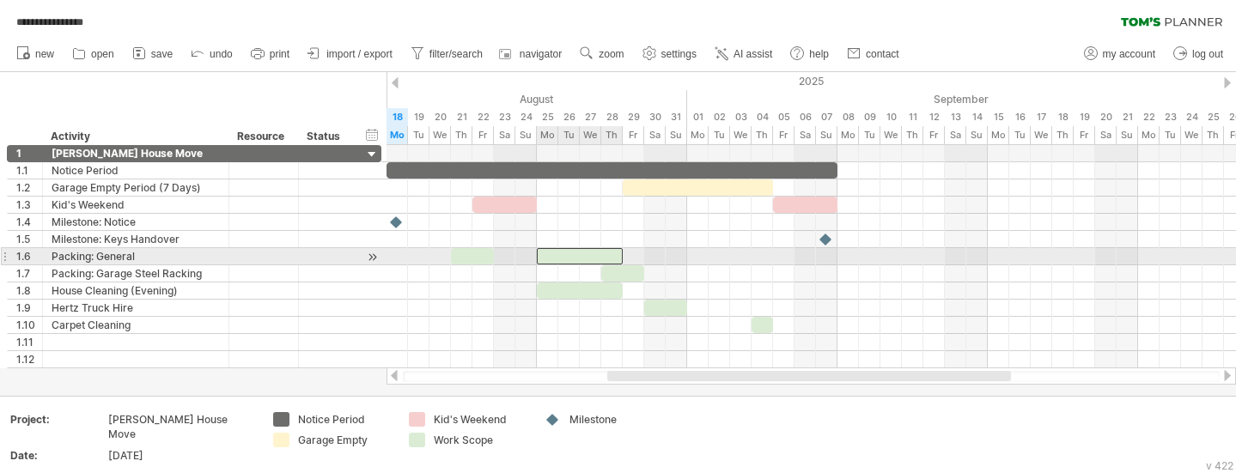
click at [612, 253] on div at bounding box center [580, 256] width 86 height 16
drag, startPoint x: 622, startPoint y: 252, endPoint x: 692, endPoint y: 282, distance: 76.6
click at [598, 253] on span at bounding box center [601, 256] width 7 height 16
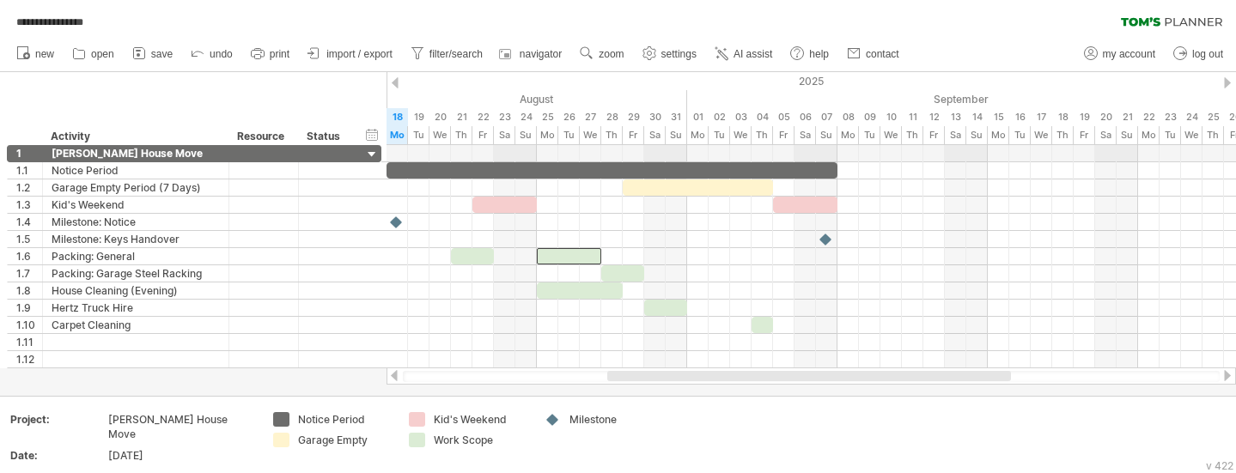
click at [993, 35] on div "**********" at bounding box center [618, 18] width 1236 height 36
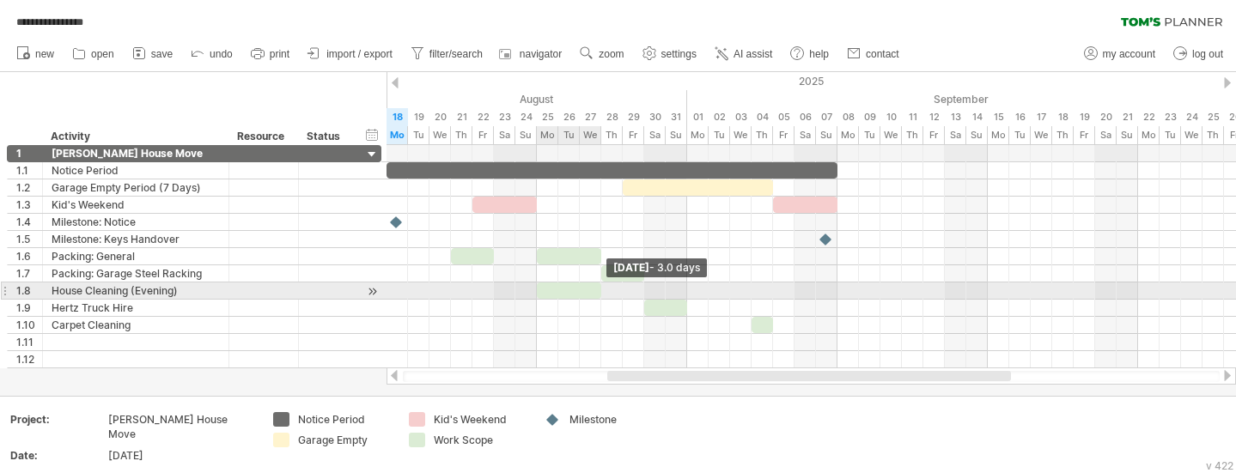
drag, startPoint x: 623, startPoint y: 290, endPoint x: 599, endPoint y: 299, distance: 24.7
click at [598, 297] on span at bounding box center [601, 290] width 7 height 16
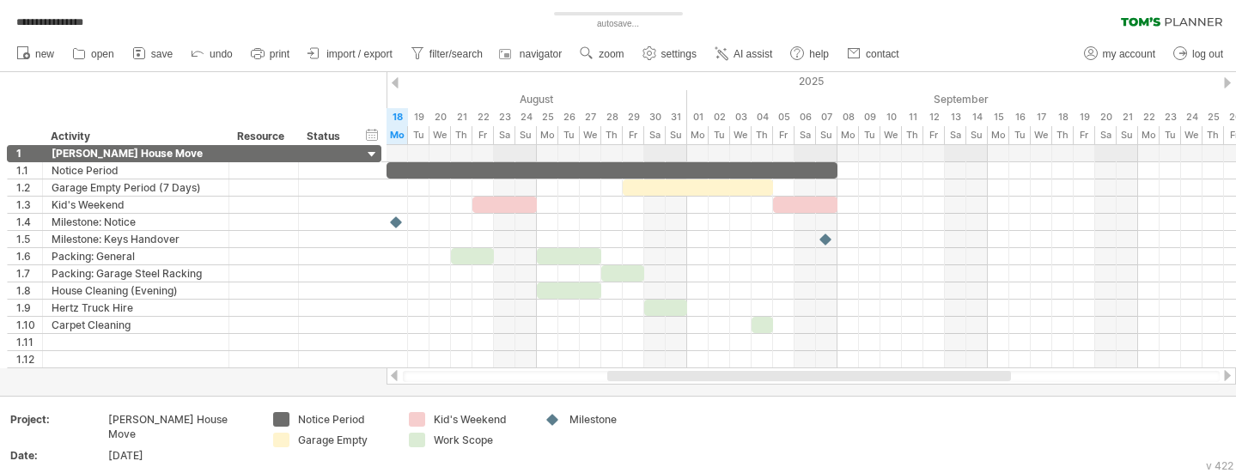
click at [1020, 27] on div "**********" at bounding box center [618, 18] width 1236 height 36
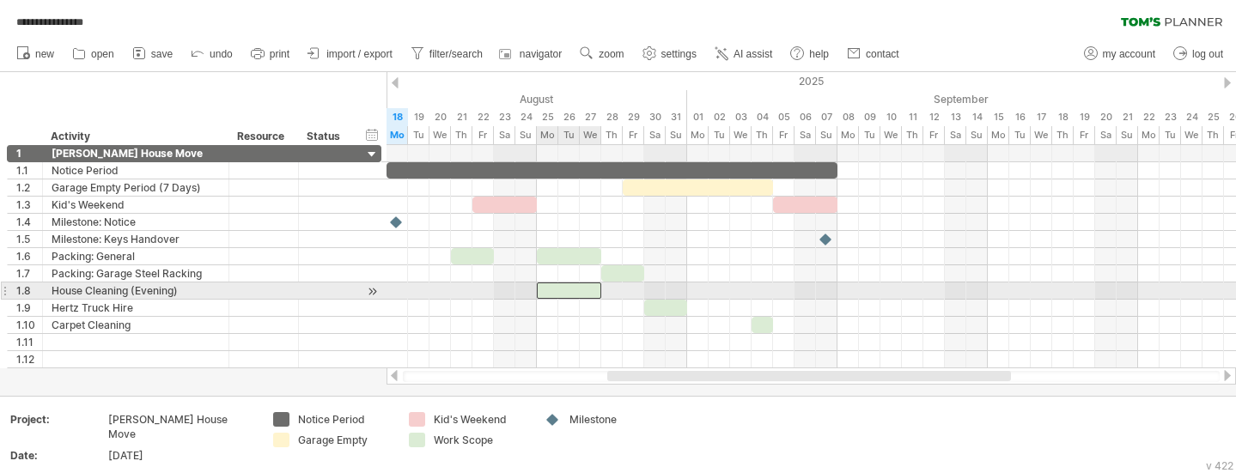
click at [574, 293] on div at bounding box center [569, 290] width 64 height 16
click at [598, 289] on span at bounding box center [601, 290] width 7 height 16
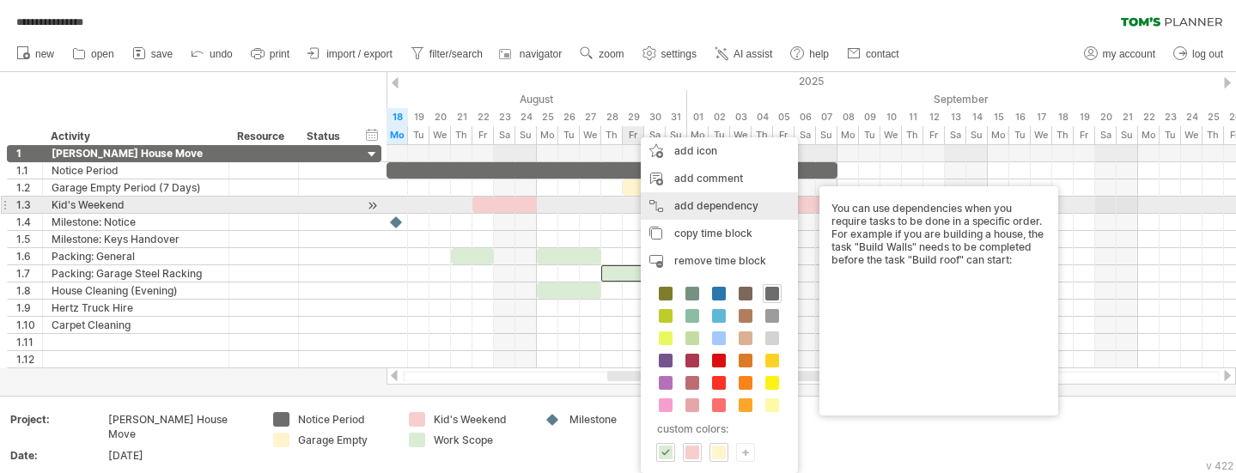
click at [714, 208] on div "add dependency You can use dependencies when you require tasks to be done in a …" at bounding box center [719, 205] width 157 height 27
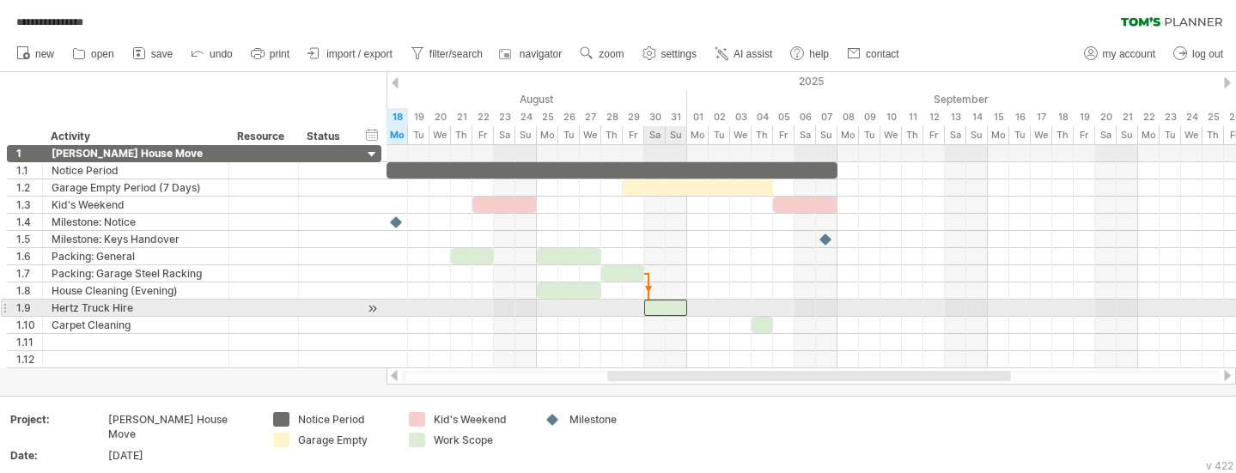
click at [647, 309] on div at bounding box center [665, 308] width 43 height 16
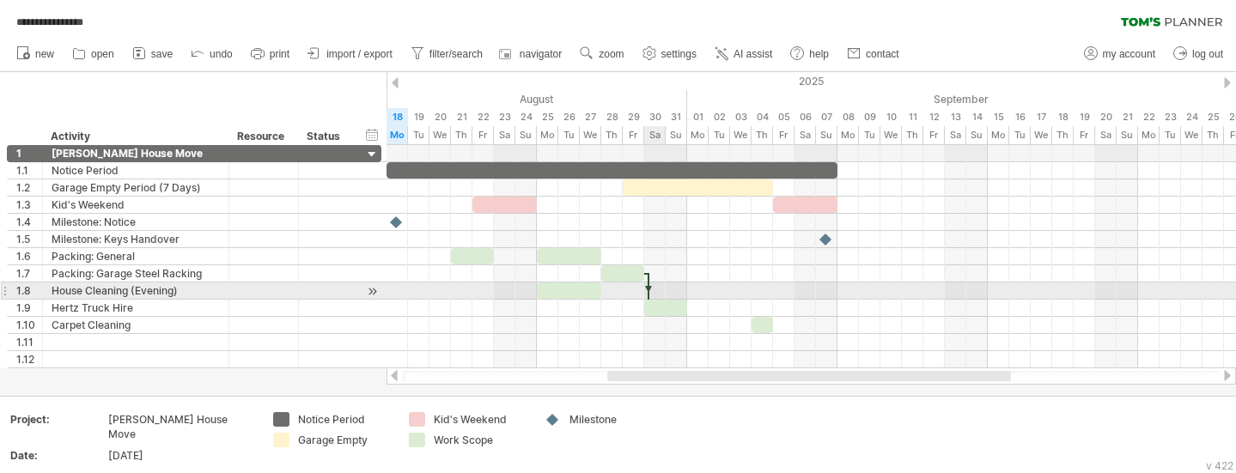
click at [647, 283] on div at bounding box center [648, 291] width 5 height 36
click at [647, 289] on div at bounding box center [648, 291] width 5 height 36
drag, startPoint x: 649, startPoint y: 288, endPoint x: 698, endPoint y: 294, distance: 49.3
click at [698, 294] on div "[DATE] [DATE]" at bounding box center [810, 256] width 849 height 223
click at [647, 290] on div at bounding box center [648, 291] width 5 height 36
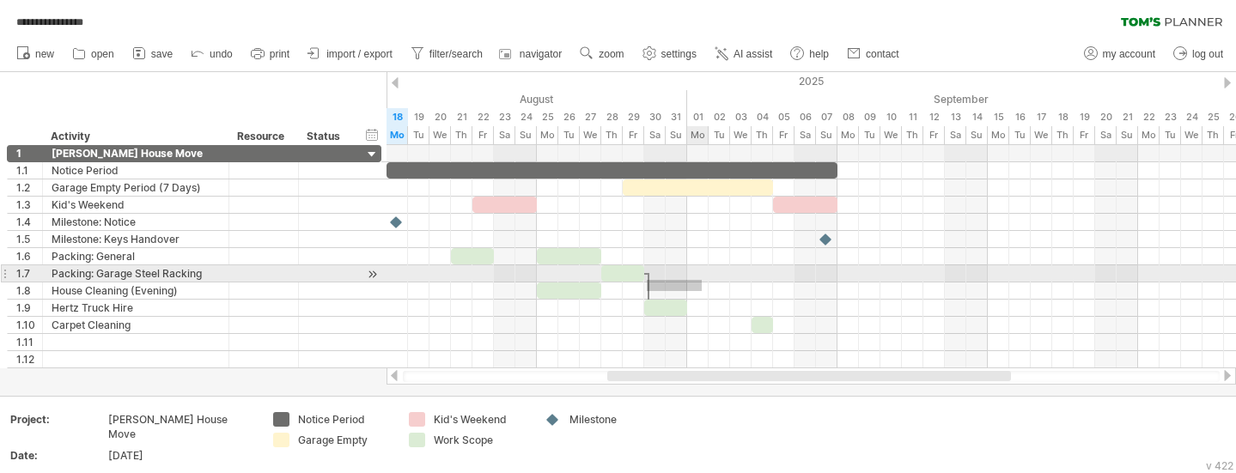
drag, startPoint x: 647, startPoint y: 291, endPoint x: 682, endPoint y: 286, distance: 35.6
click at [684, 285] on div "[DATE] [DATE]" at bounding box center [810, 256] width 849 height 223
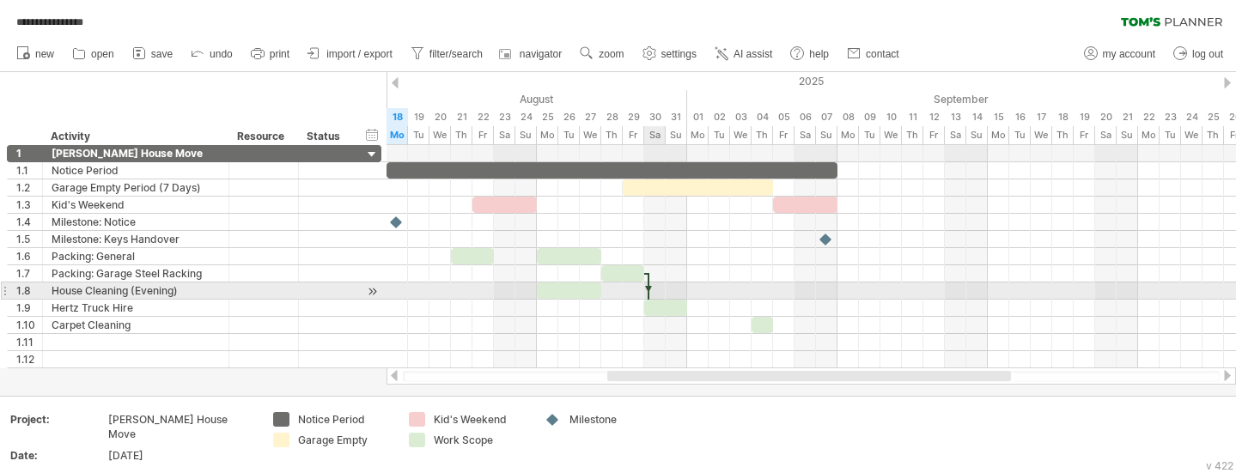
click at [646, 284] on div at bounding box center [648, 291] width 5 height 36
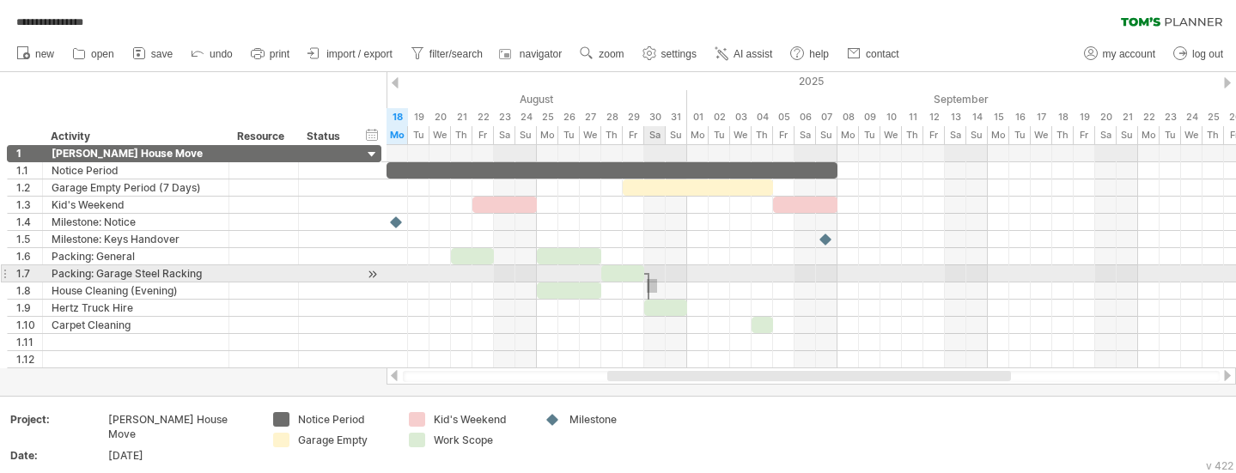
click at [653, 288] on div "[DATE] [DATE]" at bounding box center [810, 256] width 849 height 223
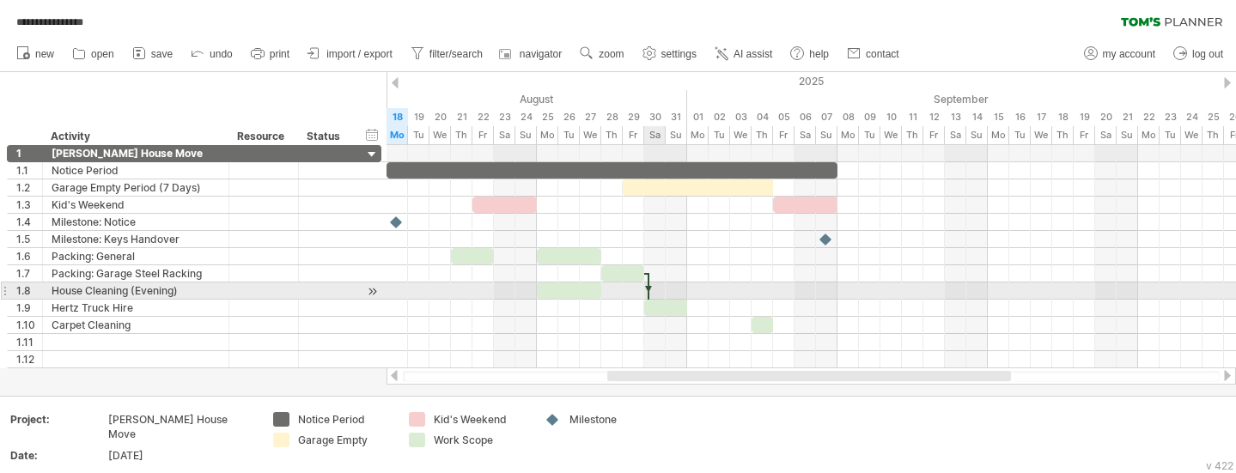
click at [647, 294] on div at bounding box center [648, 291] width 5 height 36
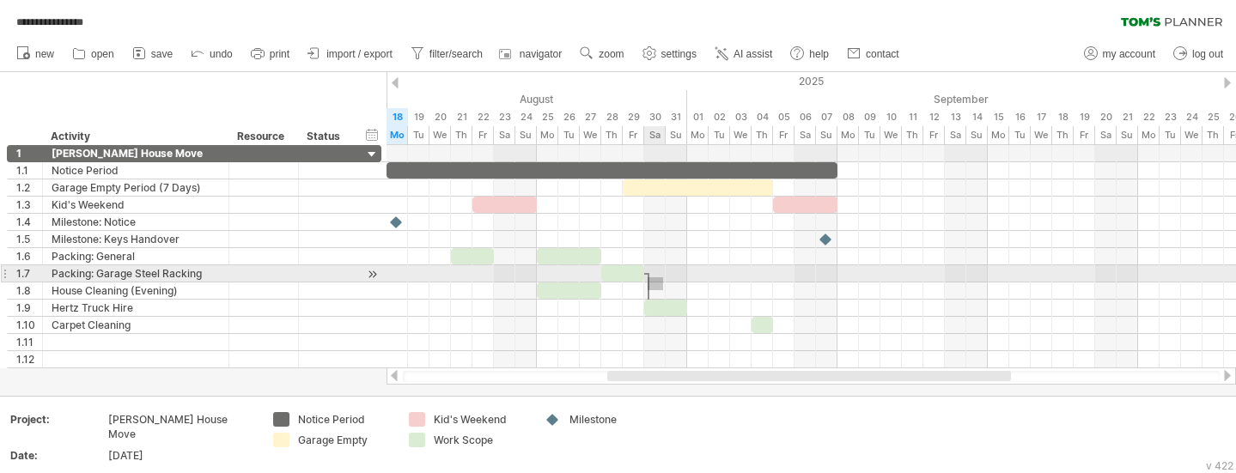
click at [660, 279] on div "[DATE] [DATE]" at bounding box center [810, 256] width 849 height 223
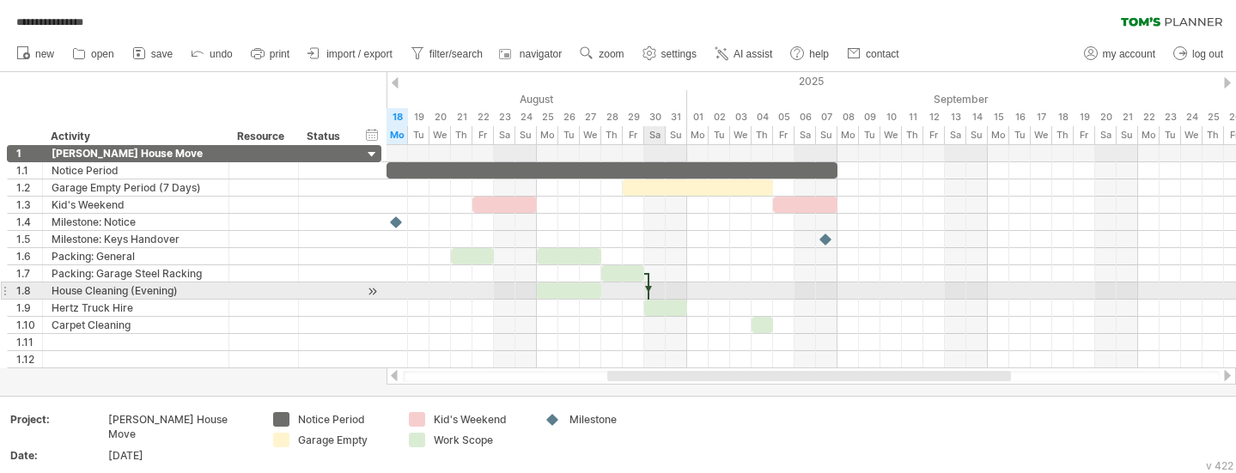
click at [649, 291] on div at bounding box center [648, 291] width 5 height 36
click at [710, 307] on div "remove dependency" at bounding box center [729, 309] width 145 height 27
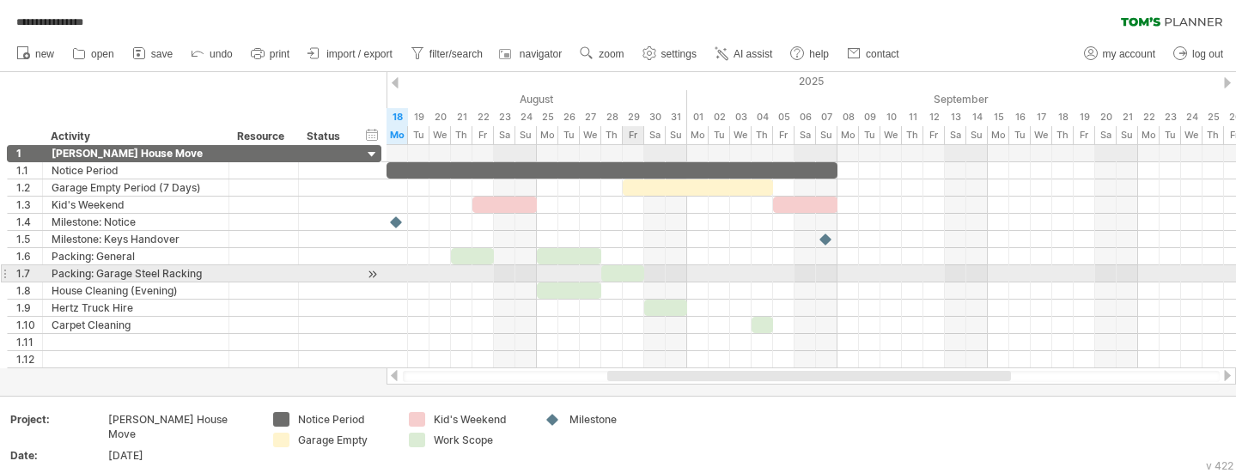
click at [625, 273] on div at bounding box center [622, 273] width 43 height 16
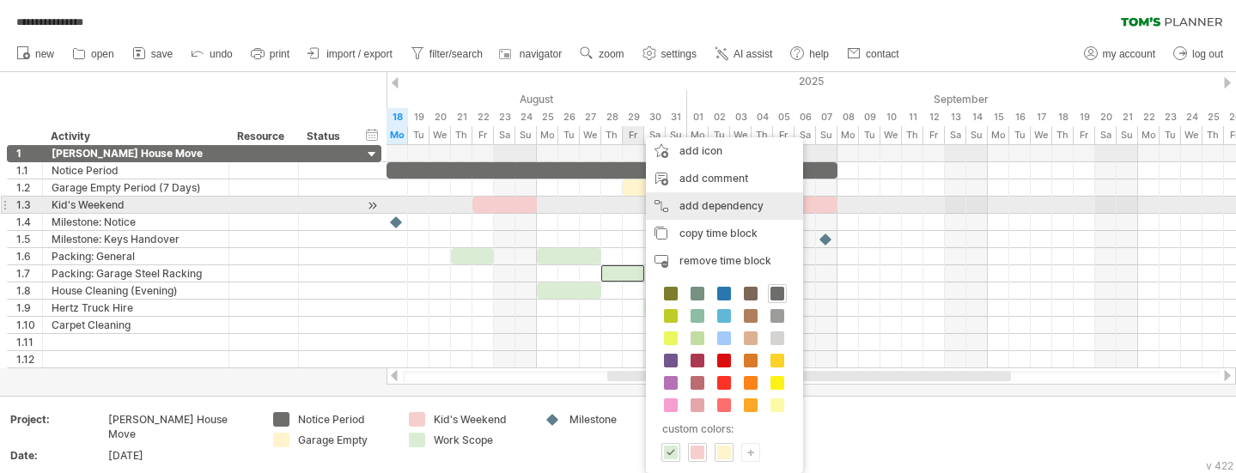
click at [755, 204] on div "add dependency You can use dependencies when you require tasks to be done in a …" at bounding box center [724, 205] width 157 height 27
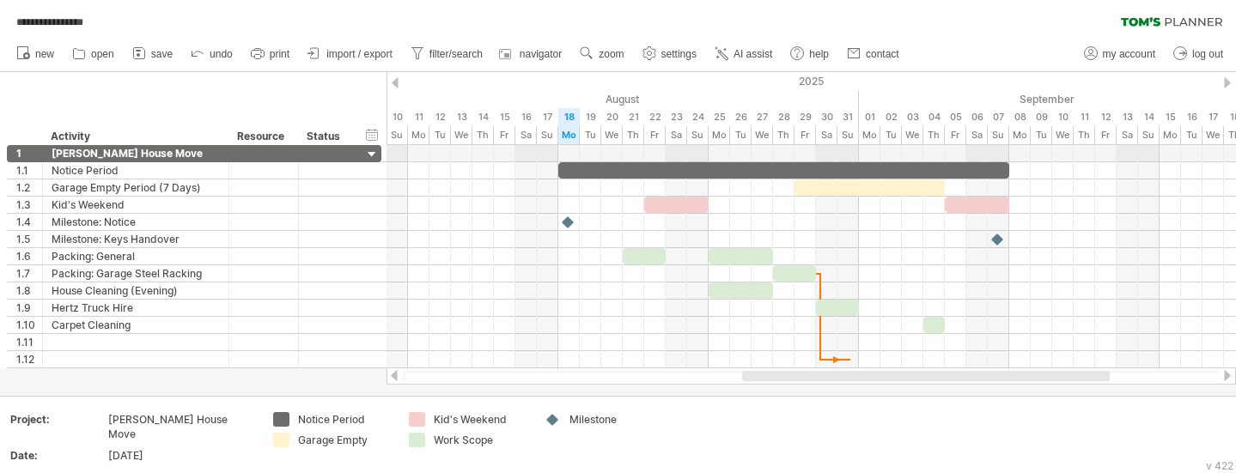
drag, startPoint x: 651, startPoint y: 373, endPoint x: 850, endPoint y: 384, distance: 199.5
click at [850, 384] on div at bounding box center [810, 376] width 849 height 17
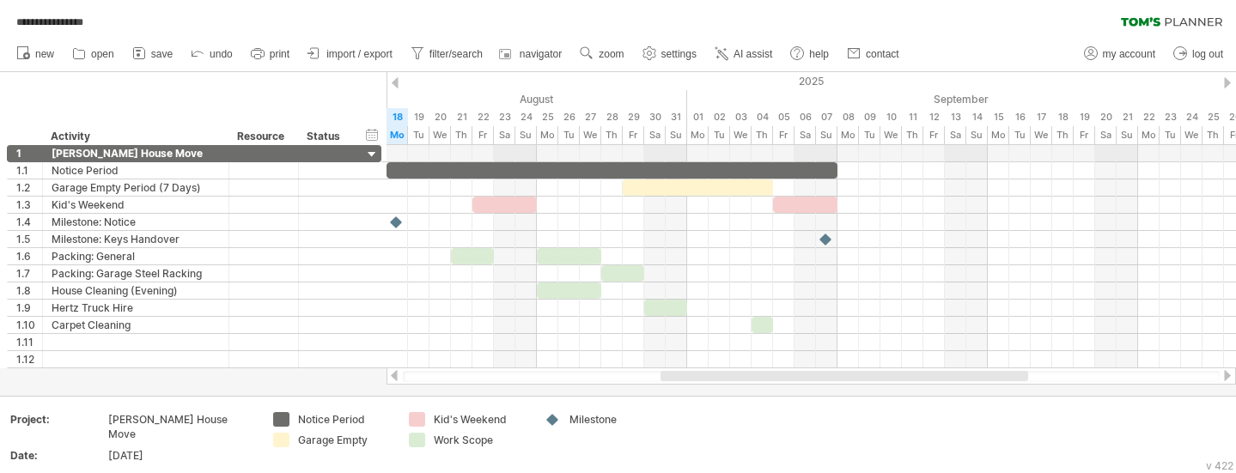
drag, startPoint x: 702, startPoint y: 375, endPoint x: 775, endPoint y: 379, distance: 72.2
click at [775, 379] on div at bounding box center [844, 376] width 368 height 10
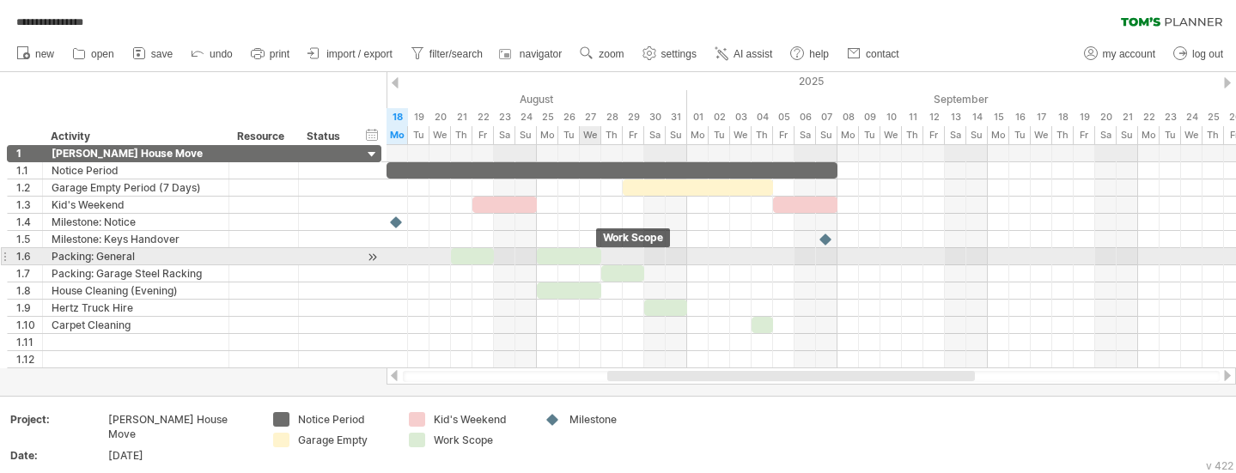
click at [596, 259] on div at bounding box center [569, 256] width 64 height 16
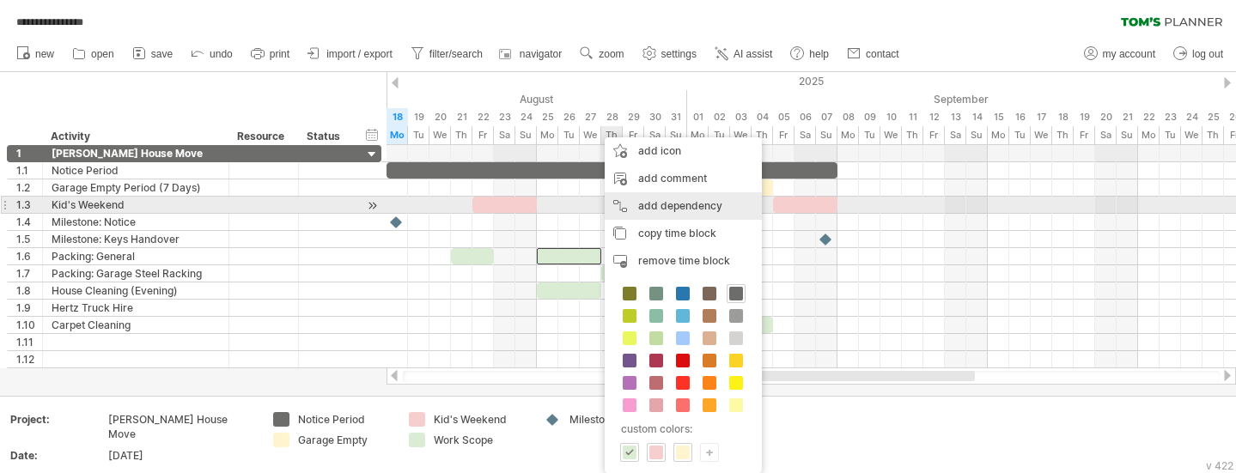
click at [704, 199] on div "add dependency You can use dependencies when you require tasks to be done in a …" at bounding box center [682, 205] width 157 height 27
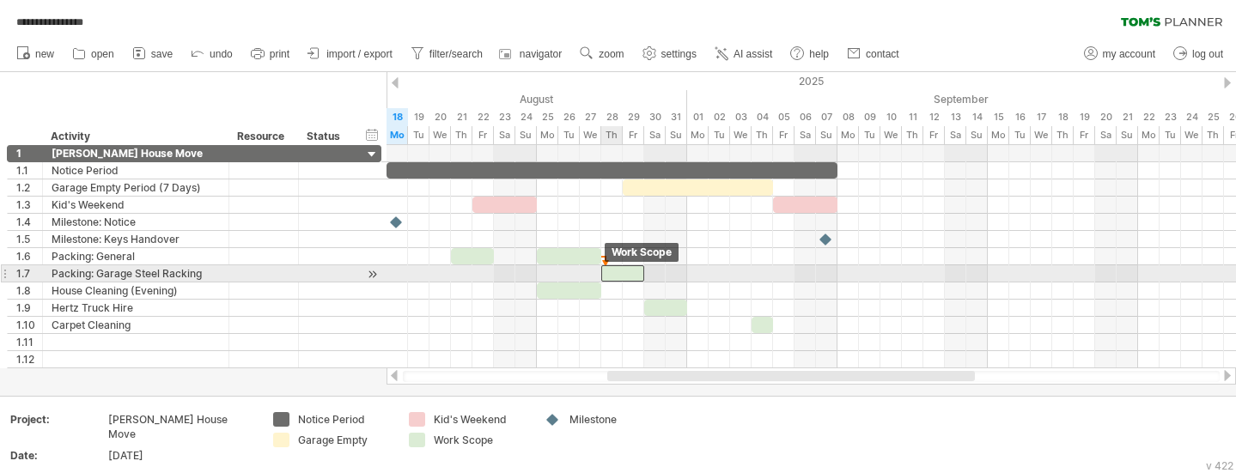
click at [617, 276] on div at bounding box center [622, 273] width 43 height 16
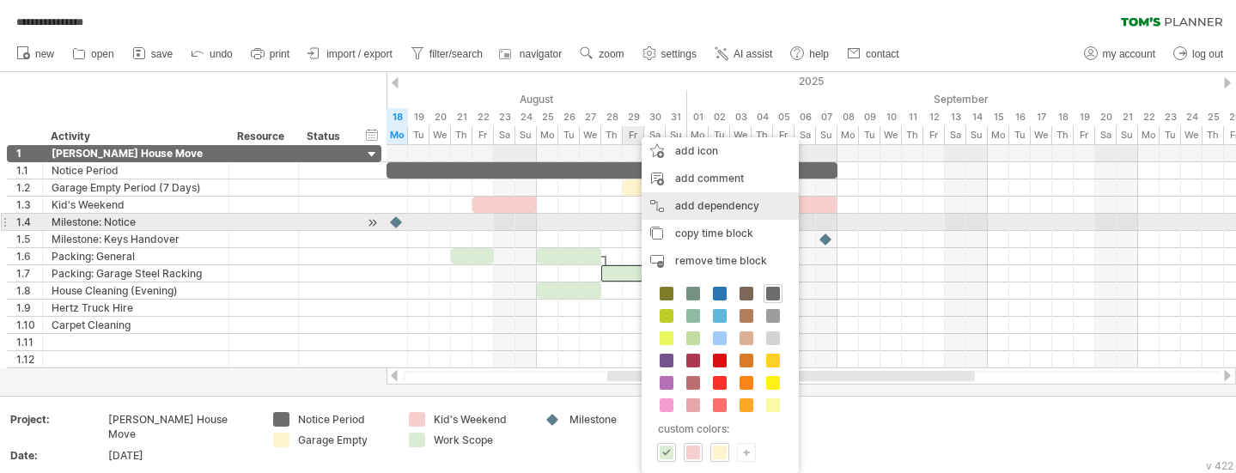
click at [726, 212] on div "add dependency You can use dependencies when you require tasks to be done in a …" at bounding box center [719, 205] width 157 height 27
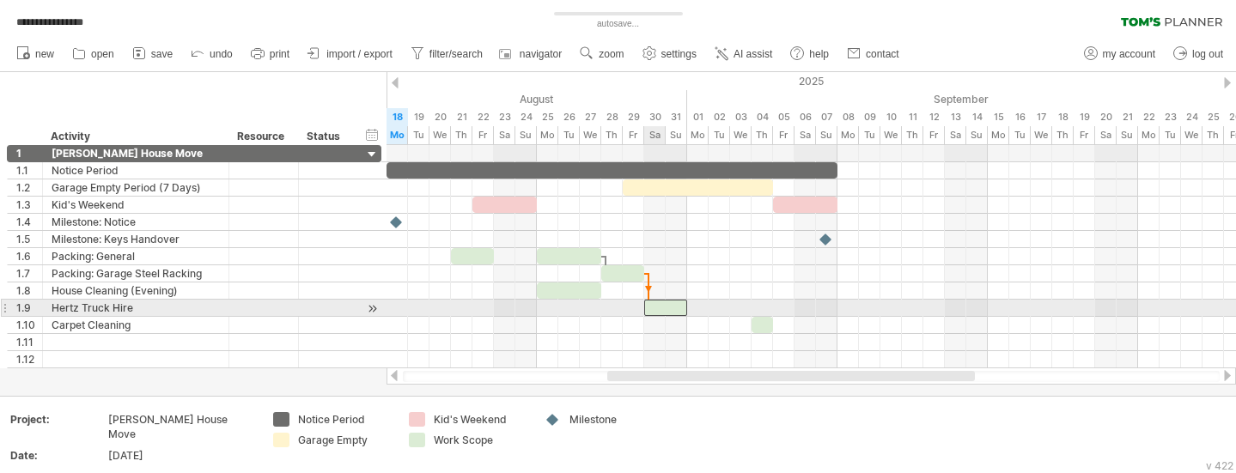
click at [653, 308] on div at bounding box center [665, 308] width 43 height 16
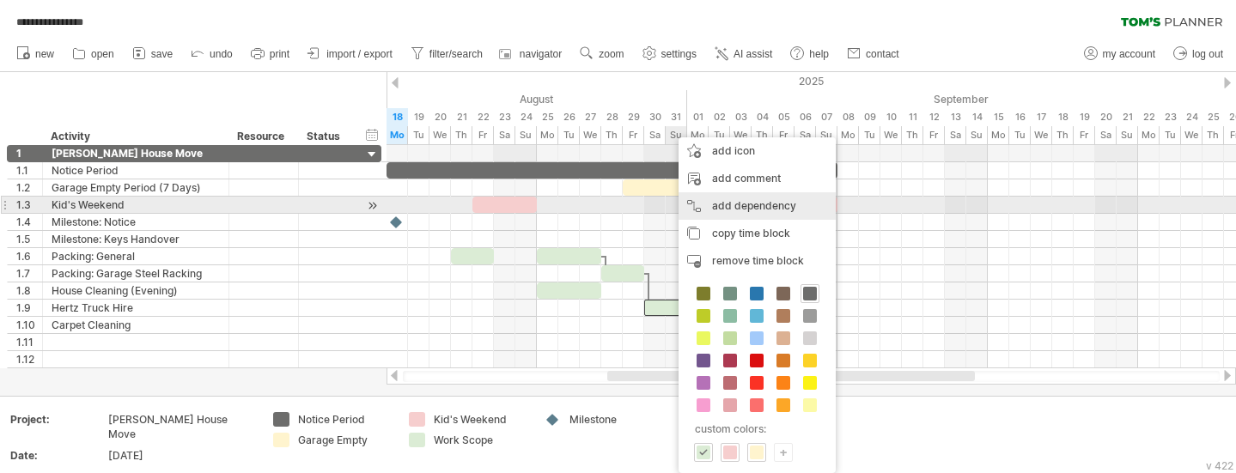
click at [745, 210] on div "add dependency You can use dependencies when you require tasks to be done in a …" at bounding box center [756, 205] width 157 height 27
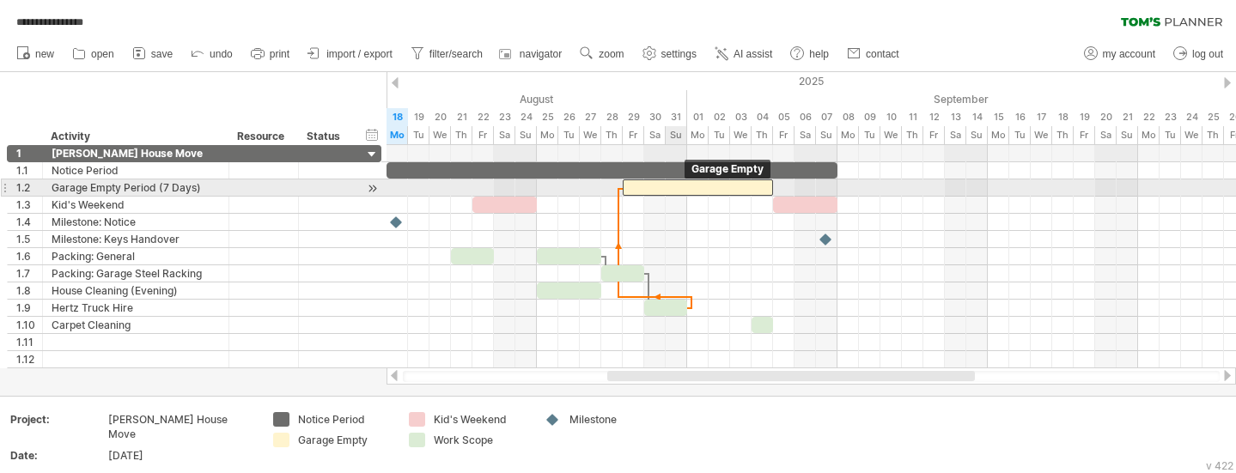
click at [684, 189] on div at bounding box center [698, 187] width 150 height 16
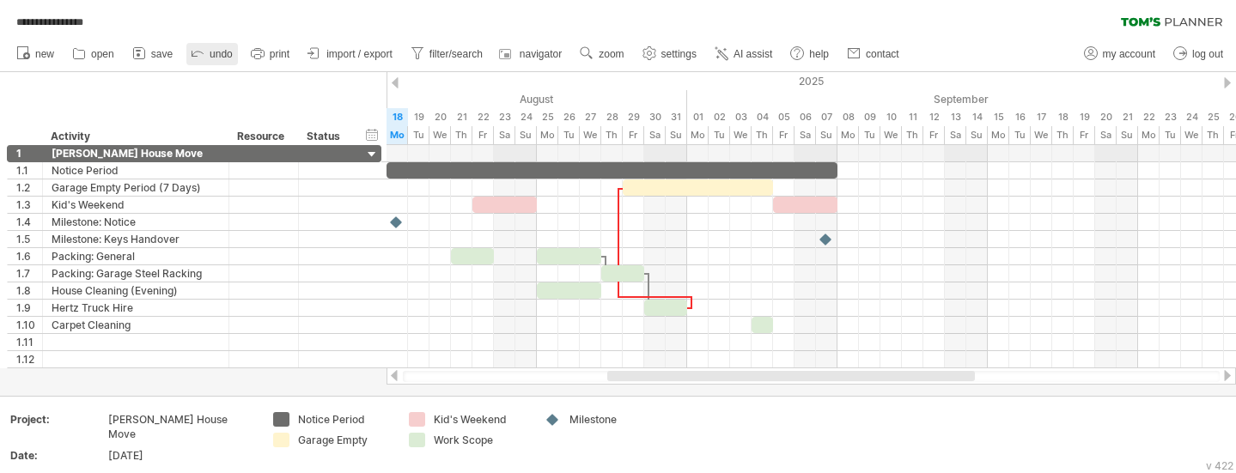
click at [205, 54] on icon at bounding box center [197, 52] width 17 height 17
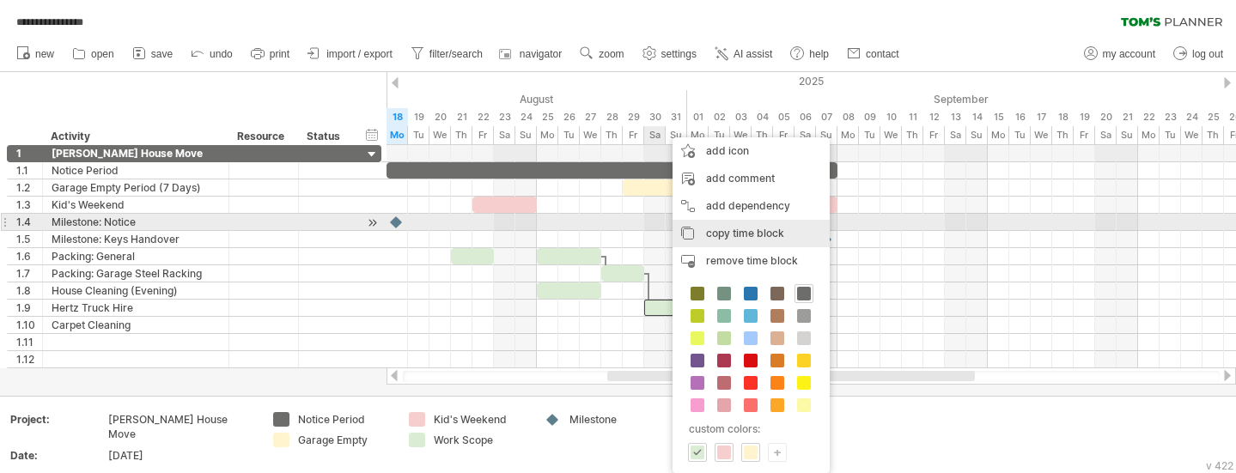
click at [751, 207] on div "add dependency You can use dependencies when you require tasks to be done in a …" at bounding box center [750, 205] width 157 height 27
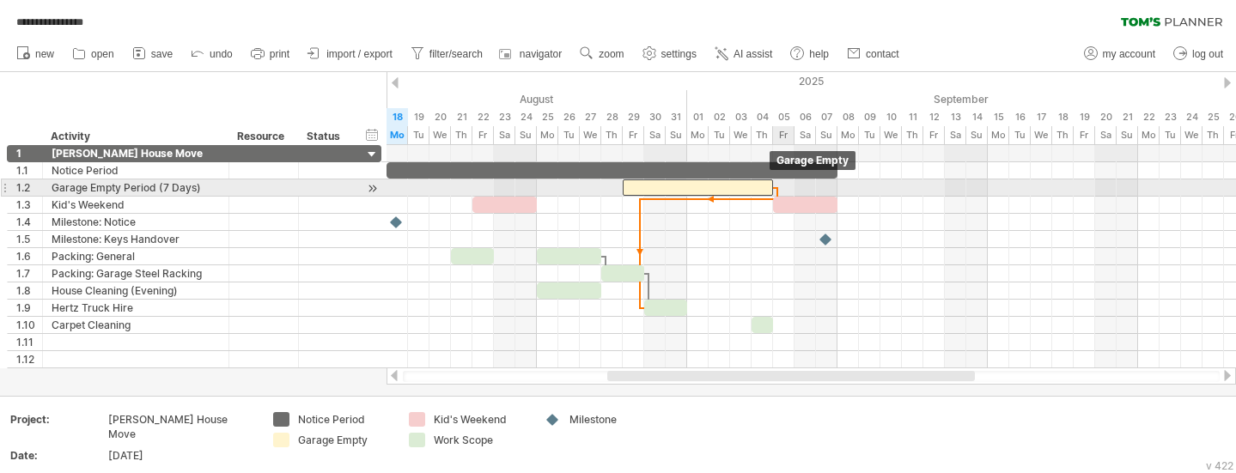
click at [773, 186] on span at bounding box center [772, 187] width 7 height 16
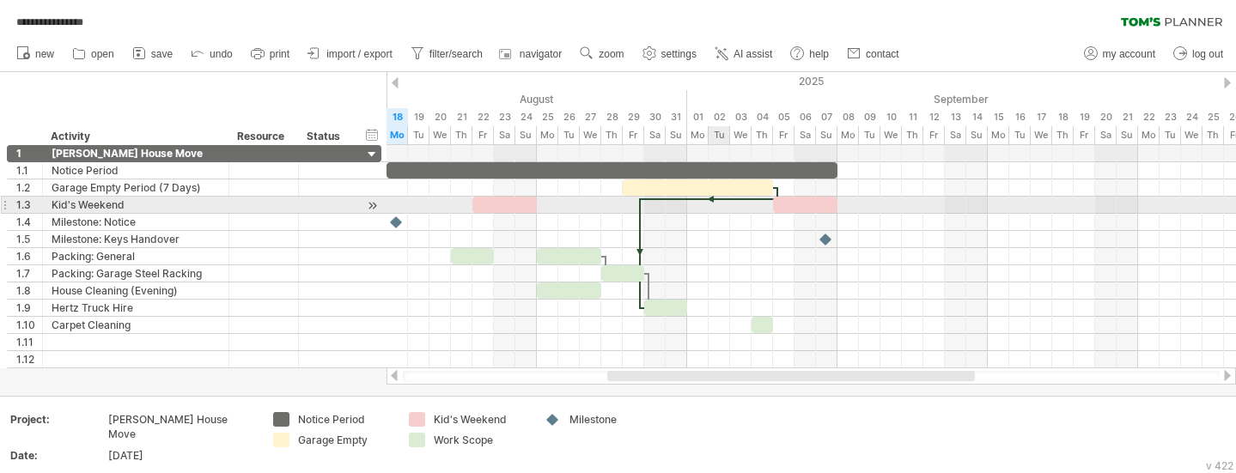
click at [721, 198] on div at bounding box center [709, 199] width 137 height 5
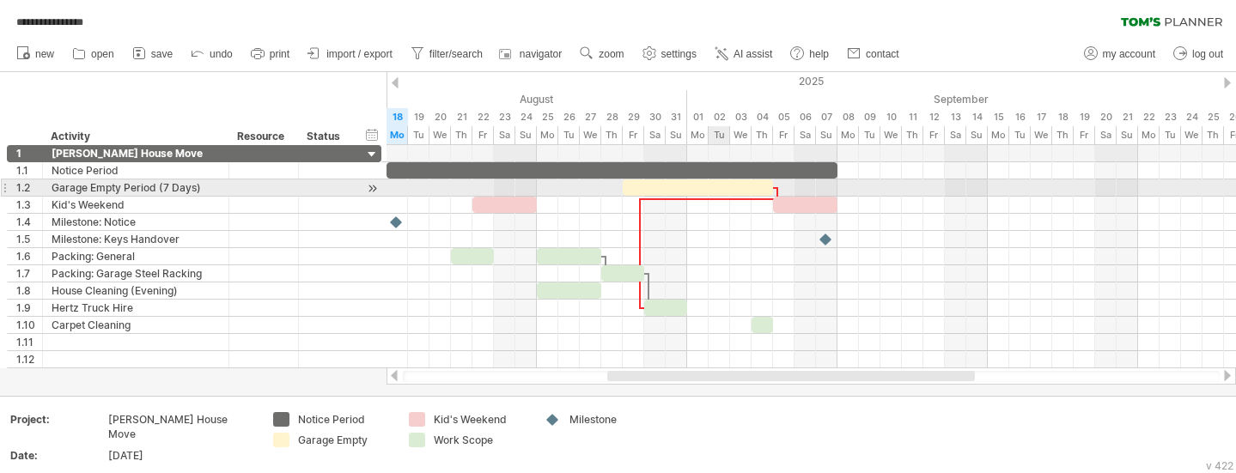
click at [729, 188] on div at bounding box center [698, 187] width 150 height 16
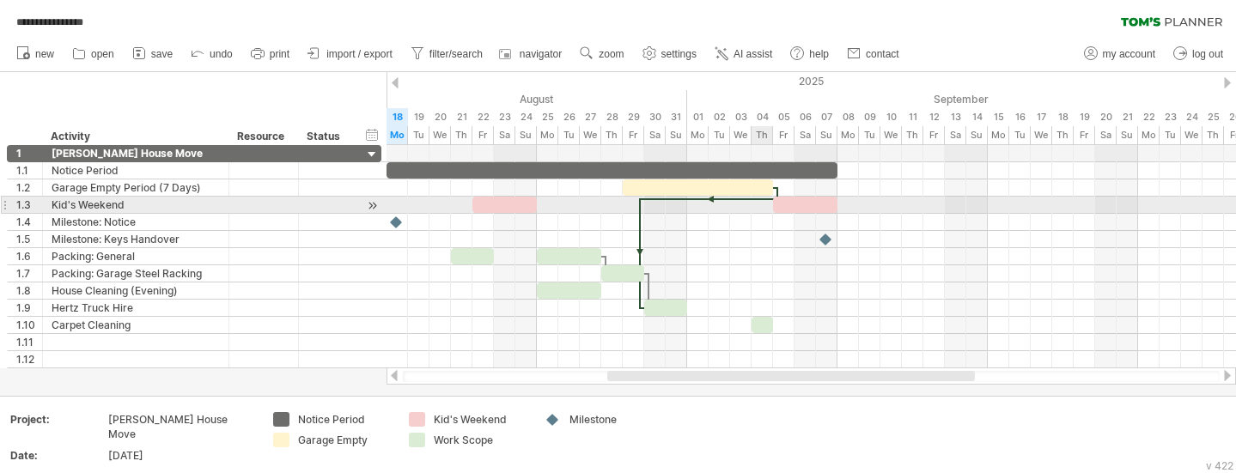
click at [764, 198] on div at bounding box center [709, 199] width 137 height 5
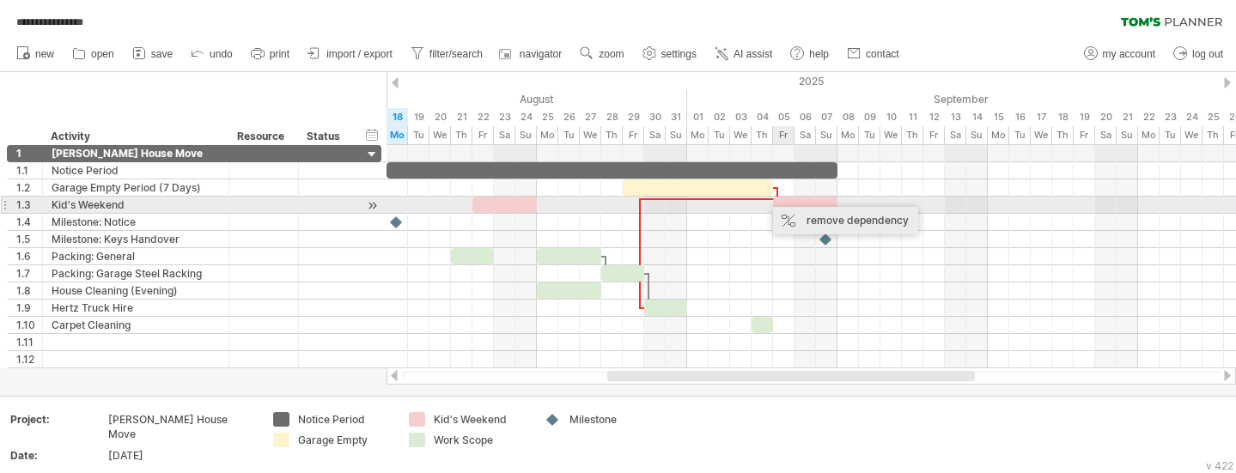
click at [808, 211] on div "remove dependency" at bounding box center [845, 220] width 145 height 27
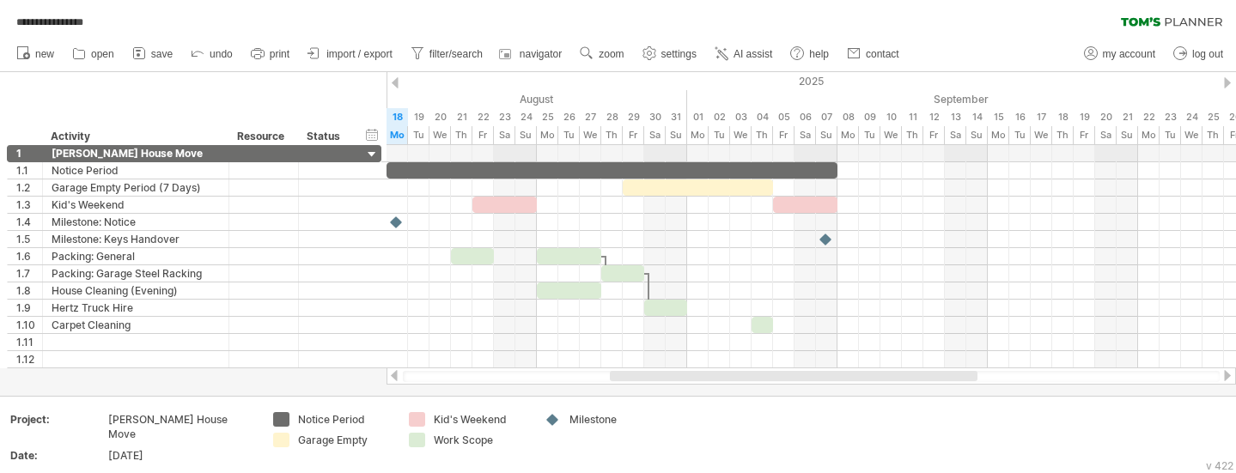
drag, startPoint x: 789, startPoint y: 374, endPoint x: 792, endPoint y: 391, distance: 16.5
click at [792, 391] on div "**********" at bounding box center [618, 236] width 1236 height 473
click at [827, 381] on div at bounding box center [811, 376] width 817 height 11
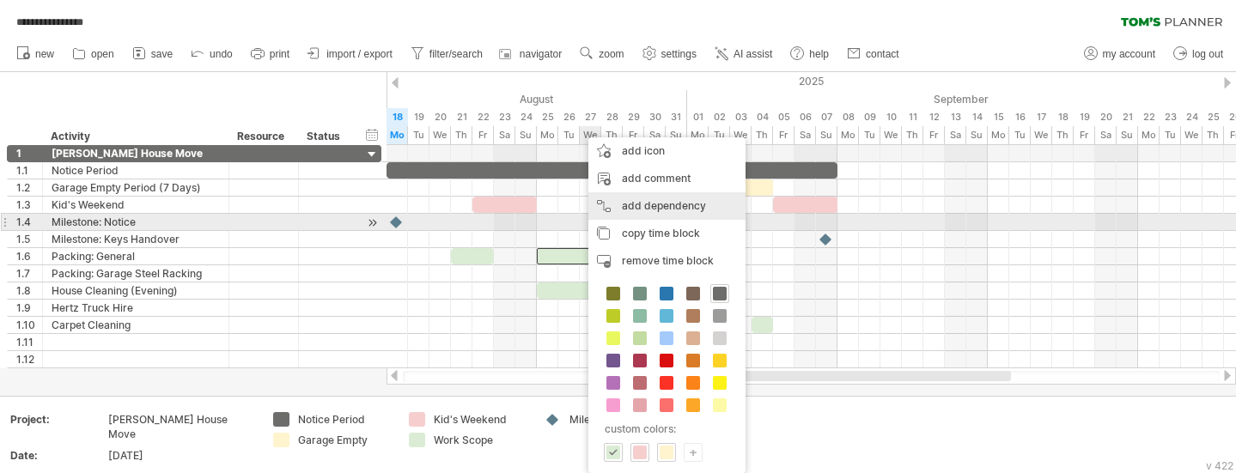
click at [676, 211] on div "add dependency You can use dependencies when you require tasks to be done in a …" at bounding box center [666, 205] width 157 height 27
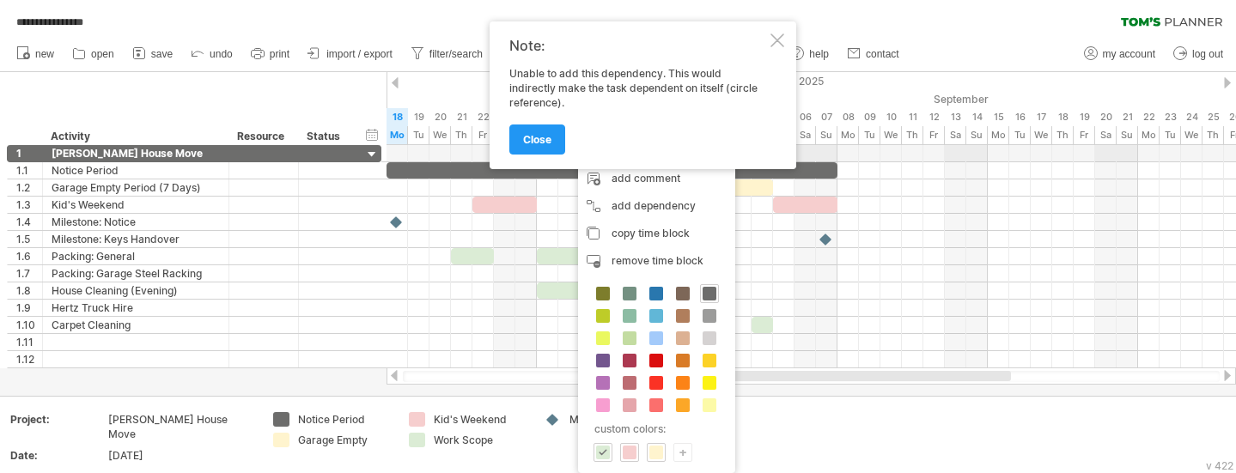
click at [780, 38] on div at bounding box center [777, 40] width 14 height 14
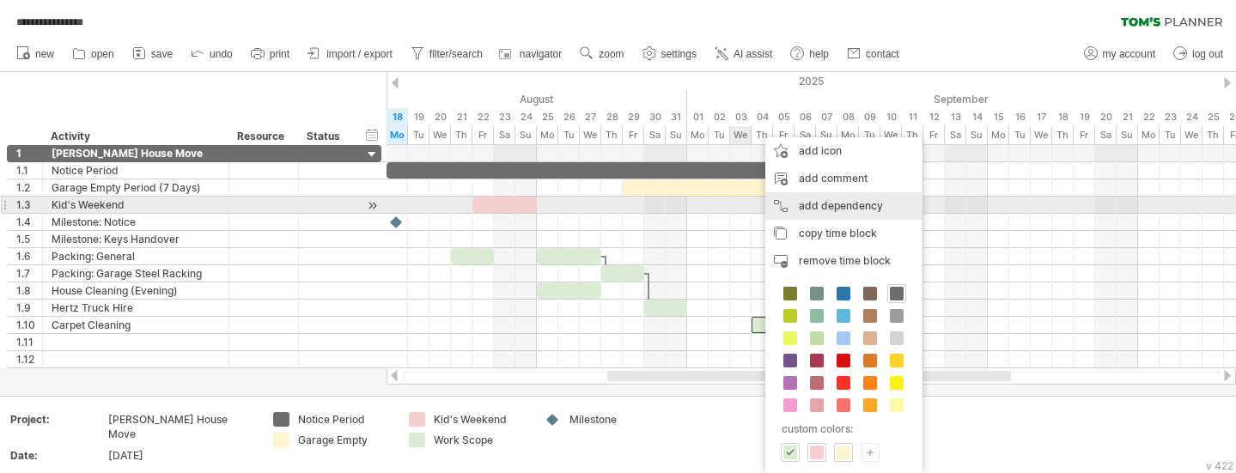
click at [835, 199] on div "add dependency You can use dependencies when you require tasks to be done in a …" at bounding box center [843, 205] width 157 height 27
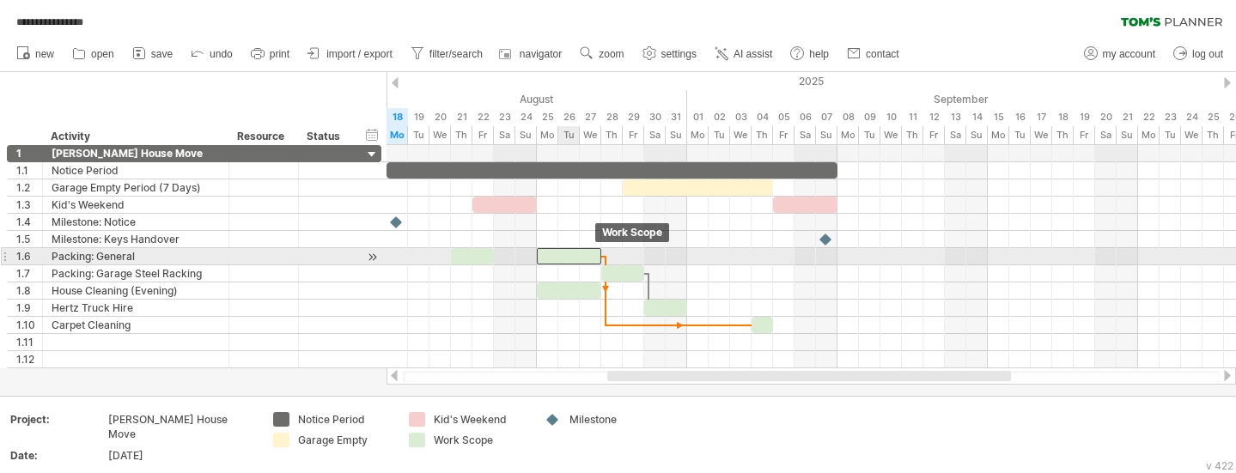
click at [579, 259] on div at bounding box center [569, 256] width 64 height 16
click at [569, 259] on div at bounding box center [569, 256] width 64 height 16
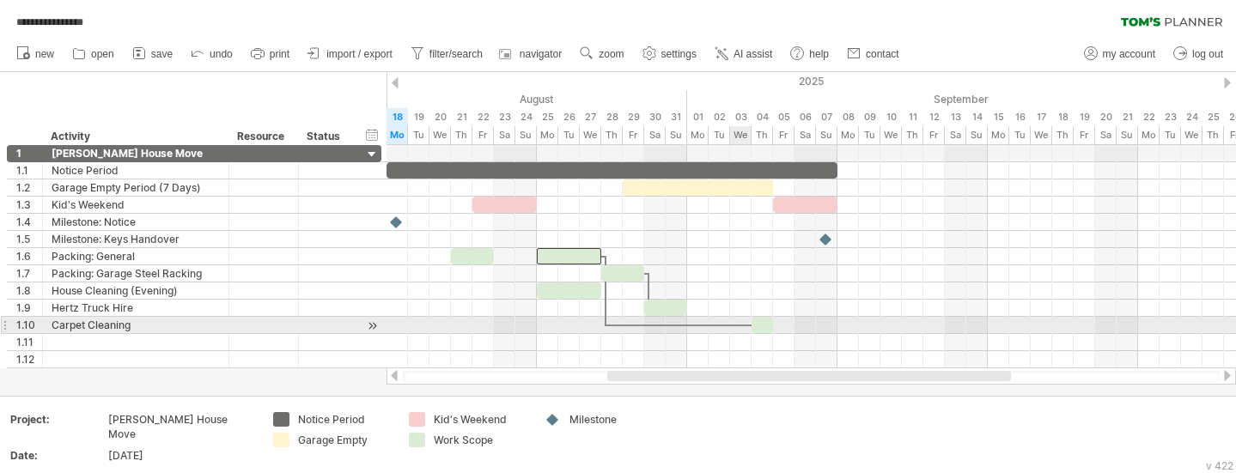
click at [767, 327] on div at bounding box center [761, 325] width 21 height 16
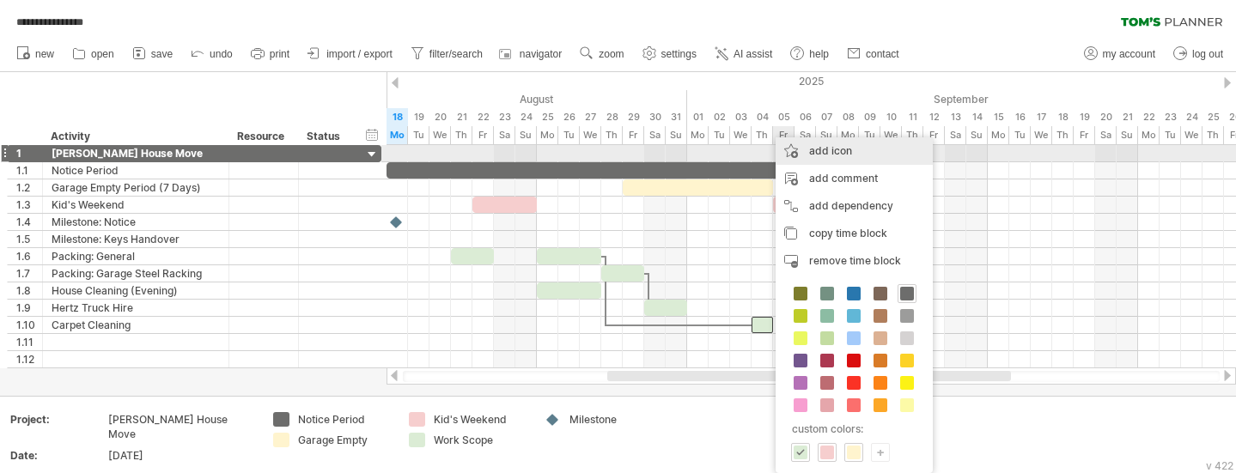
click at [840, 156] on div "add icon" at bounding box center [853, 150] width 157 height 27
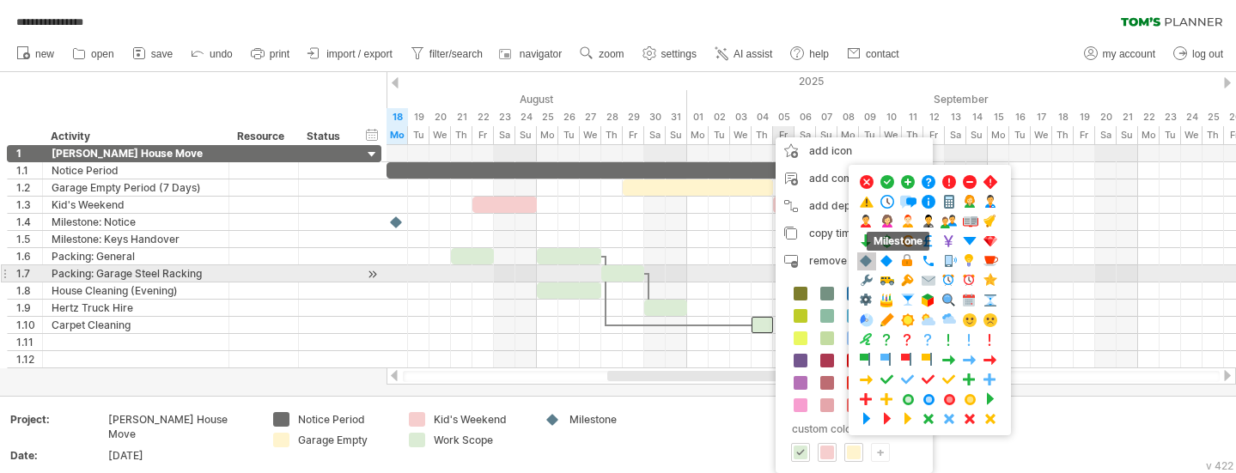
click at [871, 266] on span at bounding box center [866, 261] width 17 height 16
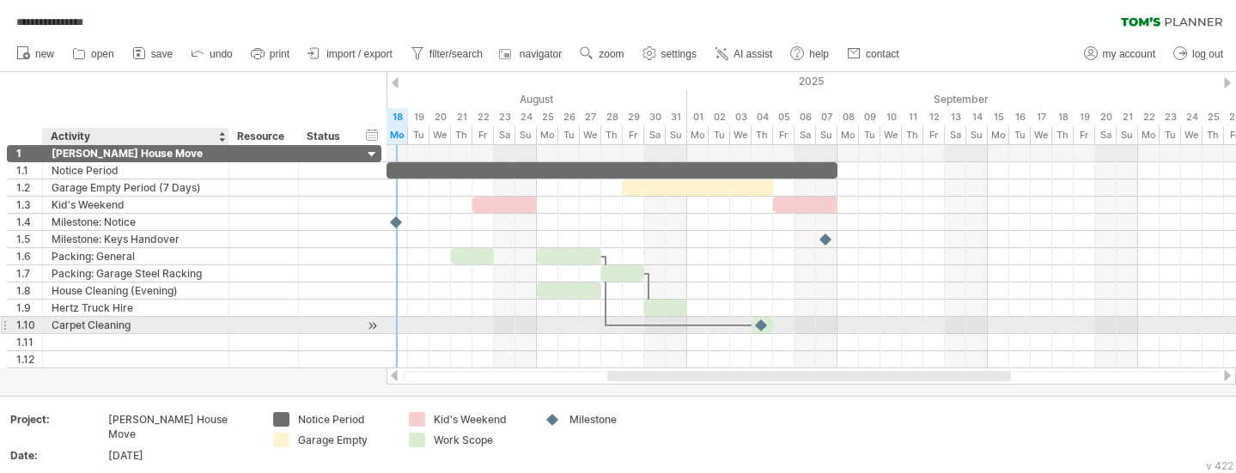
click at [146, 324] on div "Carpet Cleaning" at bounding box center [136, 325] width 168 height 16
click at [146, 324] on input "**********" at bounding box center [136, 325] width 168 height 16
click at [197, 323] on input "**********" at bounding box center [136, 325] width 168 height 16
click at [58, 322] on input "**********" at bounding box center [136, 325] width 168 height 16
click at [52, 326] on input "**********" at bounding box center [136, 325] width 168 height 16
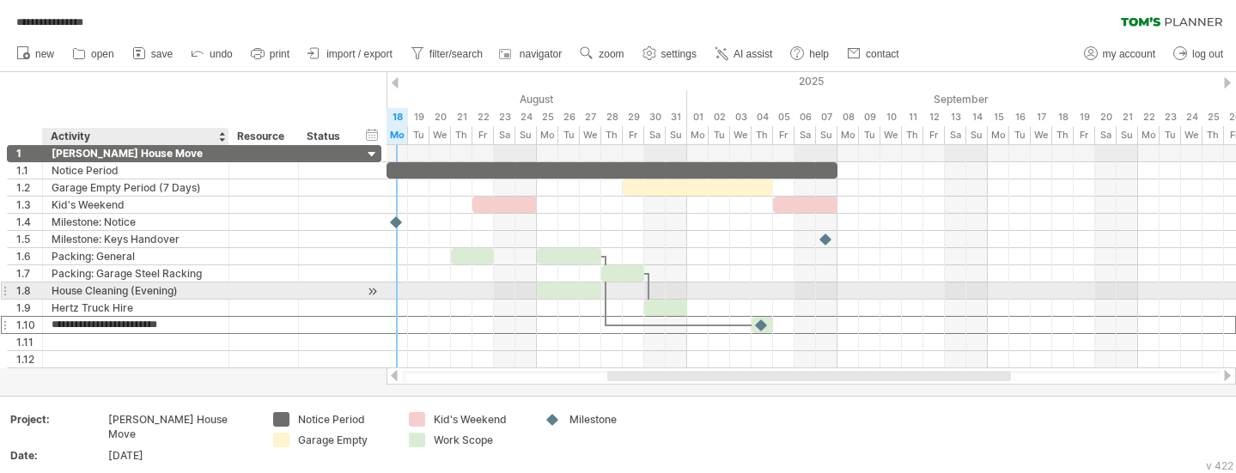
type input "**********"
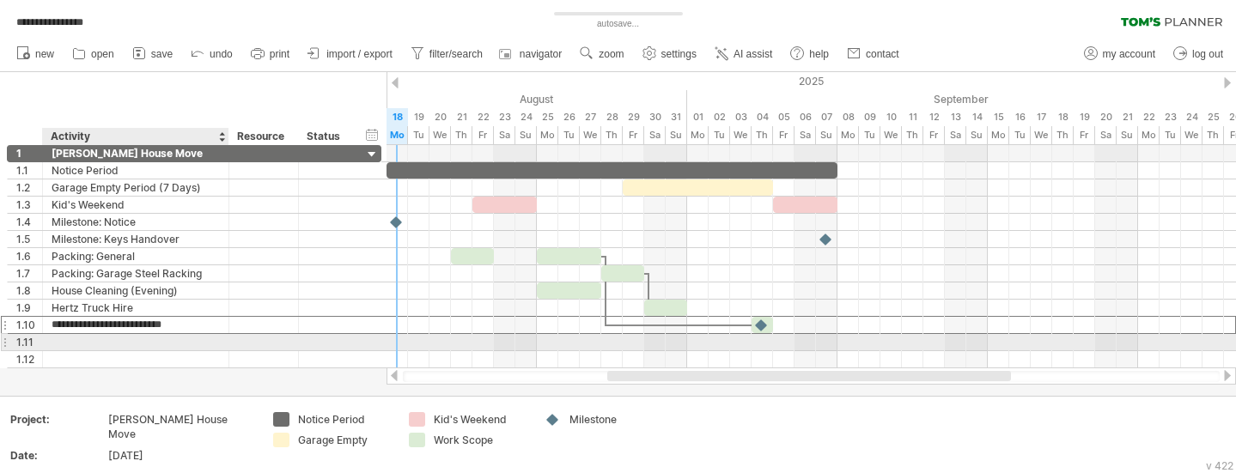
click at [225, 349] on div at bounding box center [226, 342] width 9 height 17
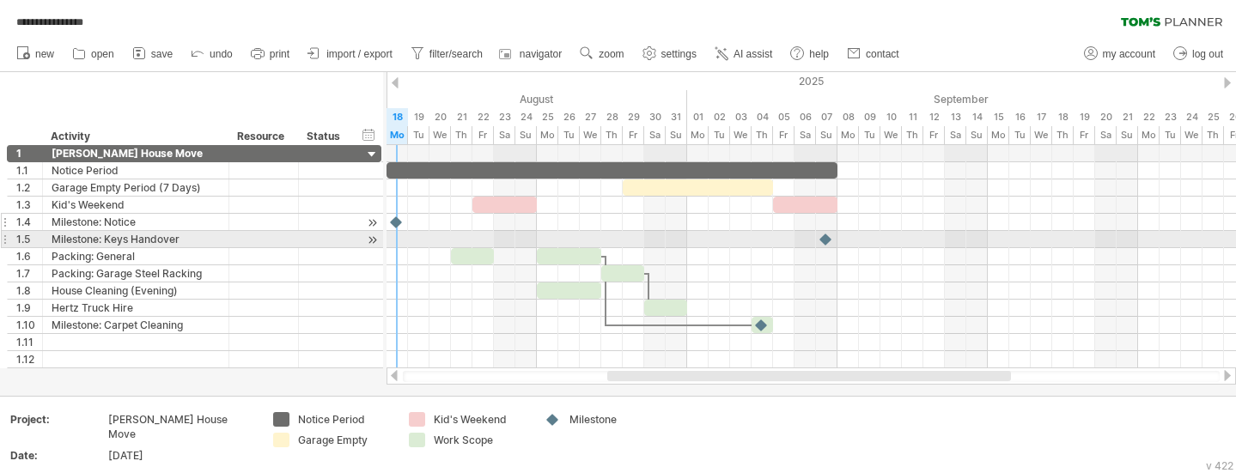
click at [123, 223] on div "Milestone: Notice" at bounding box center [136, 222] width 168 height 16
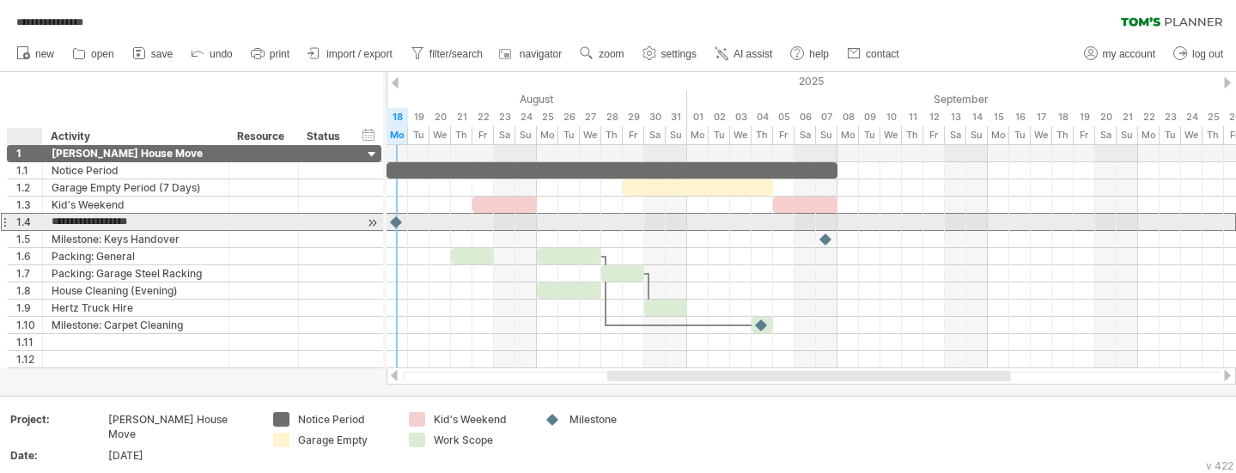
click at [22, 222] on div "1.4" at bounding box center [29, 222] width 26 height 16
click at [3, 220] on div at bounding box center [4, 222] width 7 height 18
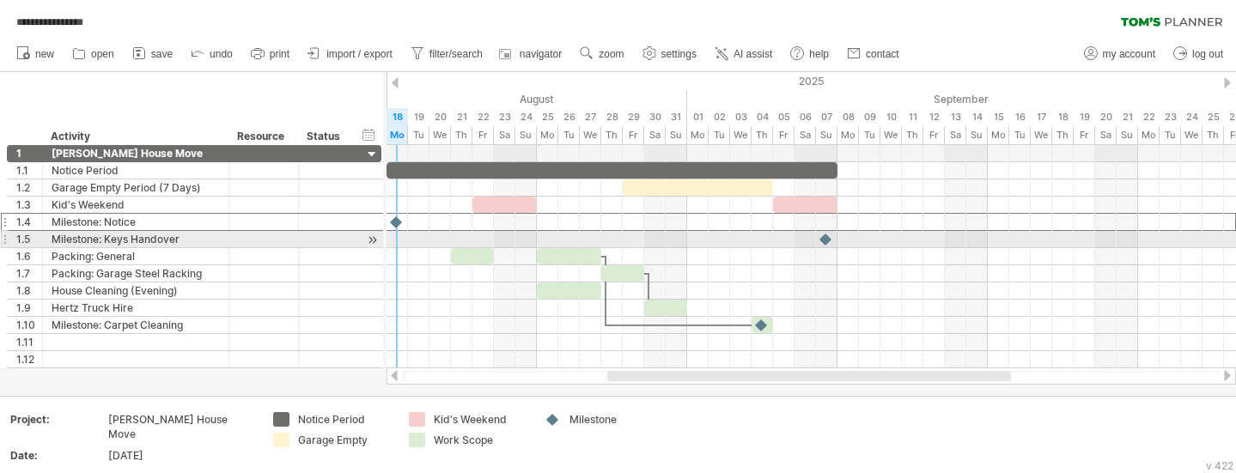
click at [6, 240] on div at bounding box center [4, 239] width 7 height 18
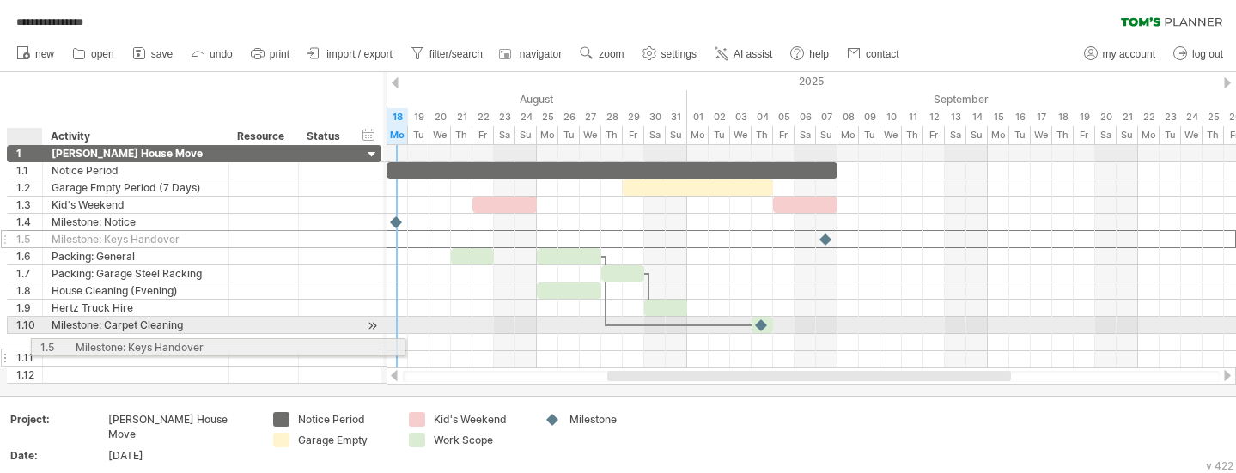
drag, startPoint x: 21, startPoint y: 234, endPoint x: 39, endPoint y: 344, distance: 112.4
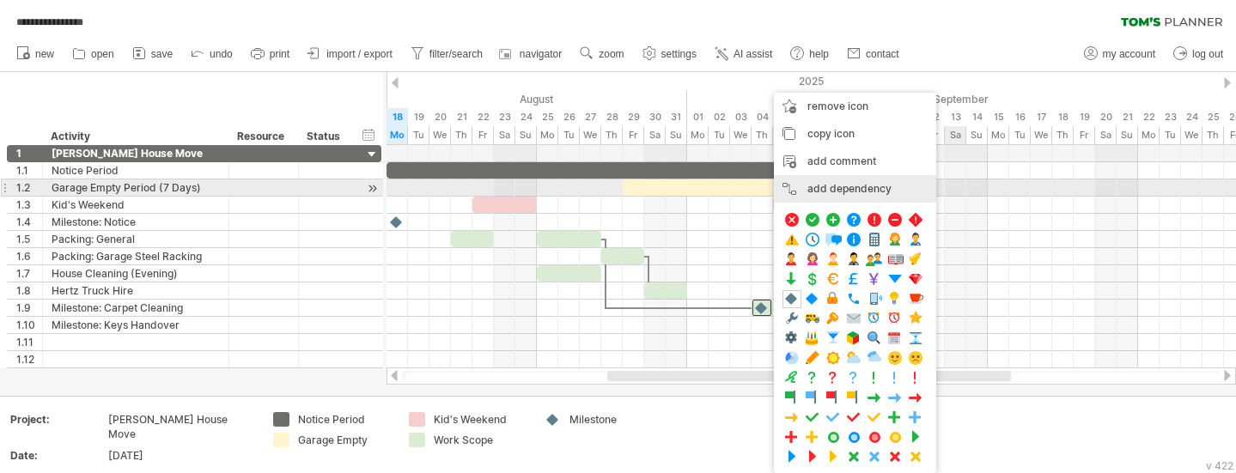
click at [877, 186] on div "add dependency You can use dependencies when you require tasks to be done in a …" at bounding box center [855, 188] width 162 height 27
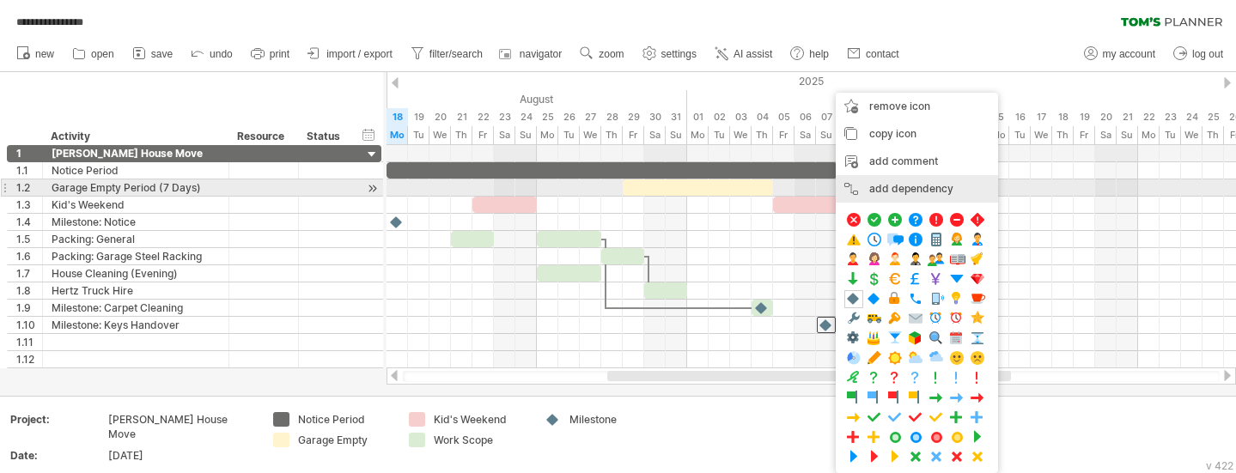
click at [928, 186] on div "add dependency You can use dependencies when you require tasks to be done in a …" at bounding box center [916, 188] width 162 height 27
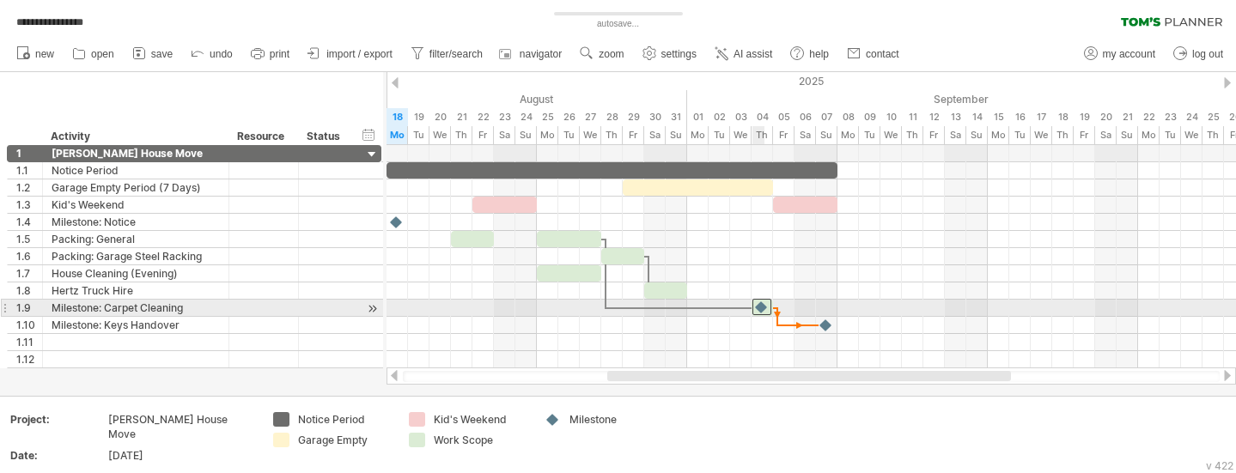
click at [768, 310] on div at bounding box center [761, 307] width 19 height 16
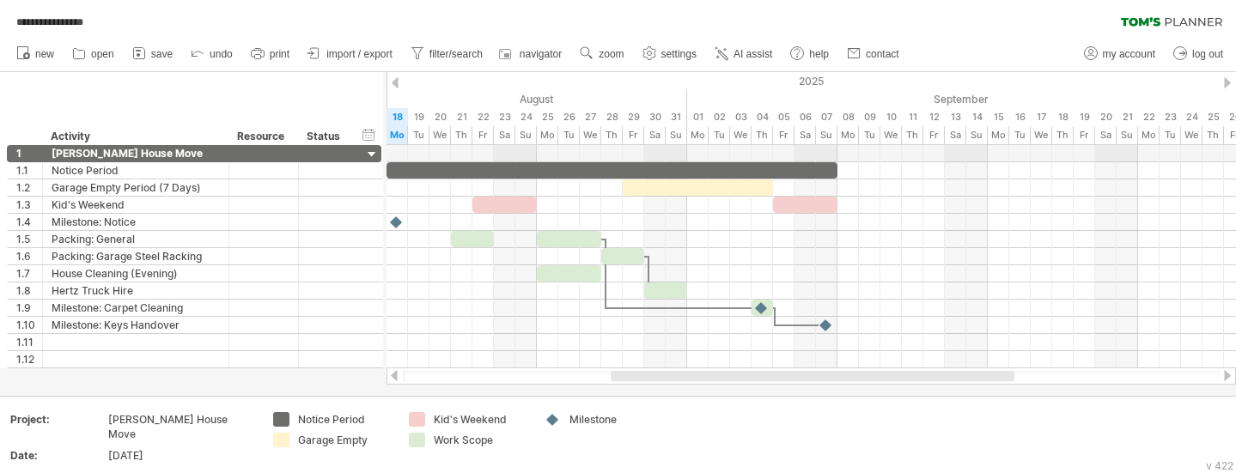
drag, startPoint x: 880, startPoint y: 377, endPoint x: 884, endPoint y: 392, distance: 16.0
click at [884, 392] on div "**********" at bounding box center [618, 236] width 1236 height 473
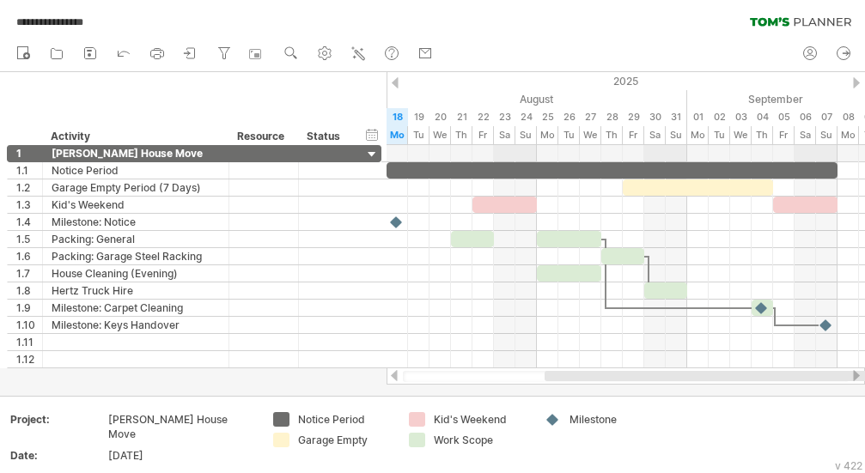
click at [861, 471] on div "v 422" at bounding box center [848, 465] width 27 height 13
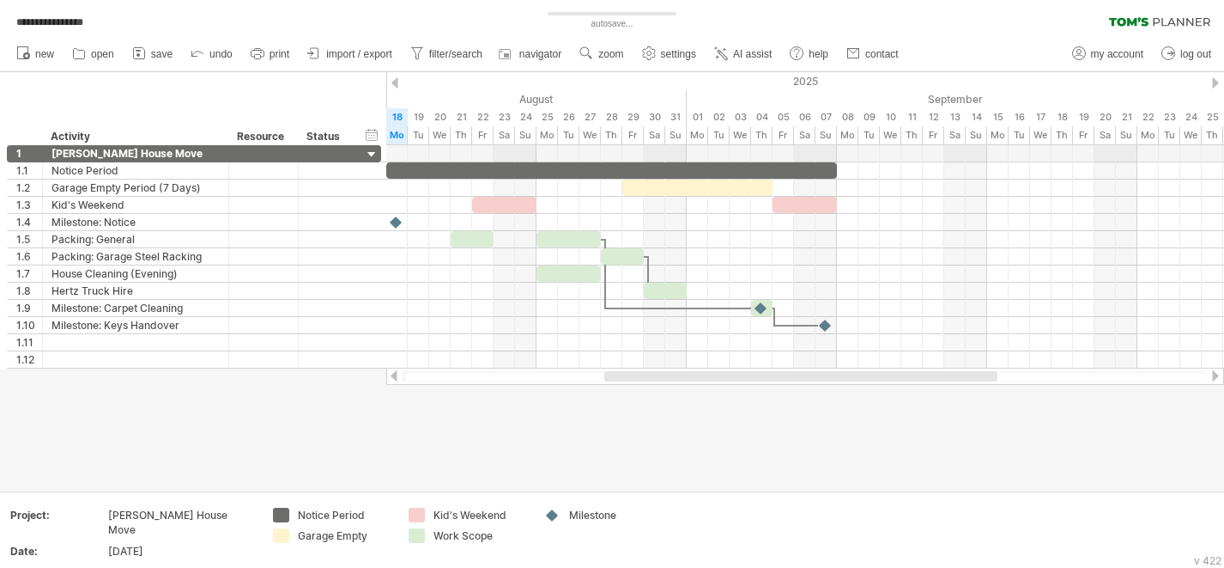
click at [709, 416] on div at bounding box center [612, 281] width 1224 height 418
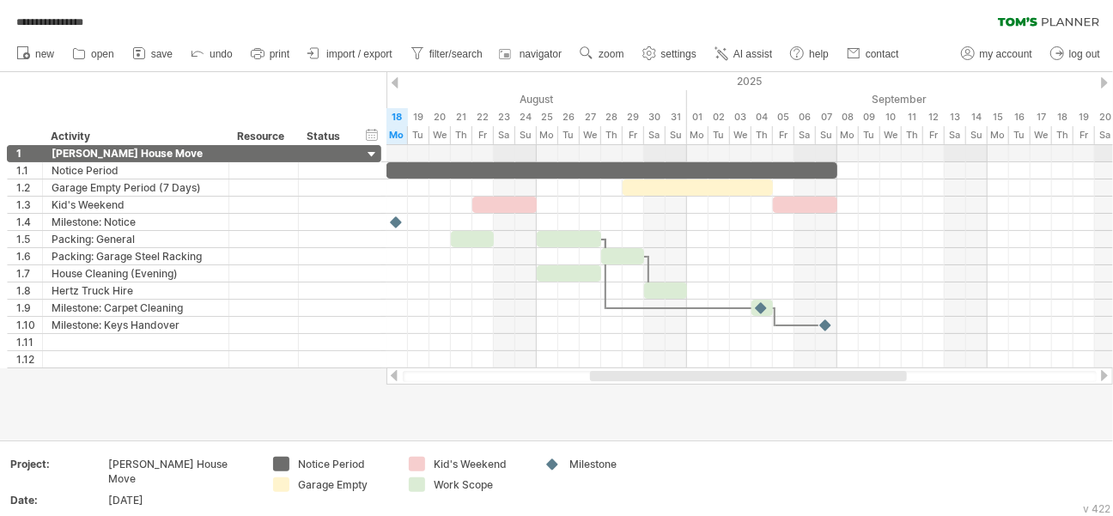
click at [702, 13] on div "**********" at bounding box center [556, 18] width 1113 height 36
click at [610, 22] on div "**********" at bounding box center [556, 18] width 1113 height 36
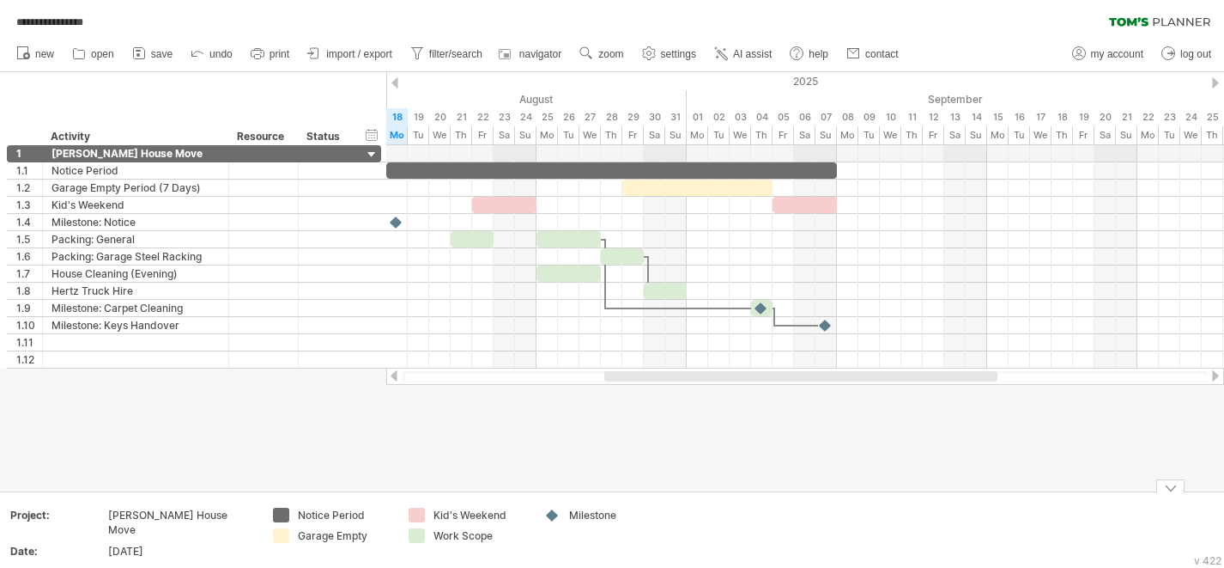
click at [954, 459] on div at bounding box center [612, 281] width 1224 height 418
drag, startPoint x: 635, startPoint y: 376, endPoint x: 635, endPoint y: 387, distance: 11.2
click at [635, 387] on div "**********" at bounding box center [612, 284] width 1224 height 568
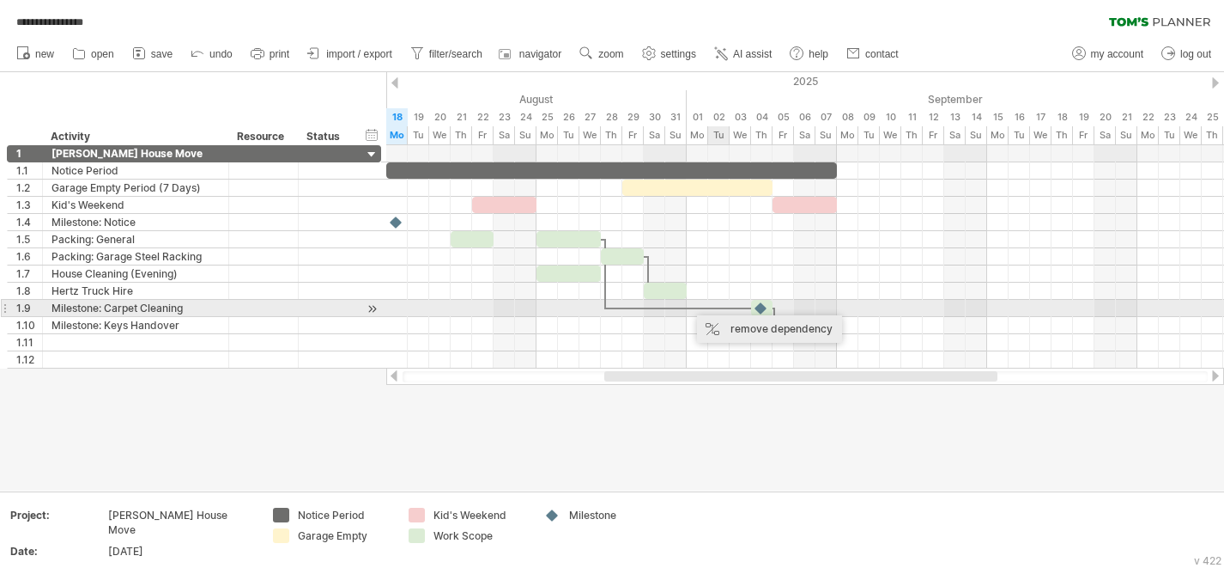
click at [727, 325] on div "remove dependency" at bounding box center [769, 328] width 145 height 27
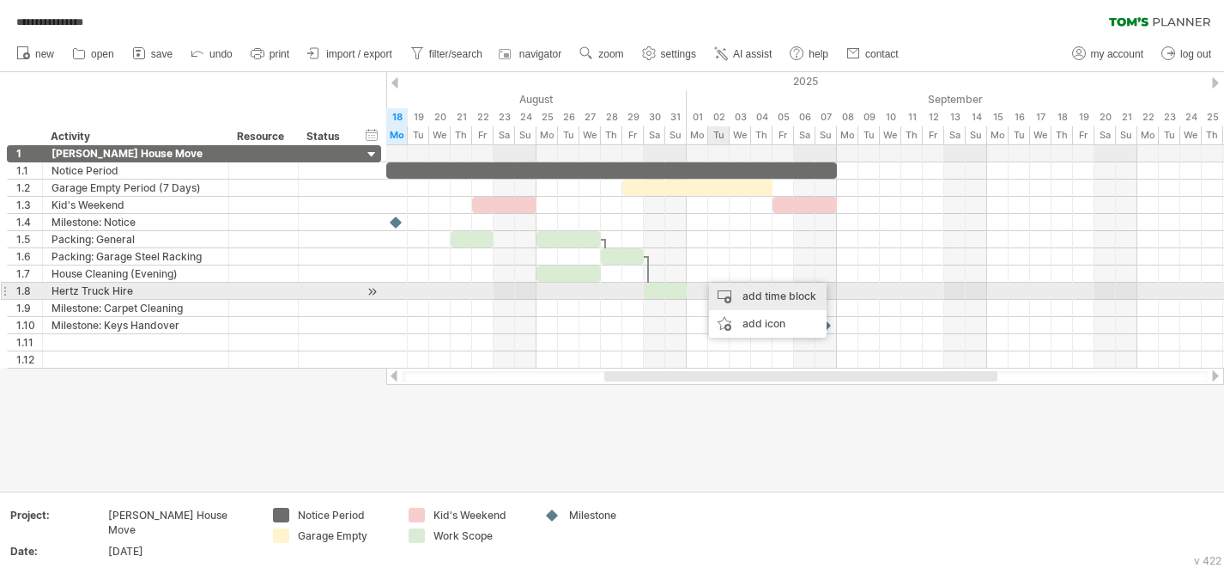
click at [757, 294] on div "add time block" at bounding box center [768, 295] width 118 height 27
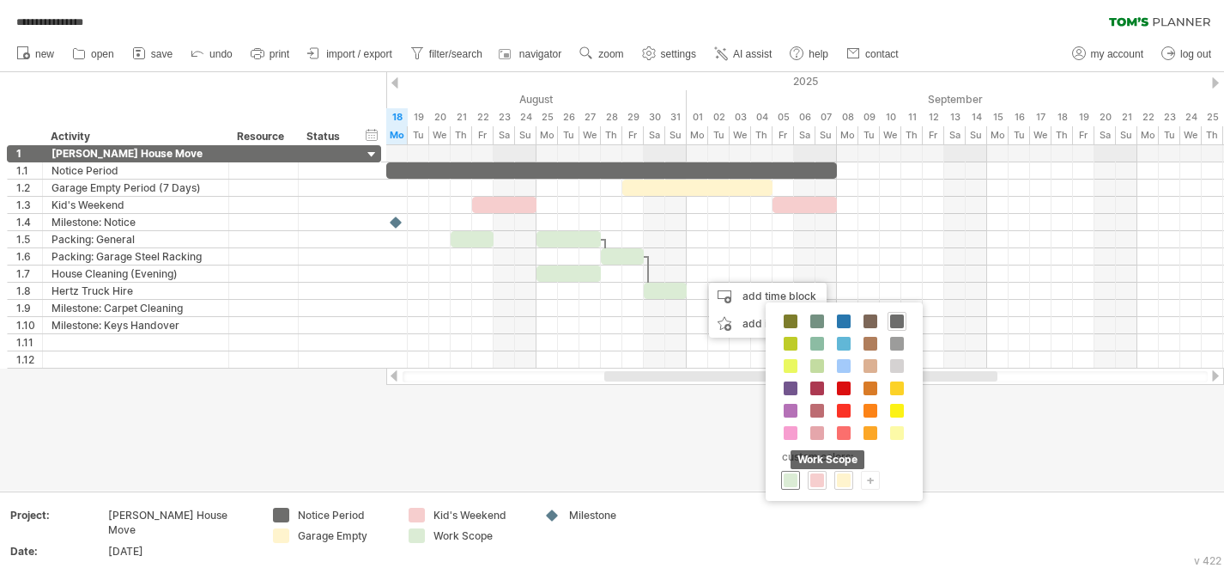
click at [794, 483] on span at bounding box center [791, 480] width 14 height 14
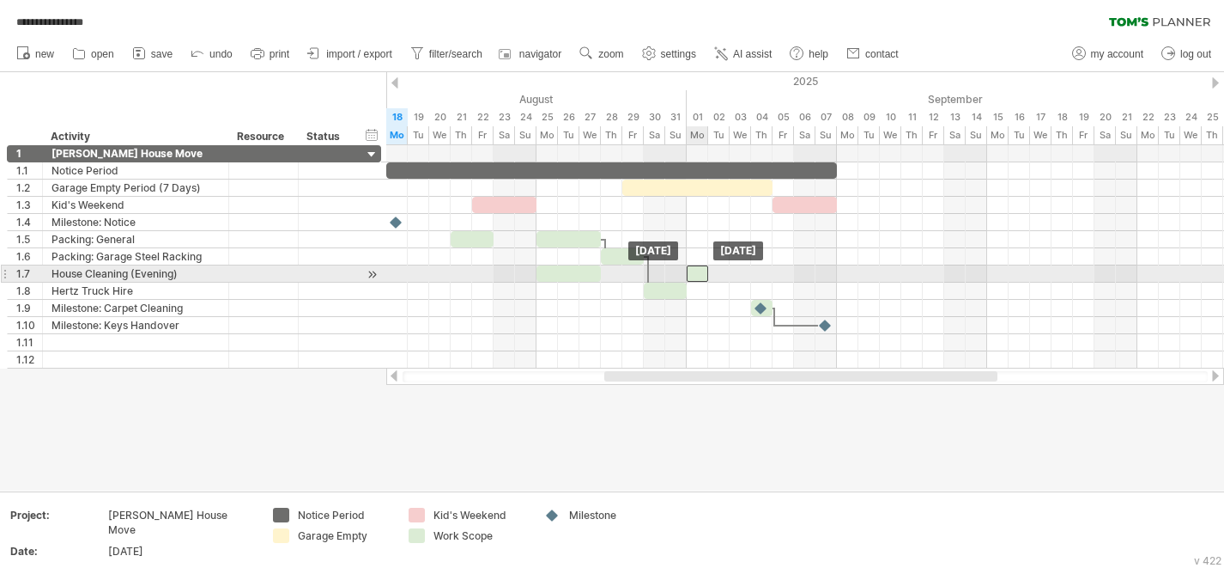
drag, startPoint x: 710, startPoint y: 276, endPoint x: 696, endPoint y: 277, distance: 14.7
click at [696, 277] on div at bounding box center [697, 273] width 21 height 16
drag, startPoint x: 710, startPoint y: 275, endPoint x: 750, endPoint y: 276, distance: 39.5
click at [750, 276] on span at bounding box center [751, 273] width 7 height 16
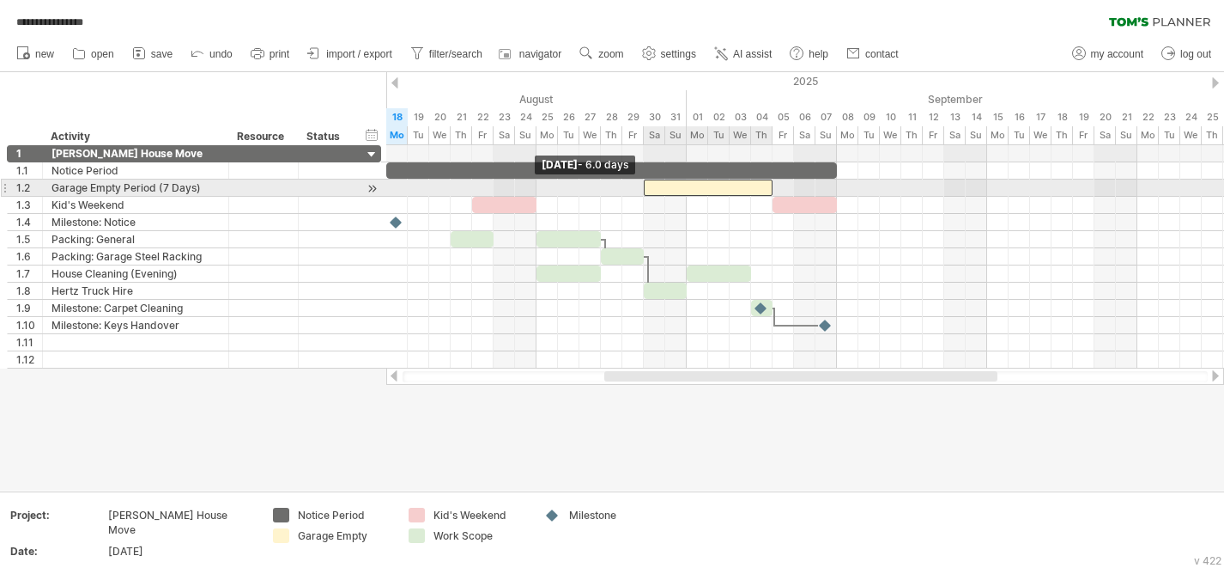
drag, startPoint x: 624, startPoint y: 187, endPoint x: 642, endPoint y: 189, distance: 18.1
click at [642, 189] on span at bounding box center [644, 187] width 7 height 16
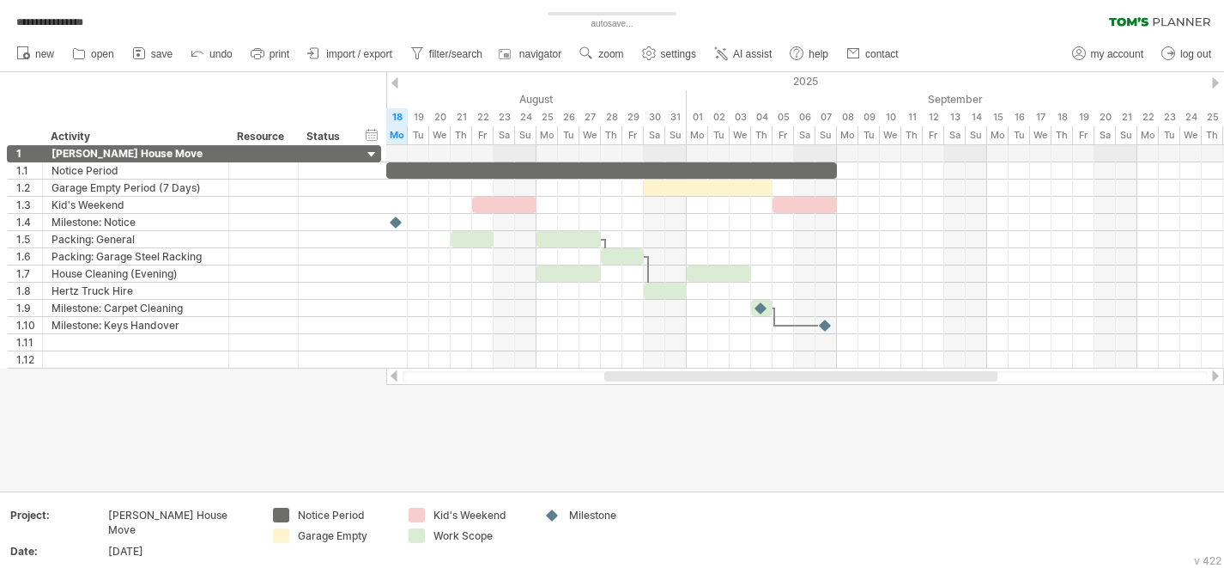
click at [961, 27] on div "**********" at bounding box center [612, 18] width 1224 height 36
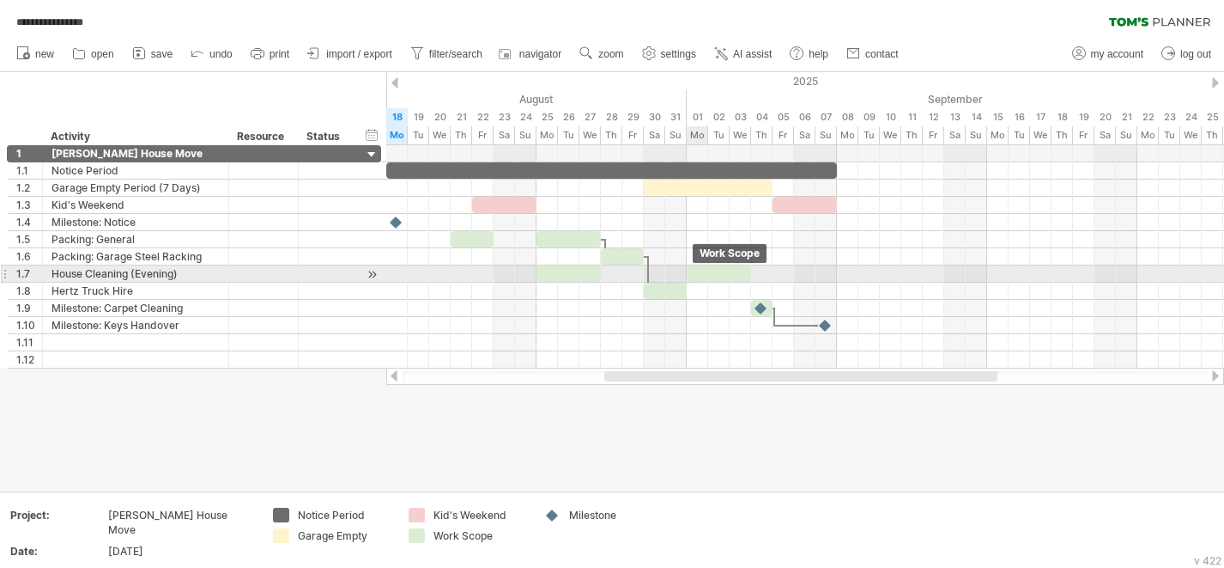
click at [708, 276] on div at bounding box center [719, 273] width 64 height 16
click at [749, 269] on span at bounding box center [751, 273] width 7 height 16
click at [729, 273] on div at bounding box center [719, 273] width 64 height 16
click at [729, 274] on div at bounding box center [719, 273] width 64 height 16
click at [703, 271] on div at bounding box center [719, 273] width 64 height 16
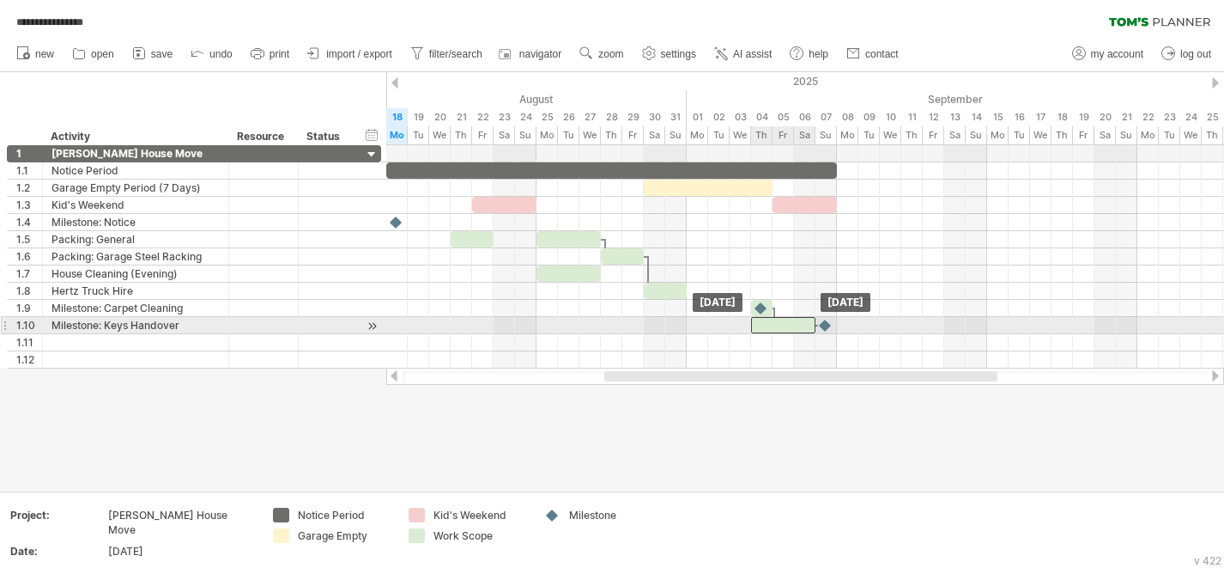
drag, startPoint x: 703, startPoint y: 276, endPoint x: 762, endPoint y: 319, distance: 73.7
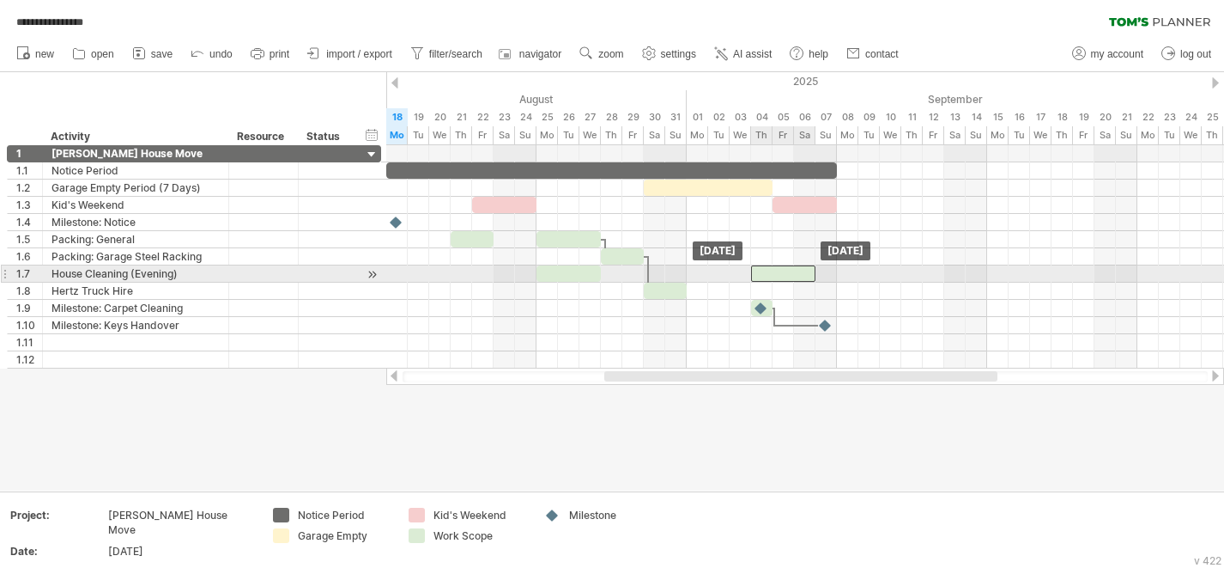
drag, startPoint x: 781, startPoint y: 325, endPoint x: 787, endPoint y: 276, distance: 49.2
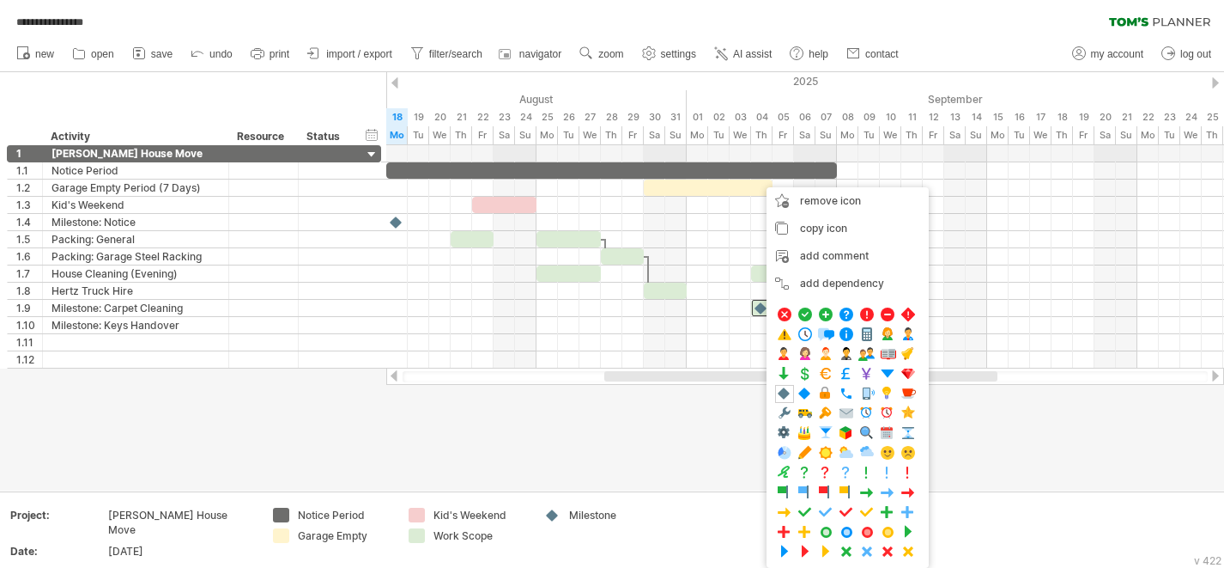
click at [732, 460] on div at bounding box center [612, 281] width 1224 height 418
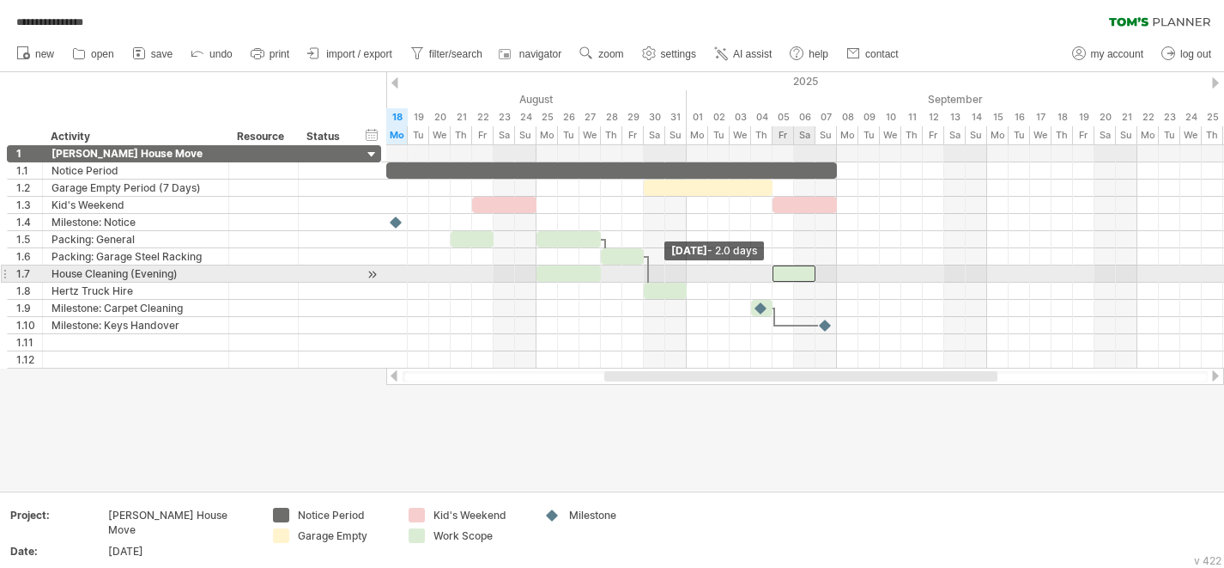
drag, startPoint x: 751, startPoint y: 271, endPoint x: 770, endPoint y: 270, distance: 18.9
click at [770, 270] on span at bounding box center [772, 273] width 7 height 16
drag, startPoint x: 770, startPoint y: 274, endPoint x: 751, endPoint y: 272, distance: 19.0
click at [751, 272] on span at bounding box center [751, 273] width 7 height 16
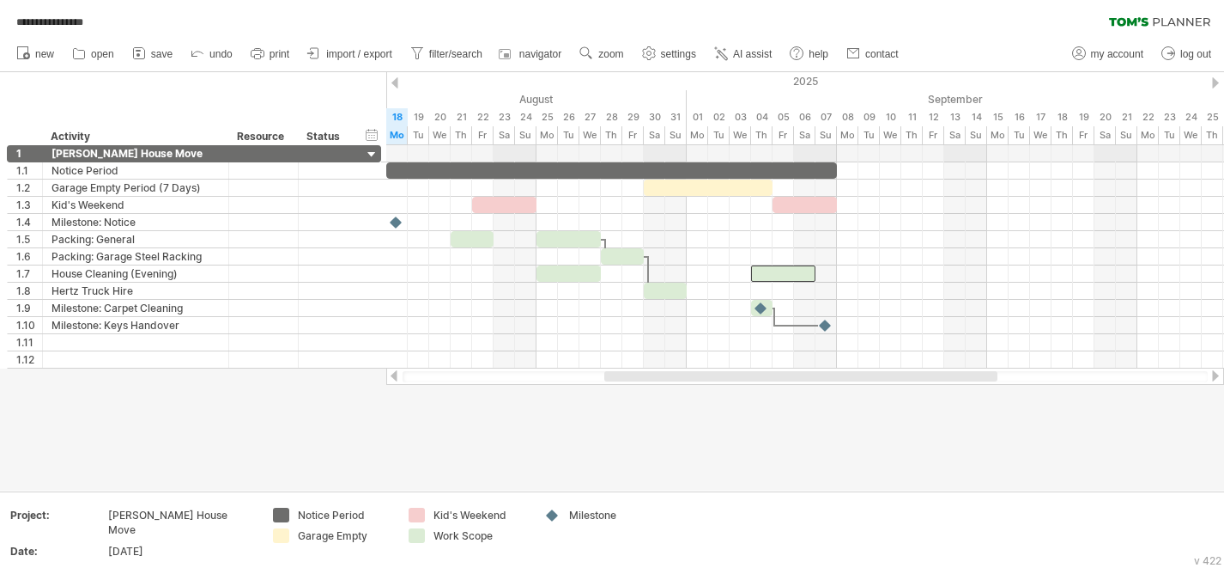
click at [787, 439] on div at bounding box center [612, 281] width 1224 height 418
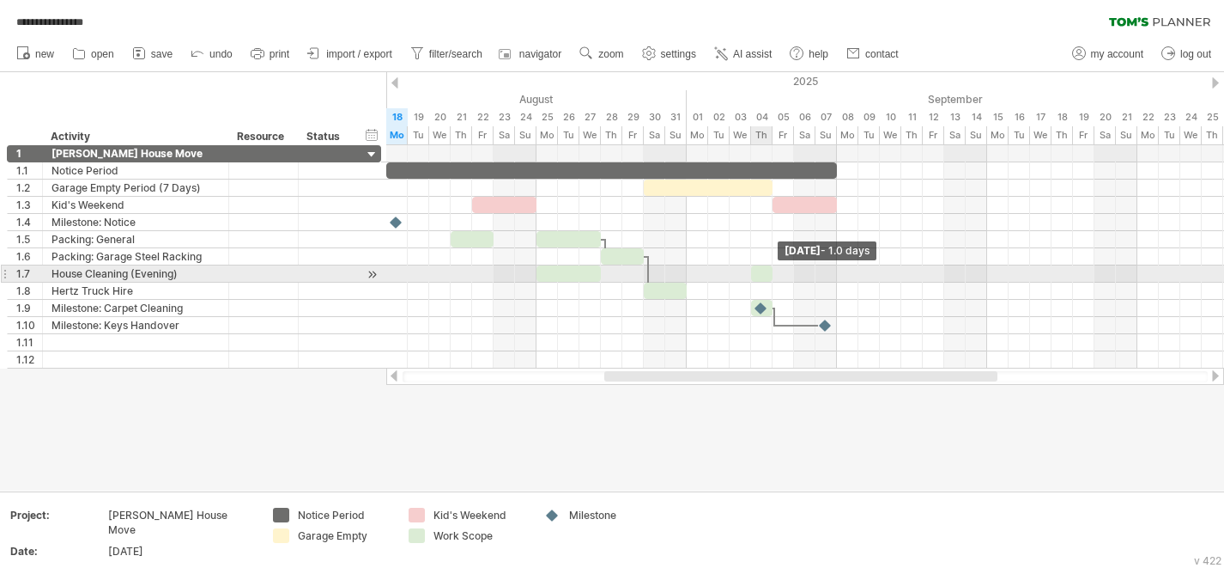
drag, startPoint x: 814, startPoint y: 271, endPoint x: 771, endPoint y: 274, distance: 43.0
click at [771, 274] on span at bounding box center [772, 273] width 7 height 16
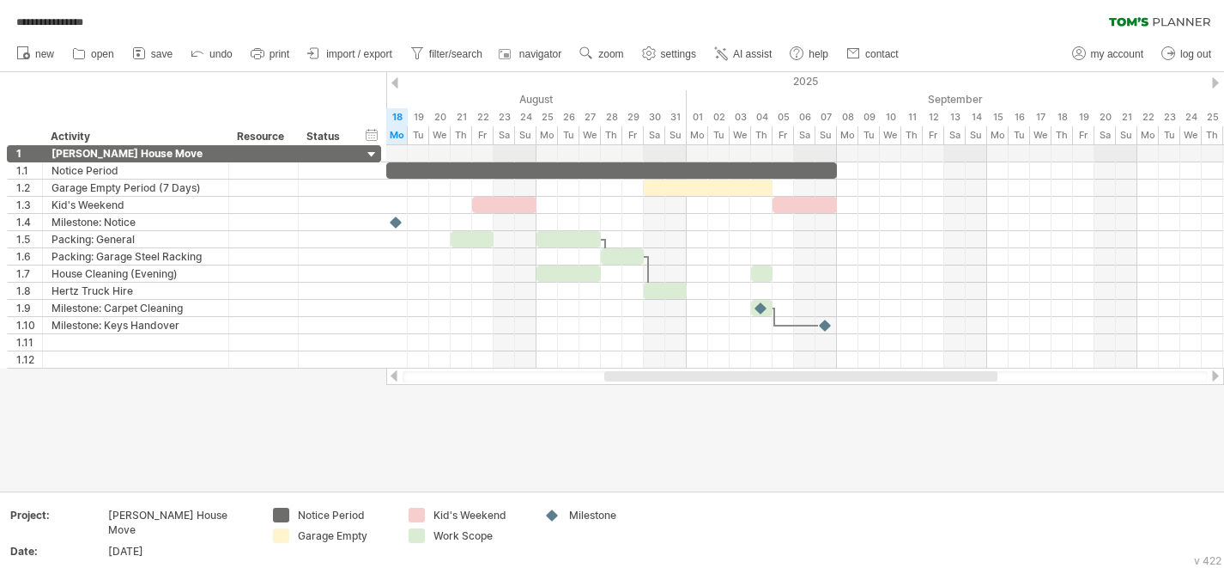
click at [812, 430] on div at bounding box center [612, 281] width 1224 height 418
click at [787, 428] on div at bounding box center [612, 281] width 1224 height 418
click at [806, 422] on div at bounding box center [612, 281] width 1224 height 418
click at [805, 481] on div at bounding box center [612, 281] width 1224 height 418
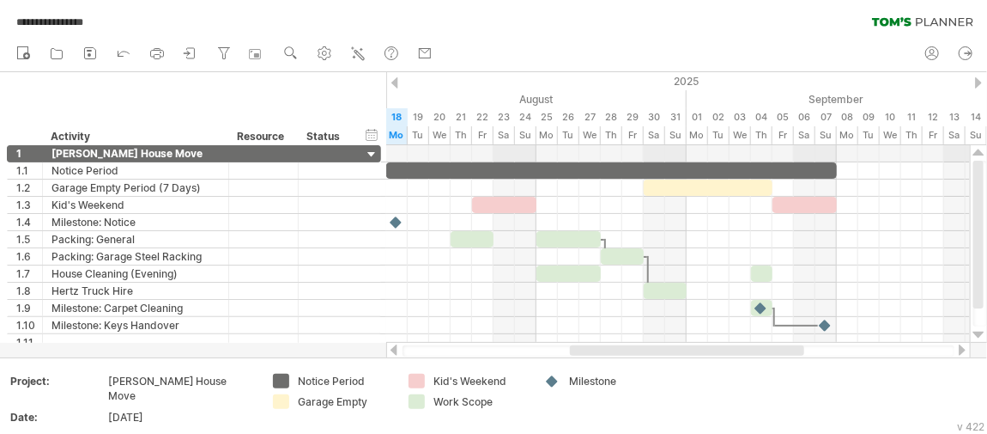
drag, startPoint x: 985, startPoint y: 430, endPoint x: 991, endPoint y: 446, distance: 17.4
click at [987, 437] on html "**********" at bounding box center [493, 218] width 987 height 437
